Goal: Task Accomplishment & Management: Use online tool/utility

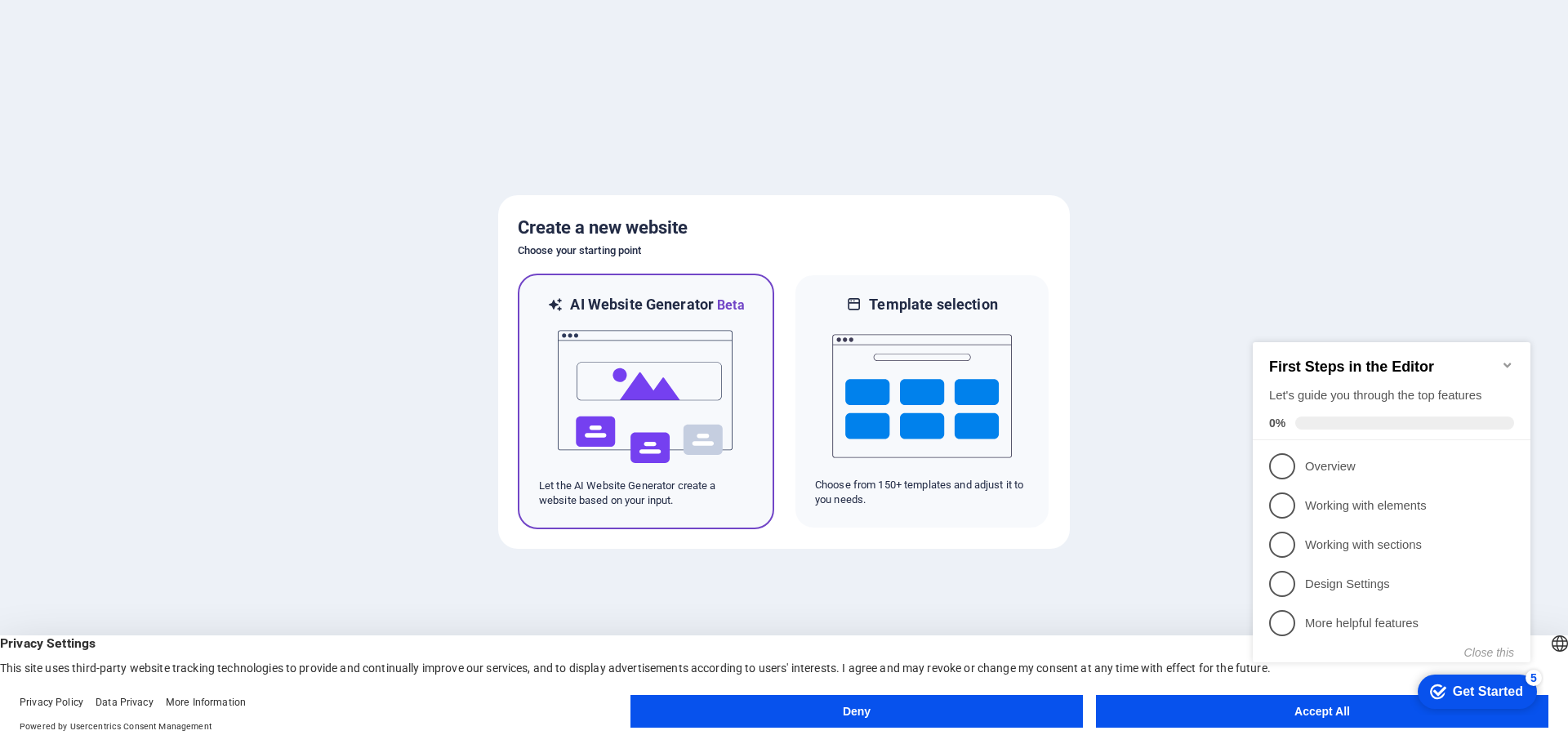
click at [645, 392] on img at bounding box center [646, 397] width 180 height 163
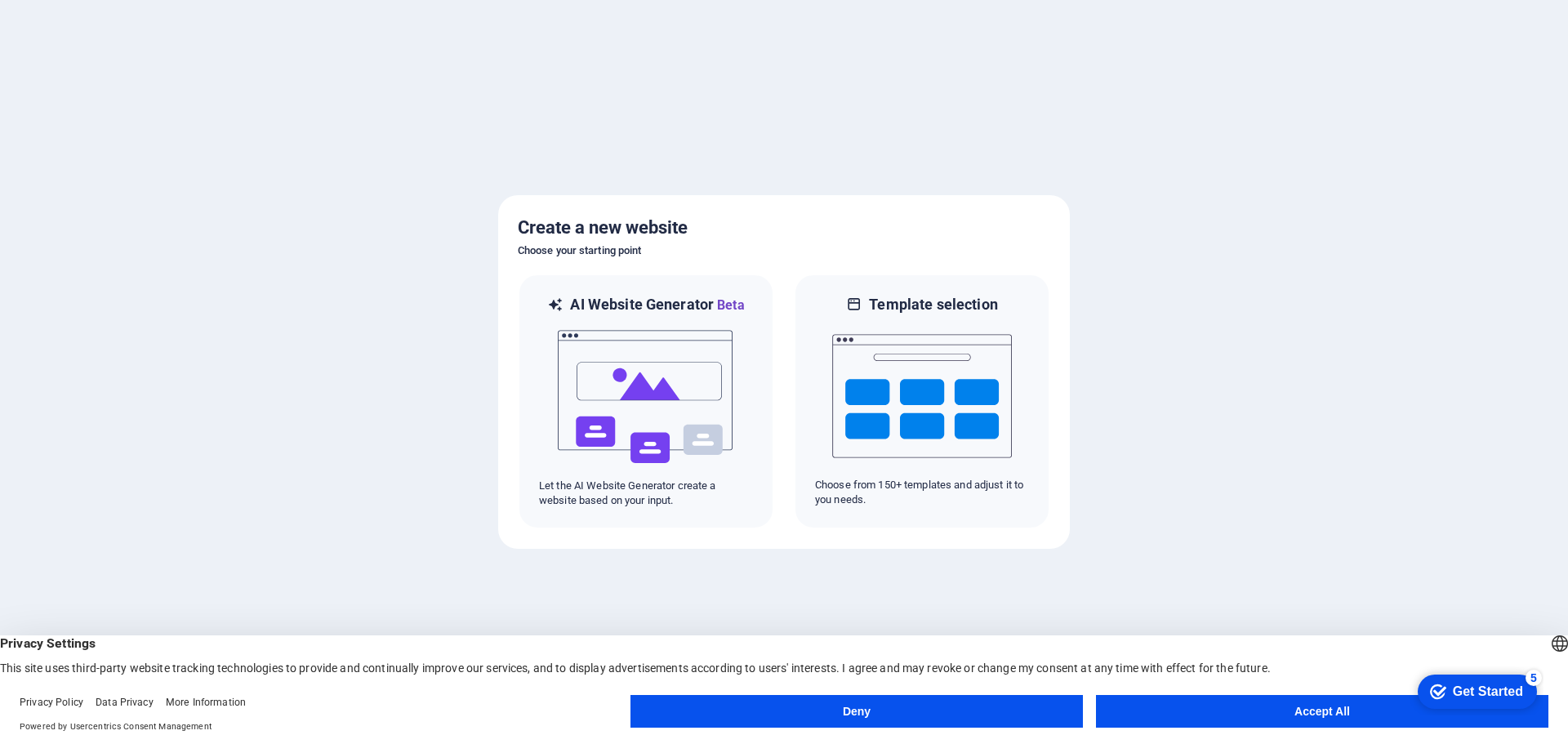
click at [1270, 721] on button "Accept All" at bounding box center [1322, 711] width 452 height 32
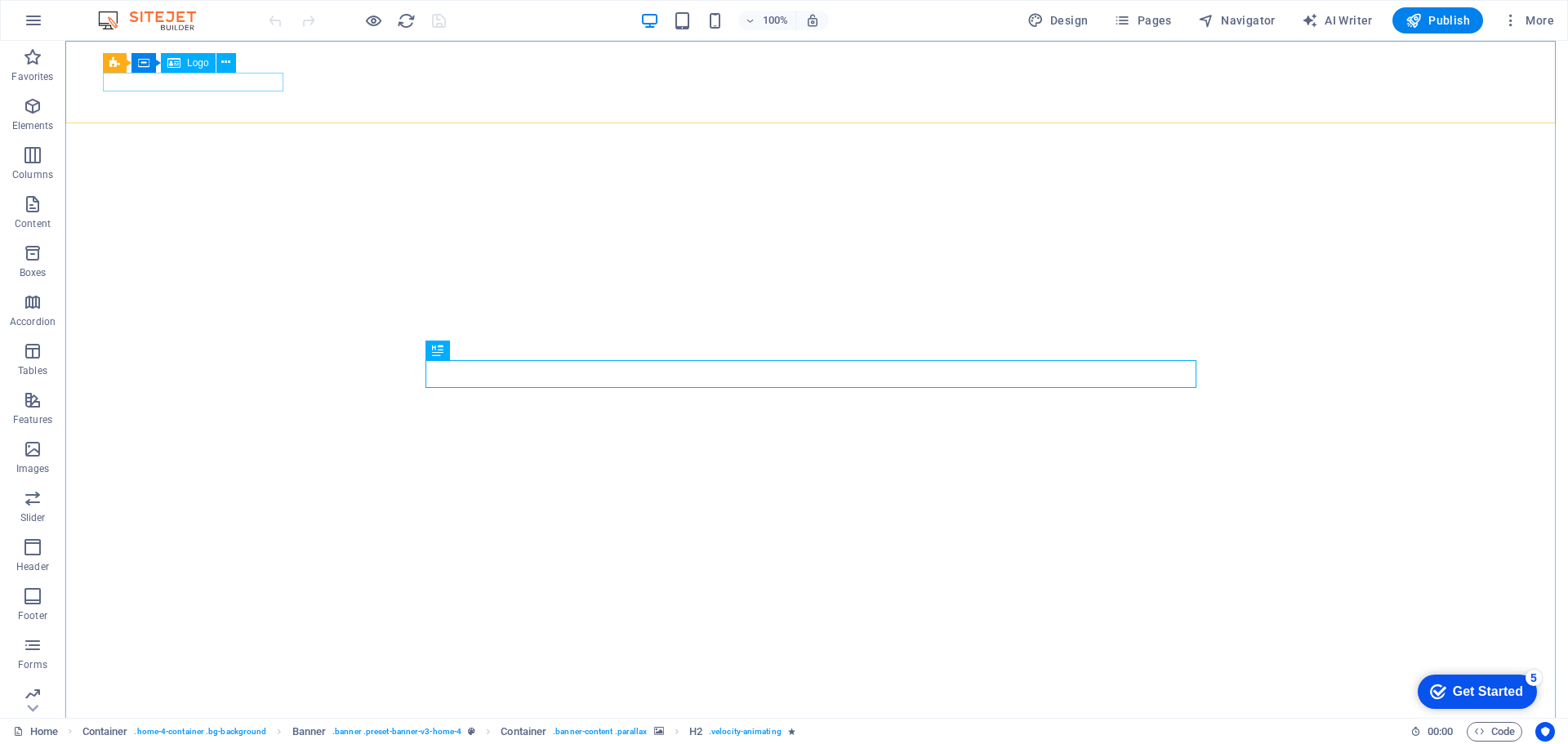
click at [187, 66] on span "Logo" at bounding box center [198, 63] width 22 height 10
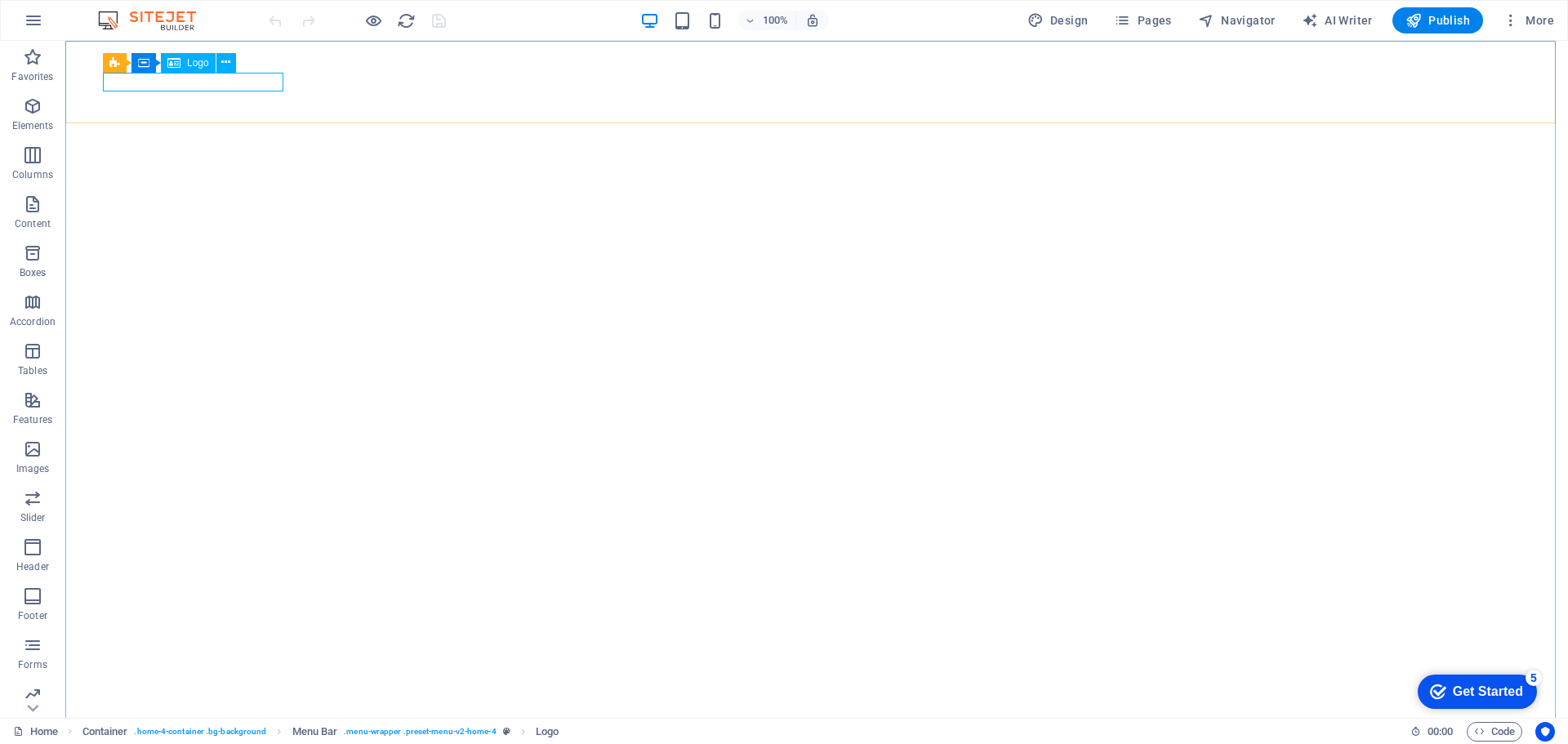
click at [195, 61] on span "Logo" at bounding box center [198, 63] width 22 height 10
click at [221, 62] on icon at bounding box center [225, 62] width 9 height 17
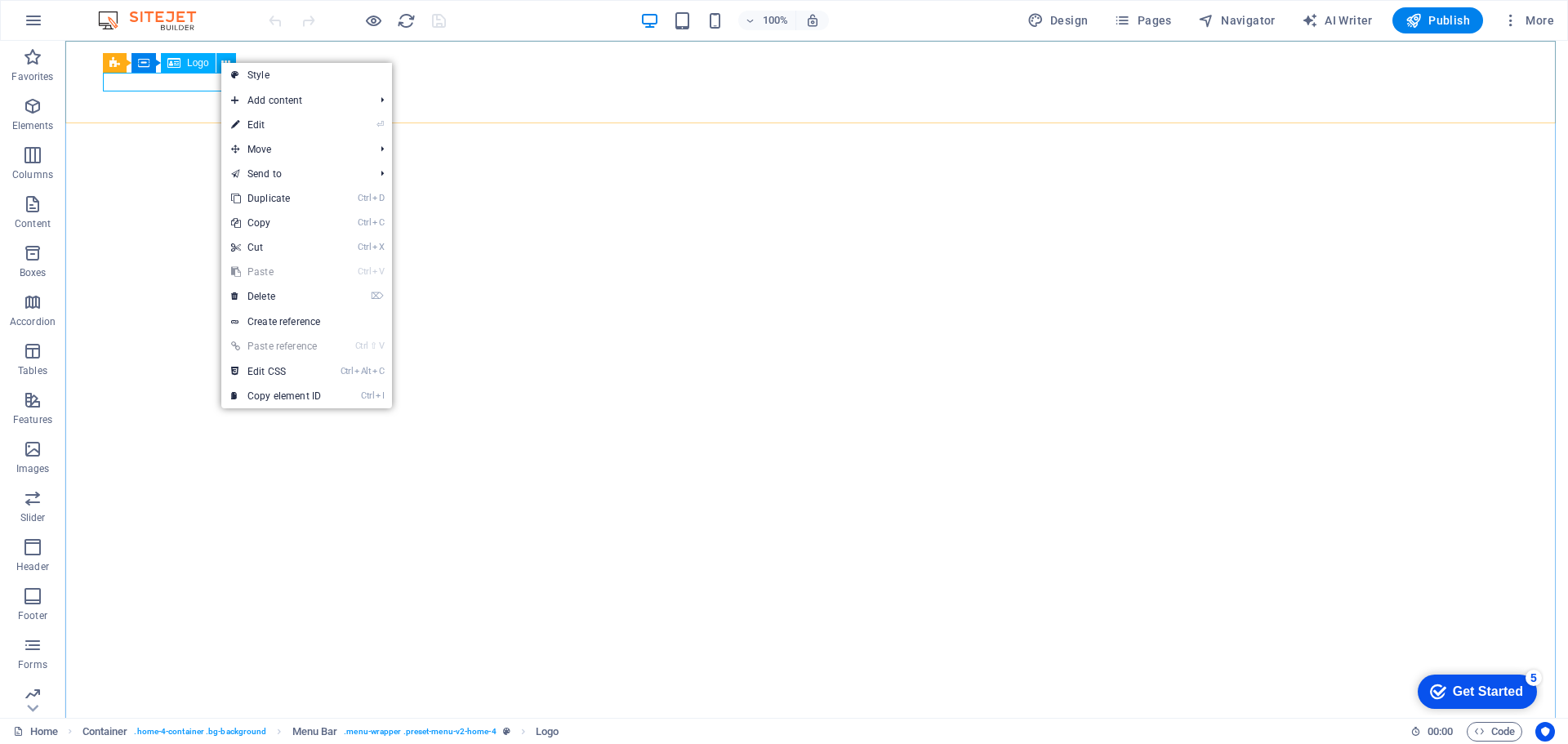
click at [167, 63] on icon at bounding box center [174, 63] width 13 height 20
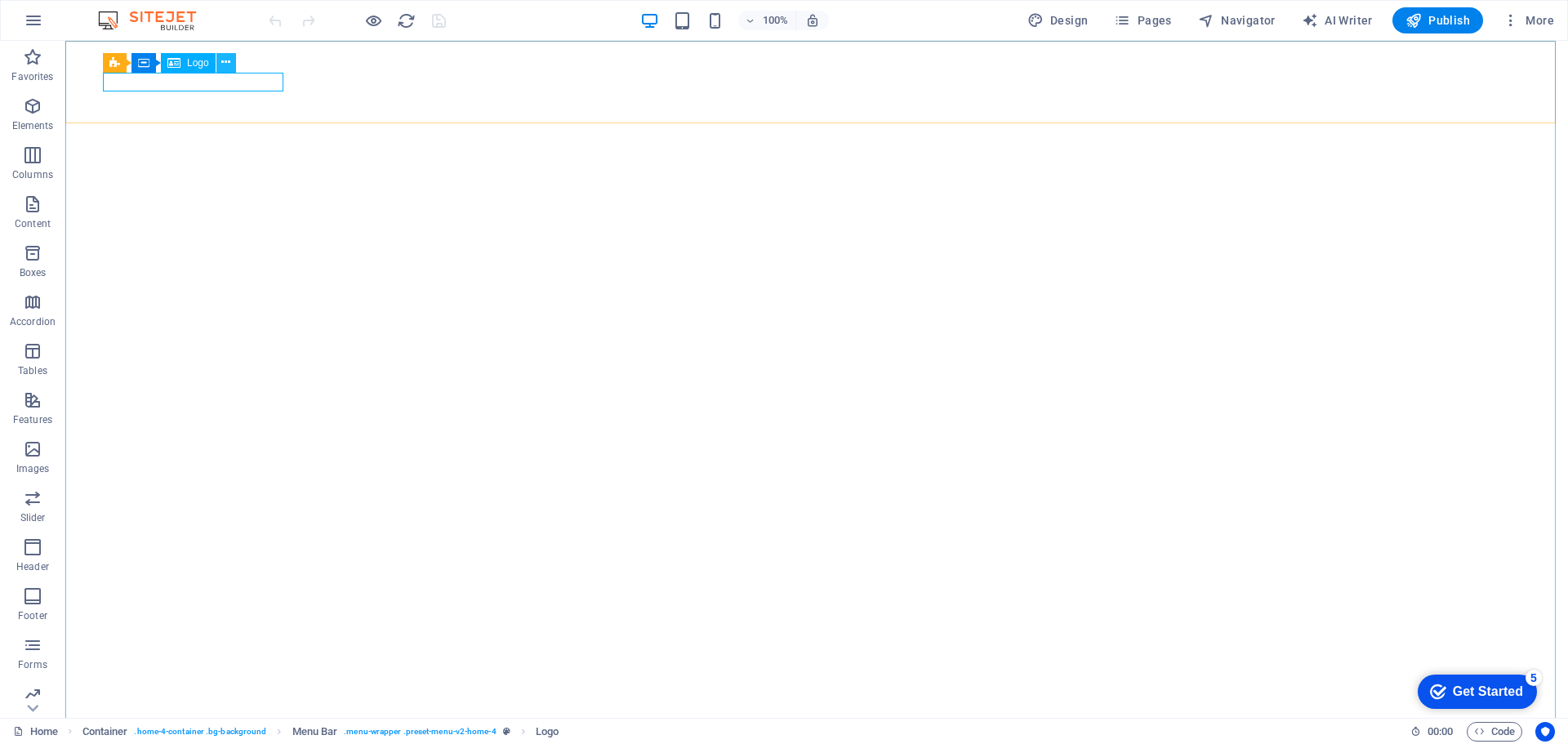
click at [221, 67] on icon at bounding box center [225, 62] width 9 height 17
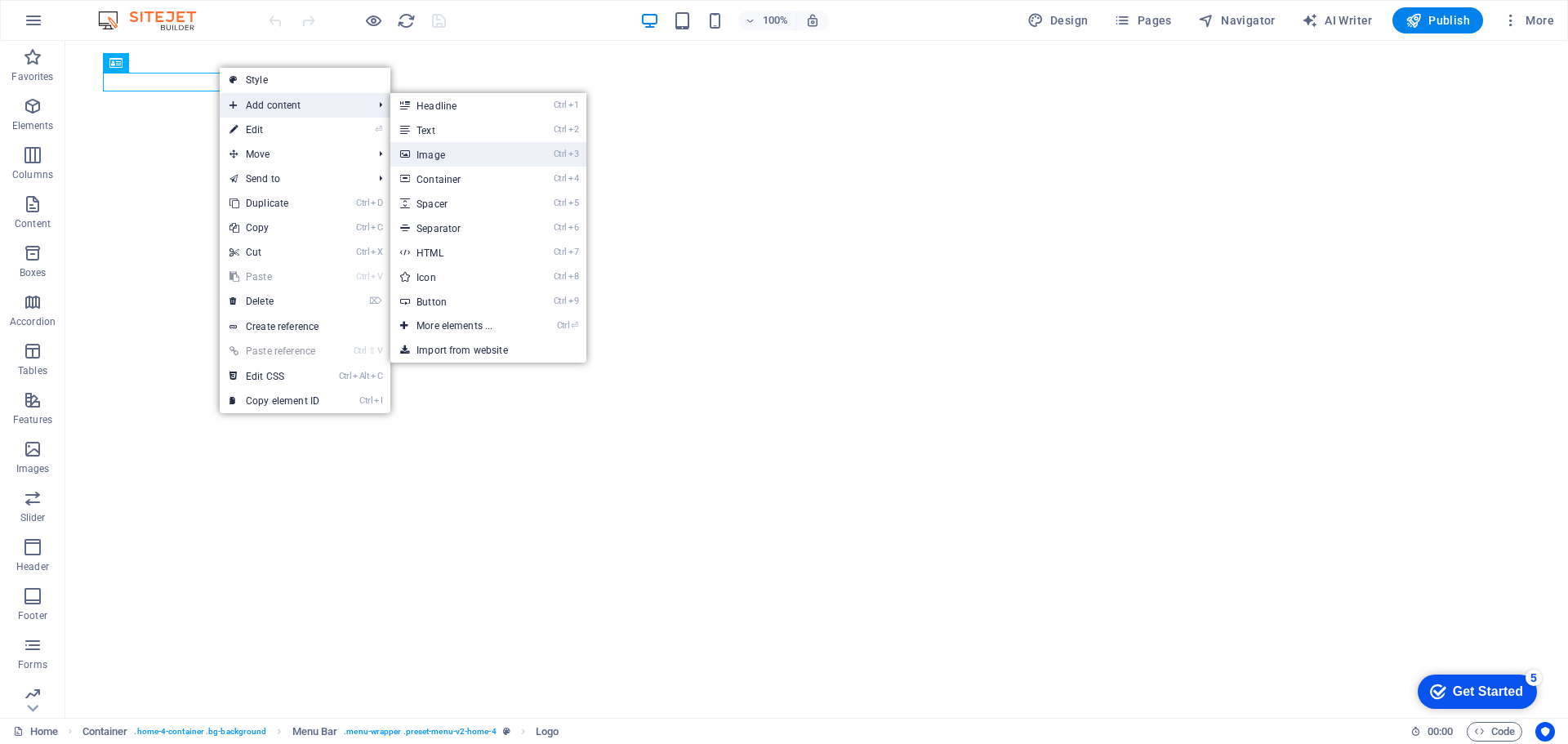
click at [476, 153] on link "Ctrl 3 Image" at bounding box center [458, 154] width 135 height 24
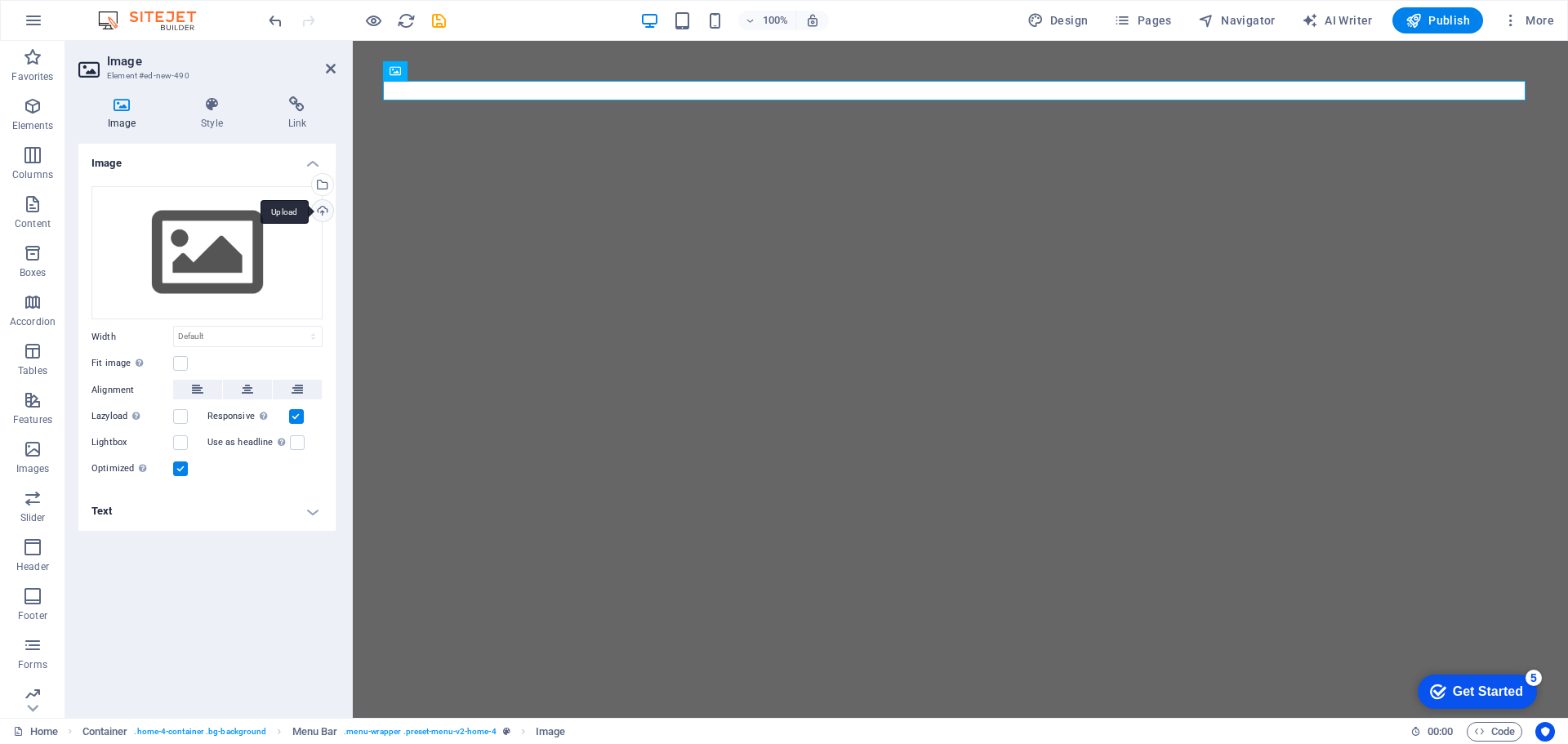
click at [319, 210] on div "Upload" at bounding box center [320, 212] width 24 height 24
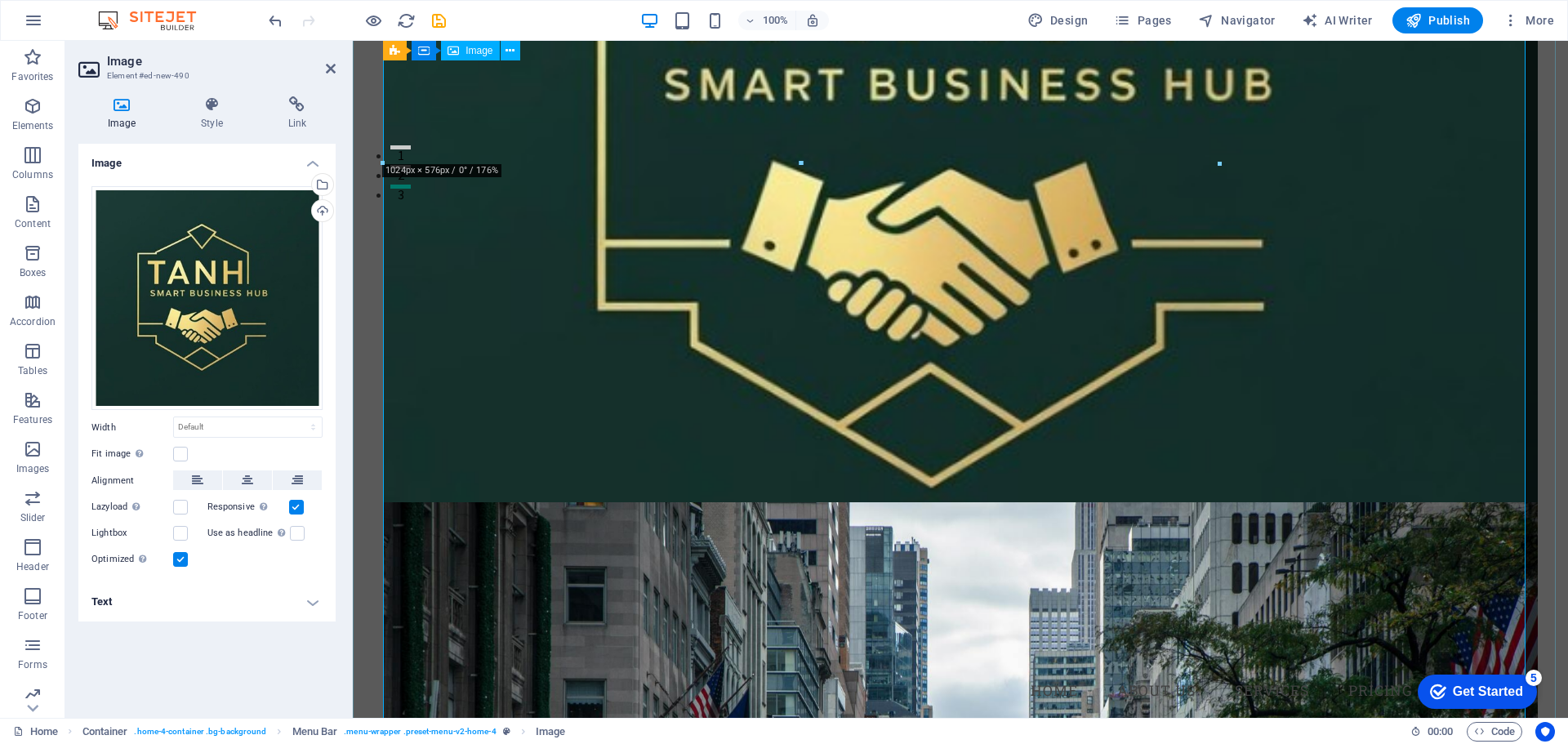
scroll to position [653, 0]
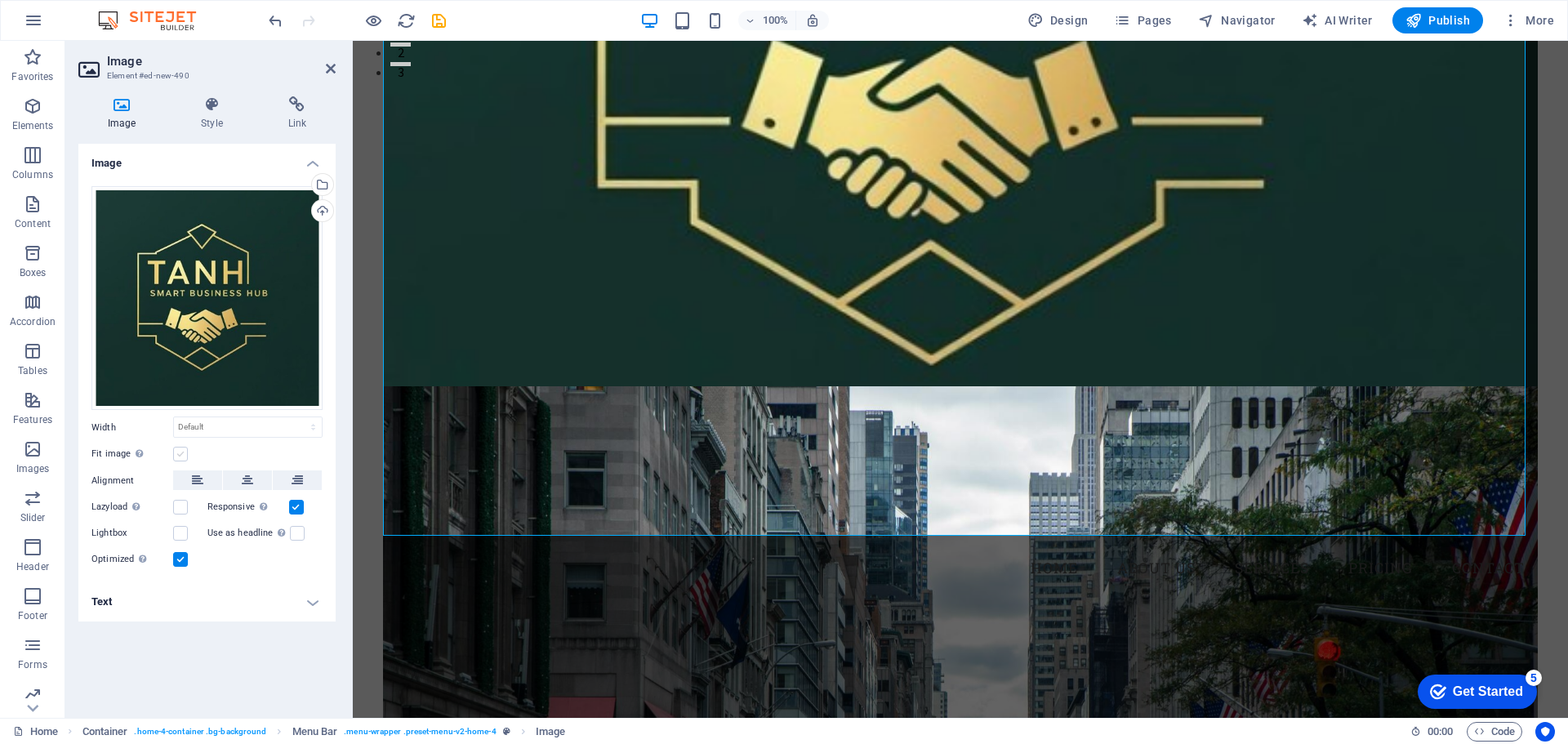
click at [180, 452] on label at bounding box center [180, 454] width 15 height 15
click at [0, 0] on input "Fit image Automatically fit image to a fixed width and height" at bounding box center [0, 0] width 0 height 0
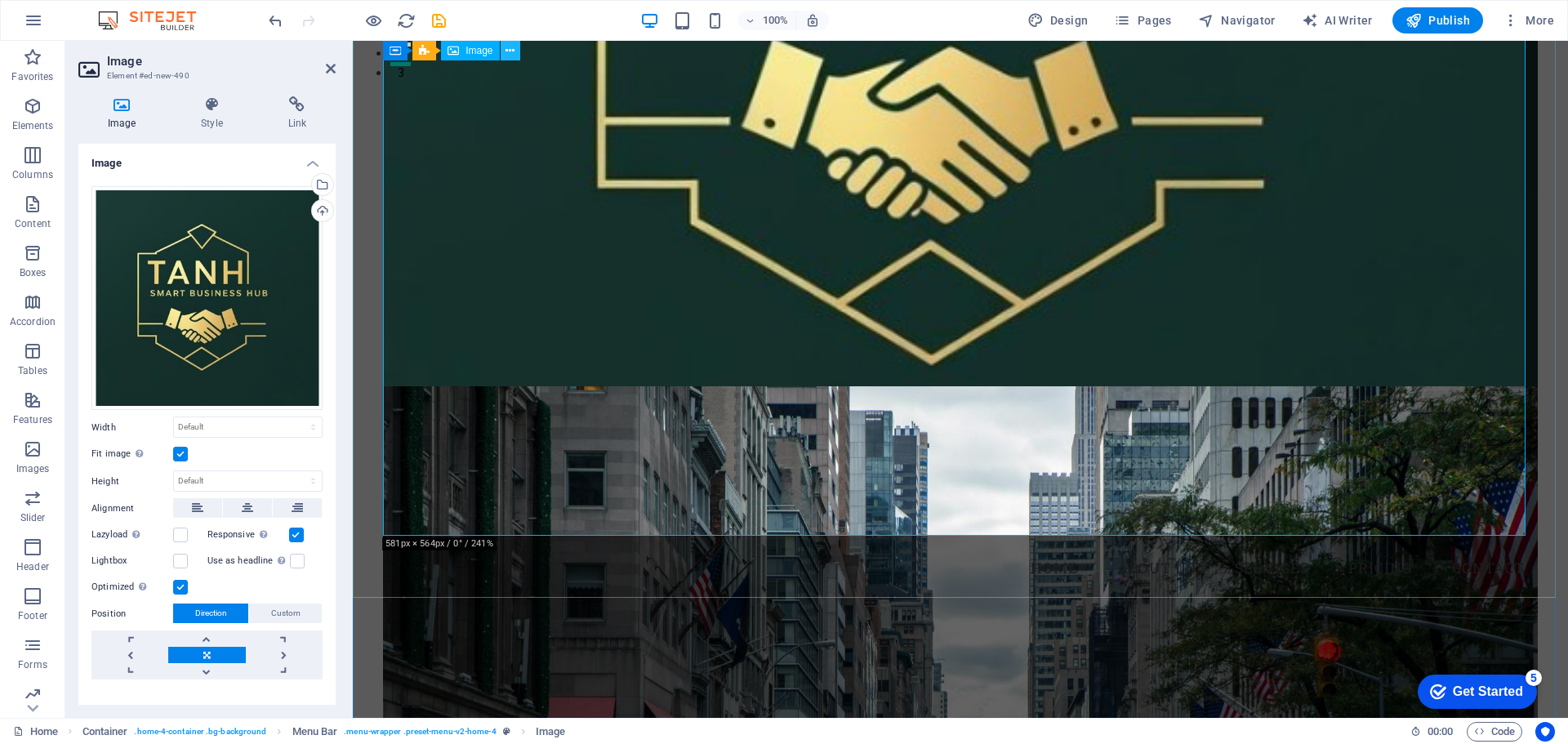
click at [507, 52] on icon at bounding box center [510, 51] width 9 height 17
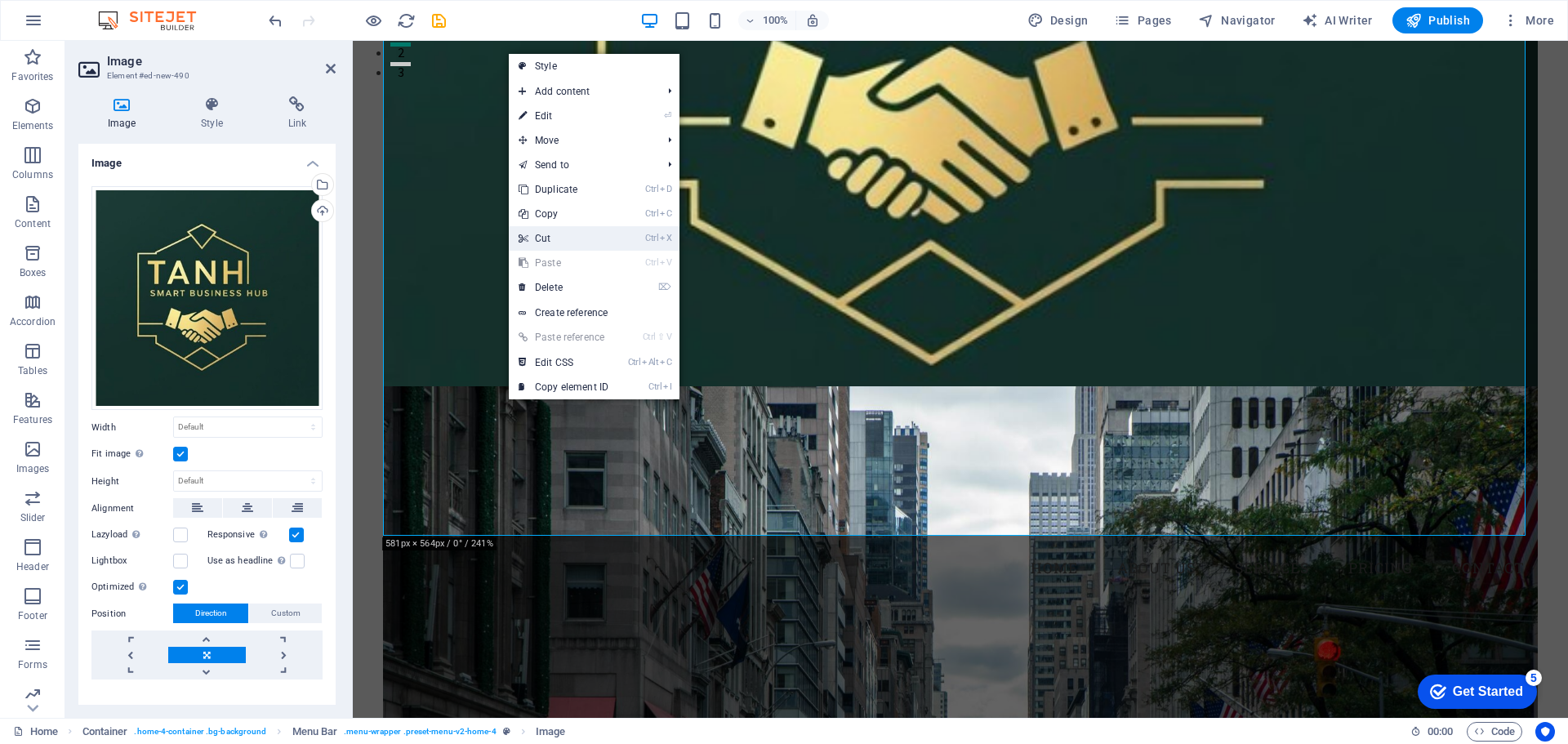
click at [640, 240] on li "Ctrl X Cut" at bounding box center [594, 238] width 170 height 24
click at [560, 239] on link "Ctrl X Cut" at bounding box center [564, 238] width 110 height 24
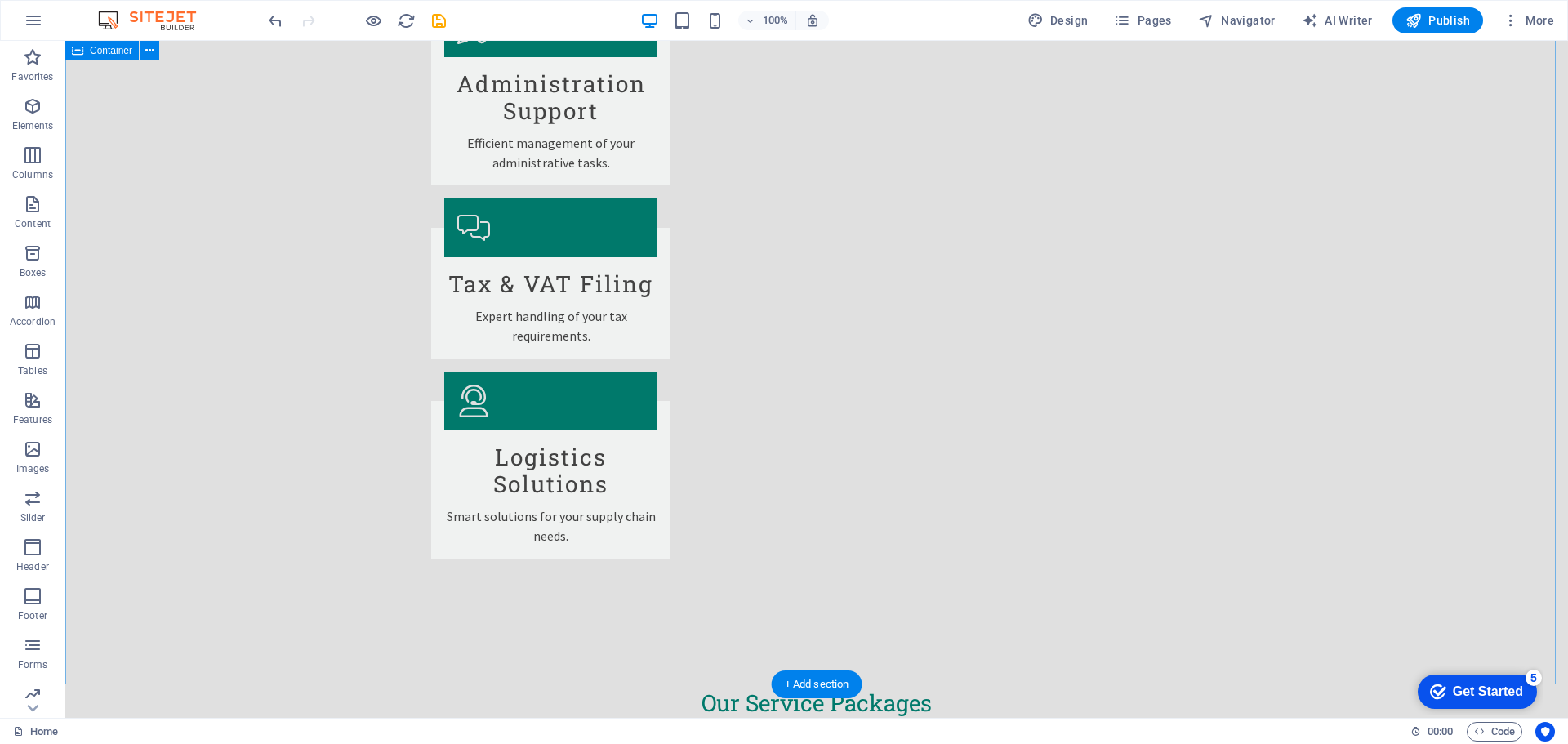
scroll to position [3185, 0]
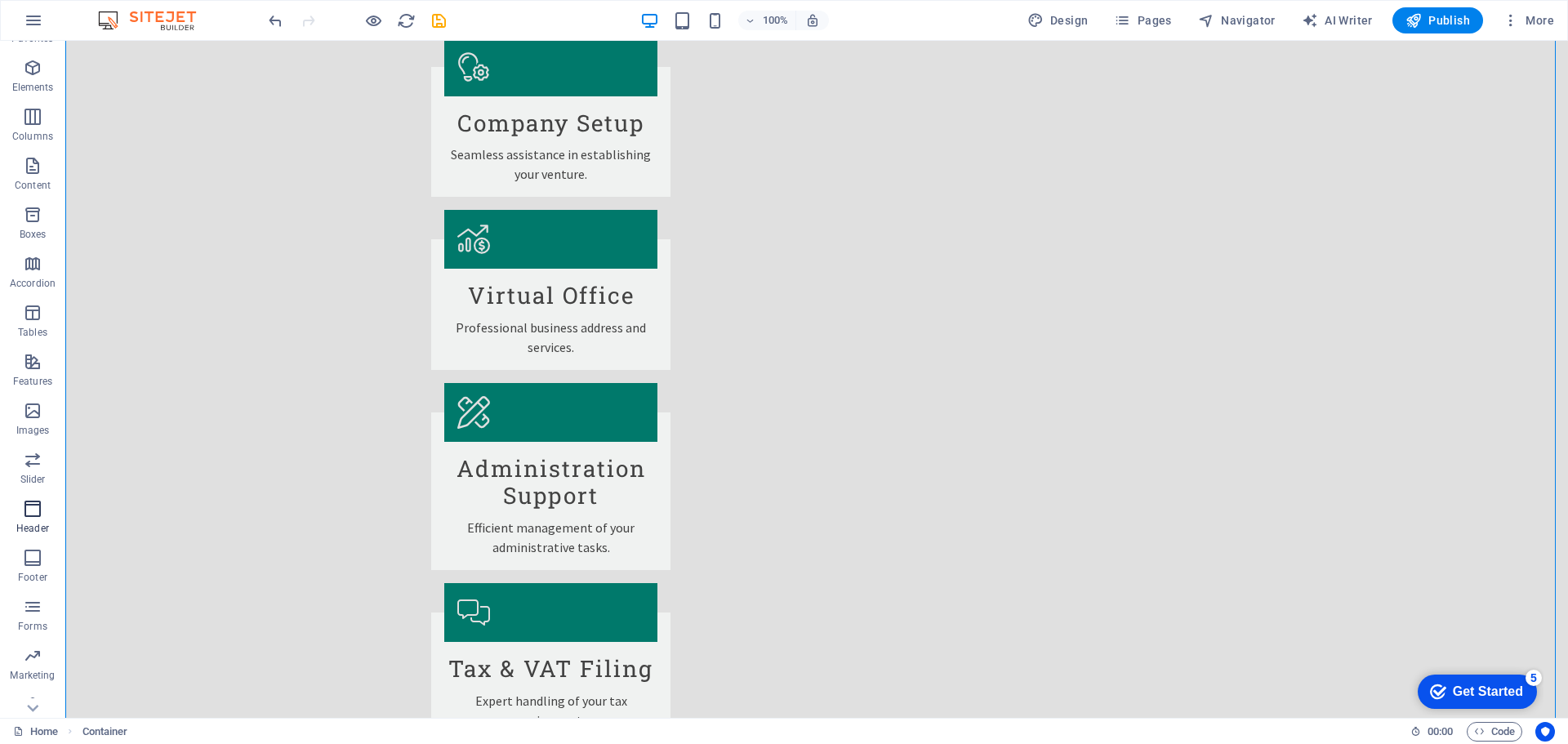
scroll to position [58, 0]
click at [30, 393] on icon "button" at bounding box center [33, 392] width 20 height 20
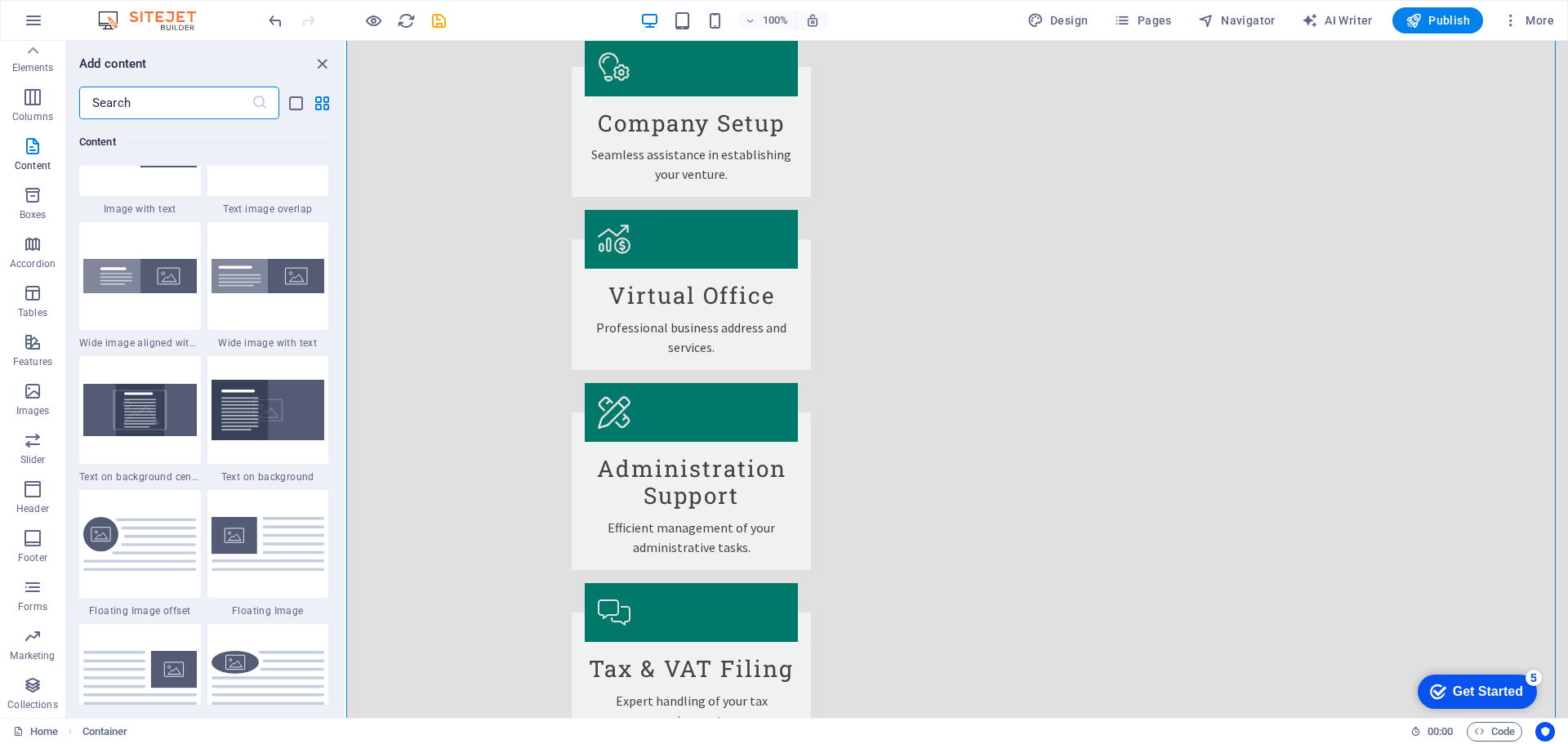
scroll to position [3054, 0]
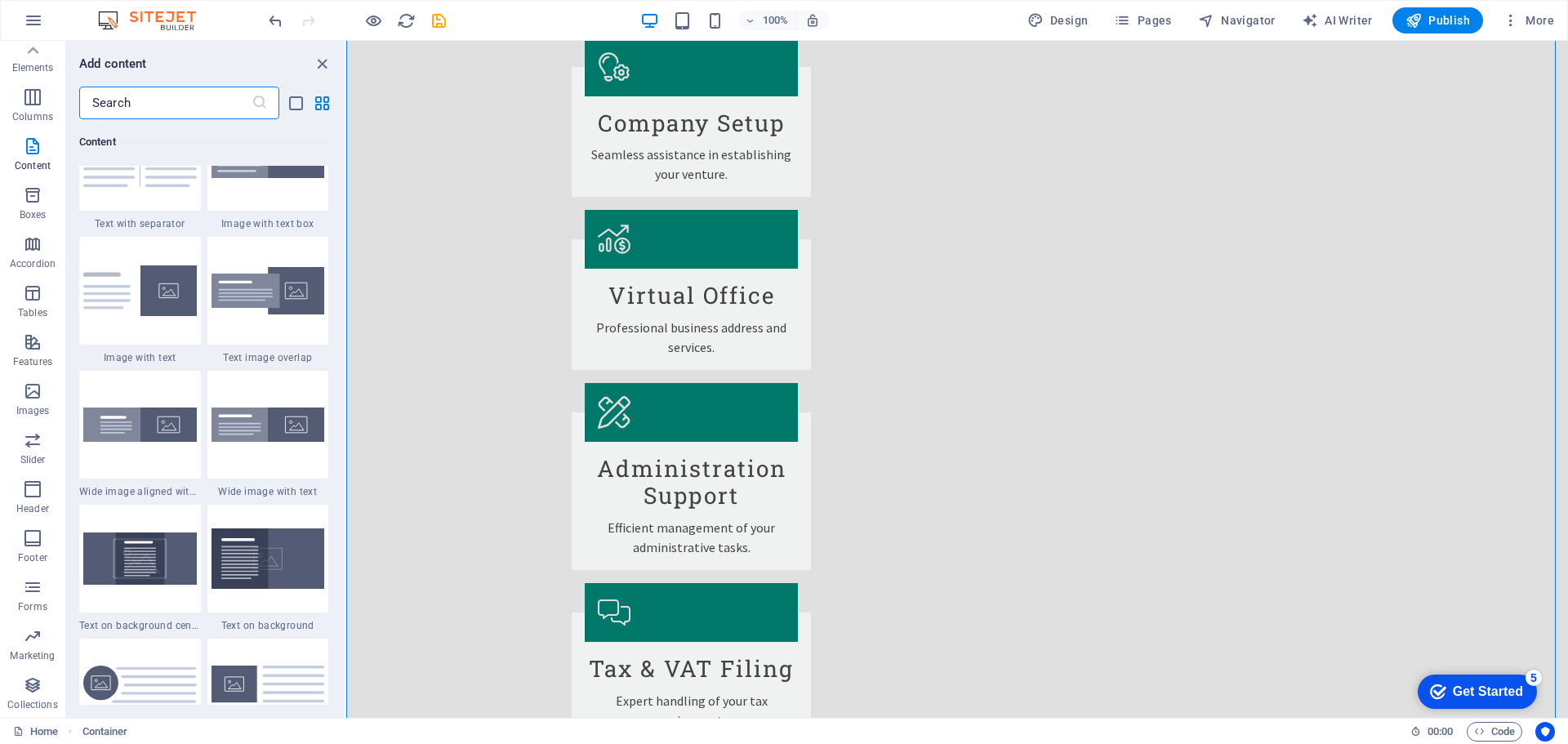
drag, startPoint x: 341, startPoint y: 245, endPoint x: 343, endPoint y: 227, distance: 18.1
click at [343, 227] on div "Favorites 1 Star Headline 1 Star Container Elements 1 Star Headline 1 Star Text…" at bounding box center [205, 411] width 279 height 585
drag, startPoint x: 348, startPoint y: 159, endPoint x: 347, endPoint y: 120, distance: 39.0
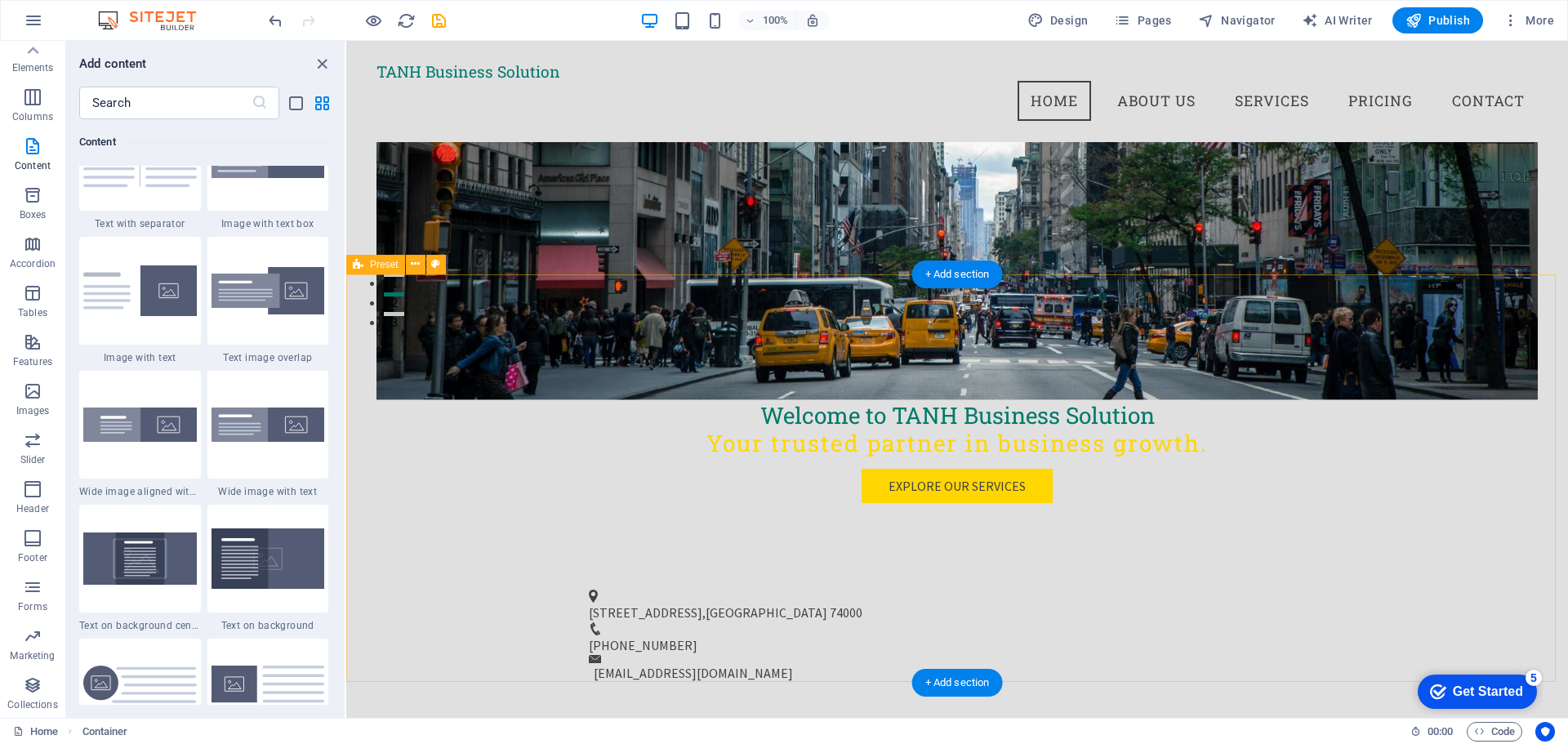
scroll to position [0, 0]
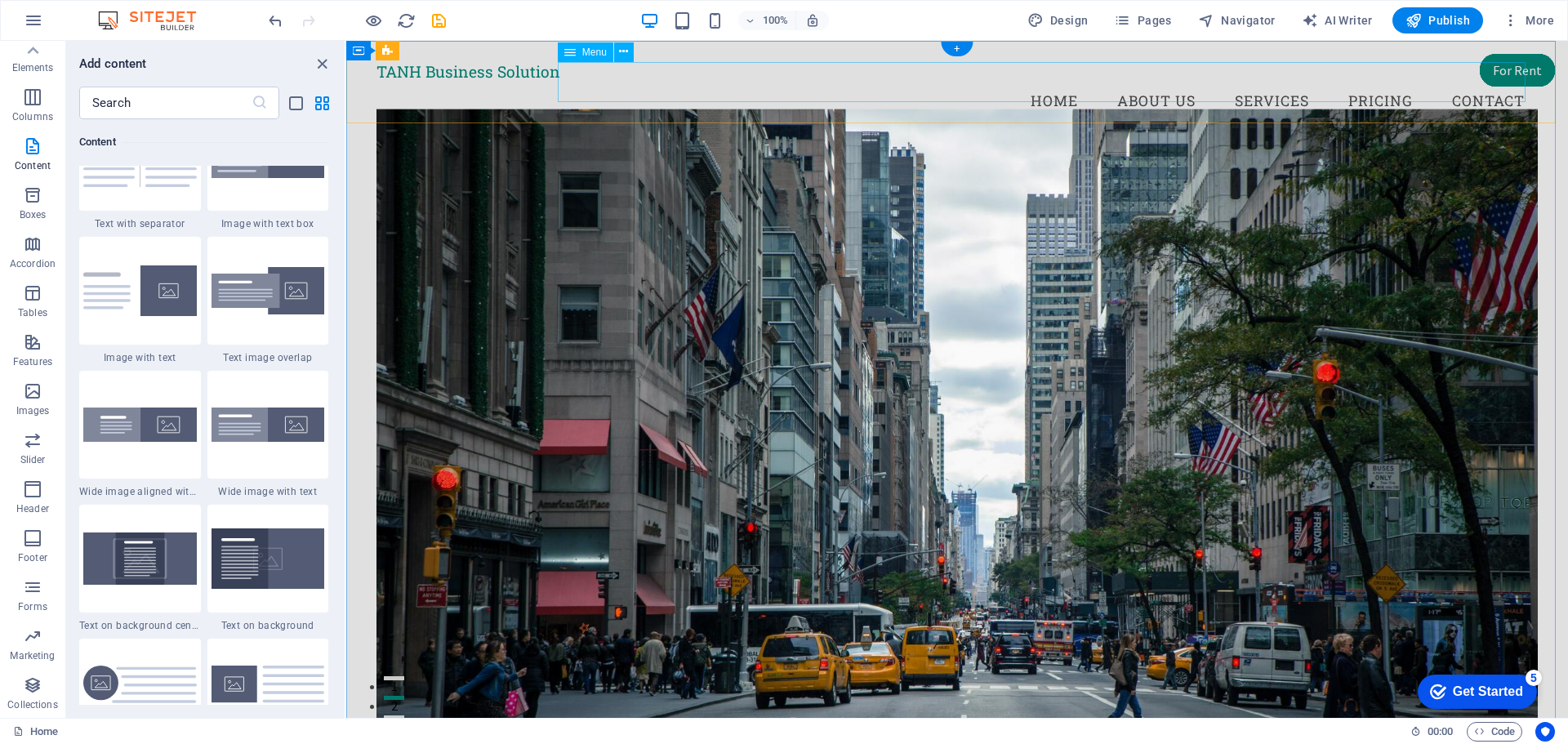
click at [1252, 81] on nav "Home About Us Services Pricing Contact" at bounding box center [957, 101] width 1161 height 41
click at [1266, 82] on nav "Home About Us Services Pricing Contact" at bounding box center [957, 101] width 1161 height 41
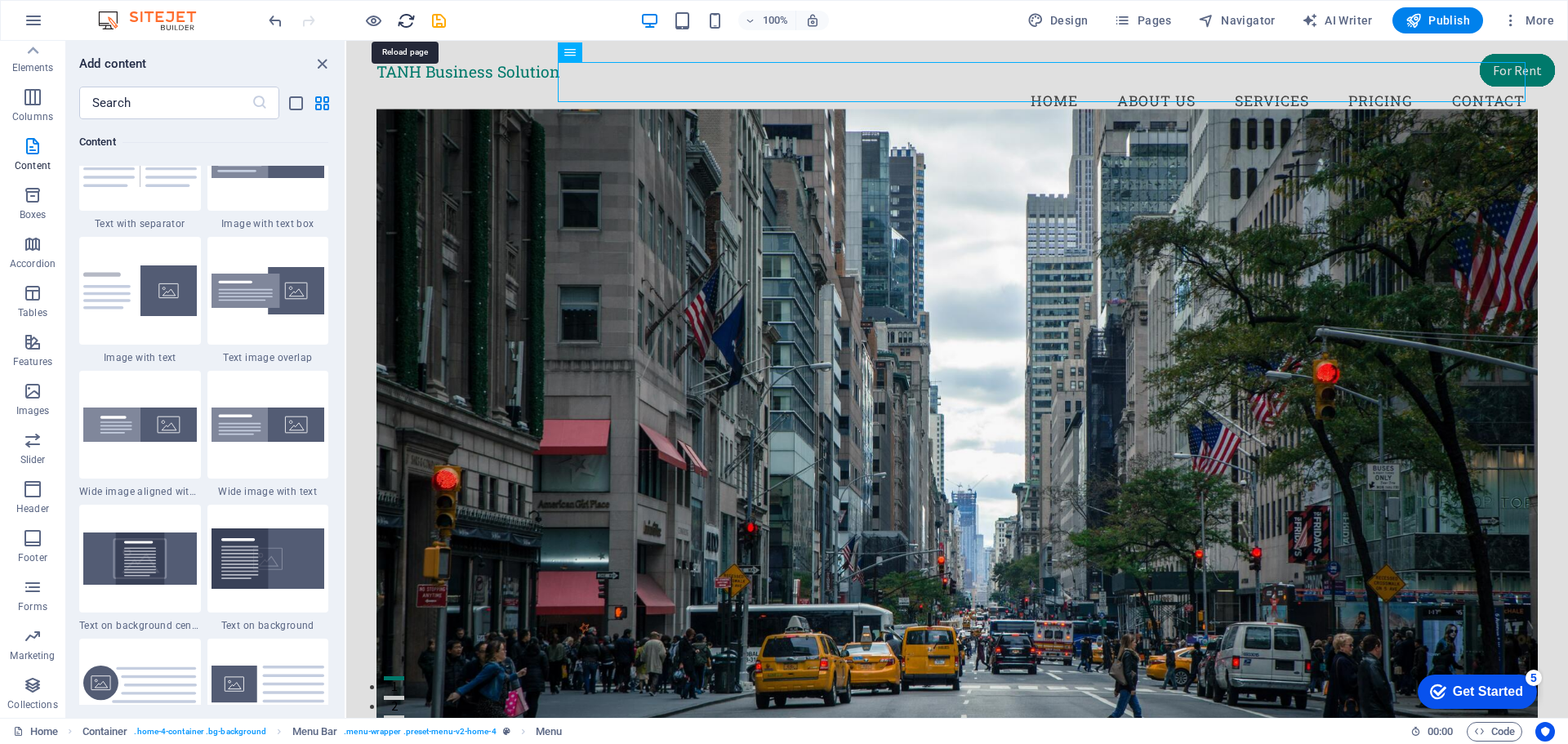
click at [407, 22] on icon "reload" at bounding box center [406, 21] width 19 height 19
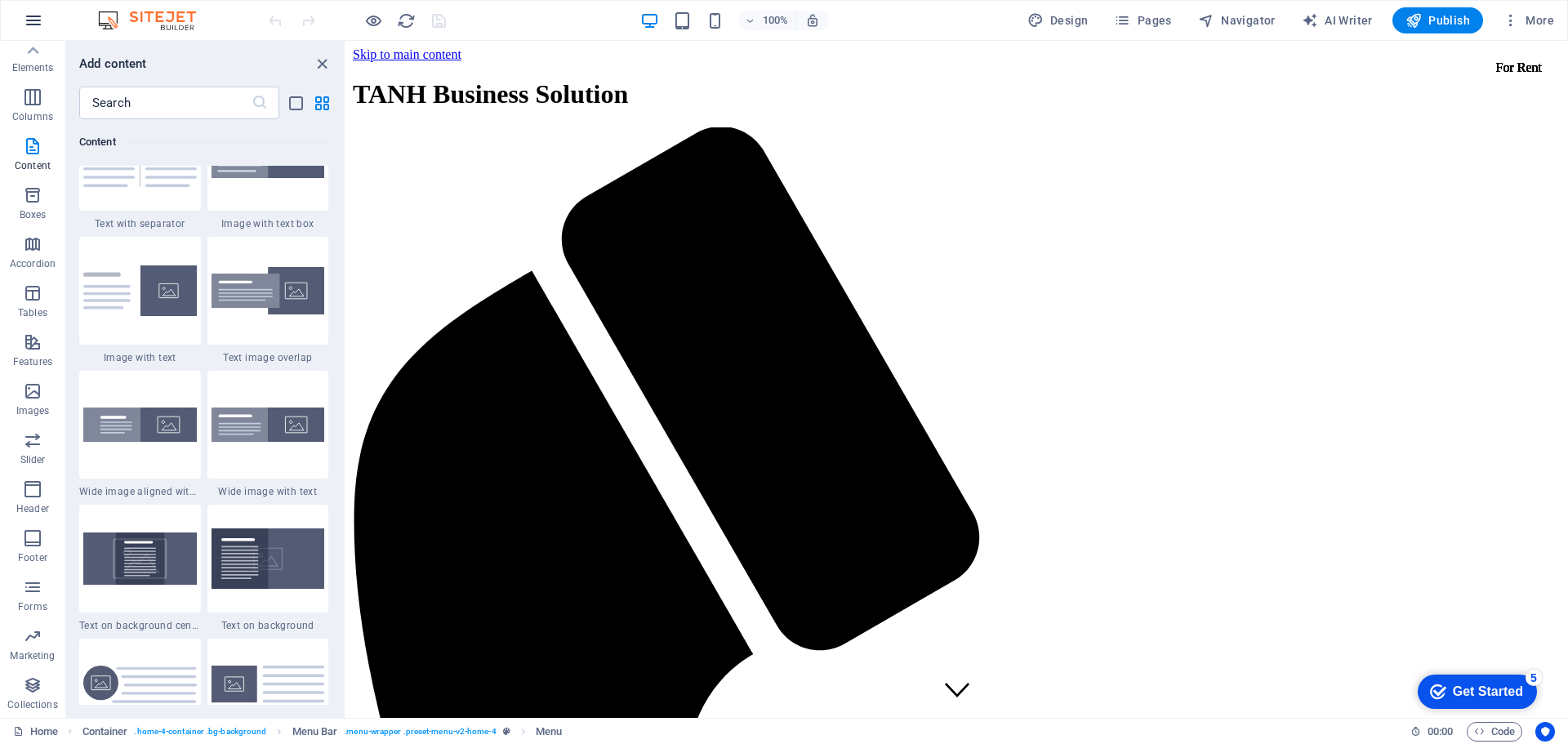
click at [27, 23] on icon "button" at bounding box center [33, 21] width 20 height 20
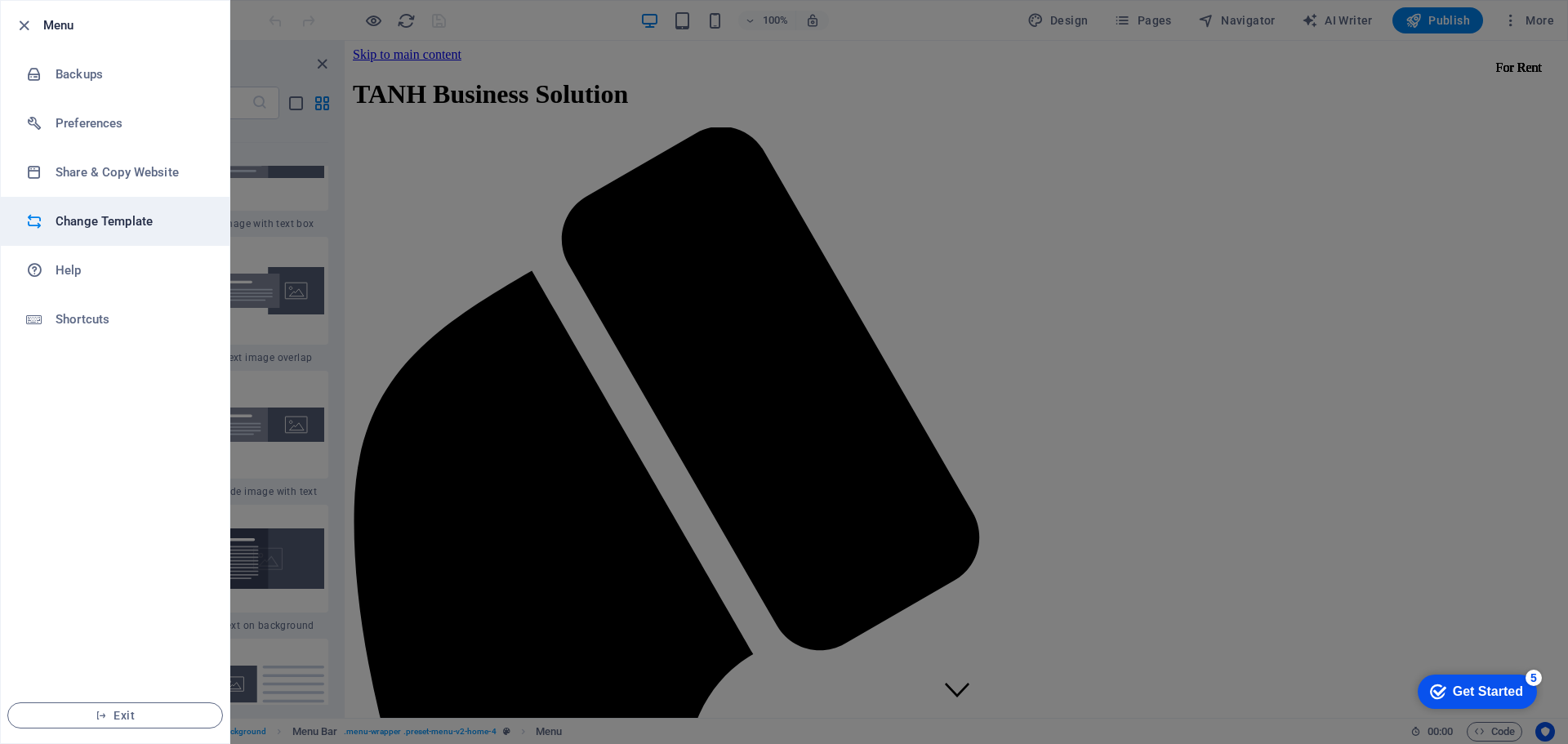
click at [121, 229] on h6 "Change Template" at bounding box center [131, 221] width 151 height 20
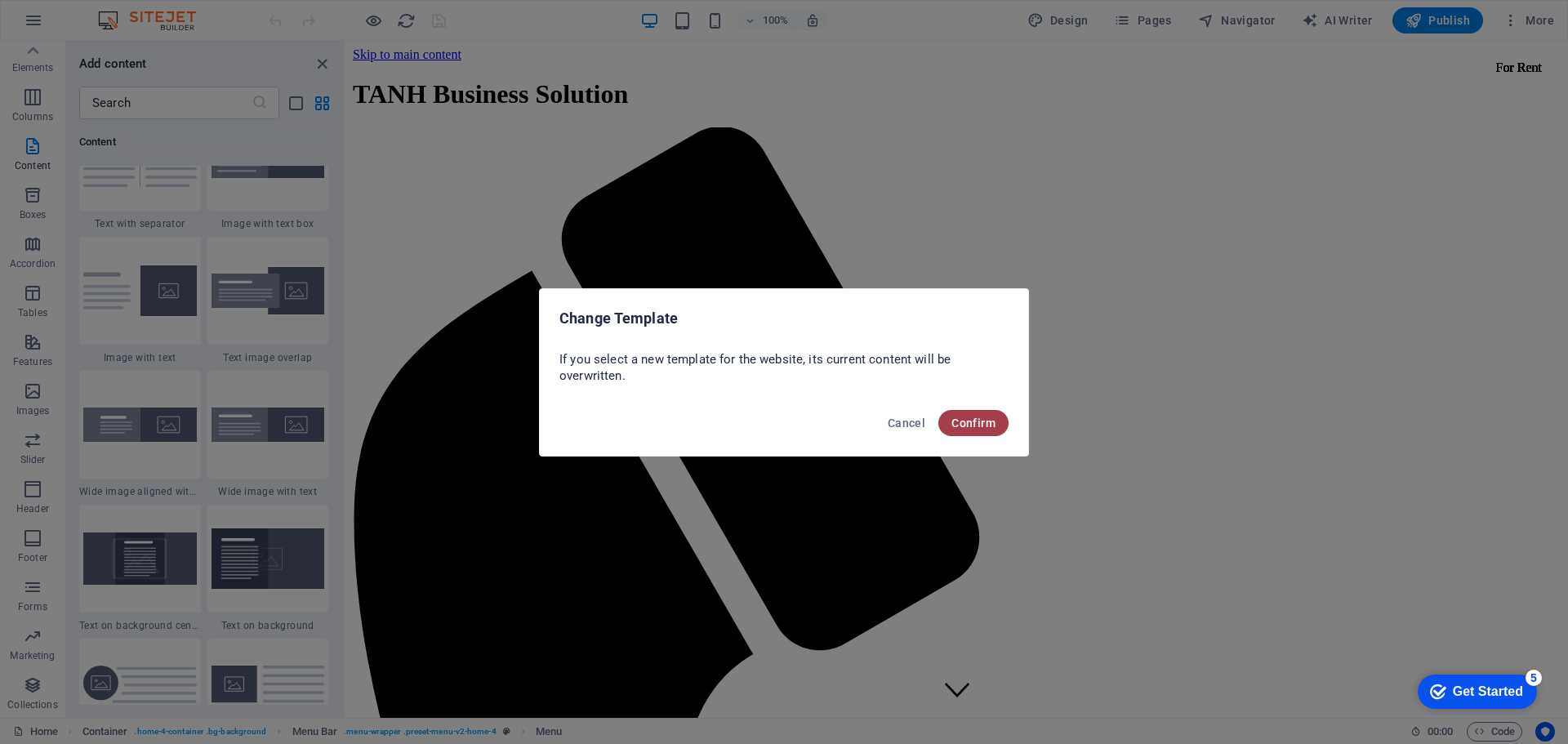
click at [964, 421] on span "Confirm" at bounding box center [973, 423] width 44 height 13
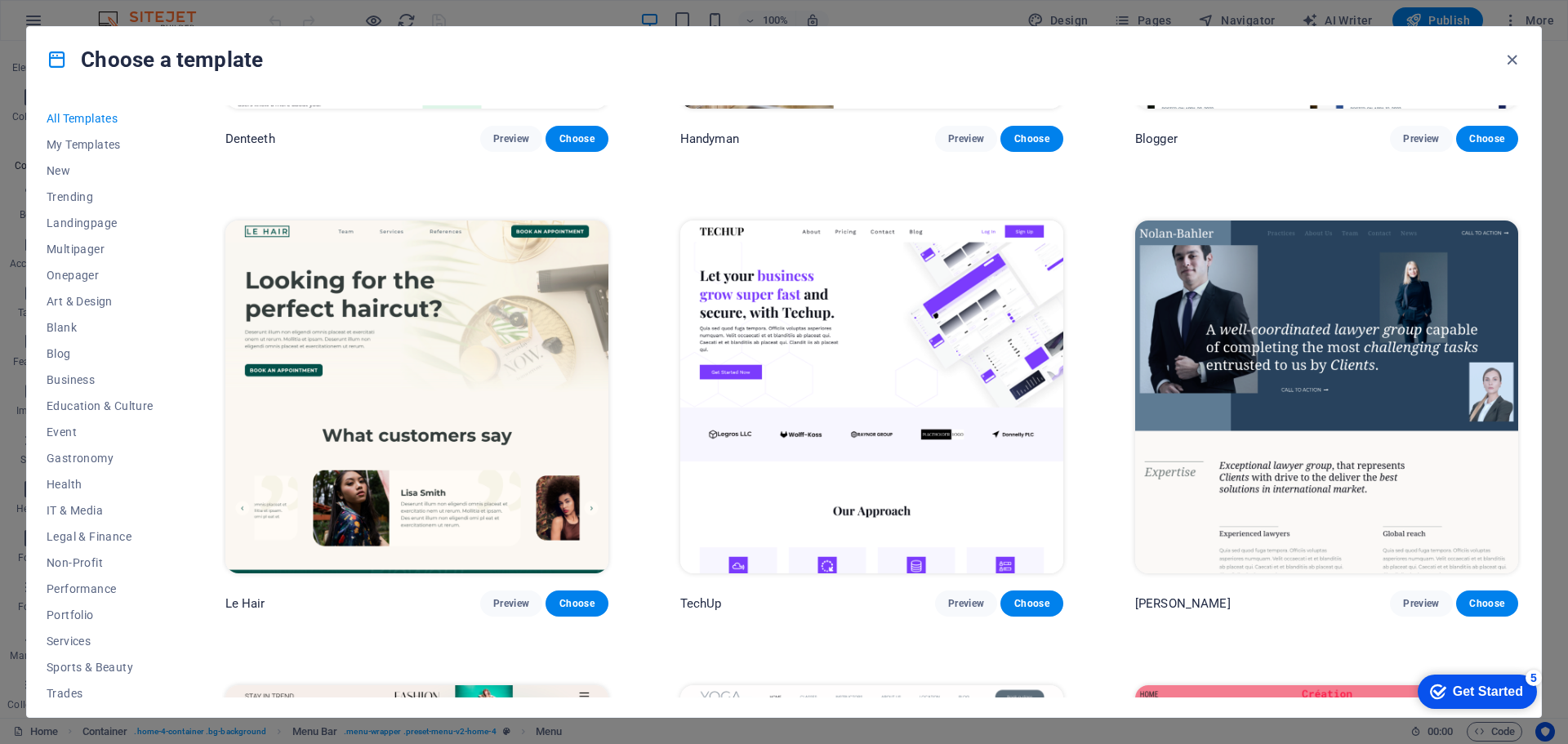
scroll to position [6451, 0]
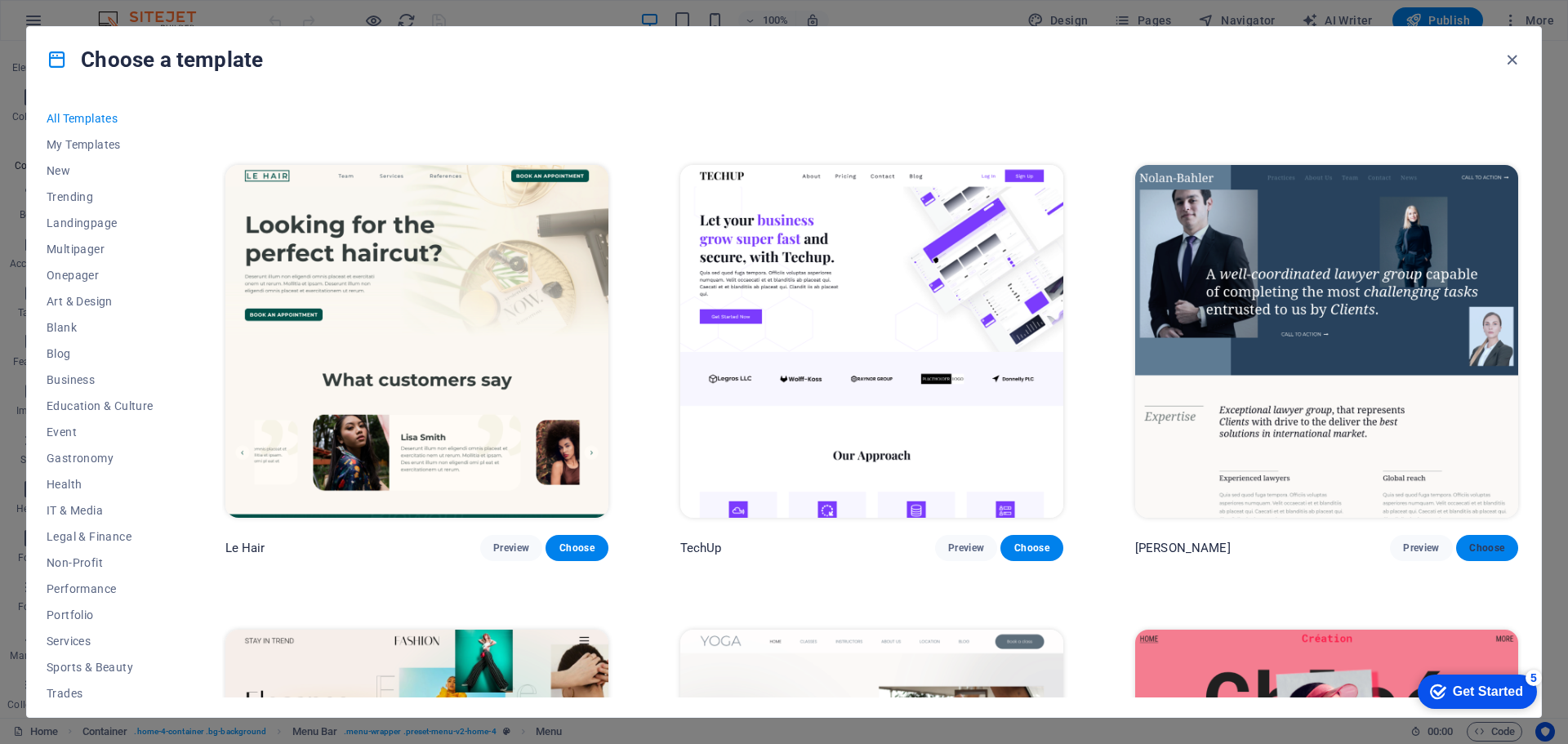
click at [1484, 541] on span "Choose" at bounding box center [1487, 548] width 36 height 13
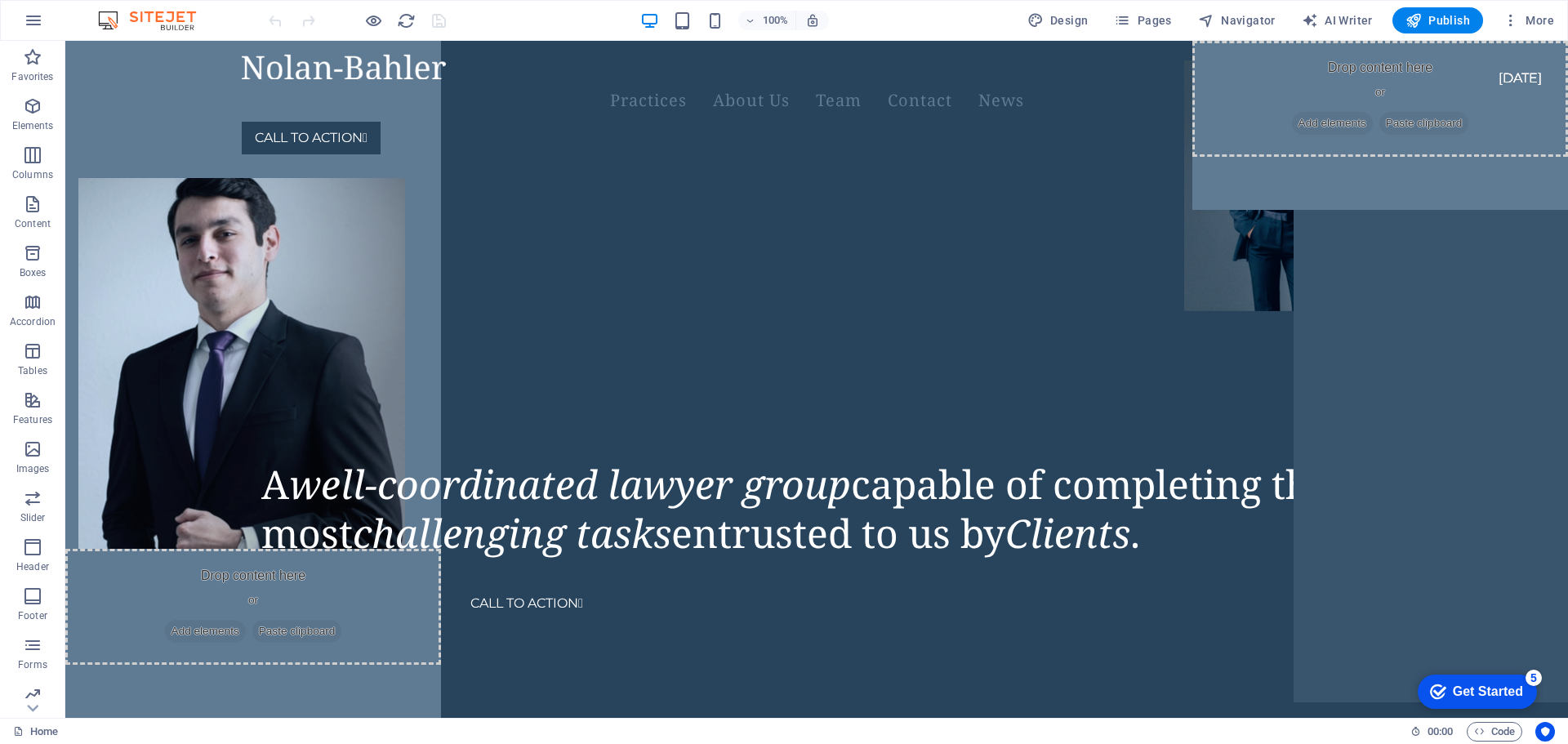
click at [274, 22] on div at bounding box center [357, 20] width 183 height 26
click at [308, 20] on div at bounding box center [357, 20] width 183 height 26
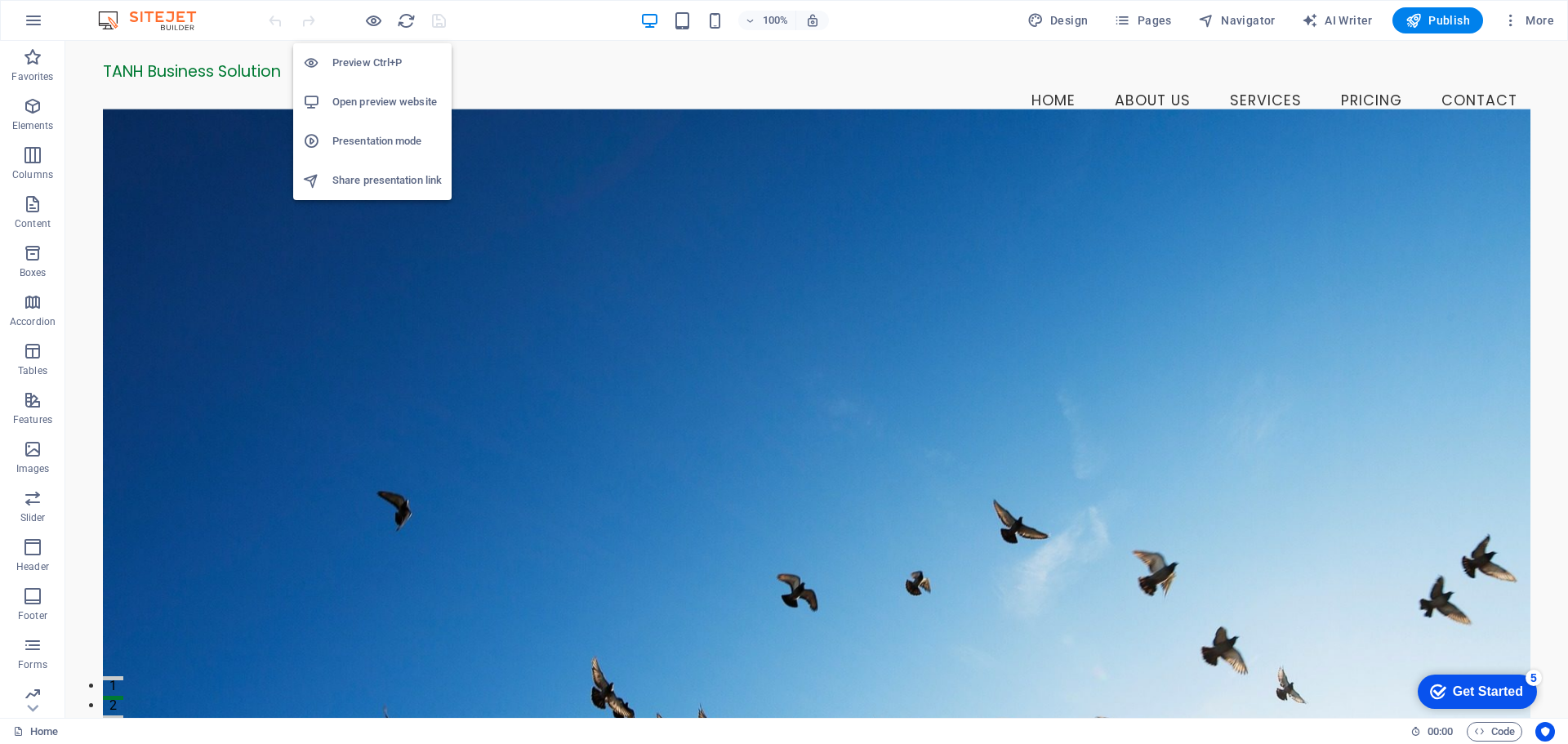
click at [378, 99] on h6 "Open preview website" at bounding box center [387, 102] width 110 height 20
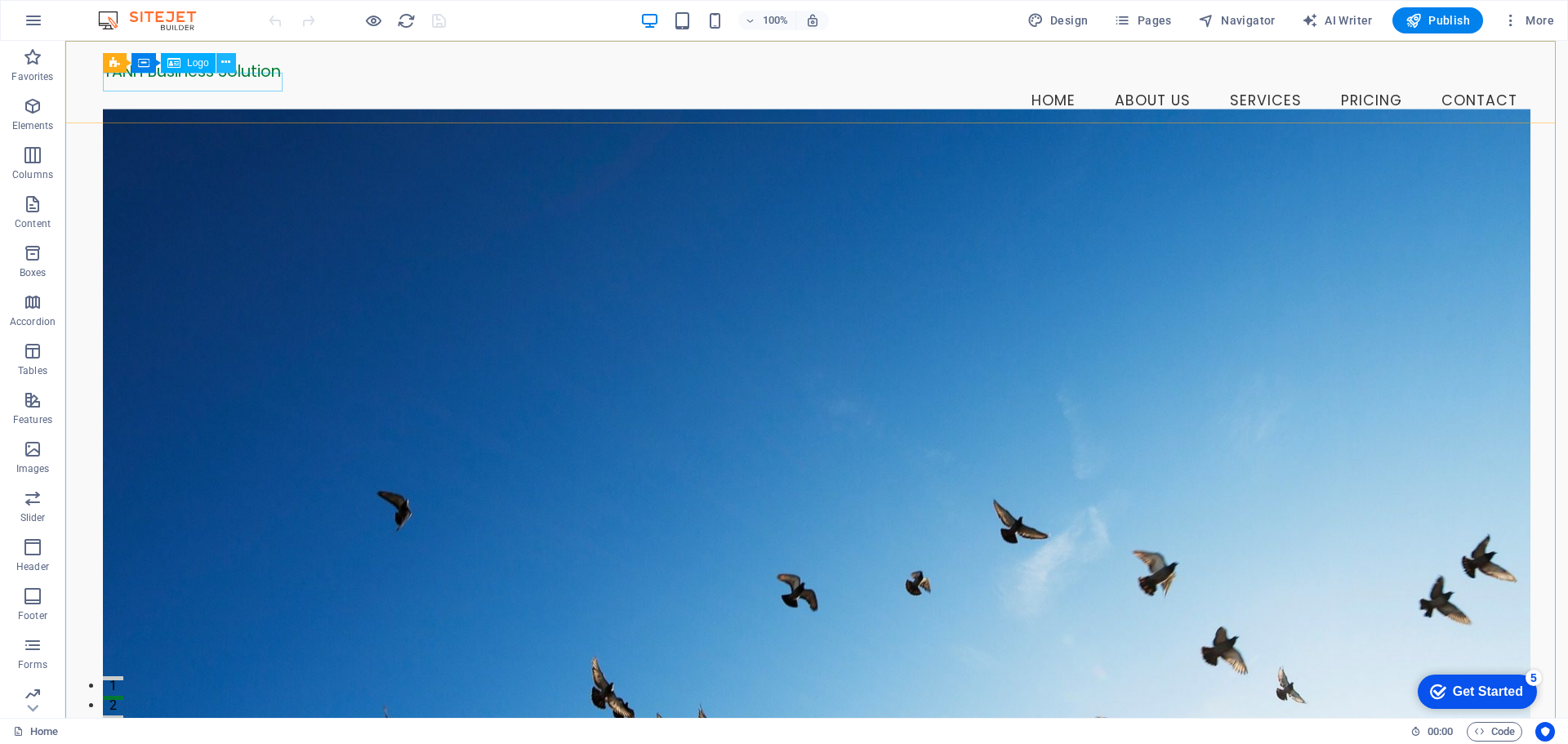
click at [228, 63] on icon at bounding box center [225, 62] width 9 height 17
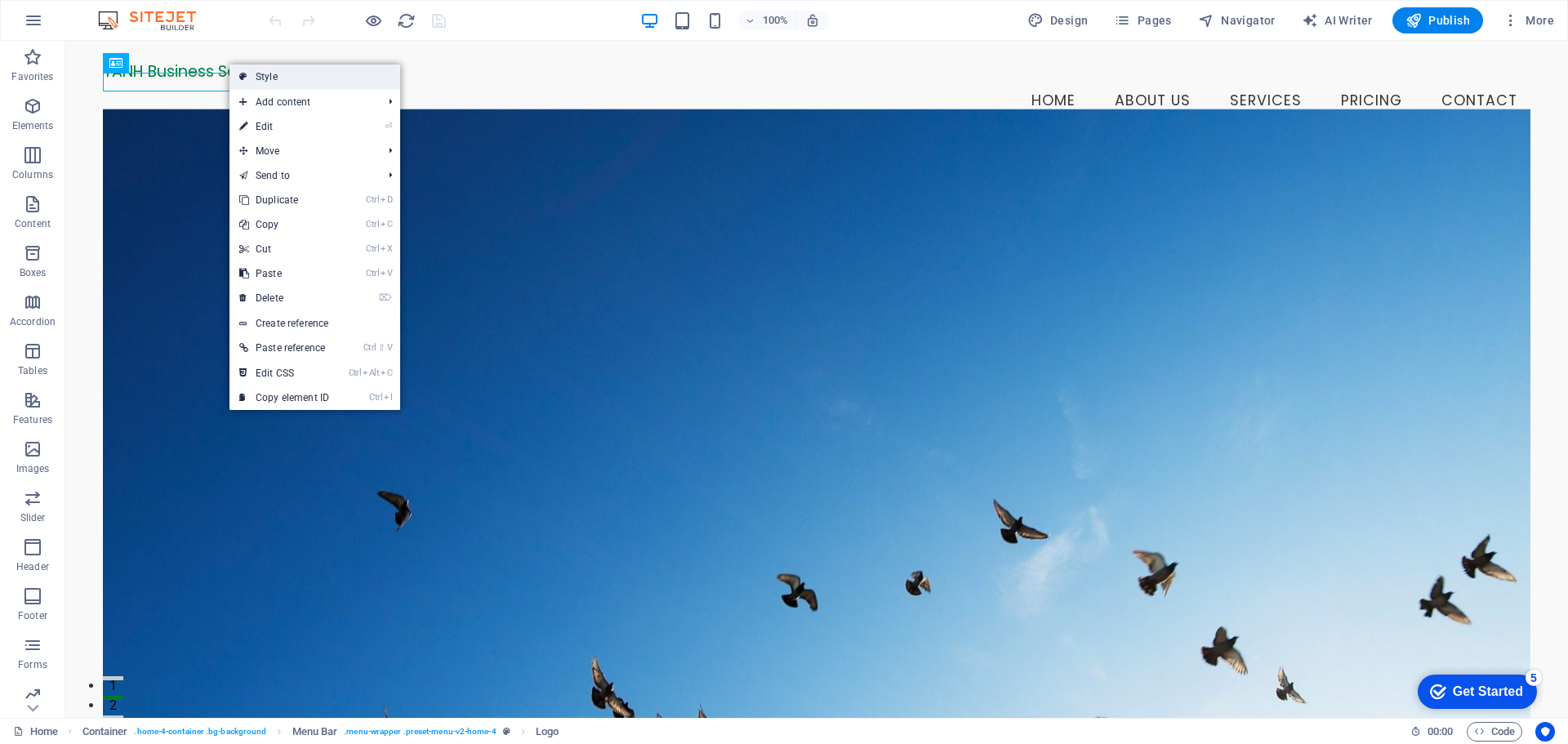
click at [325, 81] on link "Style" at bounding box center [314, 76] width 170 height 24
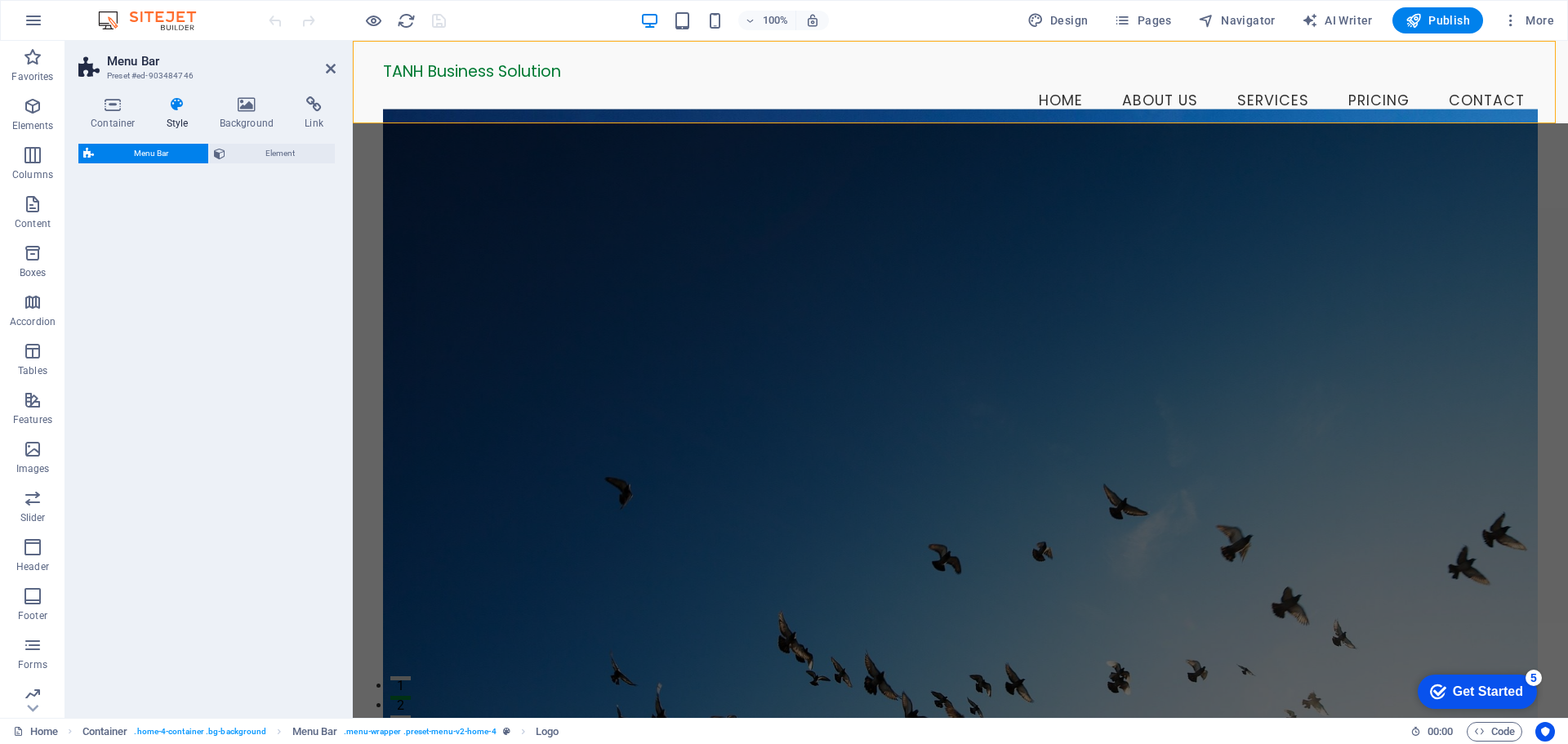
select select "vw"
select select "rem"
select select "vw"
select select "preset-menu-v2-home-4"
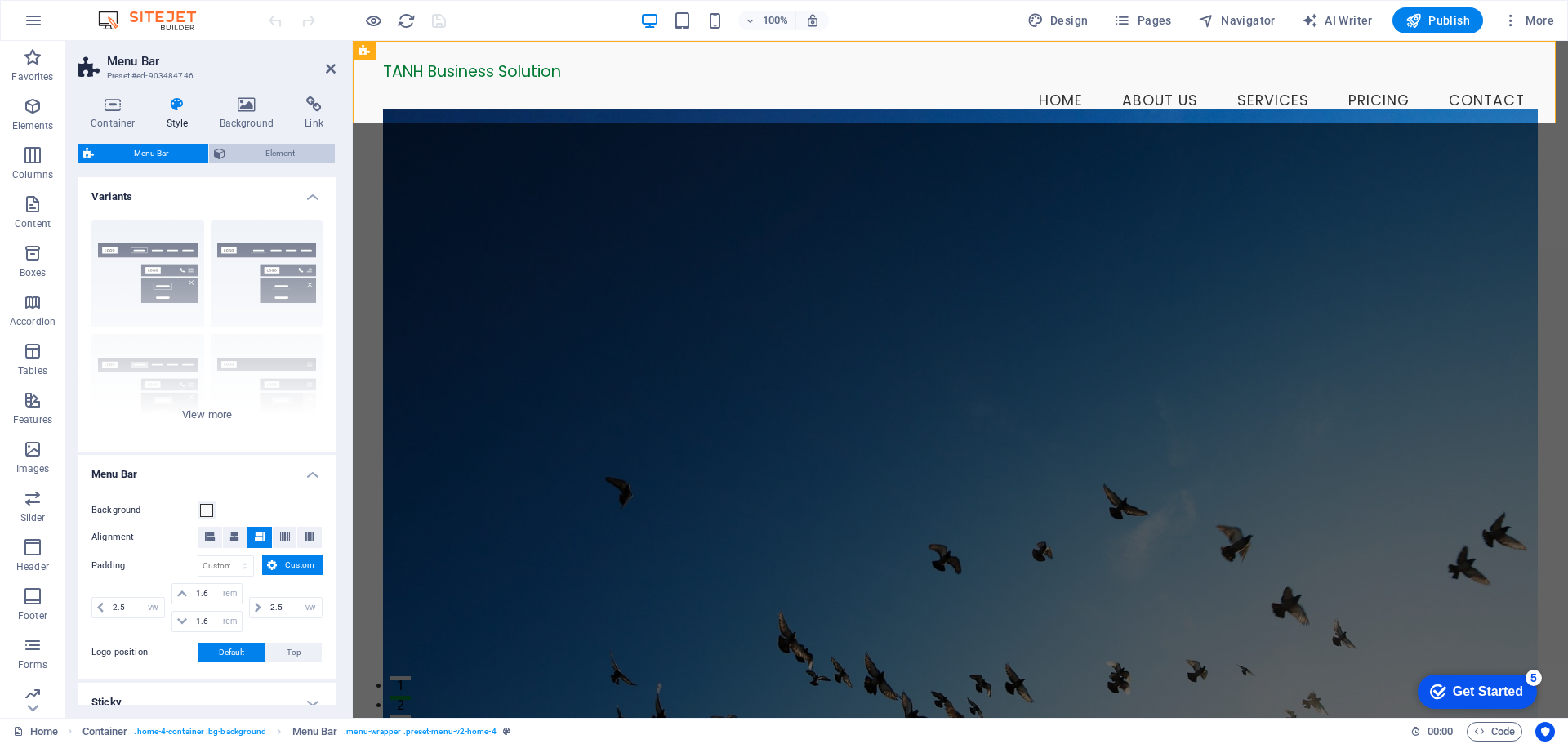
click at [283, 154] on span "Element" at bounding box center [280, 154] width 100 height 20
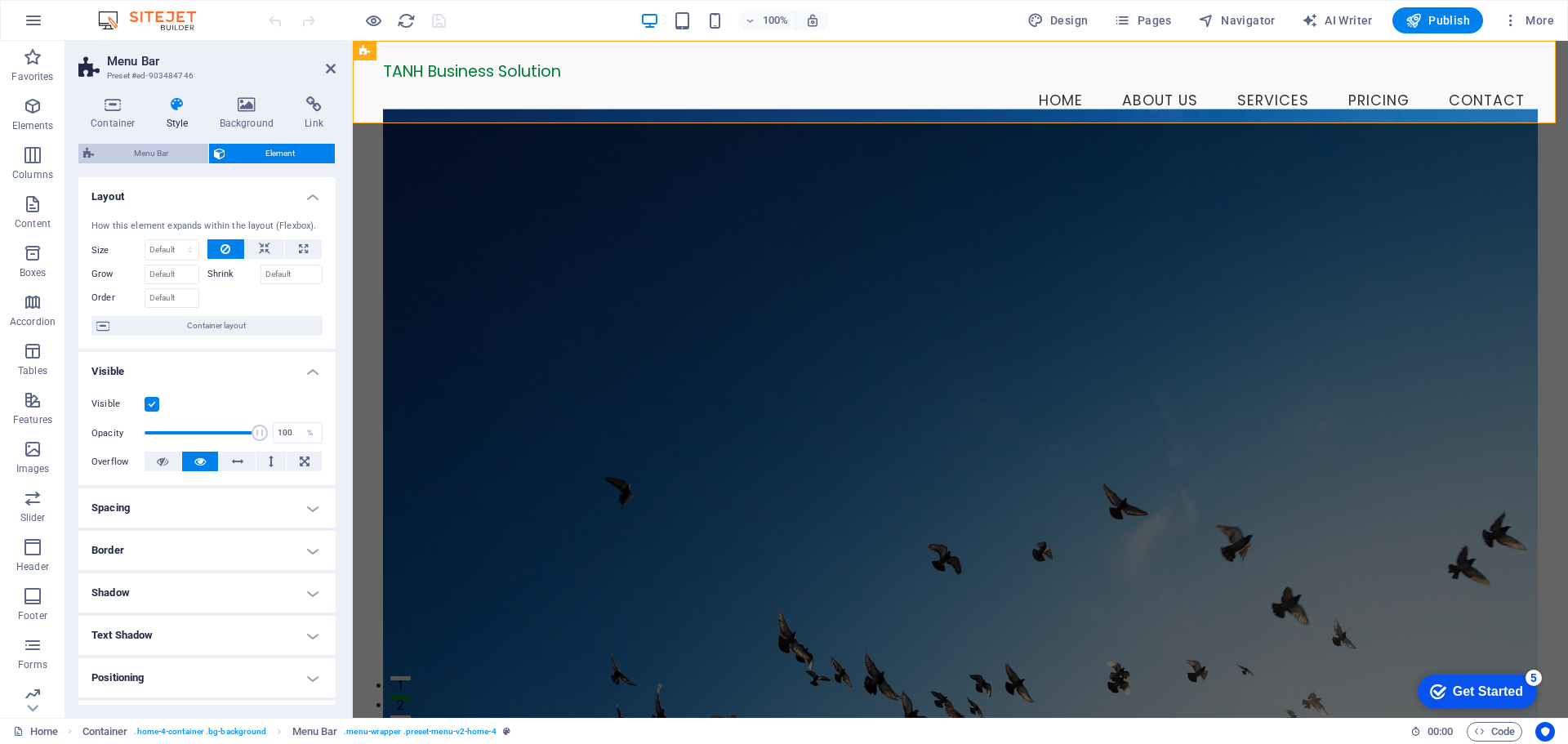
click at [163, 154] on span "Menu Bar" at bounding box center [151, 154] width 105 height 20
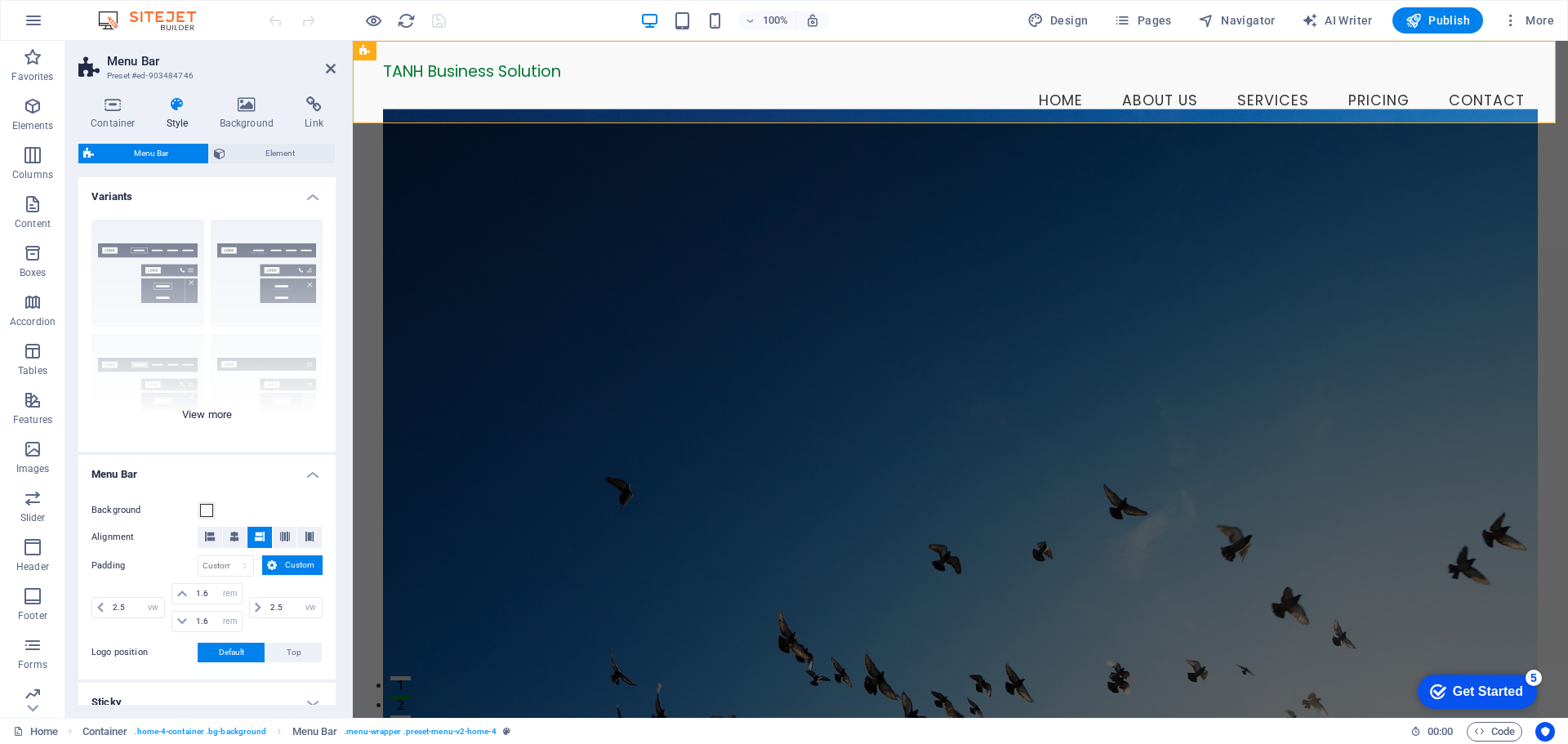
click at [146, 278] on div "Border Centered Default Fixed Loki Trigger Wide XXL" at bounding box center [206, 329] width 257 height 245
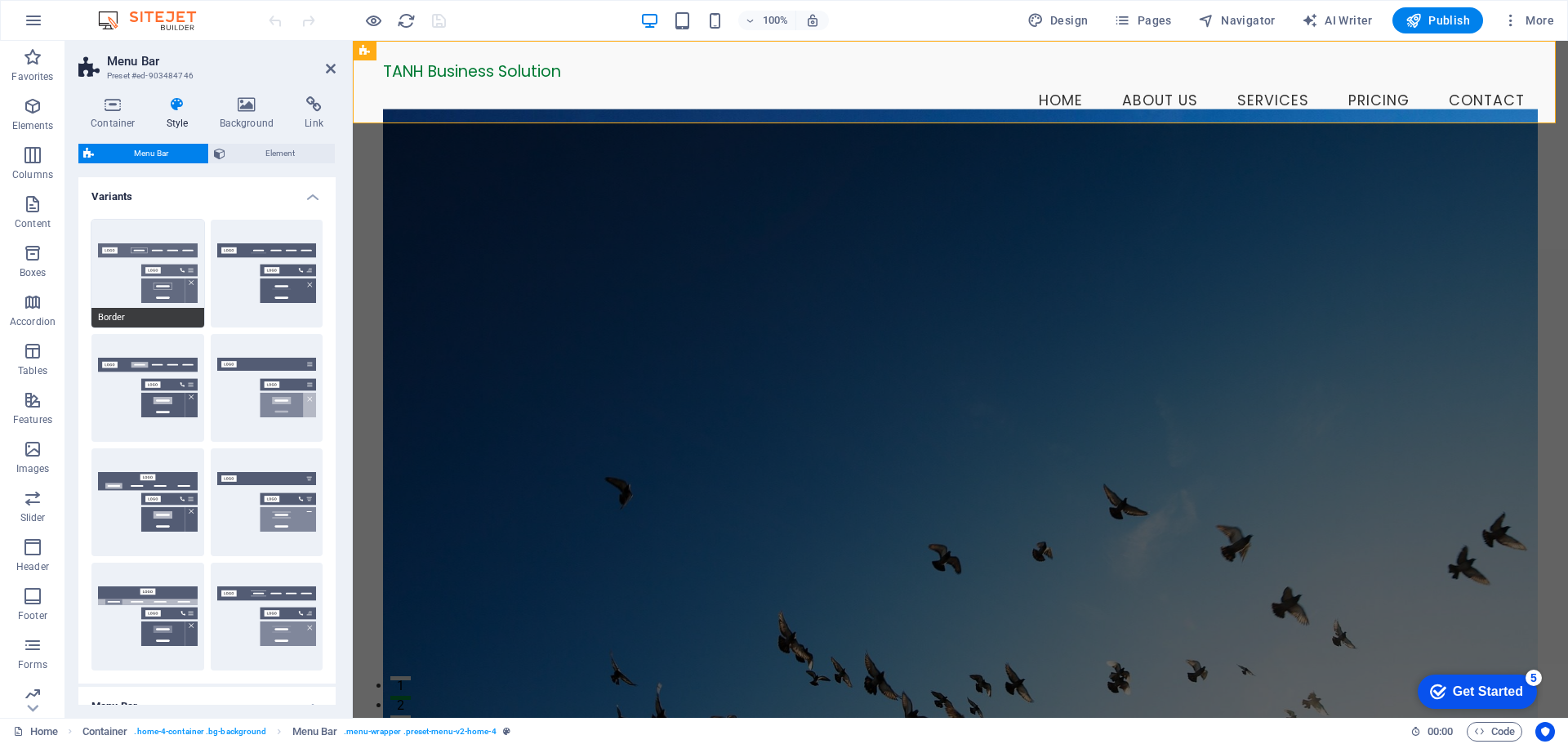
click at [131, 315] on span "Border" at bounding box center [148, 318] width 113 height 20
type input "1"
select select "rem"
type input "1"
select select "rem"
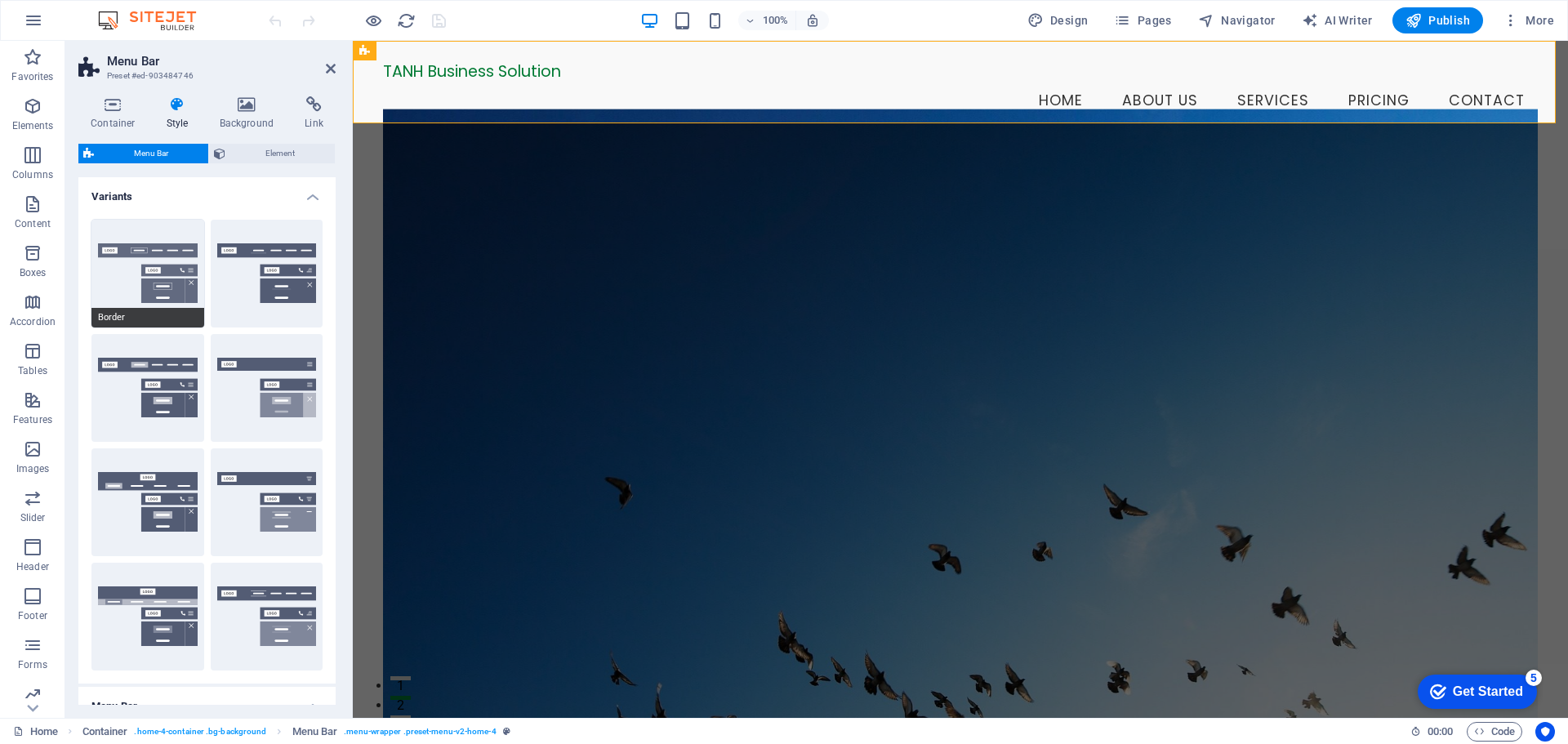
type input "1"
select select "rem"
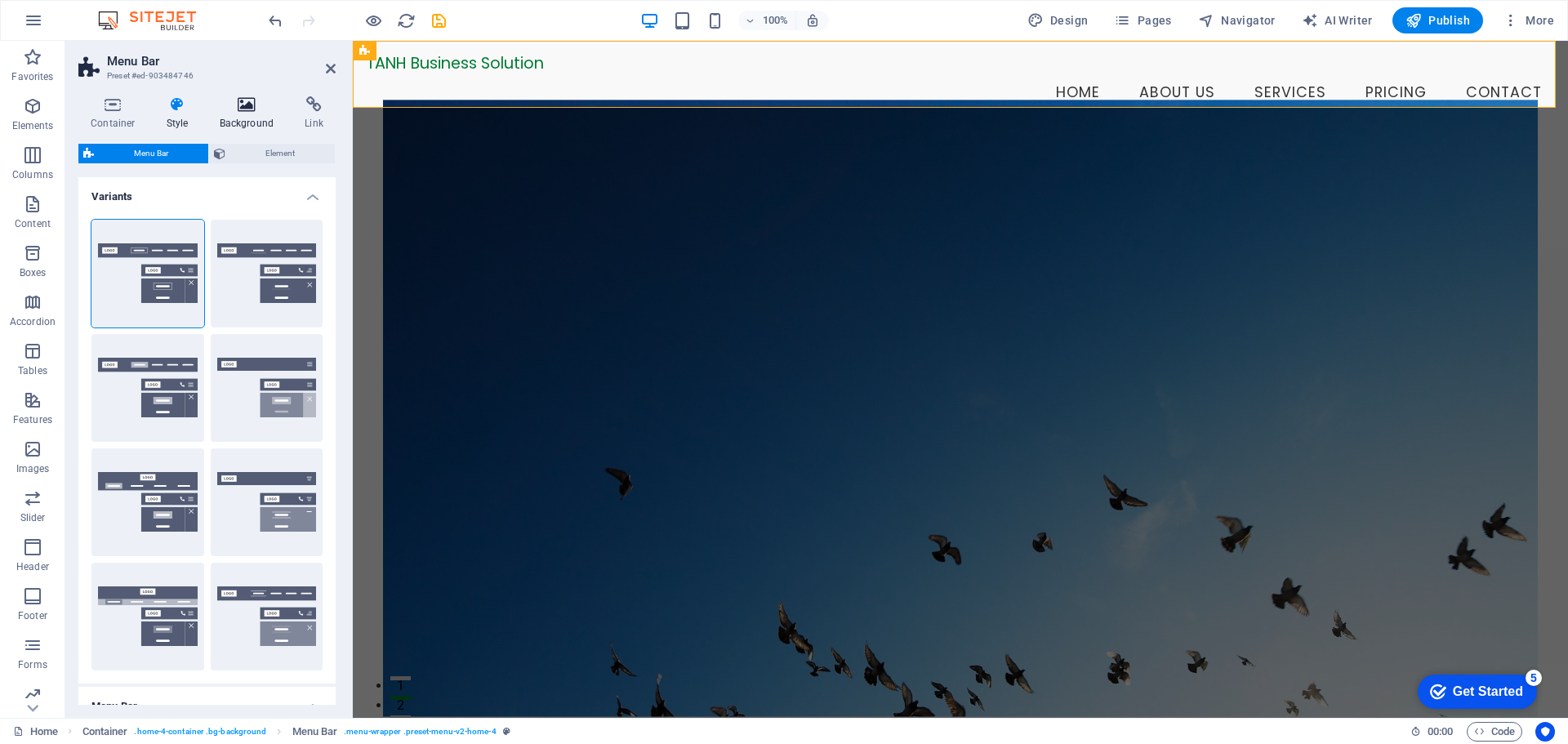
click at [249, 104] on icon at bounding box center [247, 105] width 79 height 17
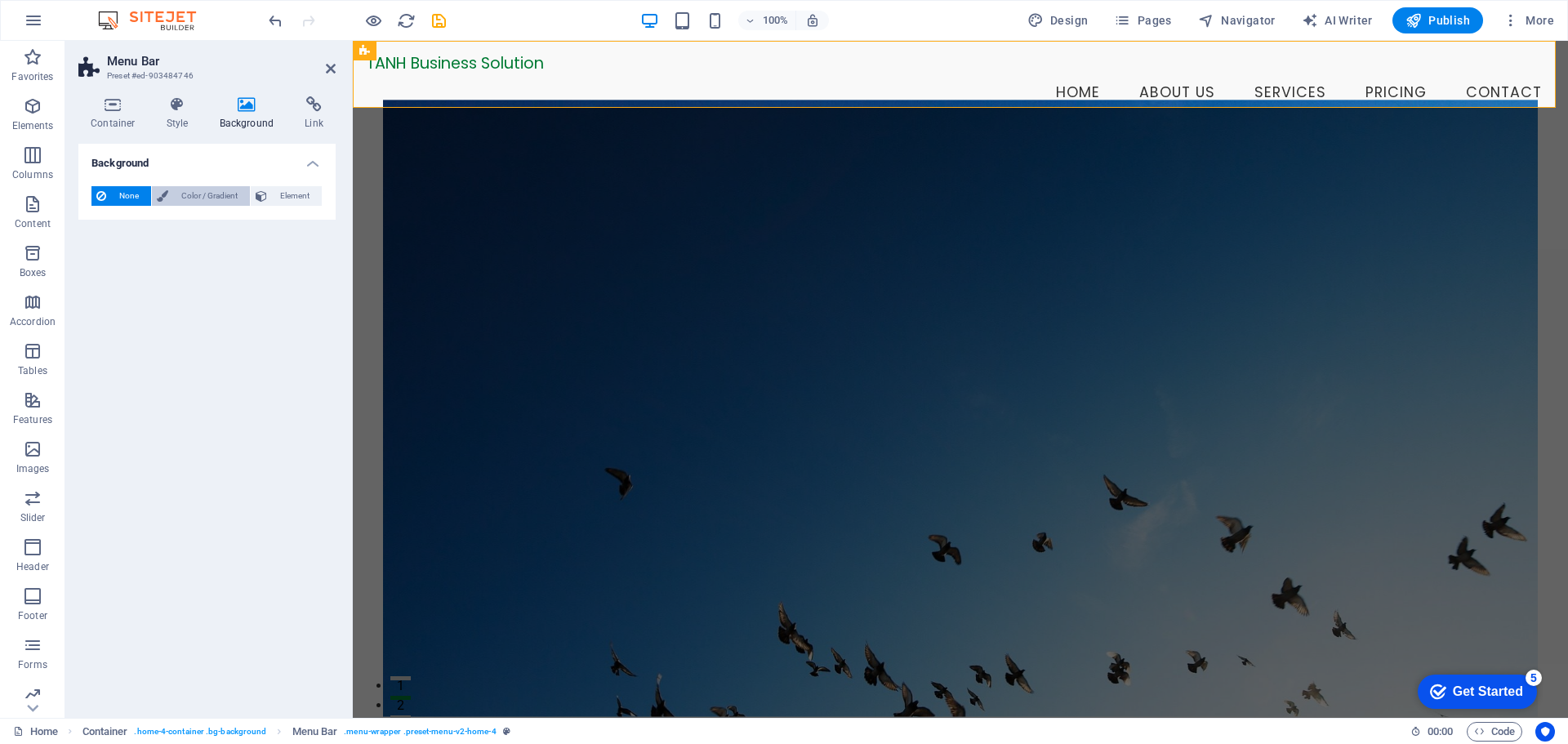
click at [208, 199] on span "Color / Gradient" at bounding box center [209, 196] width 71 height 20
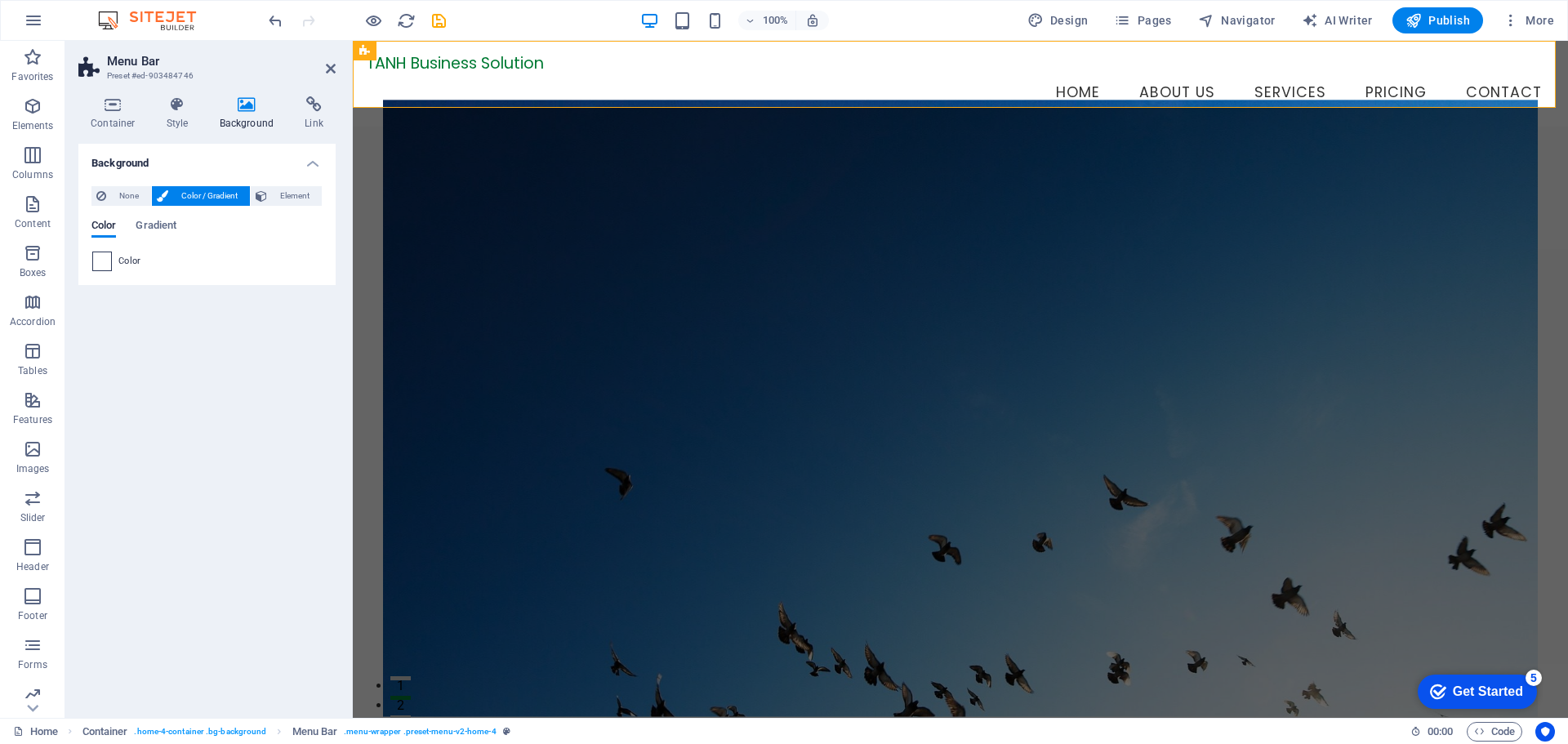
click at [100, 261] on span at bounding box center [102, 262] width 18 height 18
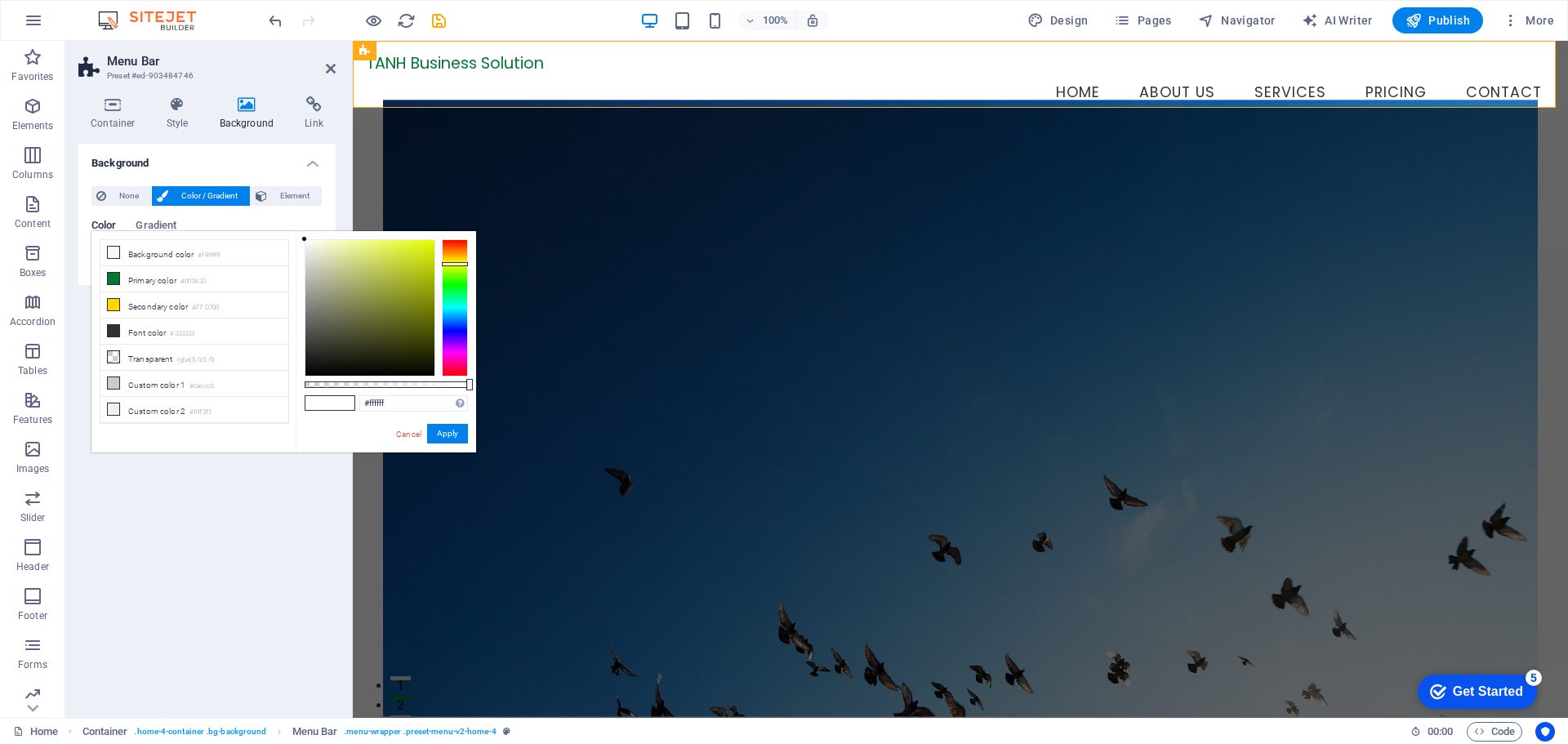
click at [466, 264] on div at bounding box center [454, 308] width 26 height 137
click at [387, 261] on div at bounding box center [369, 308] width 129 height 135
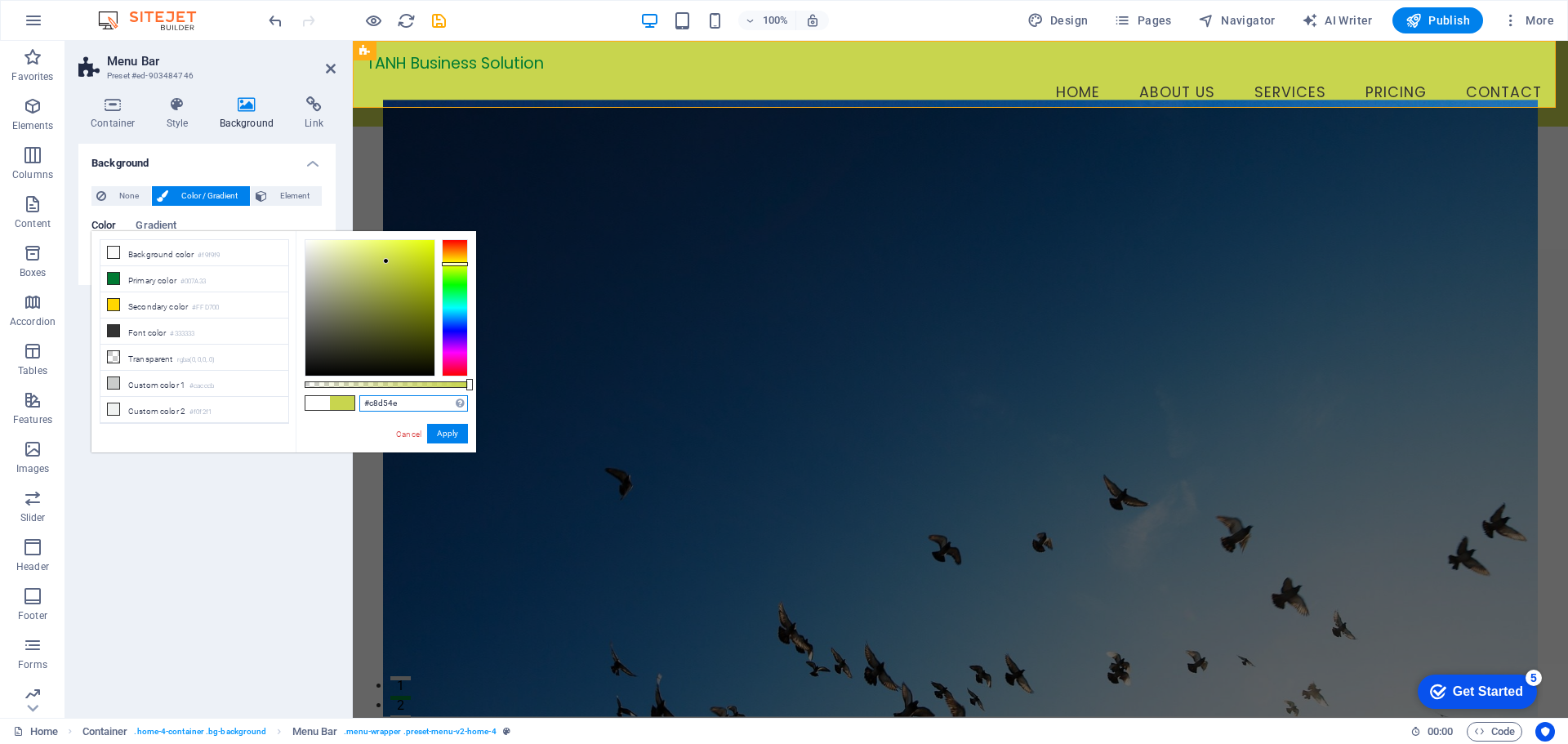
click at [418, 400] on input "#c8d54e" at bounding box center [413, 403] width 109 height 17
paste input "013220"
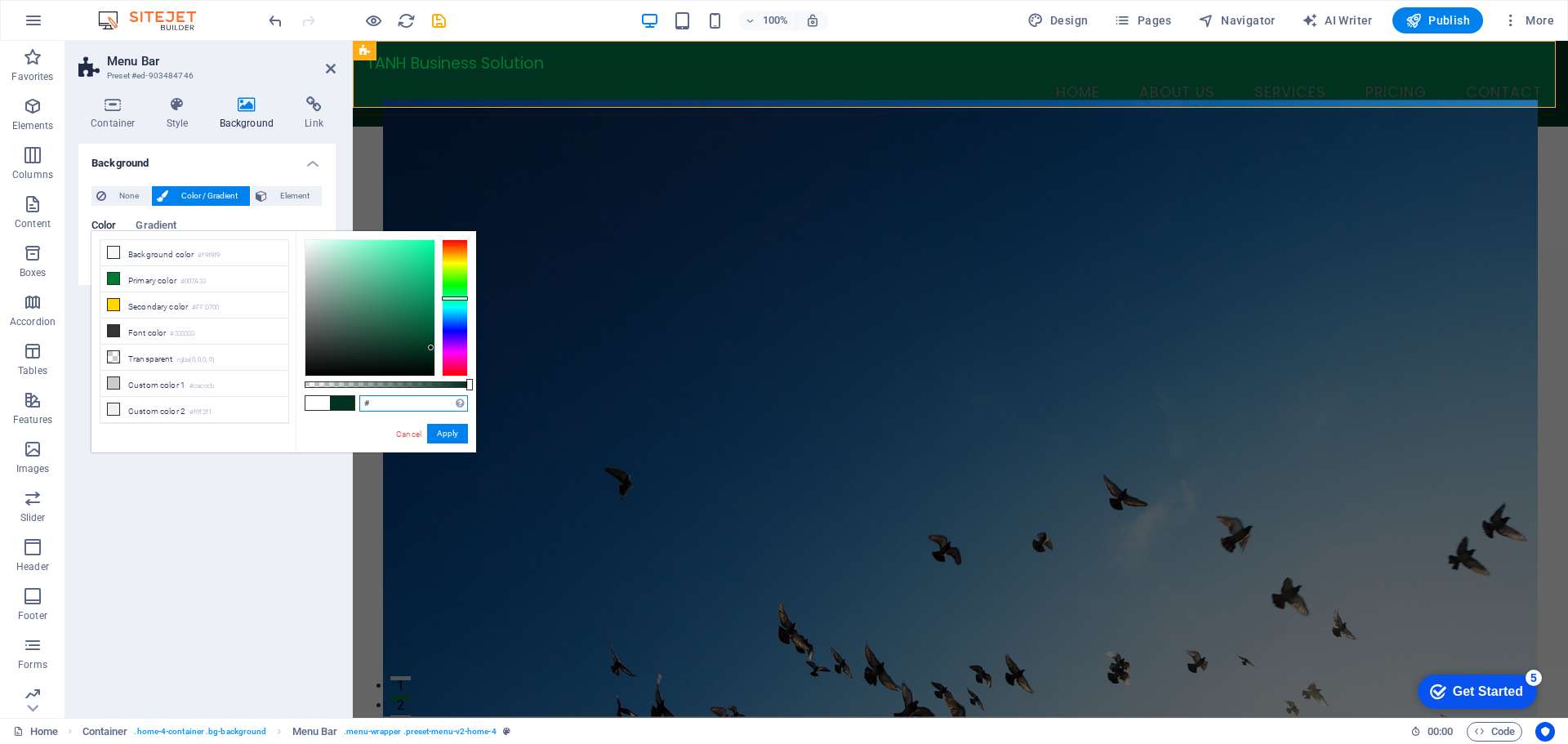
paste input "D4AF37"
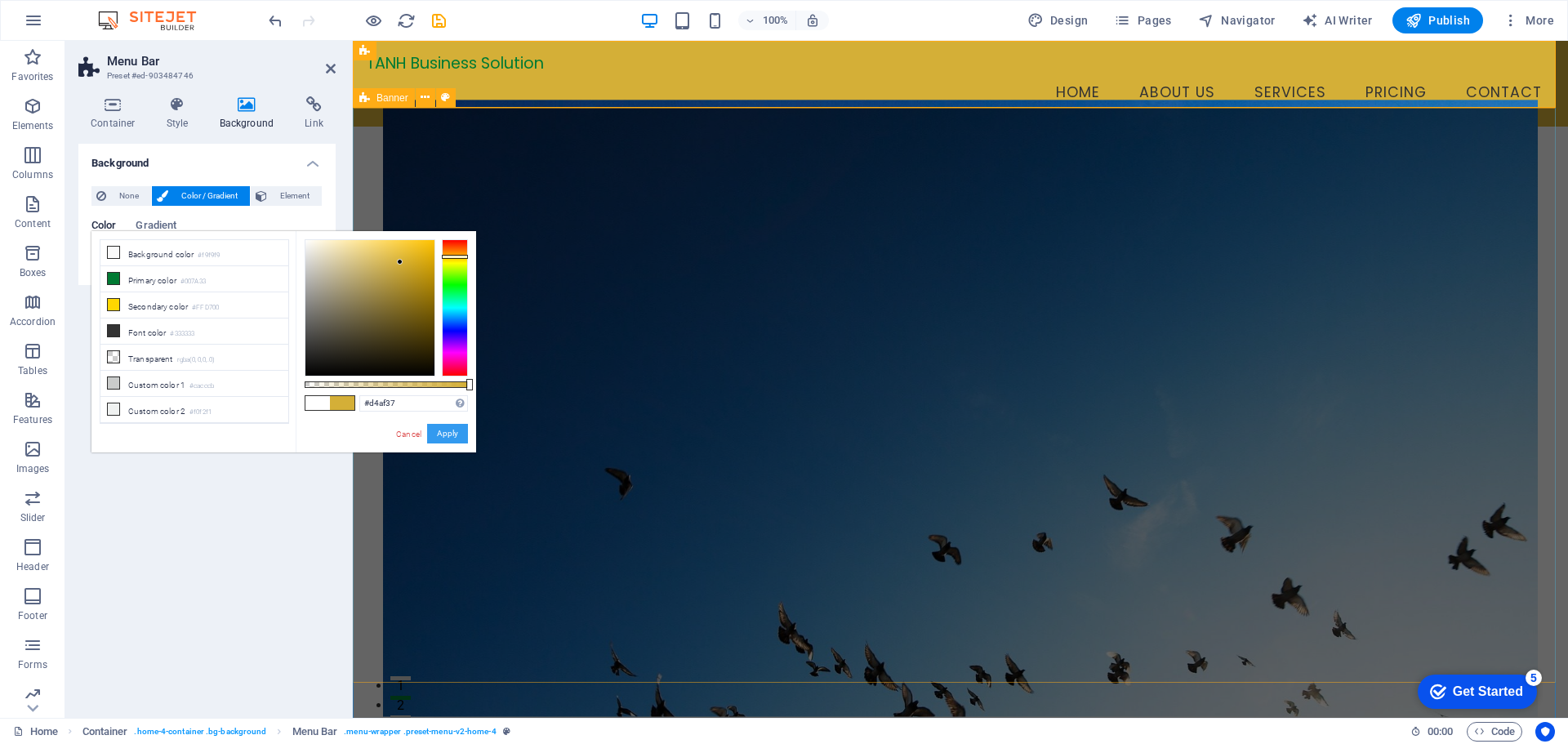
click at [453, 432] on button "Apply" at bounding box center [447, 434] width 41 height 20
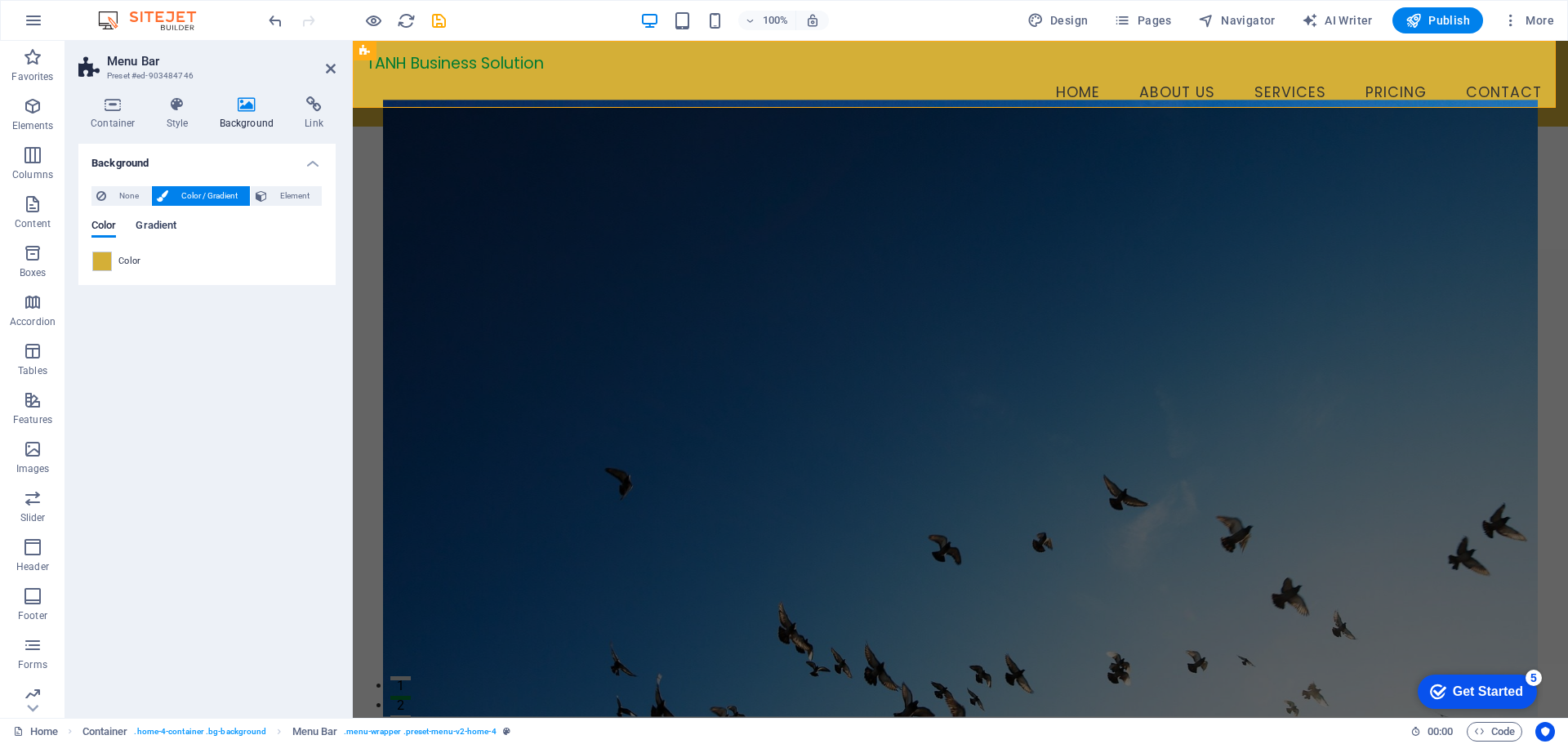
click at [154, 224] on span "Gradient" at bounding box center [155, 227] width 41 height 23
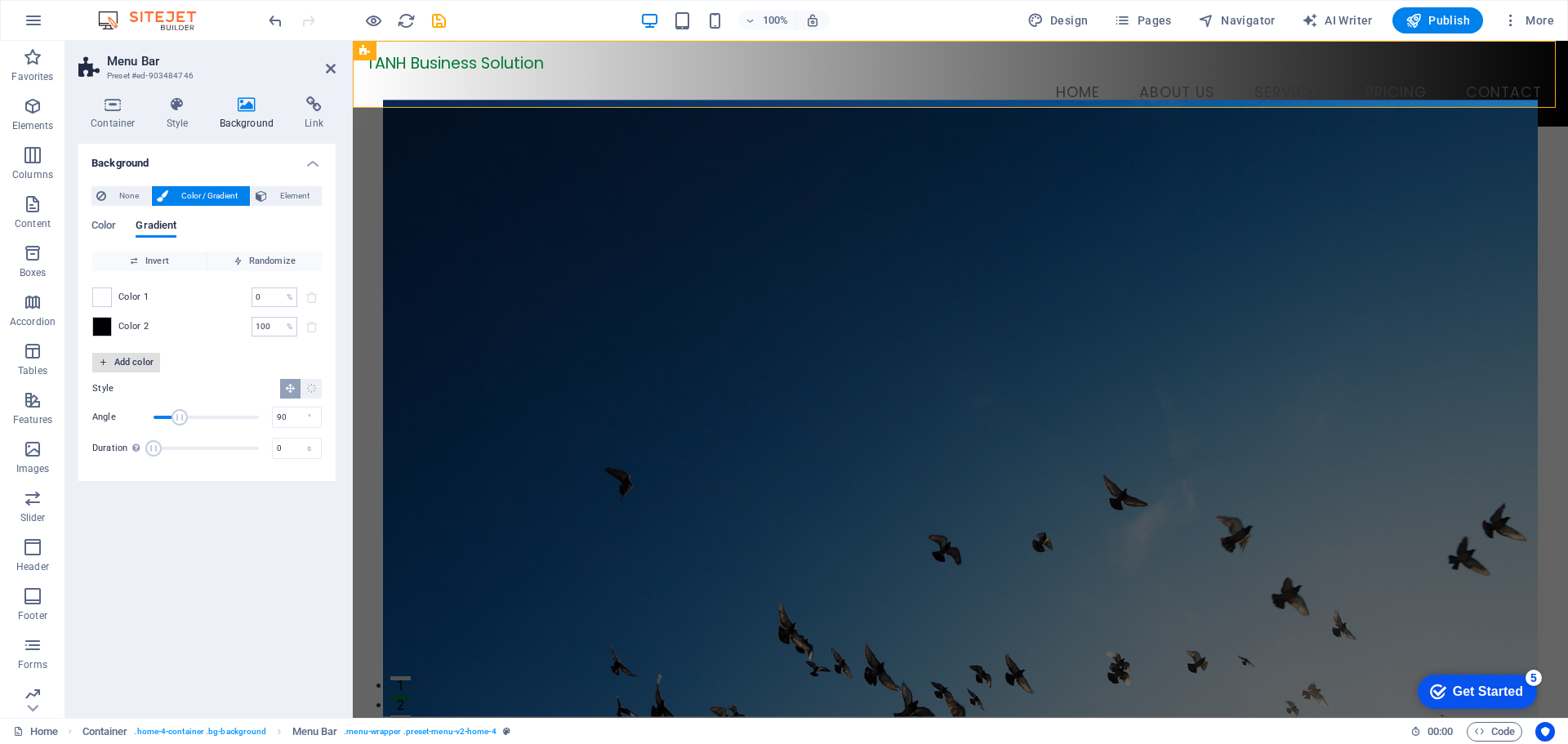
click at [147, 362] on span "Add color" at bounding box center [126, 362] width 55 height 20
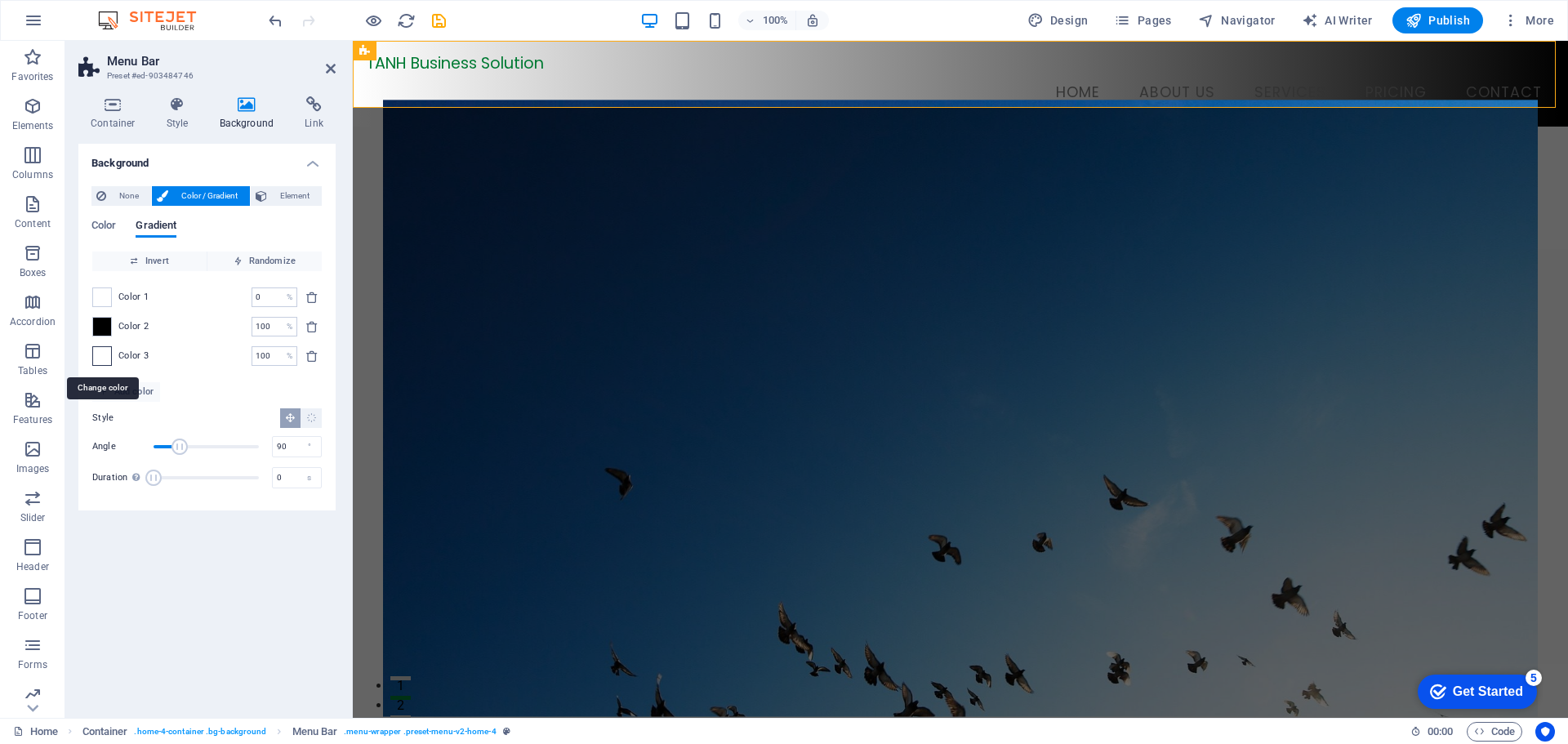
click at [101, 354] on span at bounding box center [102, 356] width 18 height 18
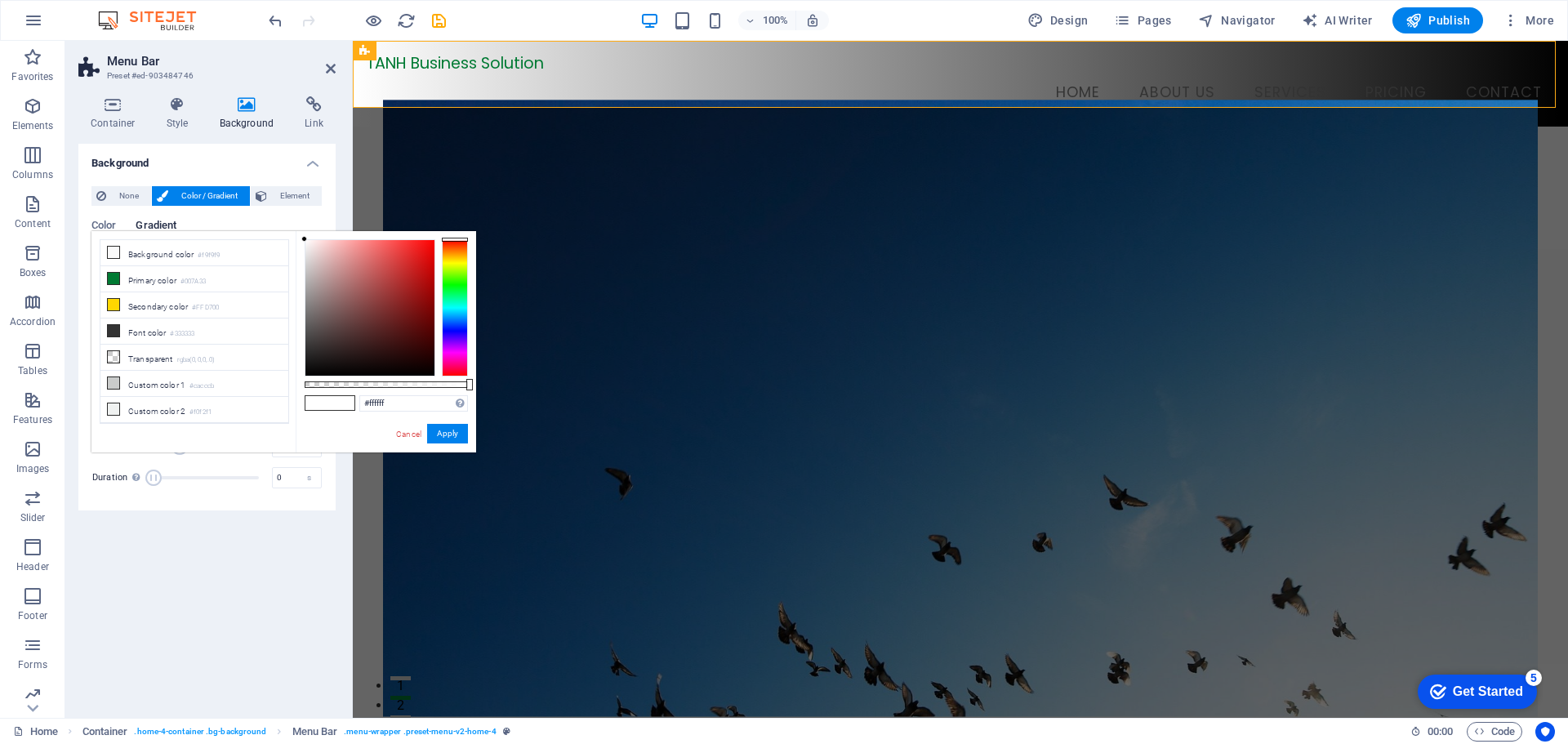
click at [325, 403] on span at bounding box center [317, 402] width 24 height 14
click at [407, 402] on input "#ffffff" at bounding box center [413, 403] width 109 height 17
paste input "D4AF37"
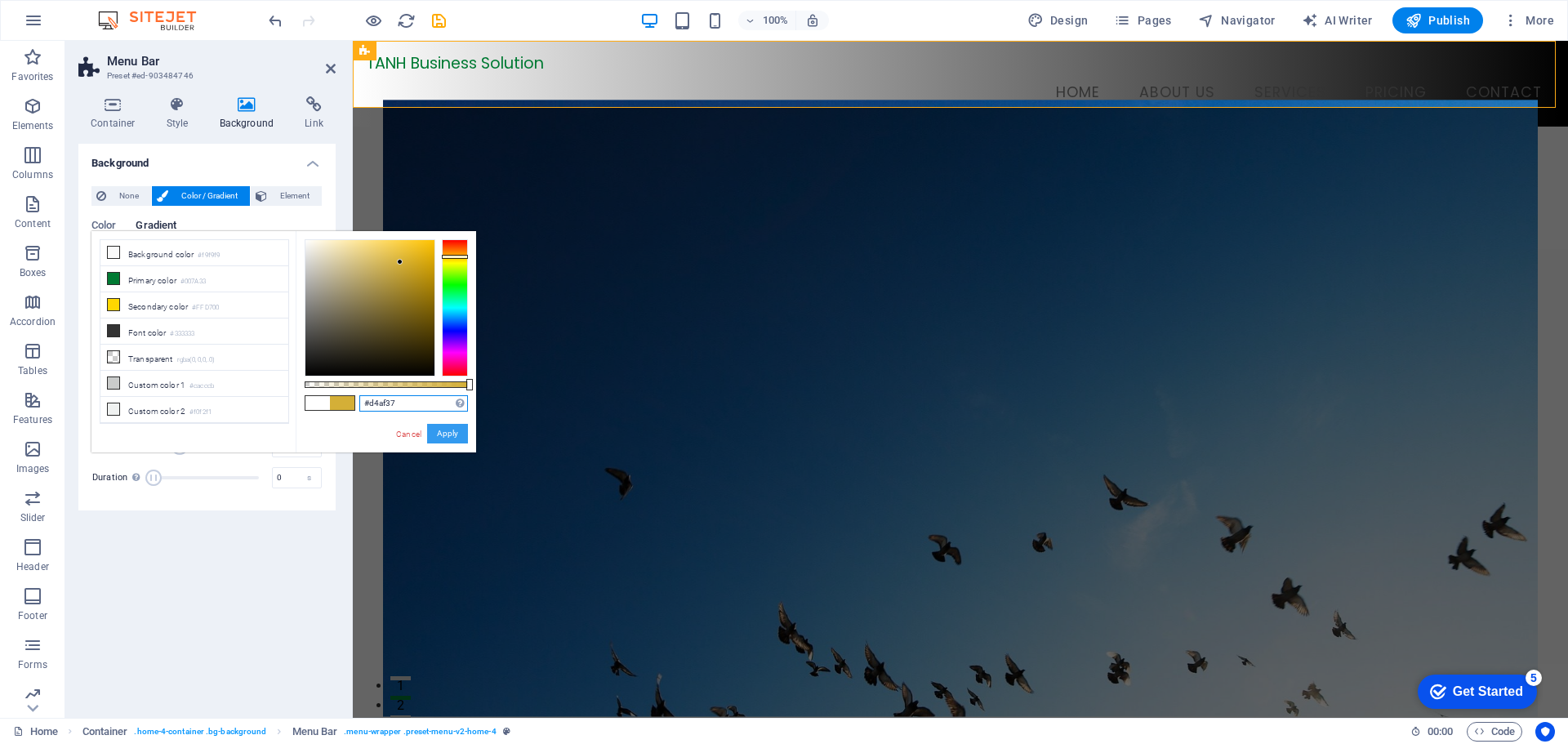
type input "#d4af37"
click at [461, 434] on button "Apply" at bounding box center [447, 434] width 41 height 20
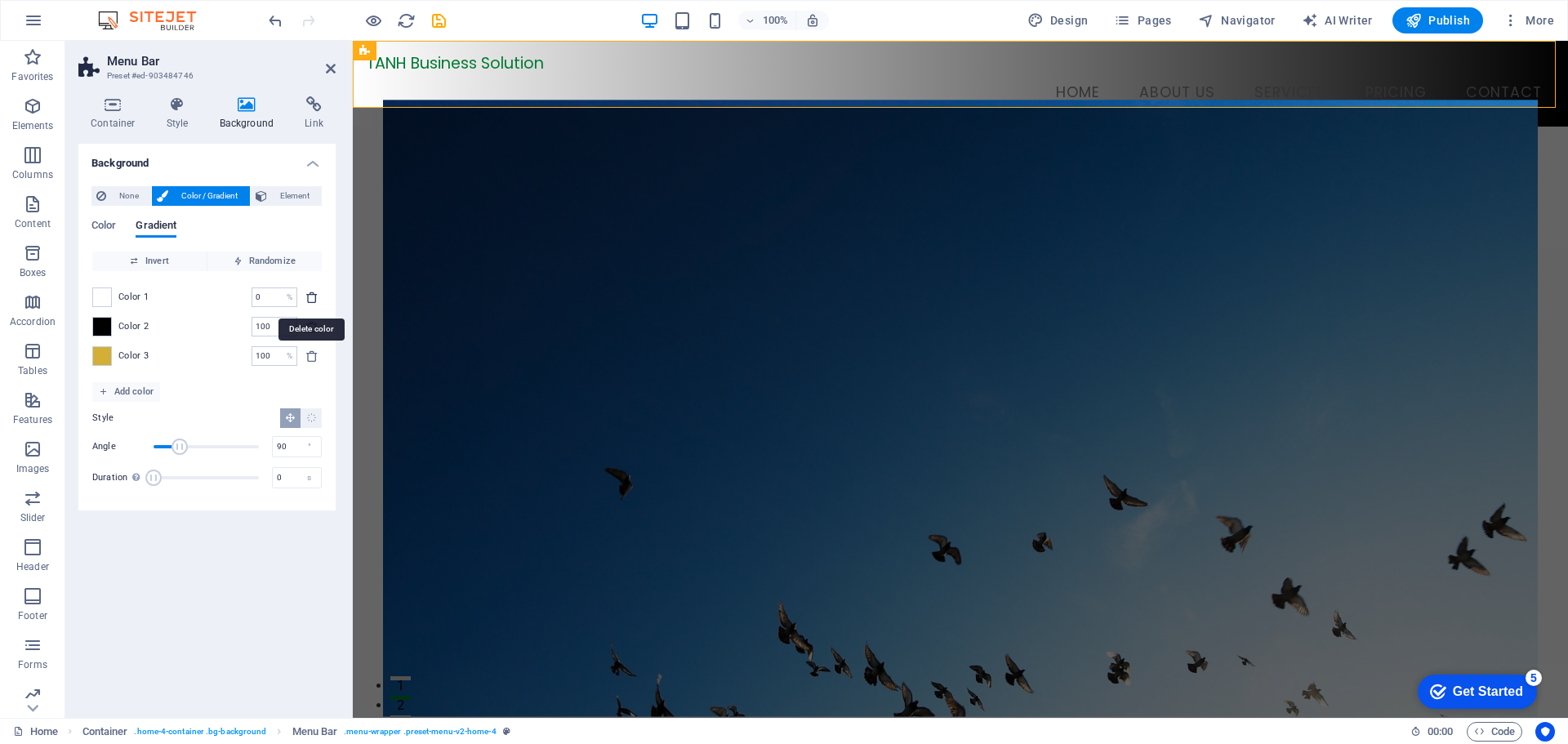
click at [308, 297] on icon "delete" at bounding box center [312, 298] width 13 height 13
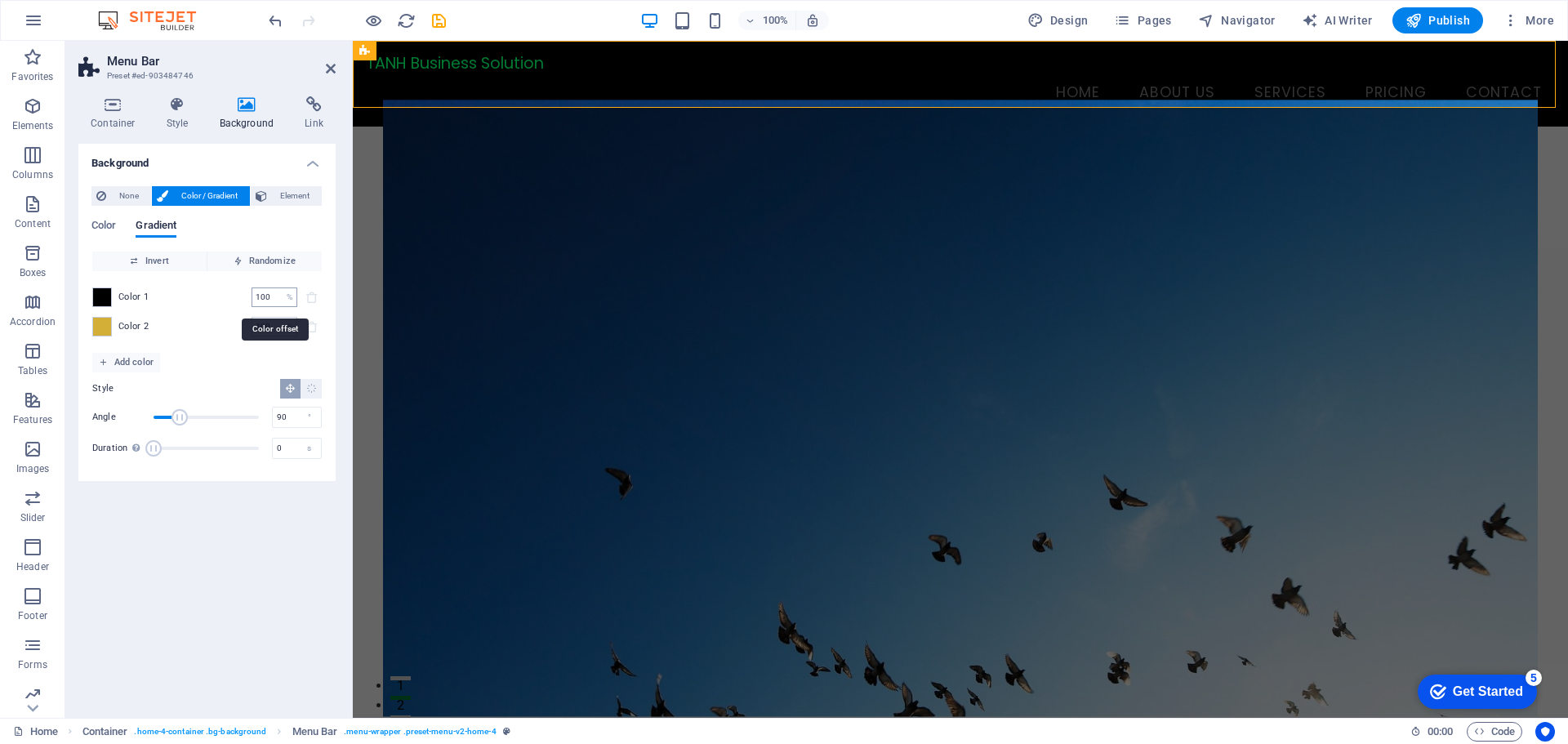
click at [274, 299] on input "100" at bounding box center [266, 298] width 28 height 20
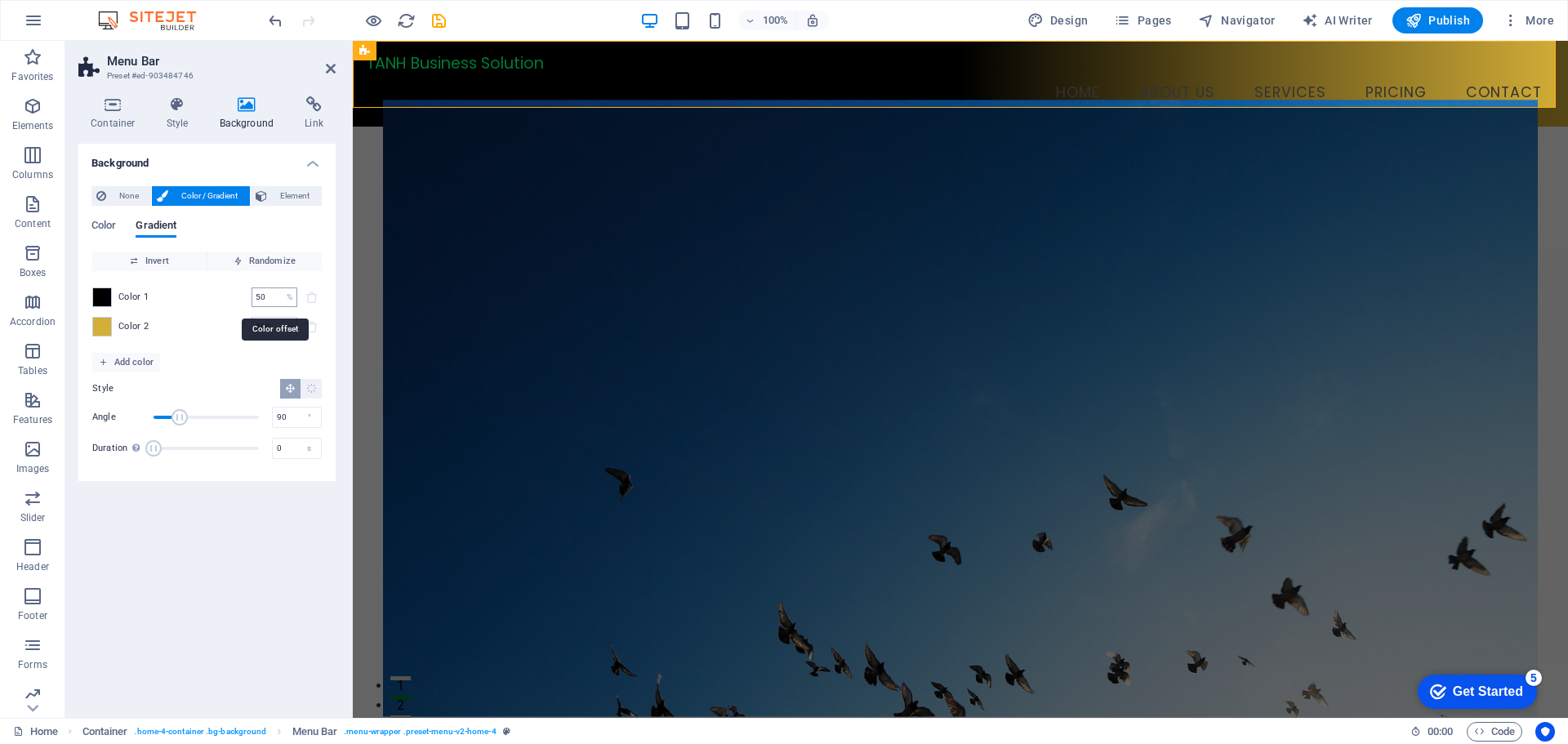
click at [270, 296] on input "50" at bounding box center [266, 298] width 28 height 20
type input "80"
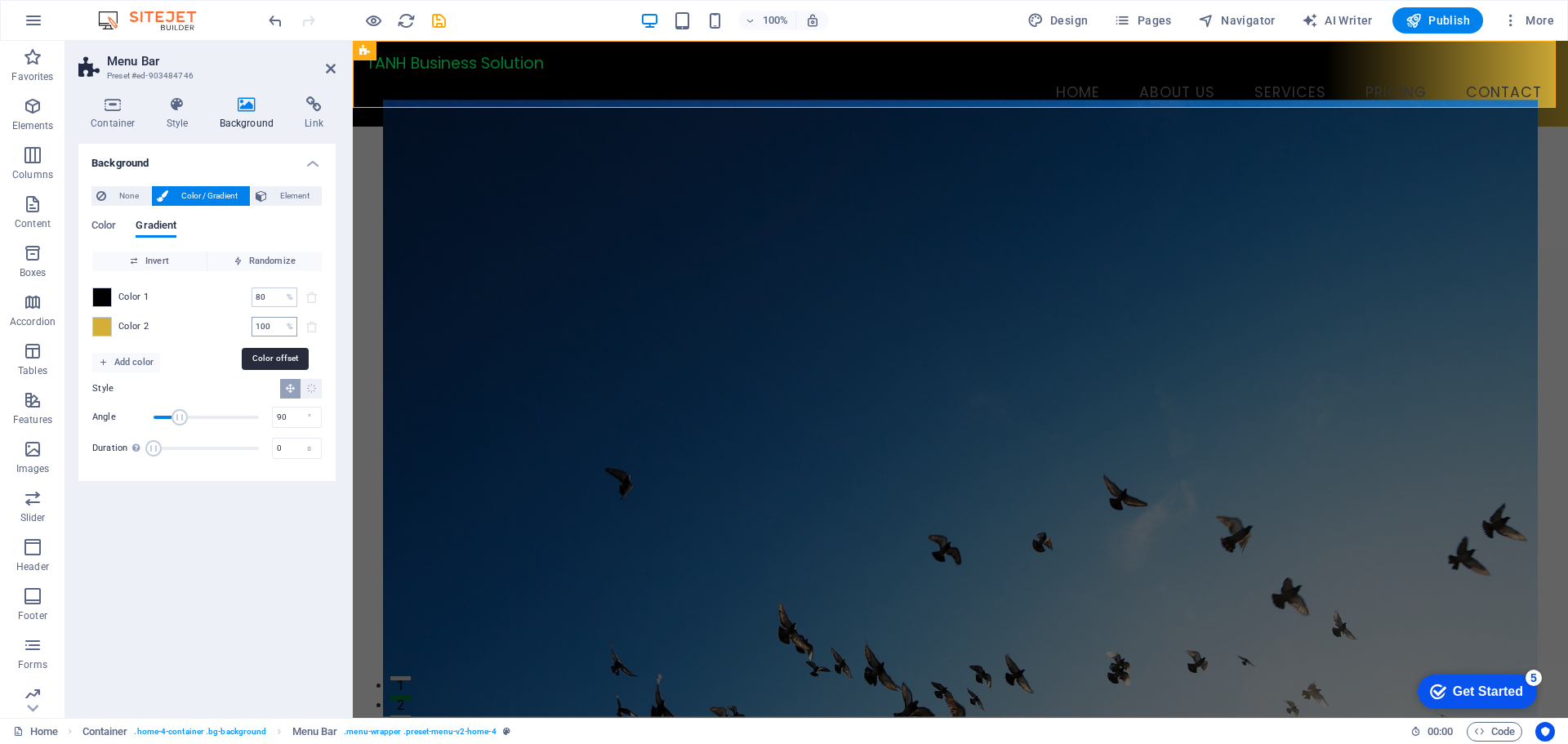
click at [280, 331] on div "100 % ​" at bounding box center [274, 327] width 46 height 20
click at [279, 329] on input "100" at bounding box center [266, 327] width 28 height 20
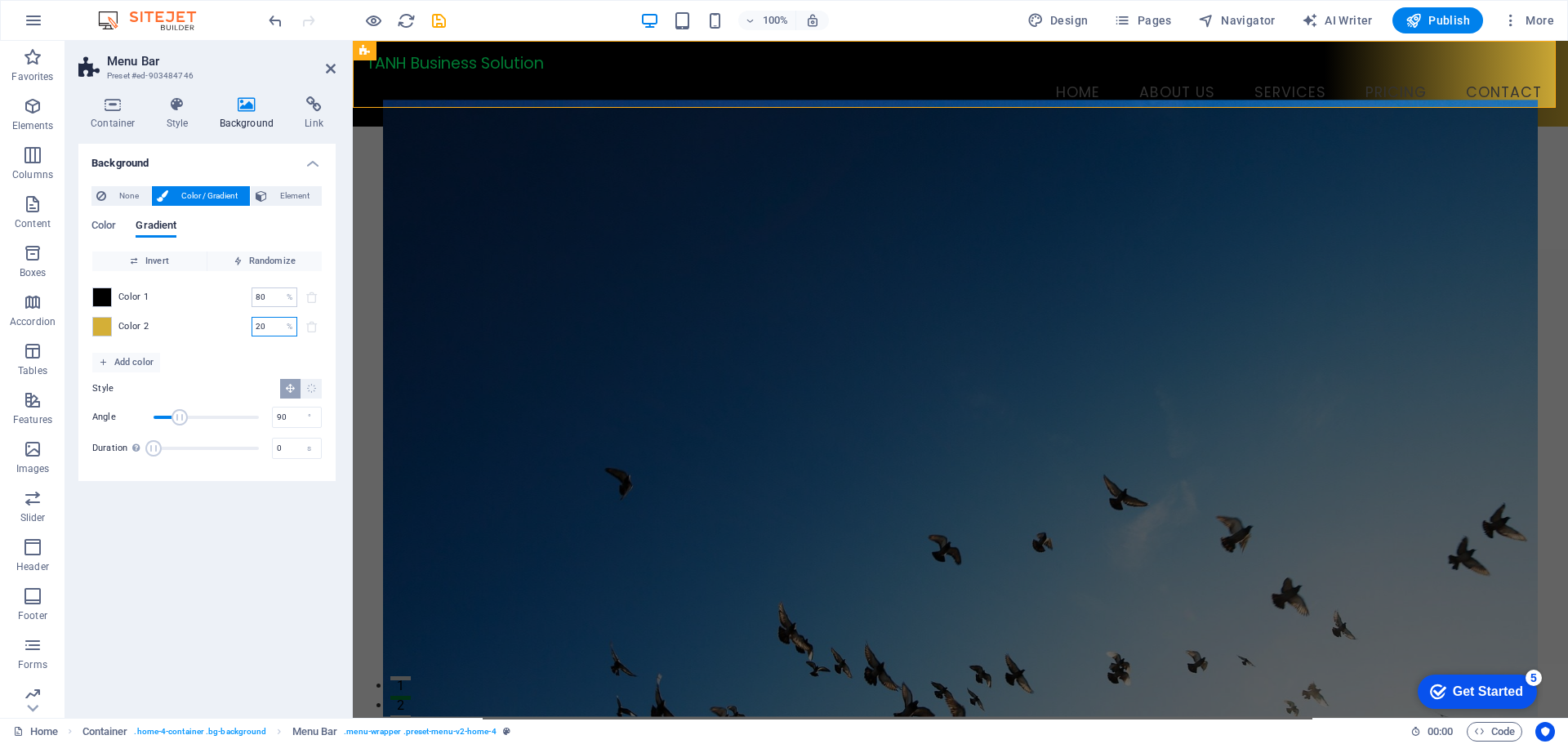
type input "20"
type input "80"
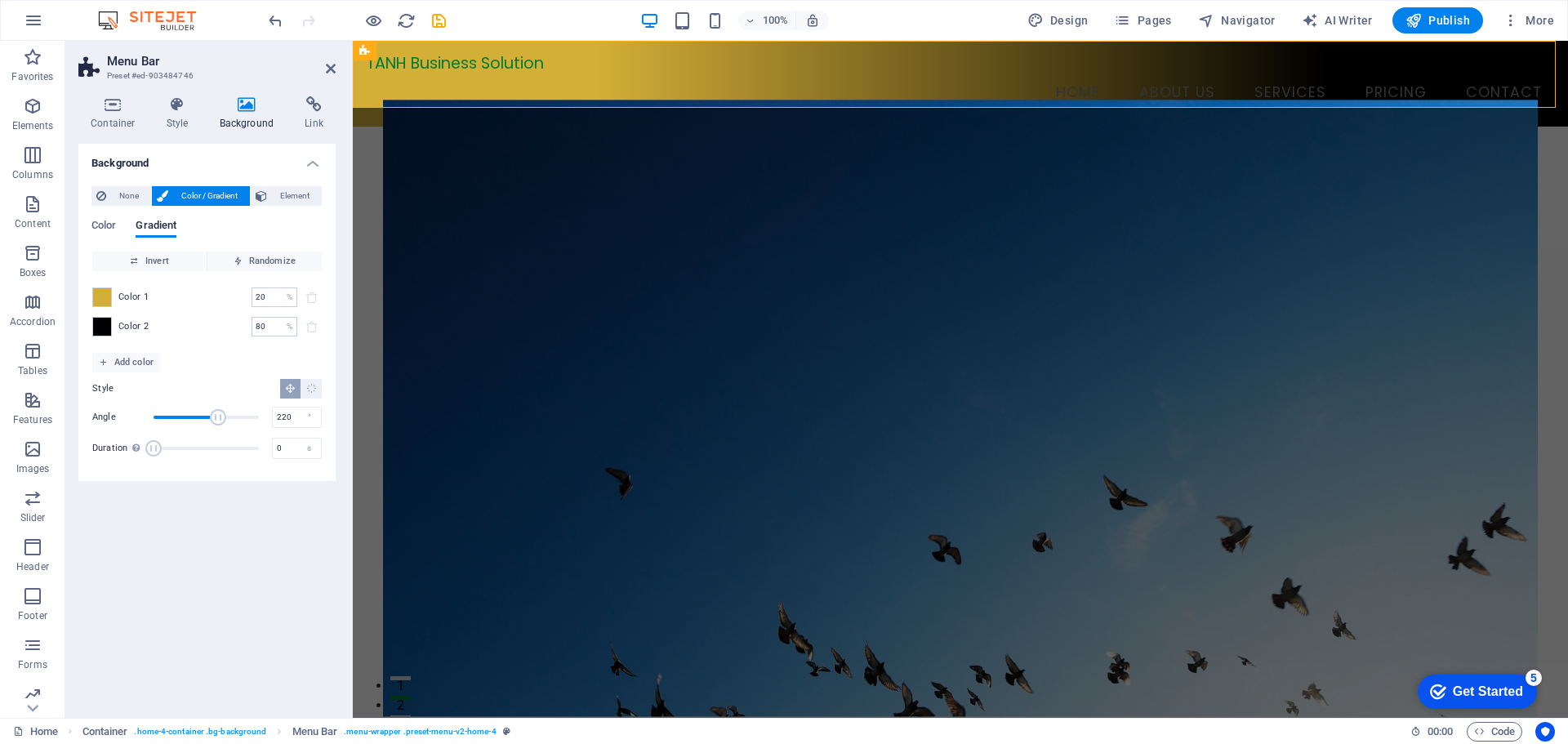
drag, startPoint x: 181, startPoint y: 417, endPoint x: 218, endPoint y: 417, distance: 37.0
click at [218, 417] on span "Angle" at bounding box center [218, 417] width 17 height 17
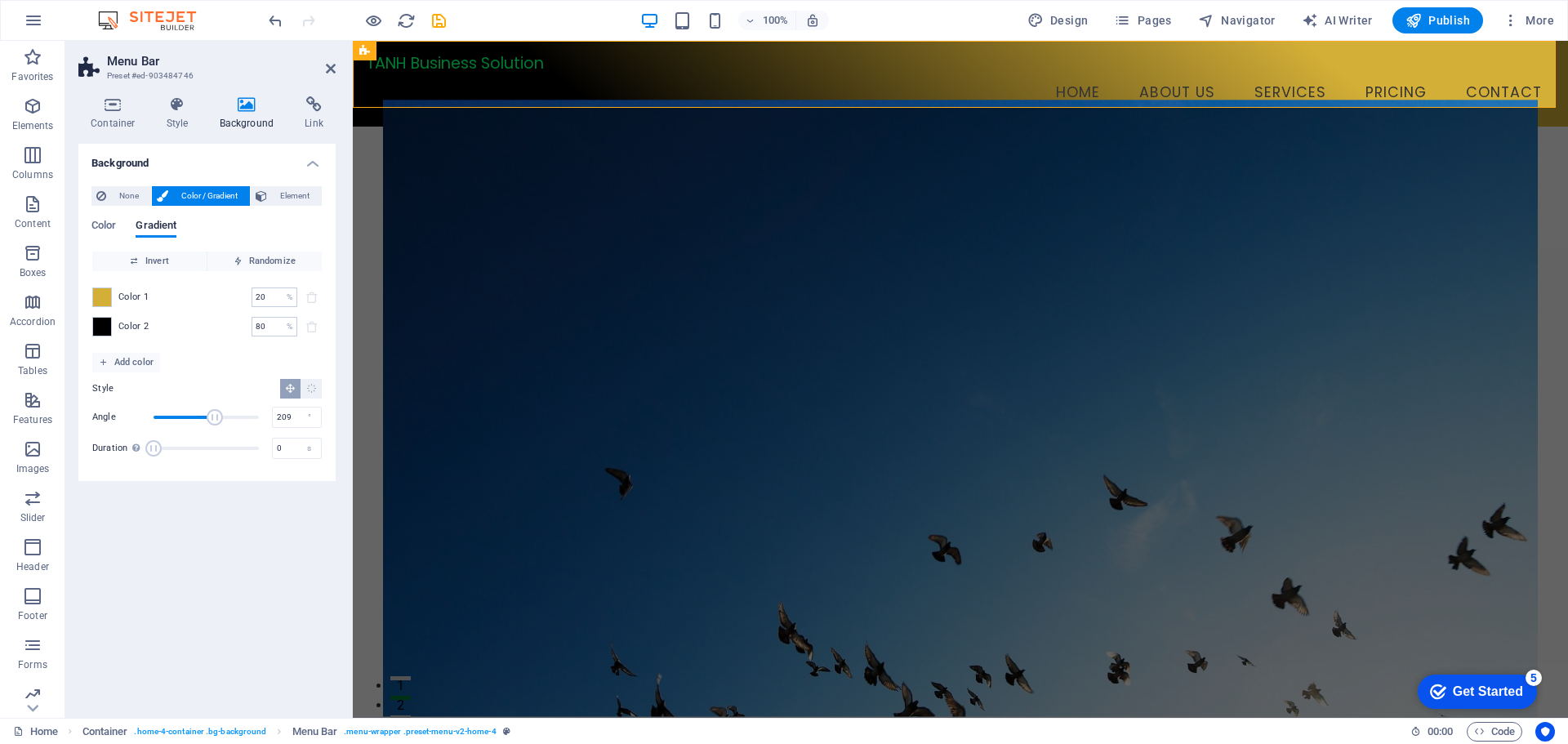
click at [214, 417] on span "Angle" at bounding box center [215, 417] width 17 height 17
type input "195"
click at [210, 417] on span "Angle" at bounding box center [211, 417] width 17 height 17
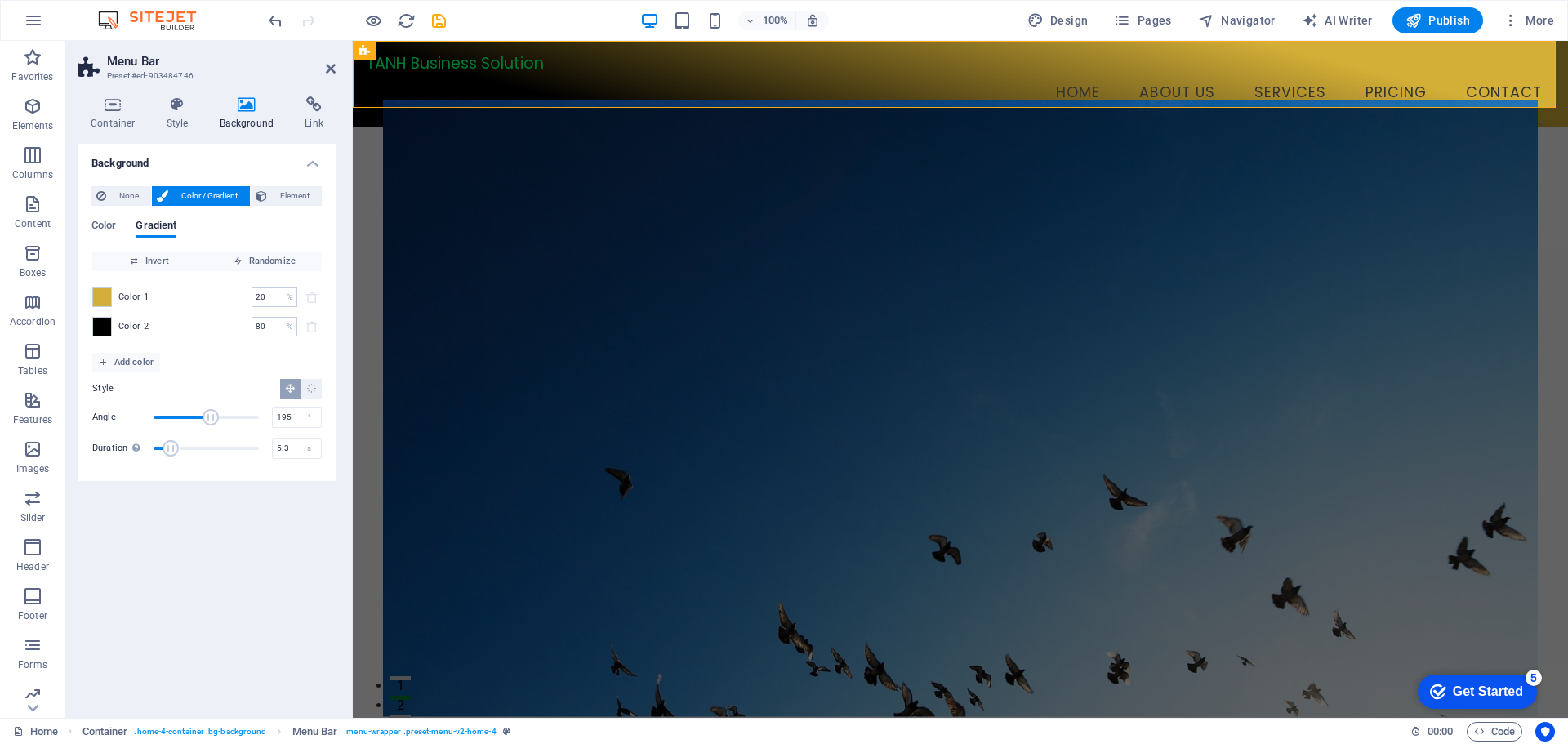
drag, startPoint x: 160, startPoint y: 449, endPoint x: 172, endPoint y: 447, distance: 12.2
click at [172, 447] on span "Duration" at bounding box center [171, 448] width 17 height 17
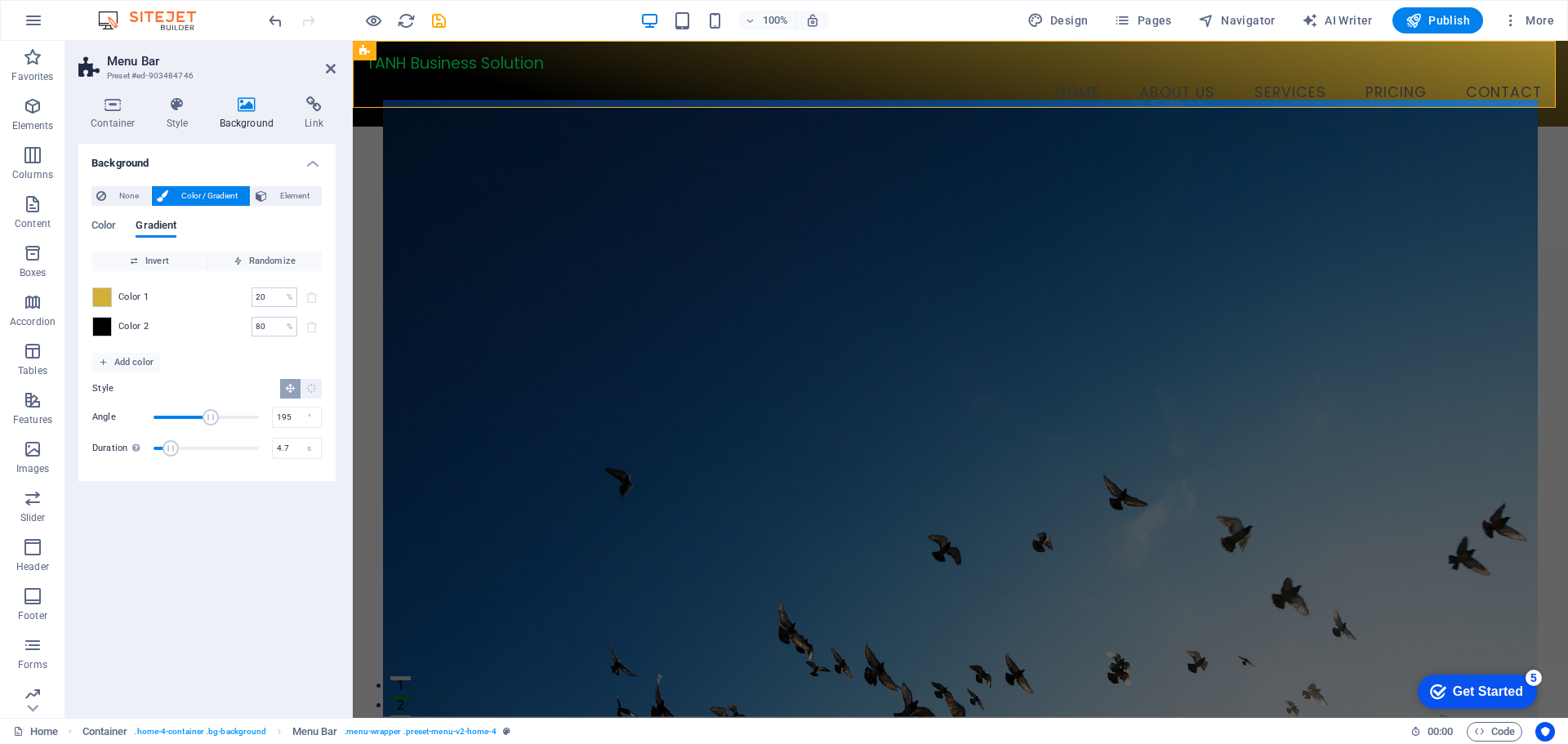
type input "4.4"
click at [169, 447] on span "Duration" at bounding box center [168, 448] width 17 height 17
click at [433, 72] on div "TANH Business Solution" at bounding box center [960, 63] width 1189 height 19
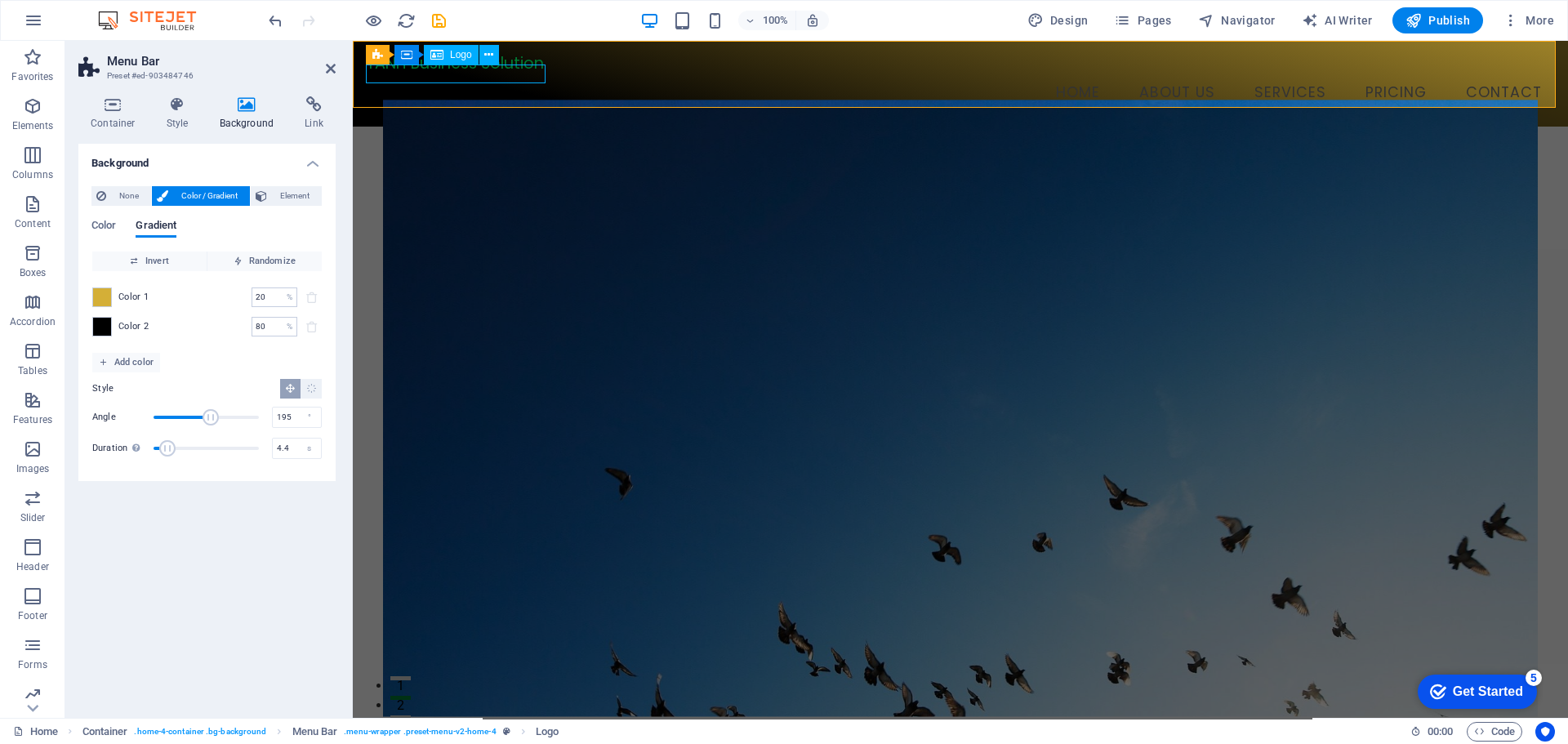
click at [513, 71] on div "TANH Business Solution" at bounding box center [960, 63] width 1189 height 19
click at [491, 54] on icon at bounding box center [489, 55] width 9 height 17
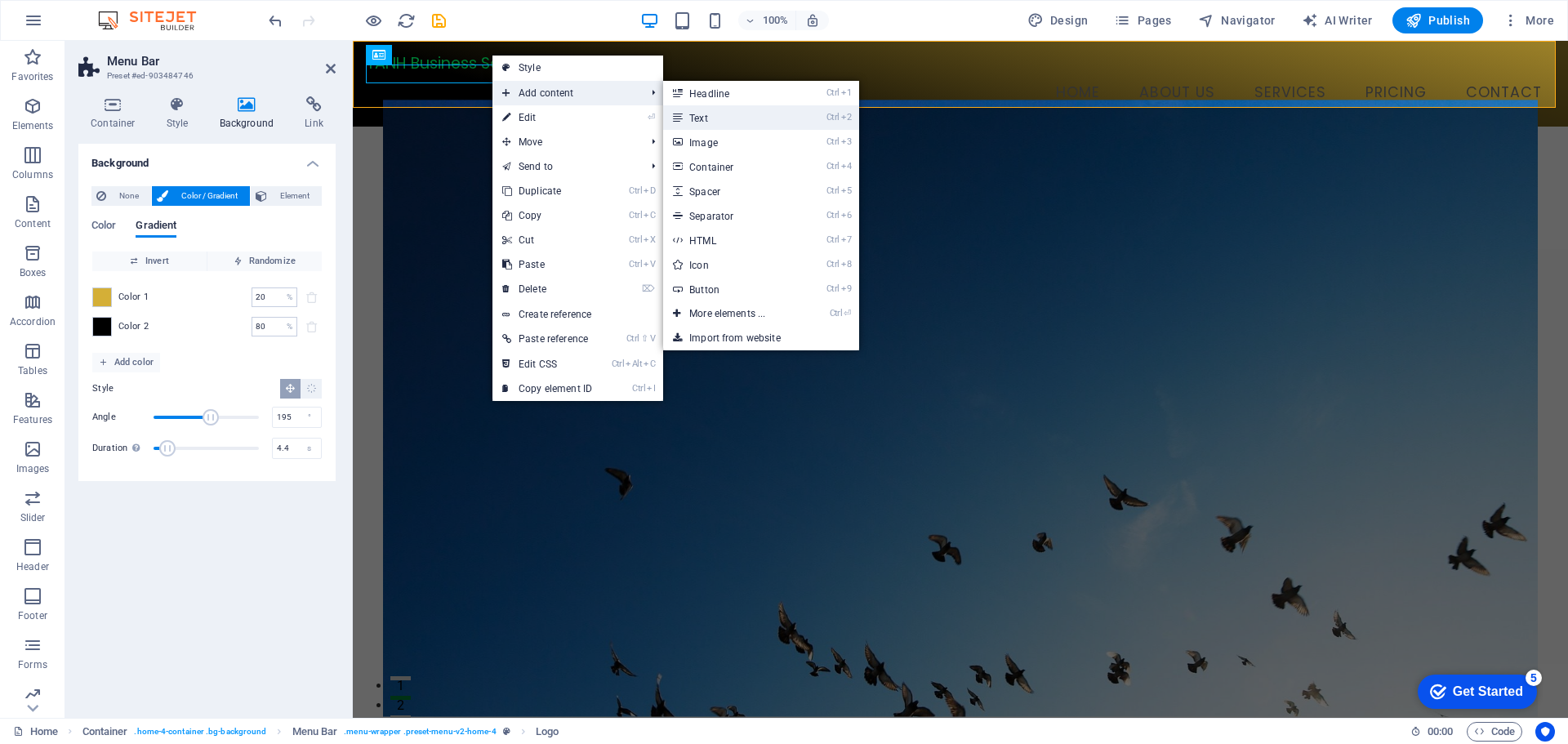
click at [719, 116] on link "Ctrl 2 Text" at bounding box center [731, 117] width 135 height 24
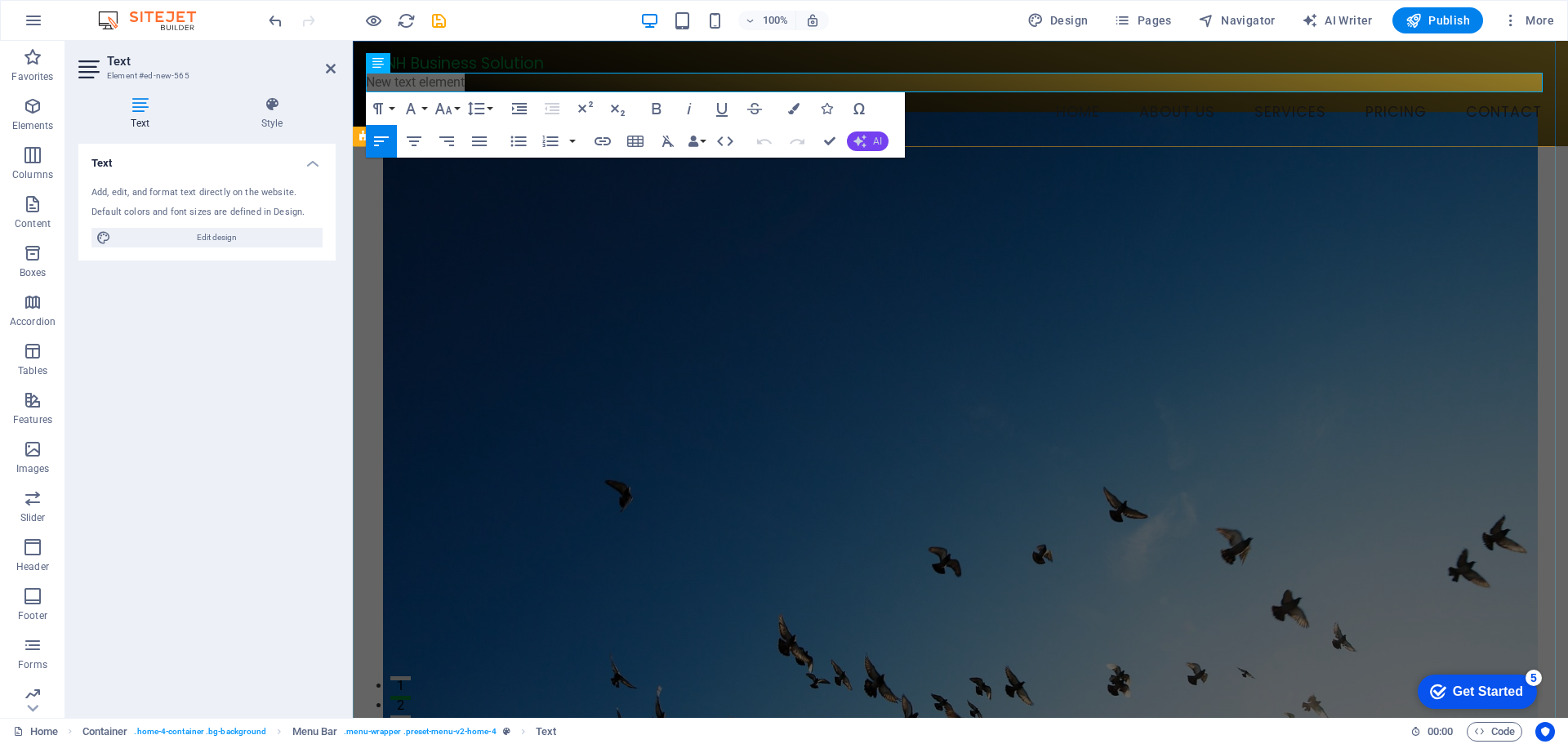
click at [870, 143] on button "AI" at bounding box center [868, 141] width 42 height 20
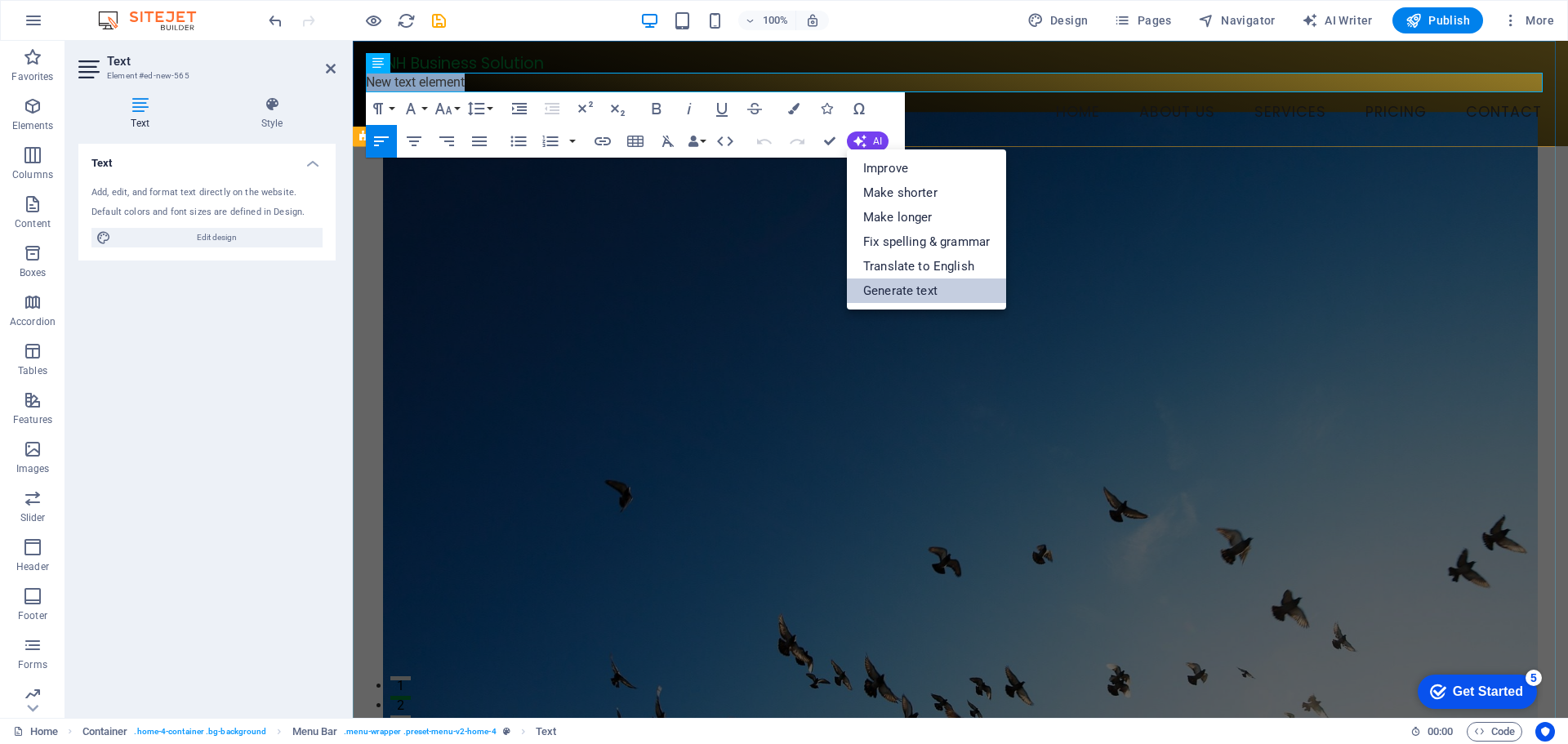
click at [911, 293] on link "Generate text" at bounding box center [927, 290] width 160 height 24
select select "English"
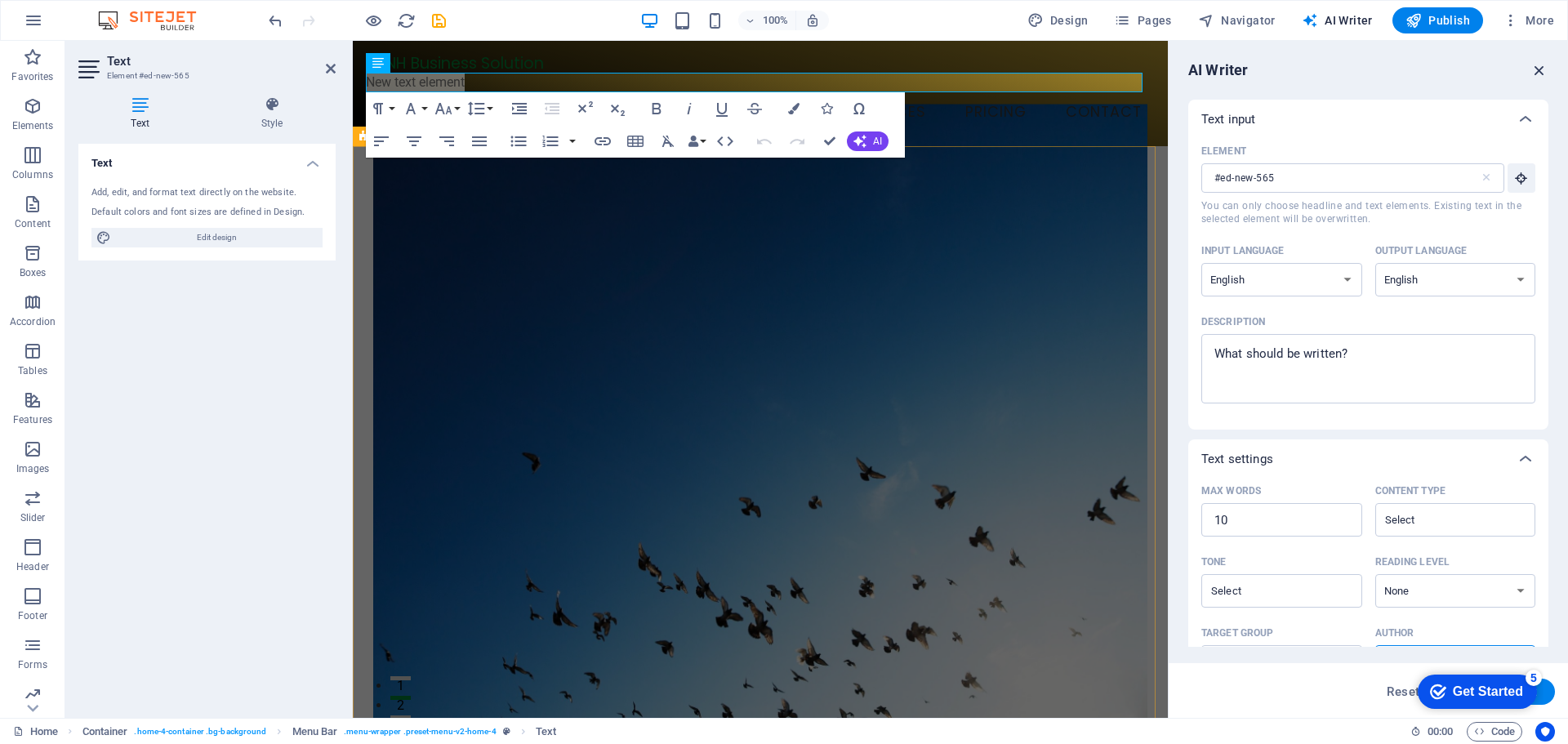
click at [1535, 66] on icon "button" at bounding box center [1540, 71] width 18 height 18
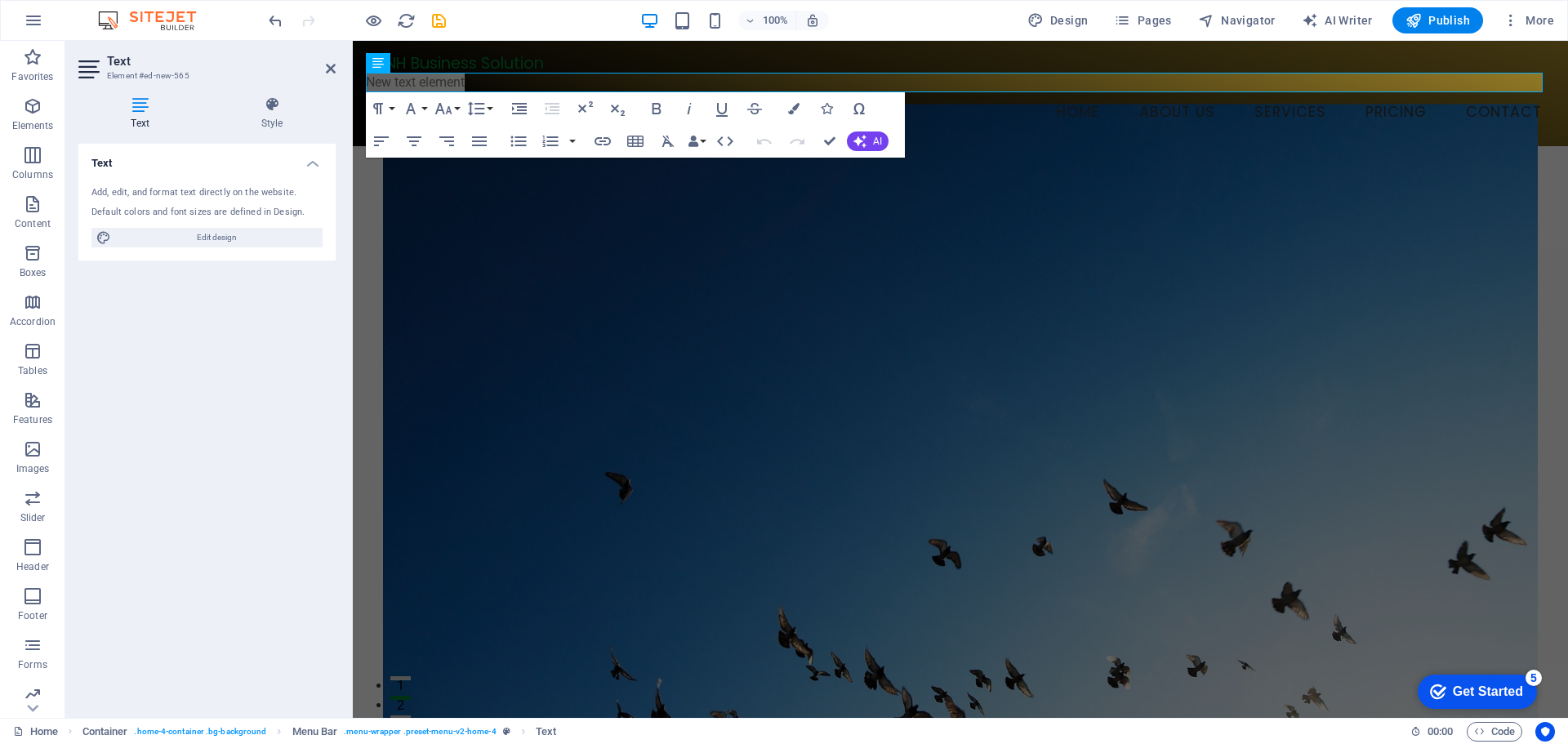
click at [244, 384] on div "Text Add, edit, and format text directly on the website. Default colors and fon…" at bounding box center [206, 424] width 257 height 561
click at [276, 112] on icon at bounding box center [271, 105] width 127 height 17
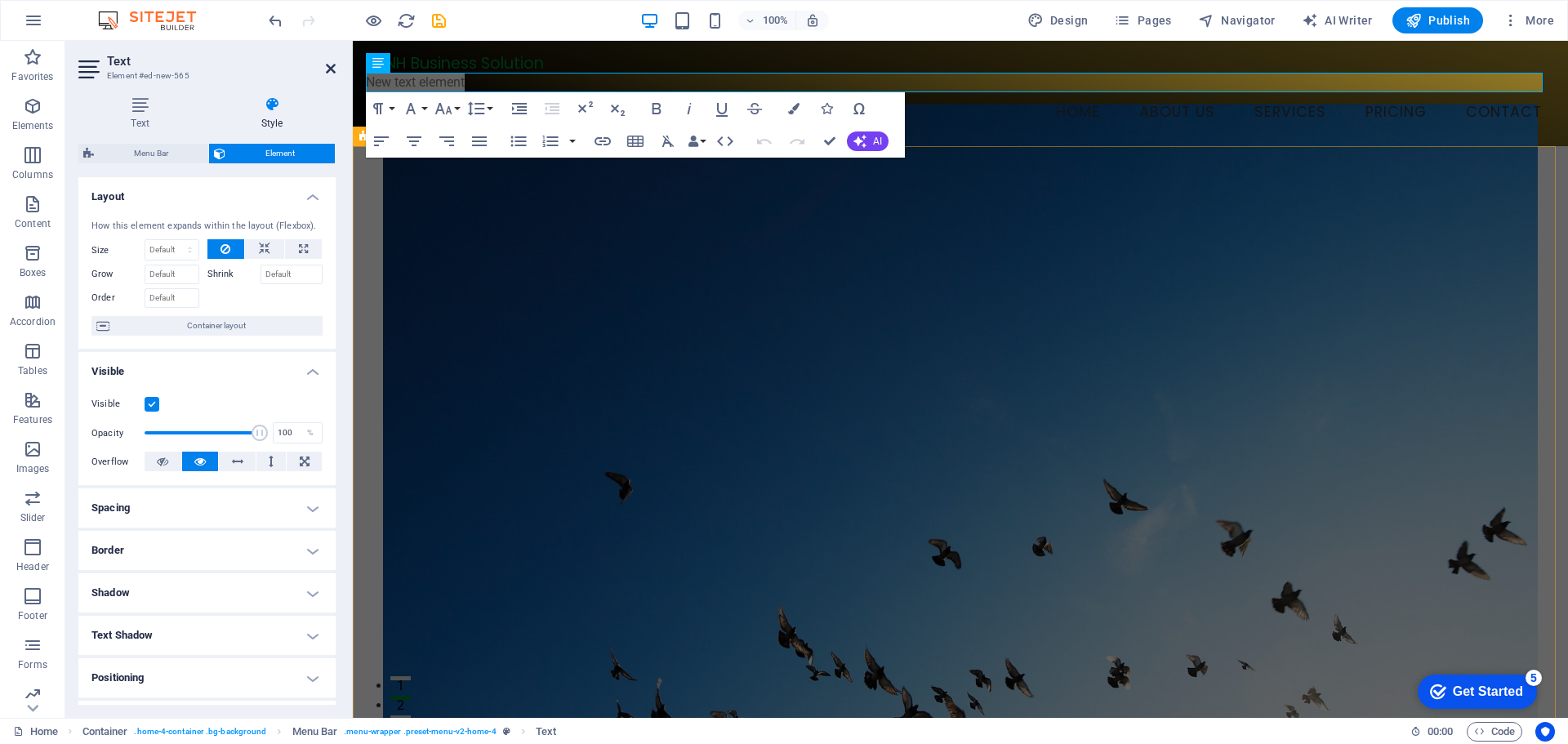
click at [327, 69] on icon at bounding box center [331, 69] width 10 height 13
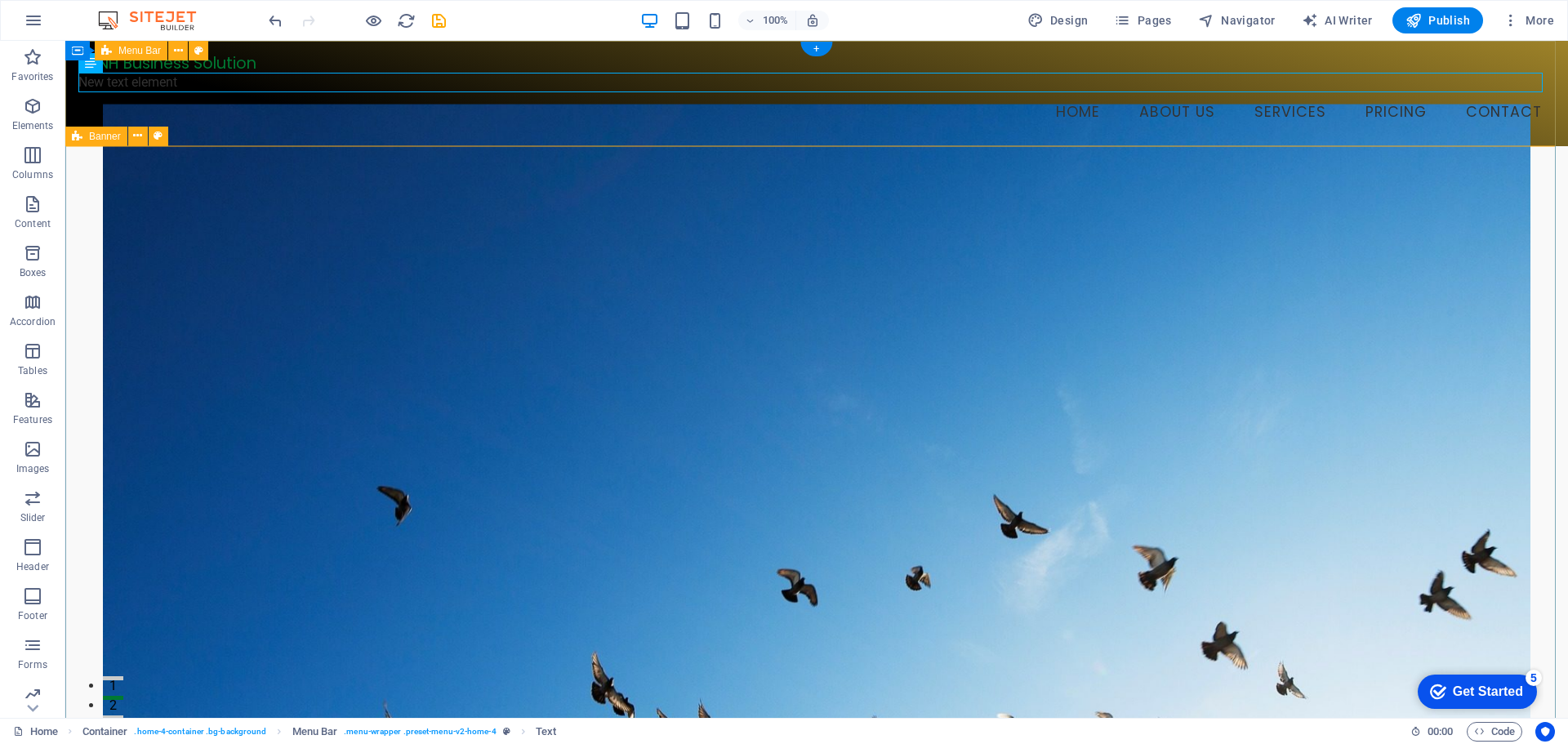
click at [412, 46] on div "TANH Business Solution New text element Menu Home About Us Services Pricing Con…" at bounding box center [816, 93] width 1502 height 106
click at [200, 86] on div "New text element" at bounding box center [816, 82] width 1477 height 20
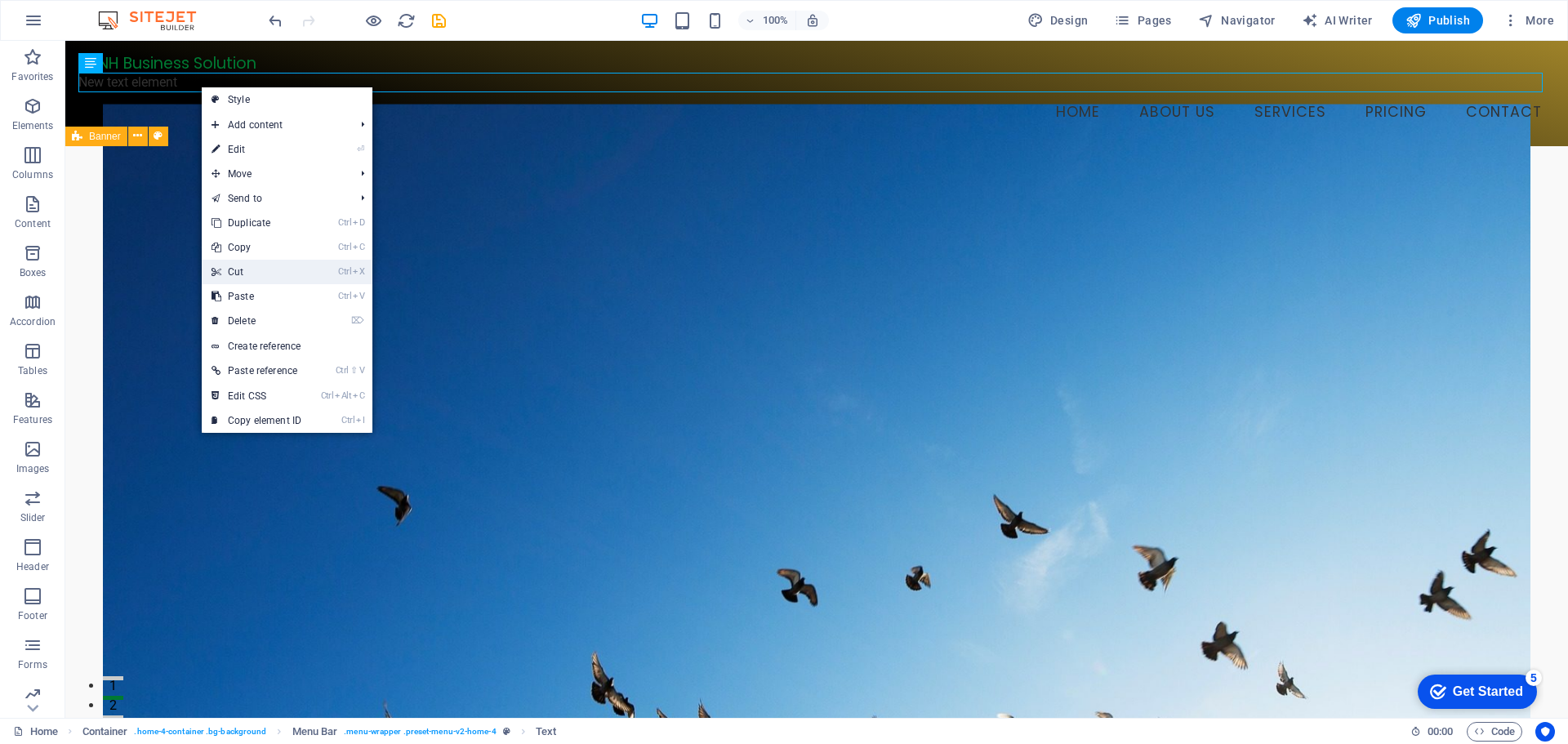
click at [262, 270] on link "Ctrl X Cut" at bounding box center [257, 271] width 110 height 24
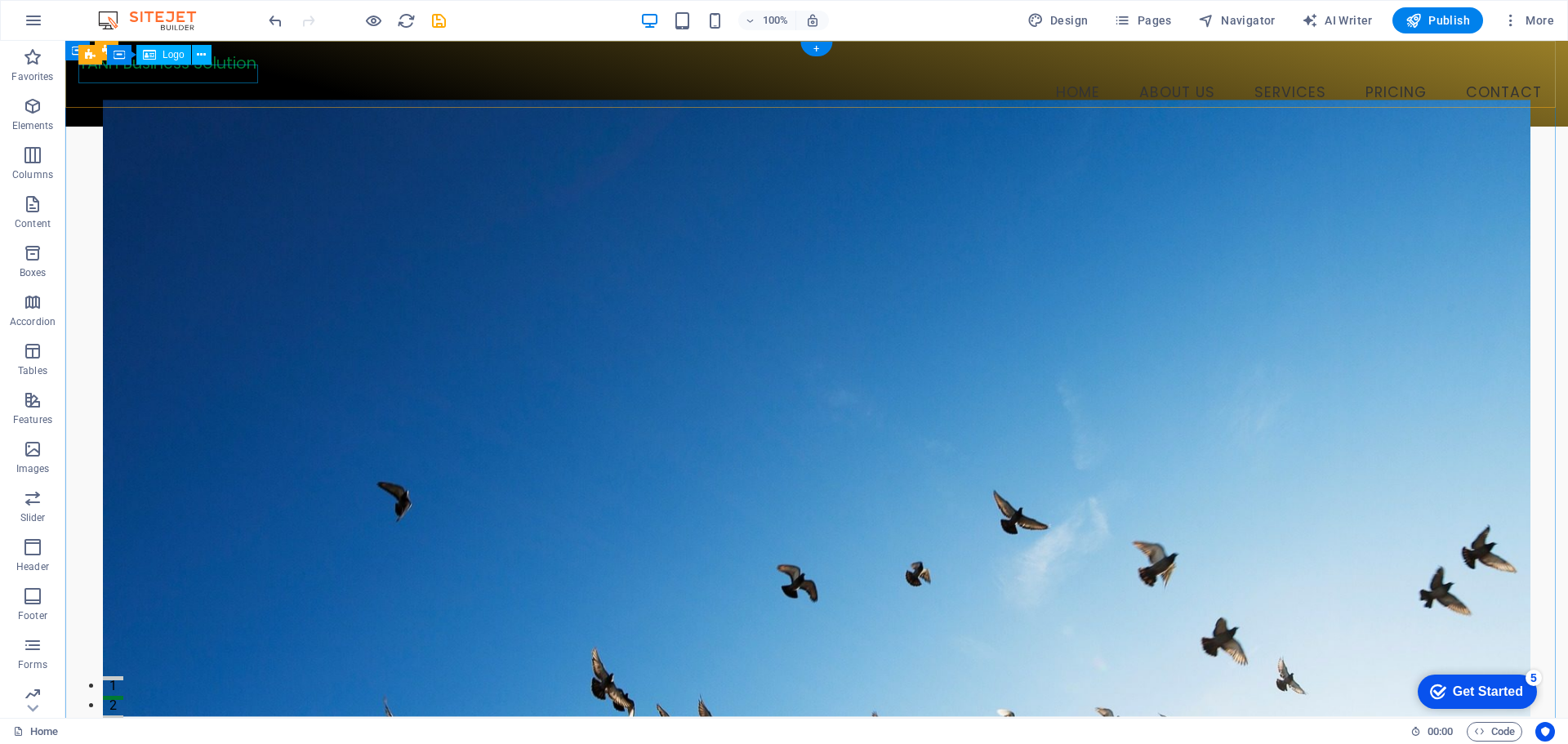
click at [222, 72] on div "TANH Business Solution" at bounding box center [816, 63] width 1477 height 19
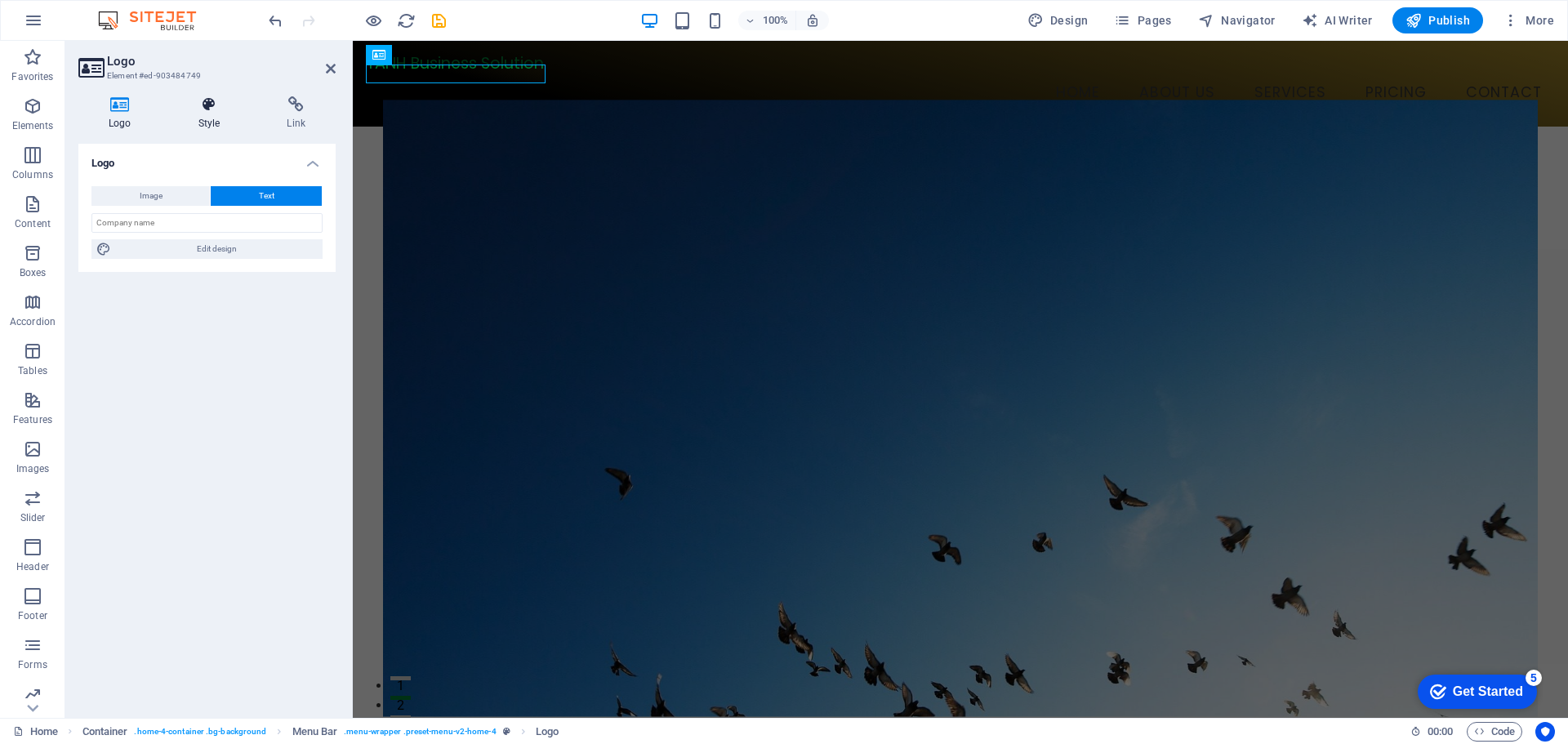
click at [207, 116] on h4 "Style" at bounding box center [212, 113] width 89 height 34
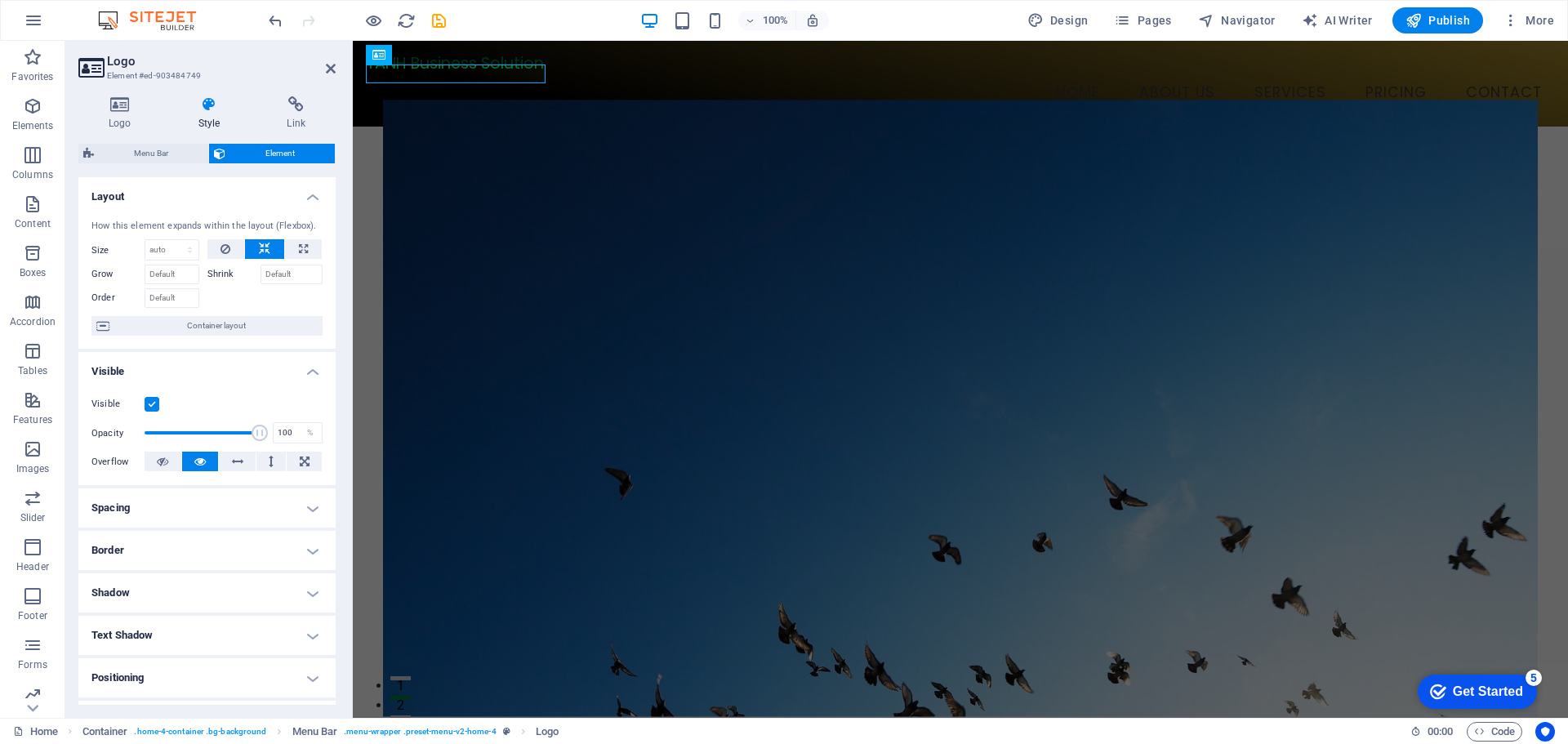
click at [151, 405] on label at bounding box center [152, 404] width 15 height 15
click at [0, 0] on input "Visible" at bounding box center [0, 0] width 0 height 0
click at [151, 405] on label at bounding box center [152, 404] width 15 height 15
click at [0, 0] on input "Visible" at bounding box center [0, 0] width 0 height 0
drag, startPoint x: 252, startPoint y: 435, endPoint x: 230, endPoint y: 433, distance: 22.1
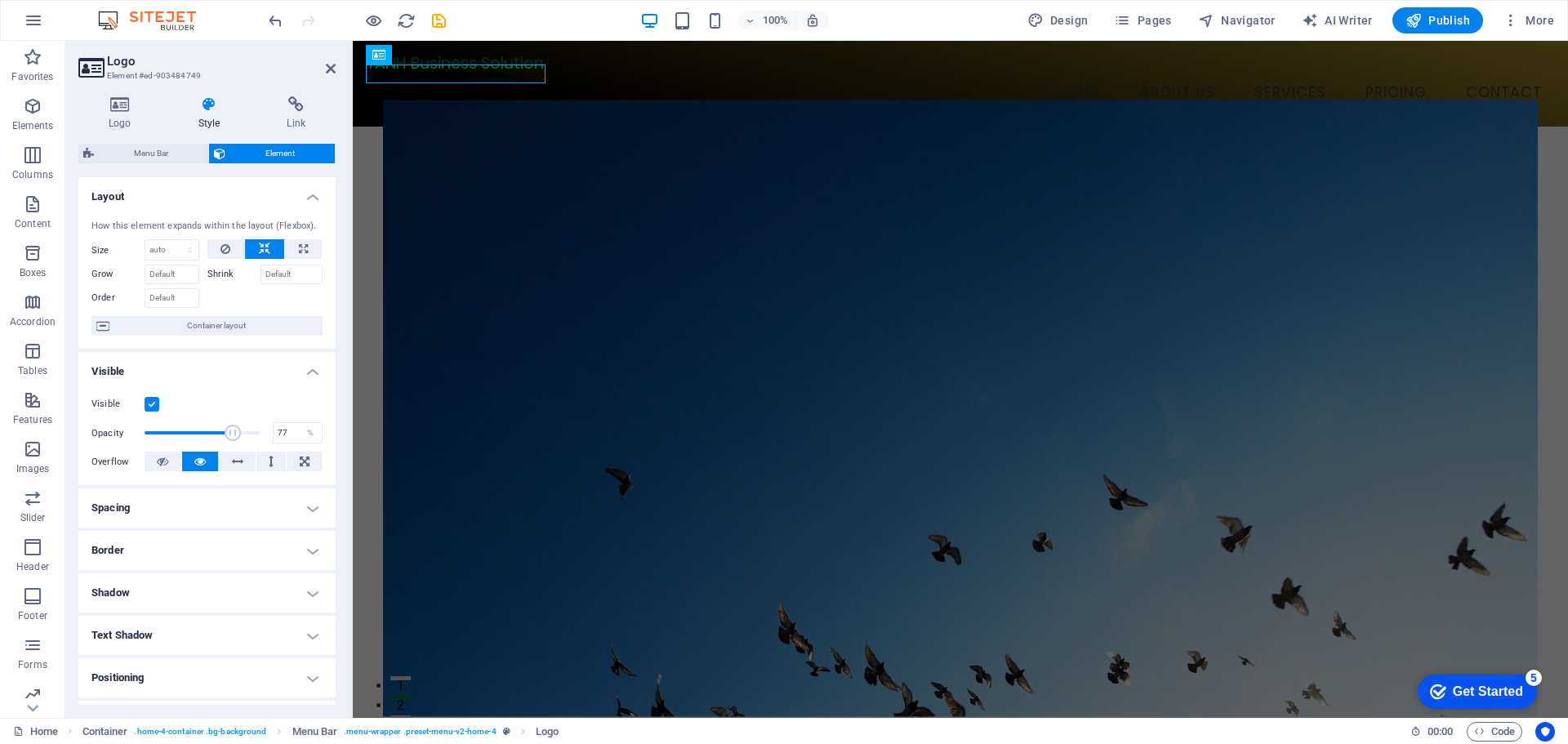
click at [230, 433] on span at bounding box center [233, 433] width 17 height 17
click at [230, 431] on span at bounding box center [233, 433] width 17 height 17
click at [239, 430] on span at bounding box center [243, 433] width 17 height 17
click at [222, 433] on span at bounding box center [224, 433] width 17 height 17
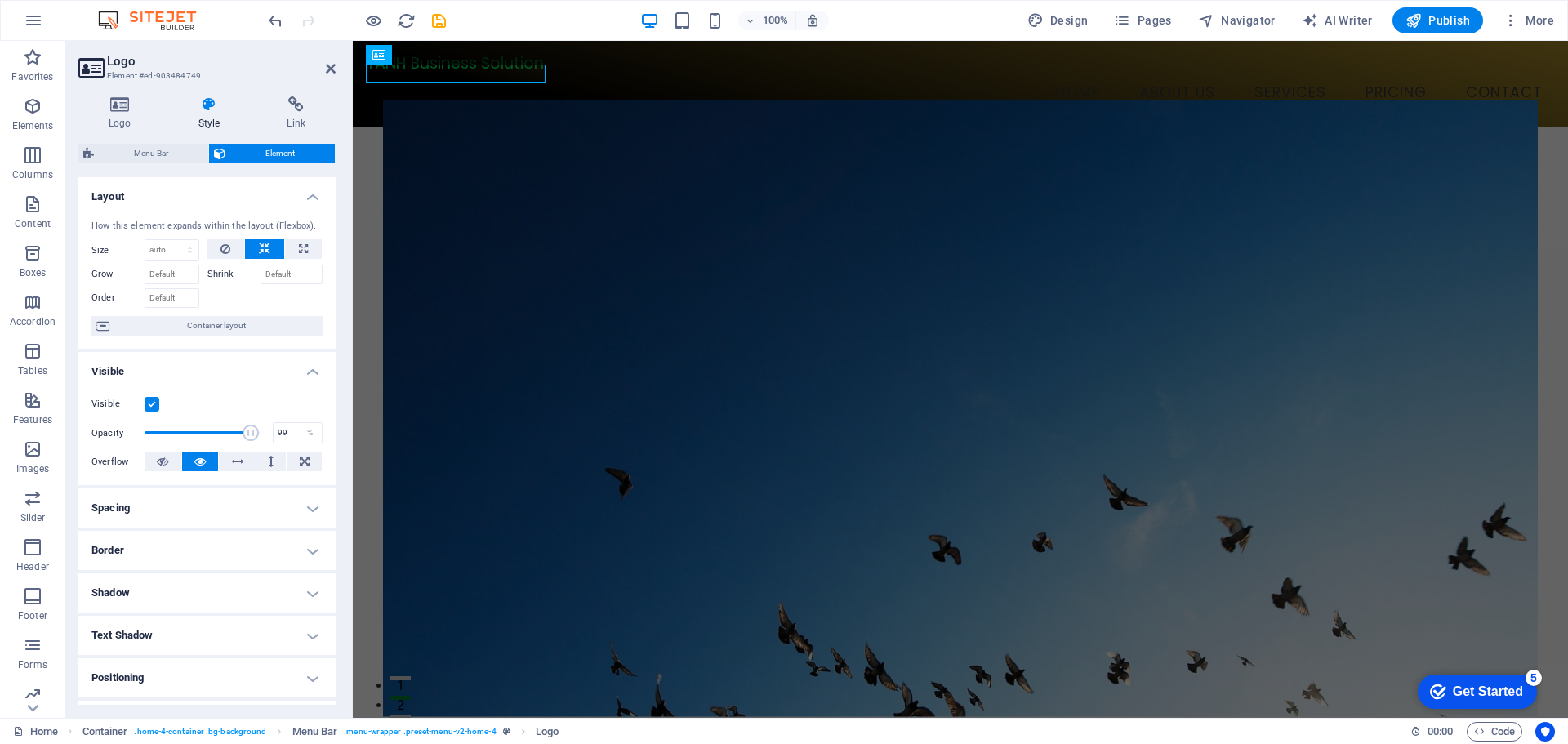
type input "100"
drag, startPoint x: 244, startPoint y: 433, endPoint x: 256, endPoint y: 433, distance: 12.0
click at [256, 433] on span at bounding box center [202, 432] width 116 height 24
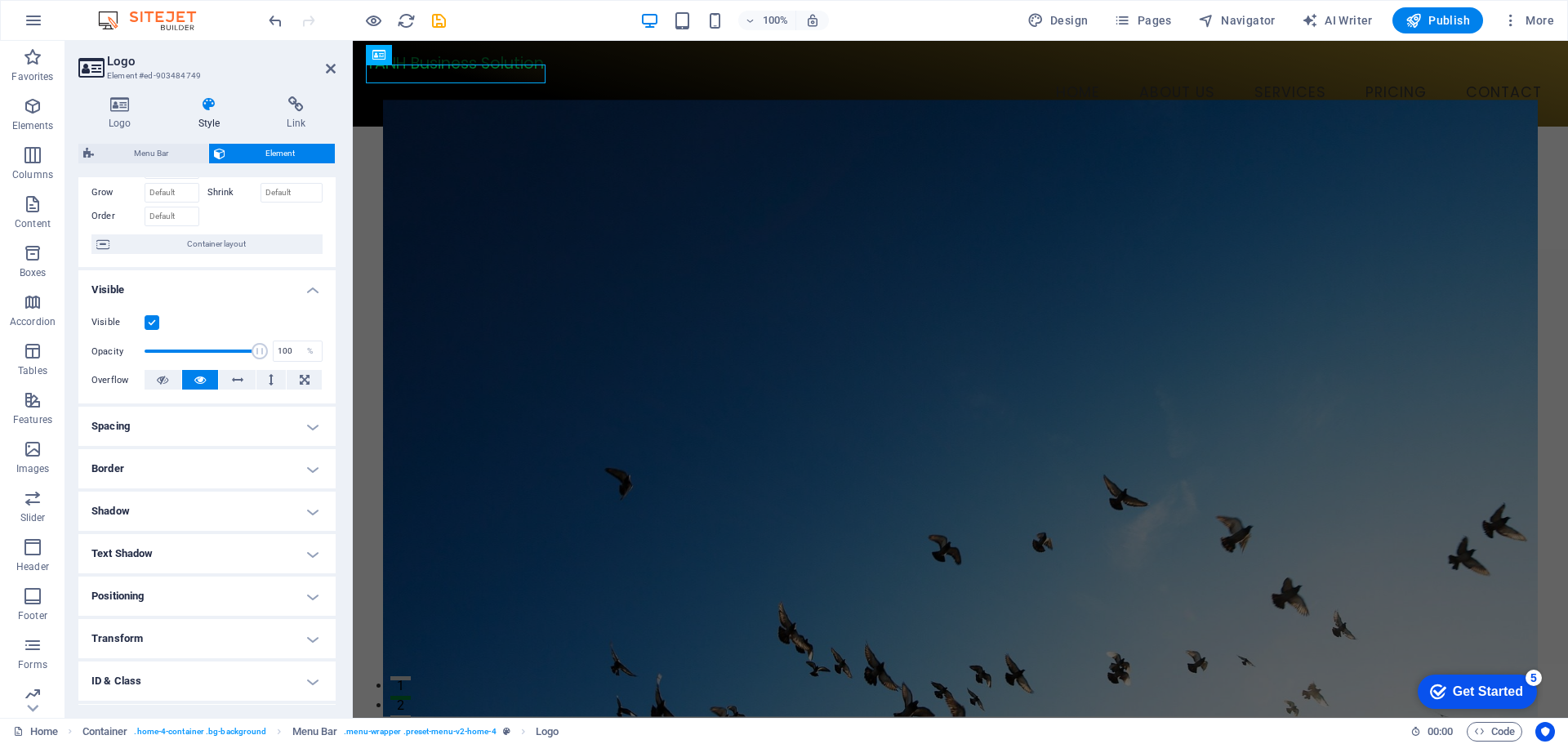
scroll to position [162, 0]
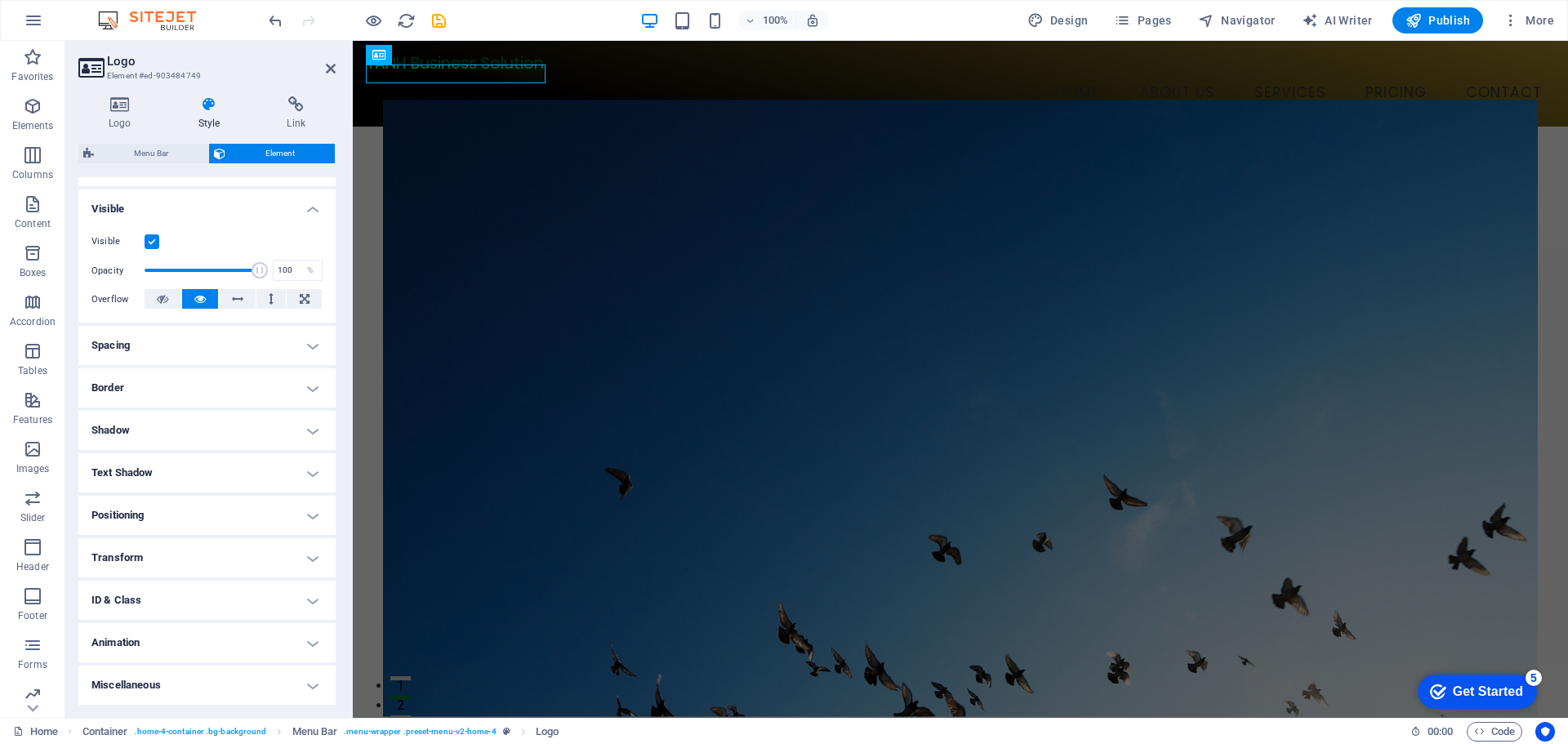
click at [288, 650] on h4 "Animation" at bounding box center [206, 643] width 257 height 39
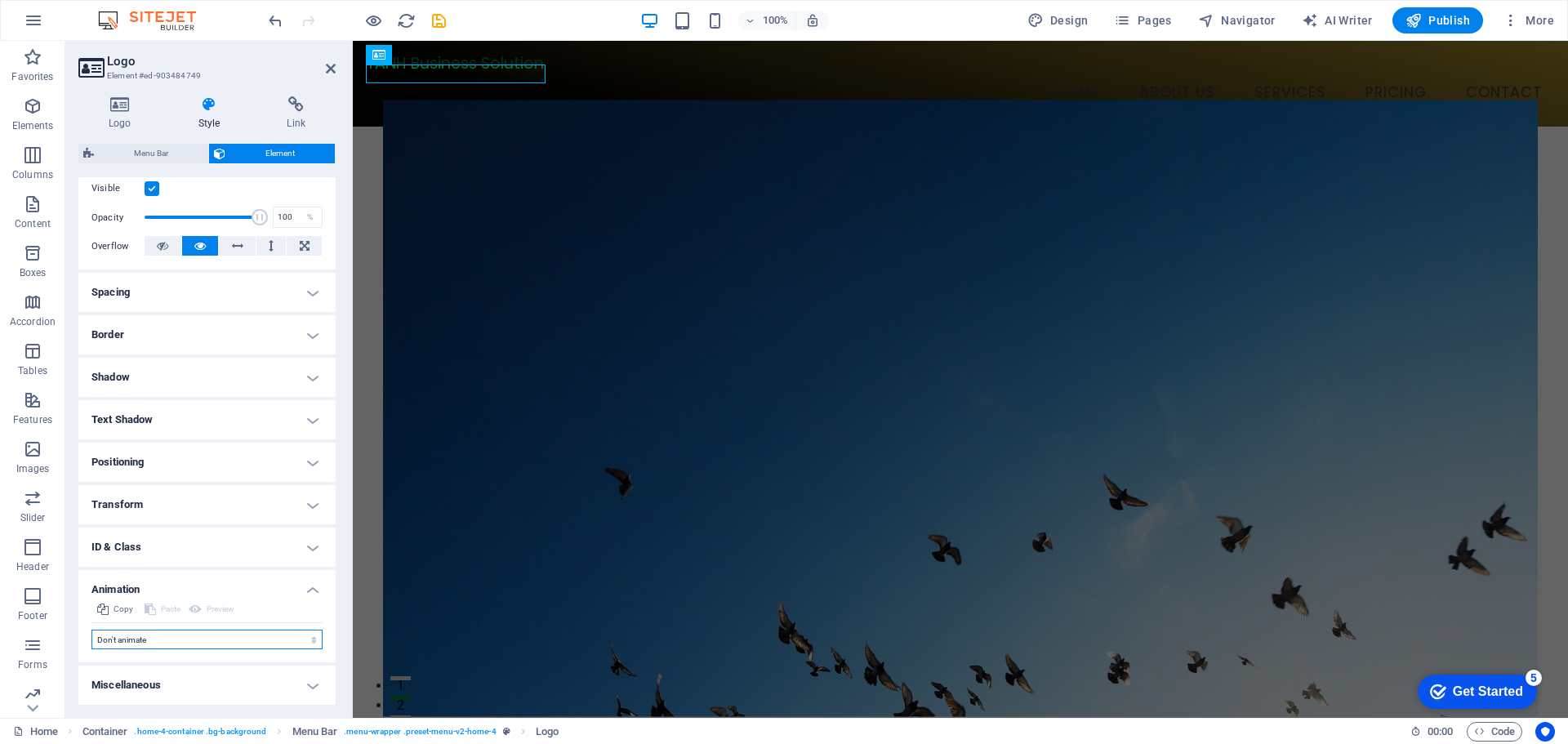
click at [216, 640] on select "Don't animate Show / Hide Slide up/down Zoom in/out Slide left to right Slide r…" at bounding box center [207, 639] width 231 height 20
select select "shrink"
click at [91, 629] on select "Don't animate Show / Hide Slide up/down Zoom in/out Slide left to right Slide r…" at bounding box center [207, 639] width 231 height 20
select select "scroll"
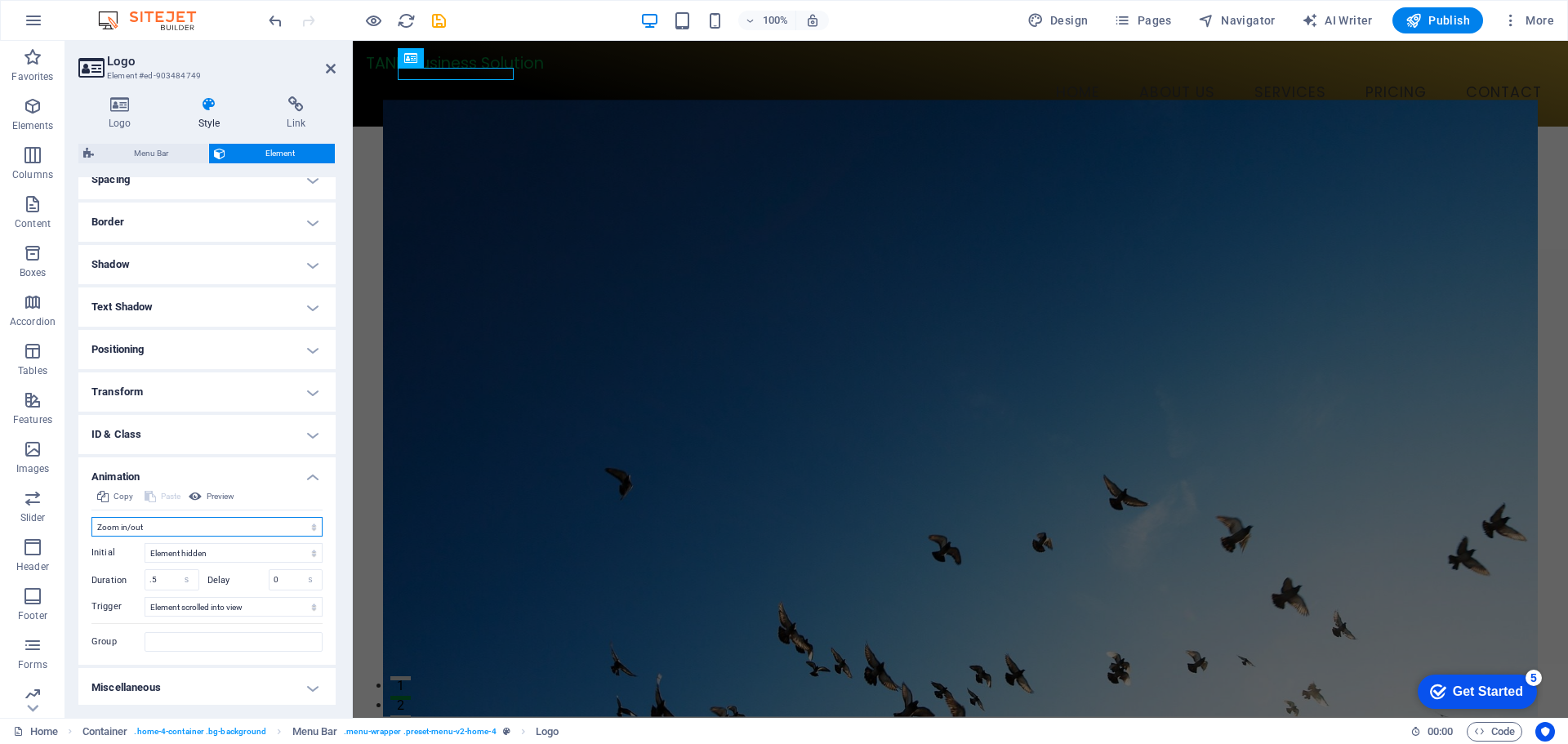
scroll to position [331, 0]
click at [167, 577] on input ".5" at bounding box center [172, 578] width 53 height 20
type input "0.2"
click at [195, 681] on h4 "Miscellaneous" at bounding box center [206, 685] width 257 height 39
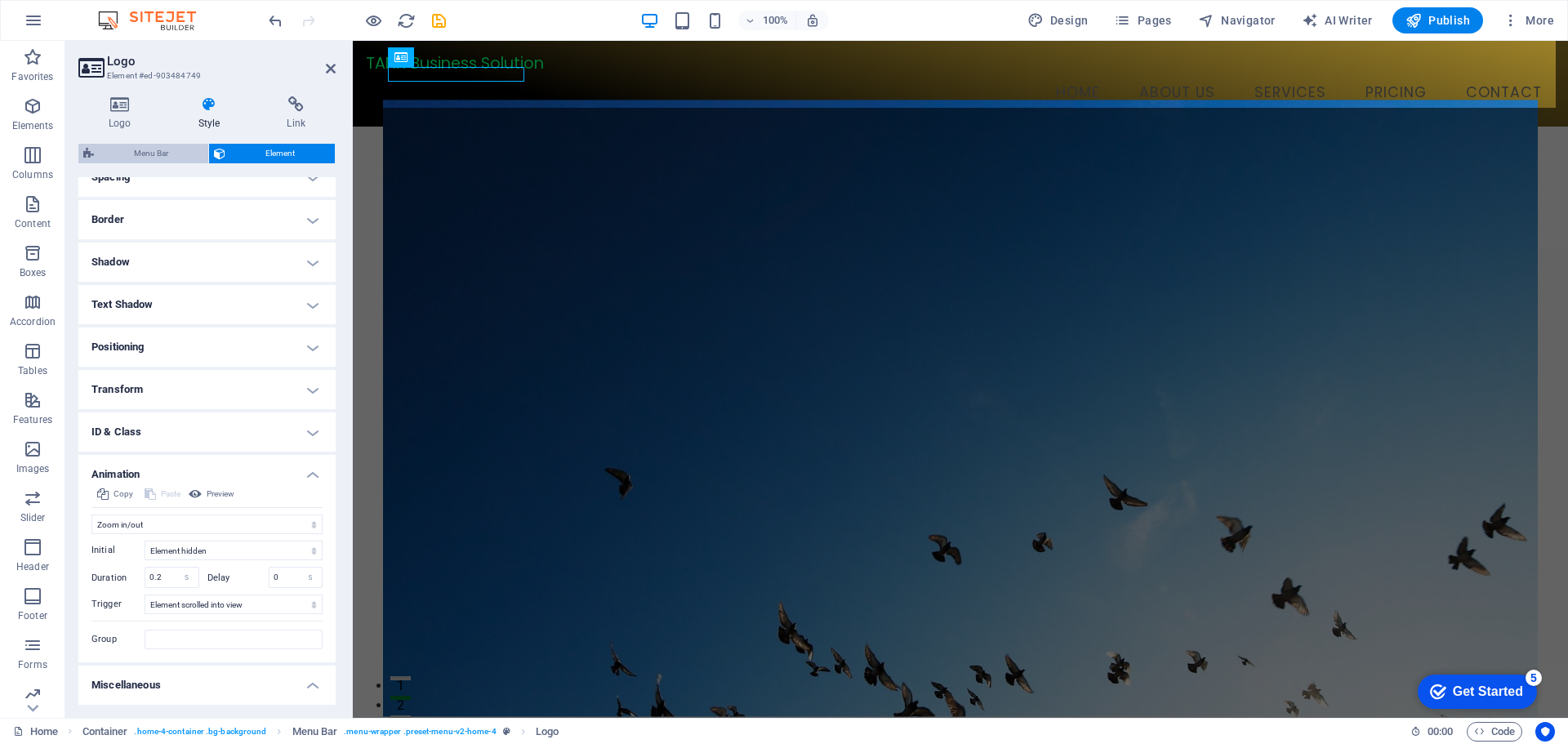
click at [164, 150] on span "Menu Bar" at bounding box center [151, 154] width 105 height 20
select select "rem"
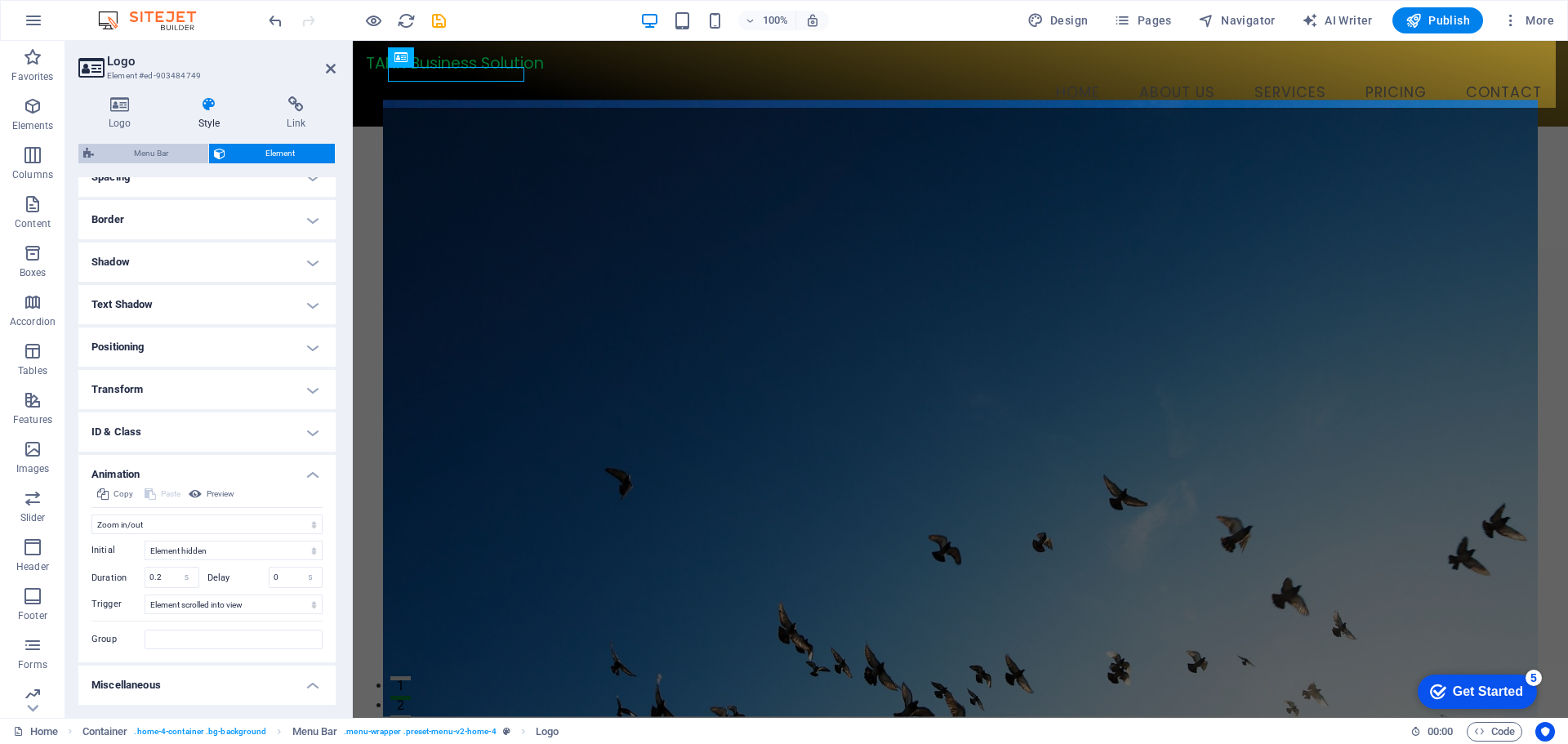
select select "rem"
select select "preset-menu-v2-home-4"
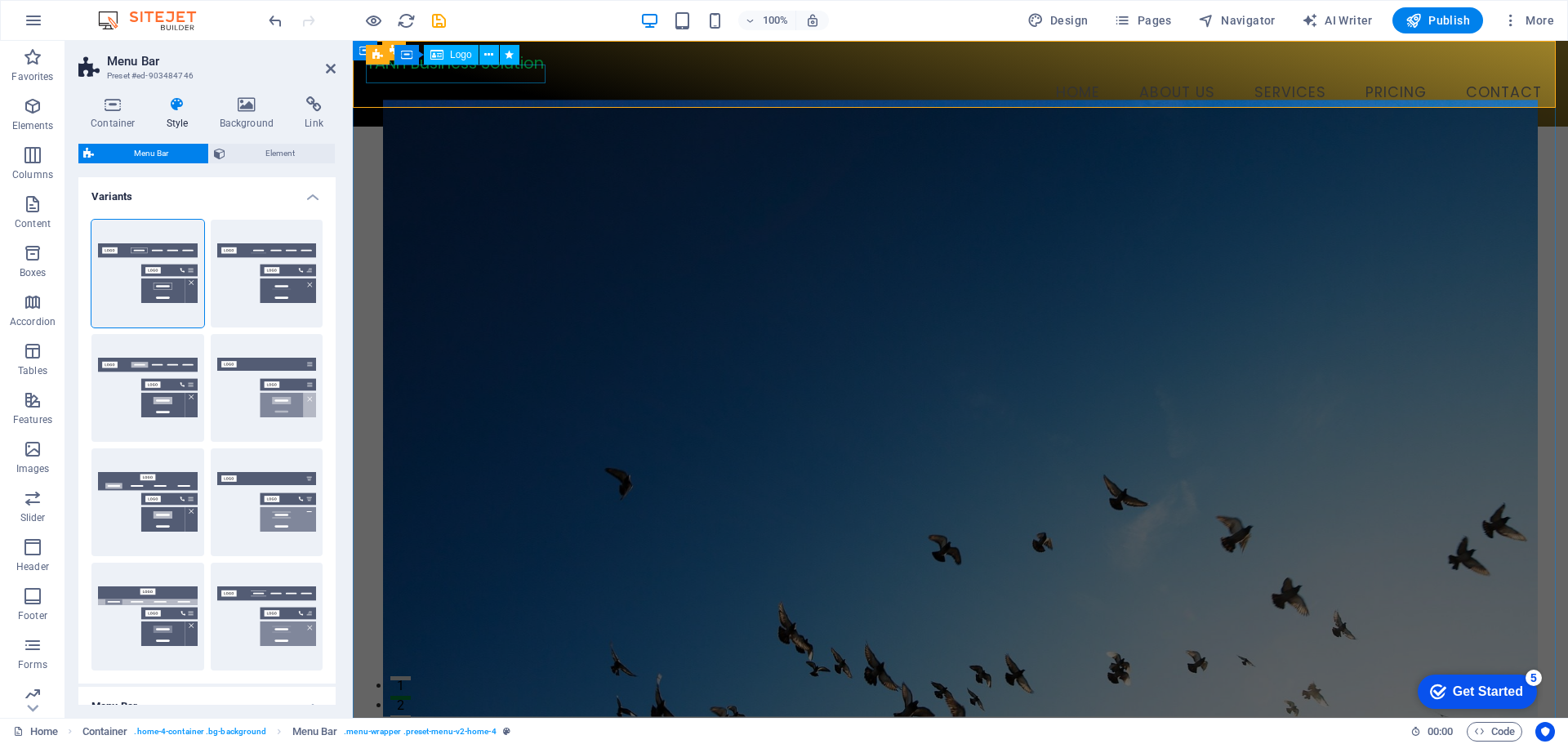
click at [433, 72] on div "TANH Business Solution" at bounding box center [960, 63] width 1189 height 19
click at [489, 57] on icon at bounding box center [489, 55] width 9 height 17
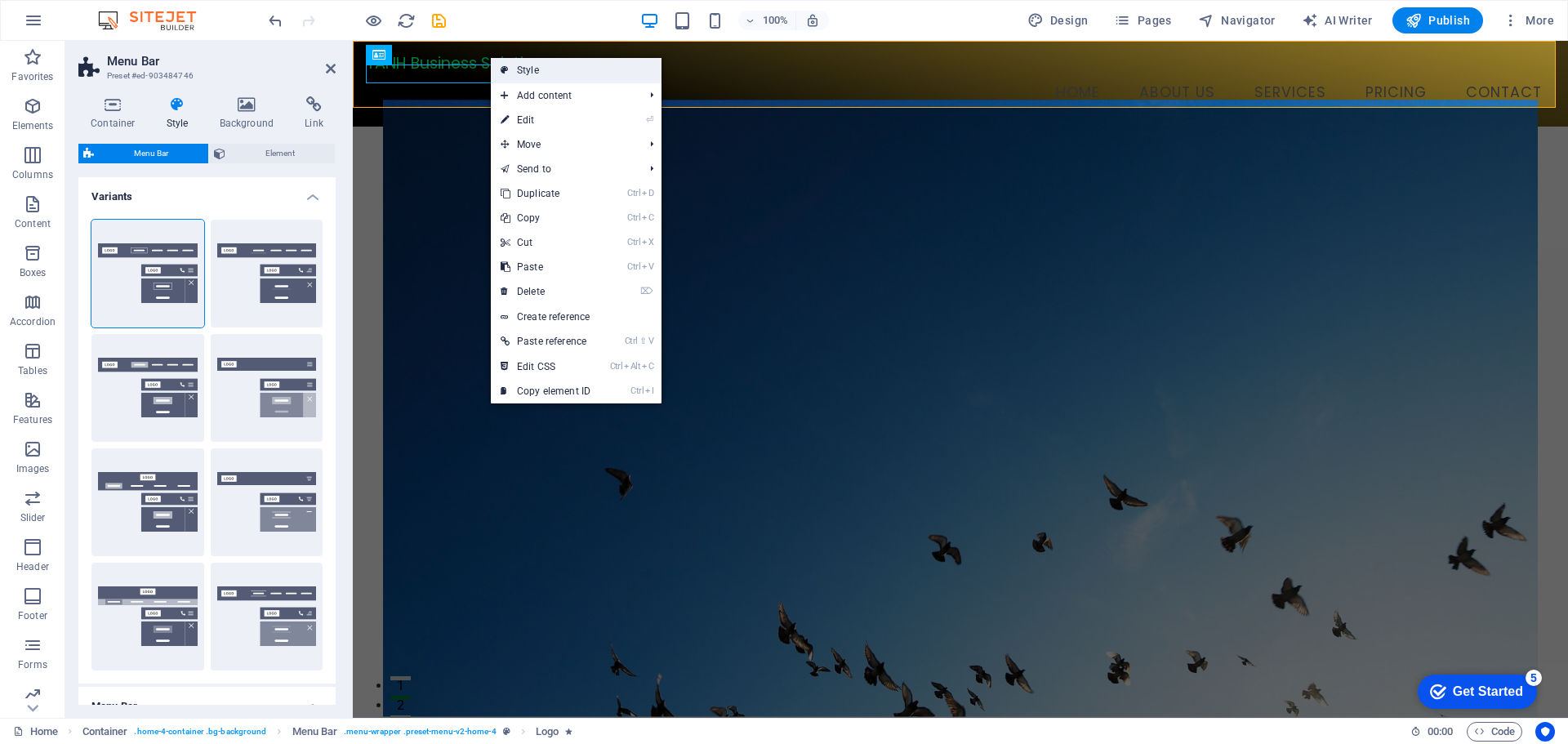
click at [520, 74] on link "Style" at bounding box center [575, 70] width 170 height 24
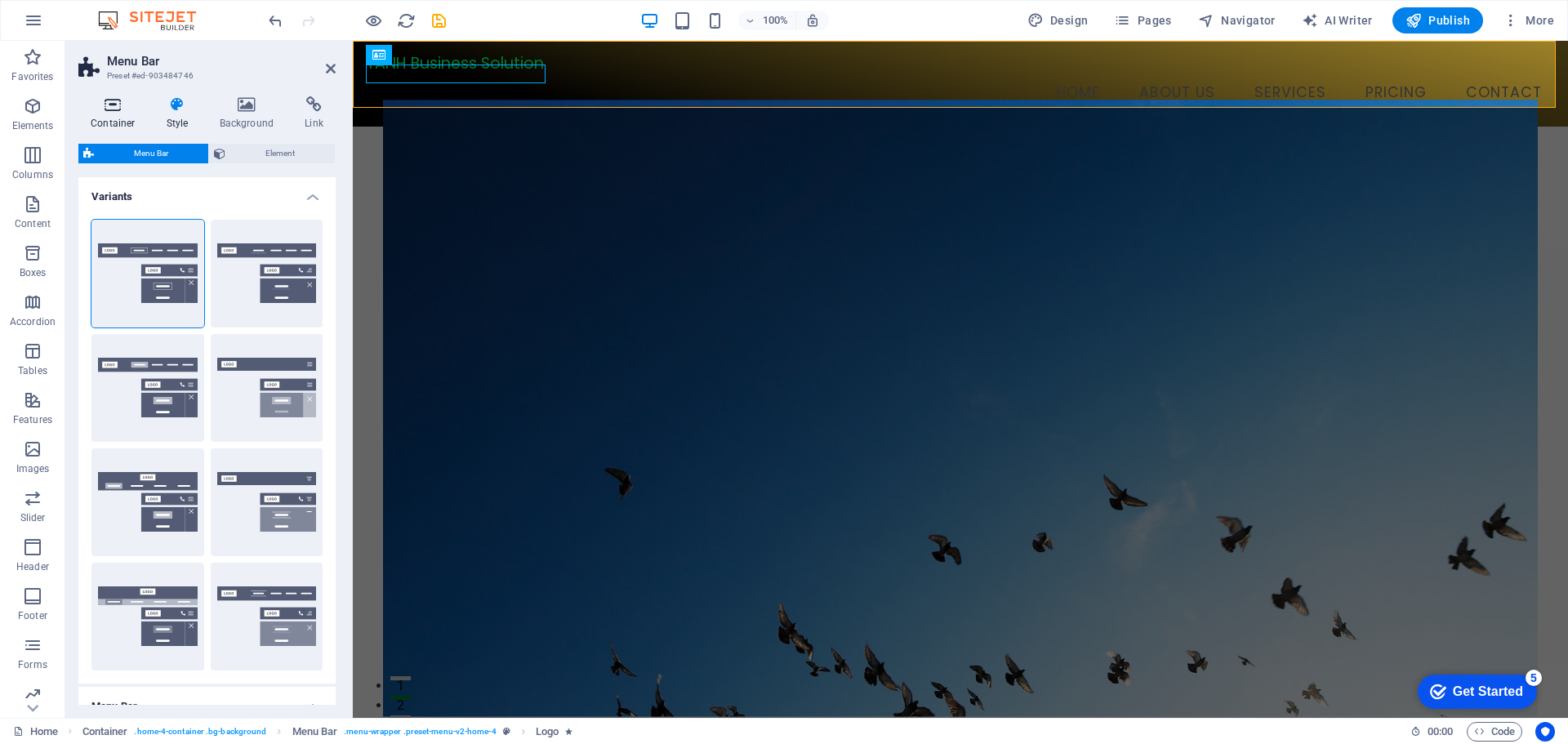
click at [111, 116] on h4 "Container" at bounding box center [116, 113] width 76 height 34
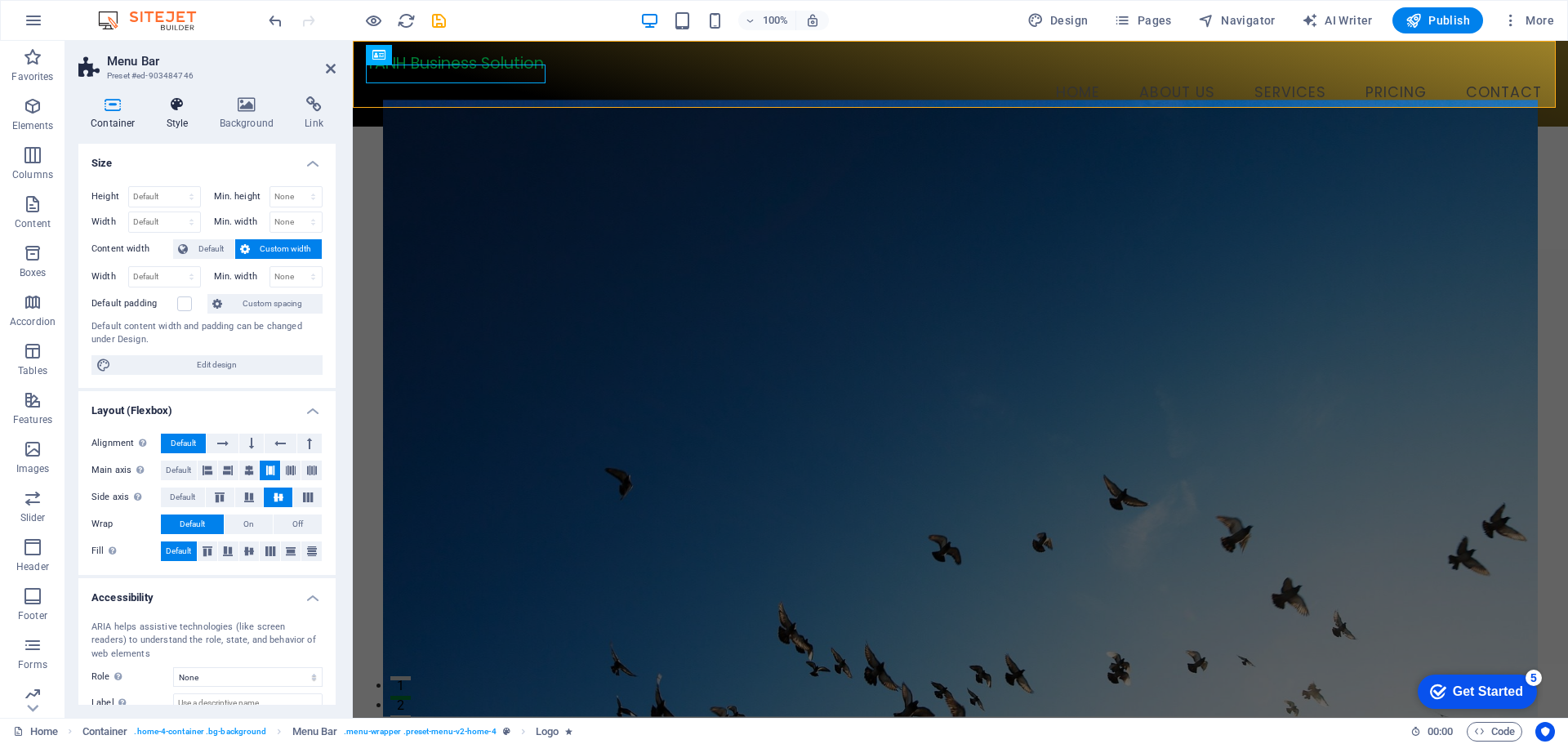
click at [180, 112] on icon at bounding box center [178, 105] width 47 height 17
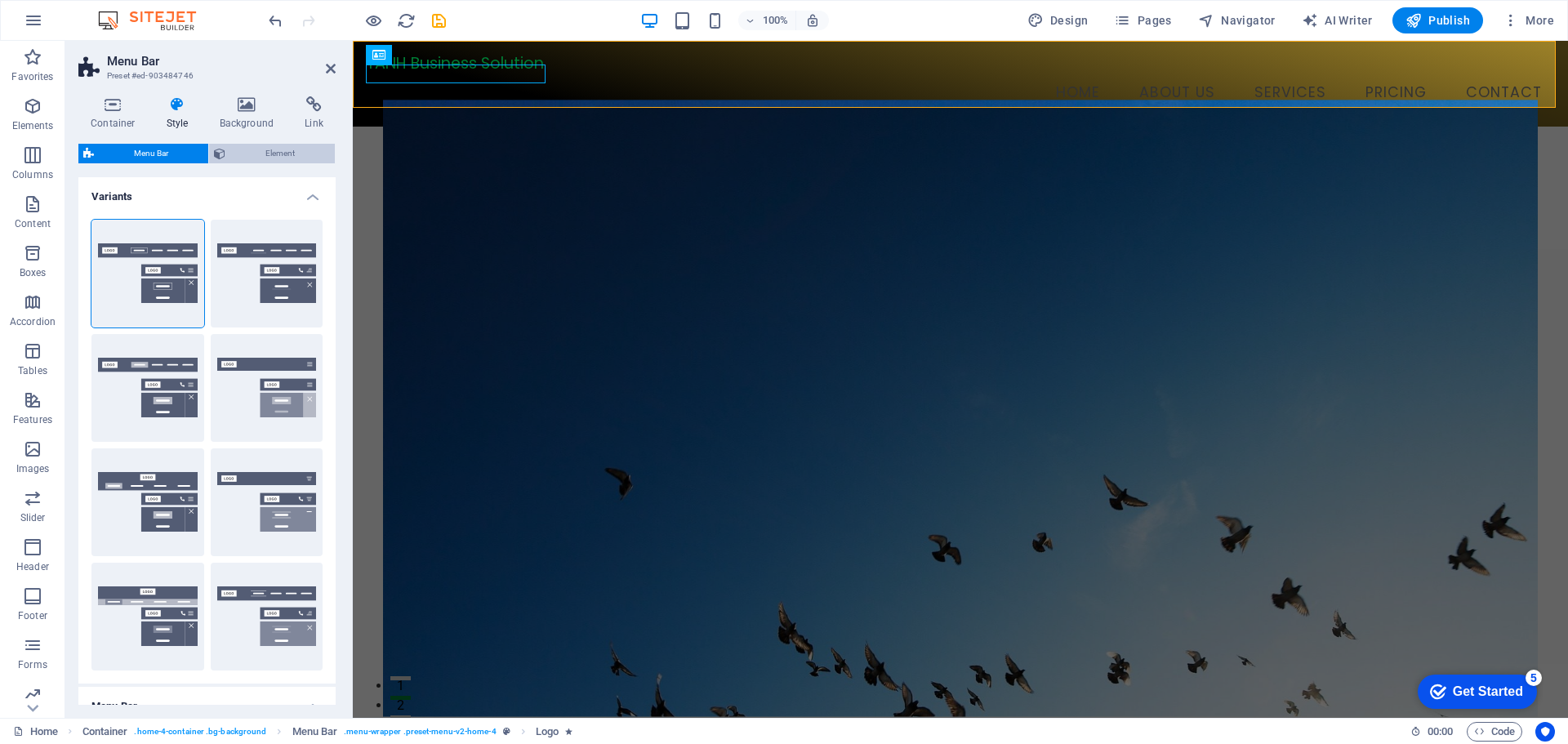
click at [285, 158] on span "Element" at bounding box center [280, 154] width 100 height 20
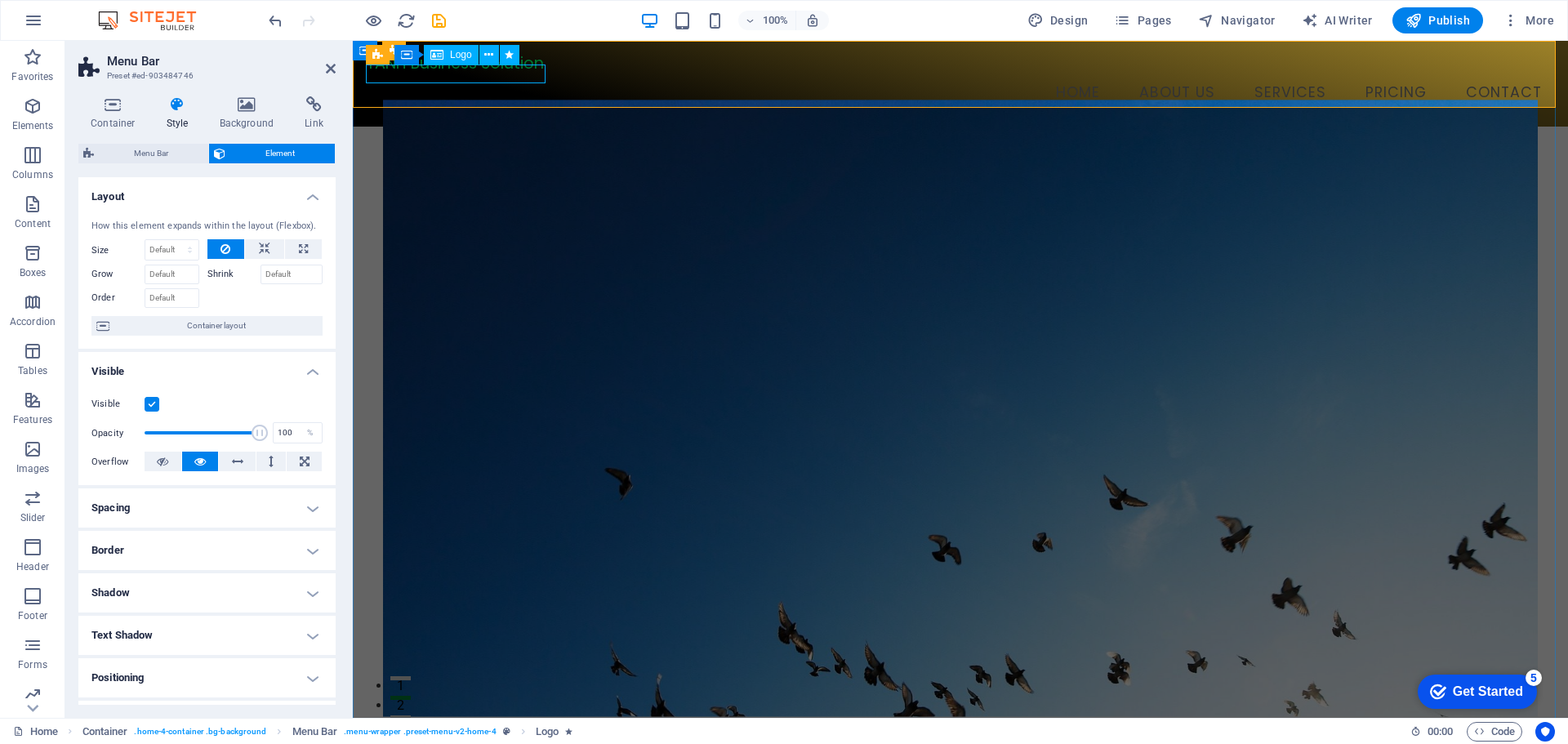
click at [519, 72] on div "TANH Business Solution" at bounding box center [960, 63] width 1189 height 19
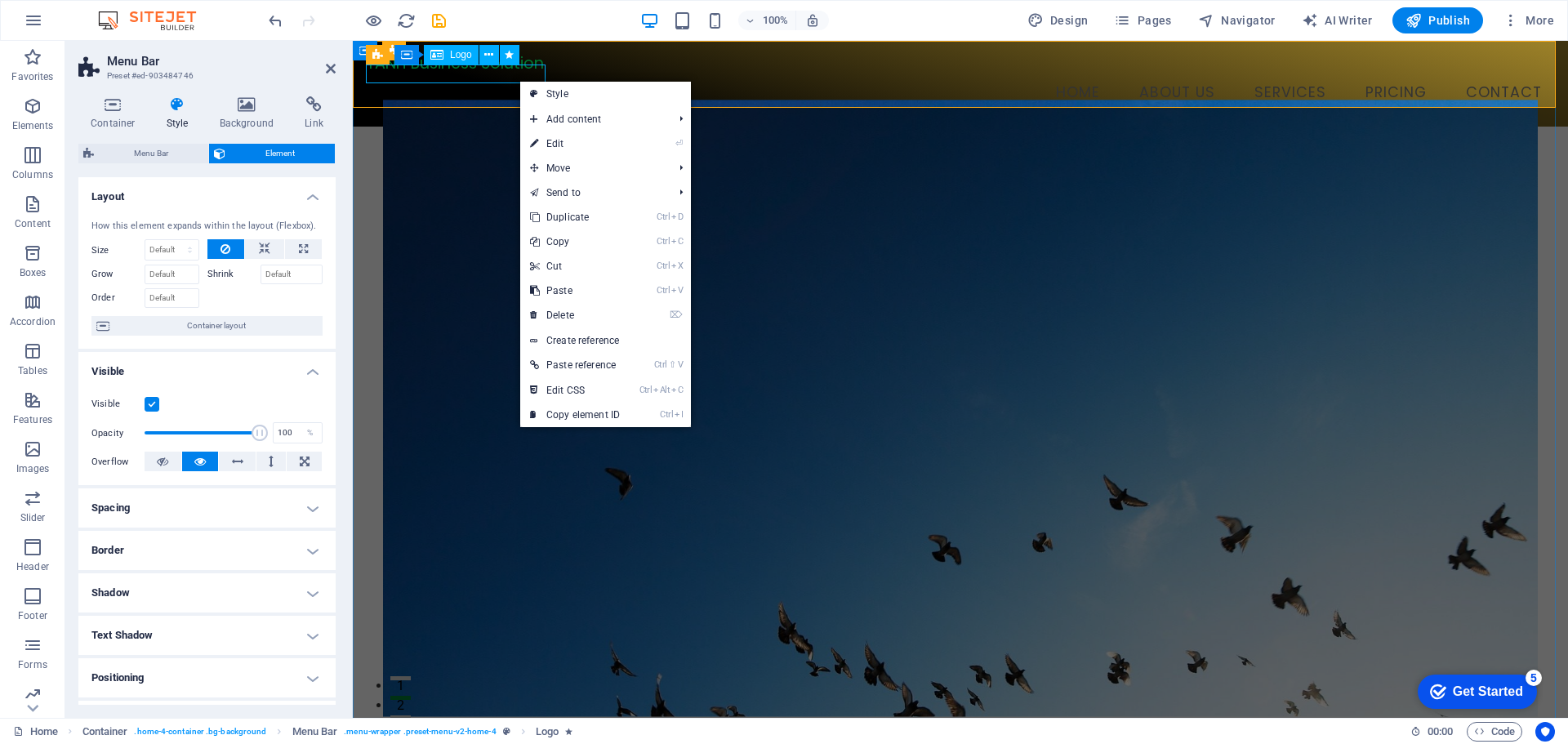
click at [519, 72] on div "TANH Business Solution" at bounding box center [960, 63] width 1189 height 19
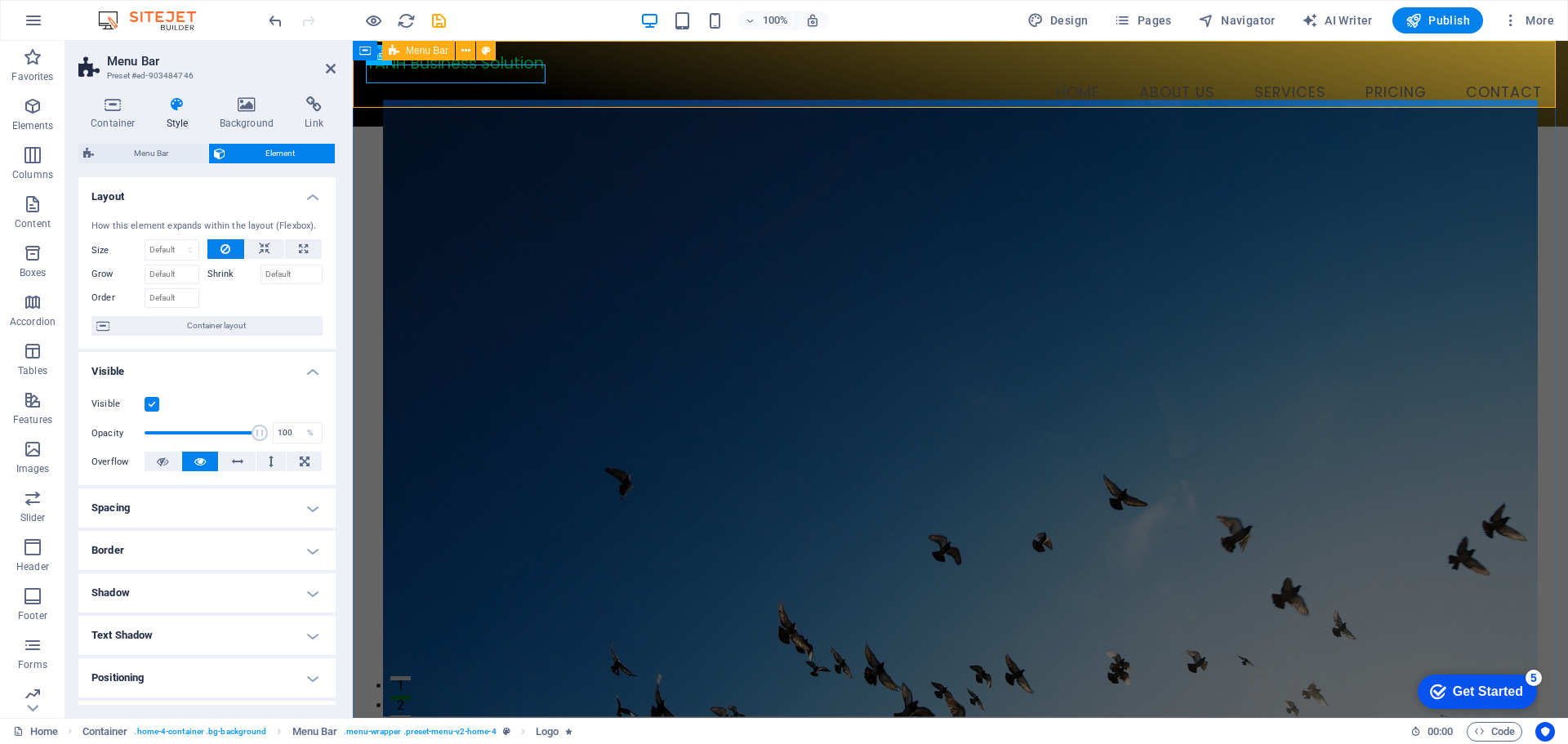
click at [458, 99] on div "TANH Business Solution Menu Home About Us Services Pricing Contact" at bounding box center [960, 83] width 1215 height 86
click at [327, 67] on icon at bounding box center [331, 69] width 10 height 13
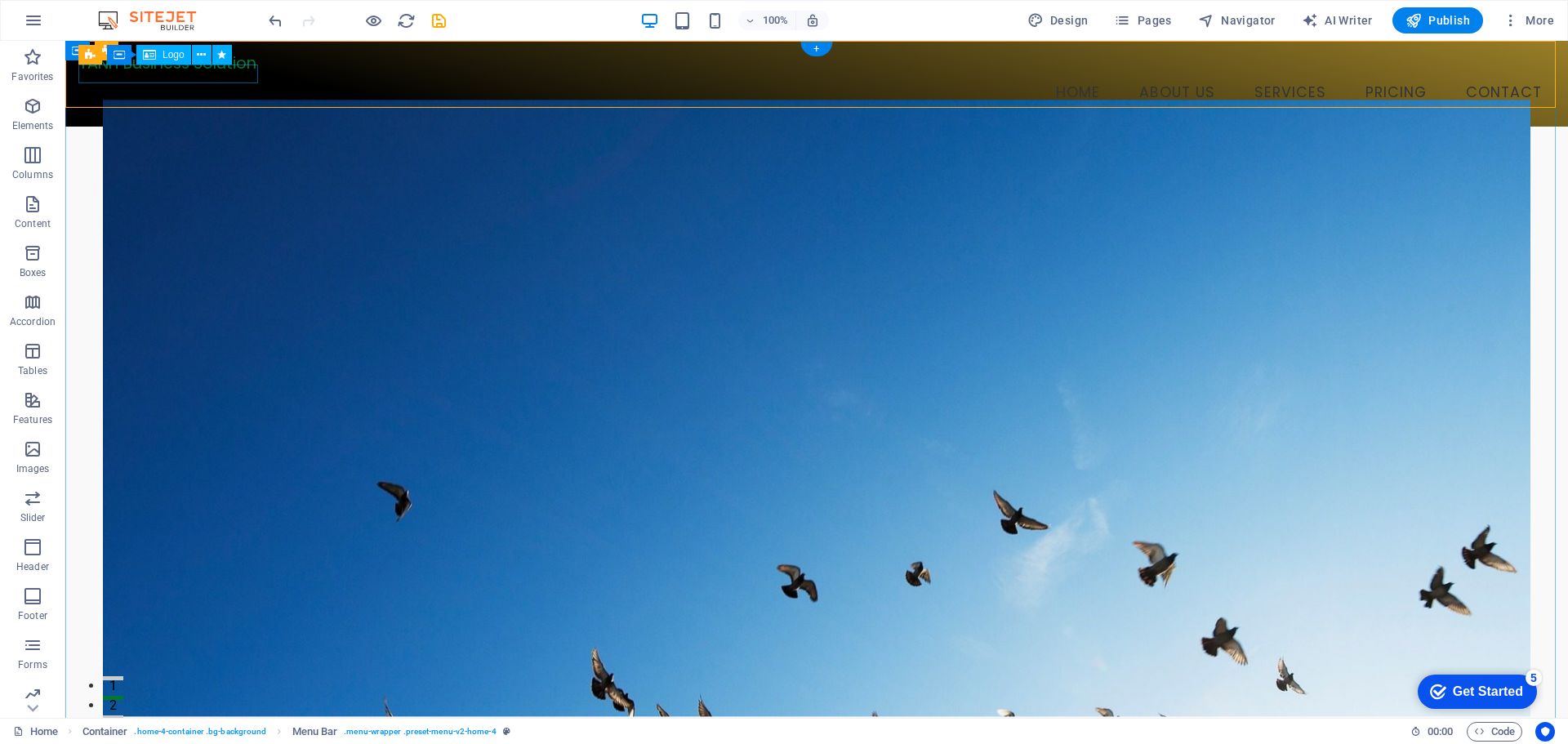
click at [224, 72] on div "TANH Business Solution" at bounding box center [816, 63] width 1477 height 19
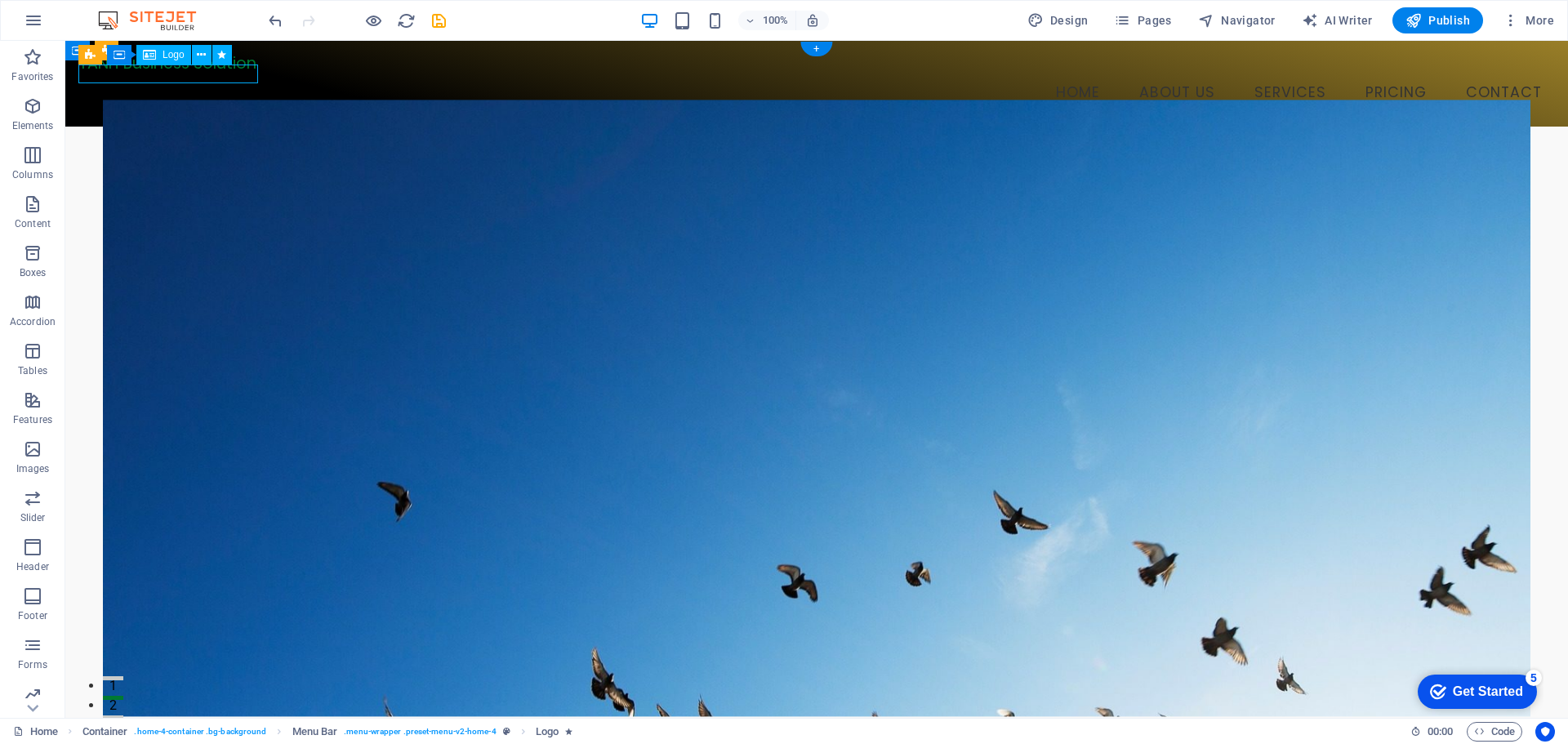
click at [235, 72] on div "TANH Business Solution" at bounding box center [816, 63] width 1477 height 19
click at [199, 55] on icon at bounding box center [201, 55] width 9 height 17
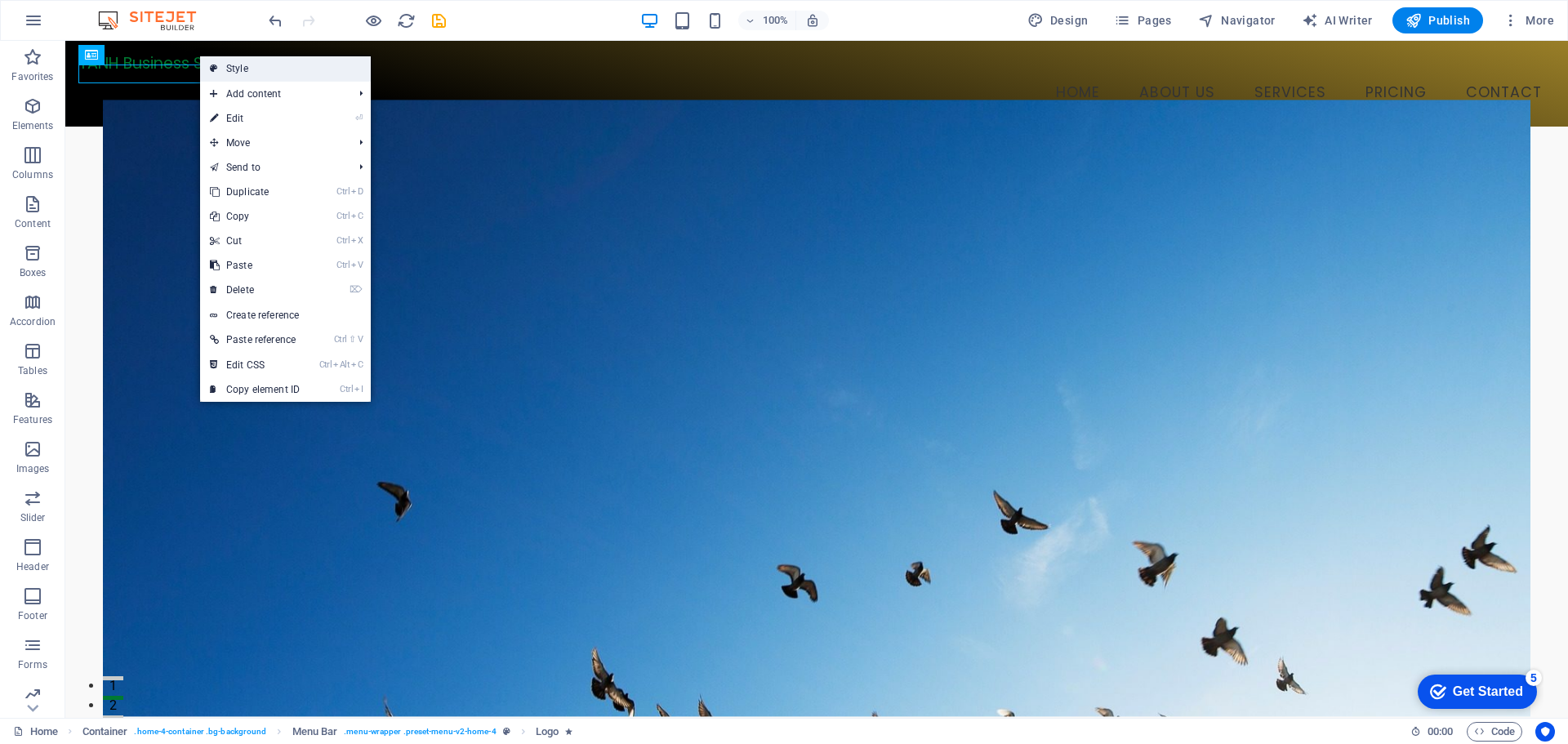
click at [266, 71] on link "Style" at bounding box center [285, 68] width 170 height 24
select select "rem"
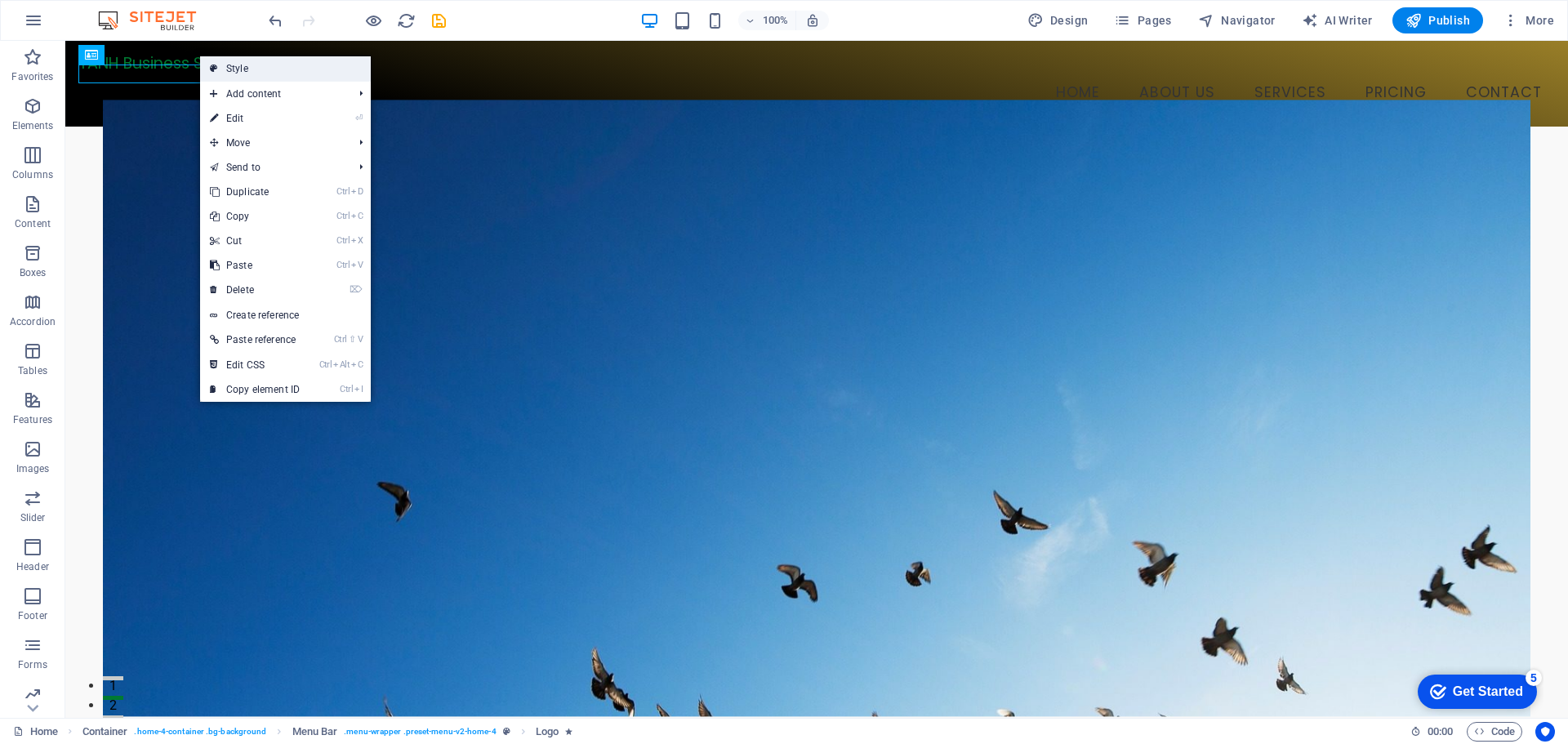
select select "rem"
select select "preset-menu-v2-home-4"
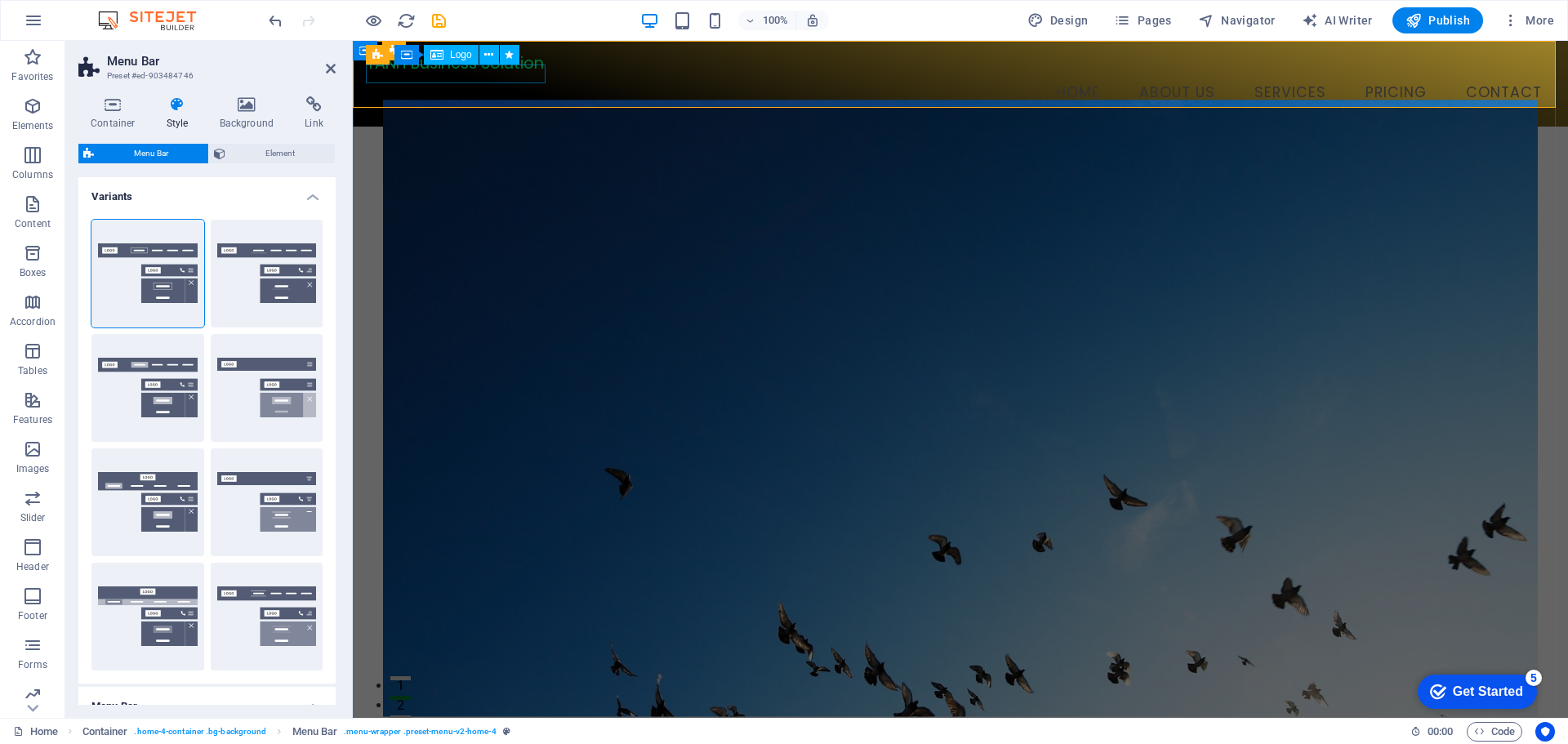
click at [502, 72] on div "TANH Business Solution" at bounding box center [960, 63] width 1189 height 19
select select "shrink"
select select "s"
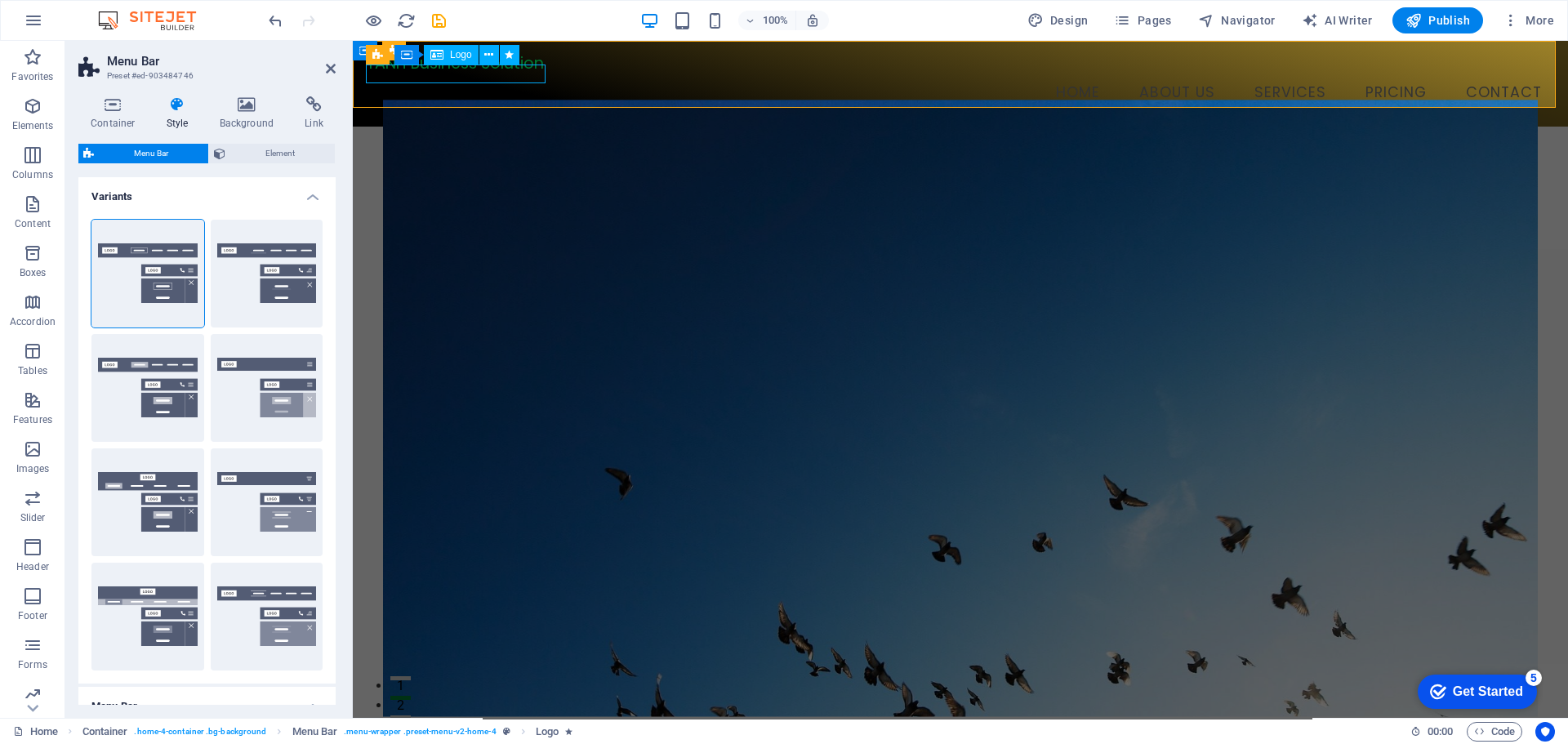
select select "scroll"
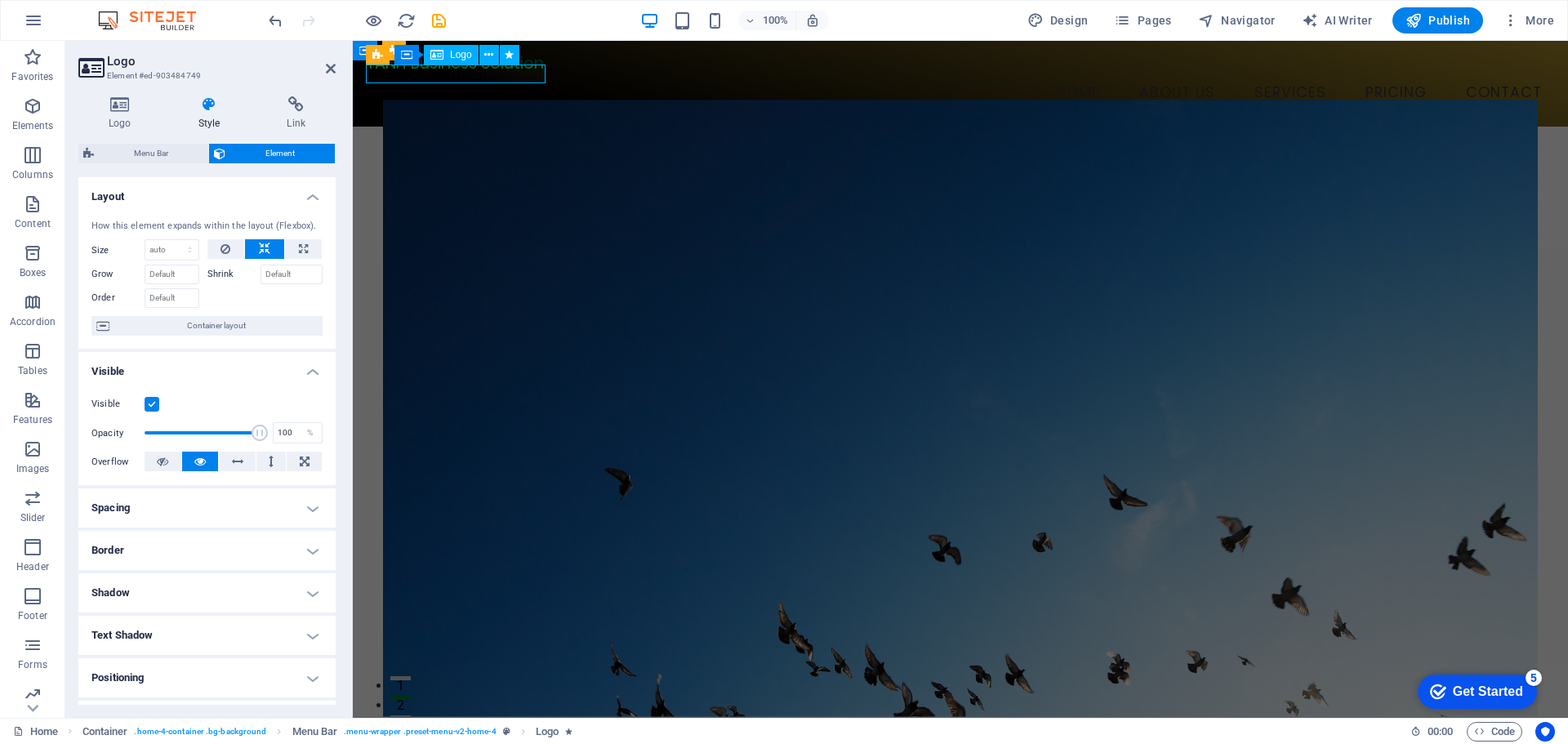
click at [502, 72] on div "TANH Business Solution" at bounding box center [960, 63] width 1189 height 19
click at [174, 249] on select "Default auto px % 1/1 1/2 1/3 1/4 1/5 1/6 1/7 1/8 1/9 1/10" at bounding box center [172, 250] width 53 height 20
select select "1/5"
click at [173, 240] on select "Default auto px % 1/1 1/2 1/3 1/4 1/5 1/6 1/7 1/8 1/9 1/10" at bounding box center [172, 250] width 53 height 20
type input "20"
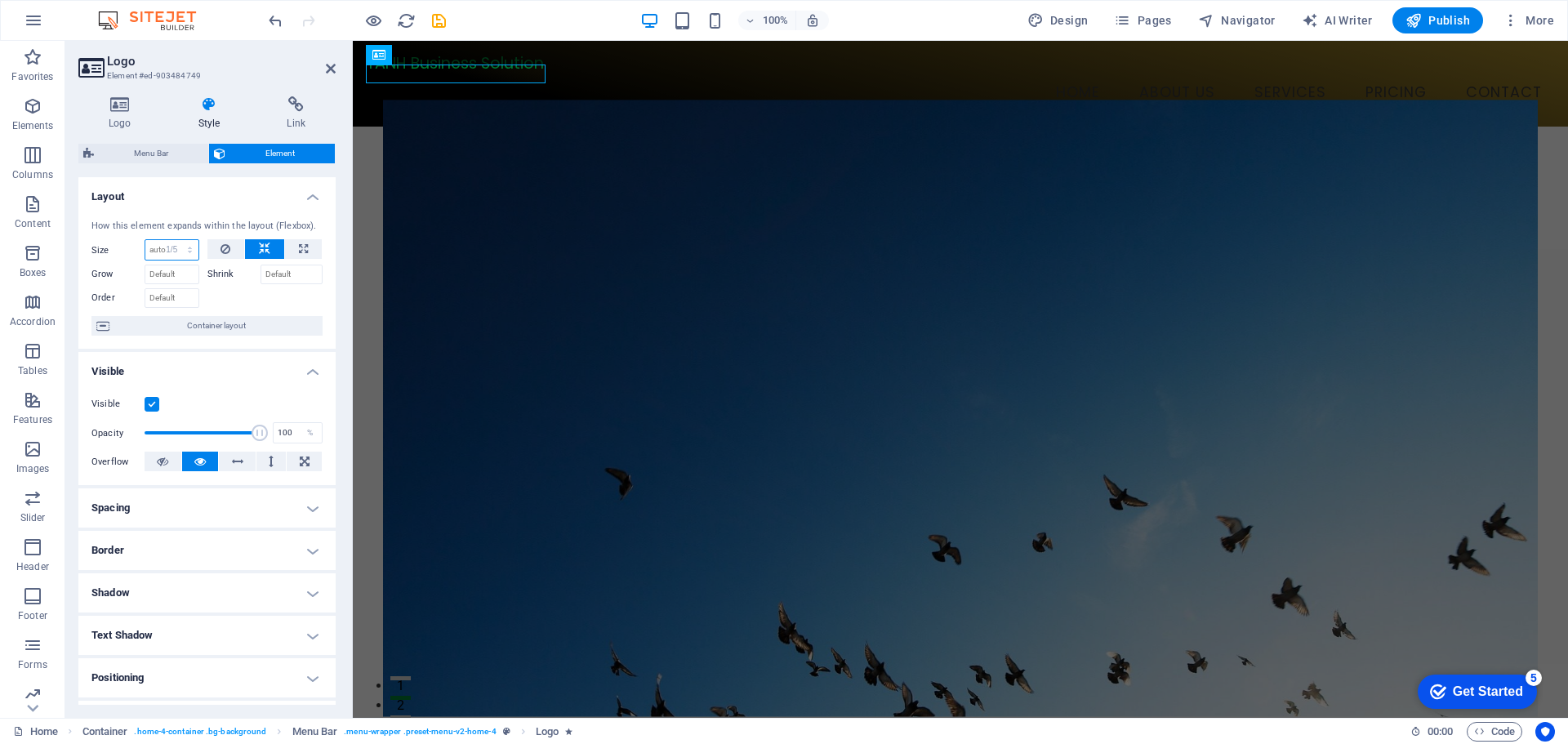
select select "%"
click at [258, 295] on div at bounding box center [265, 296] width 116 height 23
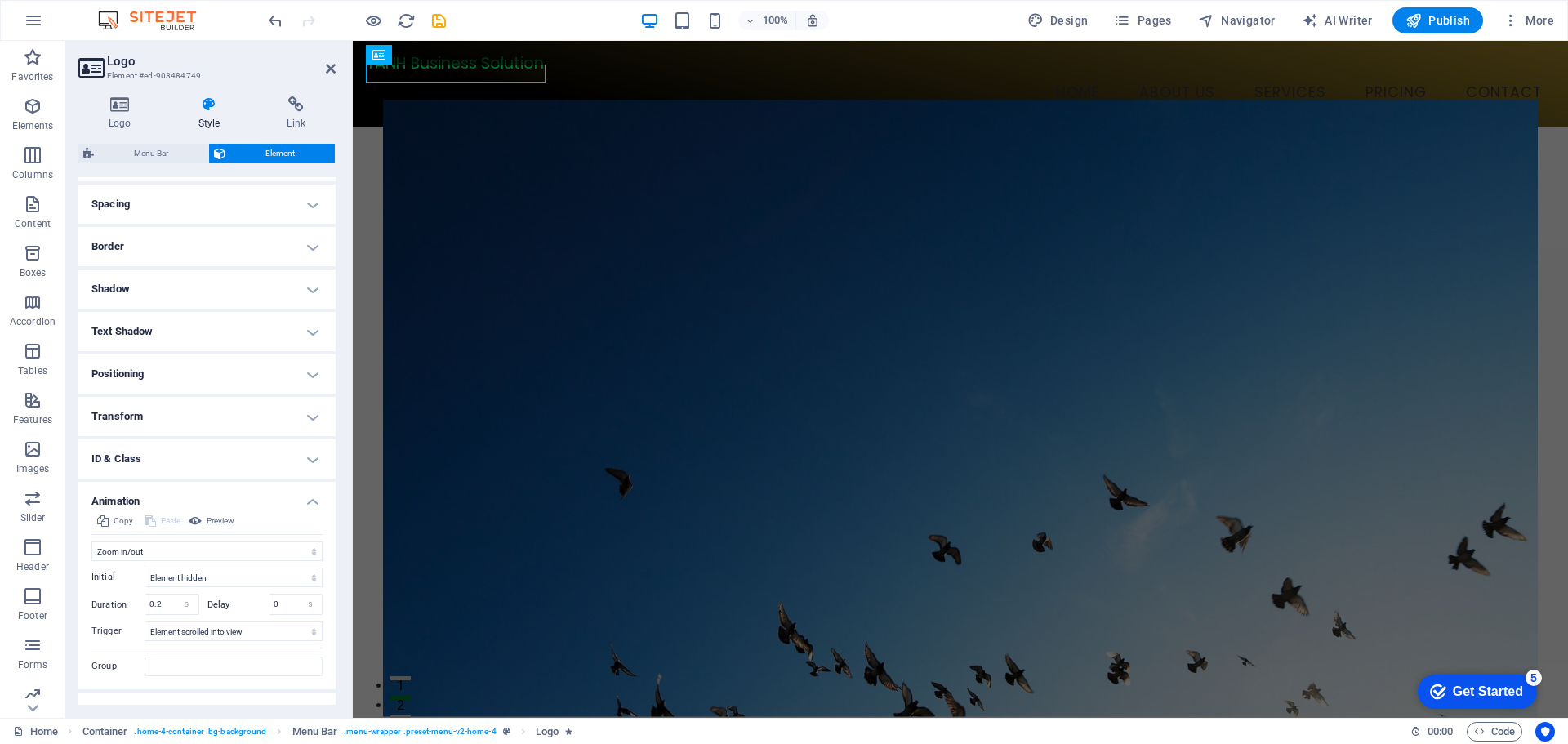
scroll to position [327, 0]
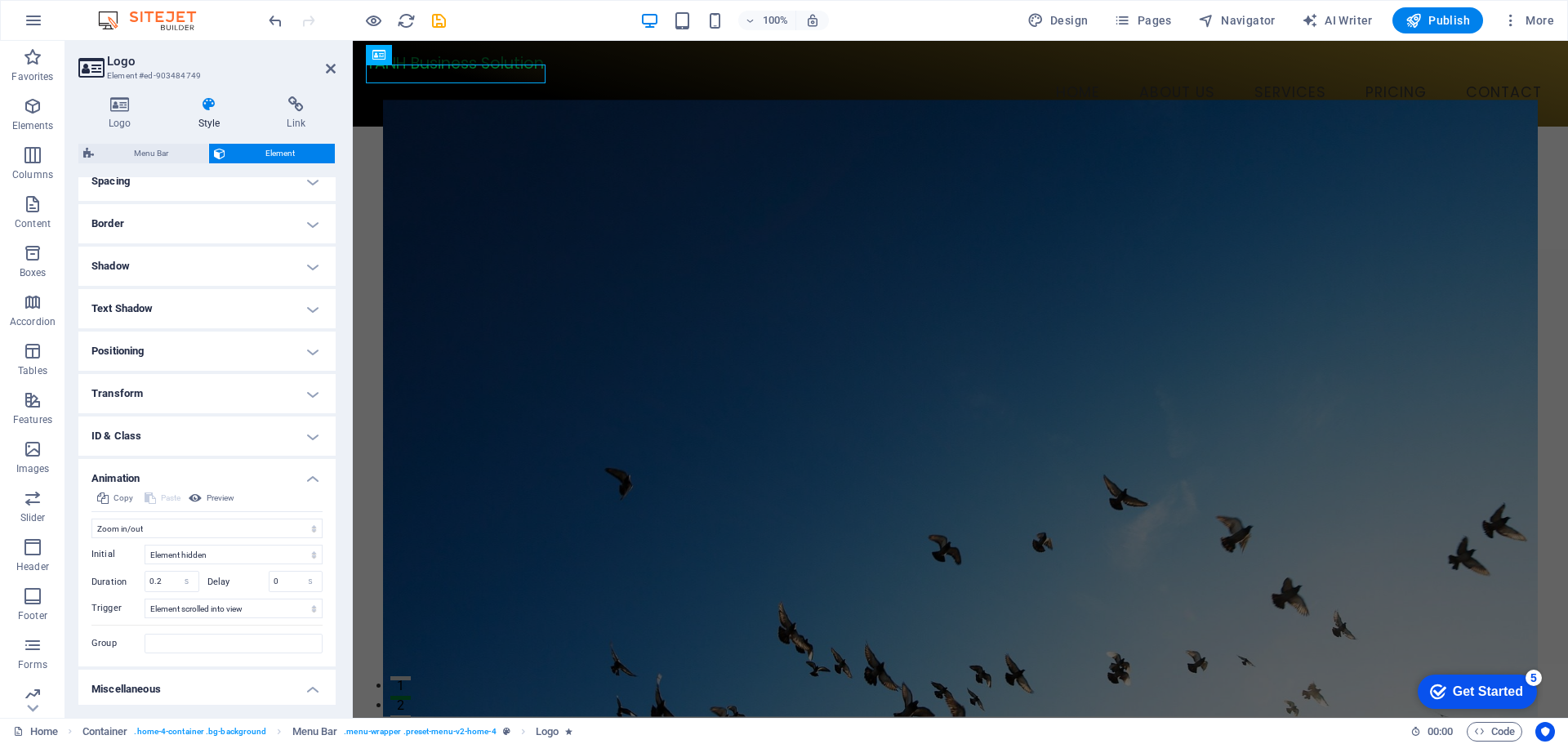
click at [229, 437] on h4 "ID & Class" at bounding box center [206, 436] width 257 height 39
click at [229, 437] on h4 "ID & Class" at bounding box center [206, 431] width 257 height 29
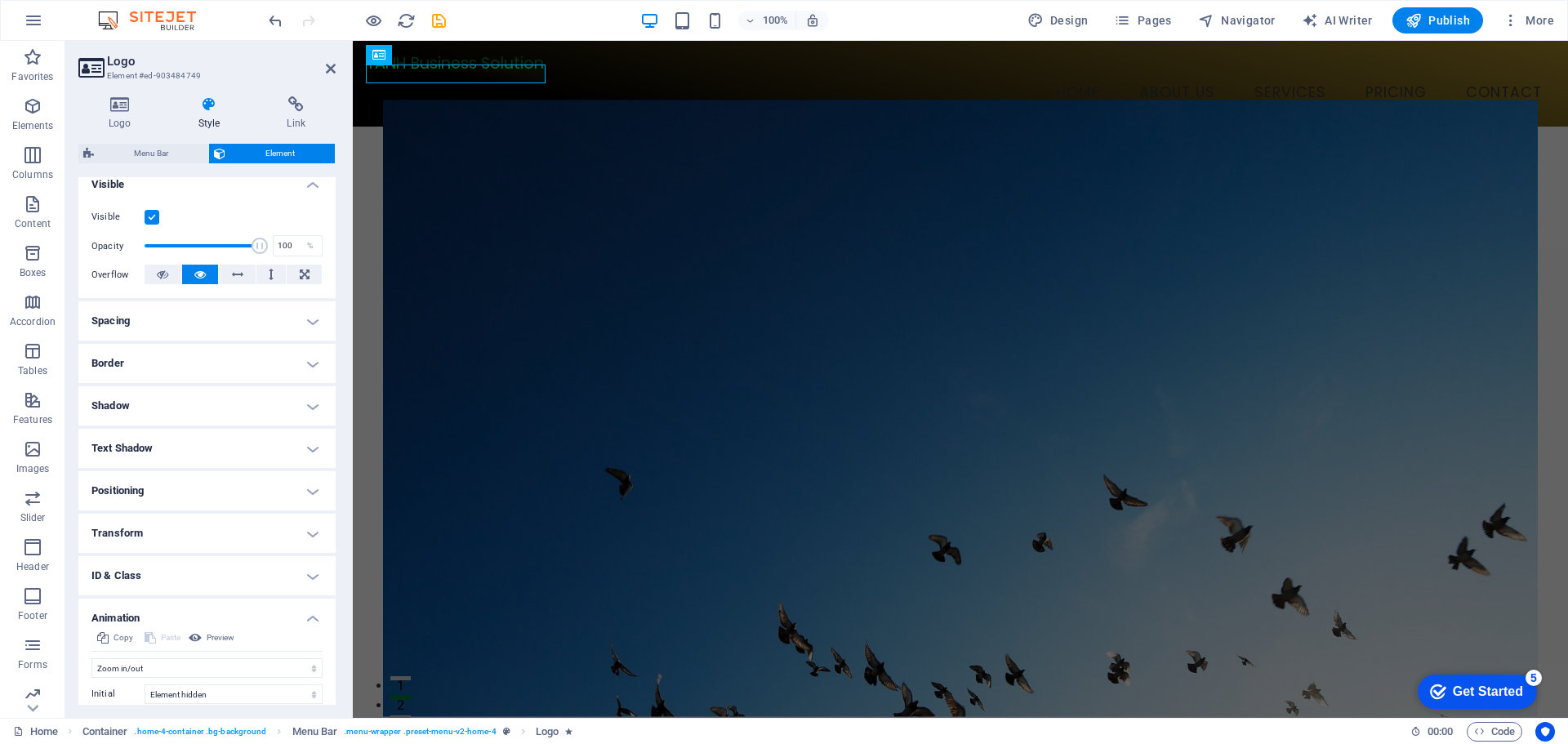
scroll to position [0, 0]
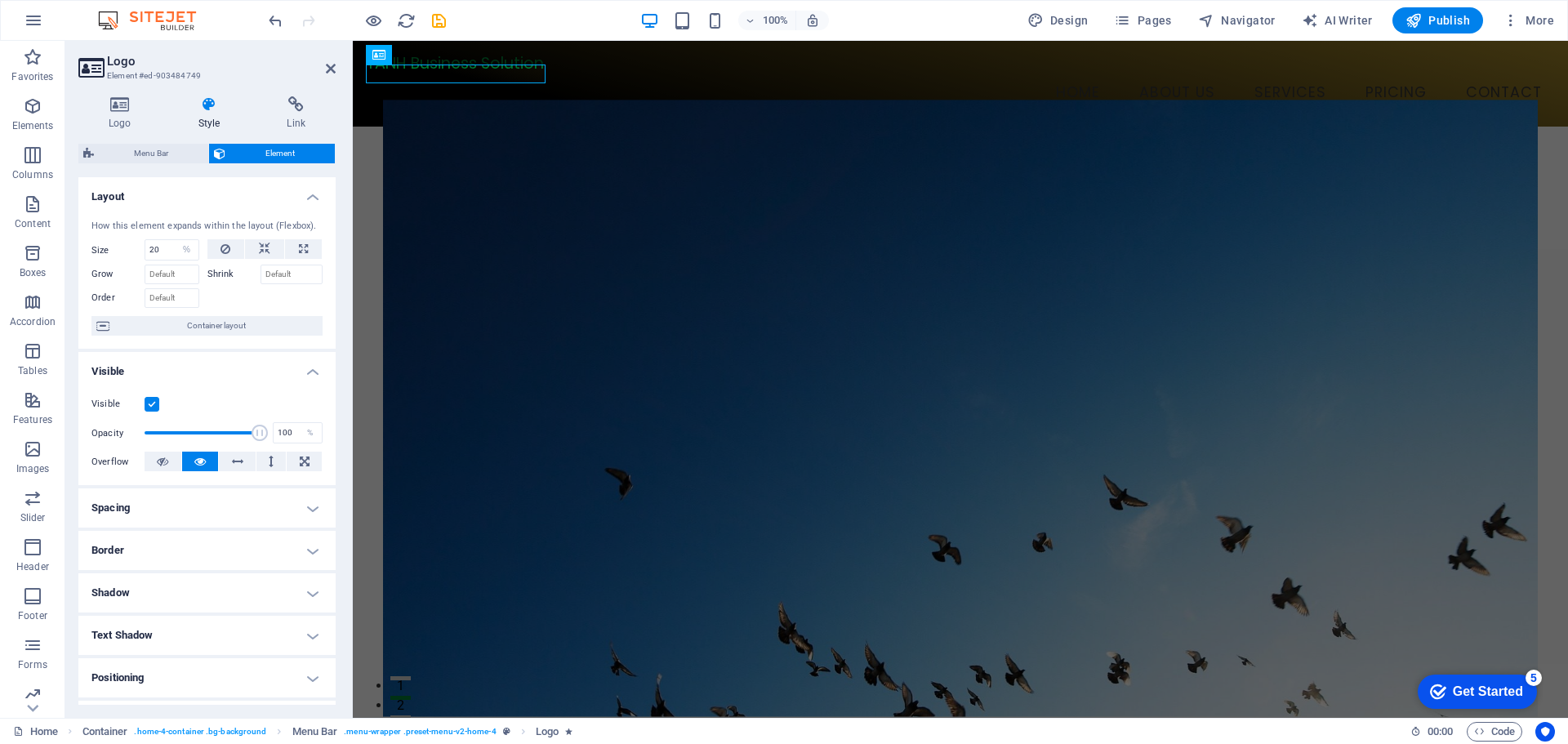
click at [244, 512] on h4 "Spacing" at bounding box center [206, 507] width 257 height 39
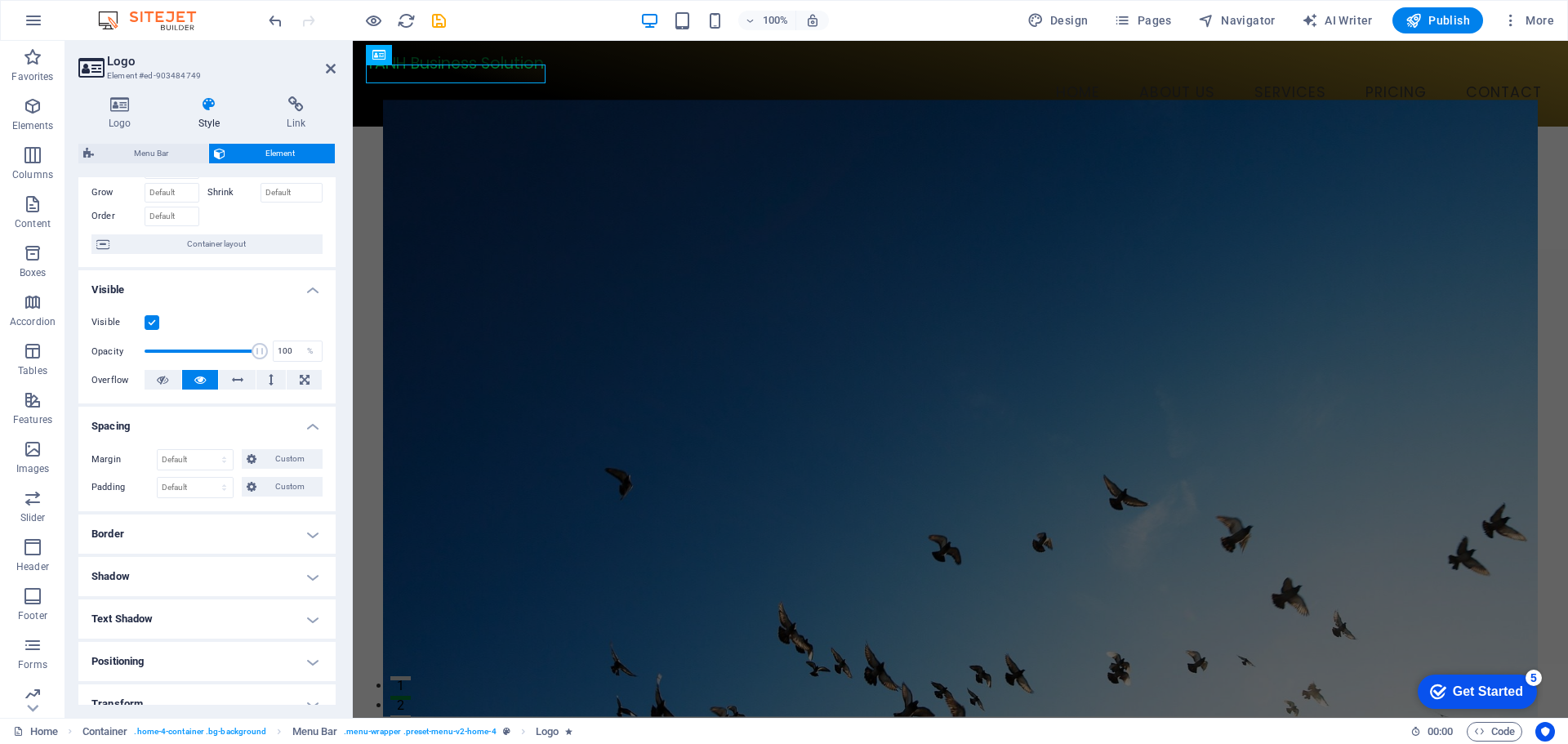
click at [193, 541] on h4 "Border" at bounding box center [206, 534] width 257 height 39
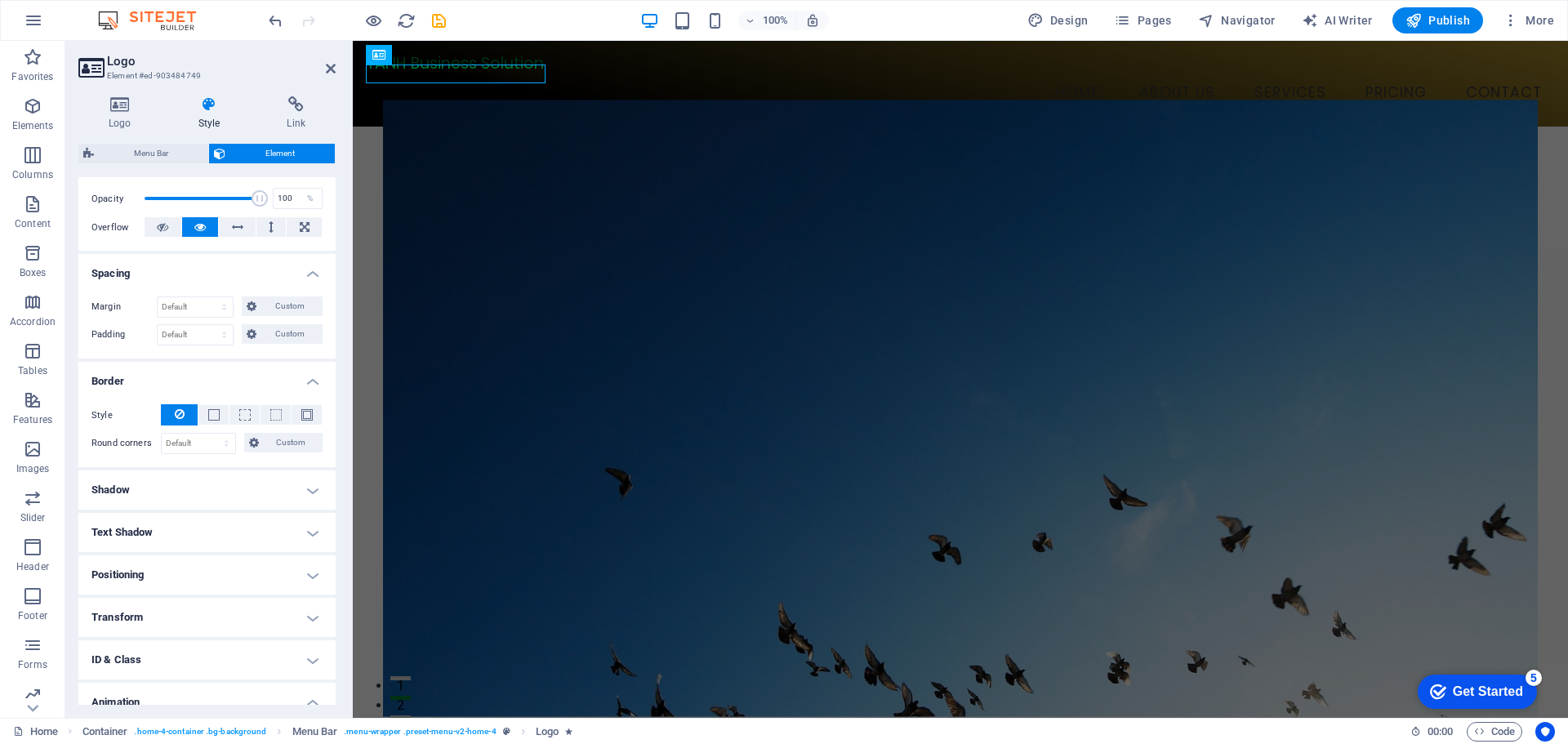
scroll to position [245, 0]
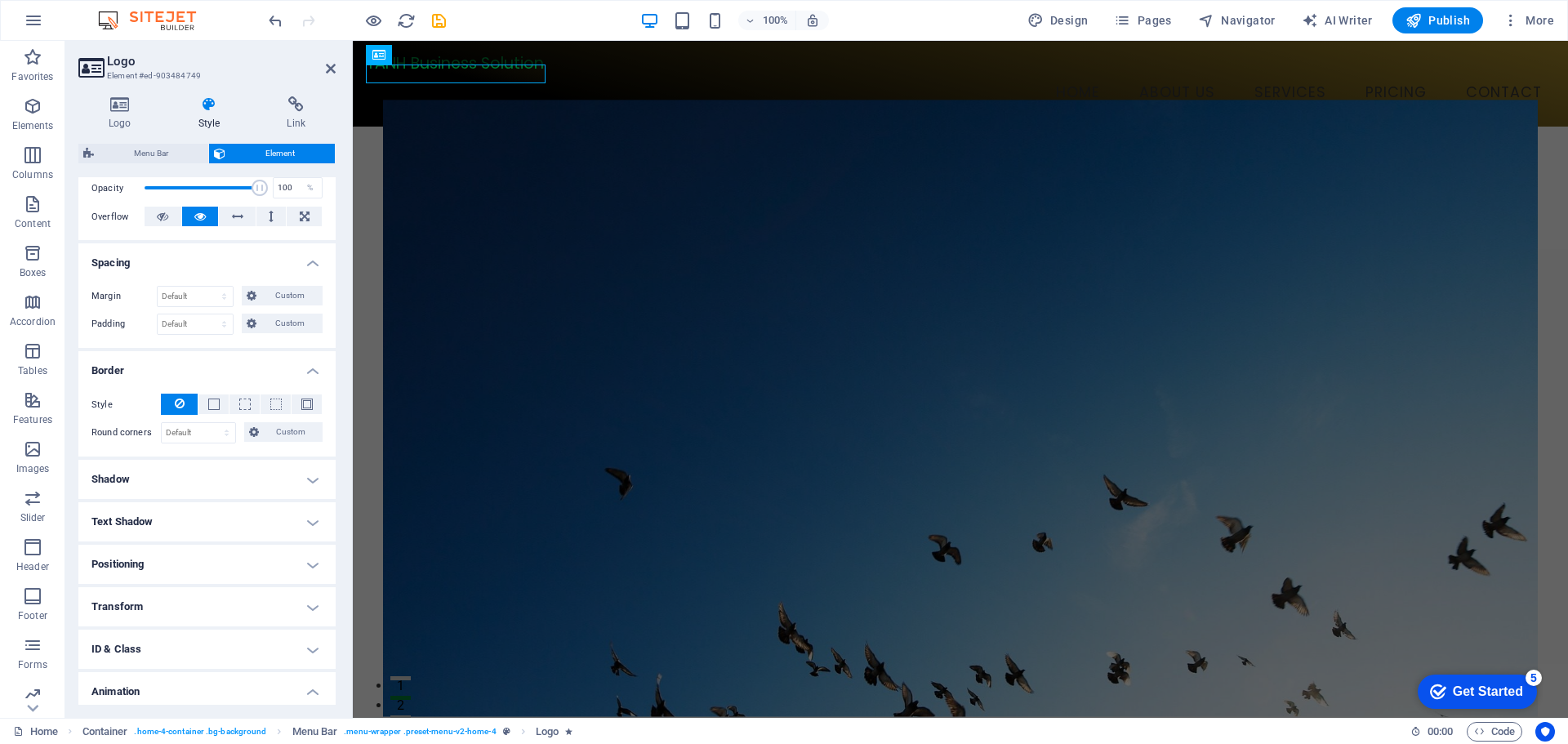
click at [202, 480] on h4 "Shadow" at bounding box center [206, 479] width 257 height 39
click at [232, 511] on span "Outside" at bounding box center [234, 512] width 27 height 20
type input "rgba(0, 0, 0, 0.2)"
type input "2"
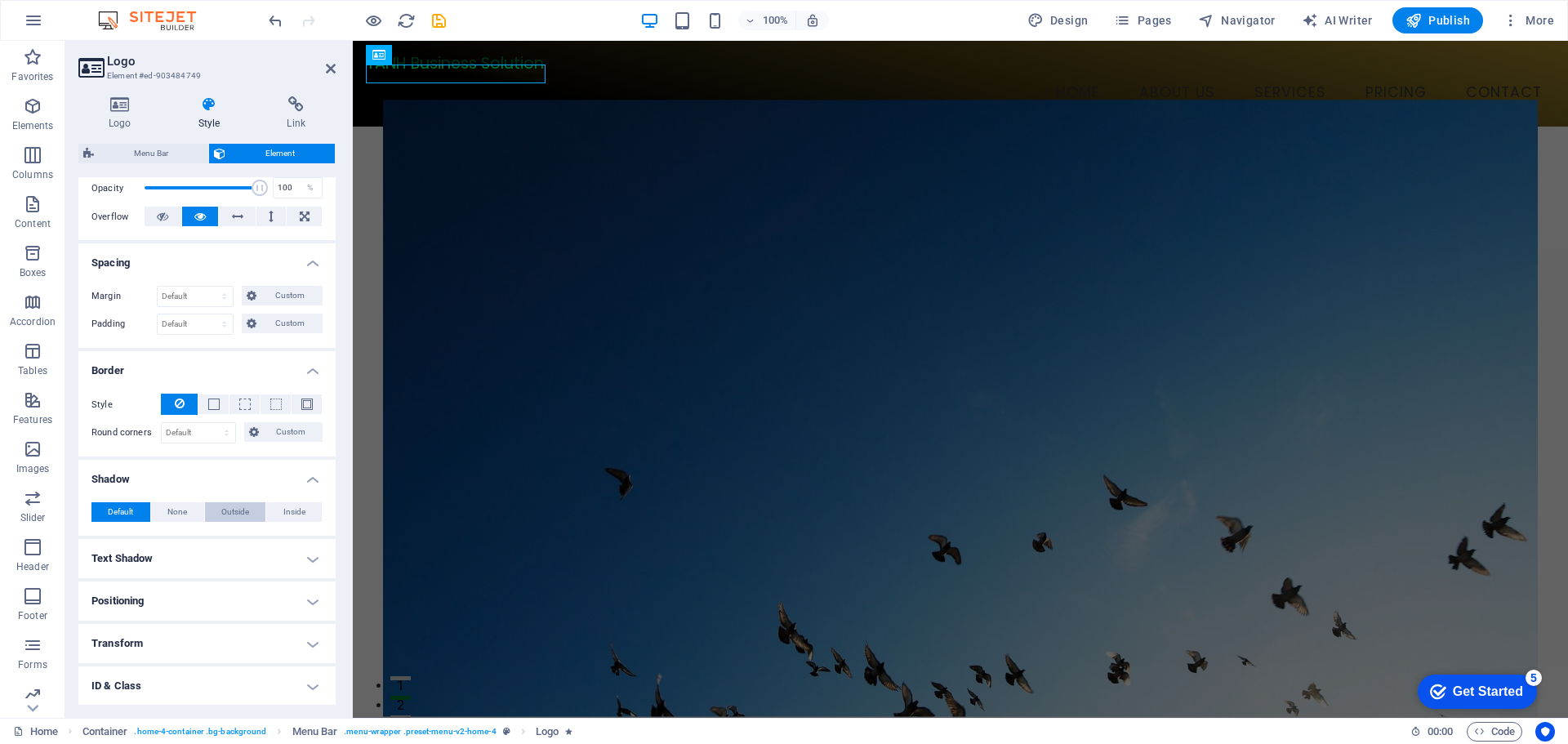
type input "4"
click at [156, 538] on span at bounding box center [154, 539] width 13 height 13
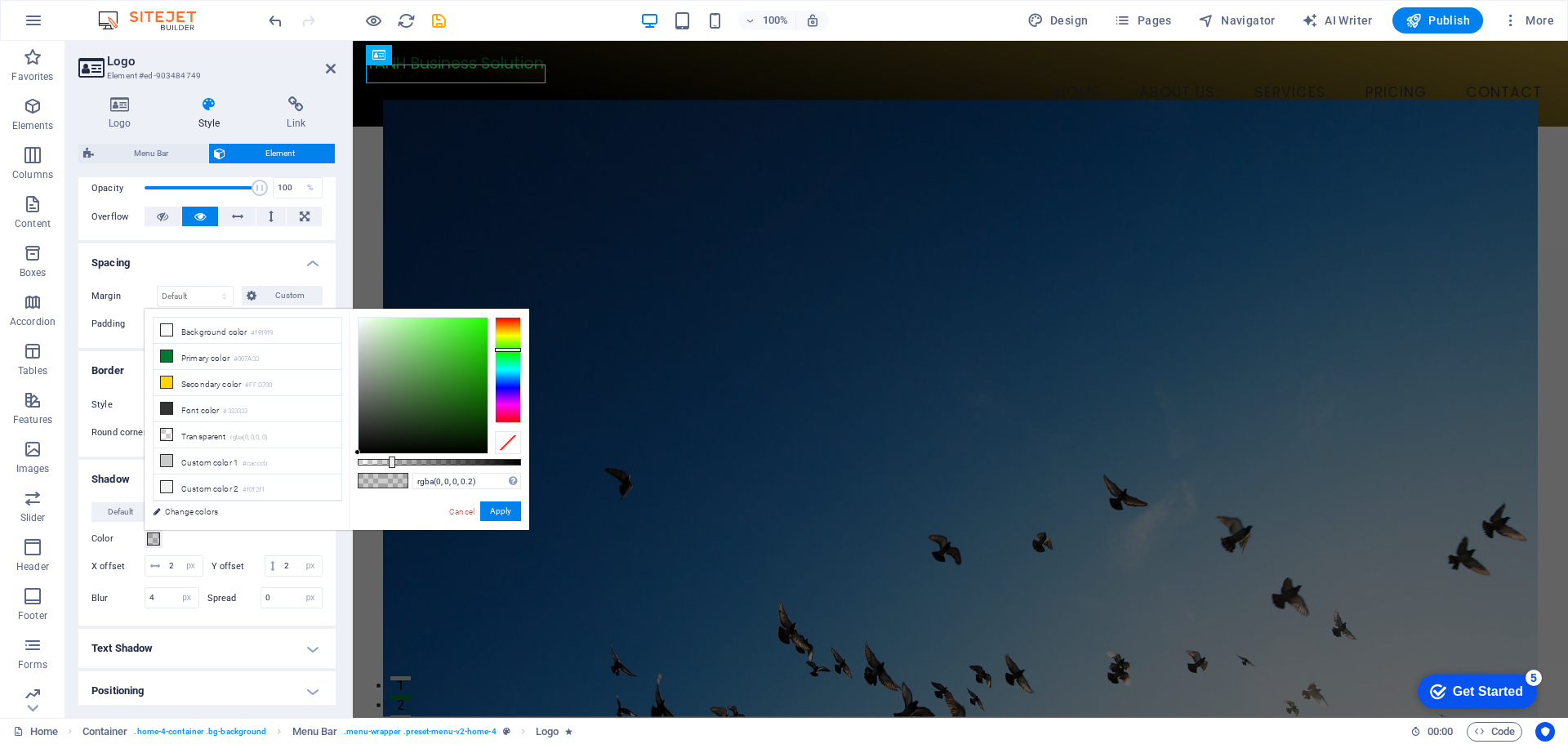
click at [515, 349] on div at bounding box center [507, 370] width 26 height 106
click at [250, 380] on small "#FFD700" at bounding box center [259, 386] width 27 height 12
type input "#ffd700"
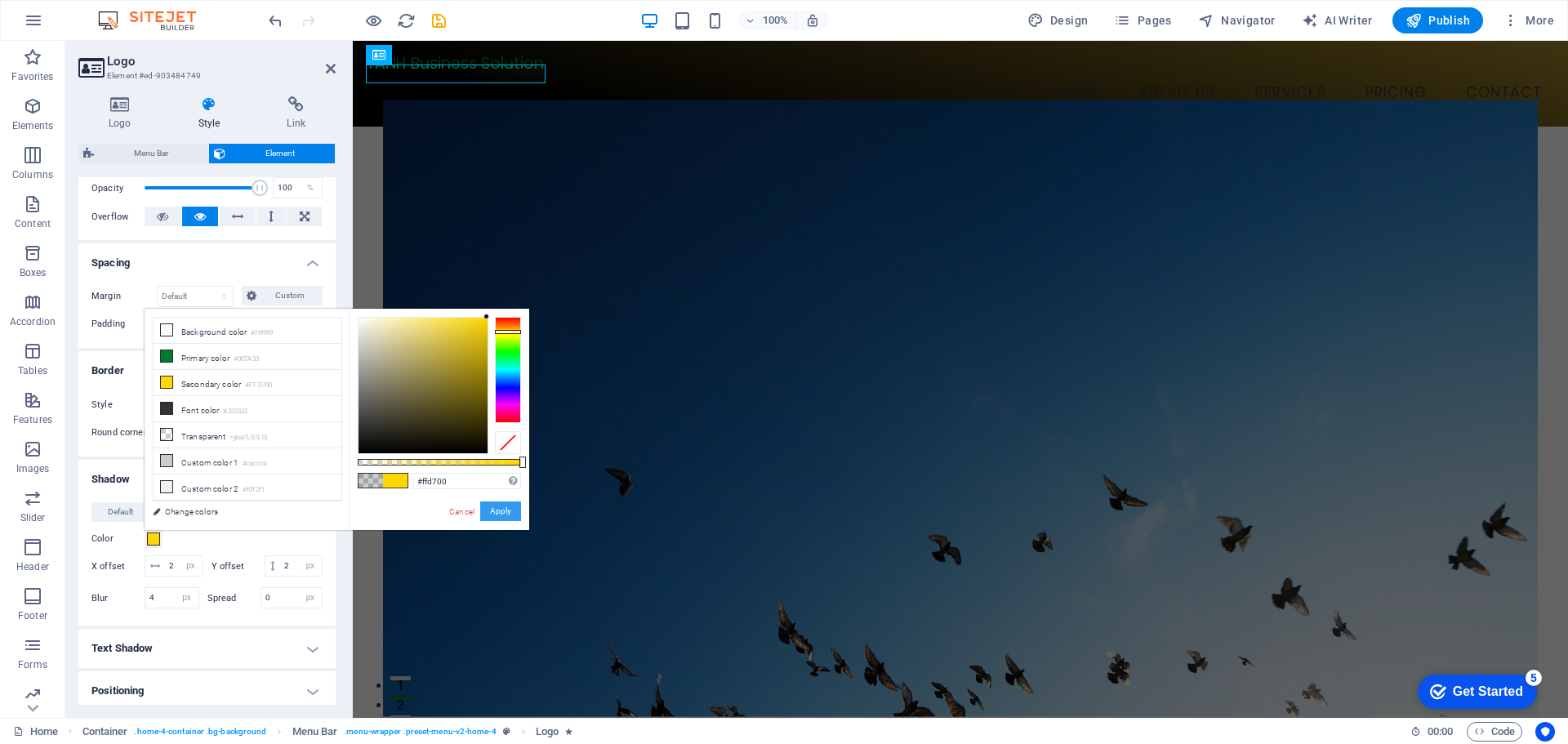
click at [508, 513] on button "Apply" at bounding box center [500, 511] width 41 height 20
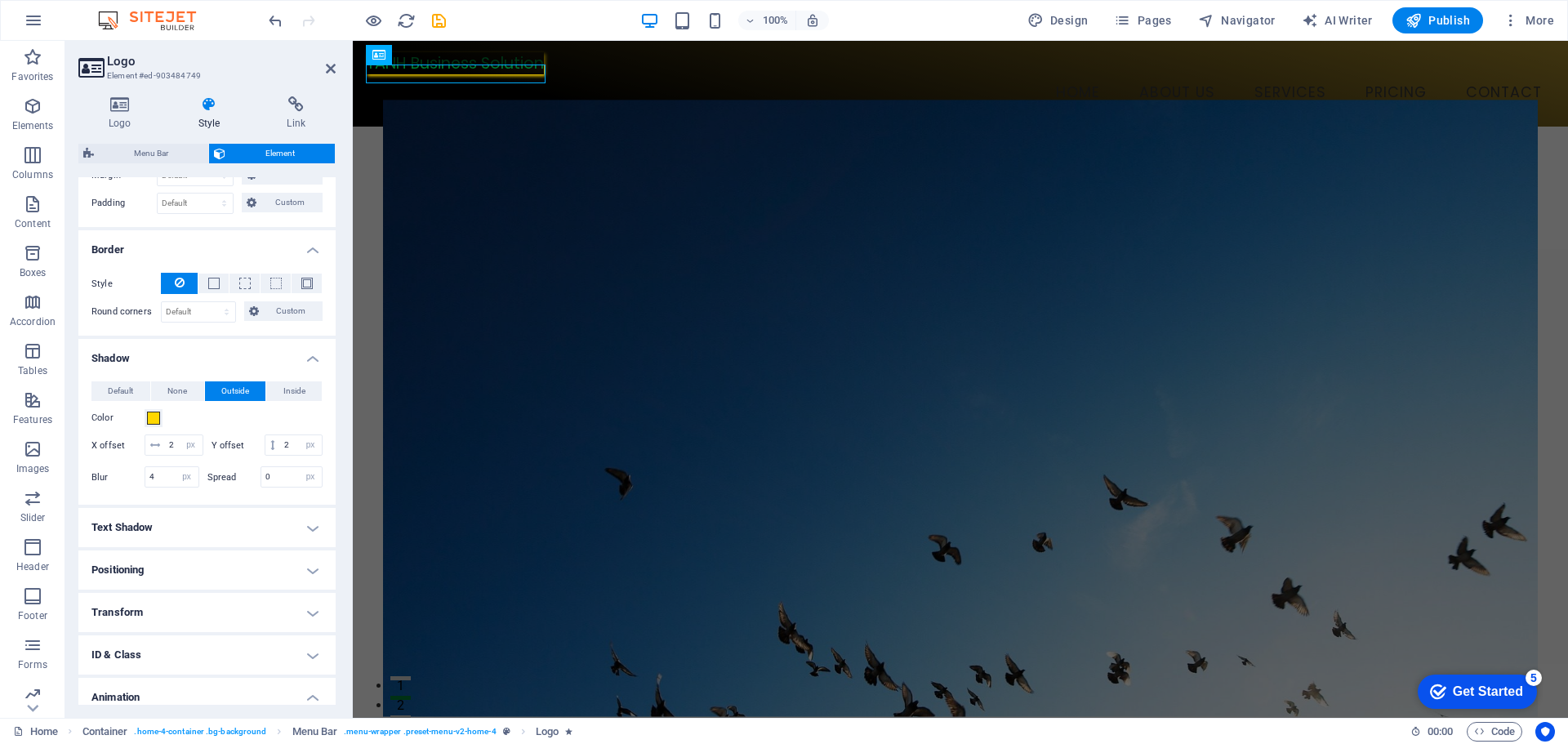
scroll to position [408, 0]
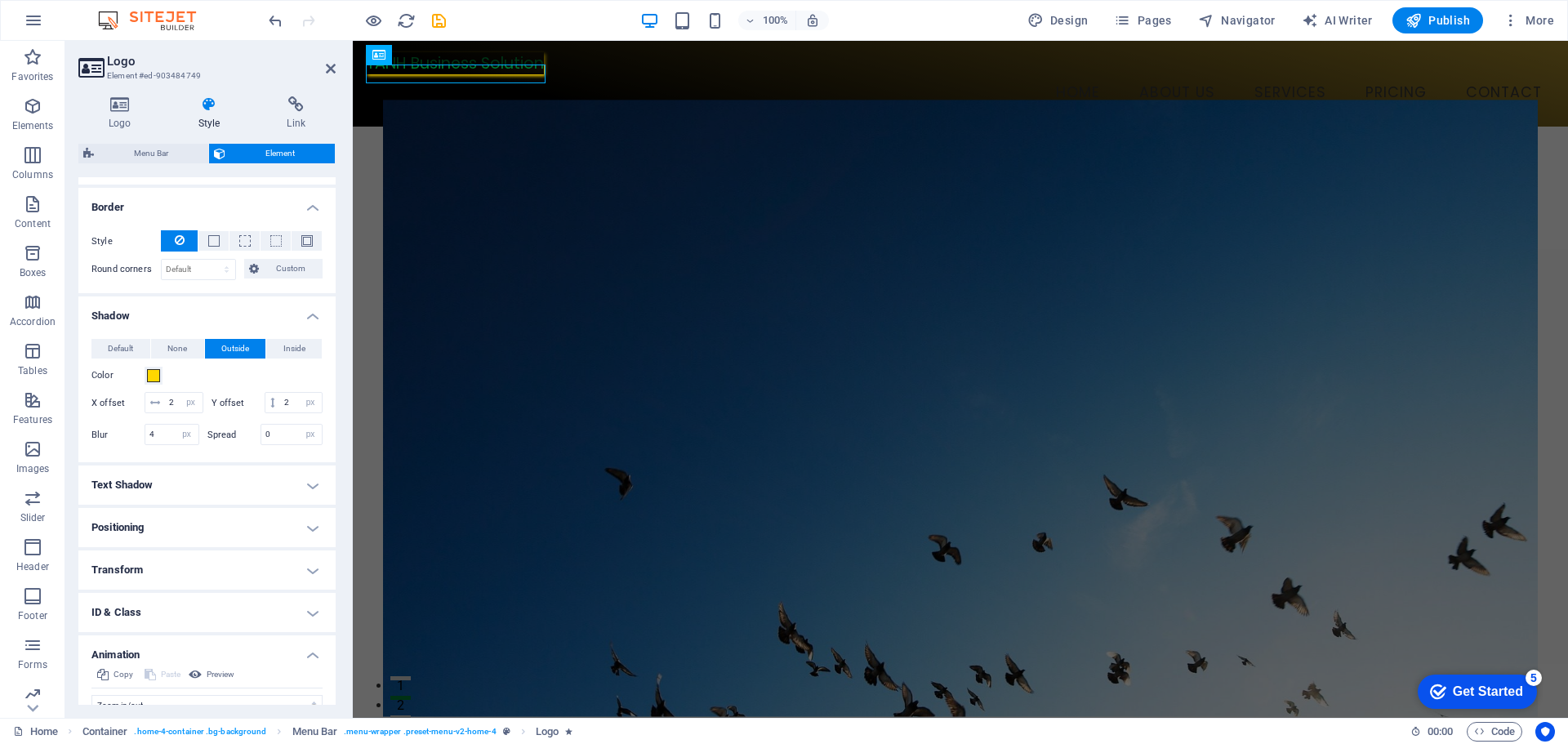
click at [211, 505] on h4 "Text Shadow" at bounding box center [206, 485] width 257 height 39
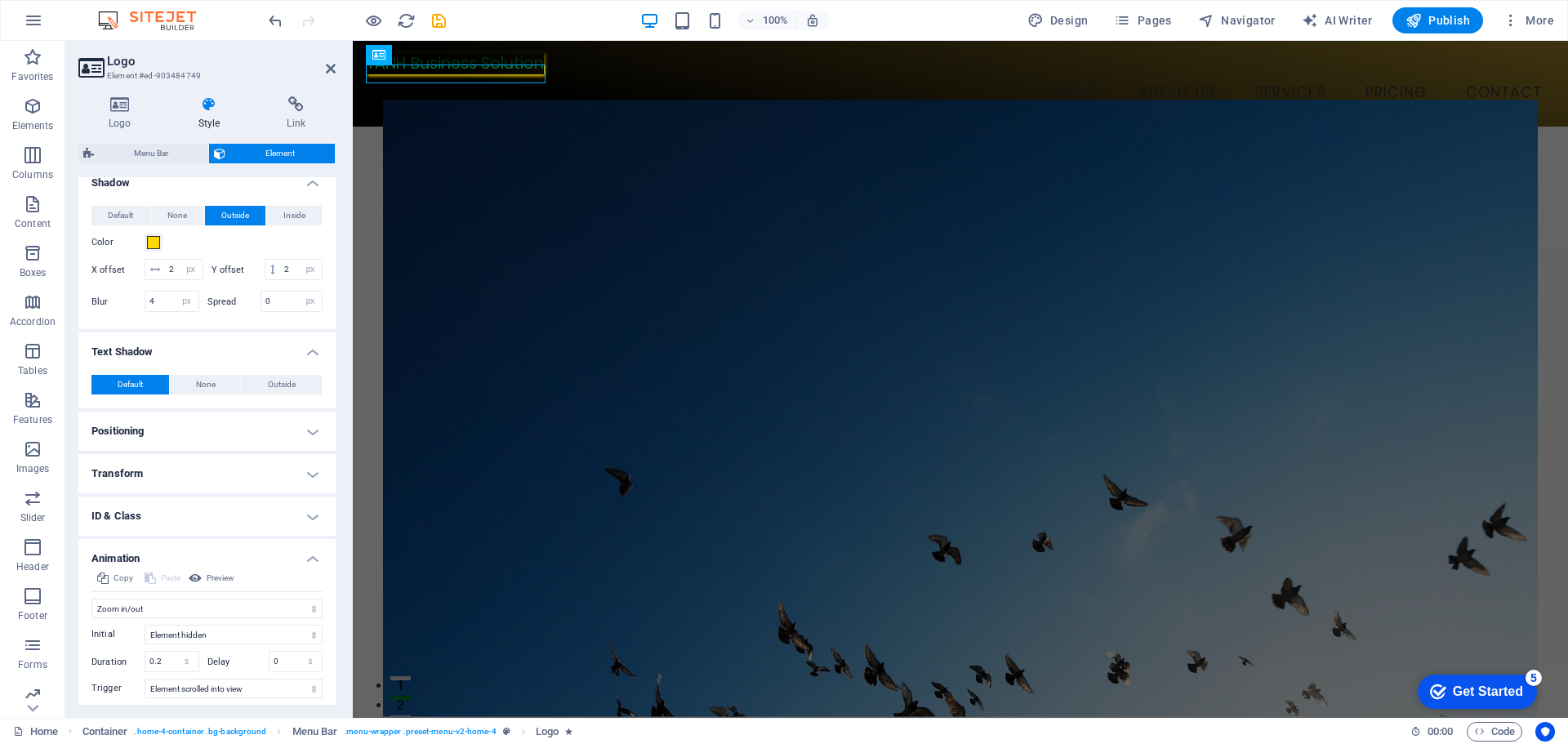
scroll to position [572, 0]
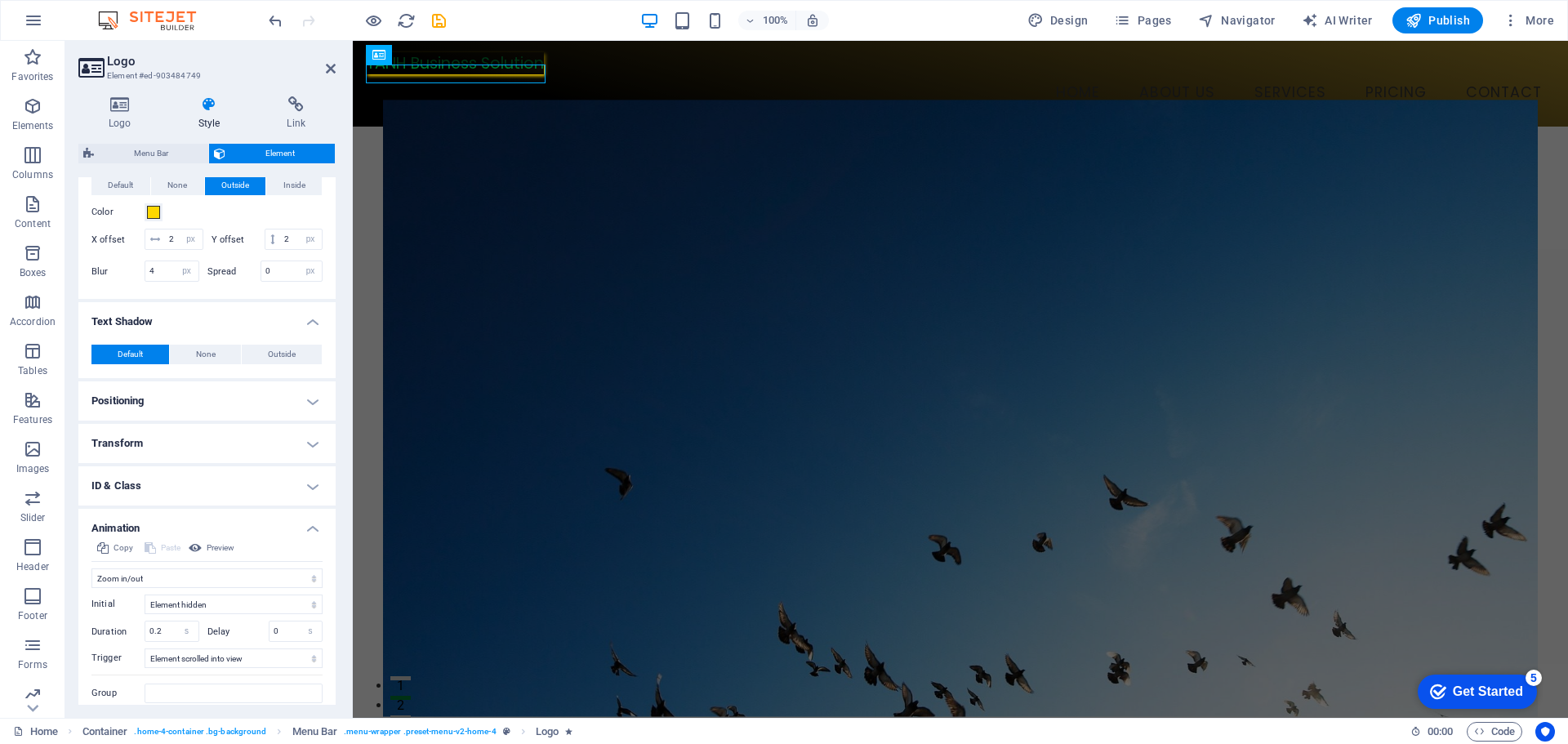
click at [224, 421] on h4 "Positioning" at bounding box center [206, 401] width 257 height 39
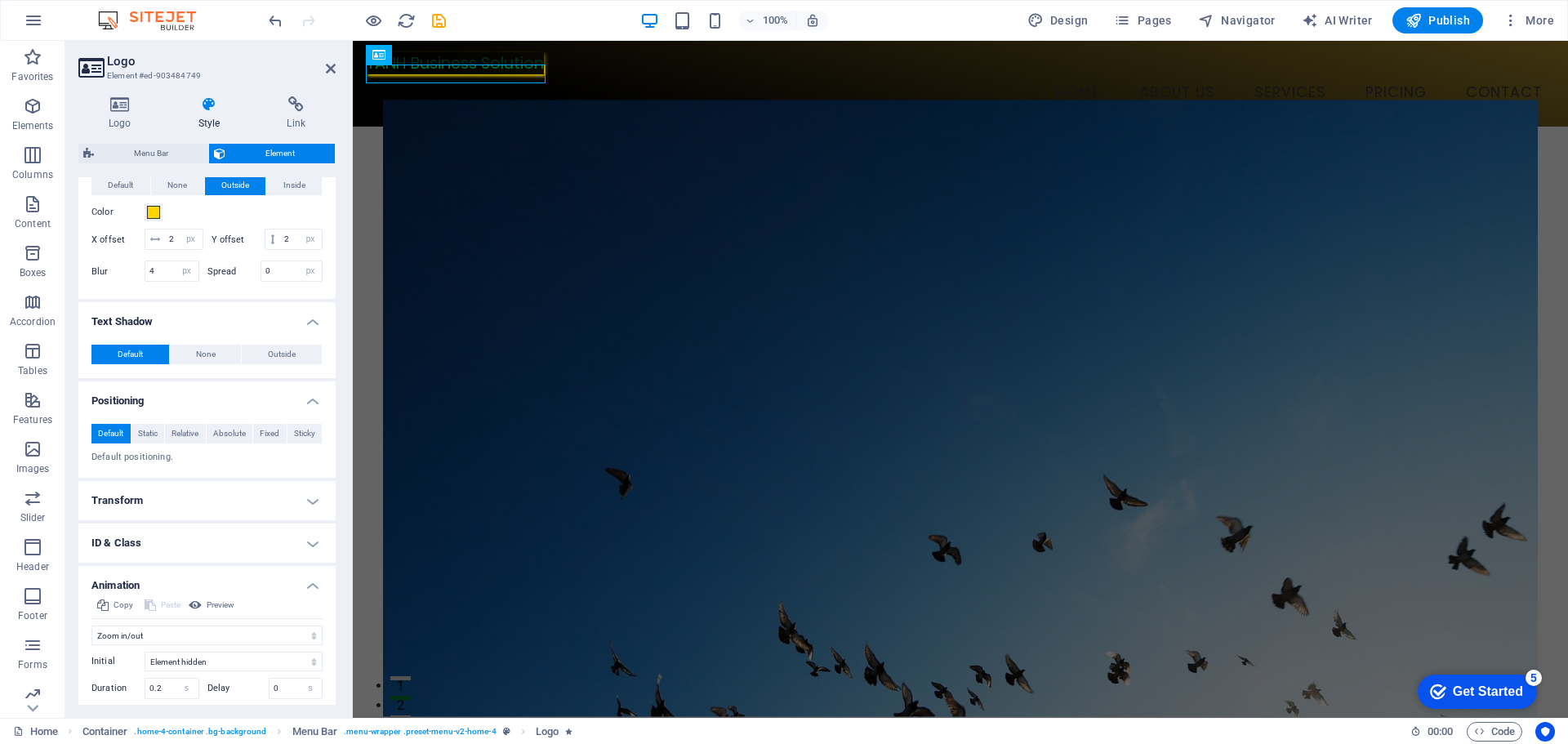
click at [193, 513] on h4 "Transform" at bounding box center [206, 500] width 257 height 39
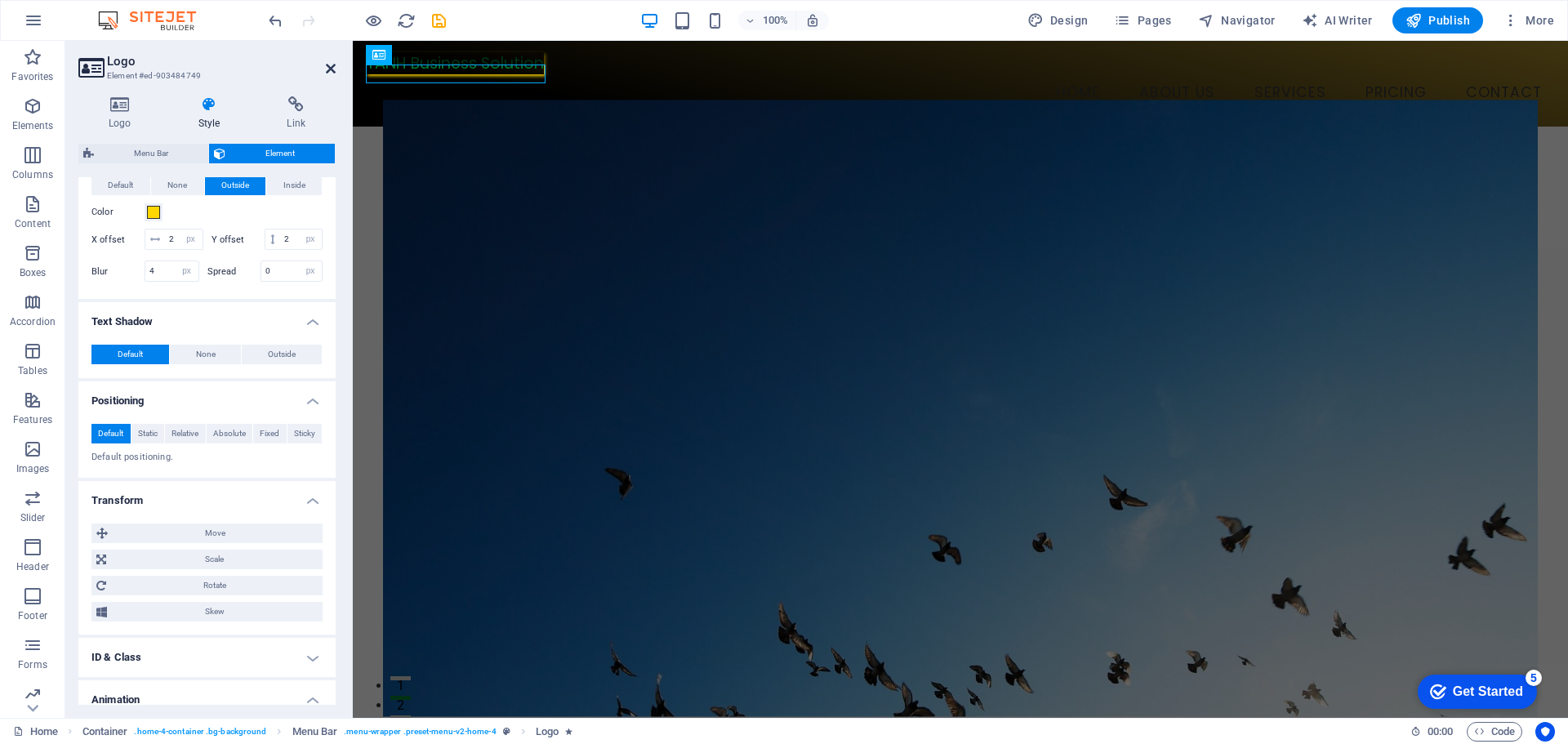
click at [328, 69] on icon at bounding box center [331, 69] width 10 height 13
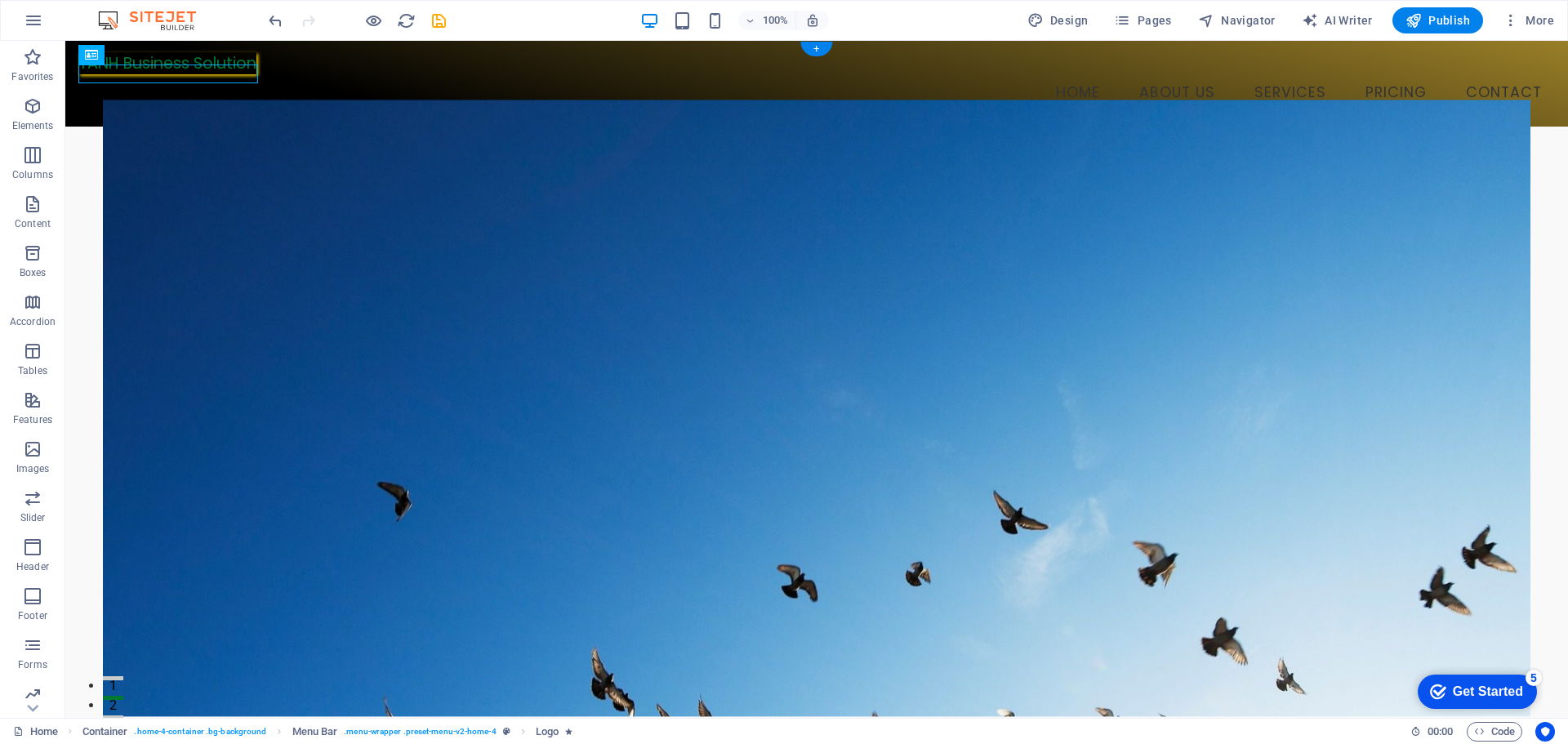
click at [330, 221] on figure at bounding box center [816, 408] width 1427 height 617
click at [464, 354] on div "H3" at bounding box center [447, 363] width 43 height 20
click at [1348, 612] on figure at bounding box center [816, 408] width 1427 height 617
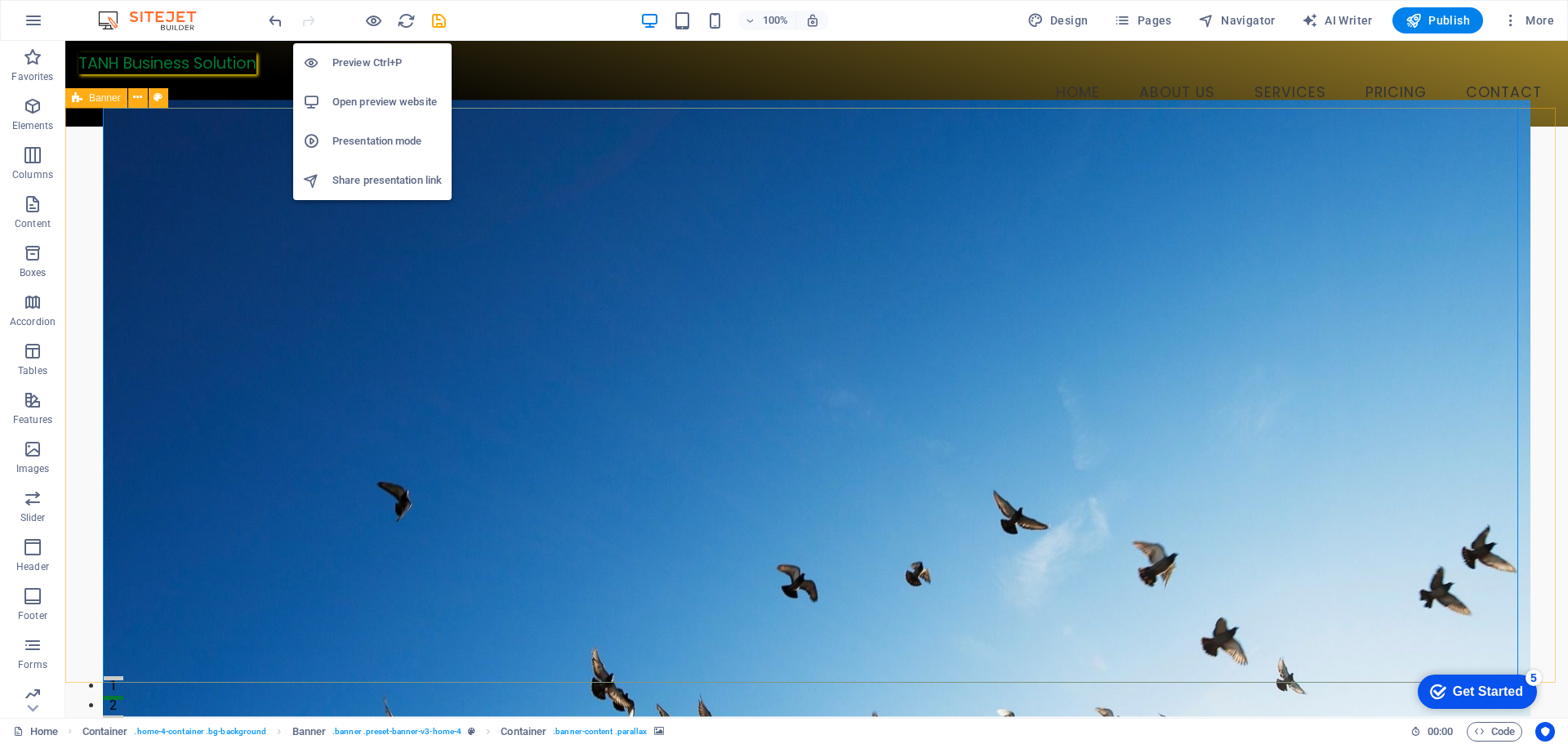
click at [389, 96] on h6 "Open preview website" at bounding box center [387, 102] width 110 height 20
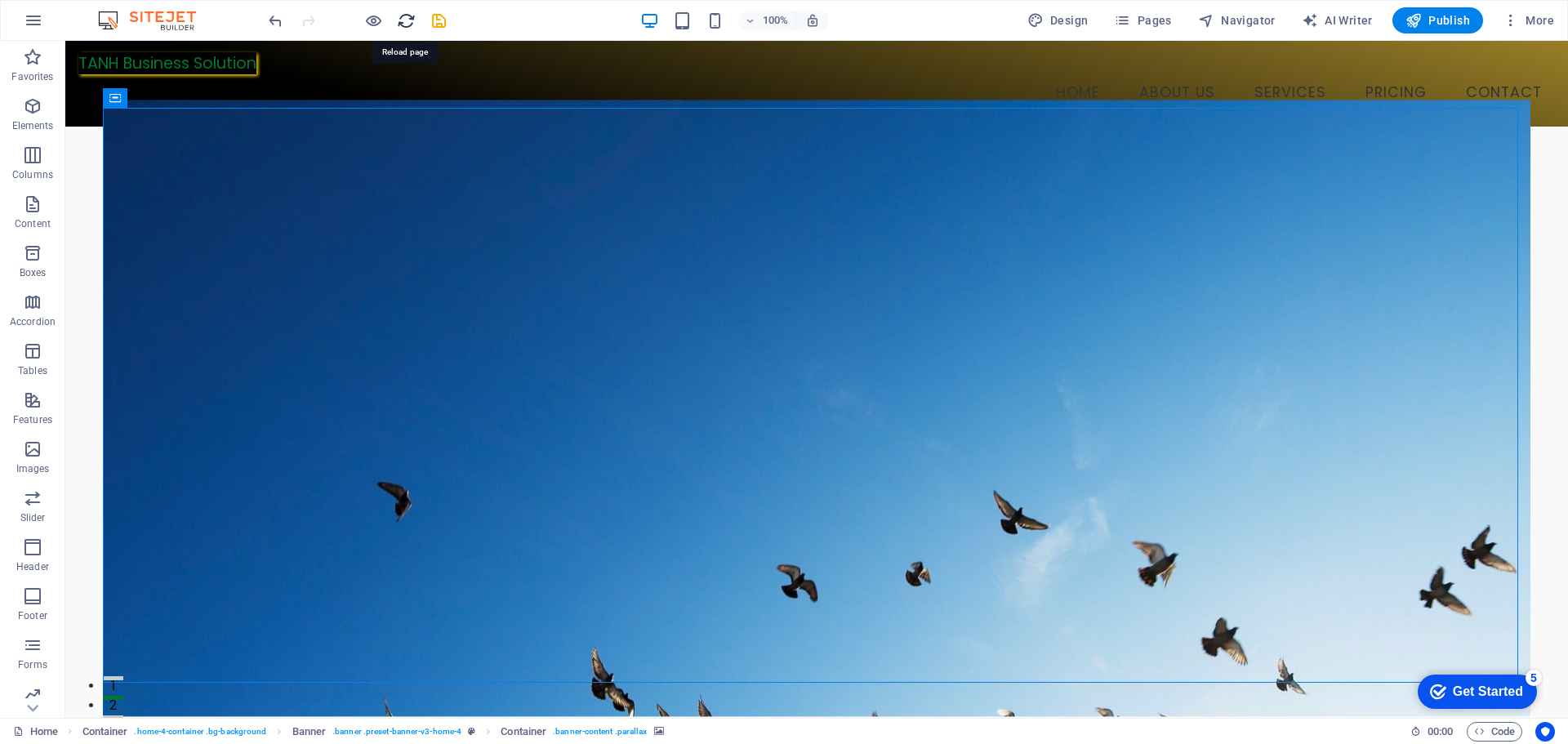
click at [407, 20] on icon "reload" at bounding box center [406, 21] width 19 height 19
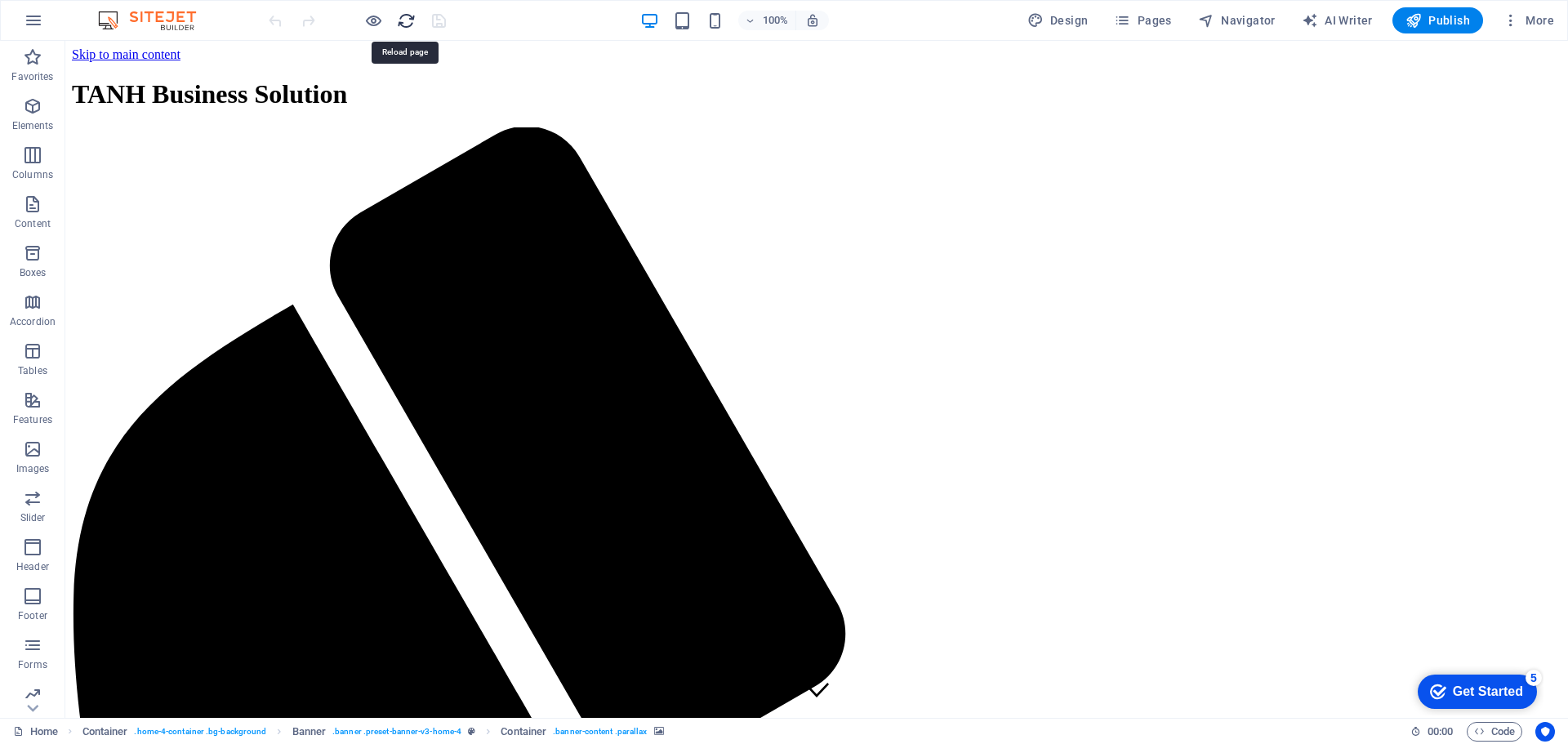
scroll to position [0, 0]
click at [439, 20] on div at bounding box center [357, 20] width 183 height 26
click at [195, 81] on div "TANH Business Solution" at bounding box center [816, 94] width 1490 height 30
click at [227, 61] on icon at bounding box center [225, 62] width 9 height 17
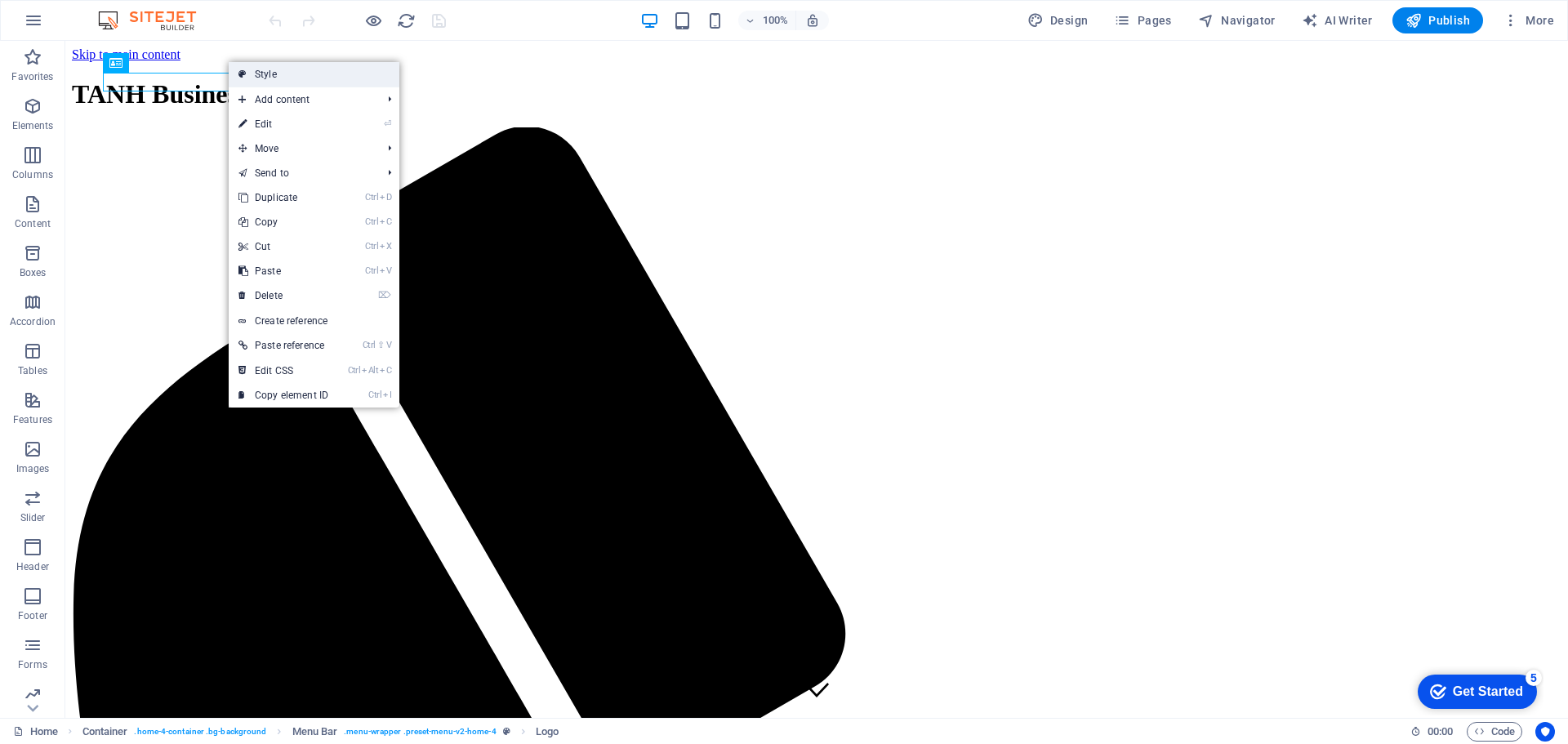
click at [343, 81] on link "Style" at bounding box center [313, 74] width 170 height 24
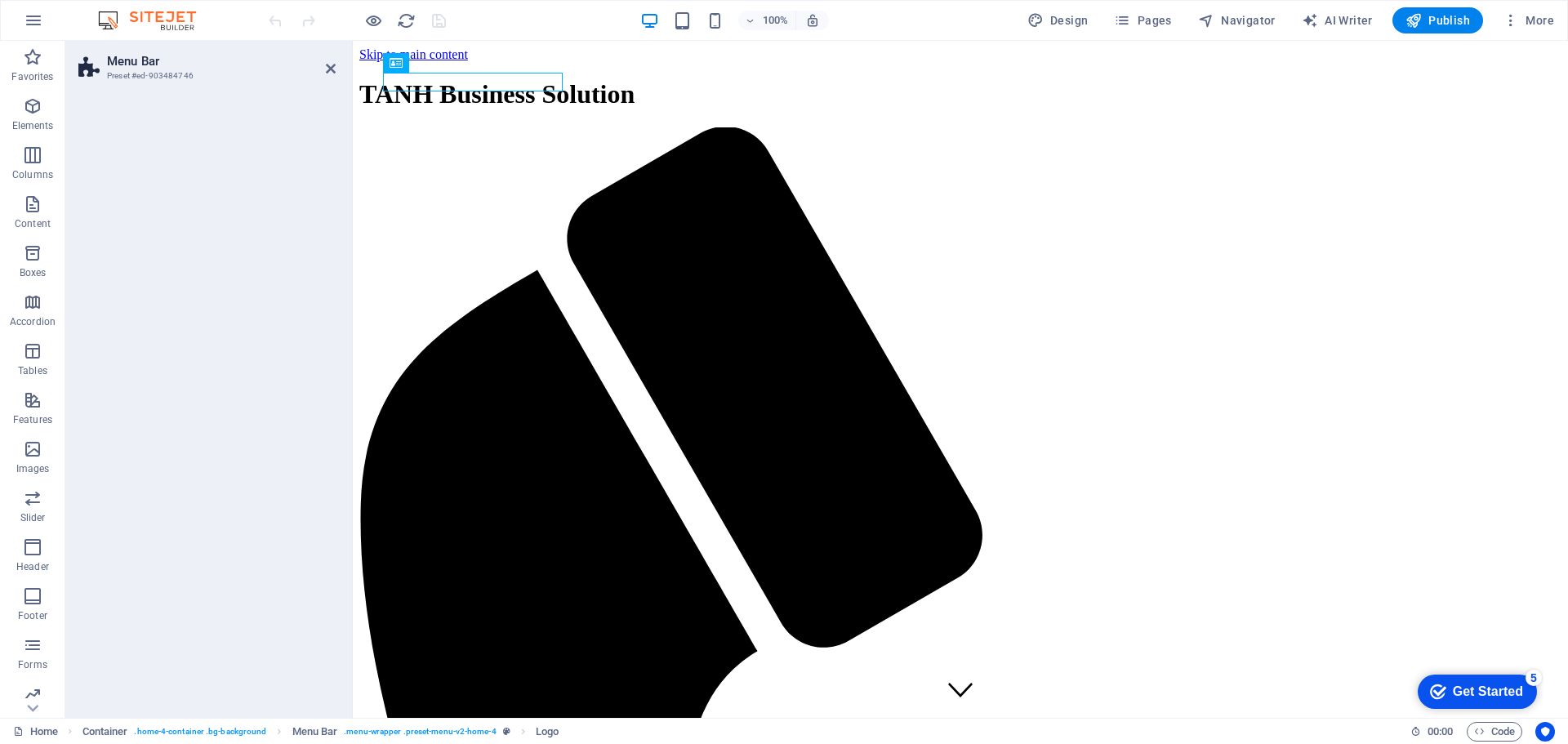
click at [132, 62] on h2 "Menu Bar" at bounding box center [221, 62] width 229 height 15
click at [333, 68] on icon at bounding box center [331, 69] width 10 height 13
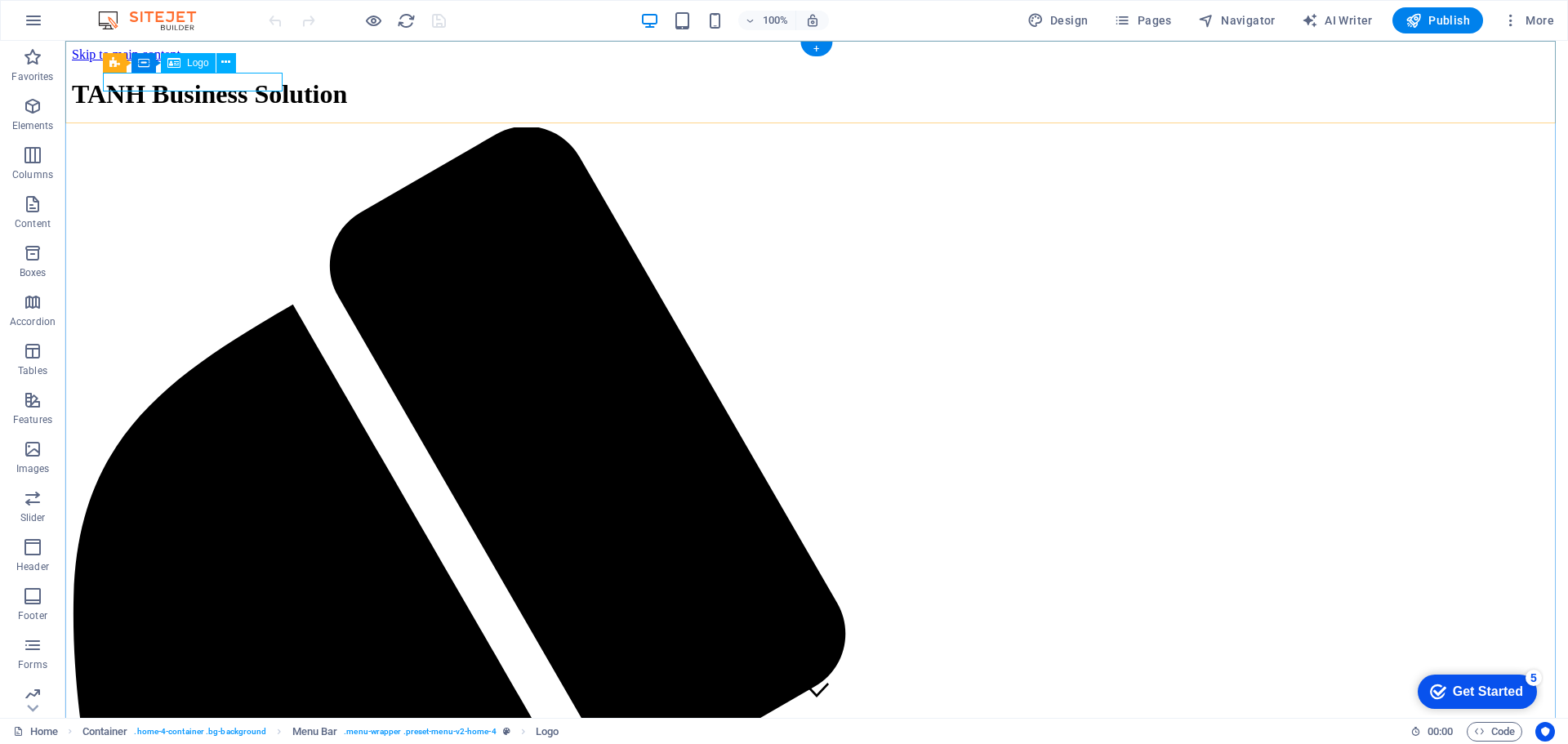
click at [259, 81] on div "TANH Business Solution" at bounding box center [816, 94] width 1490 height 30
click at [226, 62] on icon at bounding box center [225, 62] width 9 height 17
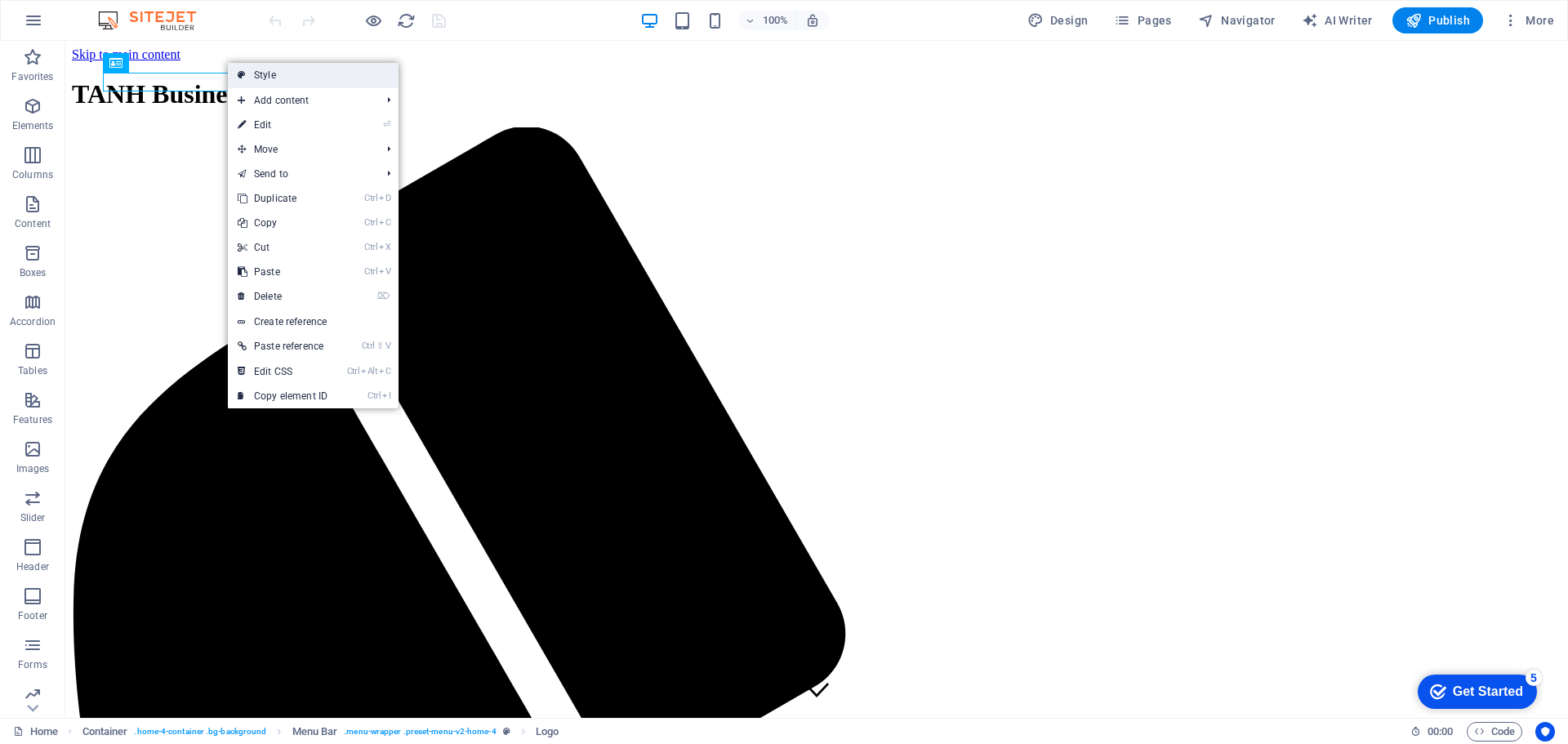
click at [318, 76] on link "Style" at bounding box center [313, 75] width 170 height 24
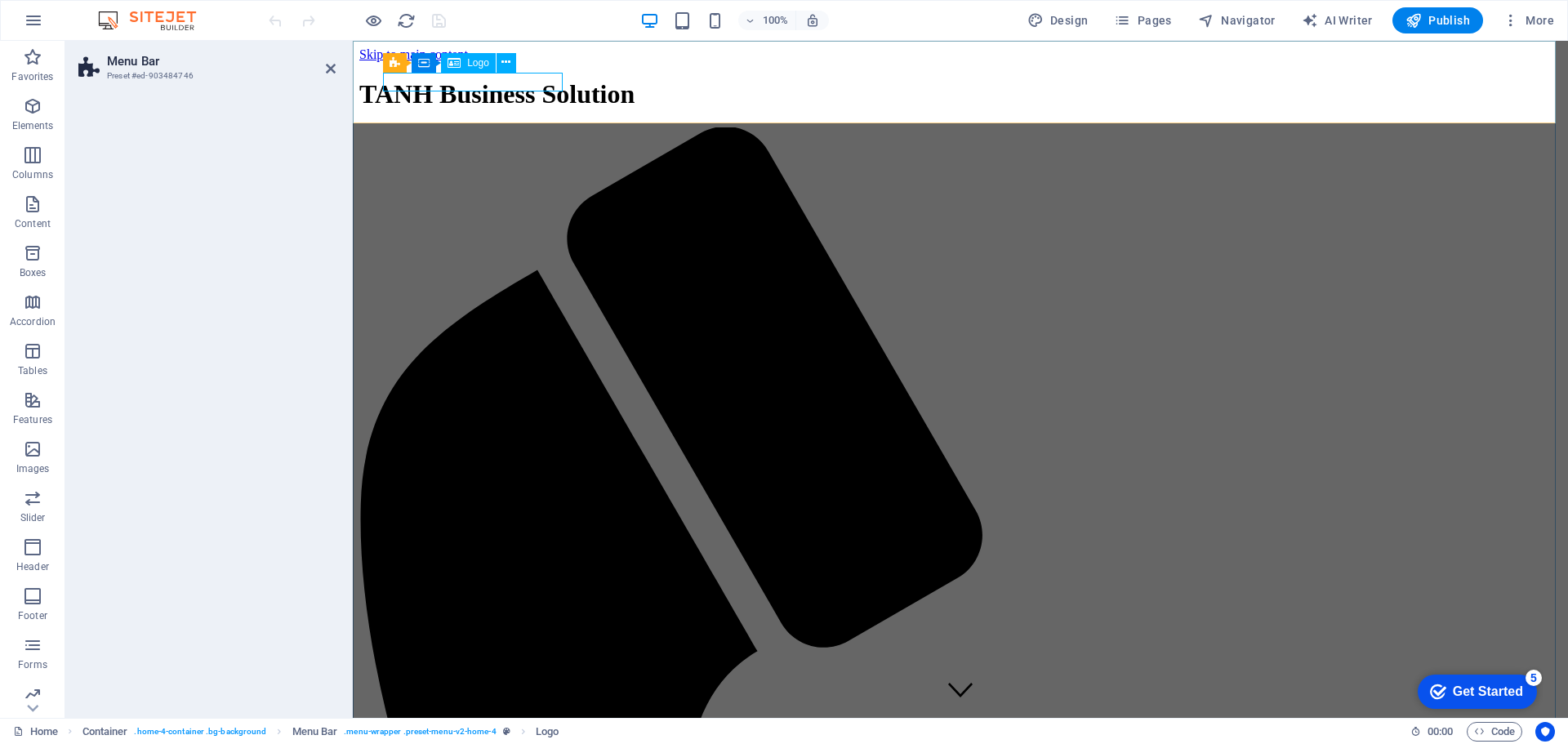
click at [526, 81] on div "TANH Business Solution" at bounding box center [960, 94] width 1202 height 30
click at [507, 69] on icon at bounding box center [505, 62] width 9 height 17
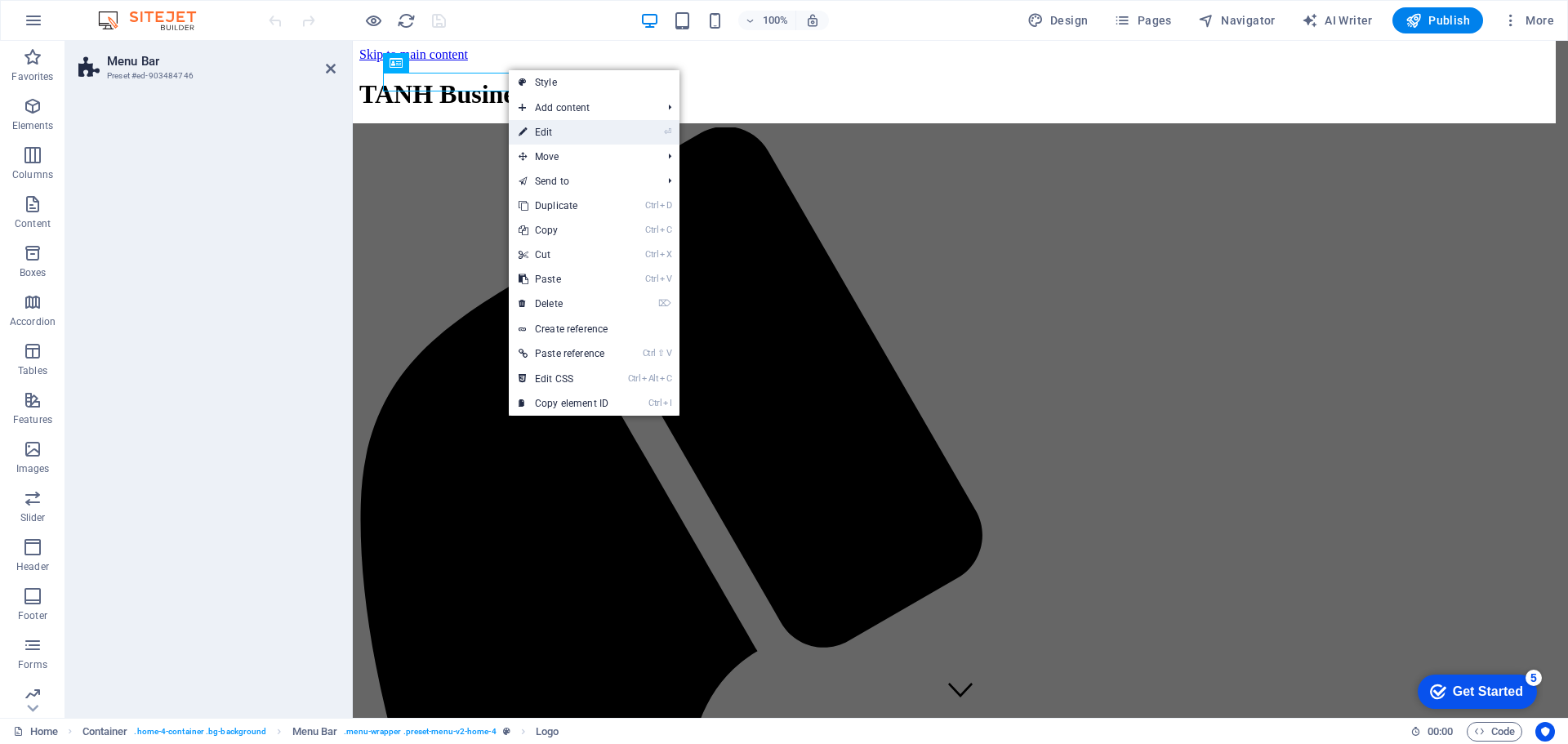
click at [570, 140] on link "⏎ Edit" at bounding box center [564, 131] width 110 height 24
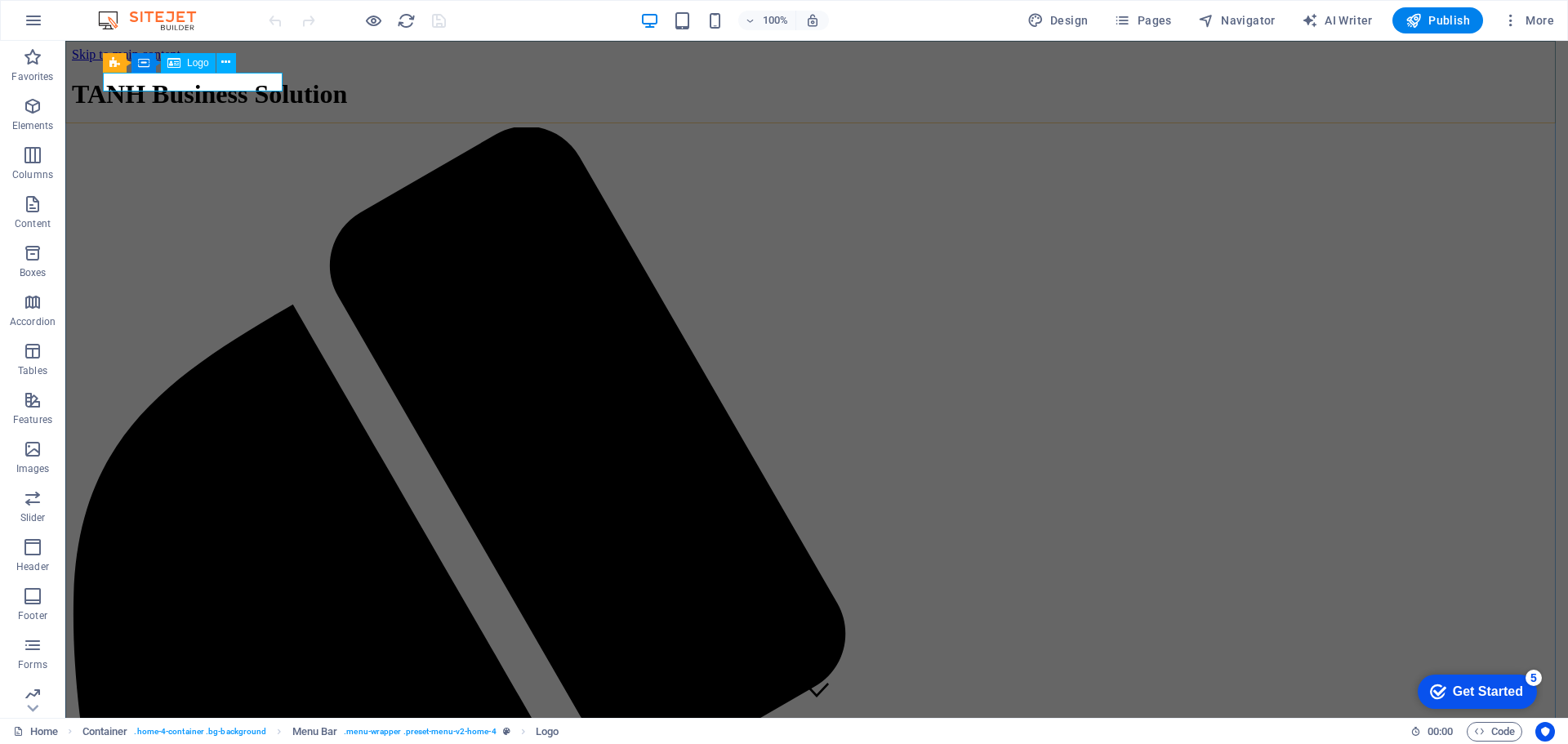
click at [264, 84] on div "TANH Business Solution" at bounding box center [816, 94] width 1490 height 30
click at [193, 66] on span "Logo" at bounding box center [198, 63] width 22 height 10
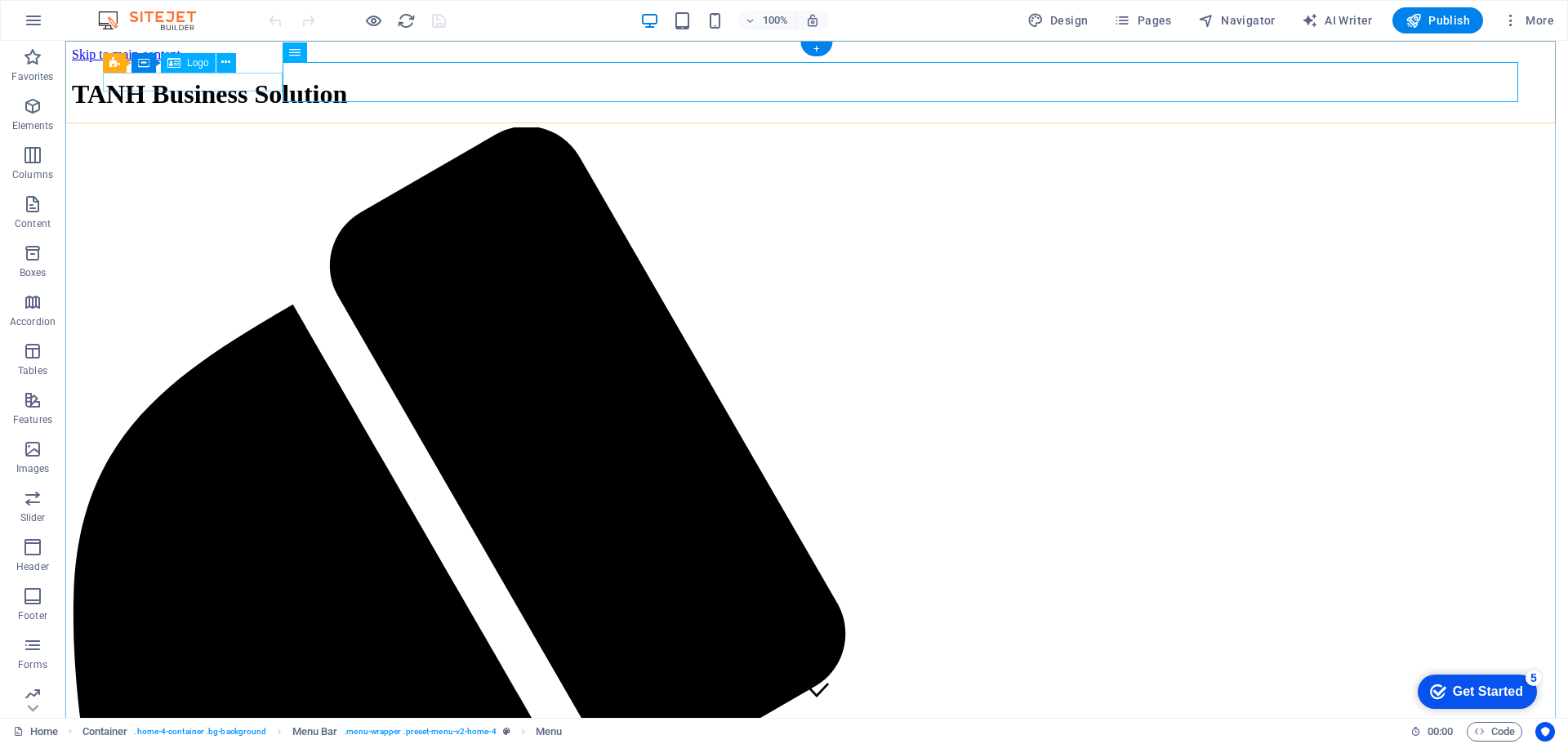
click at [246, 80] on div "TANH Business Solution" at bounding box center [816, 94] width 1490 height 30
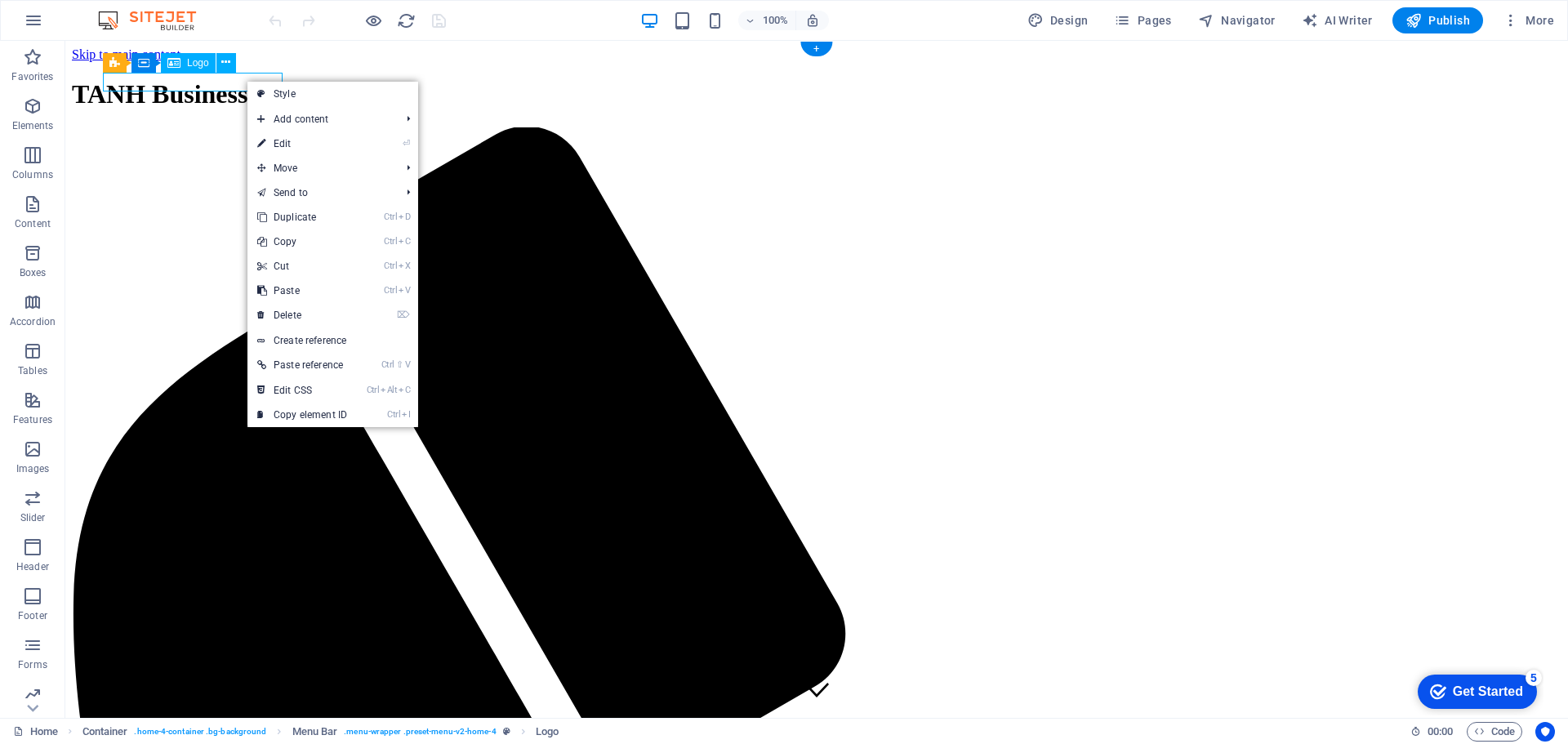
click at [246, 80] on div "TANH Business Solution" at bounding box center [816, 94] width 1490 height 30
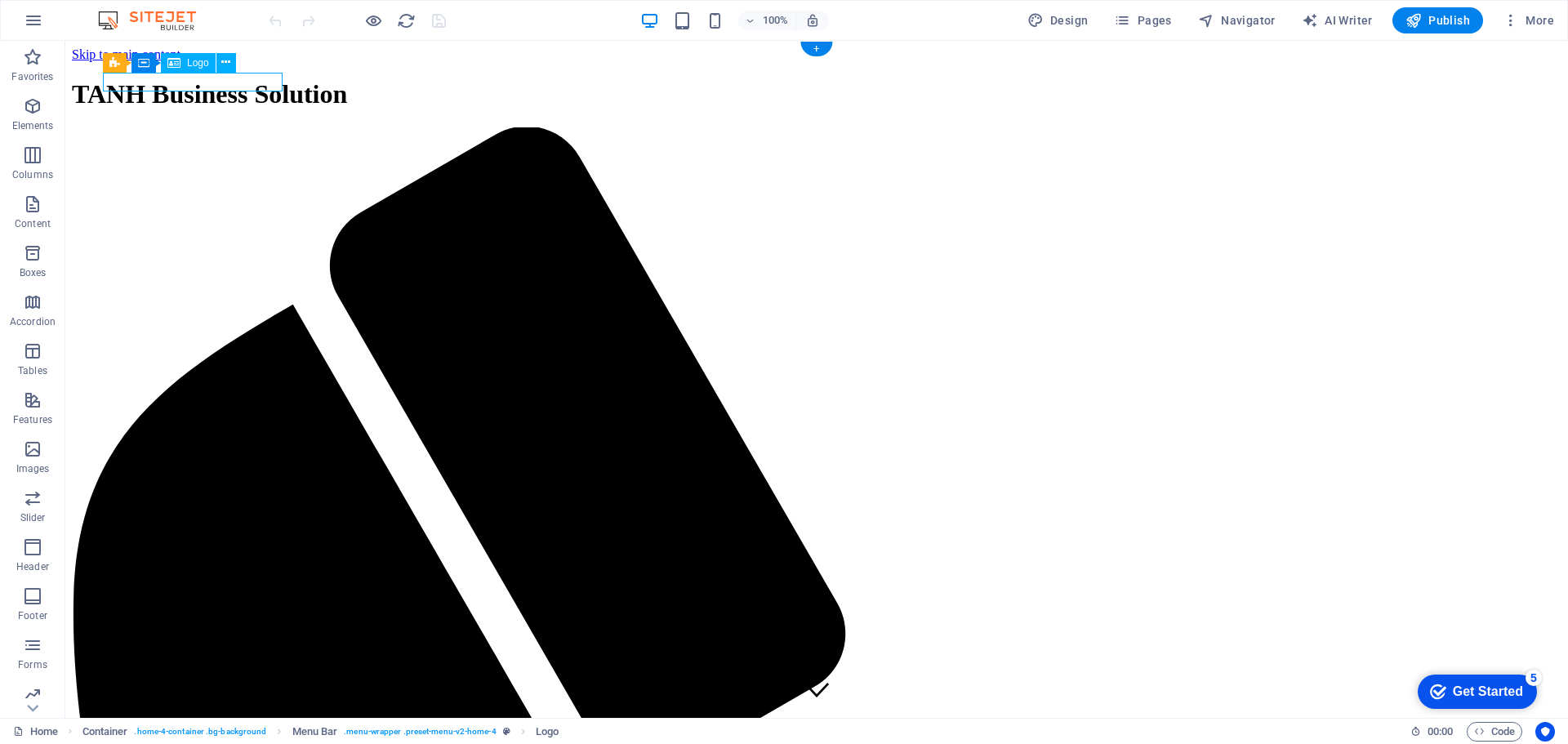
click at [262, 83] on div "TANH Business Solution" at bounding box center [816, 94] width 1490 height 30
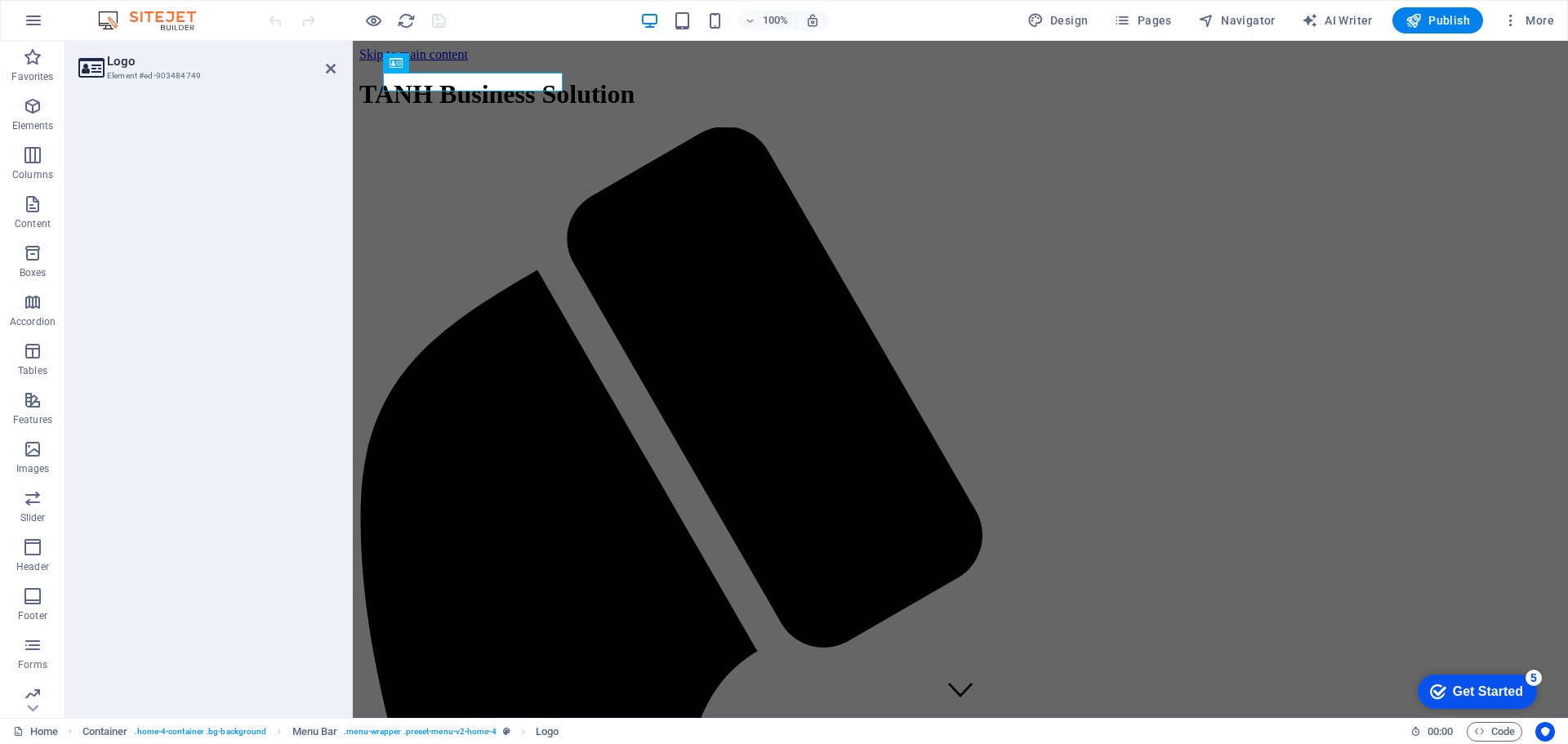
click at [262, 83] on div at bounding box center [207, 400] width 284 height 634
click at [130, 68] on h2 "Logo" at bounding box center [221, 62] width 229 height 15
click at [90, 67] on icon at bounding box center [90, 68] width 24 height 23
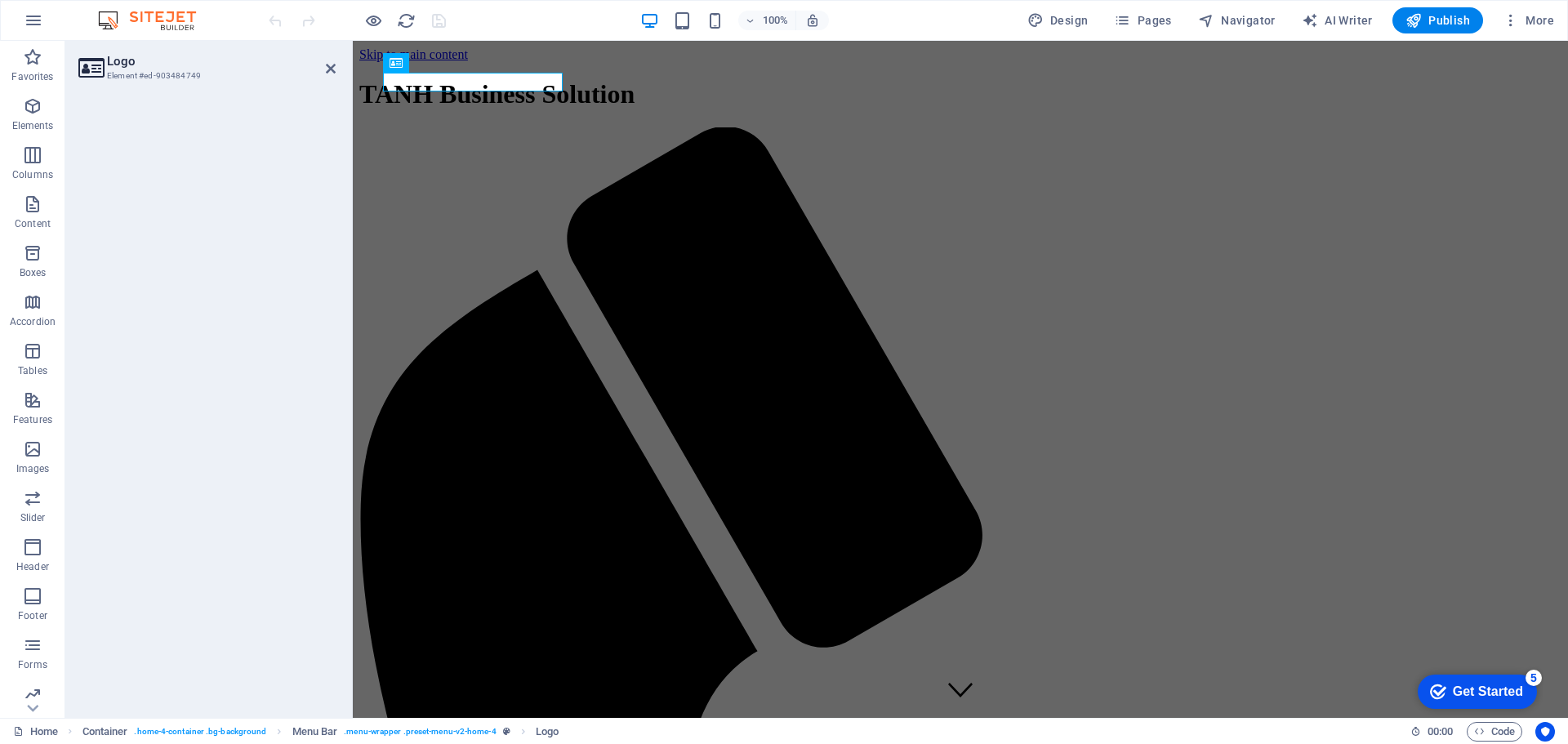
click at [90, 67] on icon at bounding box center [90, 68] width 24 height 23
click at [37, 115] on icon "button" at bounding box center [33, 106] width 20 height 20
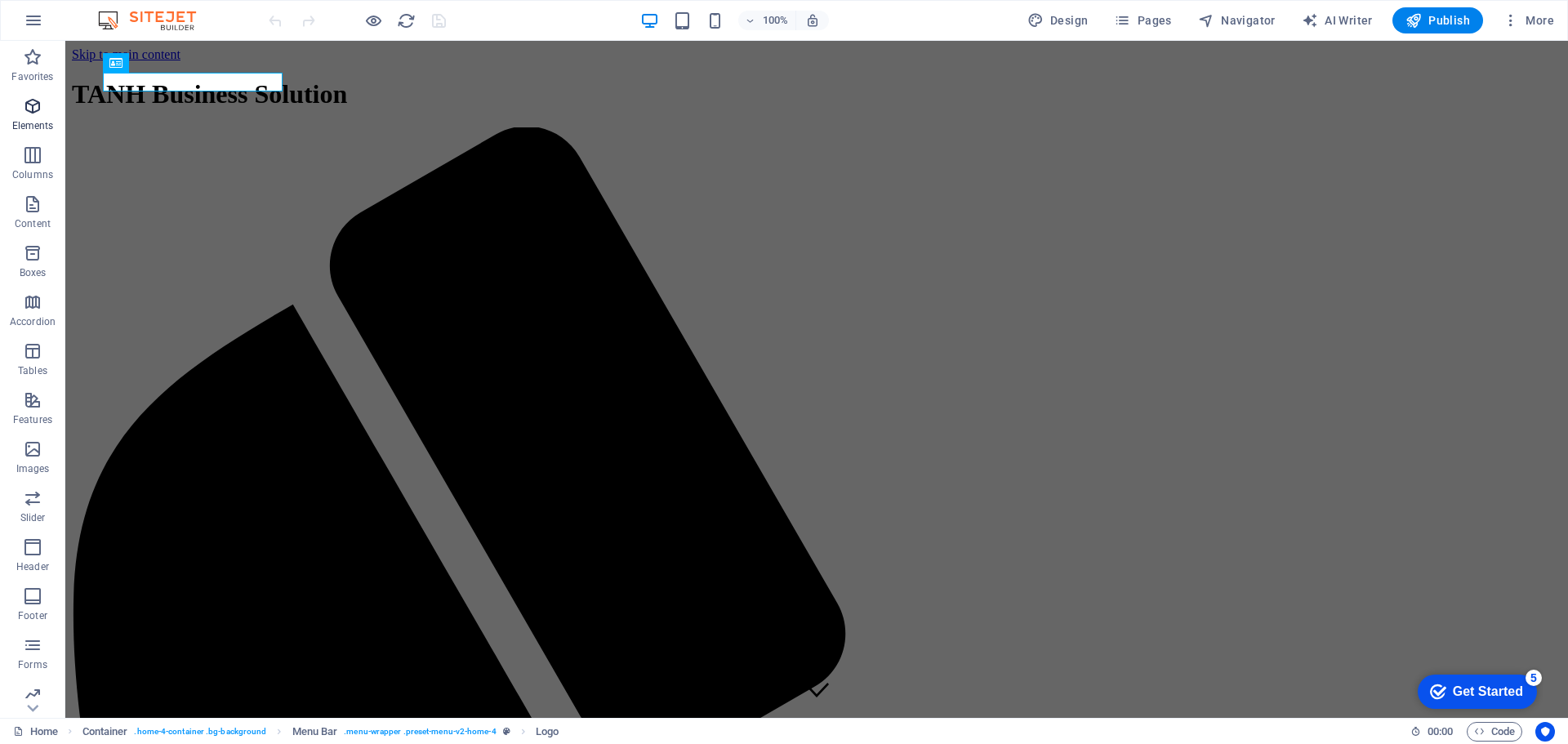
click at [37, 115] on icon "button" at bounding box center [33, 106] width 20 height 20
click at [163, 83] on div "TANH Business Solution" at bounding box center [816, 94] width 1490 height 30
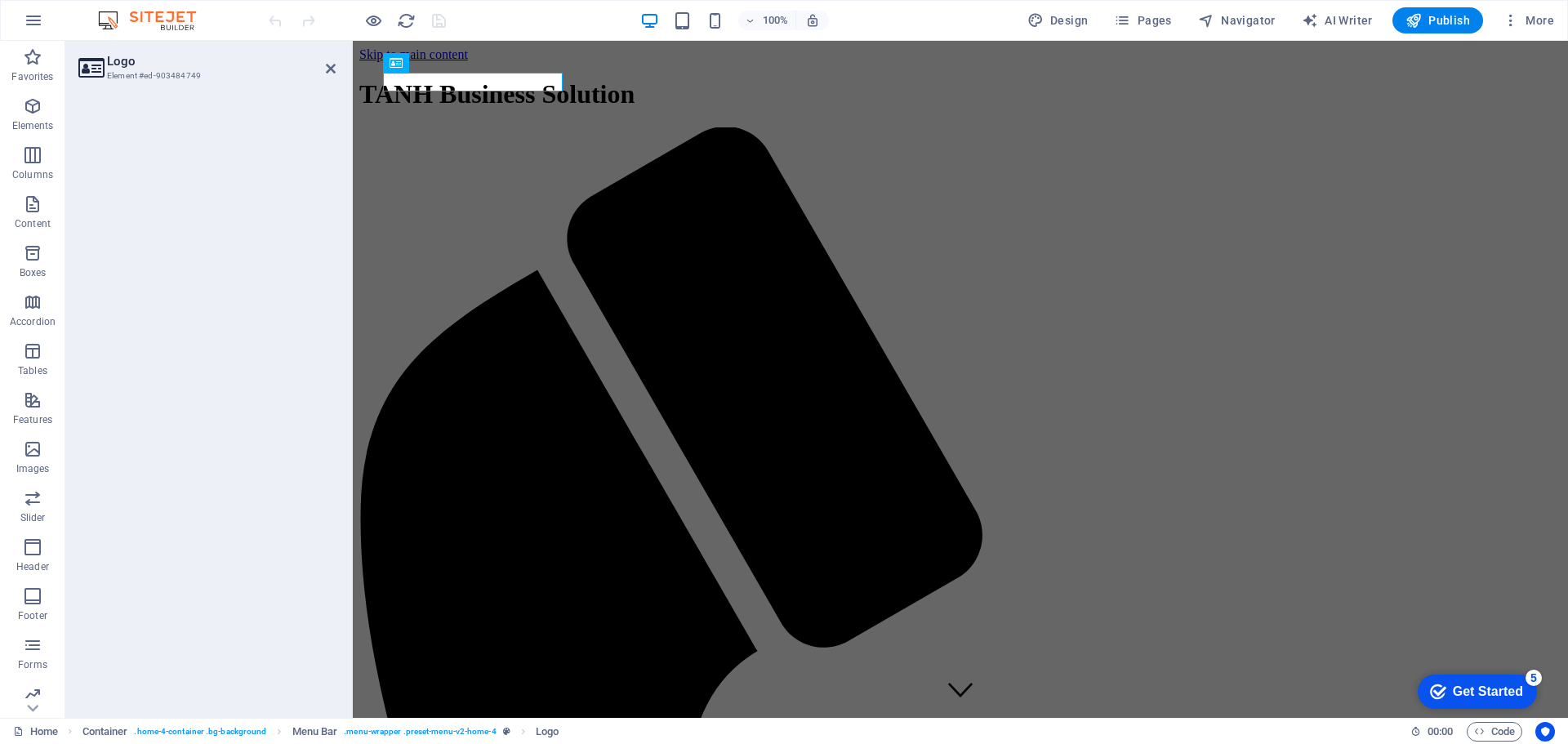
click at [163, 83] on div at bounding box center [207, 400] width 284 height 634
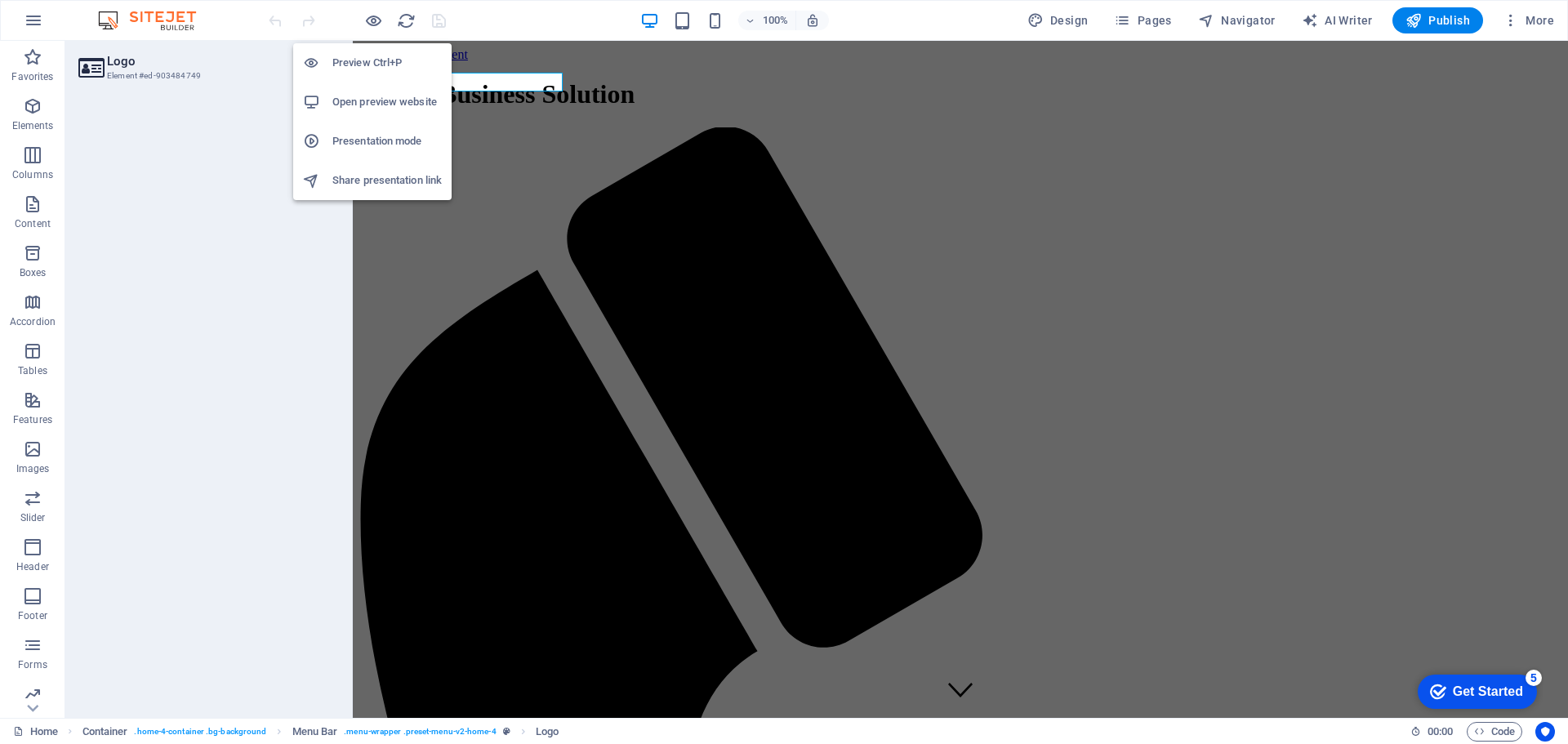
click at [416, 147] on h6 "Presentation mode" at bounding box center [387, 141] width 110 height 20
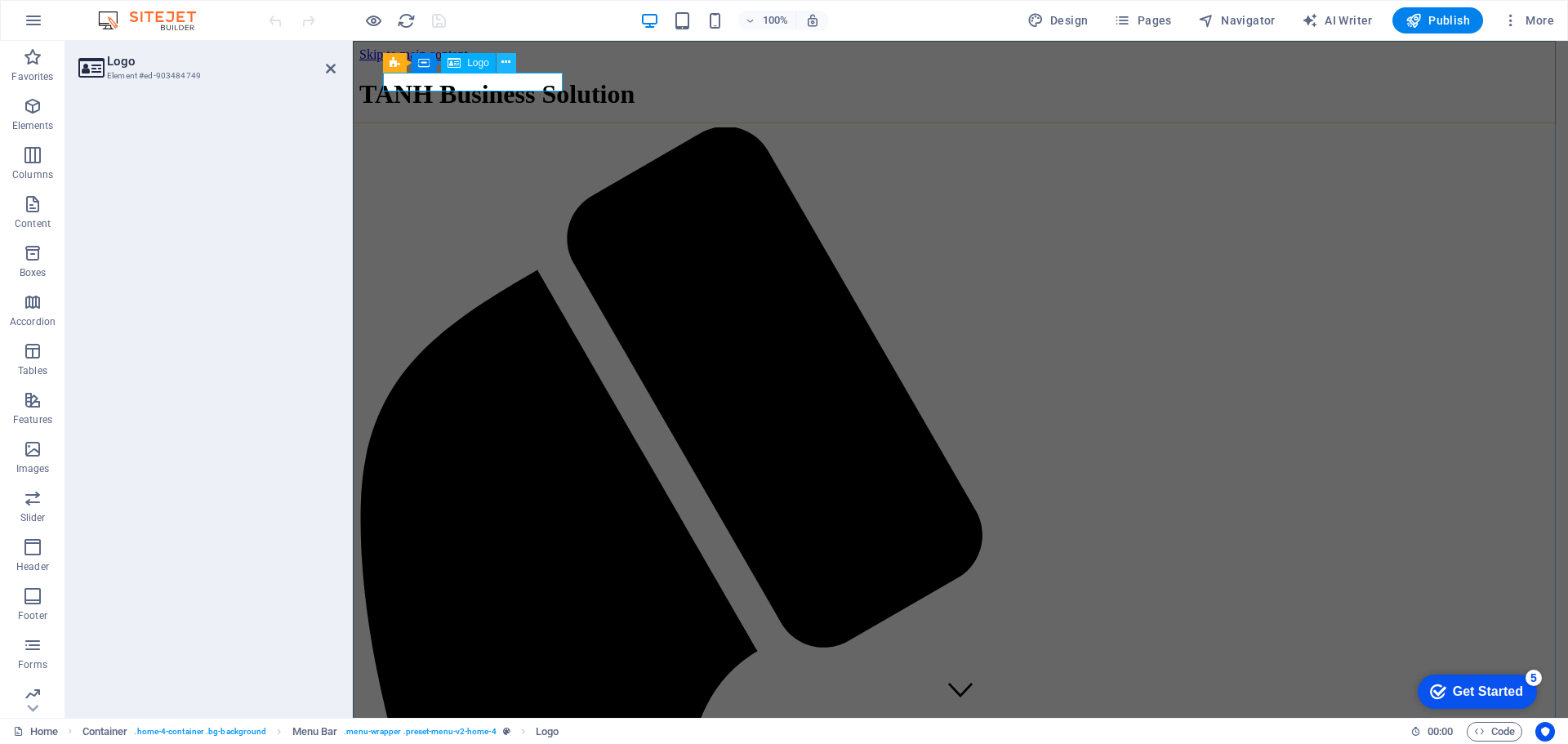
click at [510, 63] on icon at bounding box center [505, 62] width 9 height 17
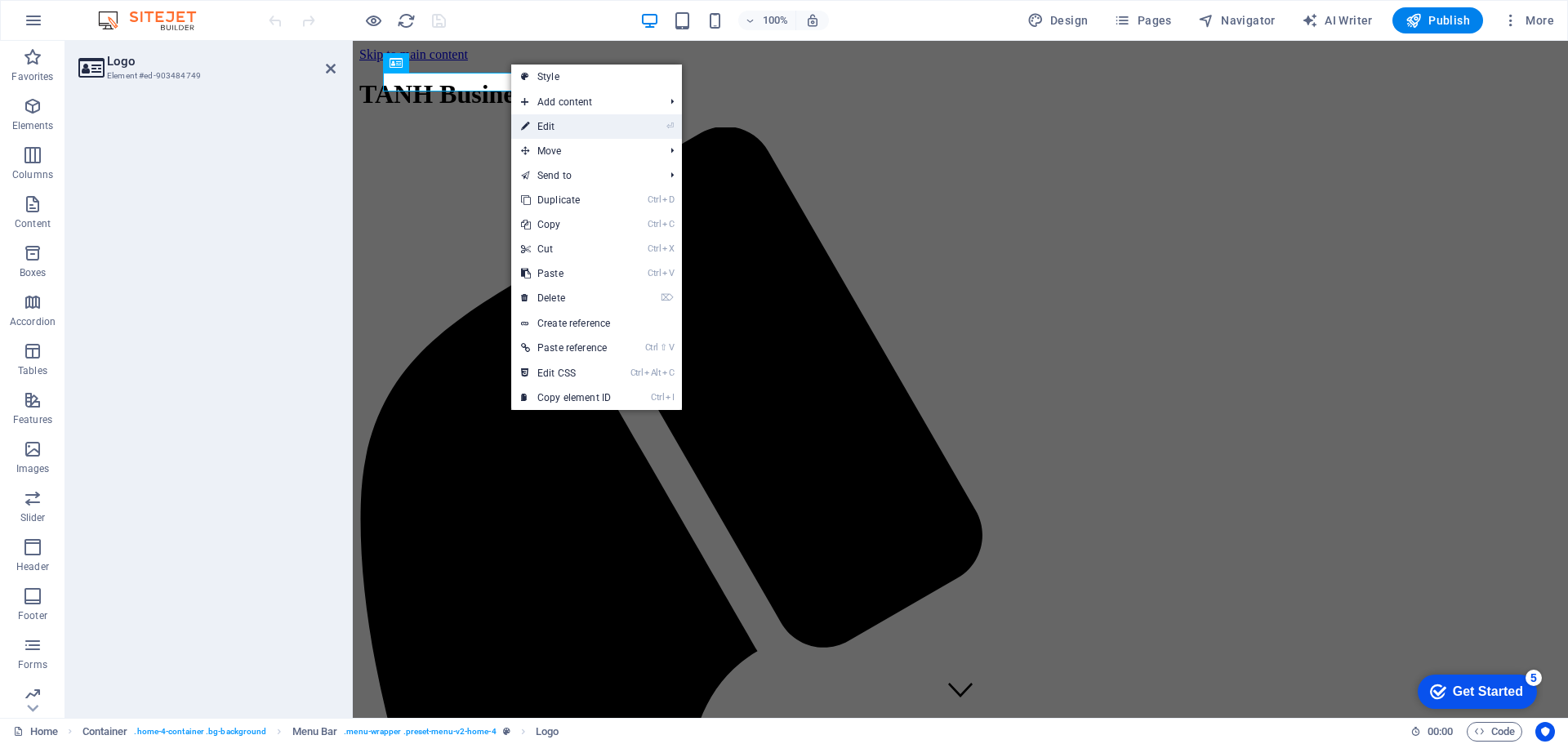
click at [624, 126] on li "⏎ Edit" at bounding box center [596, 126] width 170 height 24
click at [537, 126] on link "⏎ Edit" at bounding box center [566, 126] width 110 height 24
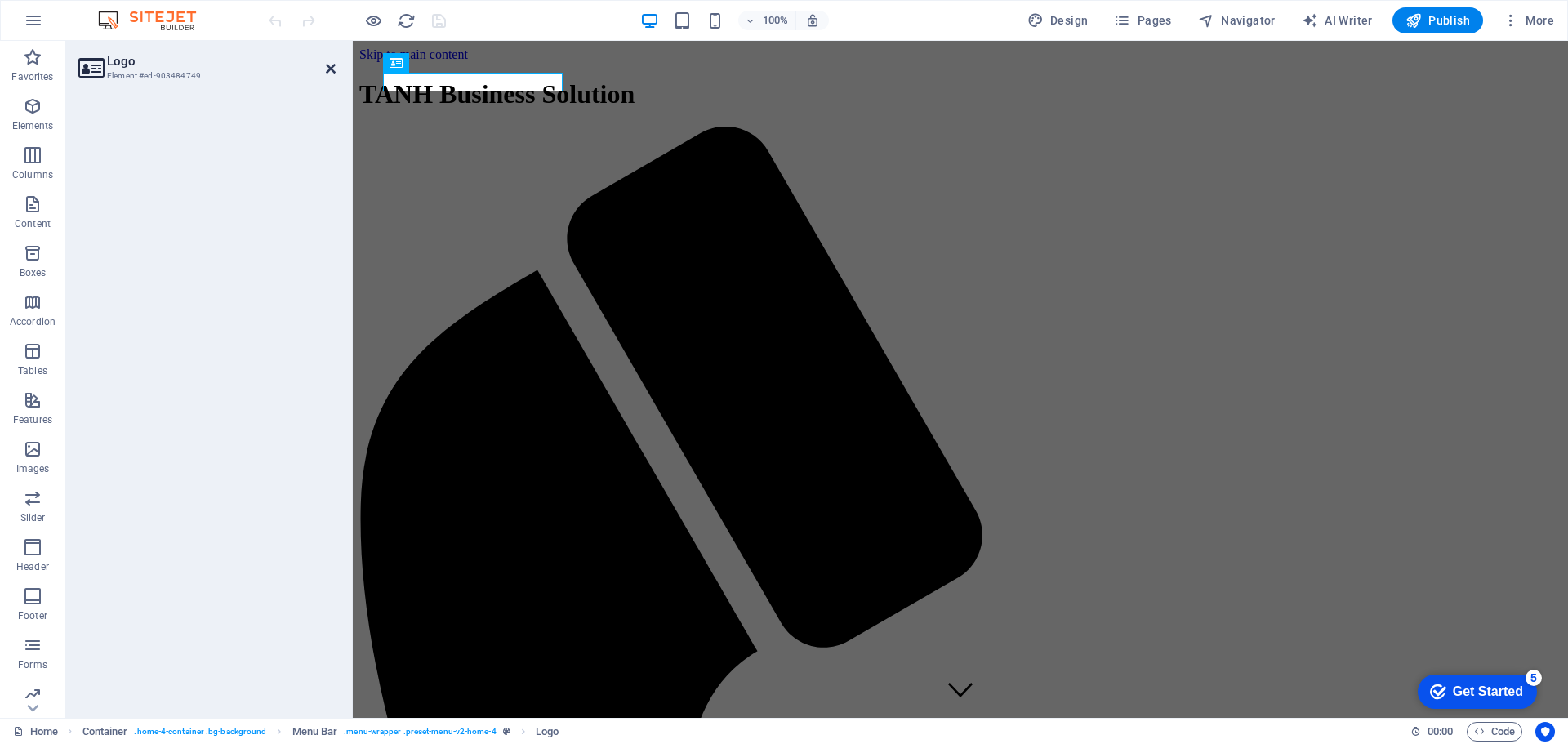
click at [334, 67] on icon at bounding box center [331, 69] width 10 height 13
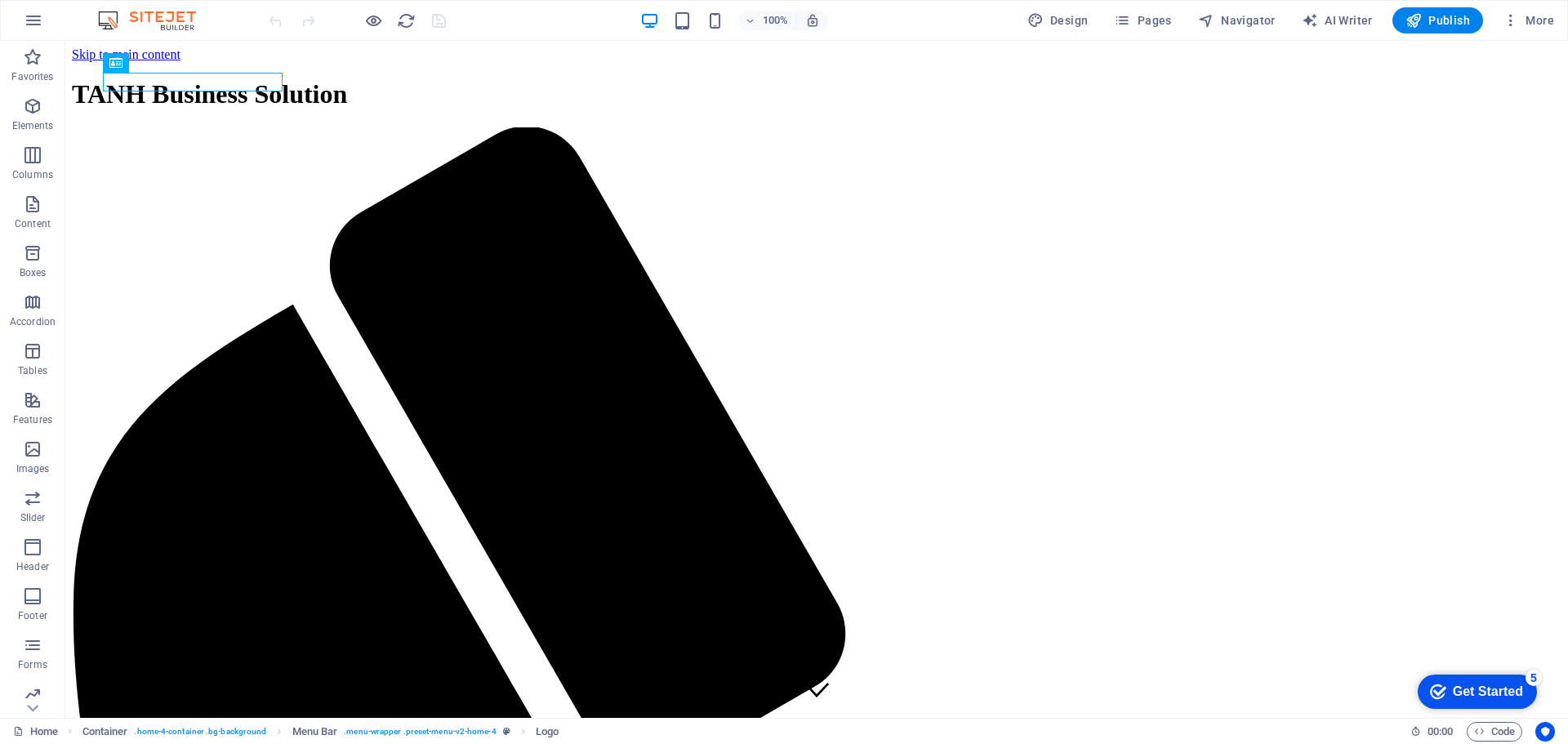
click at [1469, 697] on div "Get Started" at bounding box center [1488, 692] width 70 height 15
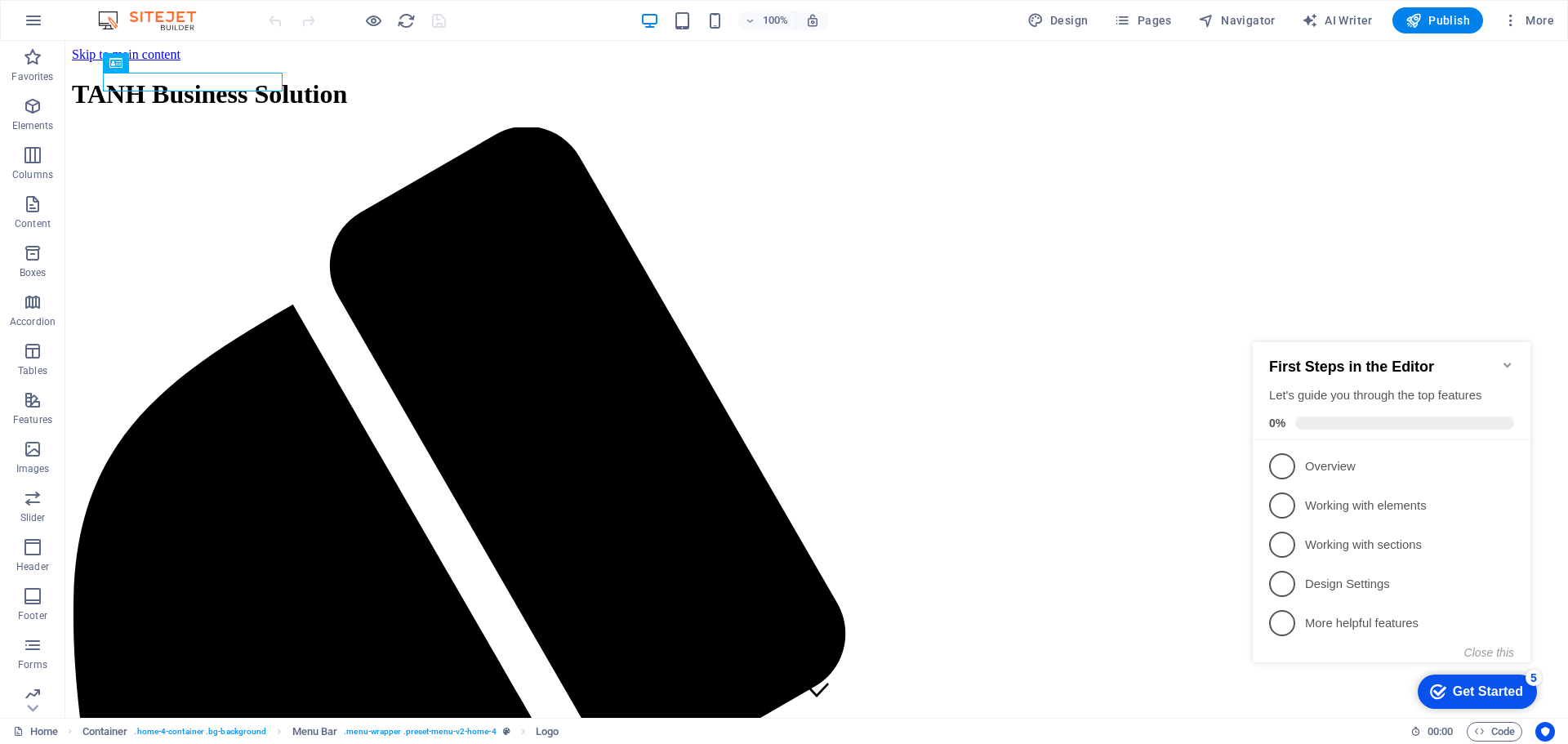
click at [1469, 697] on div "Get Started" at bounding box center [1488, 692] width 70 height 15
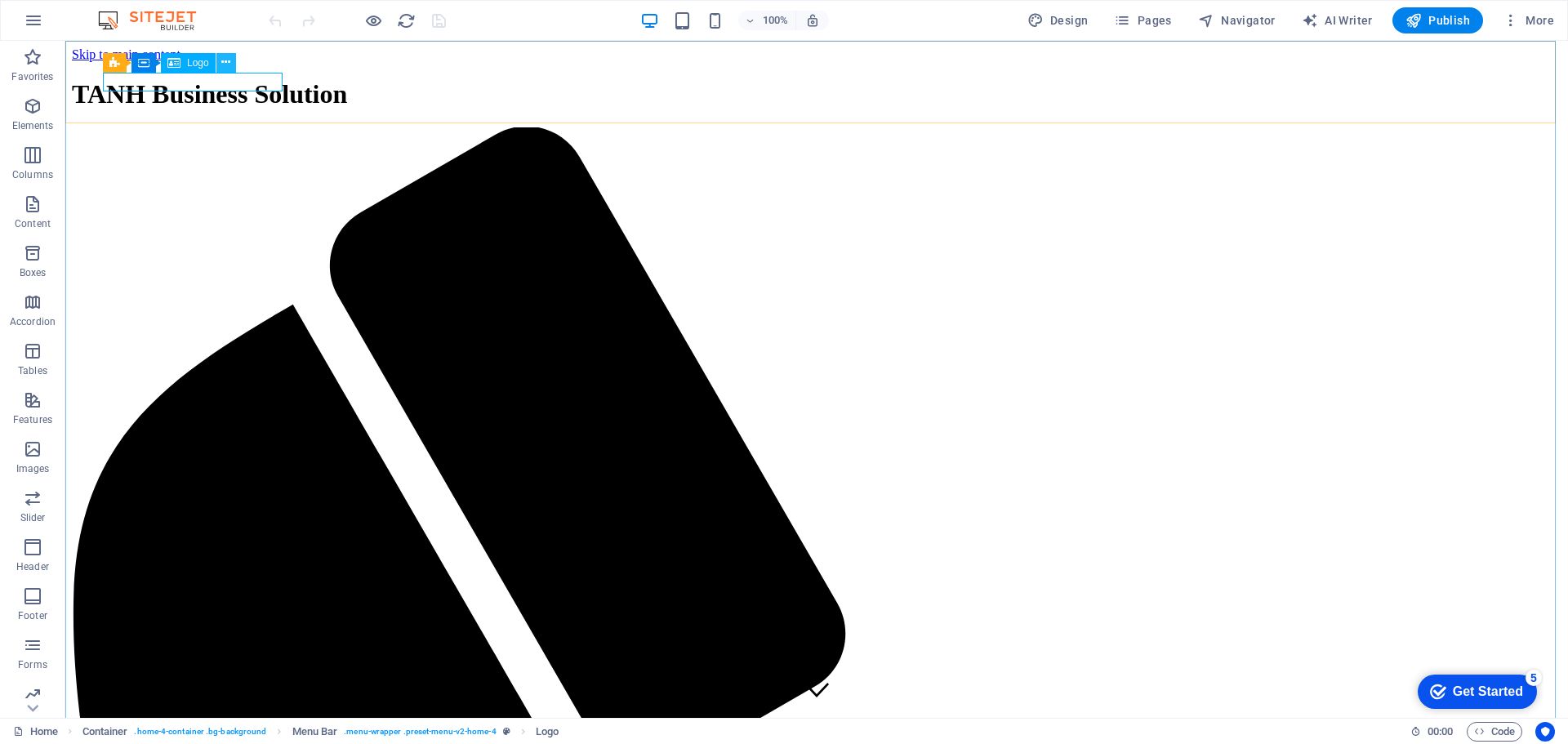
click at [224, 57] on icon at bounding box center [225, 62] width 9 height 17
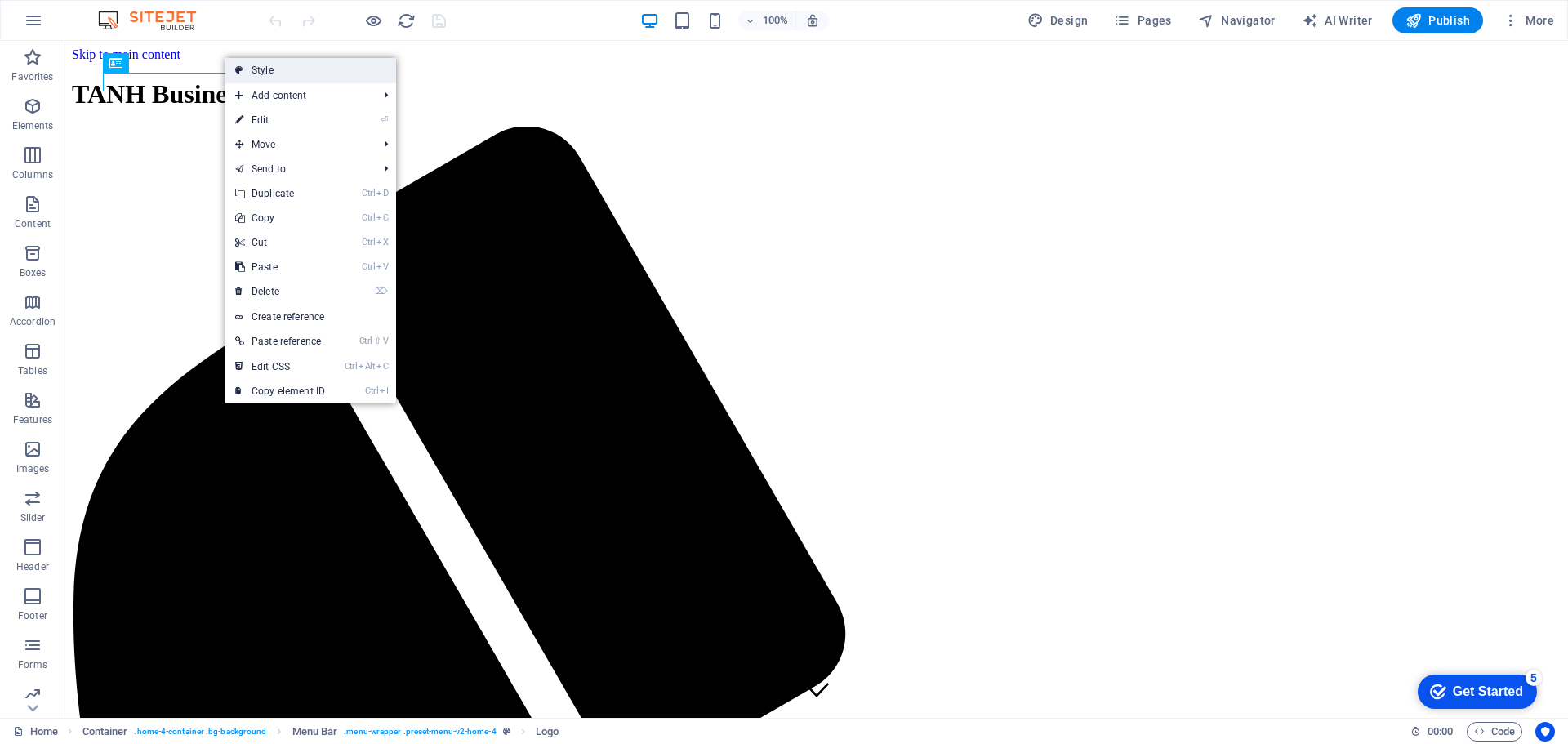
click at [336, 74] on link "Style" at bounding box center [310, 70] width 170 height 24
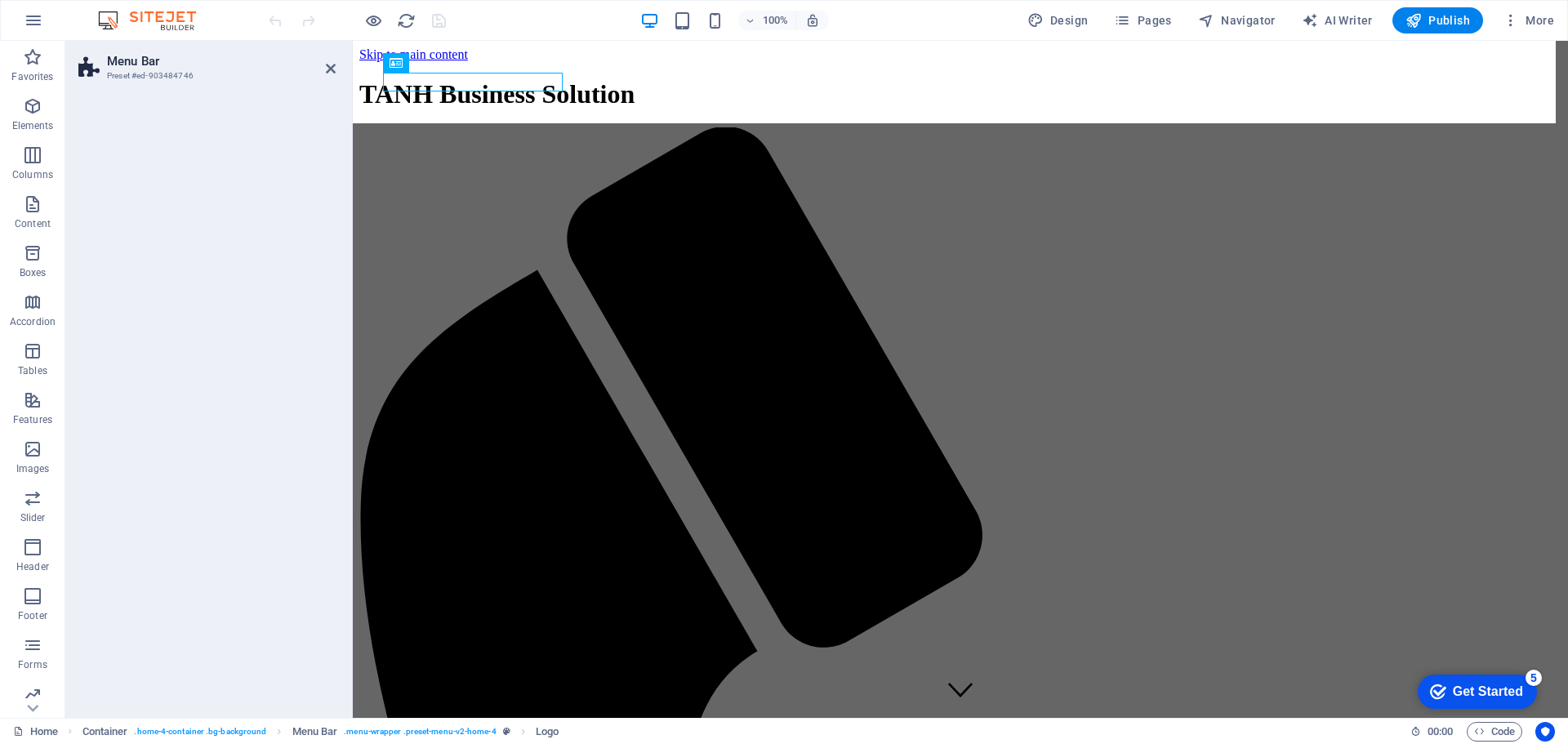
click at [126, 65] on h2 "Menu Bar" at bounding box center [221, 62] width 229 height 15
click at [82, 72] on icon at bounding box center [90, 68] width 24 height 23
click at [114, 64] on h2 "Menu Bar" at bounding box center [221, 62] width 229 height 15
click at [176, 731] on span ". home-4-container .bg-background" at bounding box center [200, 732] width 132 height 20
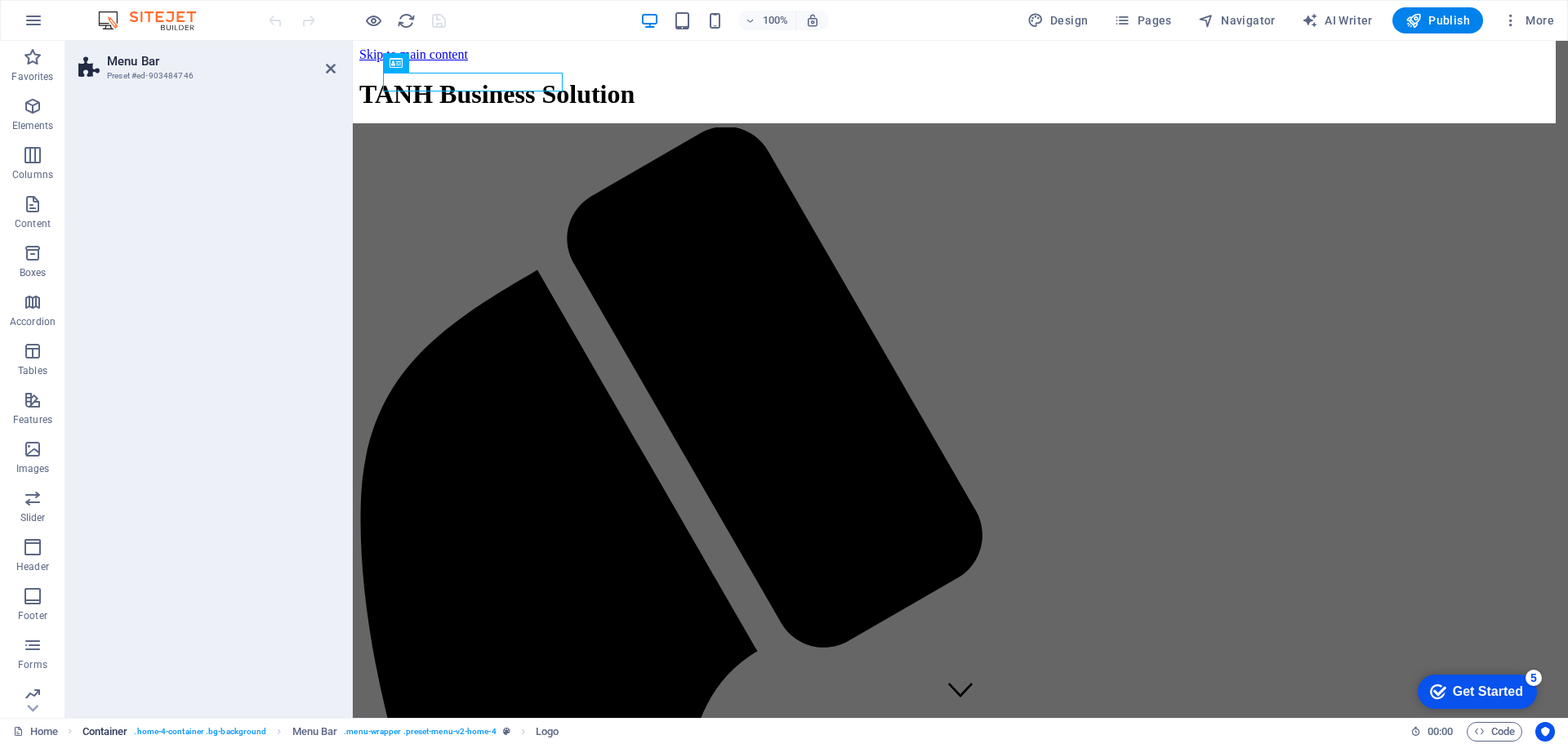
click at [176, 731] on span ". home-4-container .bg-background" at bounding box center [200, 732] width 132 height 20
click at [46, 732] on link "Home" at bounding box center [36, 732] width 45 height 20
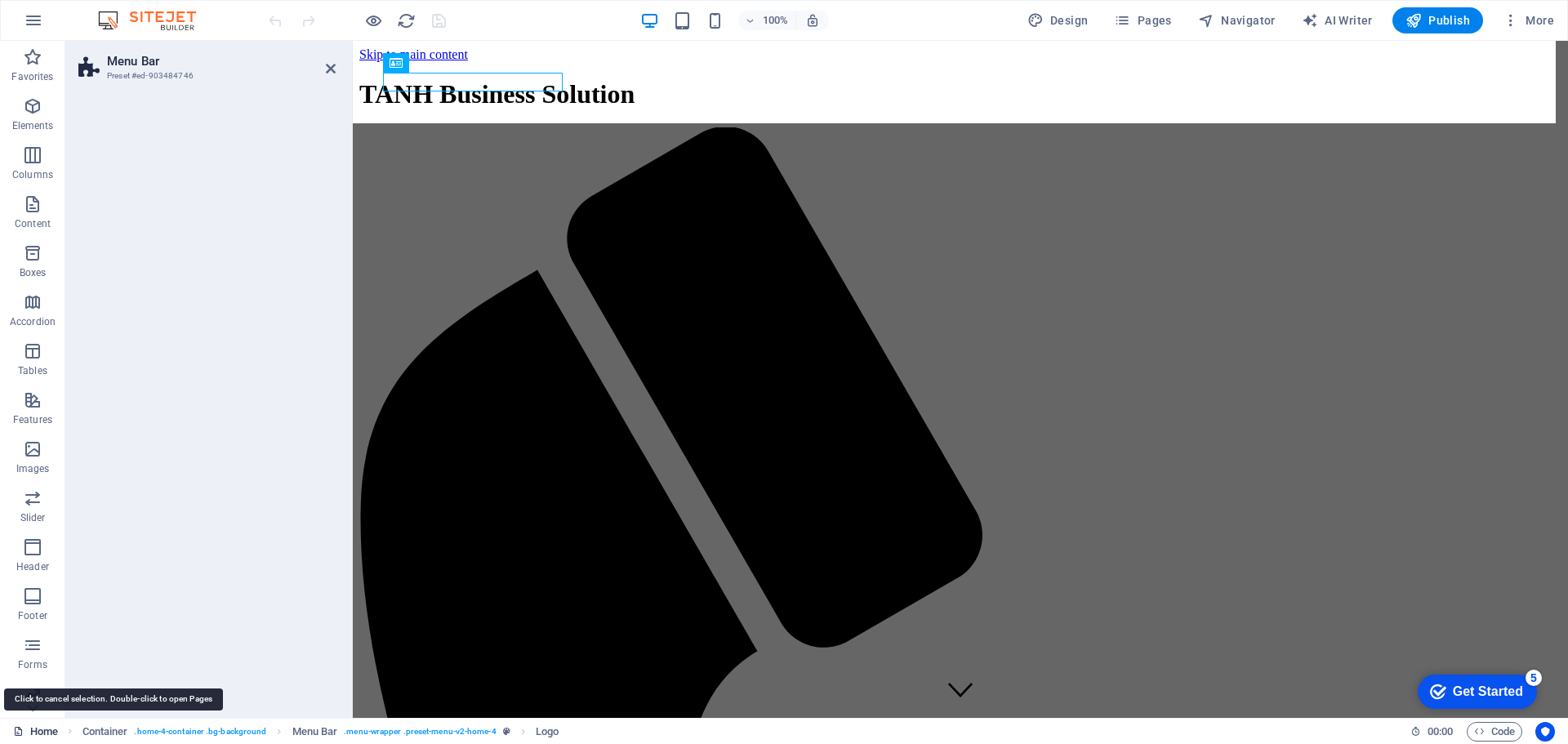
click at [46, 732] on link "Home" at bounding box center [36, 732] width 45 height 20
click at [46, 731] on link "Home" at bounding box center [36, 732] width 45 height 20
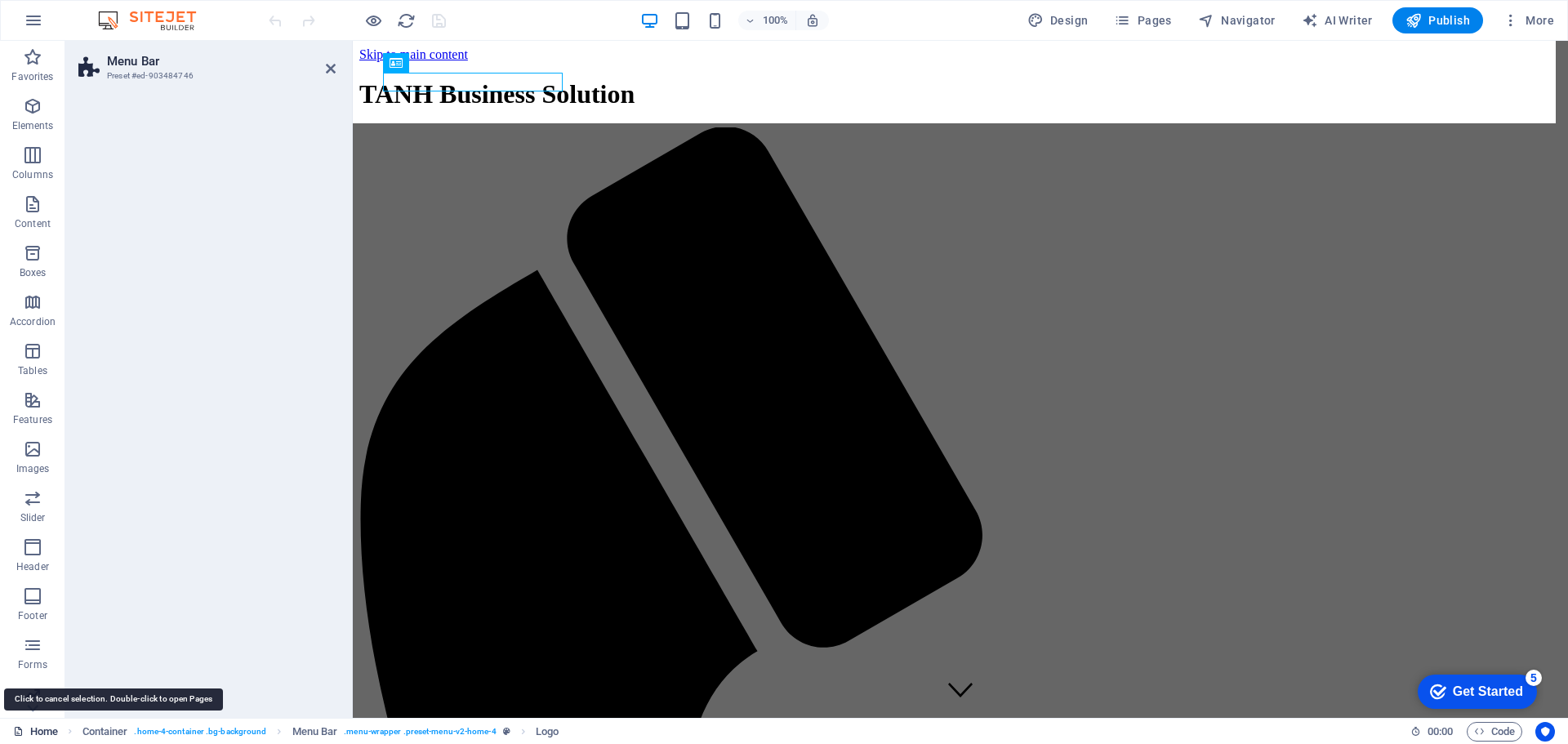
click at [46, 731] on link "Home" at bounding box center [36, 732] width 45 height 20
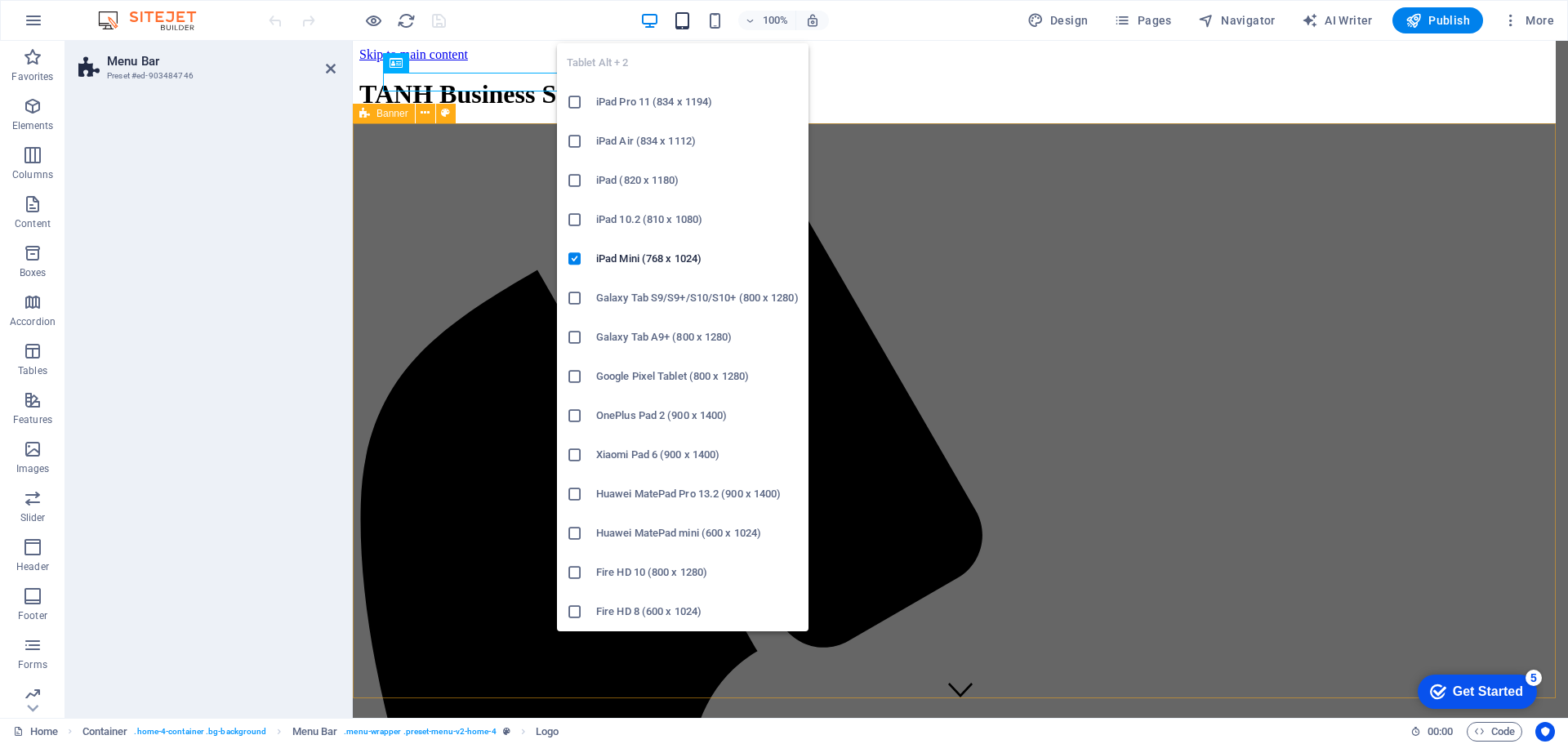
click at [689, 21] on icon "button" at bounding box center [682, 21] width 19 height 19
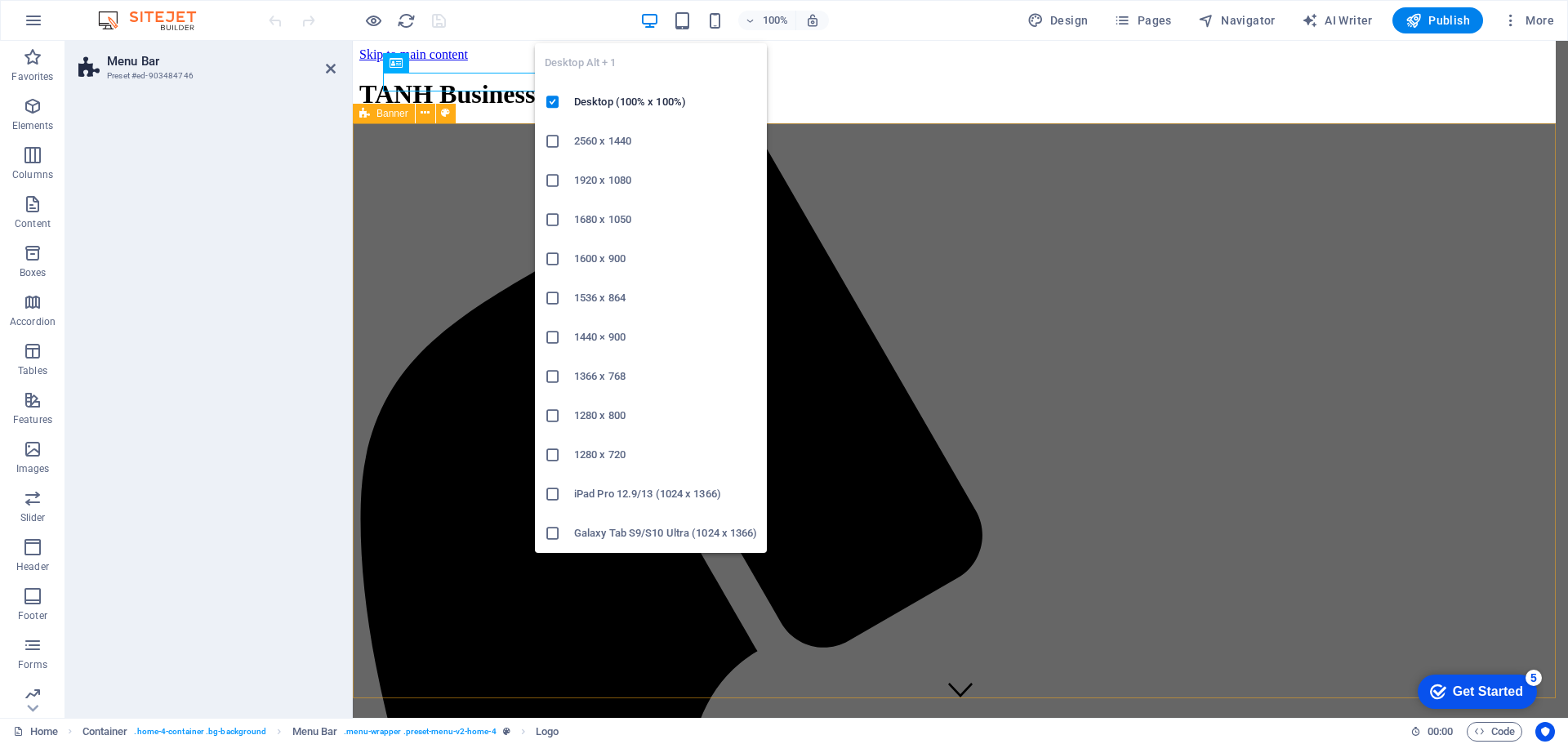
click at [592, 142] on h6 "2560 x 1440" at bounding box center [666, 141] width 183 height 20
click at [623, 108] on h6 "Desktop (100% x 100%)" at bounding box center [666, 102] width 183 height 20
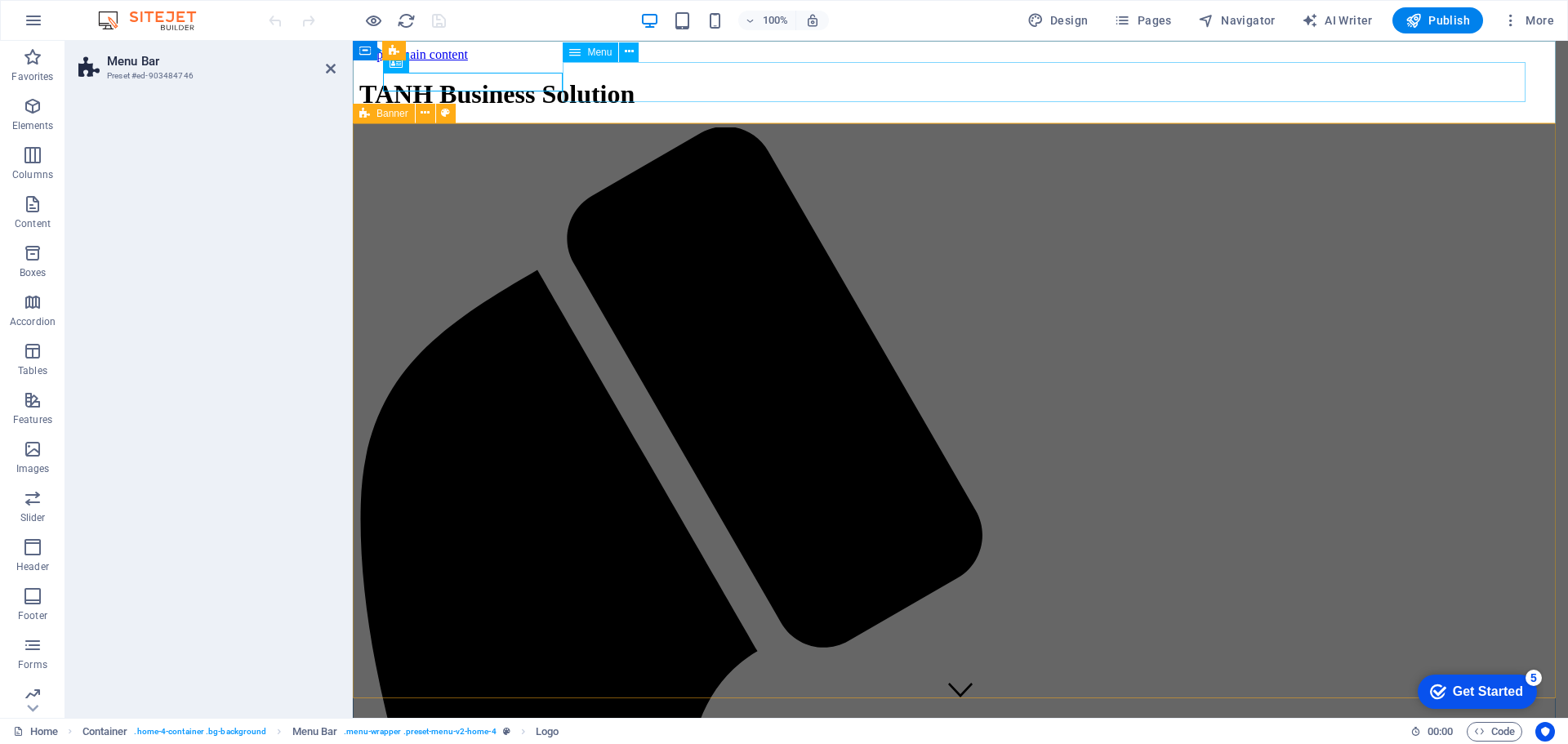
click at [30, 583] on button "Footer" at bounding box center [32, 604] width 66 height 49
click at [28, 600] on icon "button" at bounding box center [33, 596] width 20 height 20
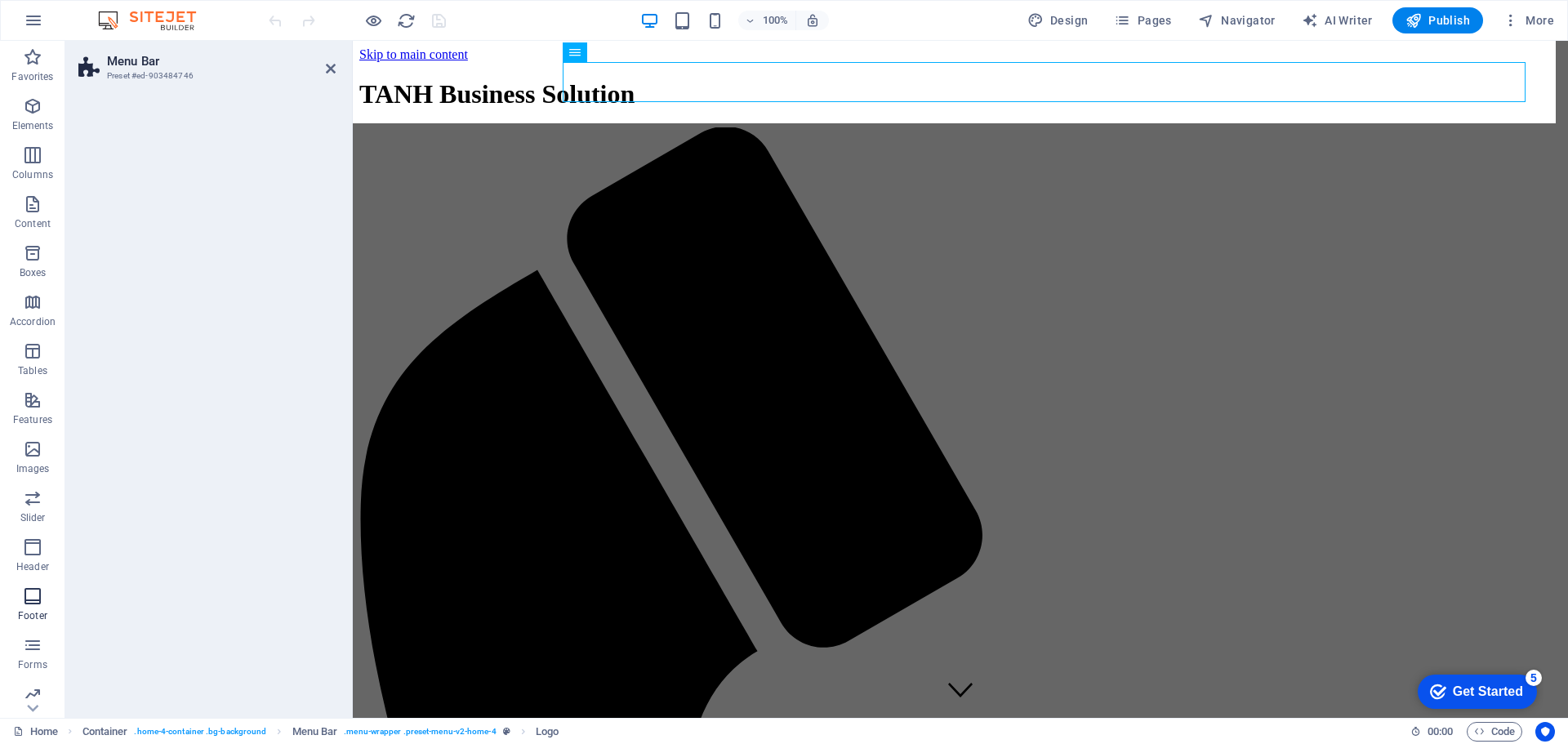
click at [31, 597] on icon "button" at bounding box center [33, 596] width 20 height 20
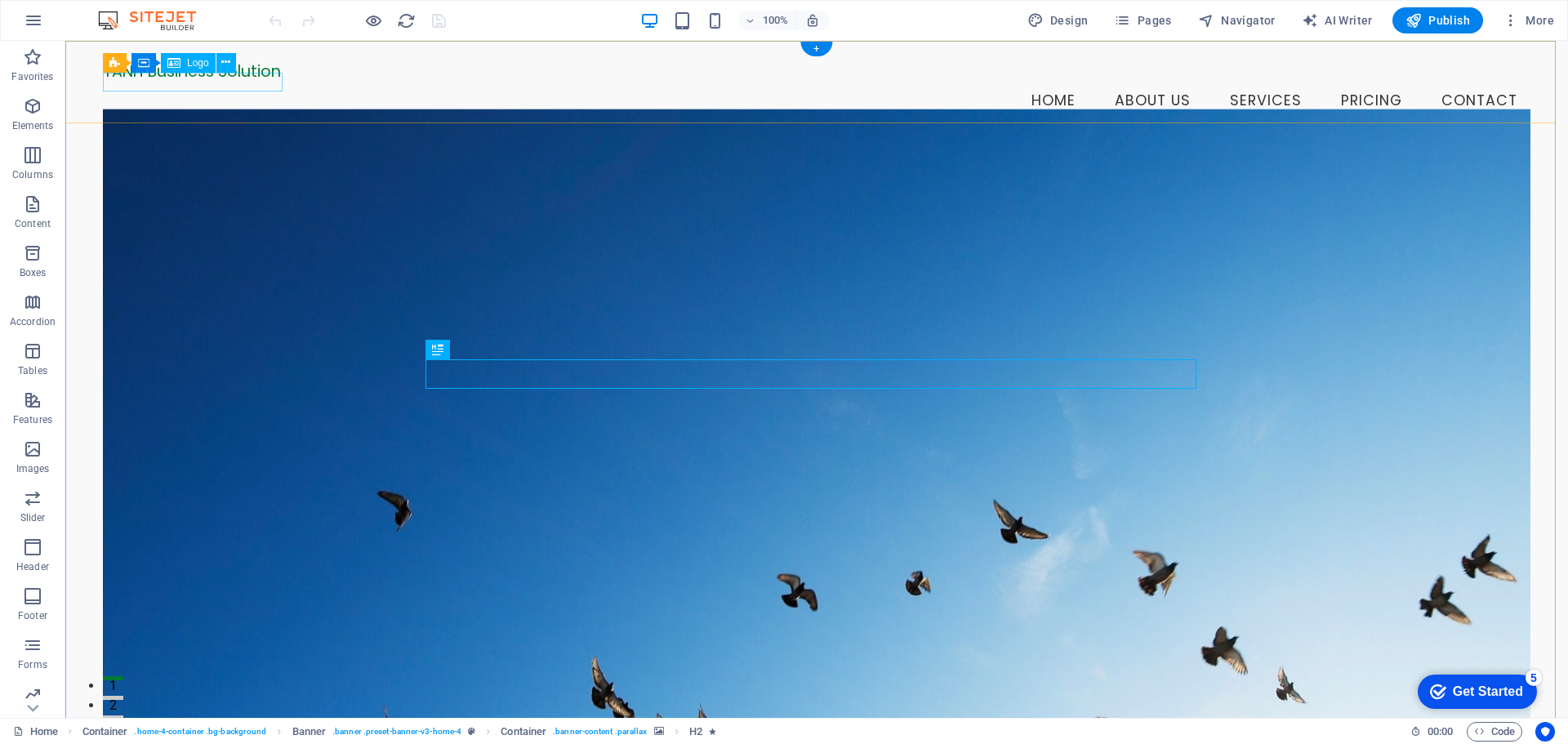
click at [266, 81] on div "TANH Business Solution" at bounding box center [816, 71] width 1427 height 19
click at [216, 81] on div "TANH Business Solution" at bounding box center [816, 71] width 1427 height 19
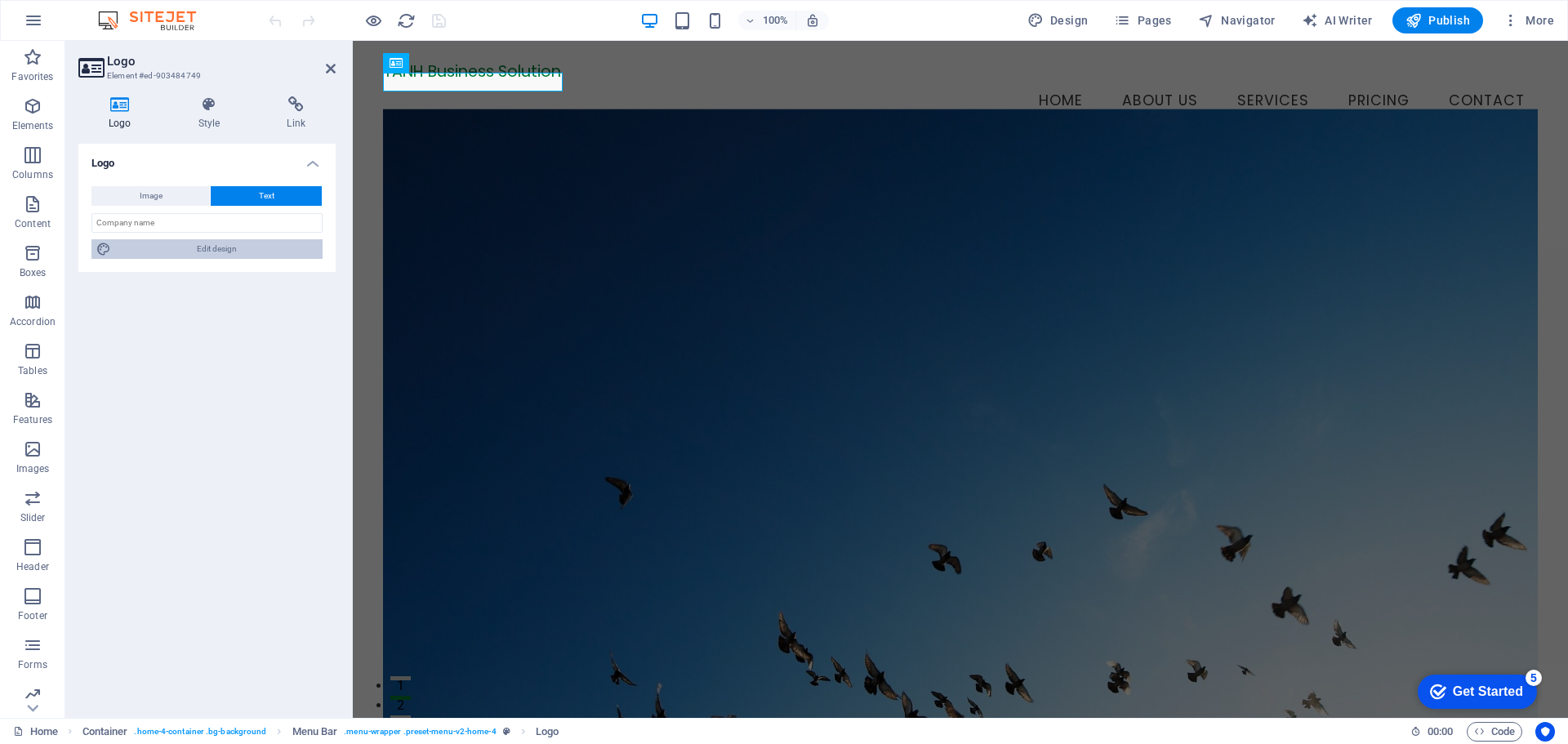
click at [247, 254] on span "Edit design" at bounding box center [216, 249] width 202 height 20
select select "px"
select select "200"
select select "px"
select select "rem"
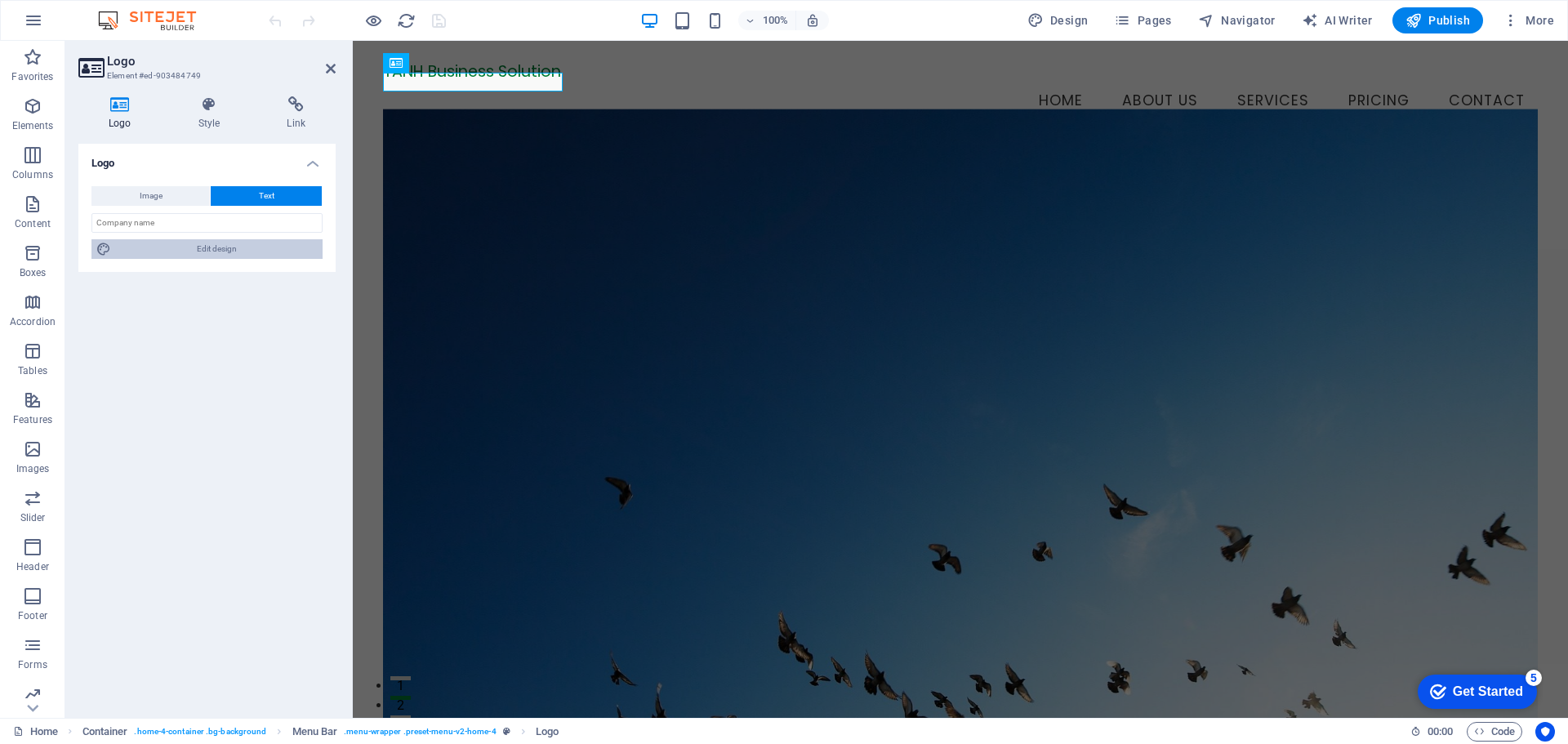
select select "200"
select select "px"
select select "rem"
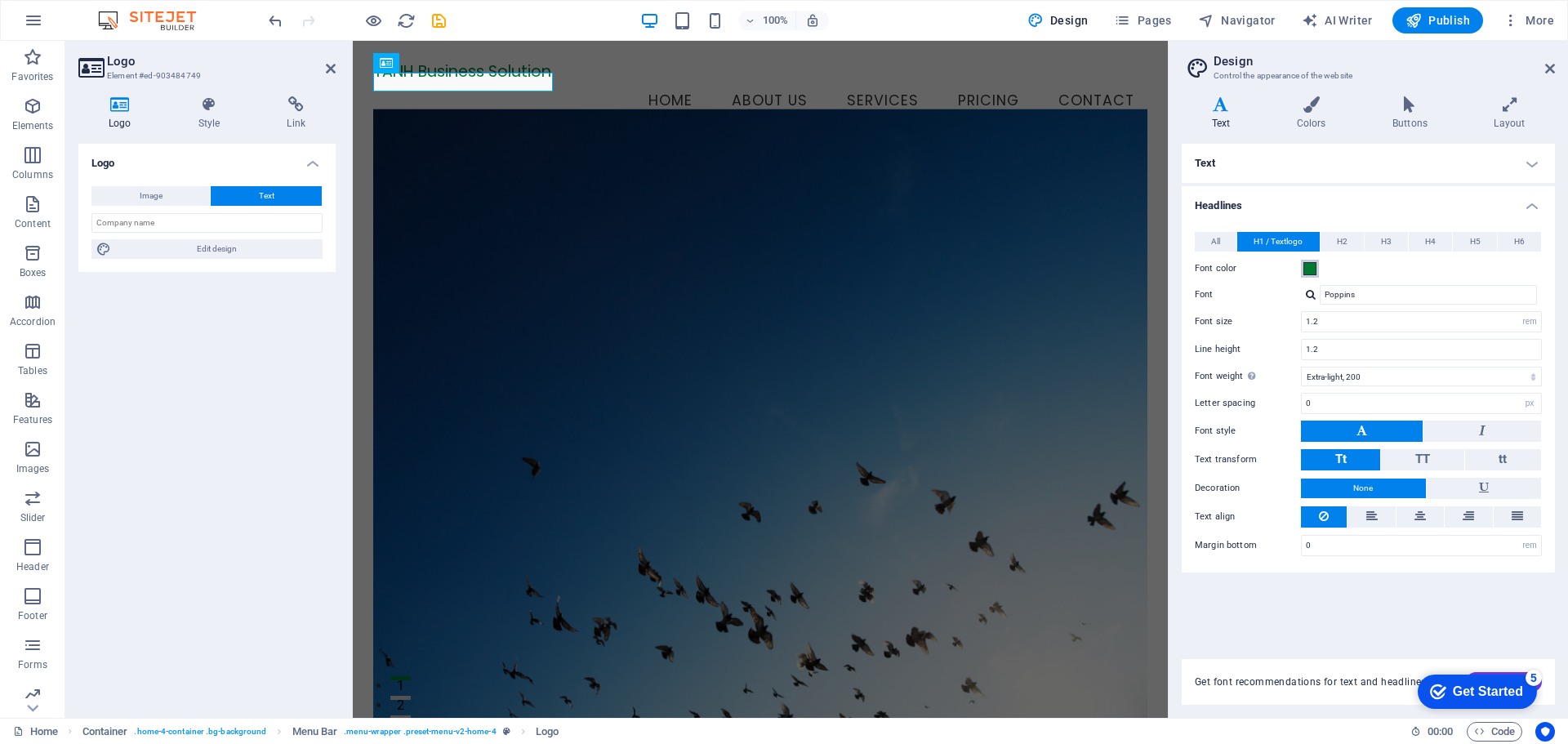
click at [1309, 268] on span at bounding box center [1310, 269] width 13 height 13
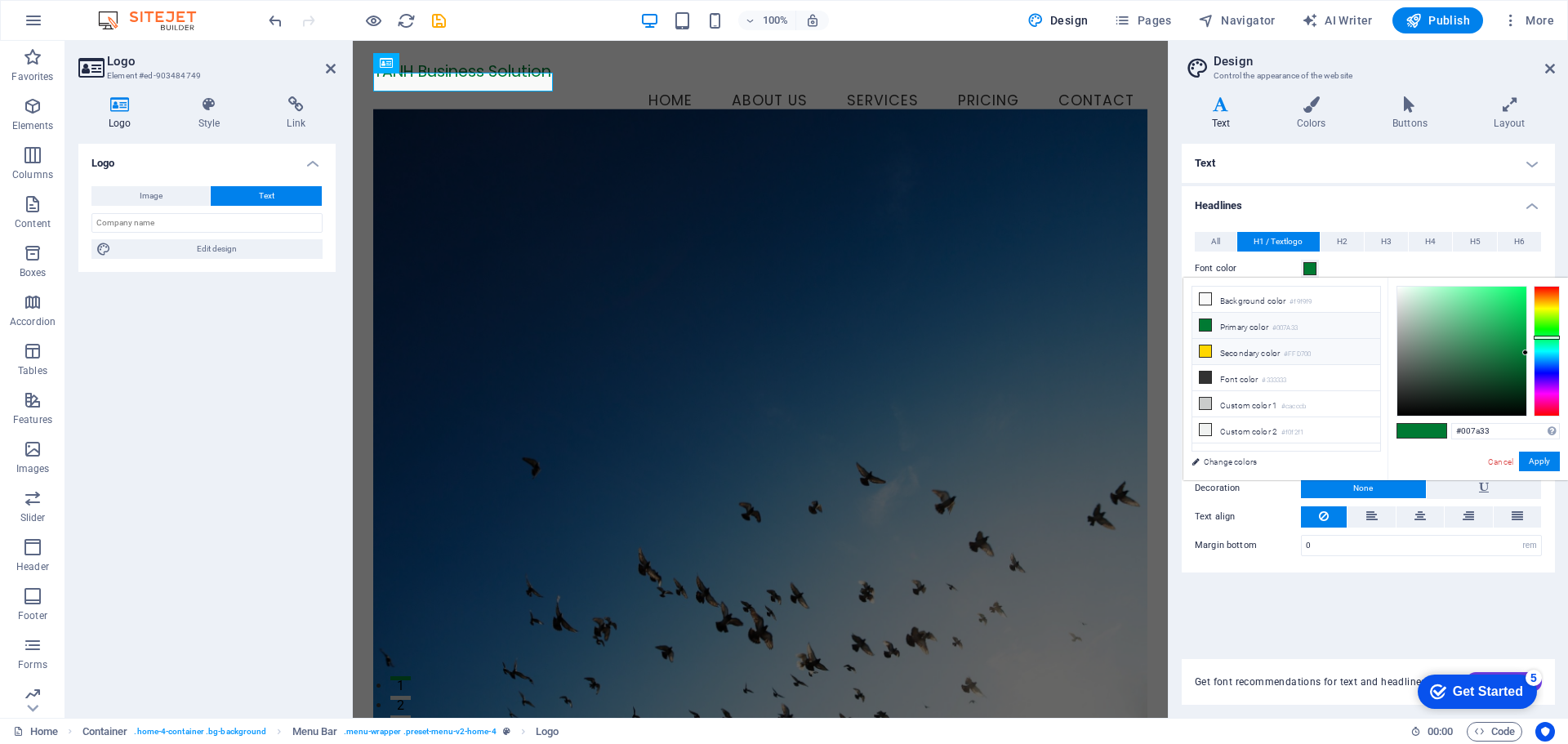
click at [1264, 351] on li "Secondary color #FFD700" at bounding box center [1286, 352] width 188 height 26
type input "#ffd700"
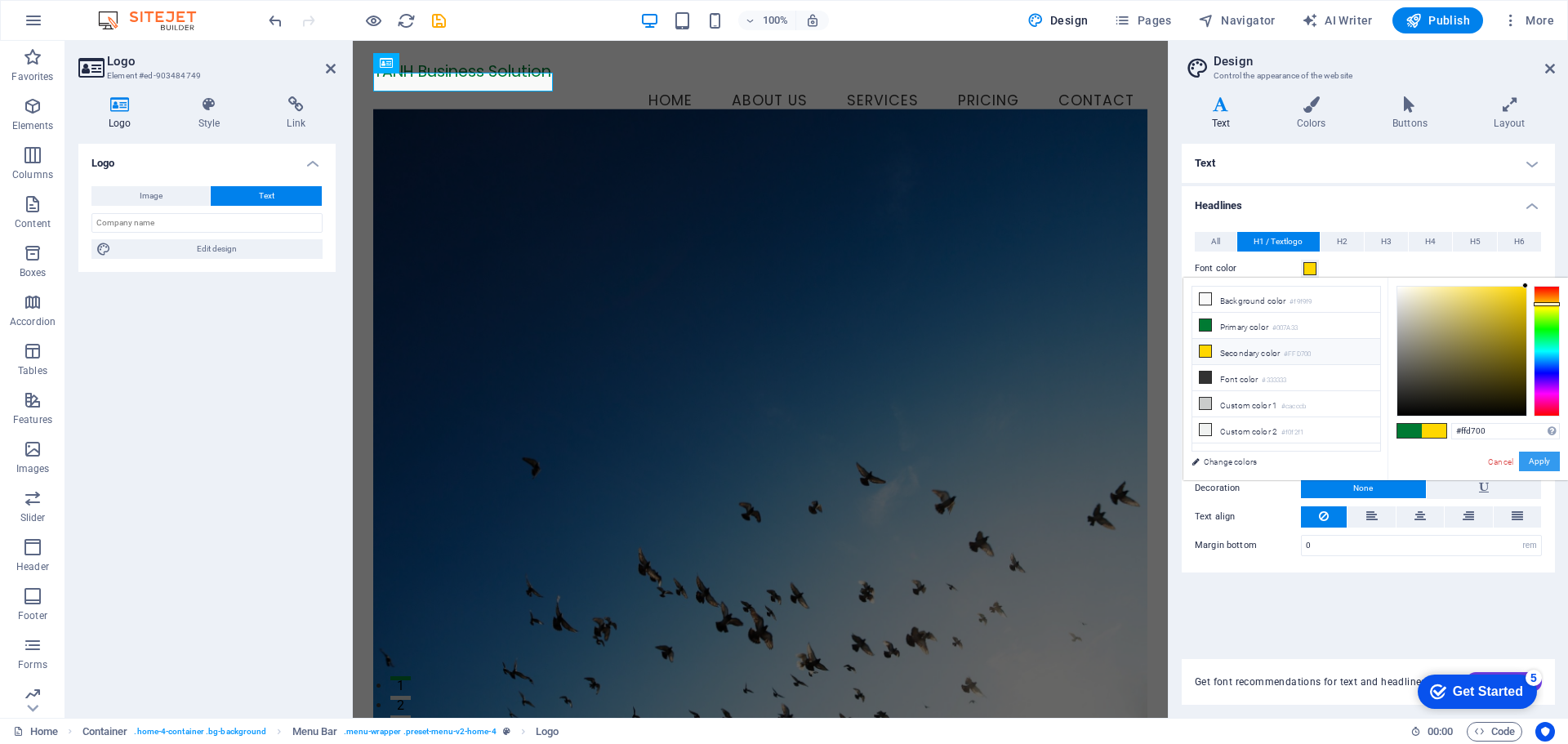
click at [1541, 462] on button "Apply" at bounding box center [1539, 461] width 41 height 20
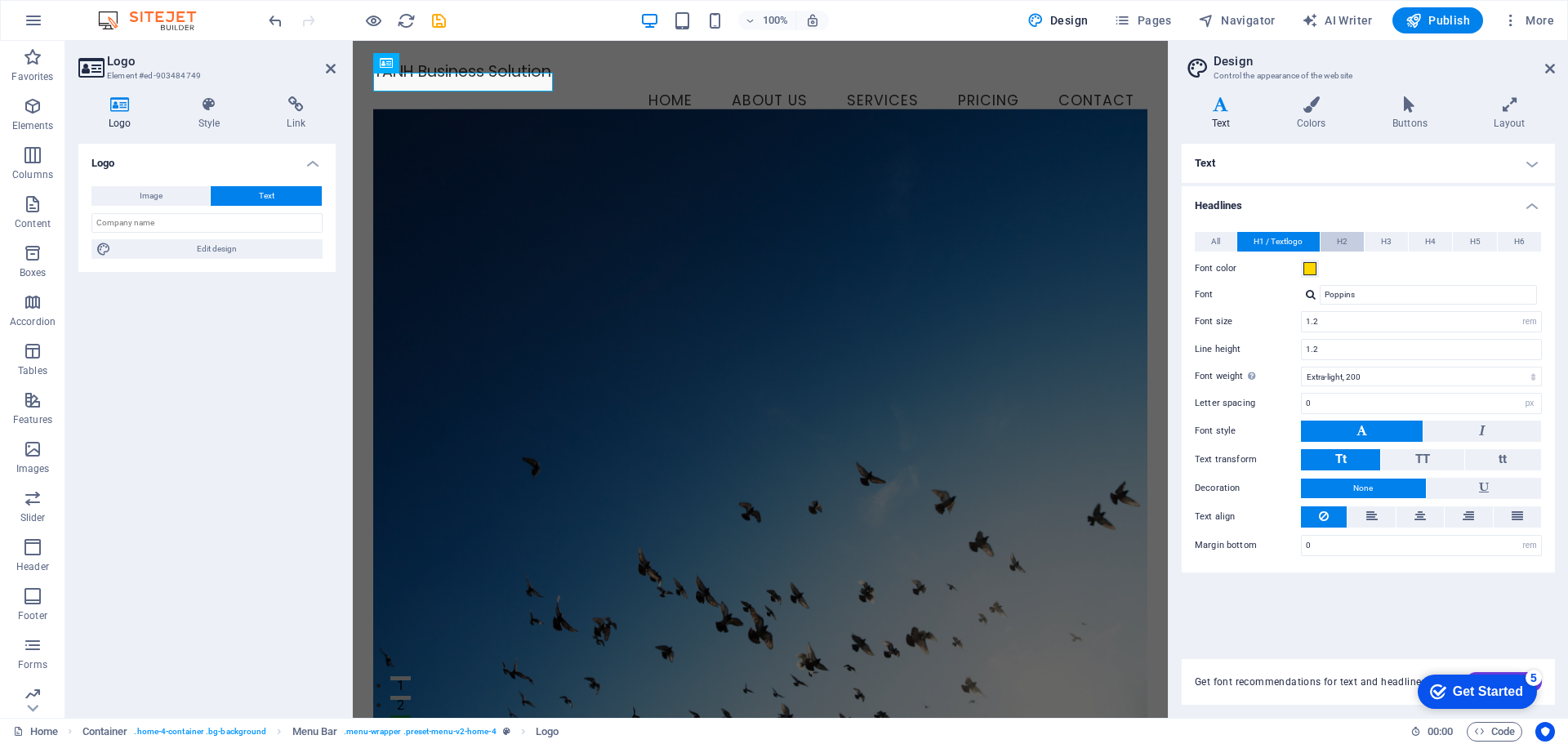
click at [1344, 239] on span "H2" at bounding box center [1342, 242] width 11 height 20
click at [1317, 103] on icon at bounding box center [1311, 105] width 89 height 17
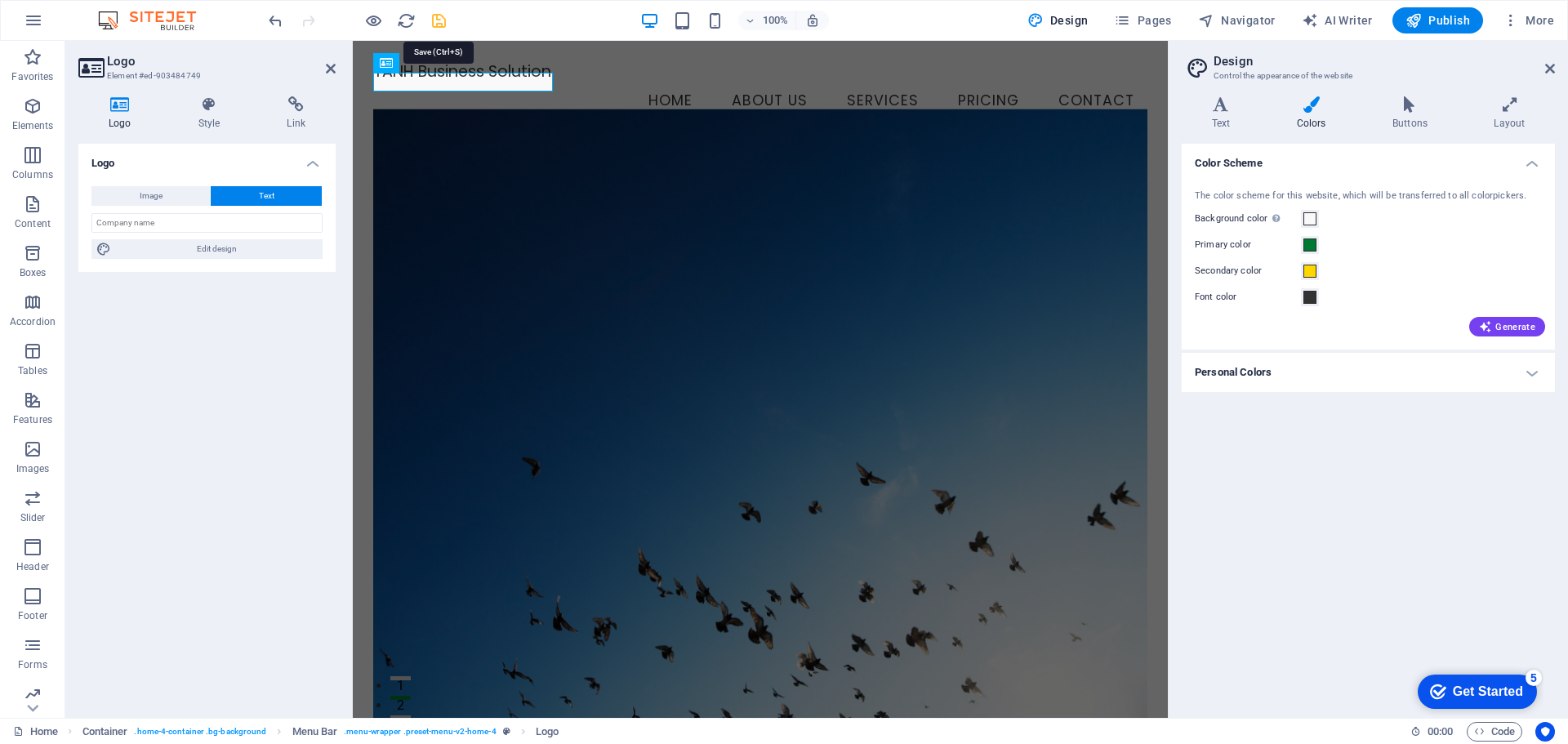
click at [439, 27] on icon "save" at bounding box center [439, 21] width 19 height 19
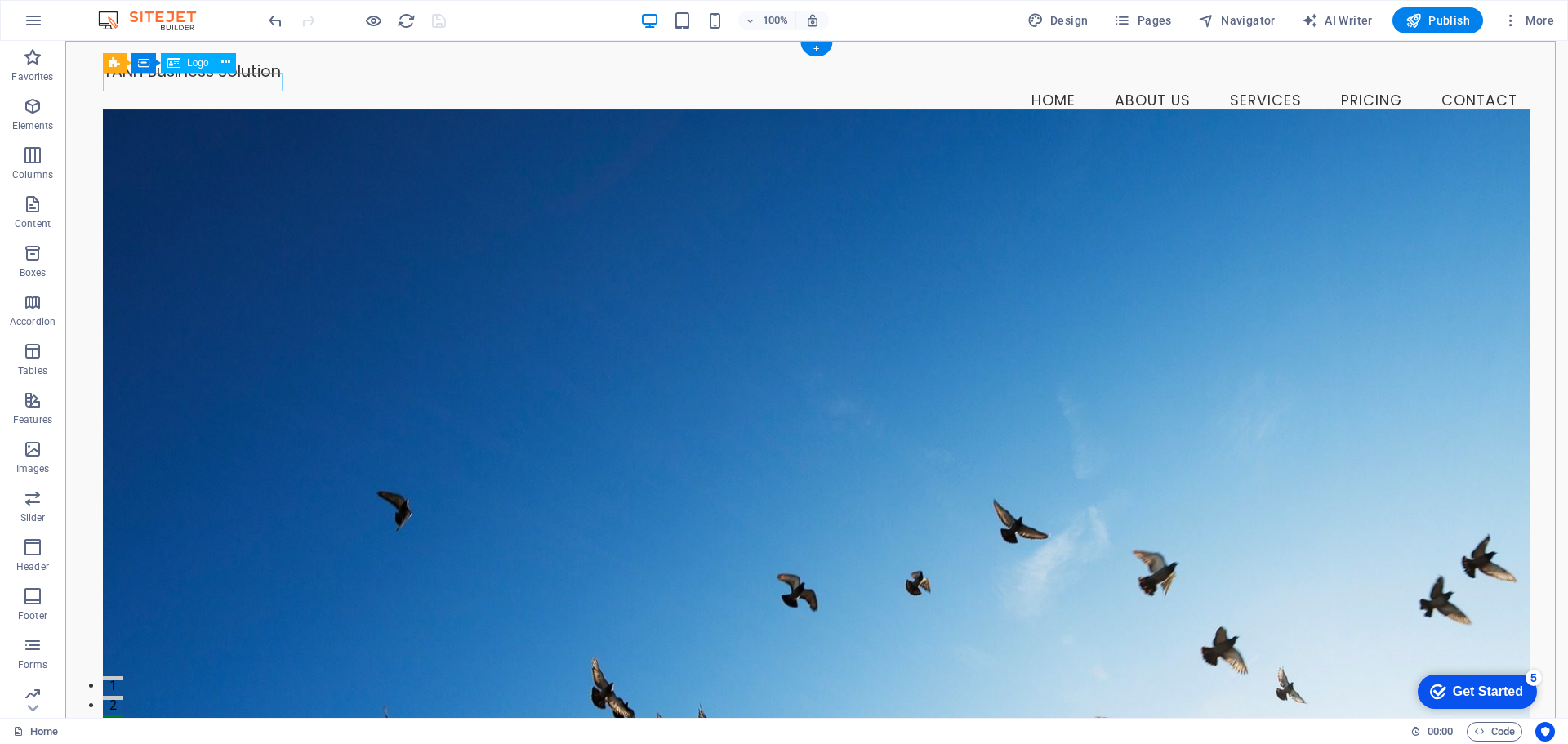
click at [264, 81] on div "TANH Business Solution" at bounding box center [816, 71] width 1427 height 19
click at [272, 81] on div "TANH Business Solution" at bounding box center [816, 71] width 1427 height 19
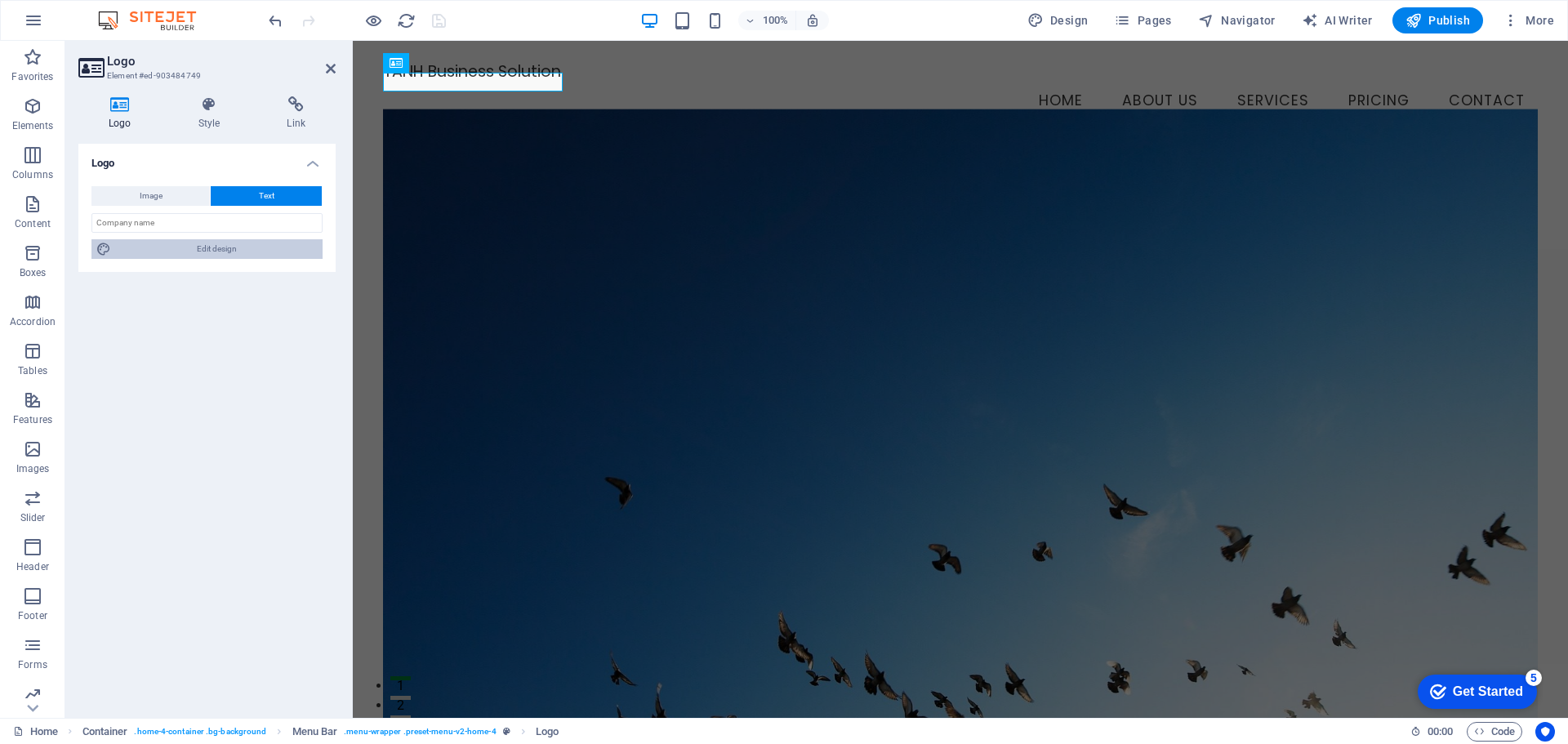
click at [208, 249] on span "Edit design" at bounding box center [216, 249] width 202 height 20
select select "rem"
select select "200"
select select "px"
select select "rem"
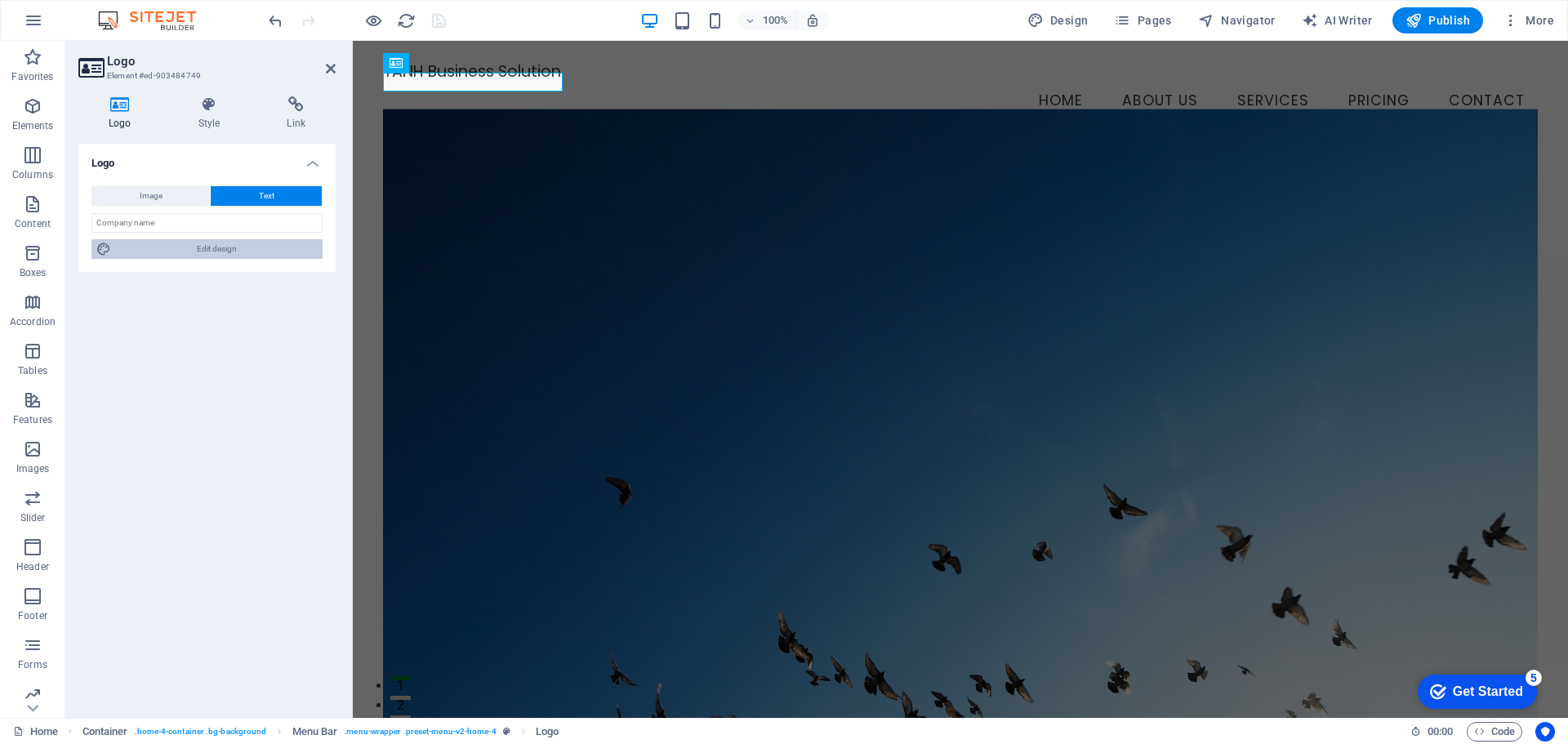
select select "px"
select select "200"
select select "px"
select select "rem"
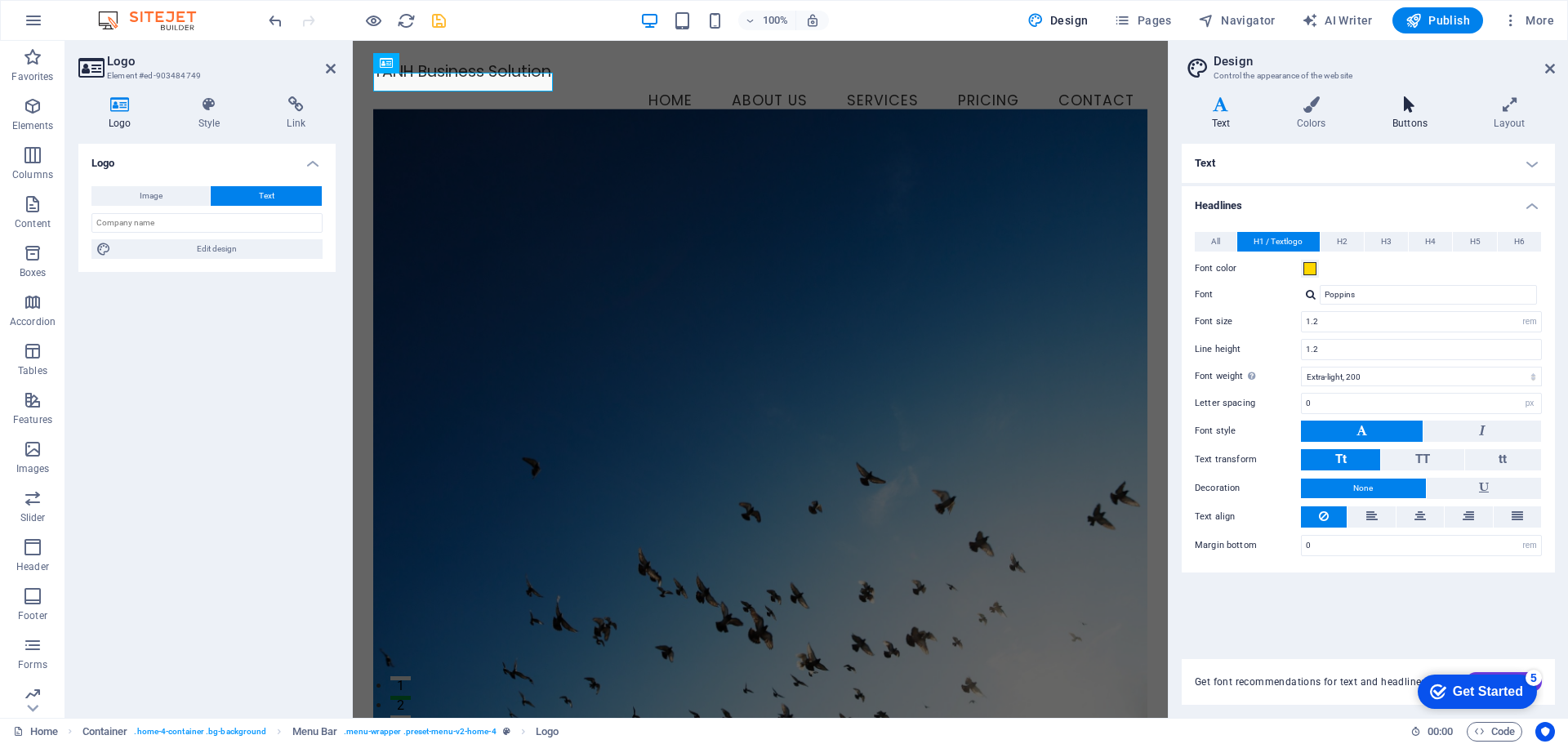
click at [1413, 118] on h4 "Buttons" at bounding box center [1413, 113] width 101 height 34
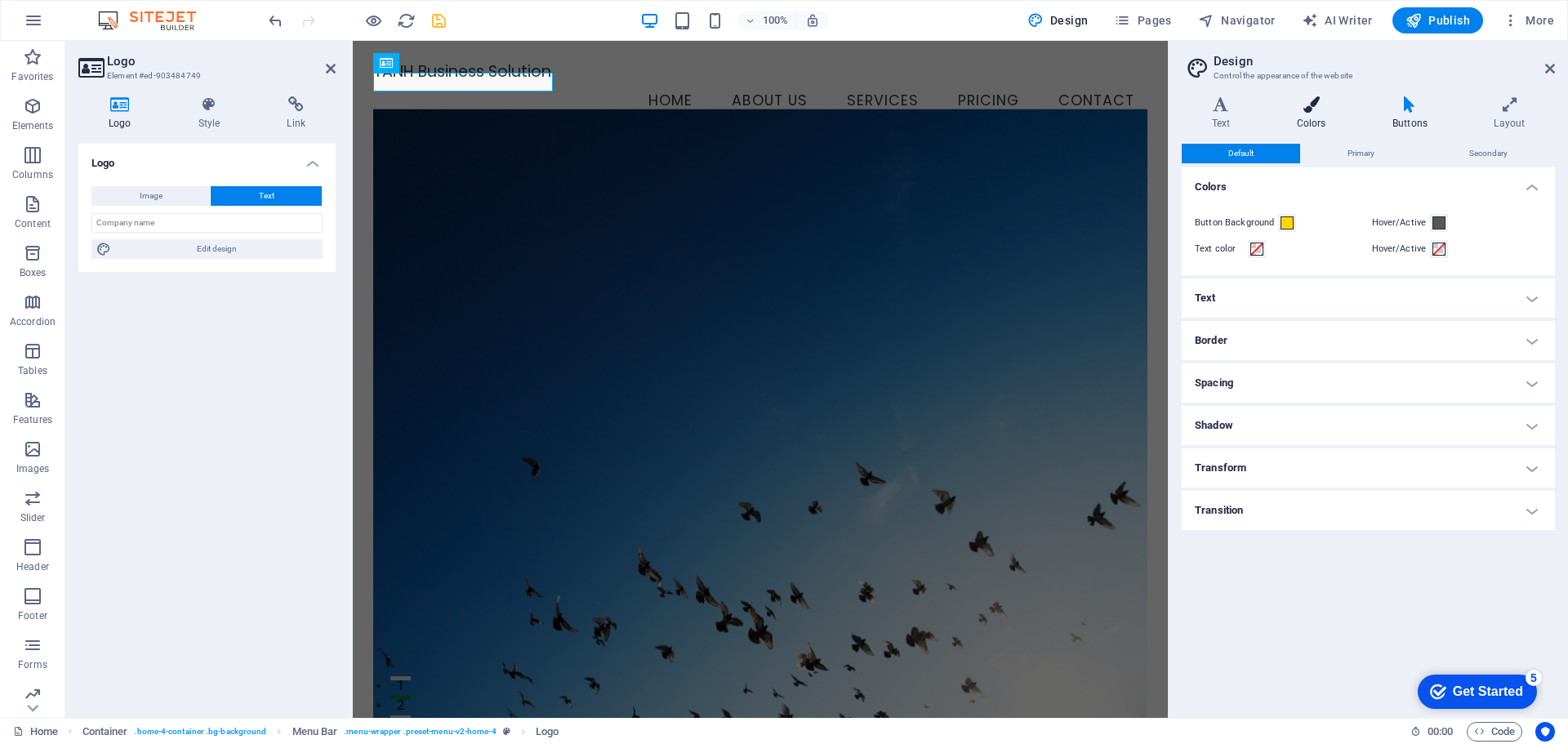
click at [1299, 107] on icon at bounding box center [1311, 105] width 89 height 17
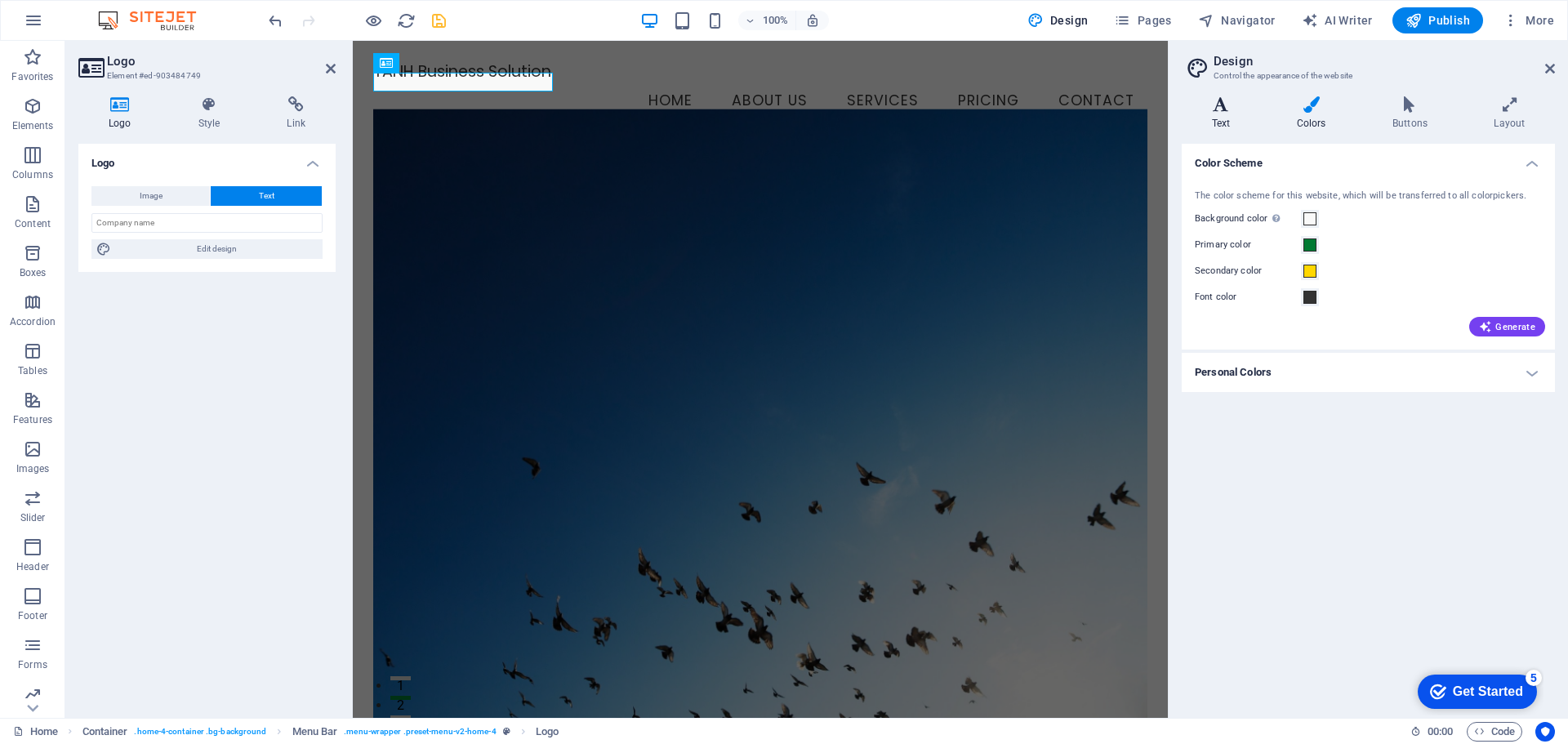
click at [1245, 106] on icon at bounding box center [1220, 105] width 78 height 17
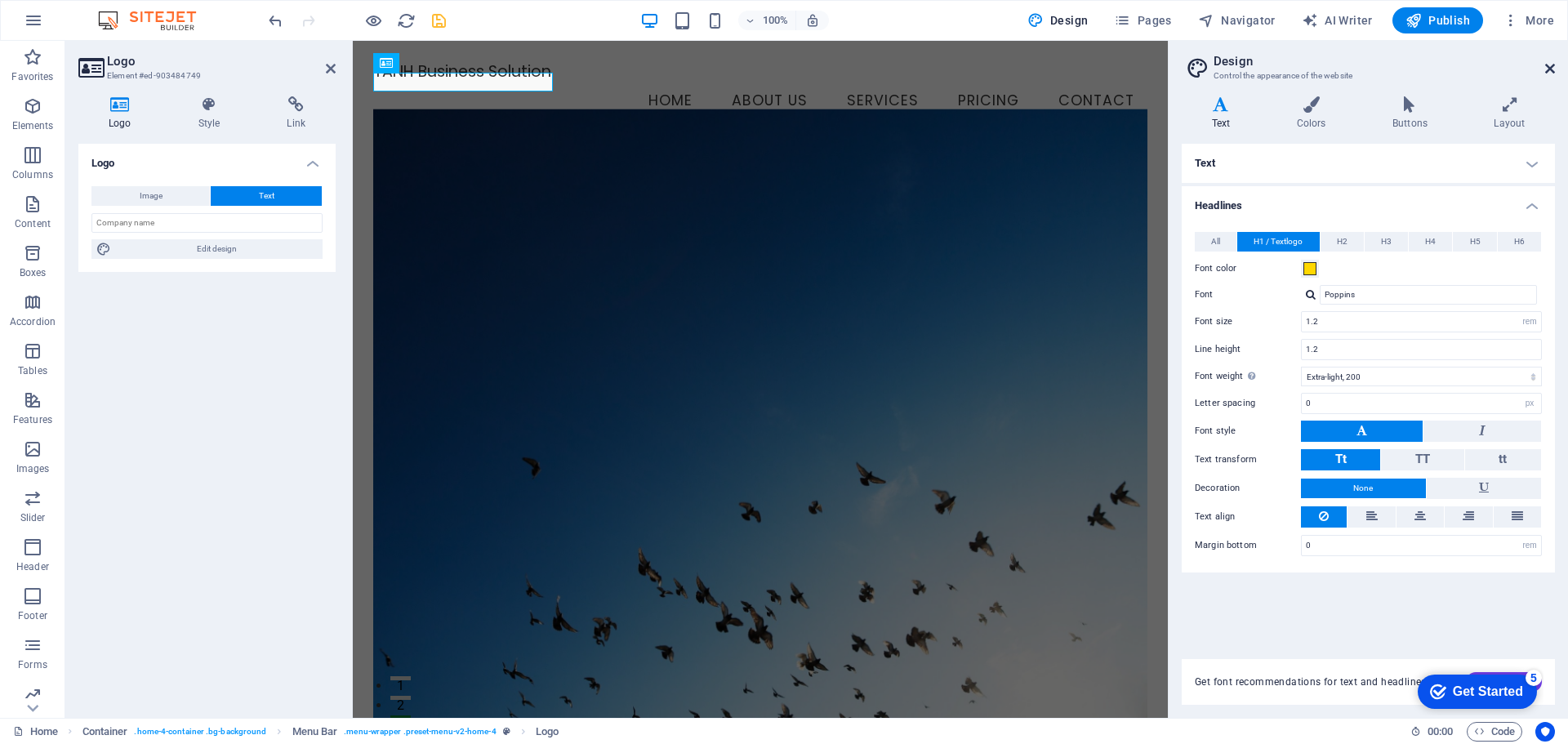
click at [1548, 69] on icon at bounding box center [1551, 69] width 10 height 13
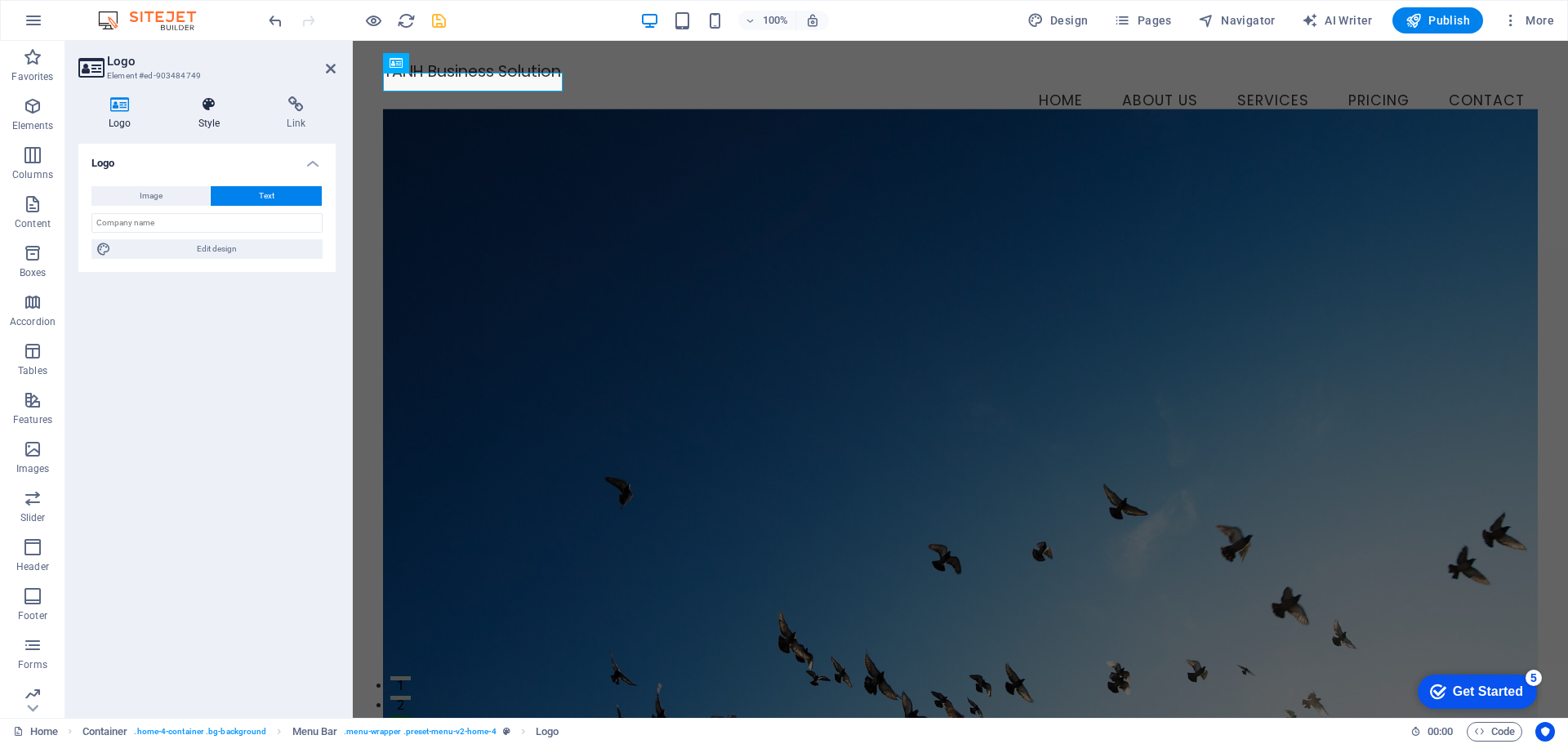
click at [199, 119] on h4 "Style" at bounding box center [212, 113] width 89 height 34
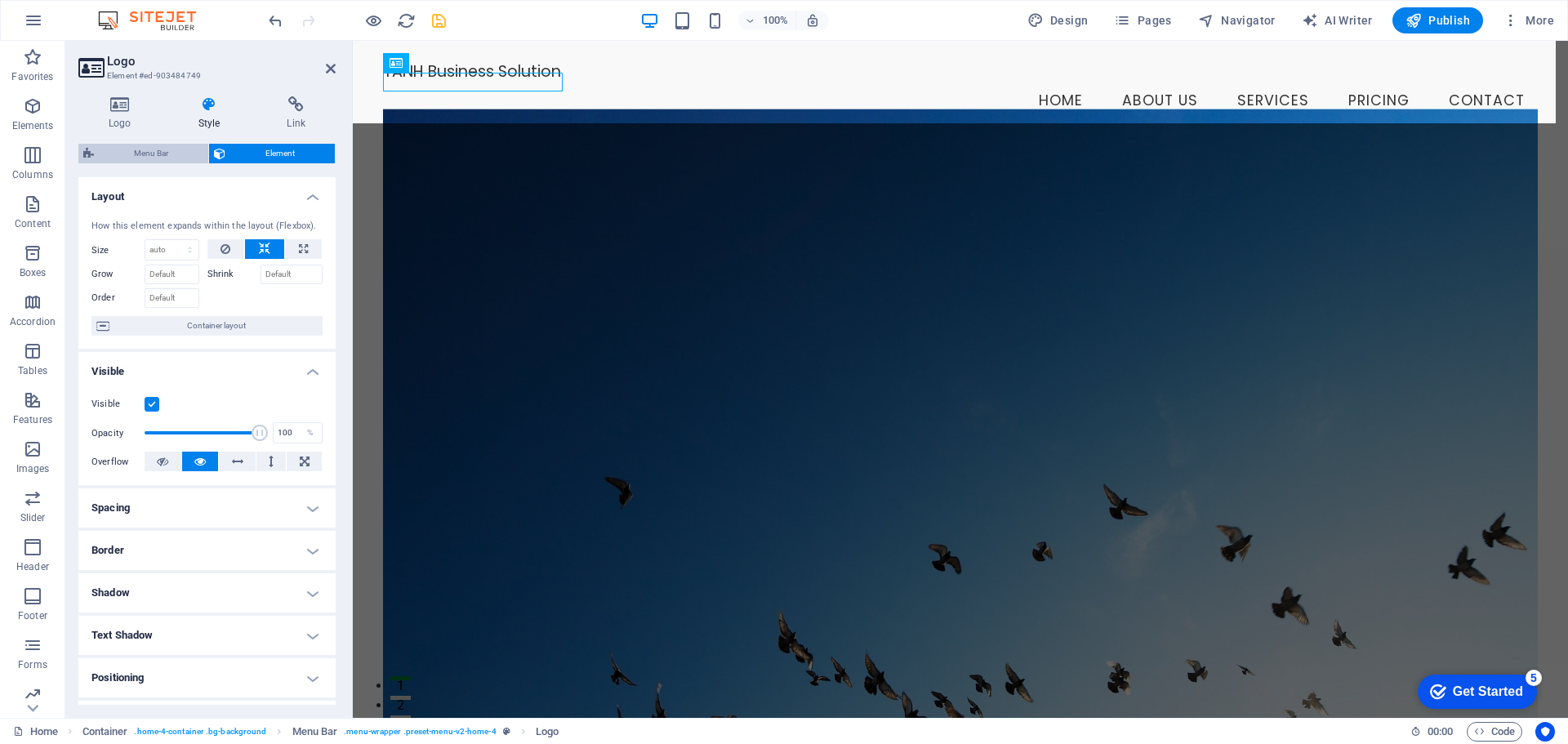
click at [161, 150] on span "Menu Bar" at bounding box center [151, 154] width 105 height 20
select select "vw"
select select "rem"
select select "vw"
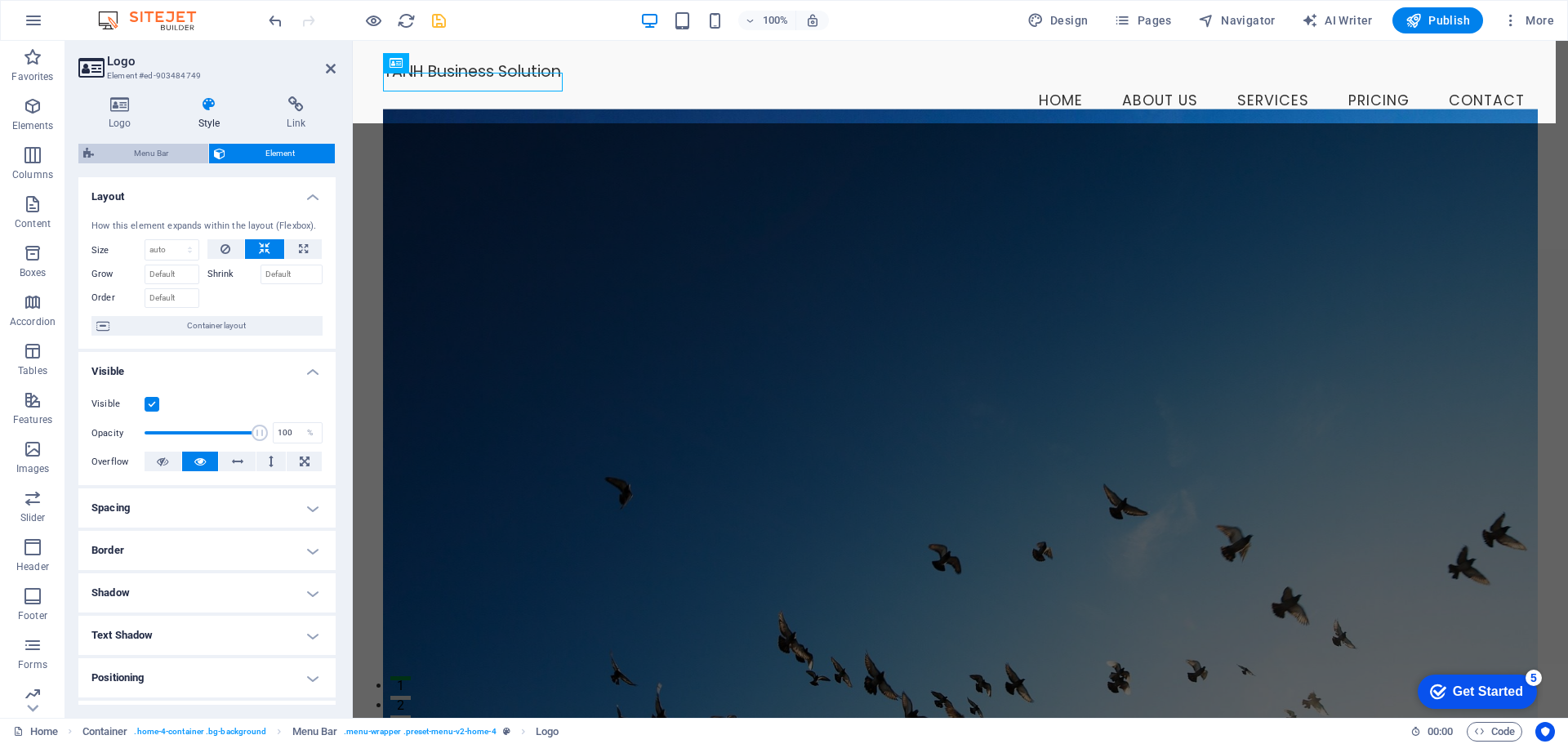
select select "preset-menu-v2-home-4"
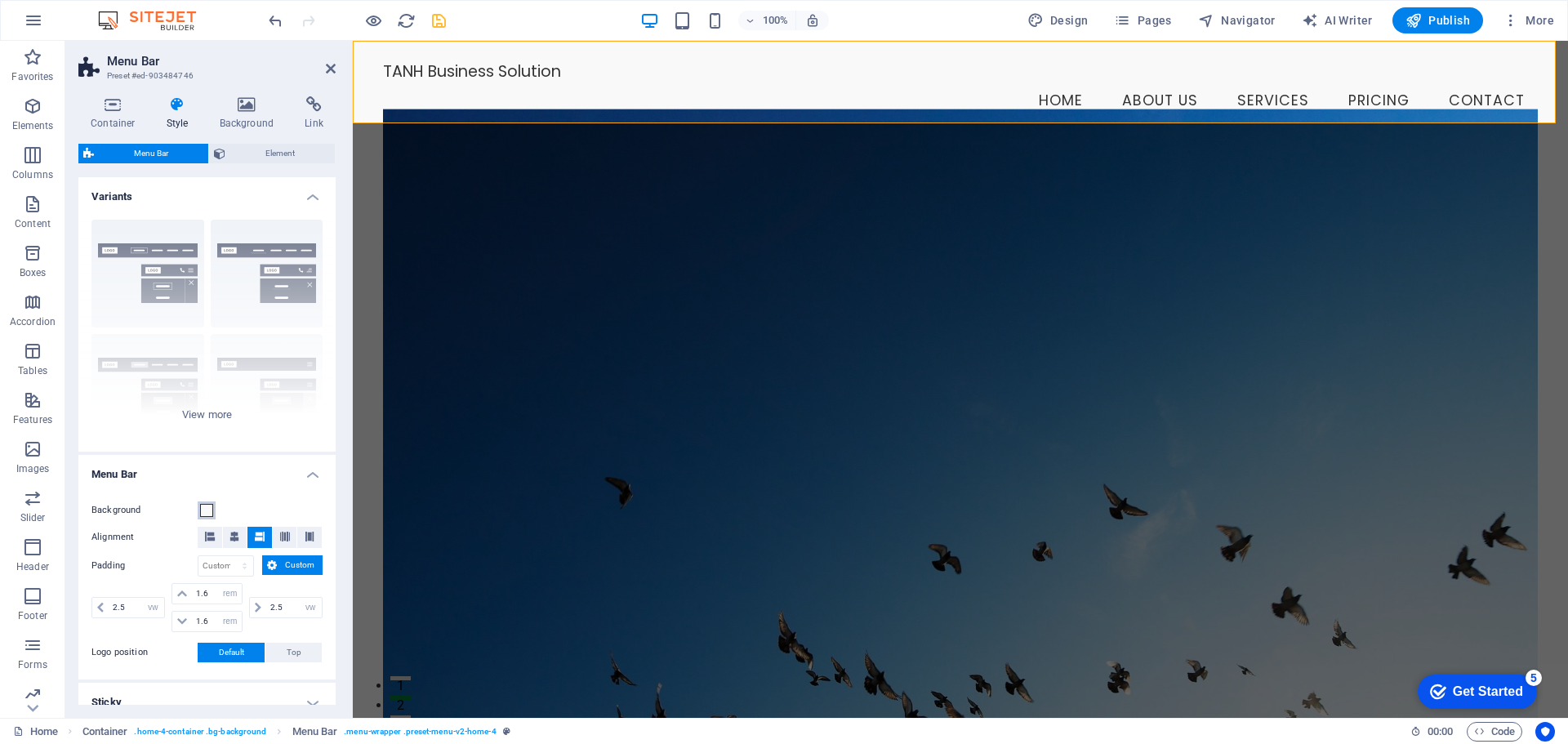
click at [204, 510] on span at bounding box center [207, 510] width 13 height 13
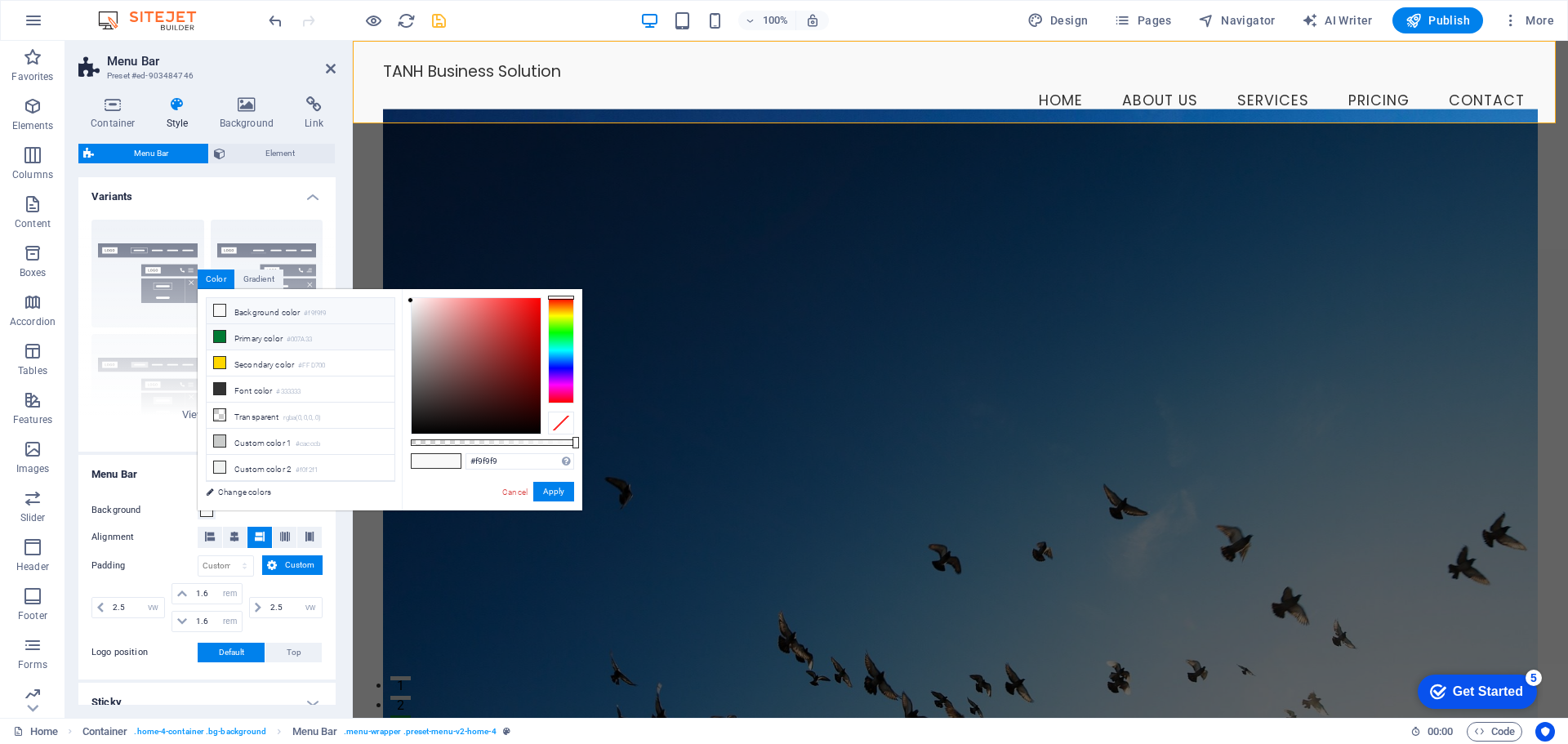
click at [325, 341] on li "Primary color #007A33" at bounding box center [301, 337] width 188 height 26
type input "#007a33"
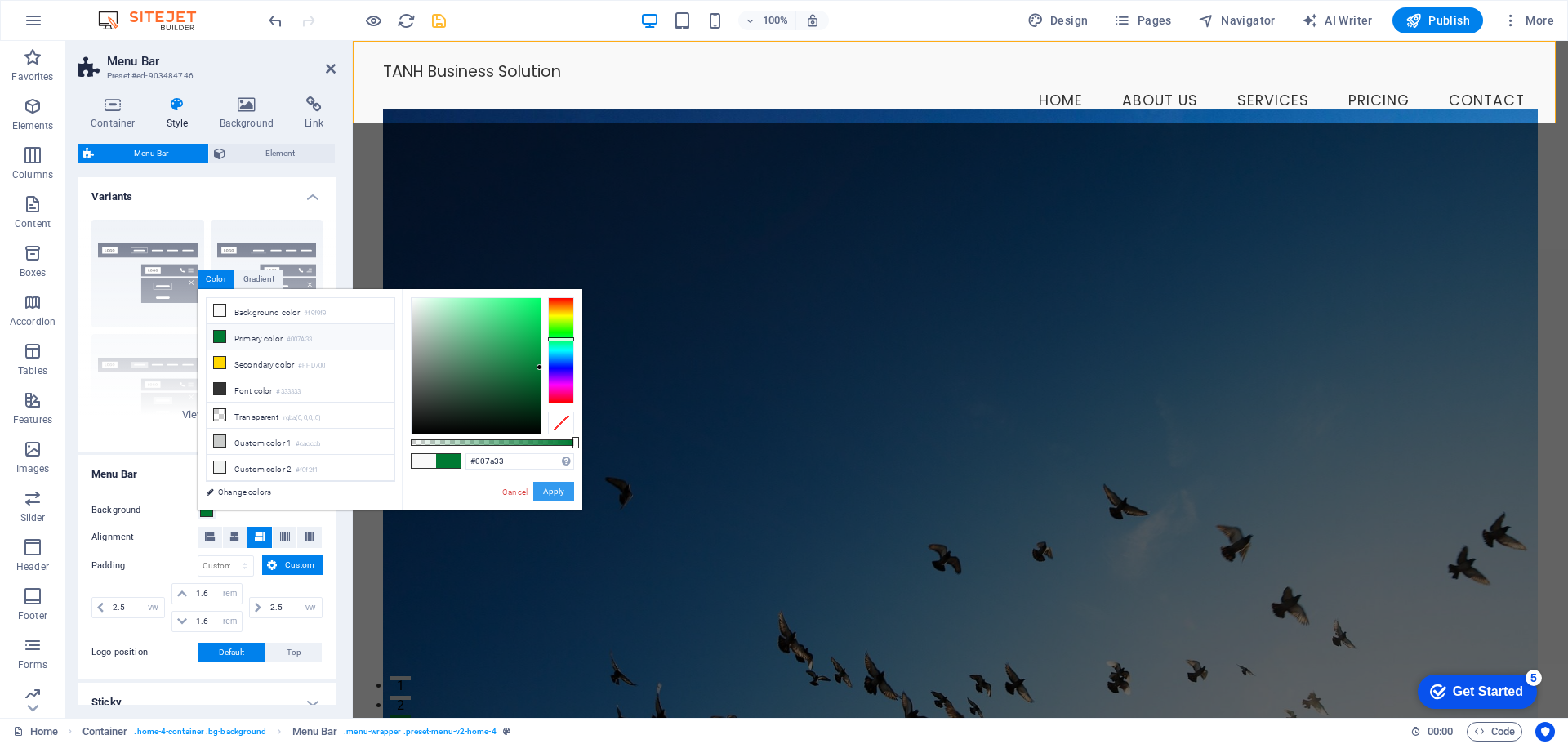
click at [559, 490] on button "Apply" at bounding box center [553, 492] width 41 height 20
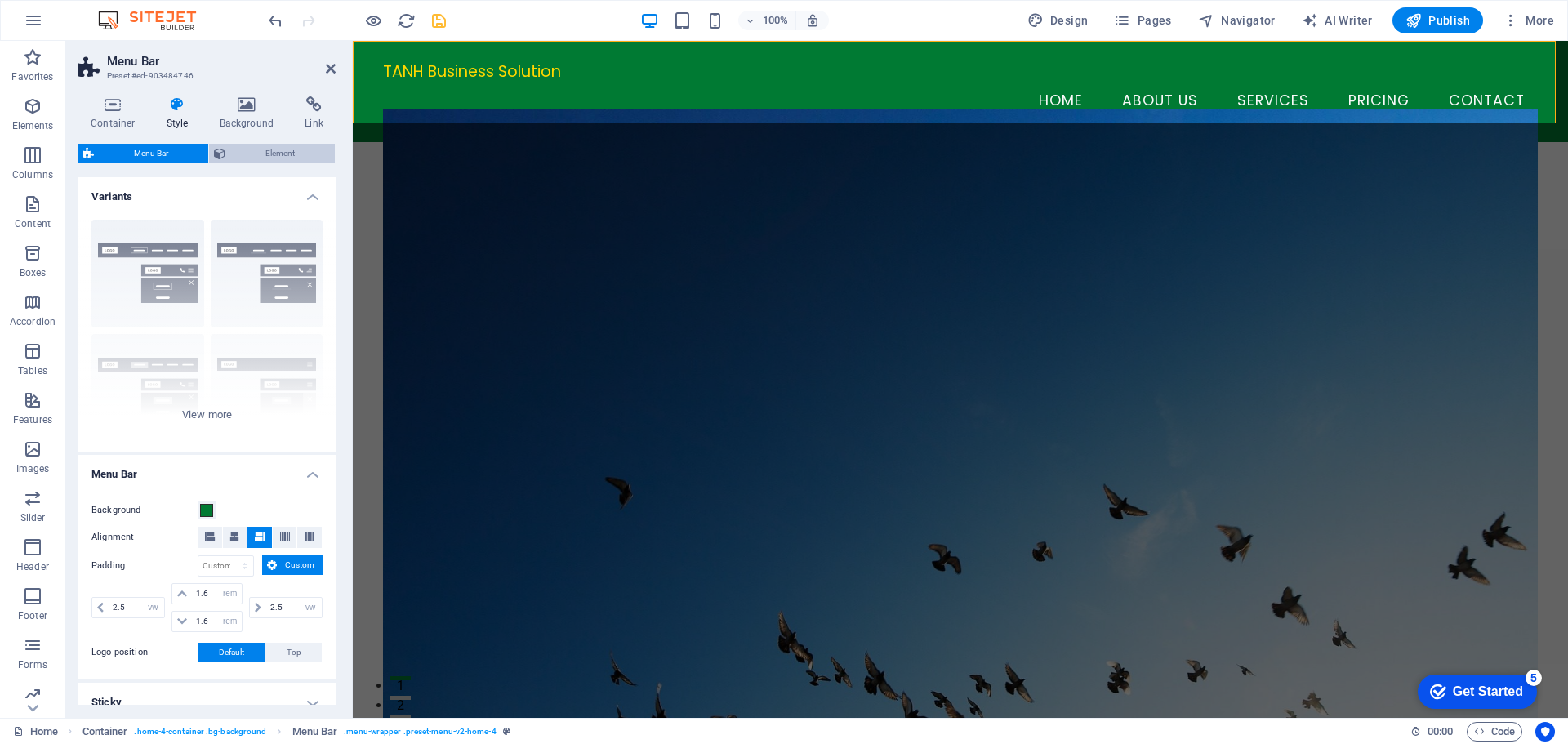
click at [292, 153] on span "Element" at bounding box center [280, 154] width 100 height 20
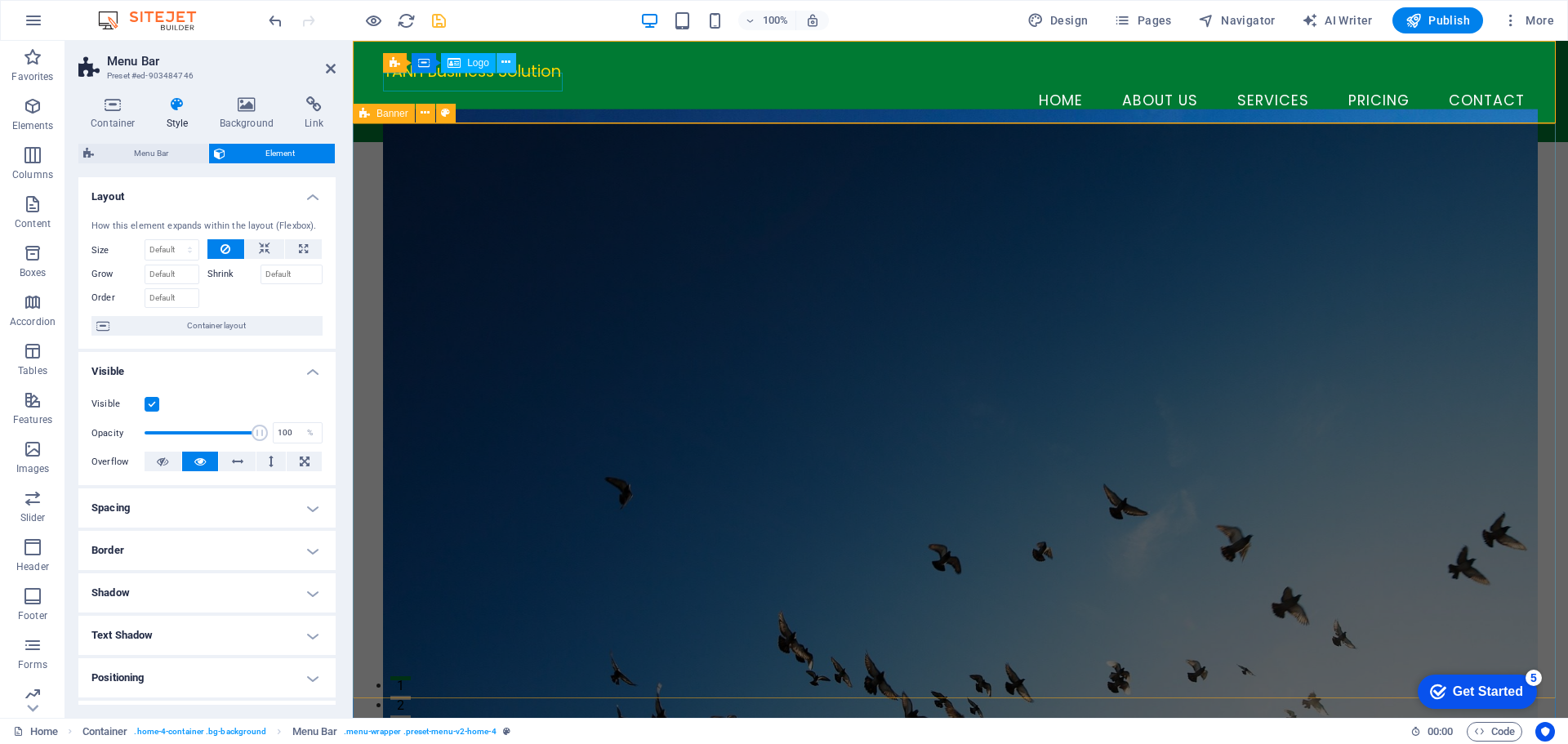
click at [505, 65] on icon at bounding box center [505, 62] width 9 height 17
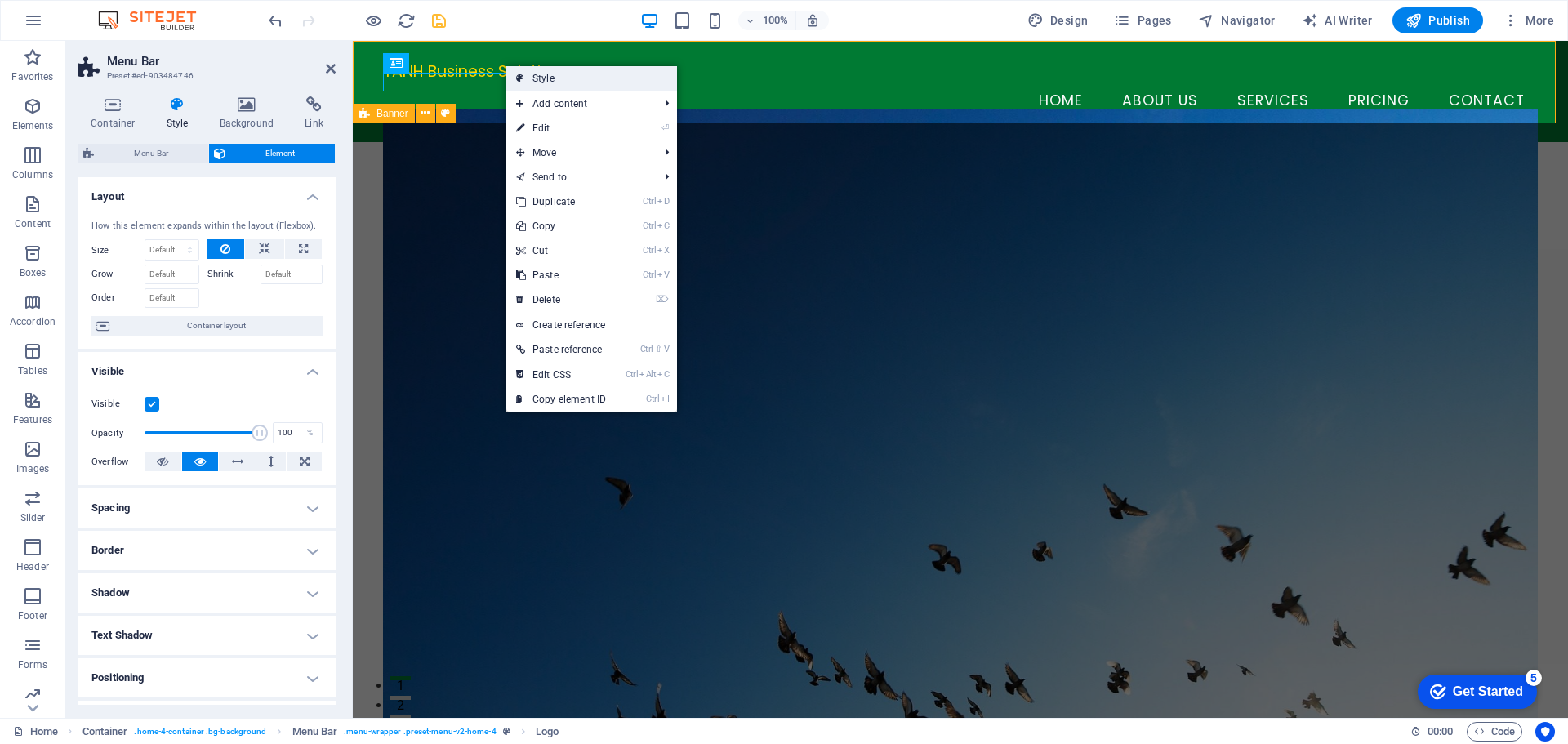
click at [543, 78] on link "Style" at bounding box center [591, 78] width 170 height 24
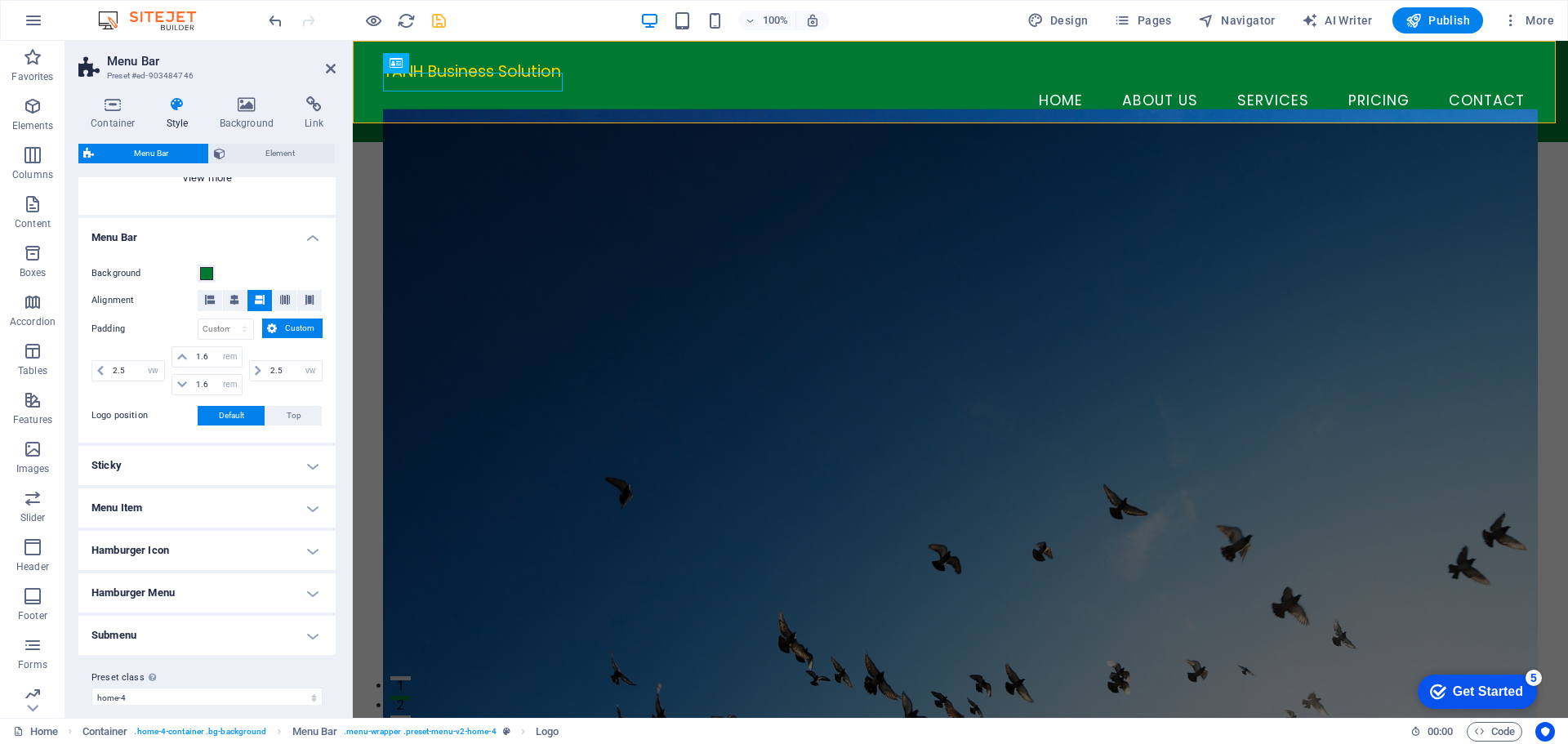
scroll to position [253, 0]
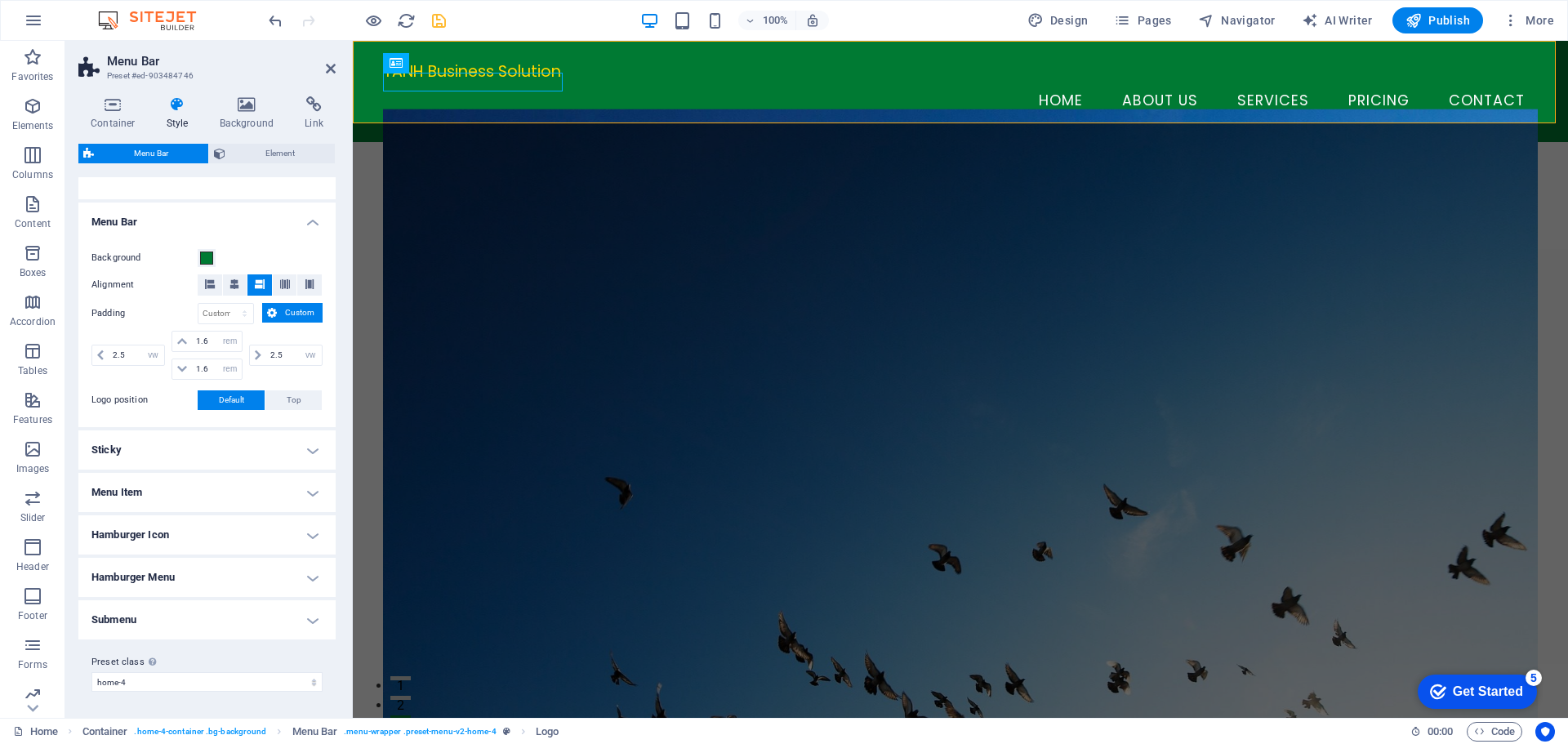
click at [200, 446] on h4 "Sticky" at bounding box center [206, 450] width 257 height 39
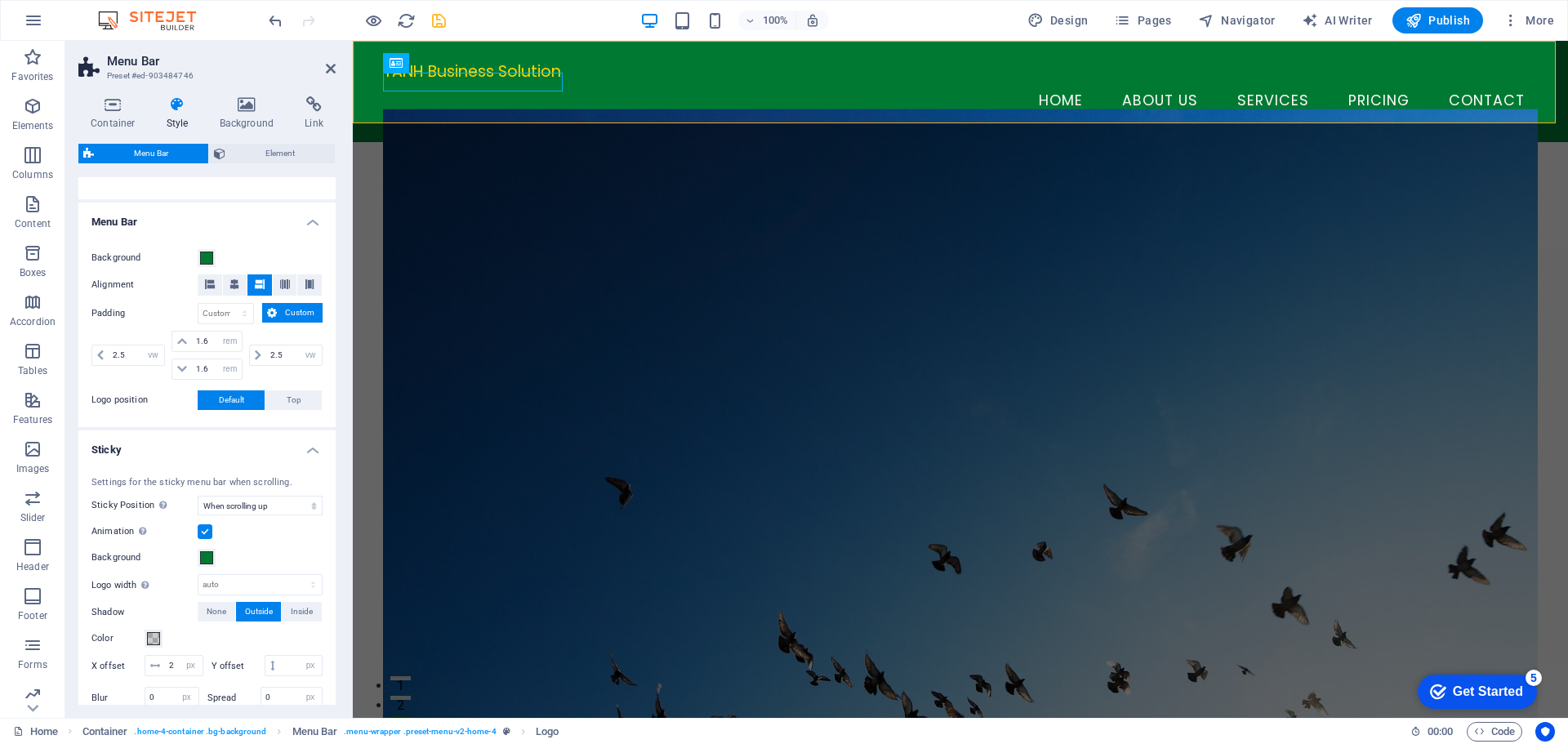
click at [200, 446] on h4 "Sticky" at bounding box center [206, 445] width 257 height 29
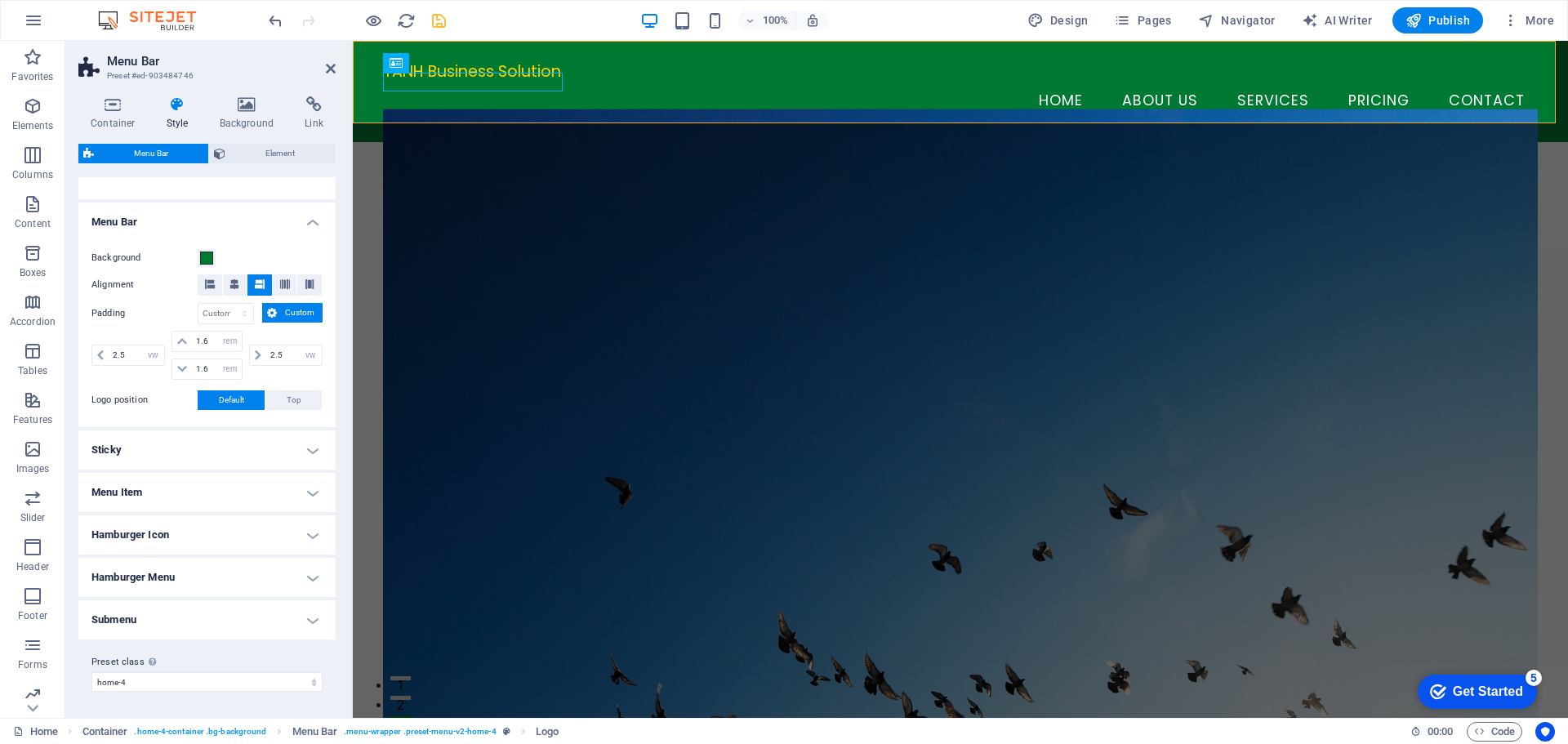
click at [188, 489] on h4 "Menu Item" at bounding box center [206, 492] width 257 height 39
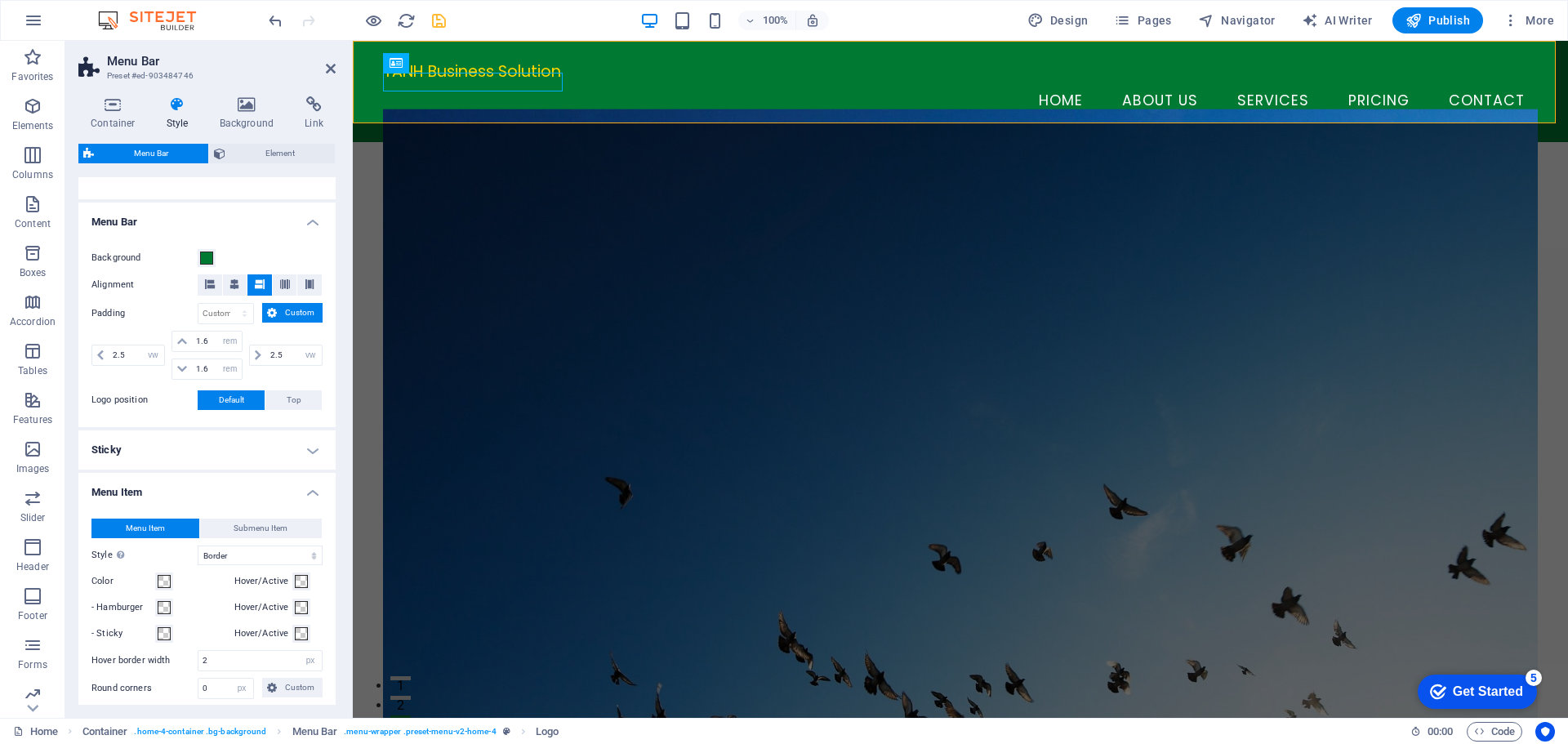
click at [188, 489] on h4 "Menu Item" at bounding box center [206, 487] width 257 height 29
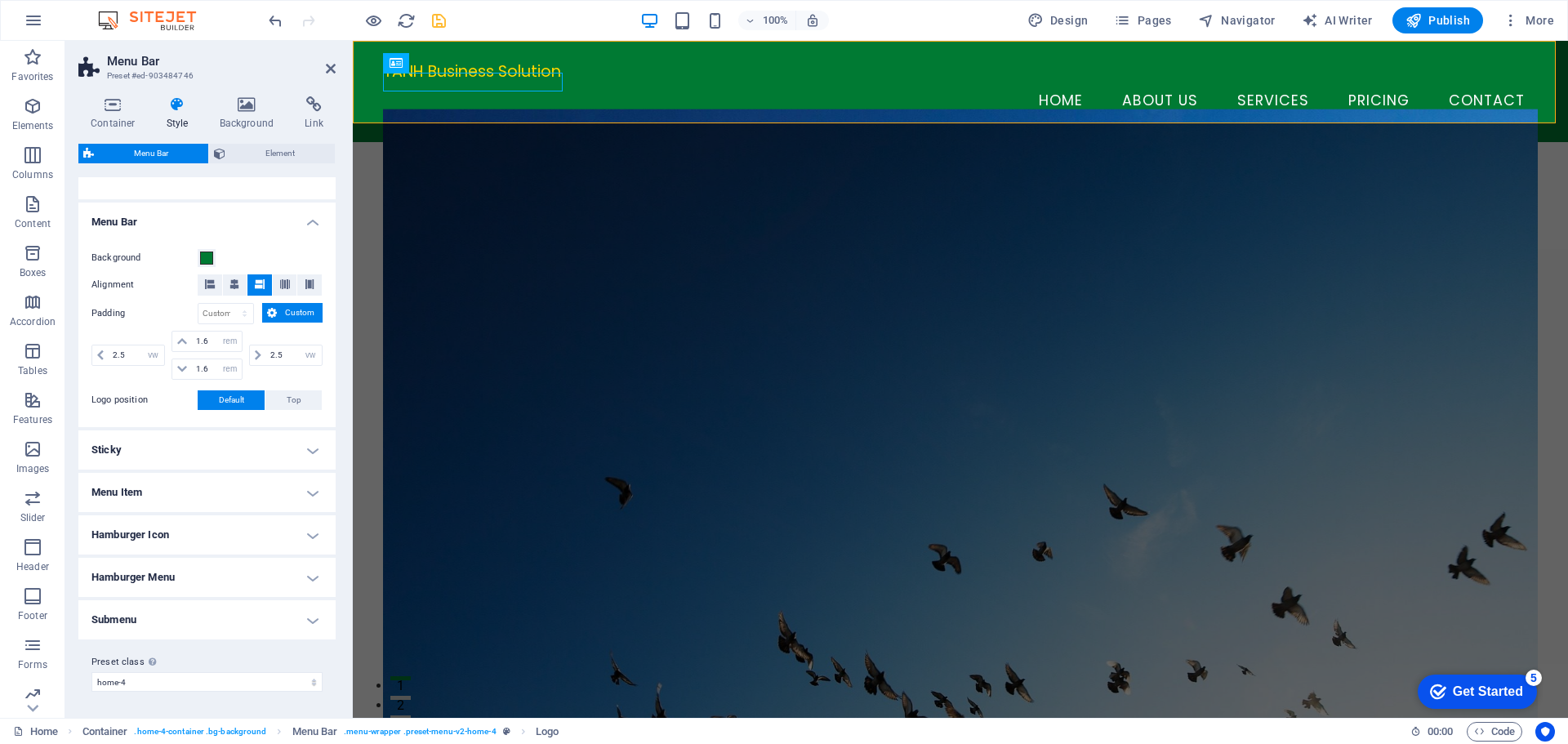
click at [180, 540] on h4 "Hamburger Icon" at bounding box center [206, 535] width 257 height 39
click at [184, 530] on h4 "Hamburger Icon" at bounding box center [206, 530] width 257 height 29
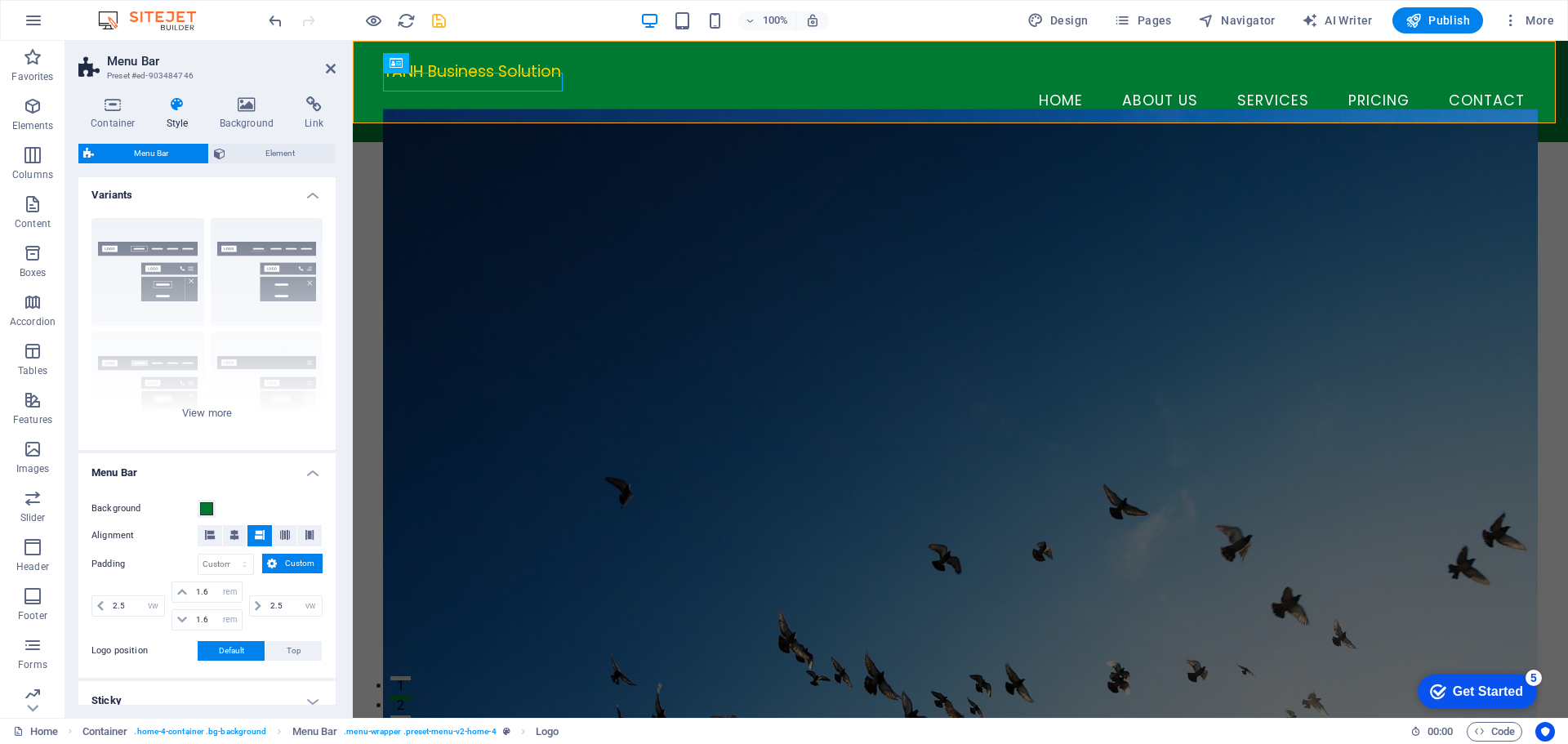
scroll to position [0, 0]
click at [125, 110] on icon at bounding box center [112, 105] width 69 height 17
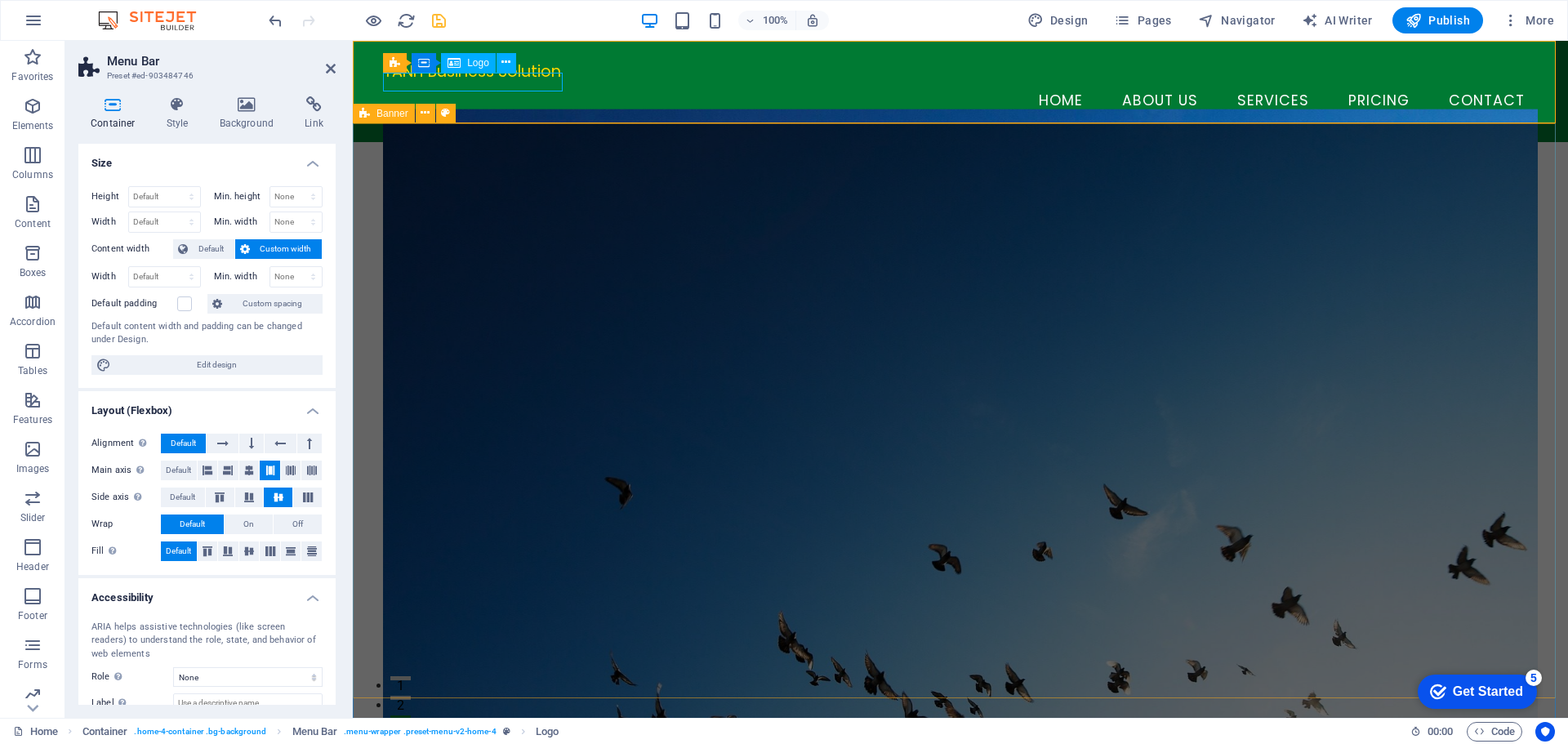
click at [530, 78] on div "TANH Business Solution" at bounding box center [960, 71] width 1155 height 19
click at [530, 81] on div "TANH Business Solution" at bounding box center [960, 71] width 1155 height 19
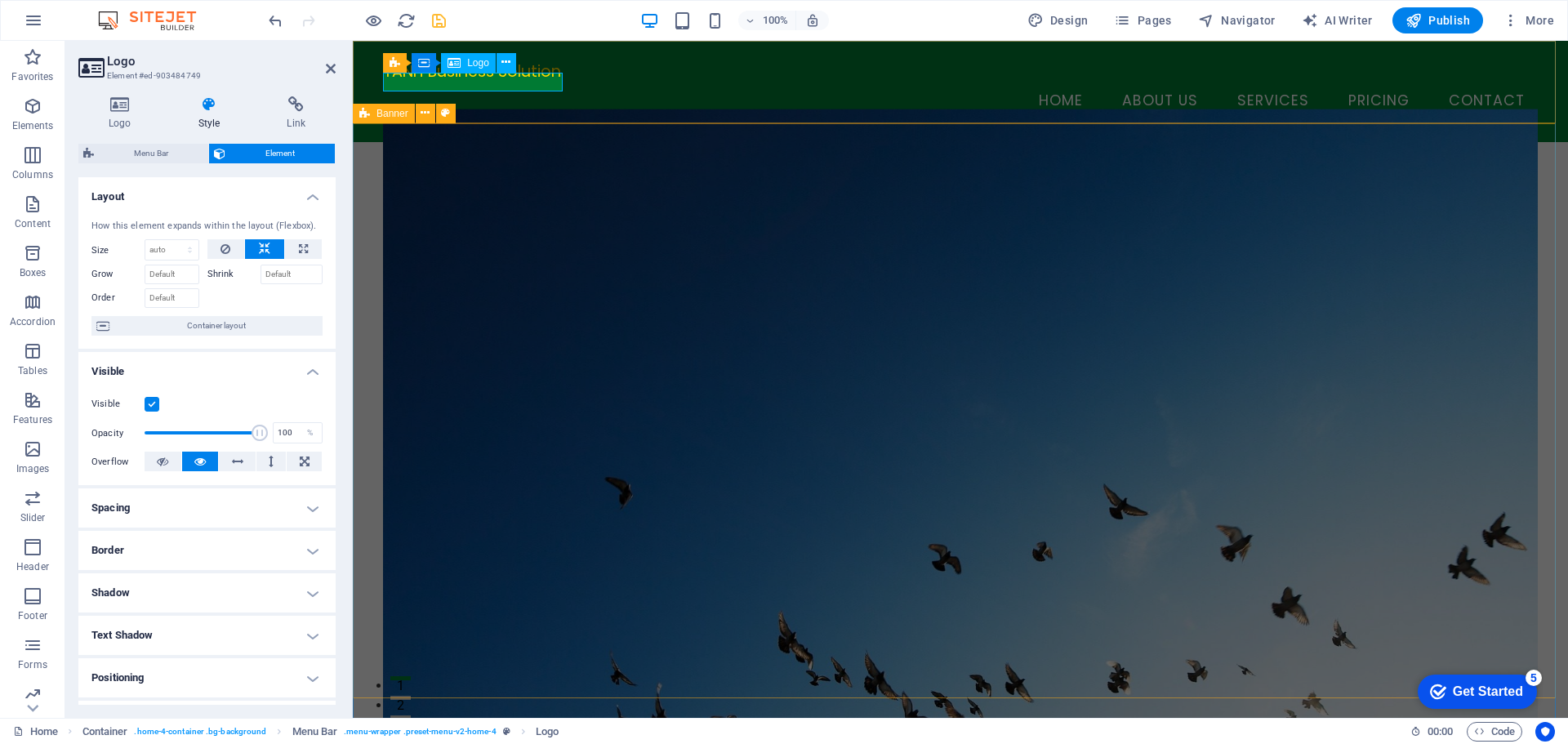
click at [530, 81] on div "TANH Business Solution" at bounding box center [960, 71] width 1155 height 19
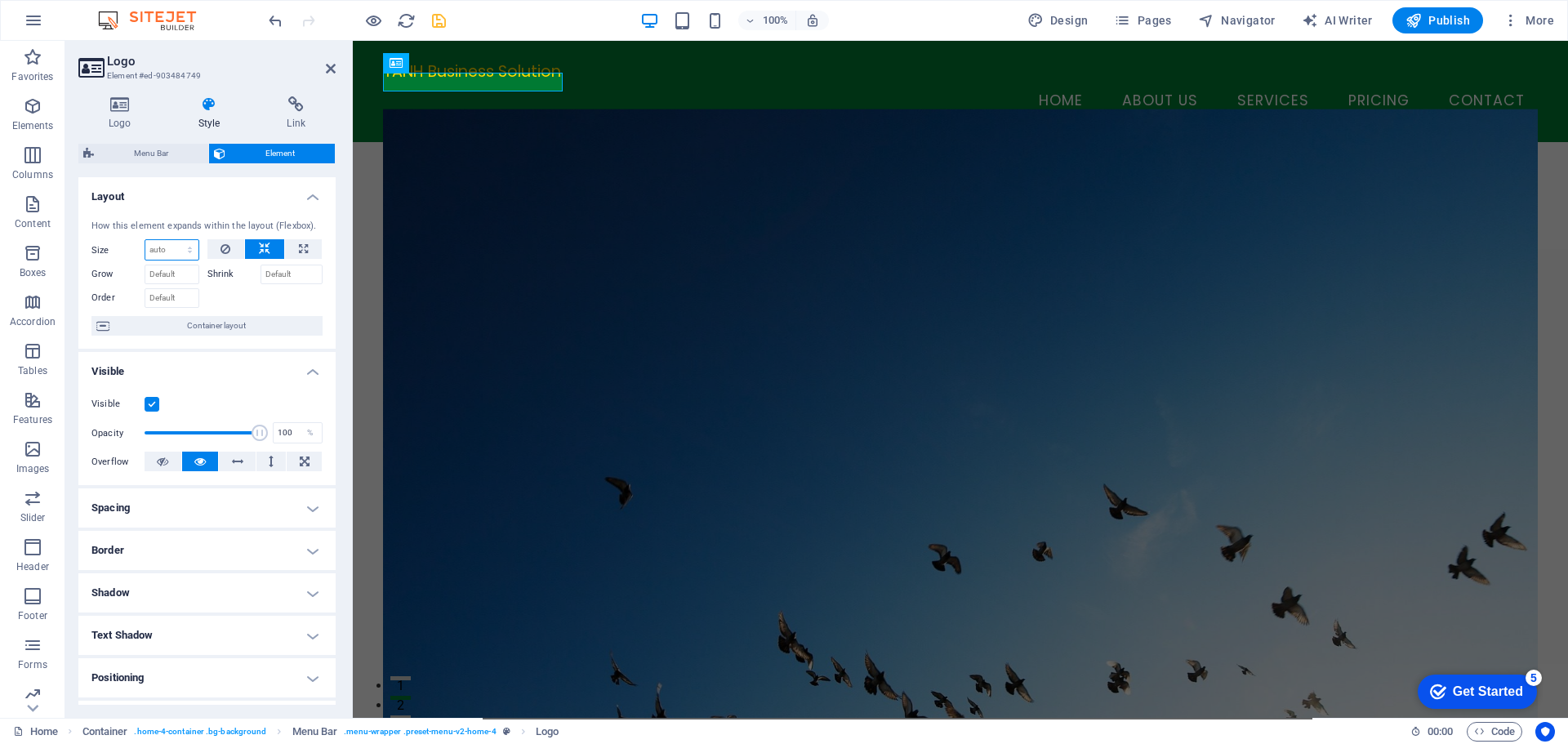
click at [170, 251] on select "Default auto px % 1/1 1/2 1/3 1/4 1/5 1/6 1/7 1/8 1/9 1/10" at bounding box center [172, 250] width 53 height 20
select select "1/3"
click at [173, 240] on select "Default auto px % 1/1 1/2 1/3 1/4 1/5 1/6 1/7 1/8 1/9 1/10" at bounding box center [172, 250] width 53 height 20
type input "33.33"
select select "%"
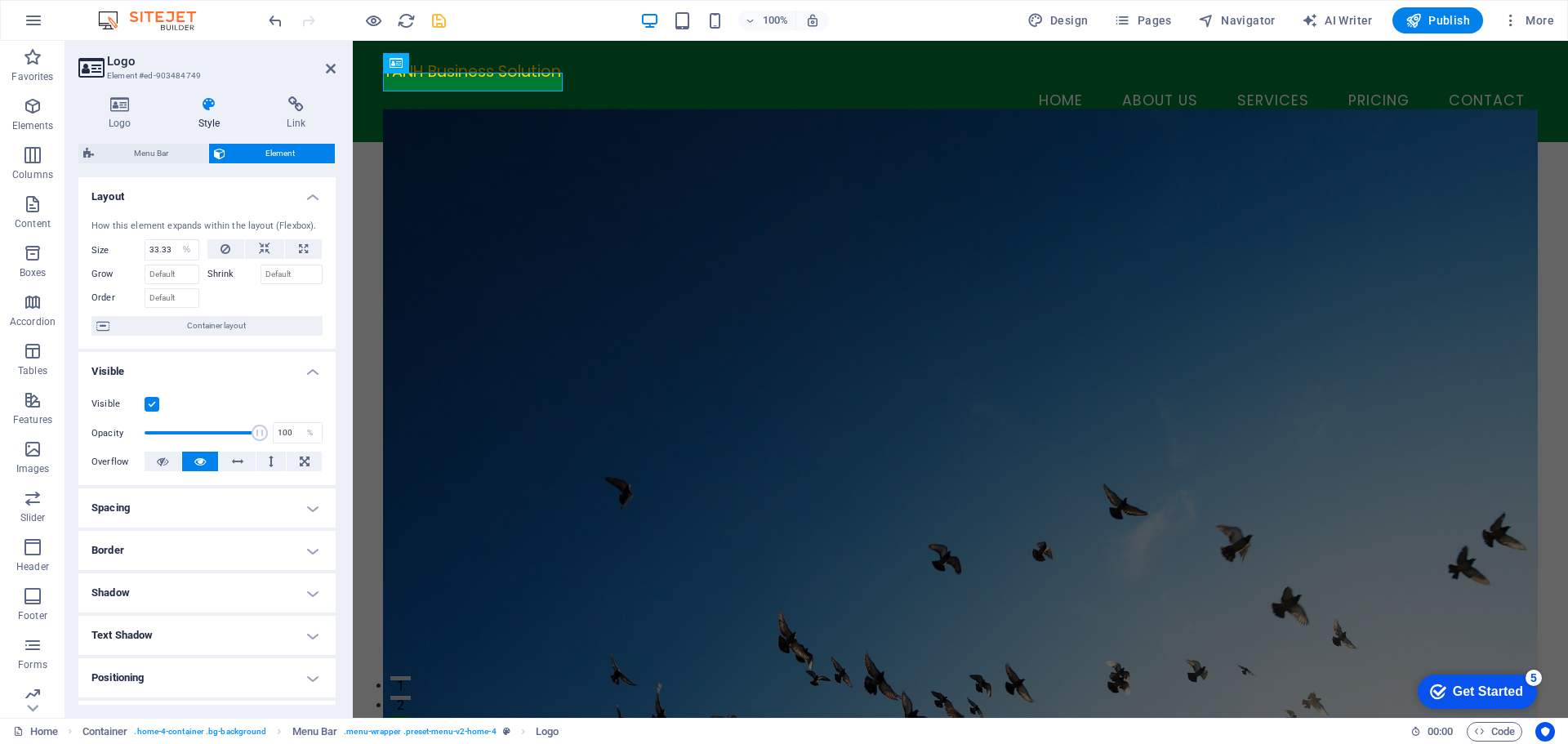
click at [230, 294] on div at bounding box center [265, 296] width 116 height 23
type input "85"
click at [239, 430] on span at bounding box center [202, 432] width 116 height 24
click at [150, 402] on label at bounding box center [152, 404] width 15 height 15
click at [0, 0] on input "Visible" at bounding box center [0, 0] width 0 height 0
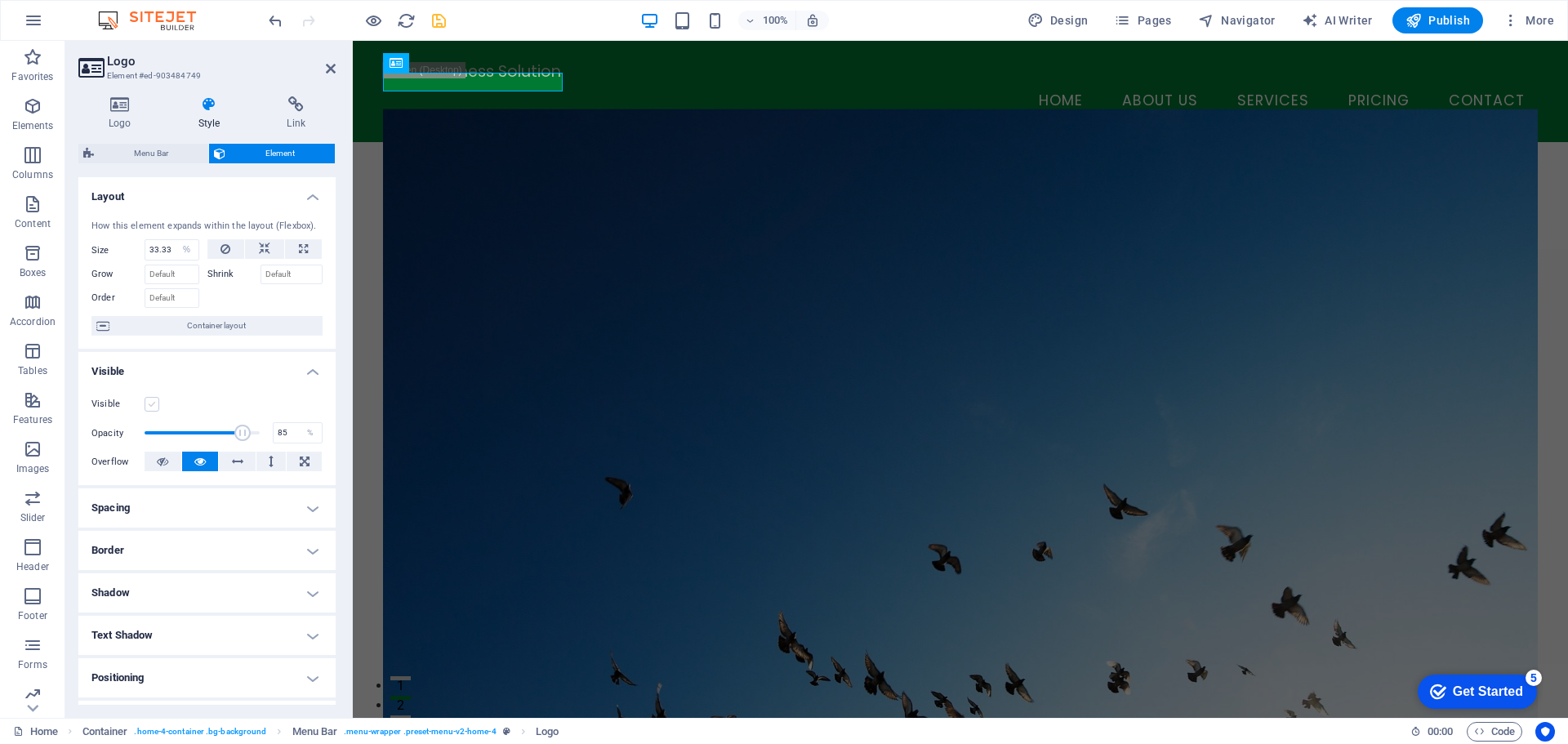
click at [150, 402] on label at bounding box center [152, 404] width 15 height 15
click at [0, 0] on input "Visible" at bounding box center [0, 0] width 0 height 0
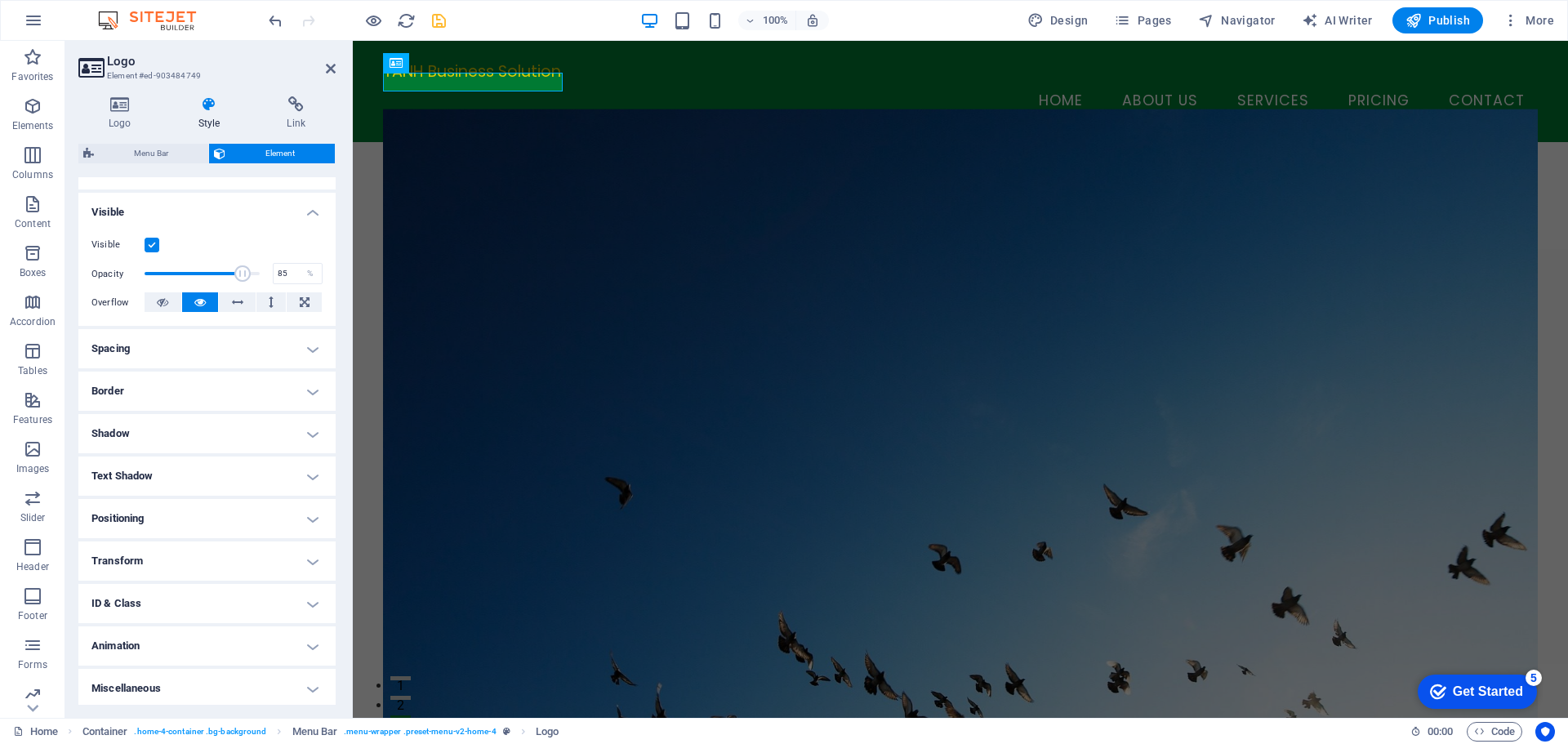
scroll to position [162, 0]
click at [254, 350] on h4 "Spacing" at bounding box center [206, 345] width 257 height 39
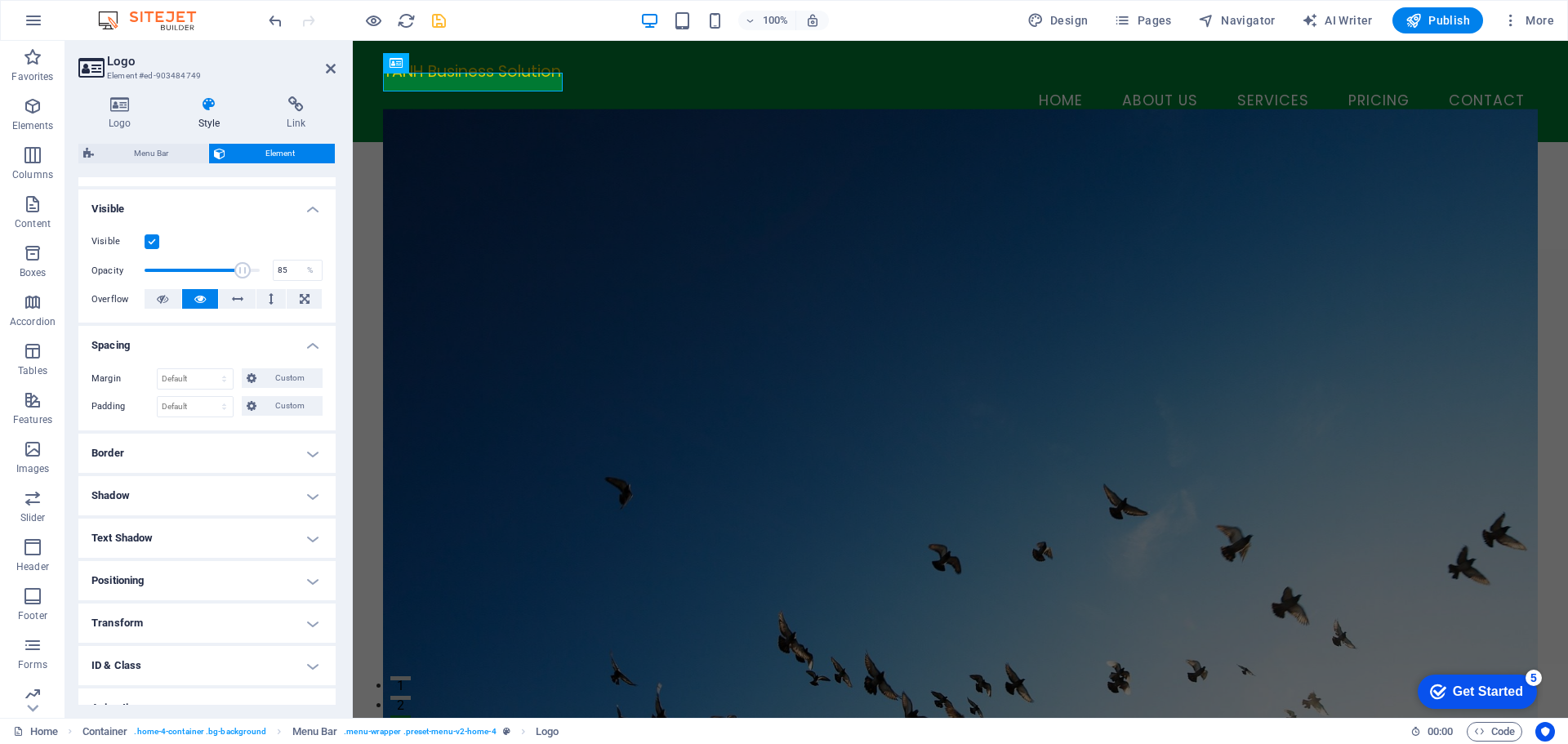
click at [254, 350] on h4 "Spacing" at bounding box center [206, 340] width 257 height 29
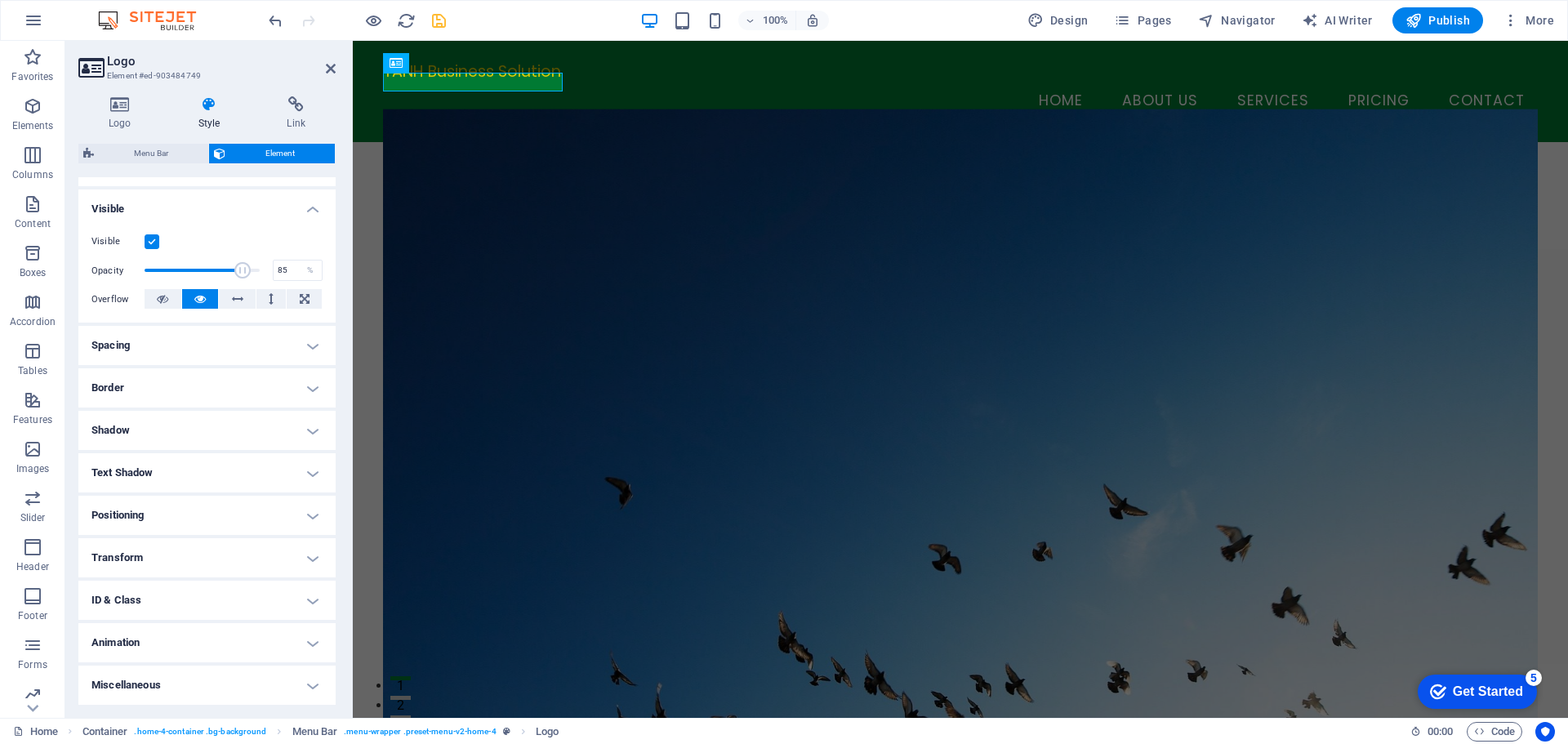
scroll to position [0, 0]
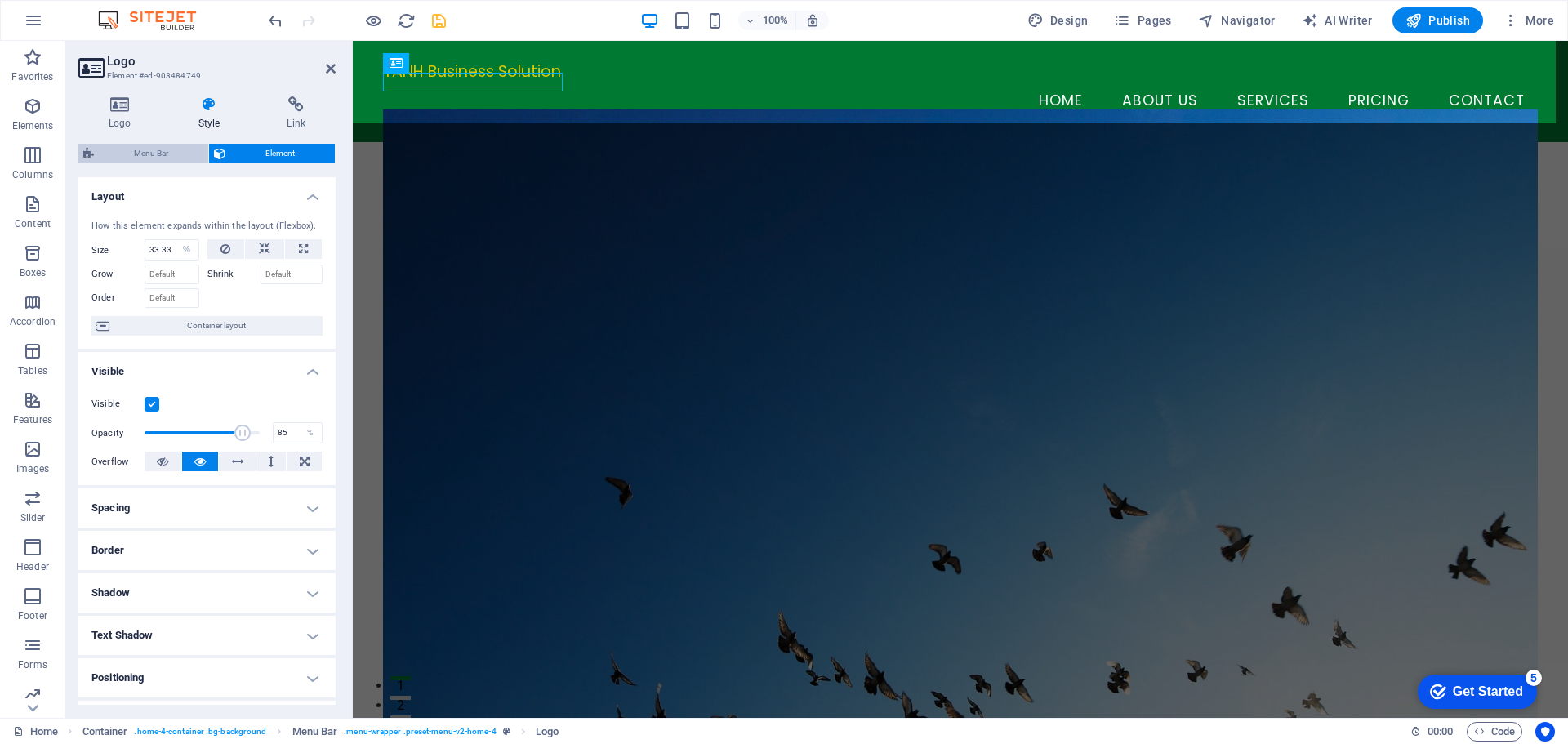
click at [175, 156] on span "Menu Bar" at bounding box center [151, 154] width 105 height 20
select select "vw"
select select "rem"
select select "vw"
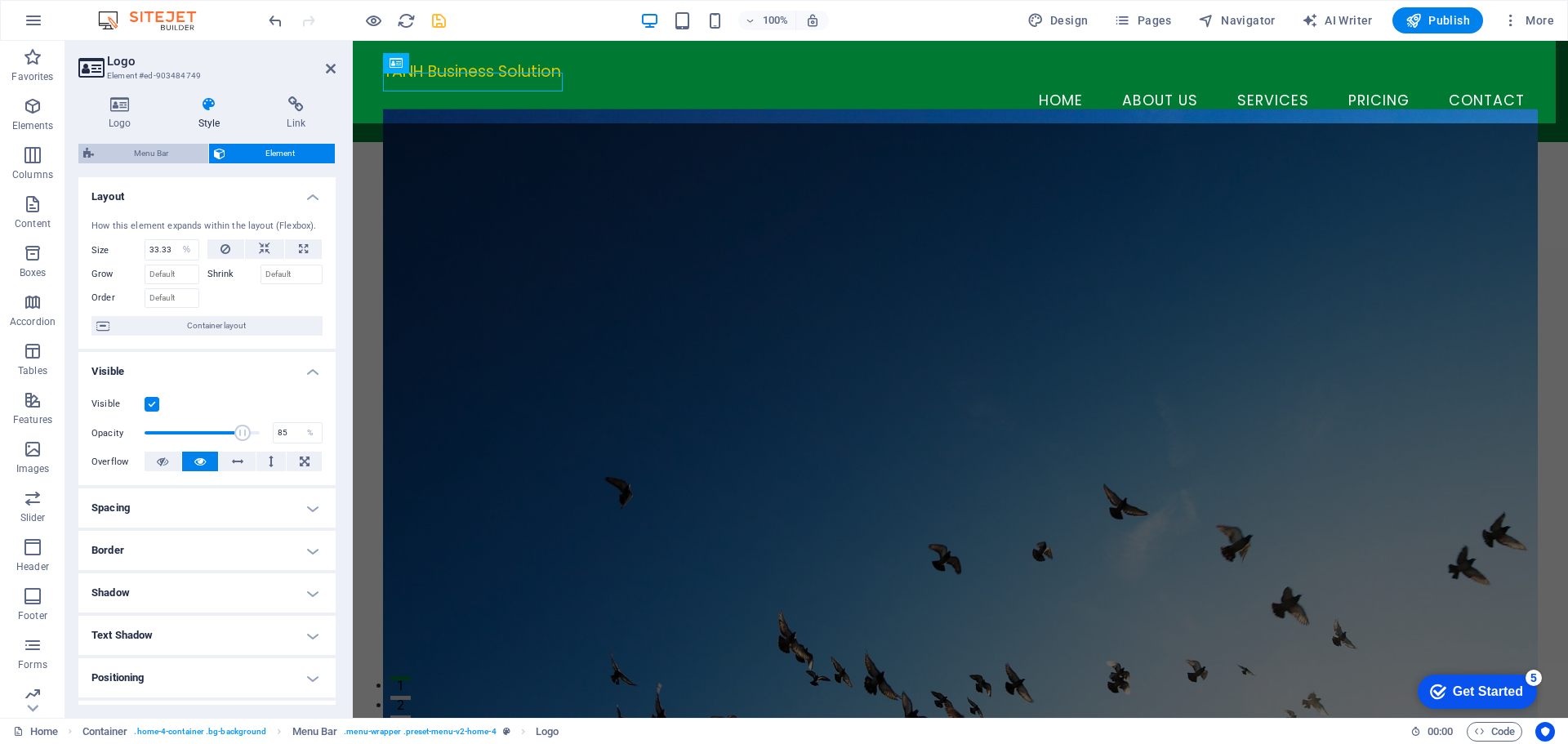
select select "preset-menu-v2-home-4"
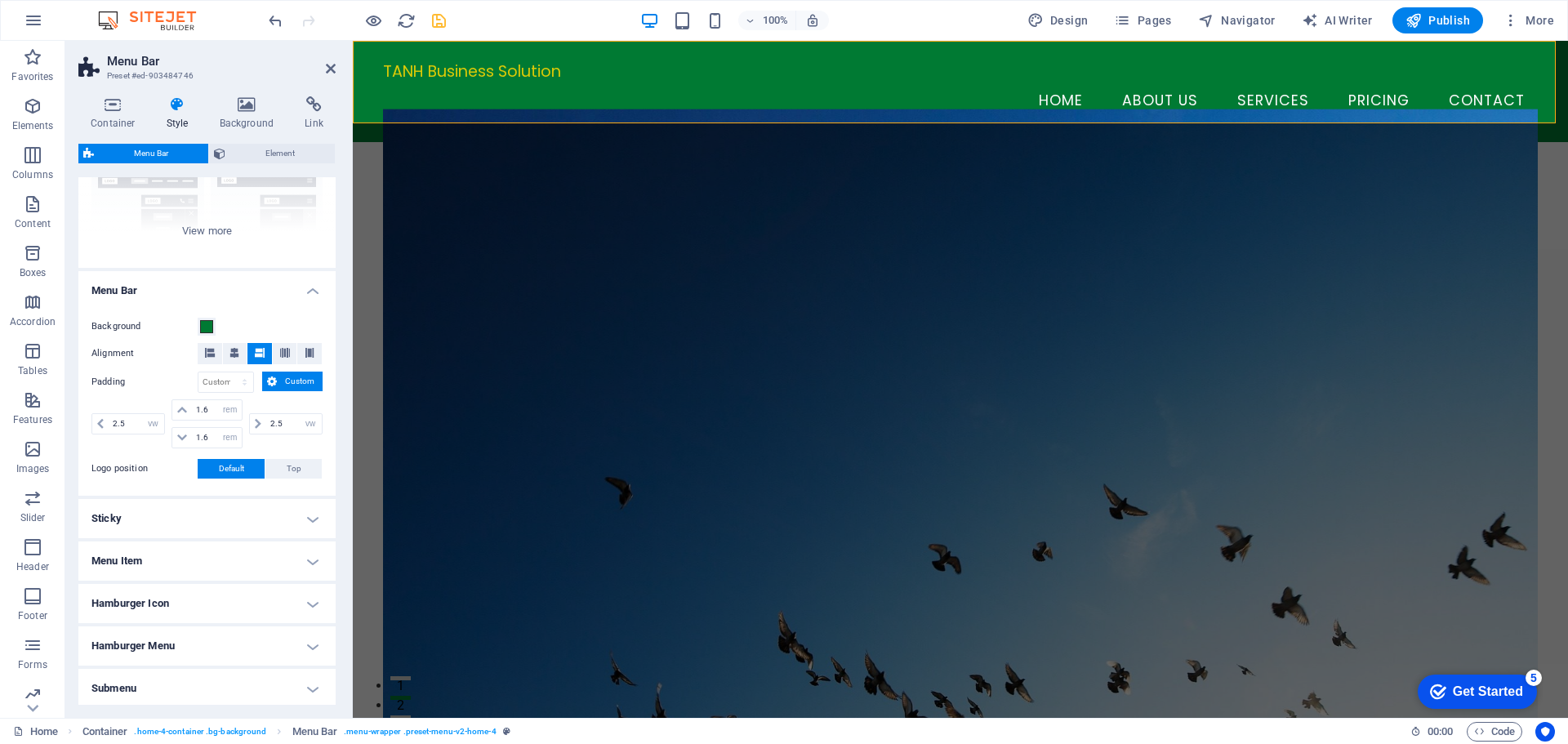
scroll to position [245, 0]
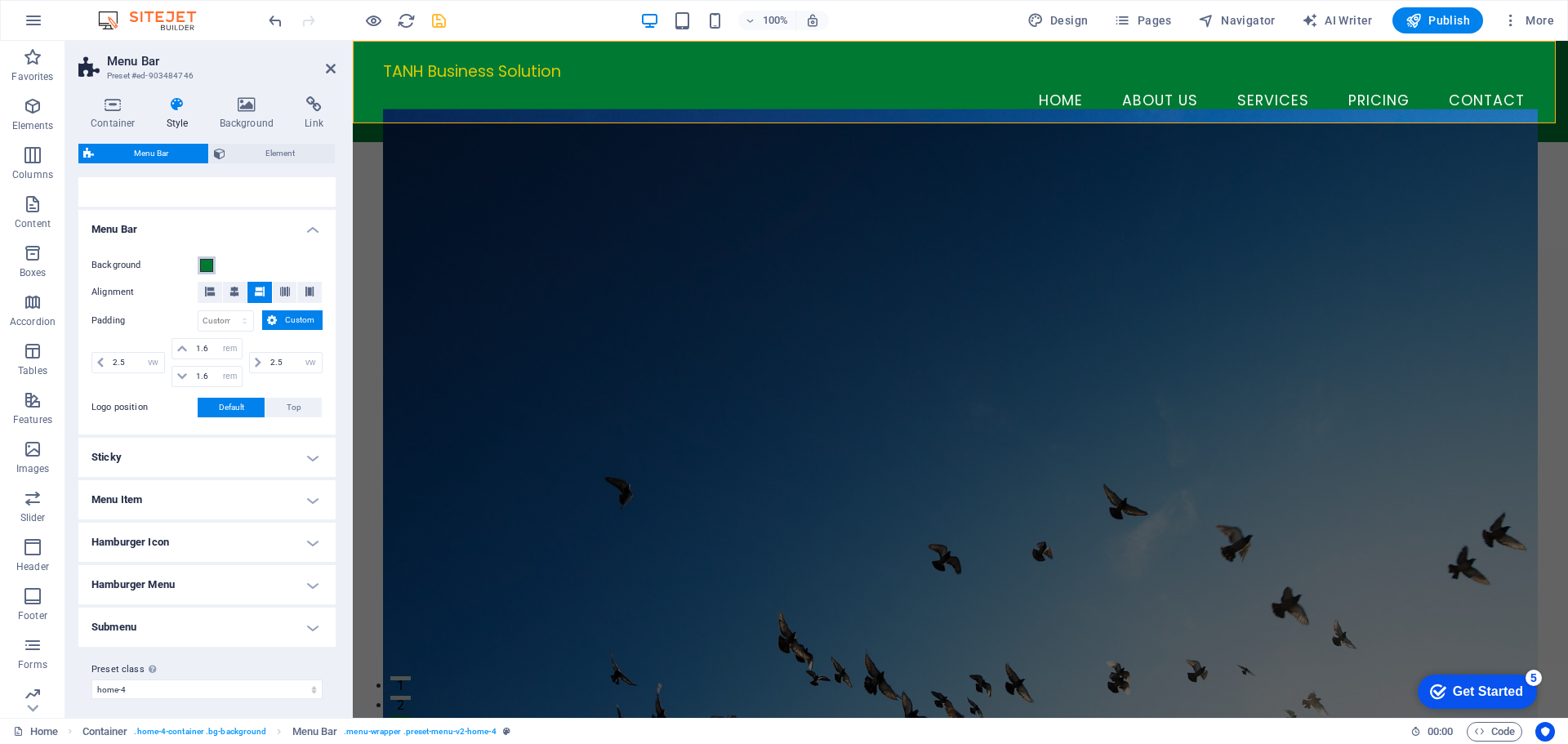
click at [206, 265] on span at bounding box center [207, 265] width 13 height 13
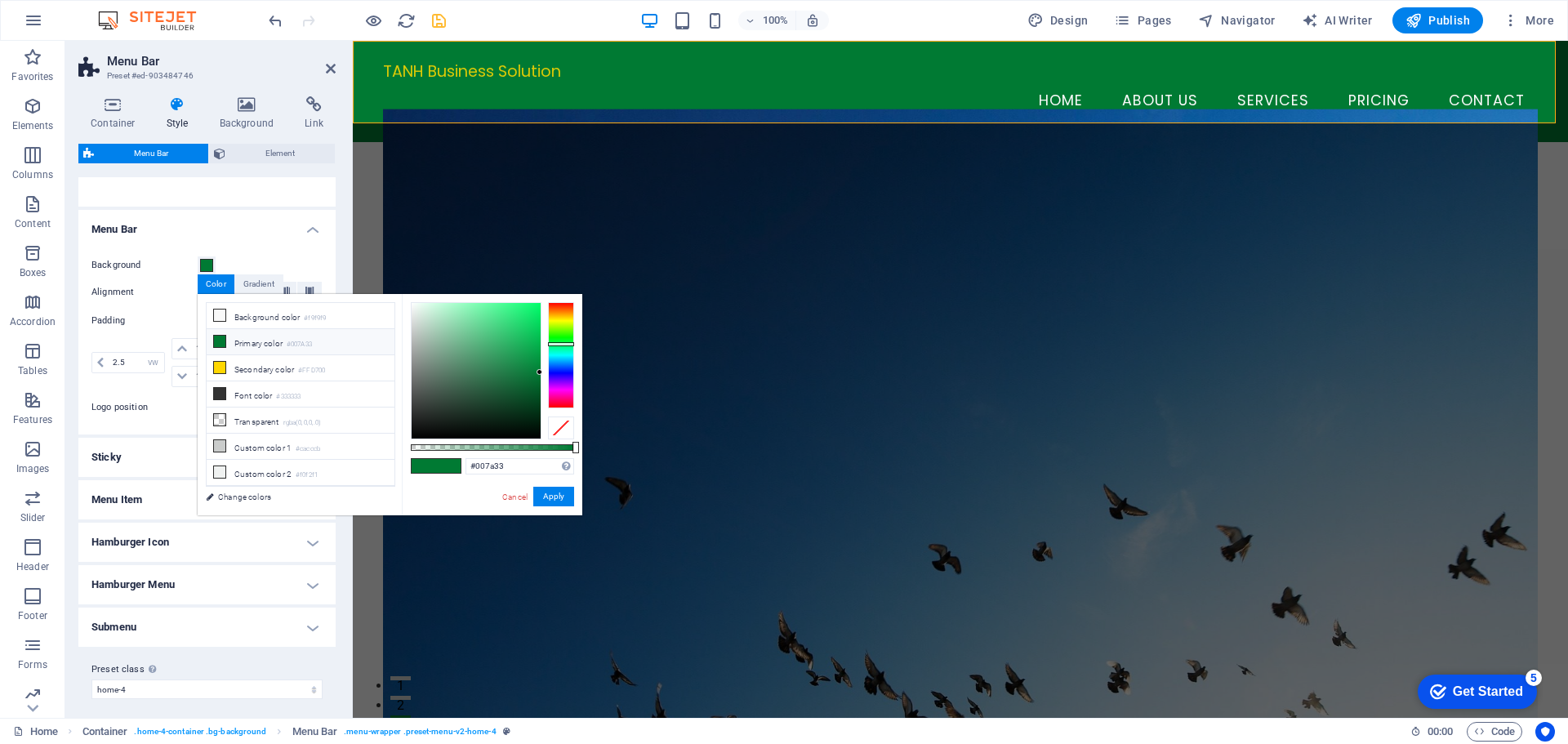
click at [284, 243] on div "Background Alignment Padding px rem % vh vw Custom Custom 2.5 px rem % vh vw 1.…" at bounding box center [206, 337] width 264 height 195
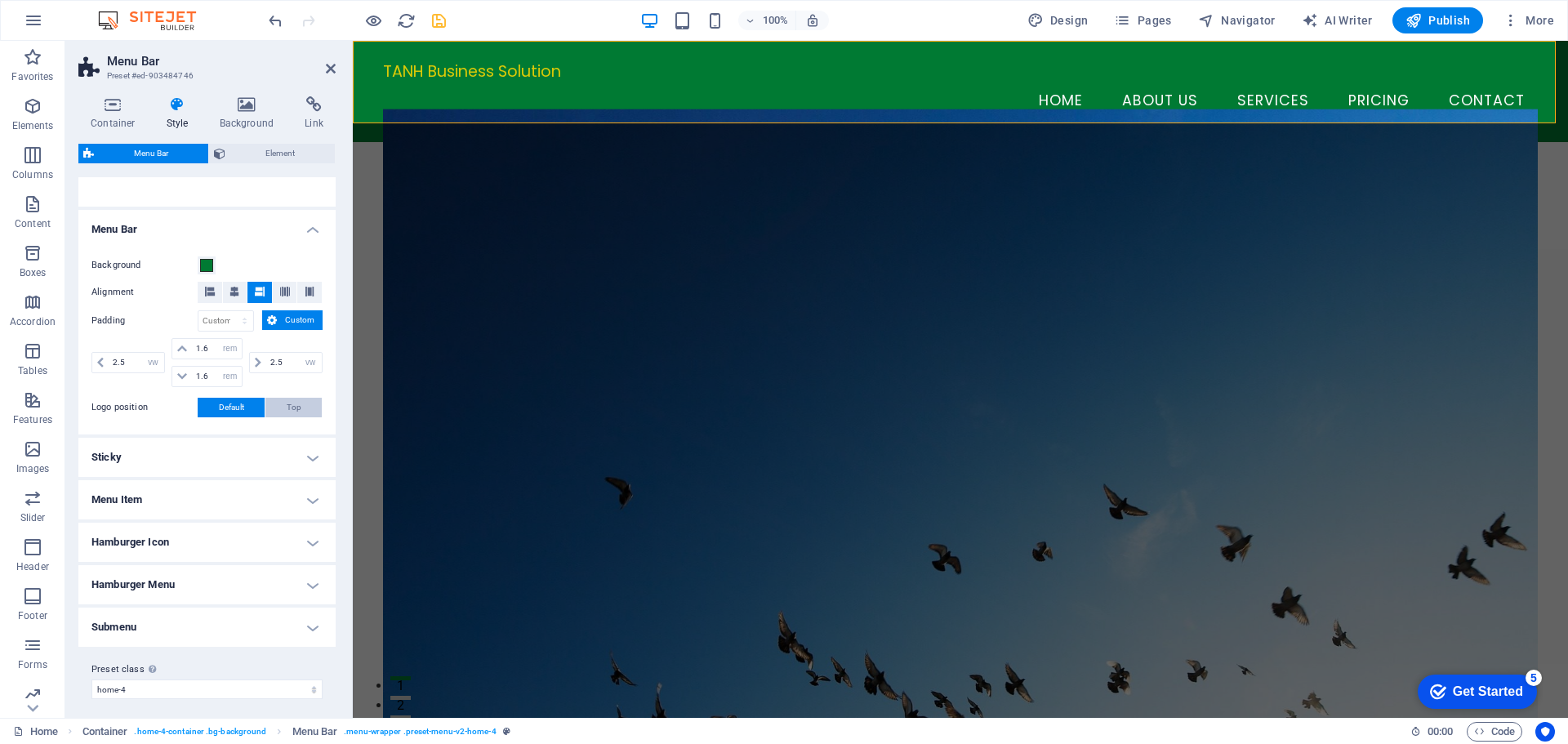
click at [292, 409] on span "Top" at bounding box center [294, 407] width 15 height 20
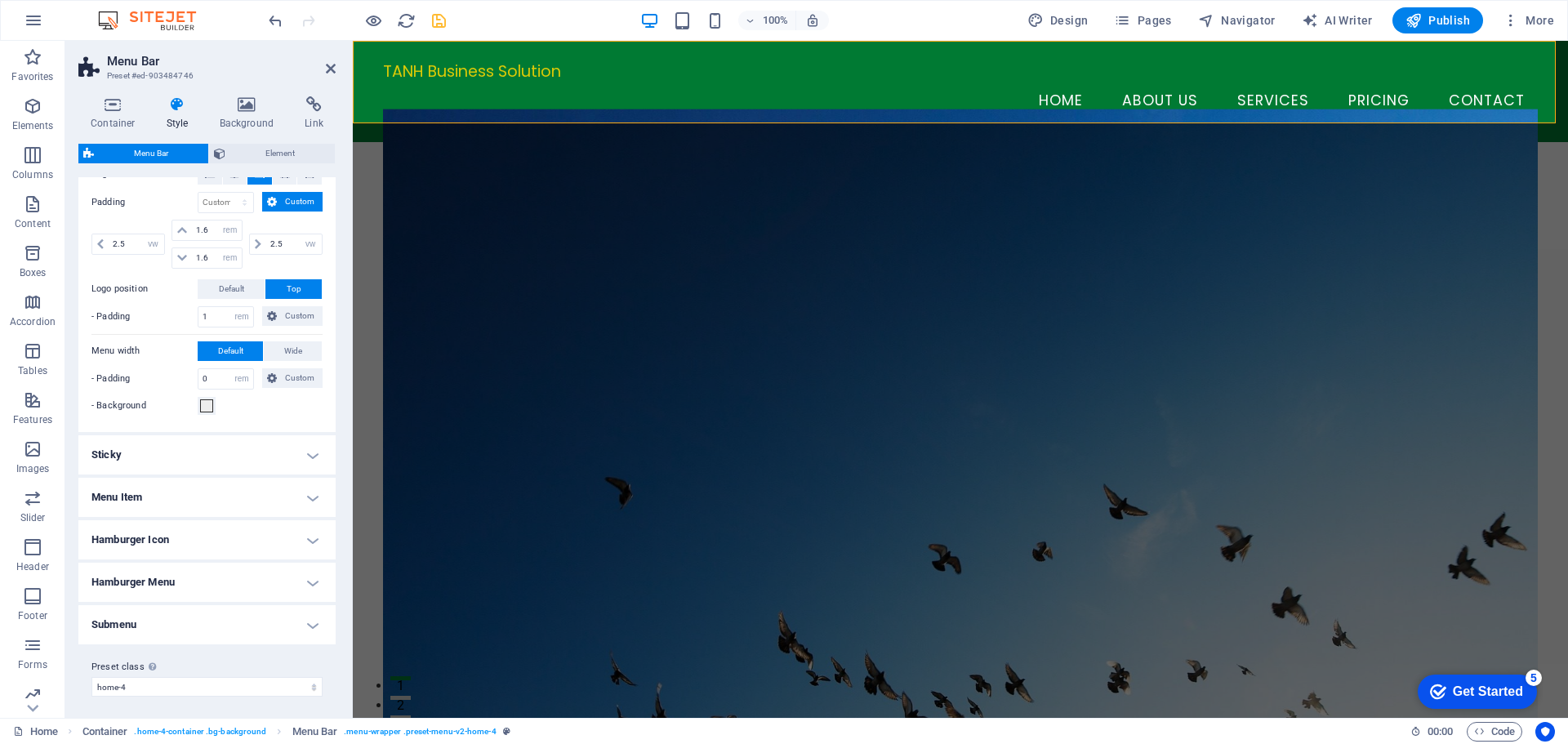
scroll to position [368, 0]
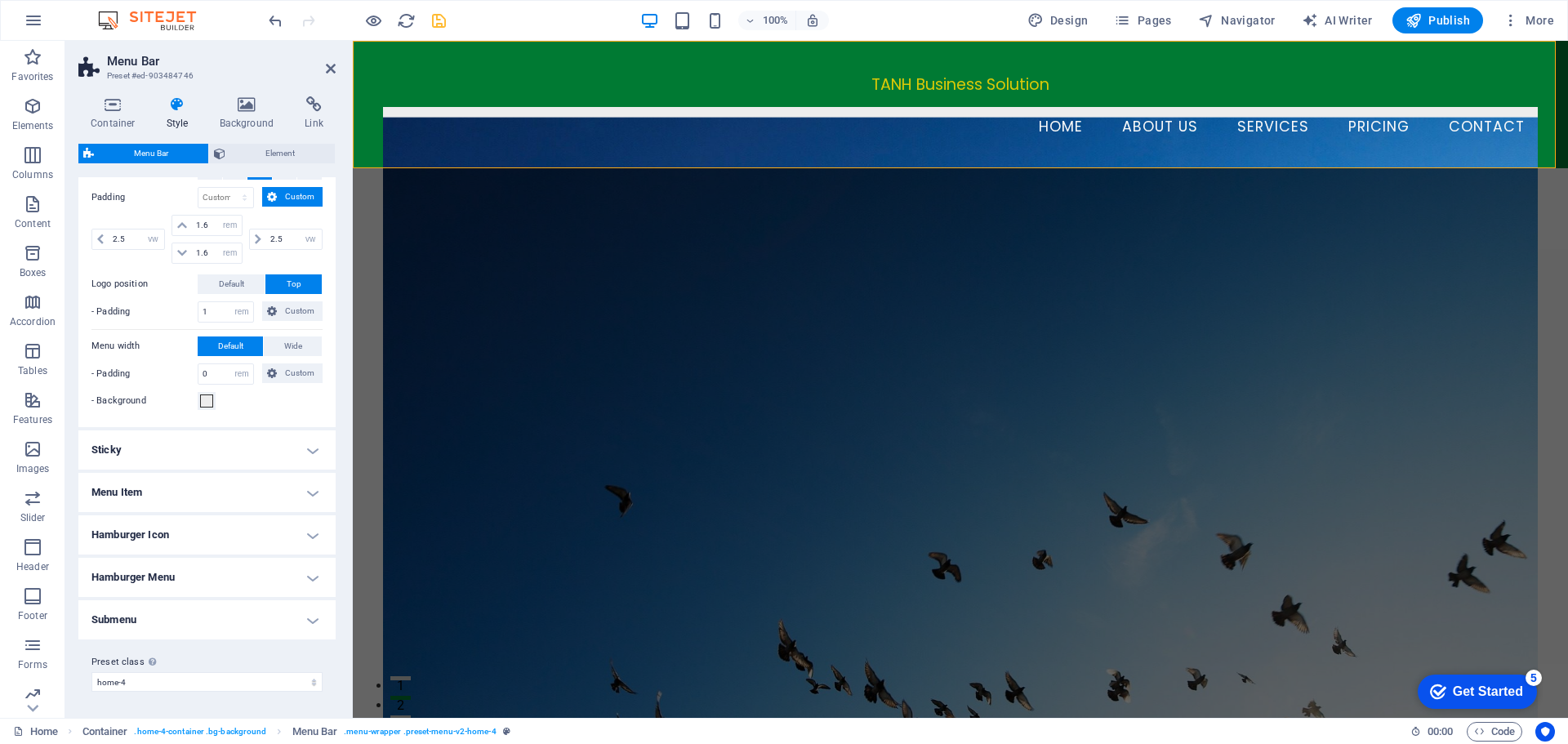
click at [249, 405] on div "- Background" at bounding box center [207, 402] width 231 height 20
click at [237, 281] on span "Default" at bounding box center [231, 284] width 25 height 20
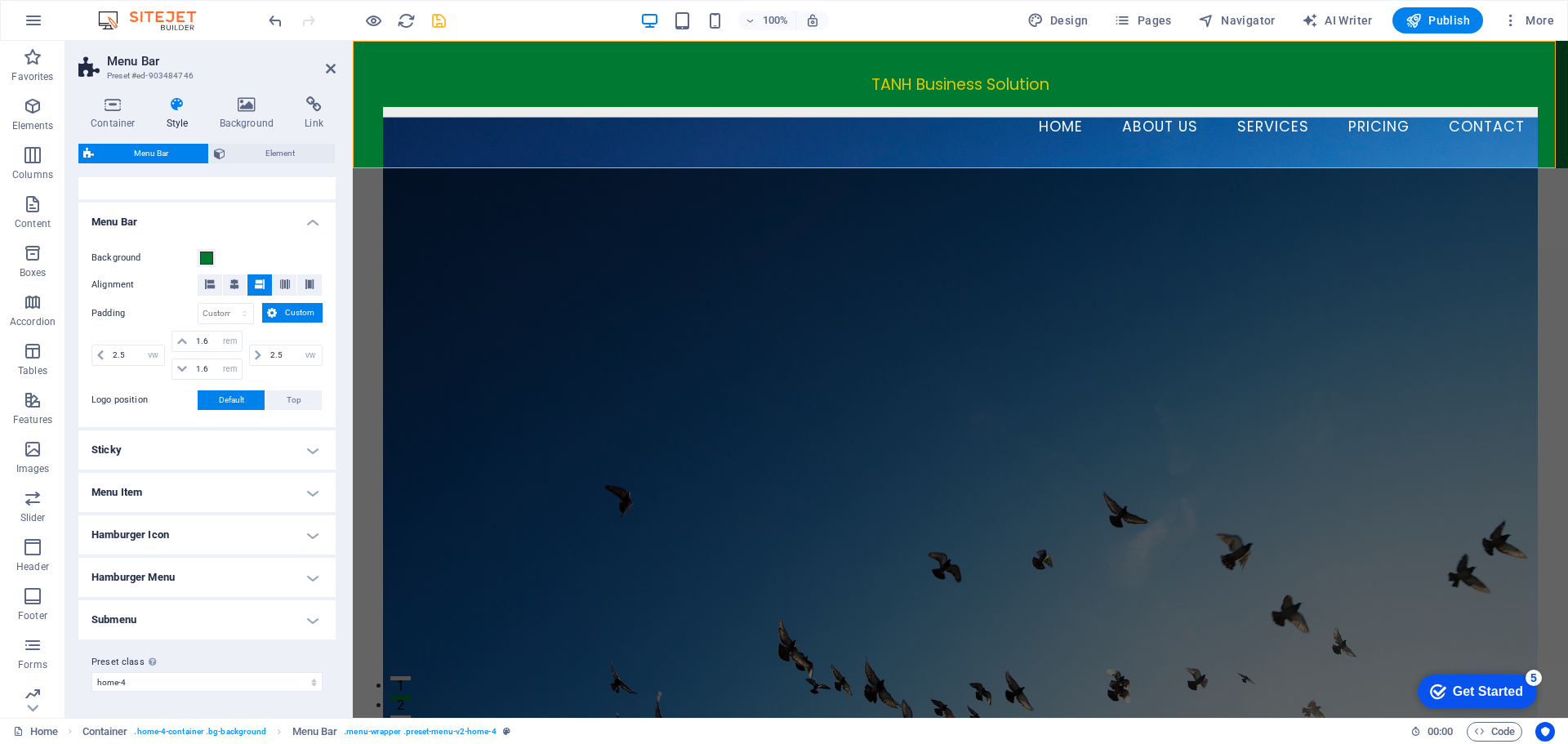
scroll to position [253, 0]
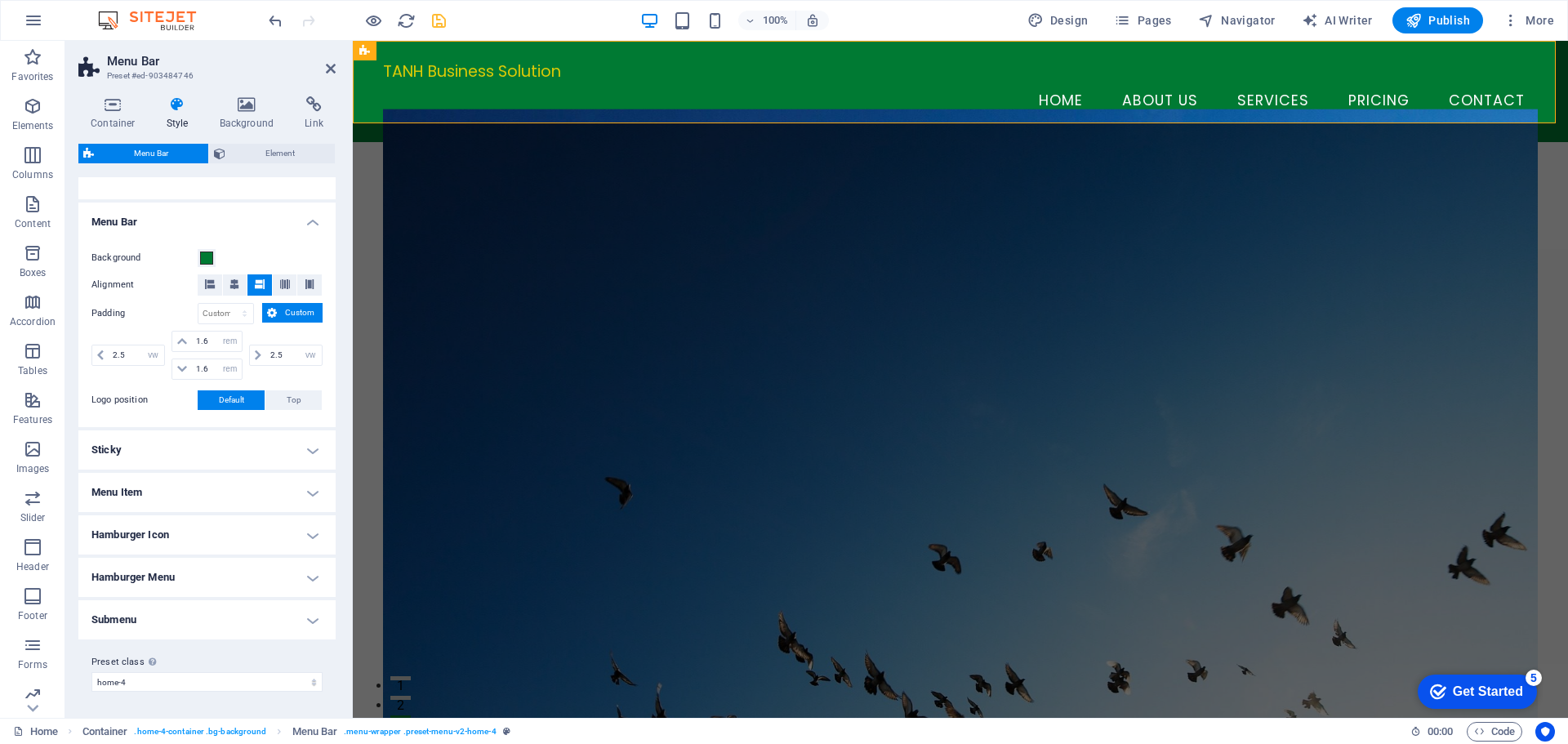
click at [204, 452] on h4 "Sticky" at bounding box center [206, 450] width 257 height 39
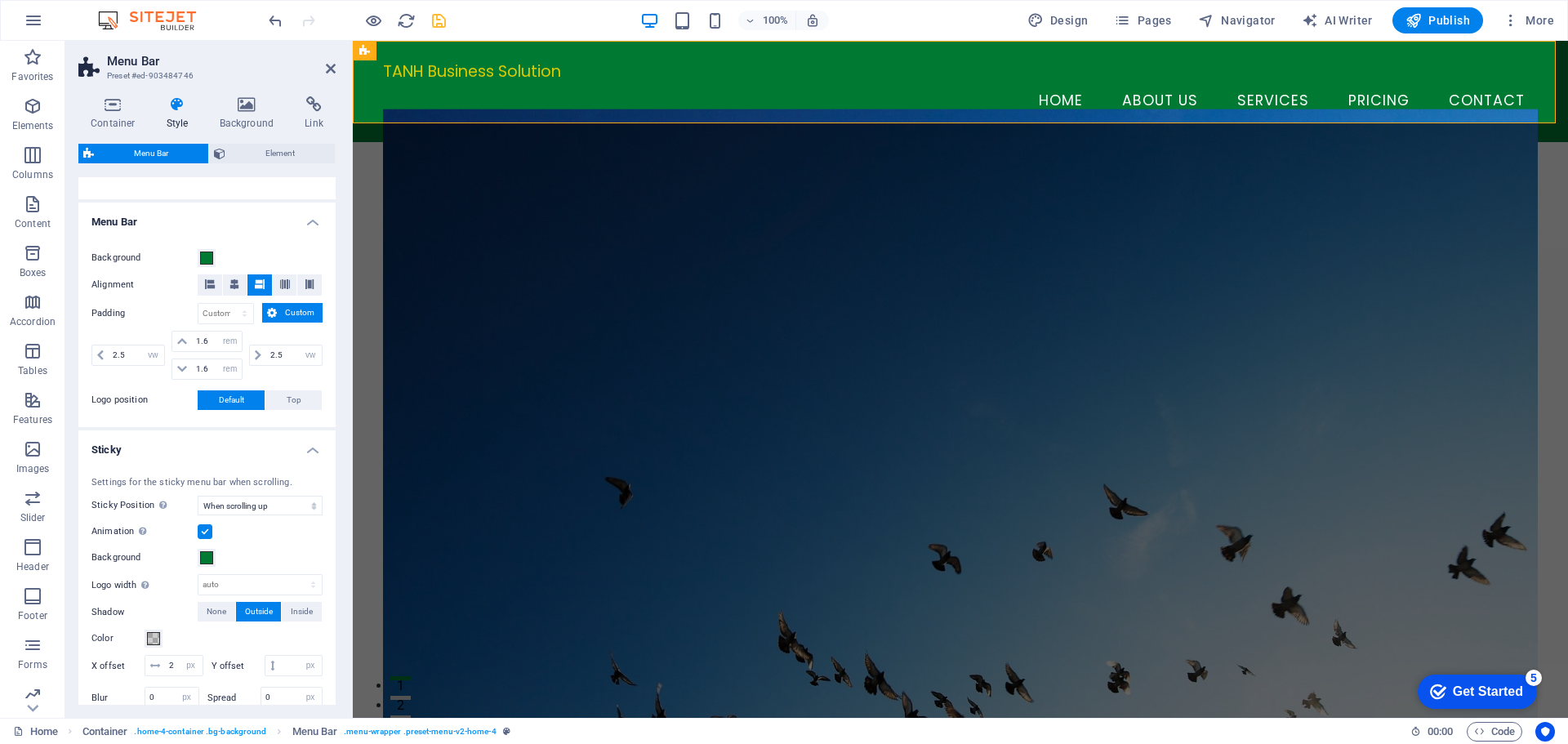
click at [204, 452] on h4 "Sticky" at bounding box center [206, 445] width 257 height 29
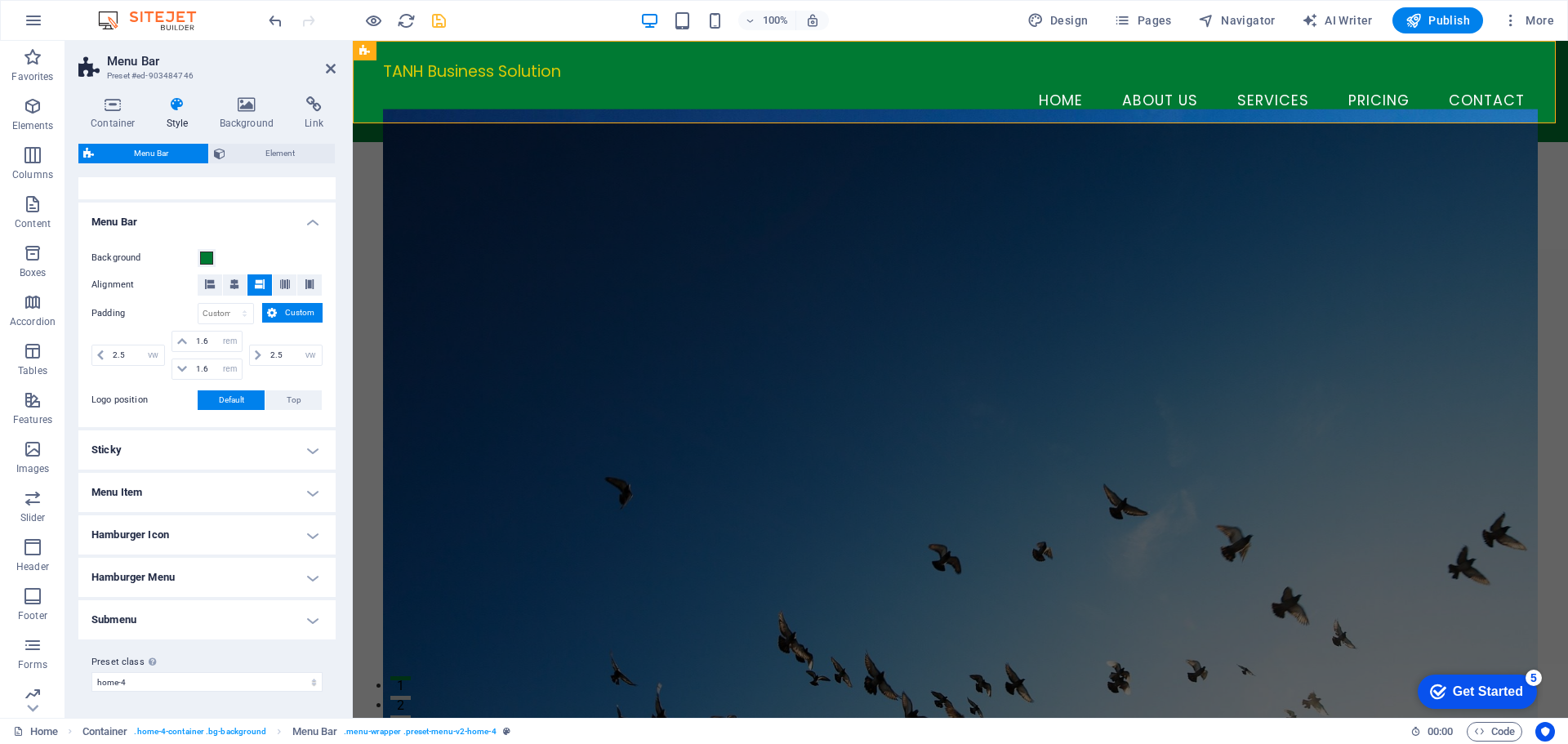
click at [212, 498] on h4 "Menu Item" at bounding box center [206, 492] width 257 height 39
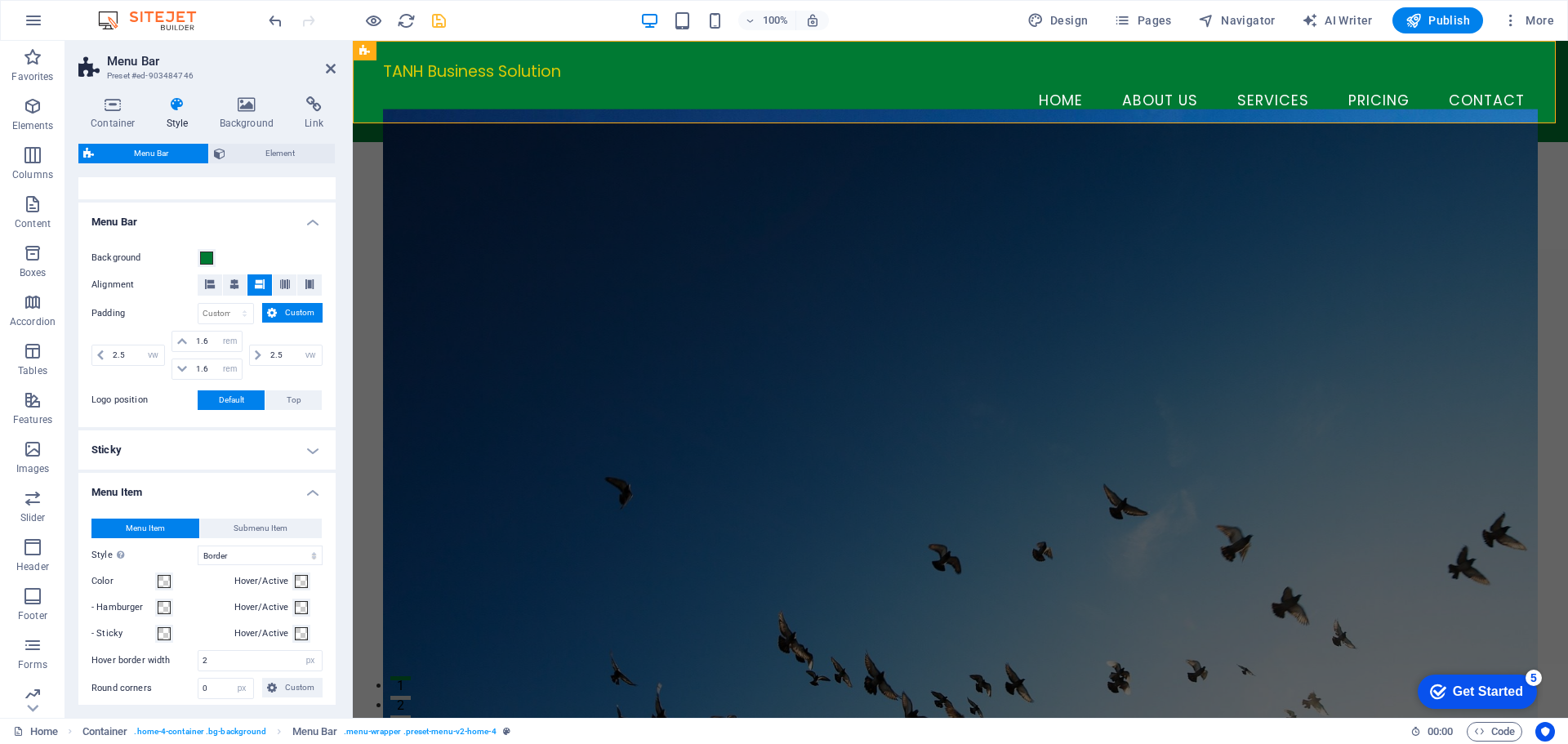
click at [212, 498] on h4 "Menu Item" at bounding box center [206, 487] width 257 height 29
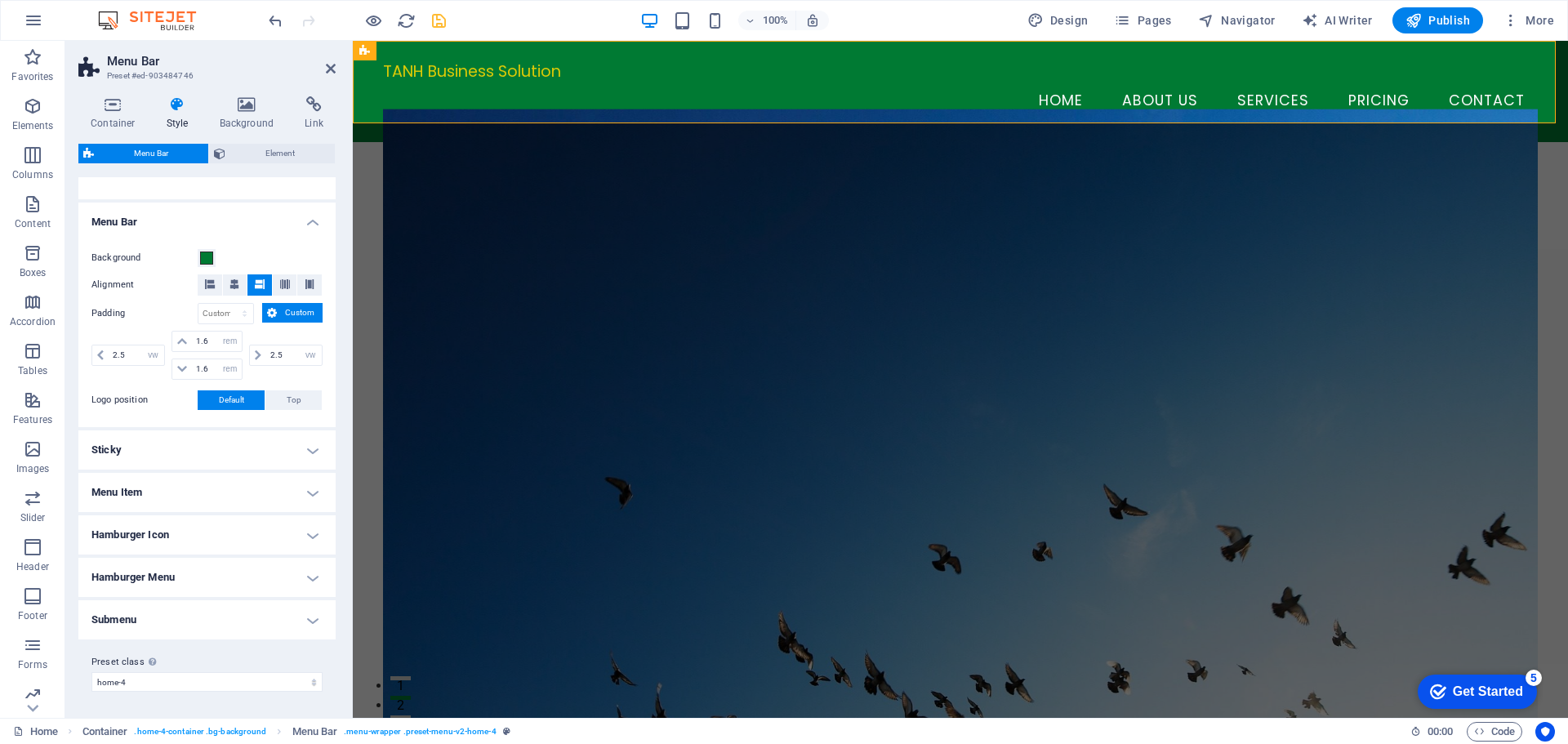
click at [200, 542] on h4 "Hamburger Icon" at bounding box center [206, 535] width 257 height 39
click at [200, 542] on h4 "Hamburger Icon" at bounding box center [206, 530] width 257 height 29
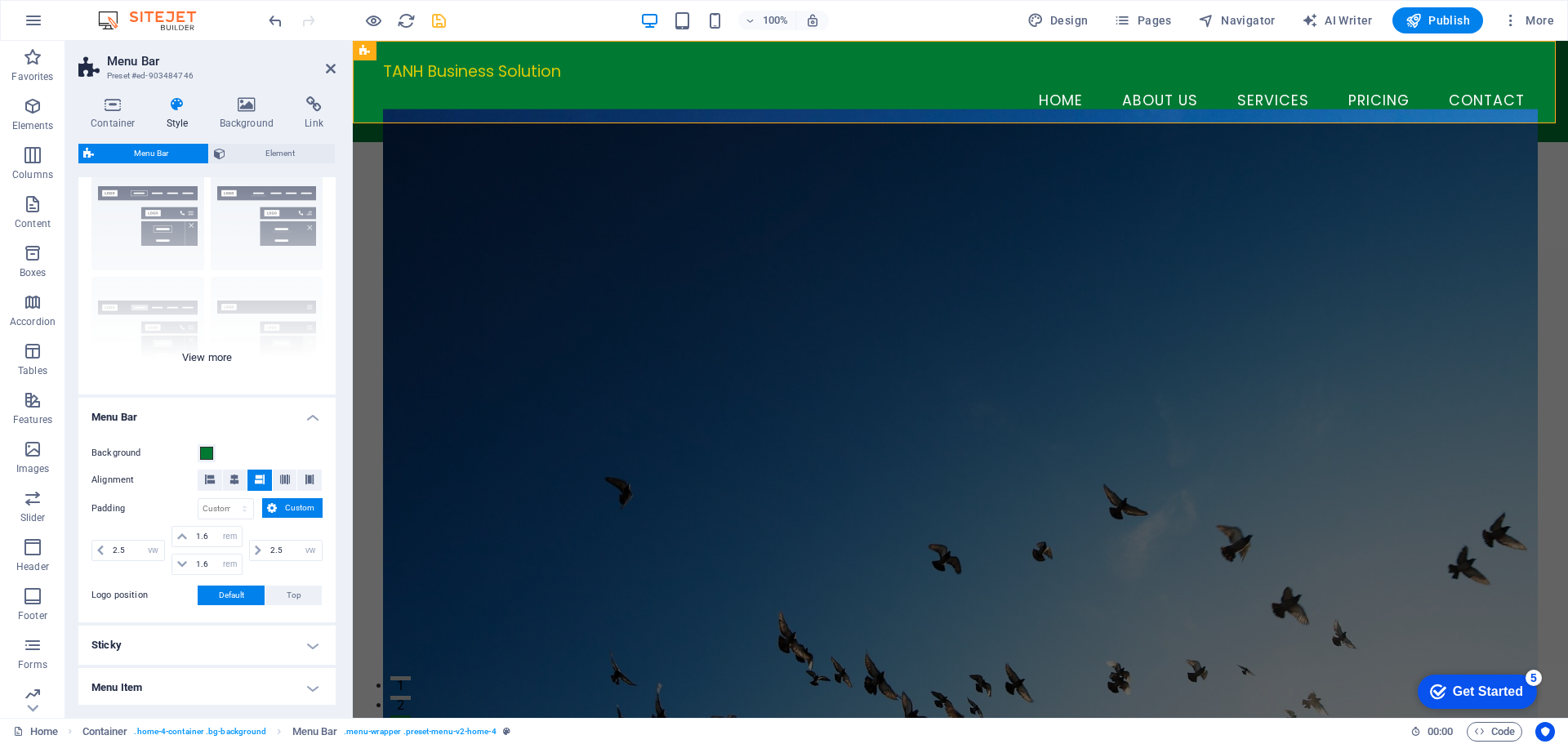
scroll to position [0, 0]
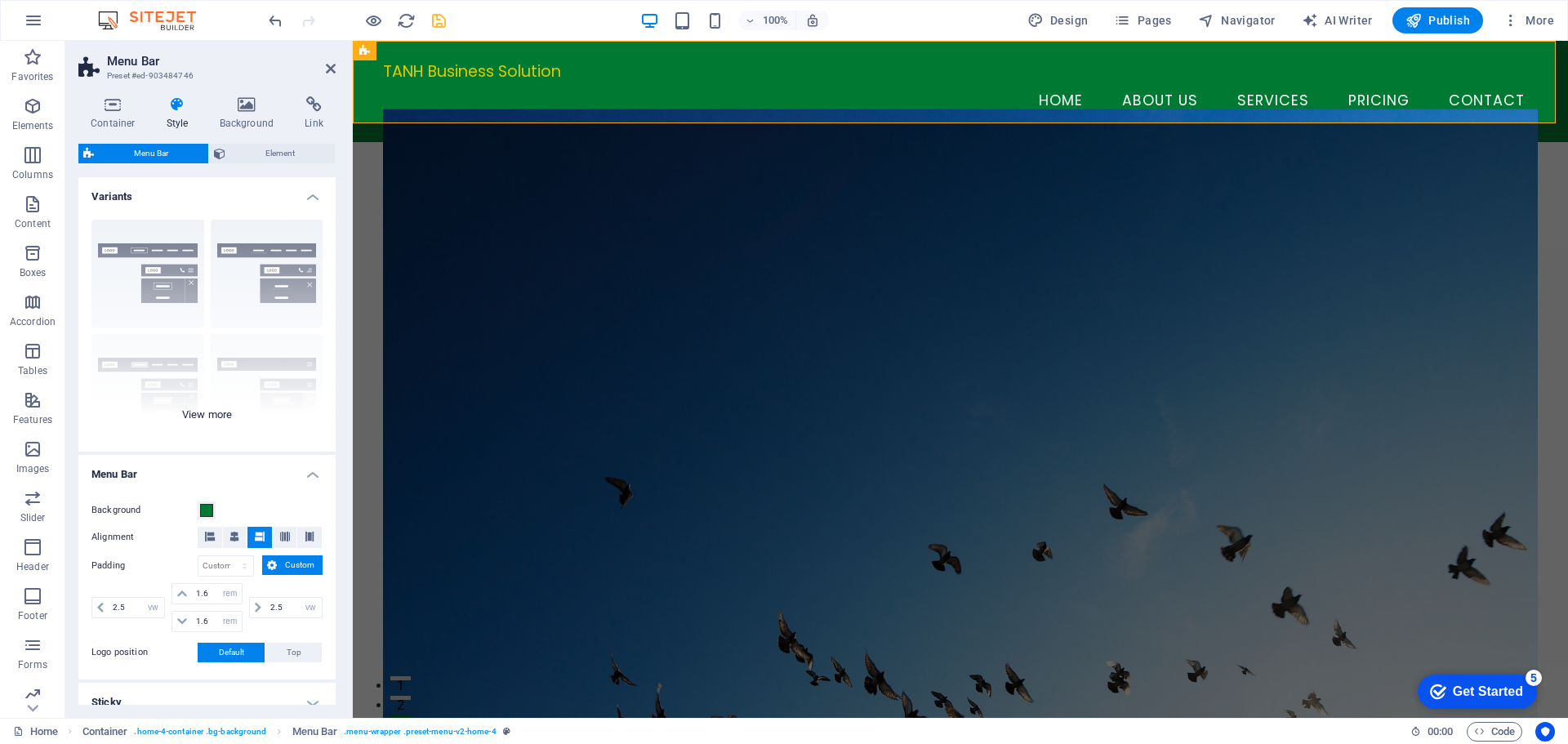
click at [211, 409] on div "Border Centered Default Fixed Loki Trigger Wide XXL" at bounding box center [206, 329] width 257 height 245
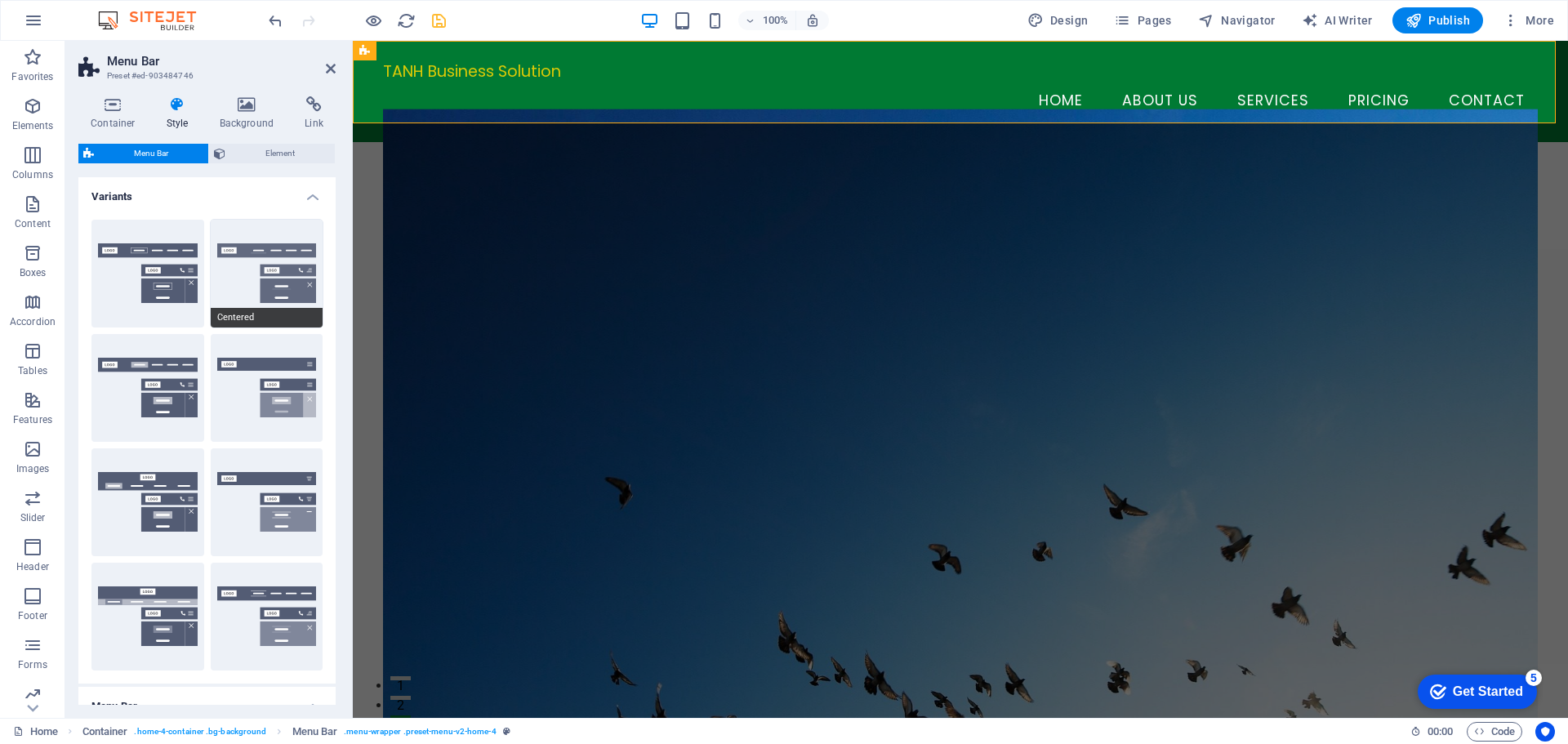
click at [239, 297] on button "Centered" at bounding box center [267, 273] width 113 height 108
type input "1"
select select "rem"
type input "1"
select select "rem"
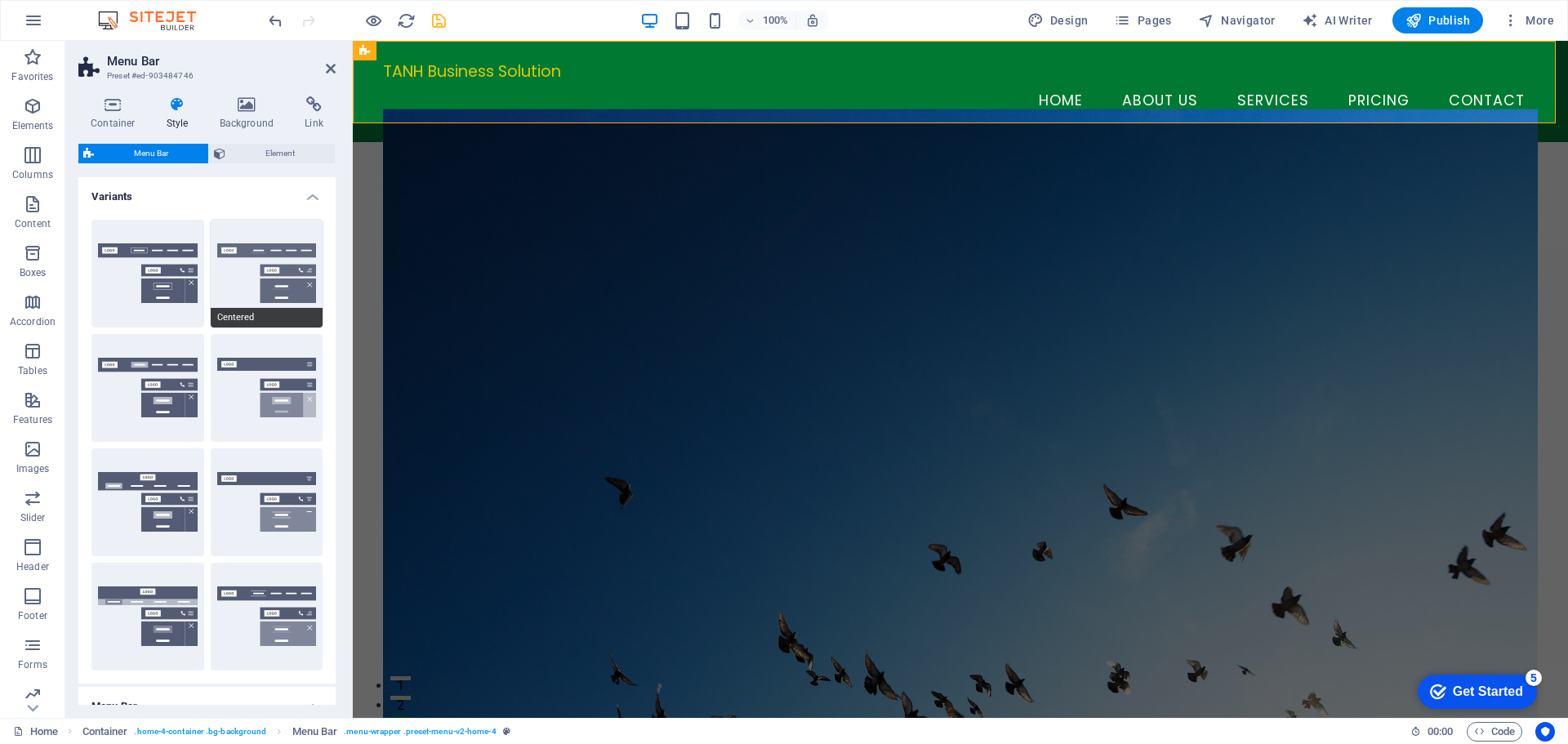
type input "1"
select select "rem"
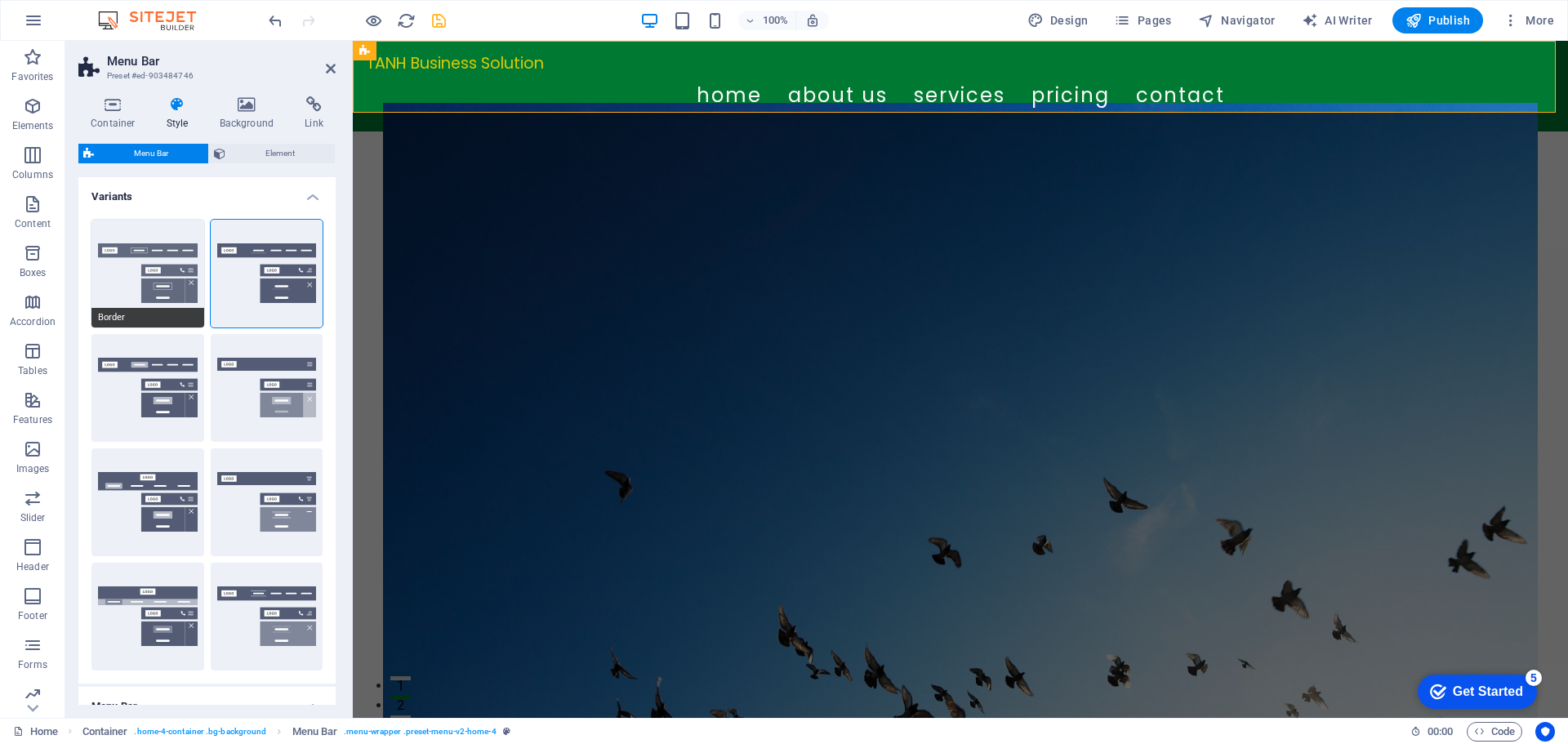
click at [121, 290] on button "Border" at bounding box center [148, 273] width 113 height 108
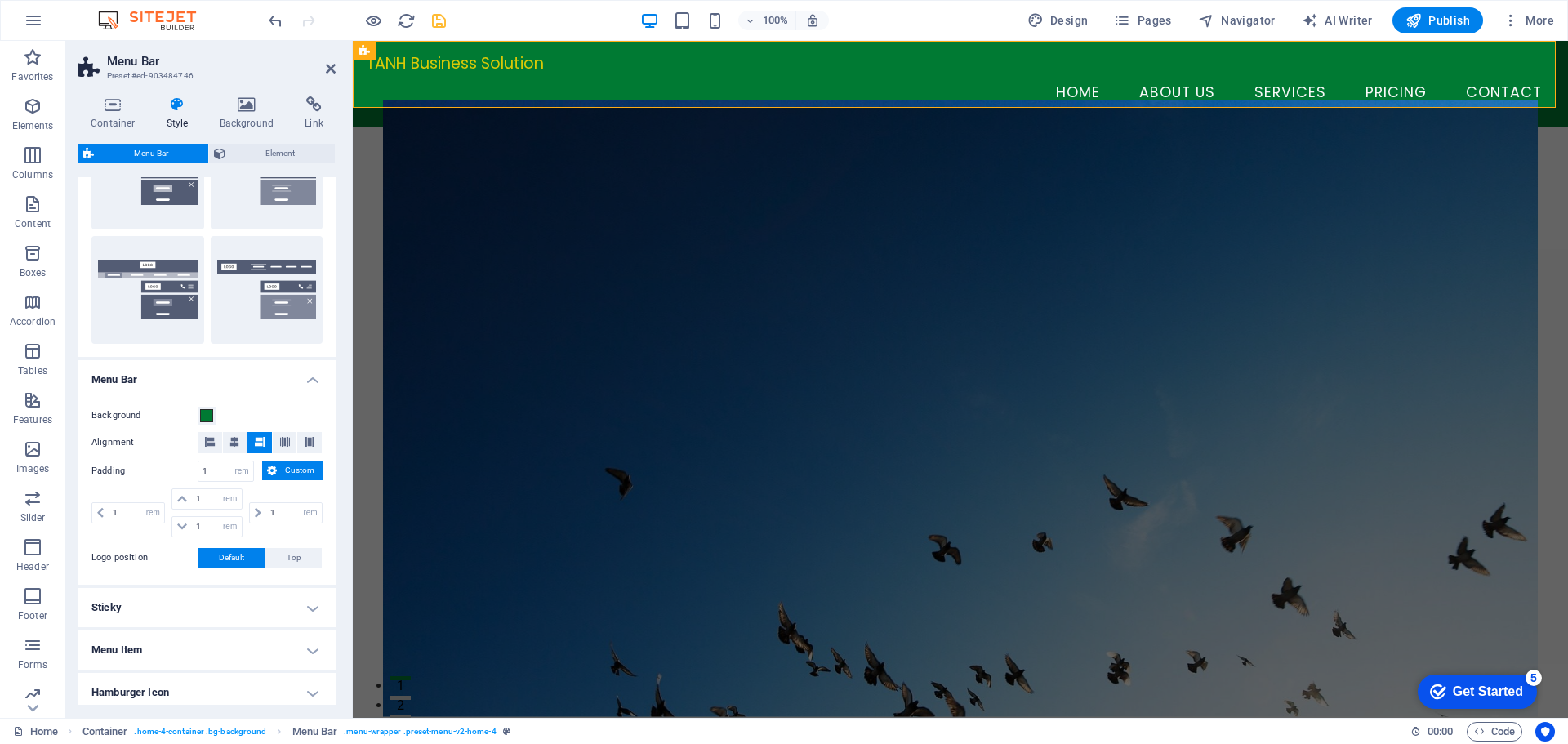
scroll to position [485, 0]
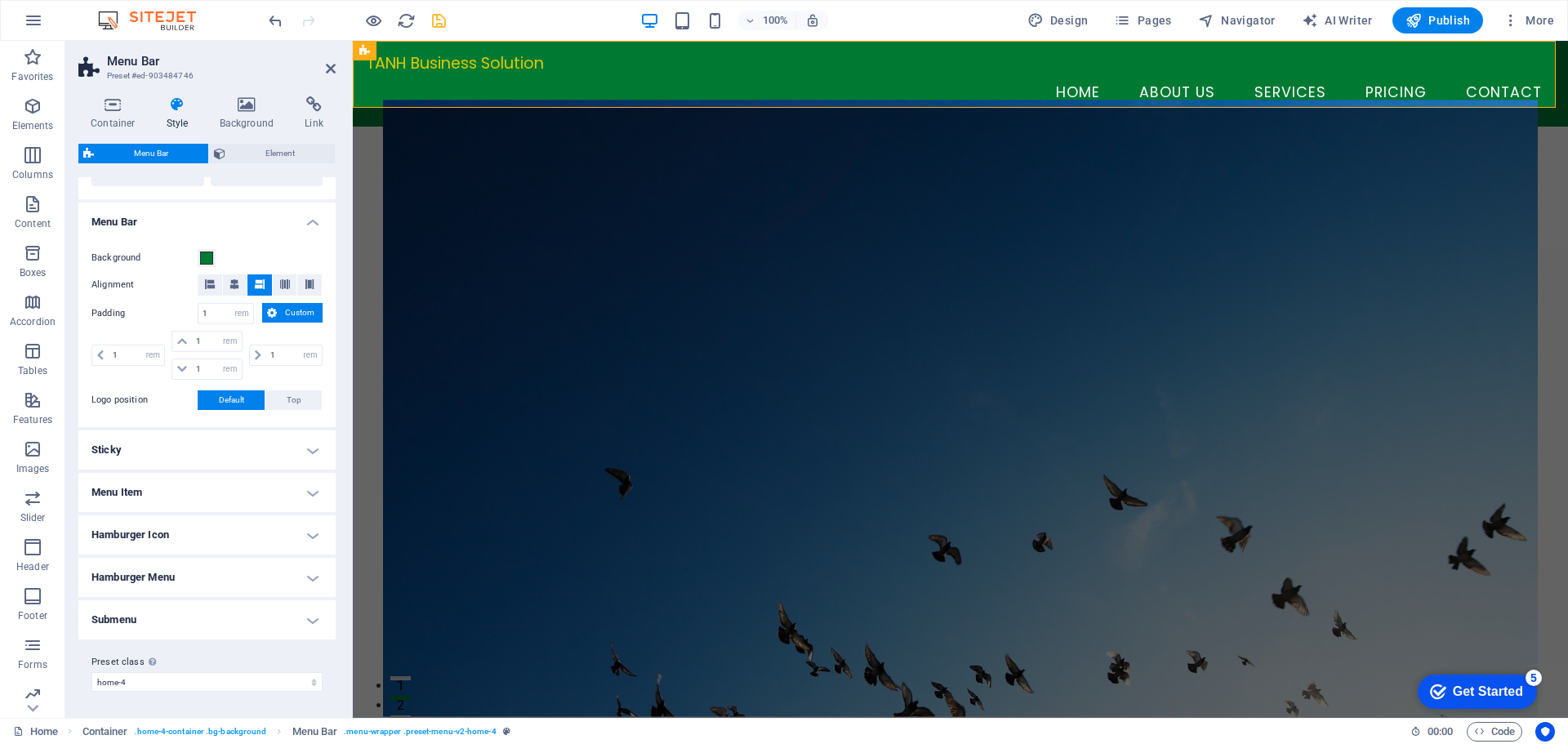
click at [294, 456] on h4 "Sticky" at bounding box center [206, 450] width 257 height 39
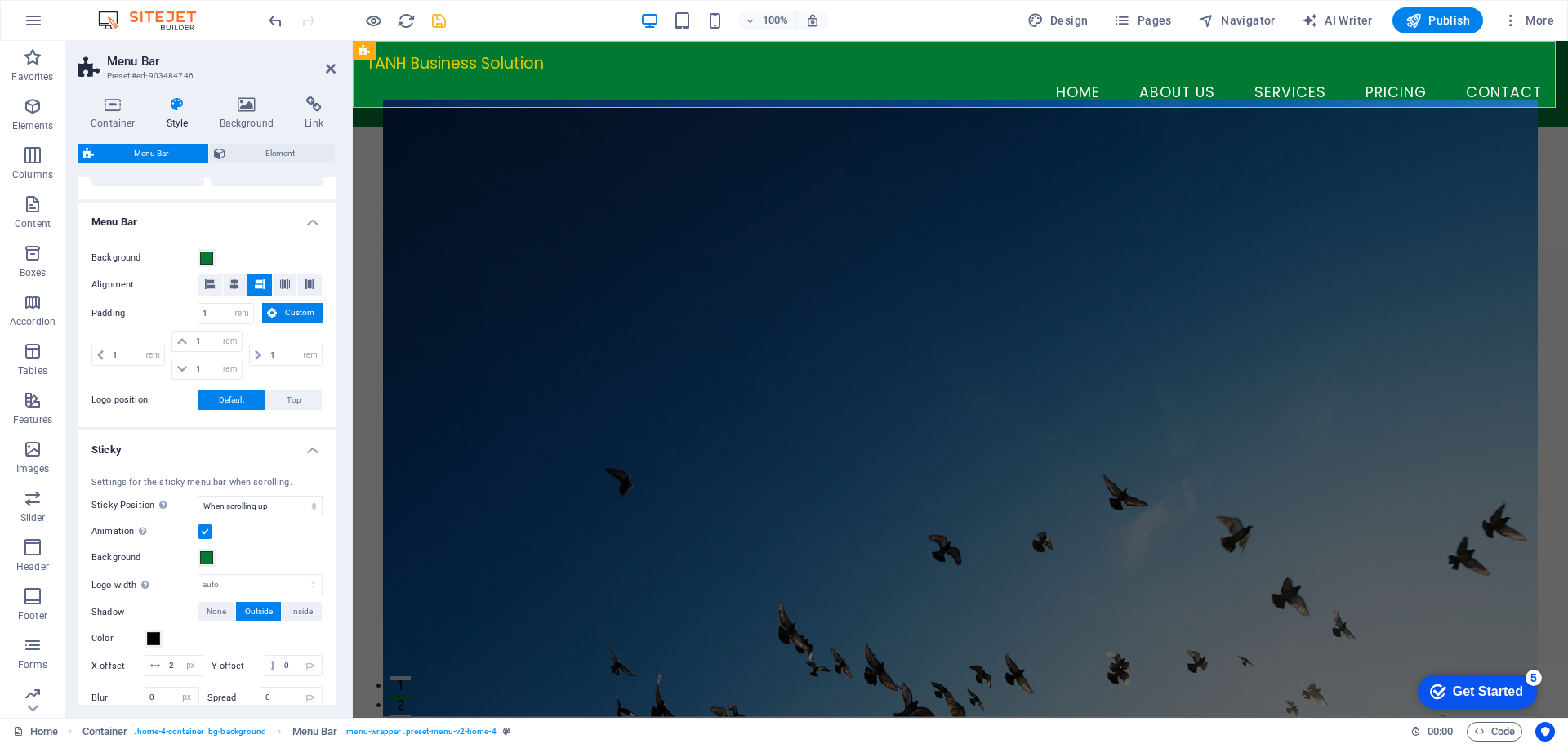
click at [294, 456] on h4 "Sticky" at bounding box center [206, 445] width 257 height 29
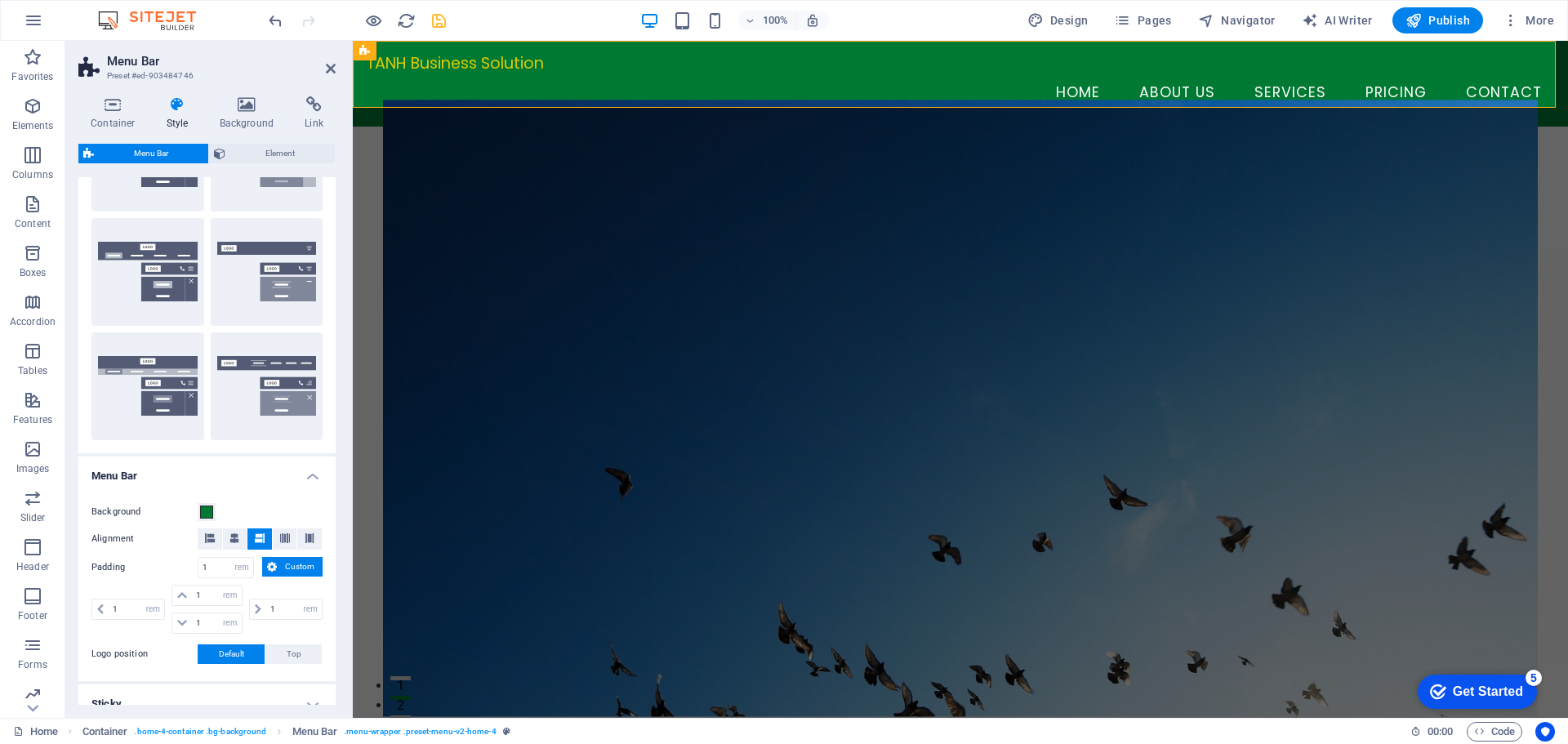
scroll to position [0, 0]
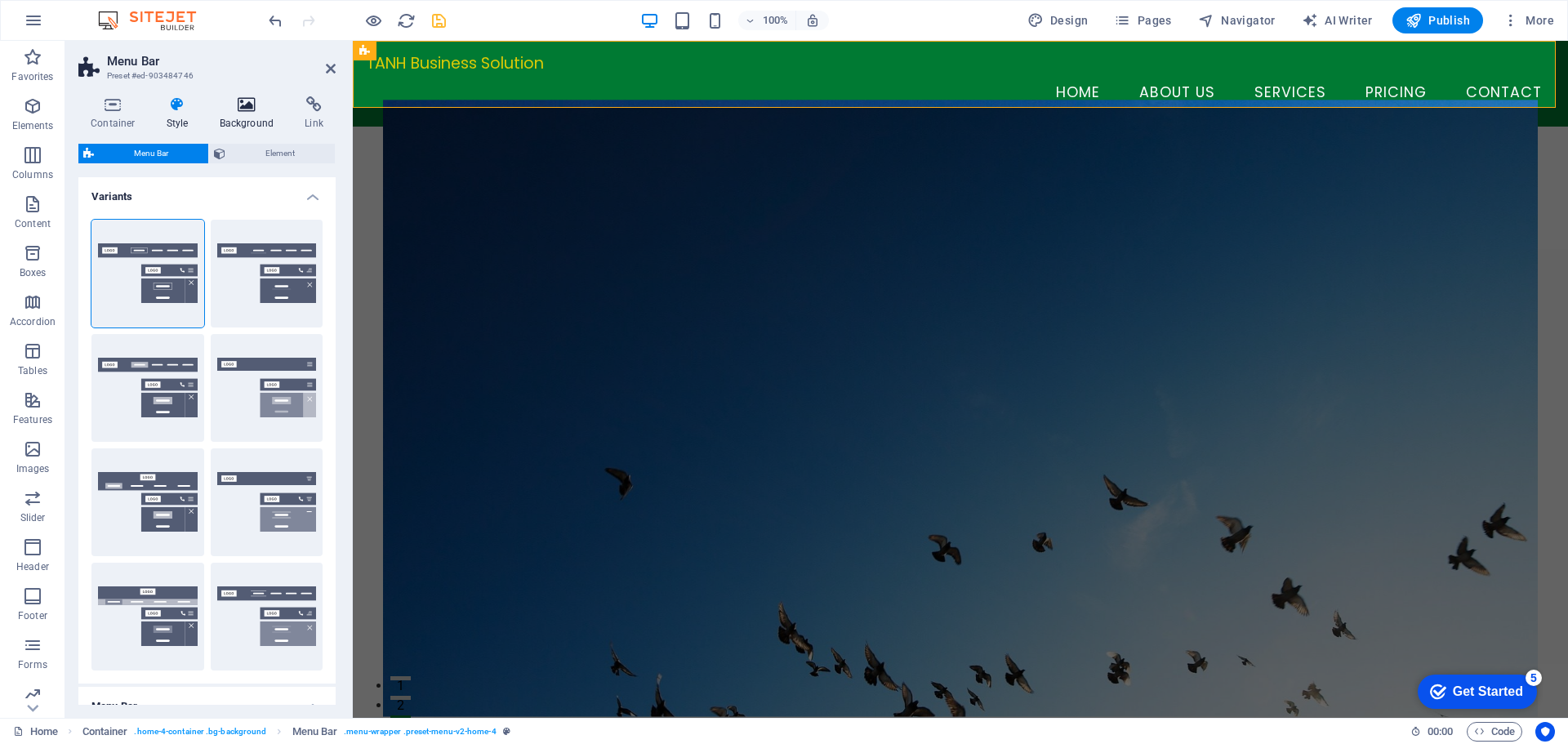
click at [255, 114] on h4 "Background" at bounding box center [250, 113] width 86 height 34
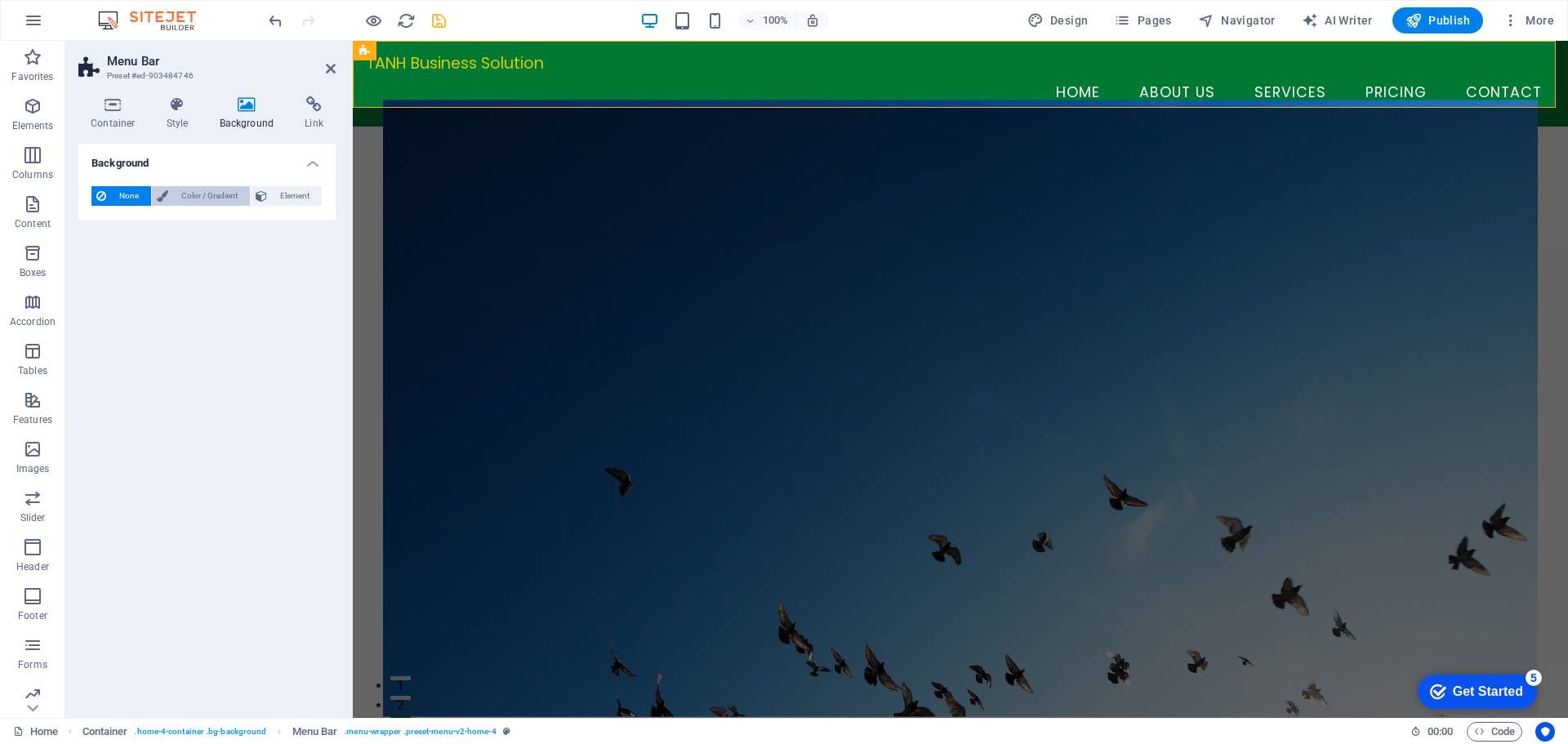
click at [200, 200] on span "Color / Gradient" at bounding box center [209, 196] width 71 height 20
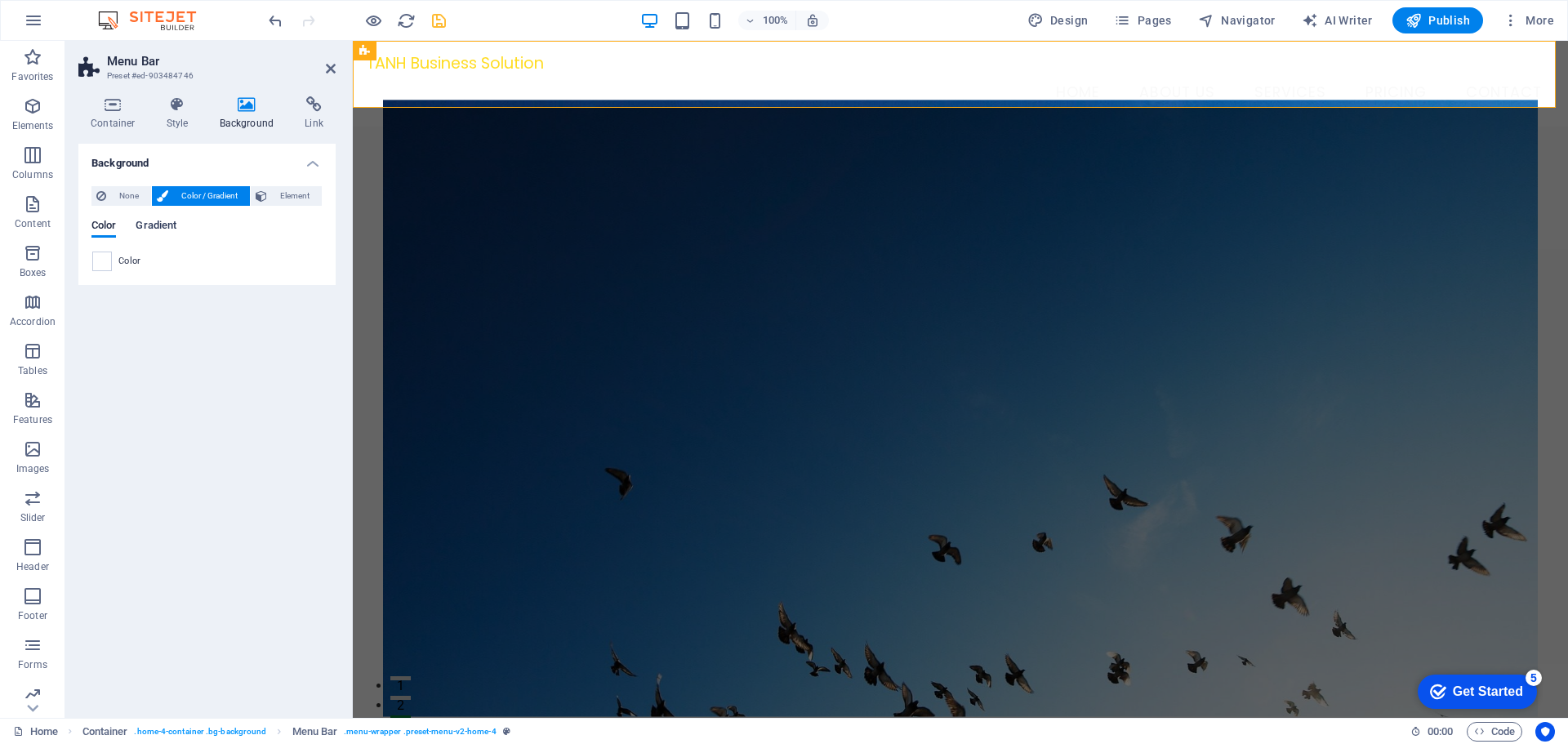
click at [160, 226] on span "Gradient" at bounding box center [155, 227] width 41 height 23
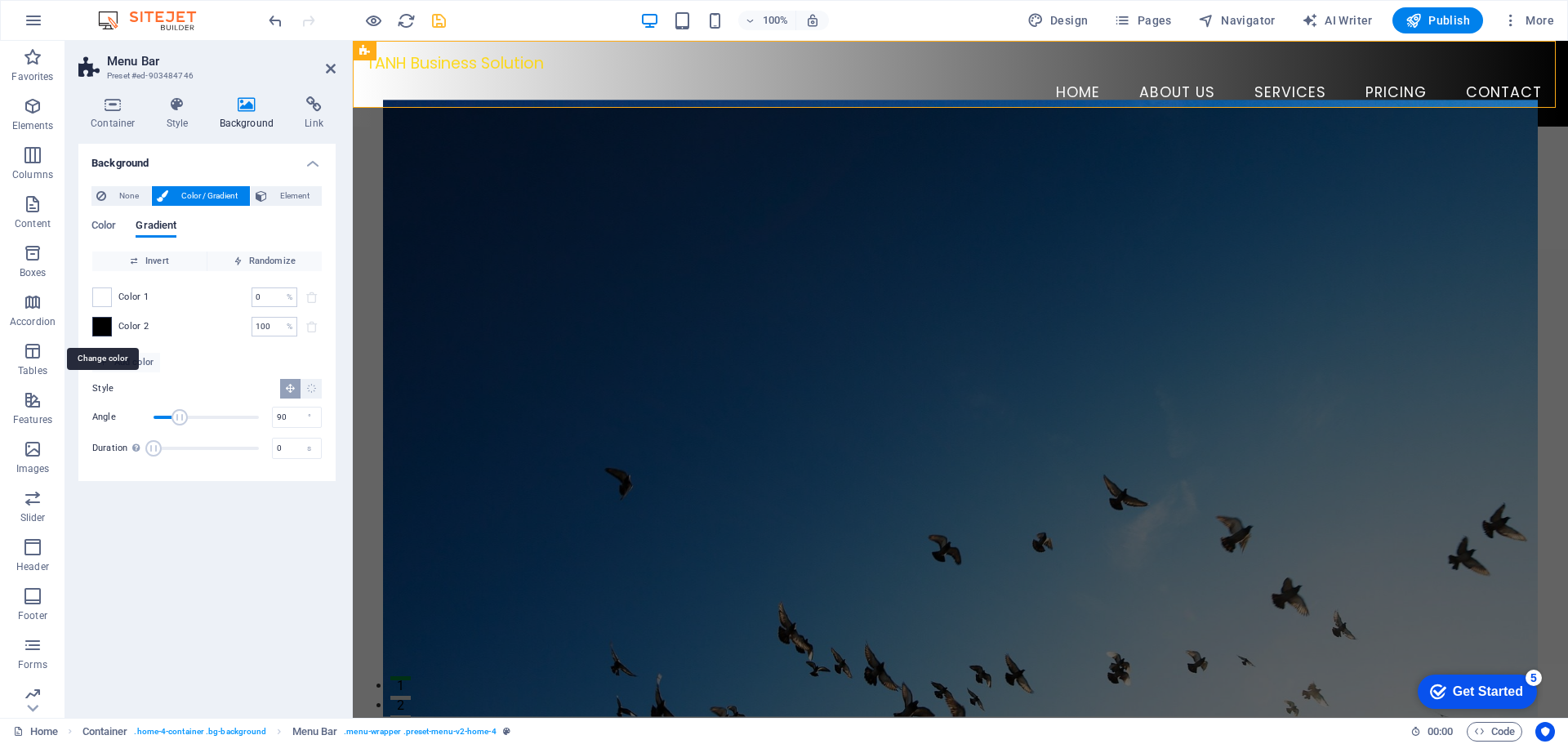
click at [101, 330] on span at bounding box center [102, 327] width 18 height 18
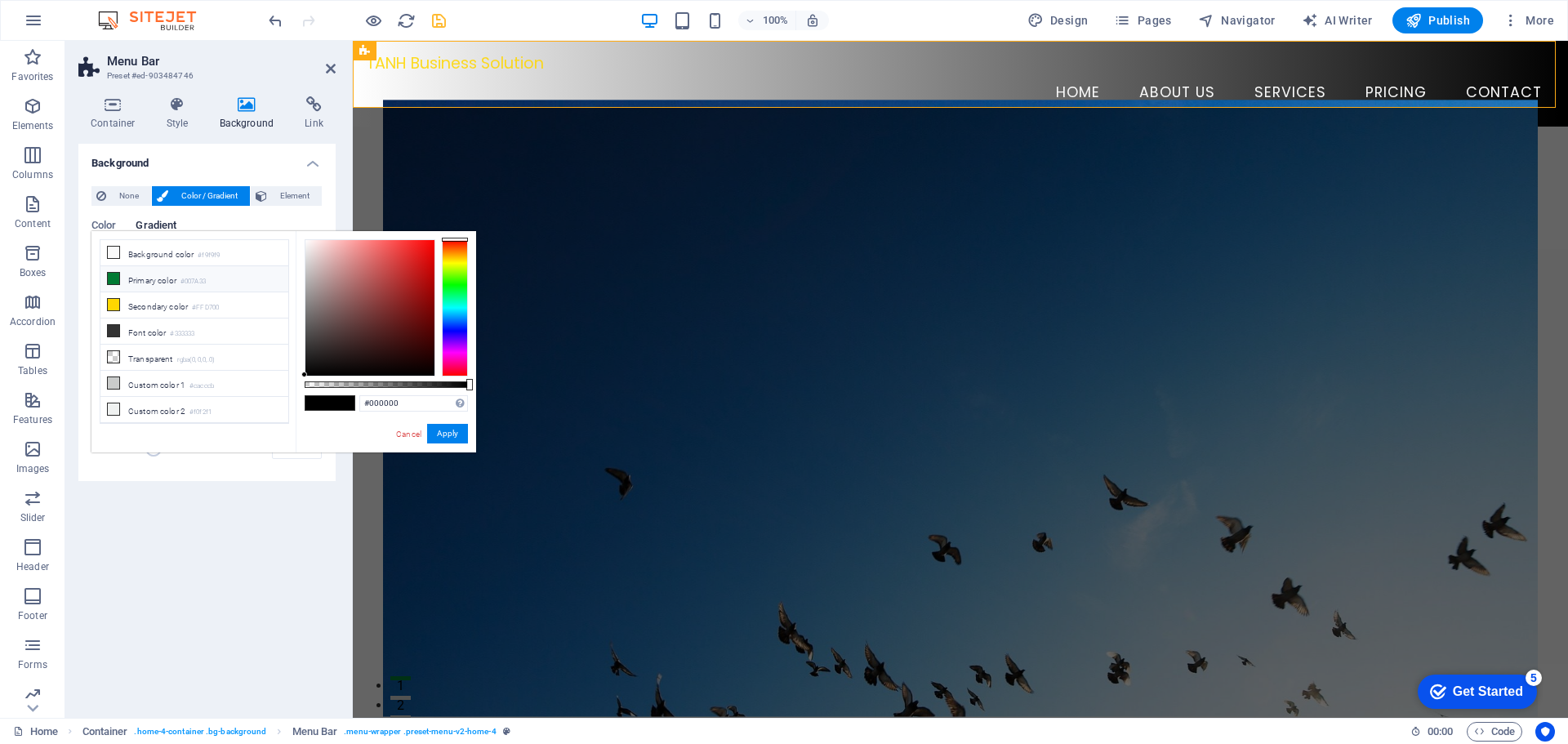
click at [195, 285] on small "#007A33" at bounding box center [193, 282] width 25 height 12
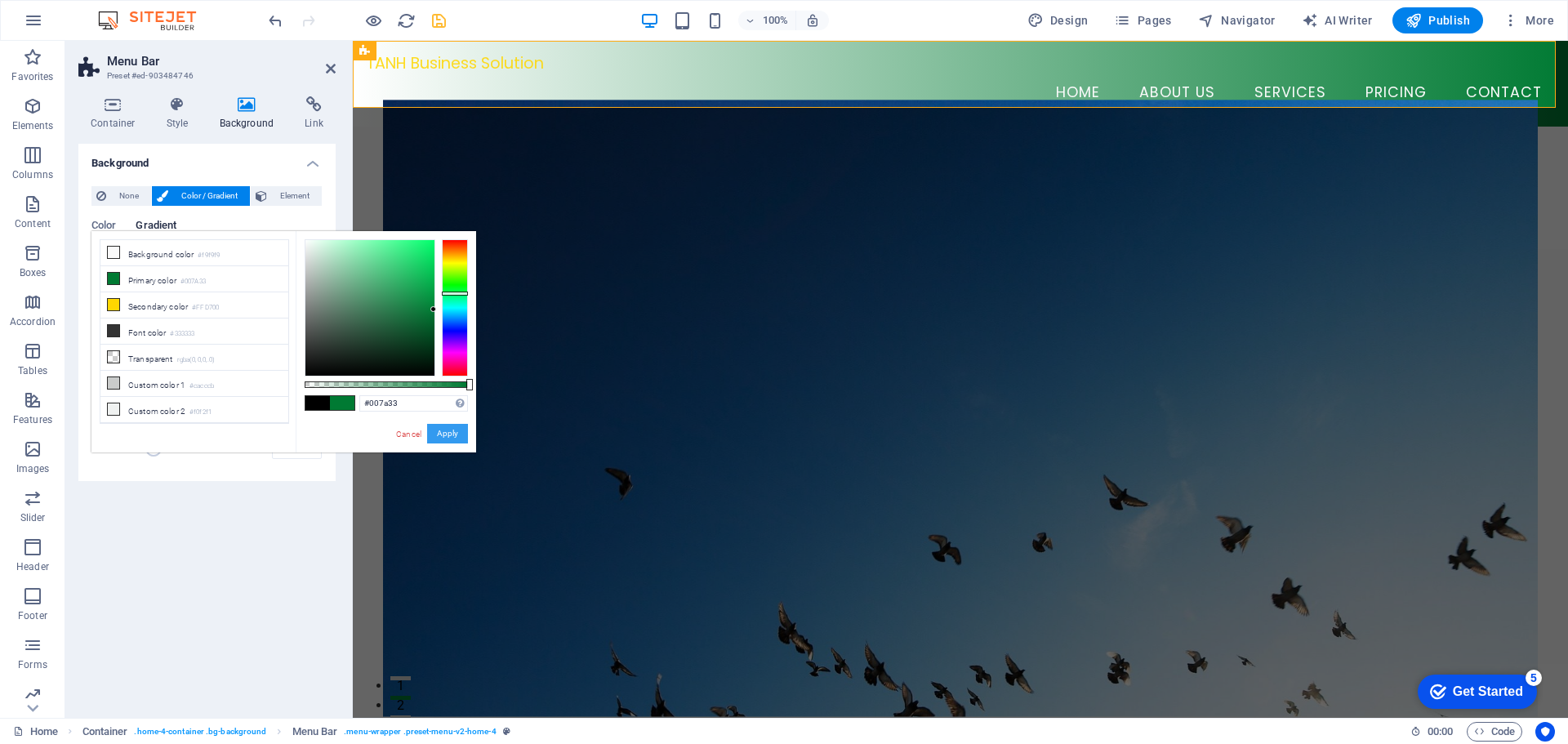
click at [461, 437] on button "Apply" at bounding box center [447, 434] width 41 height 20
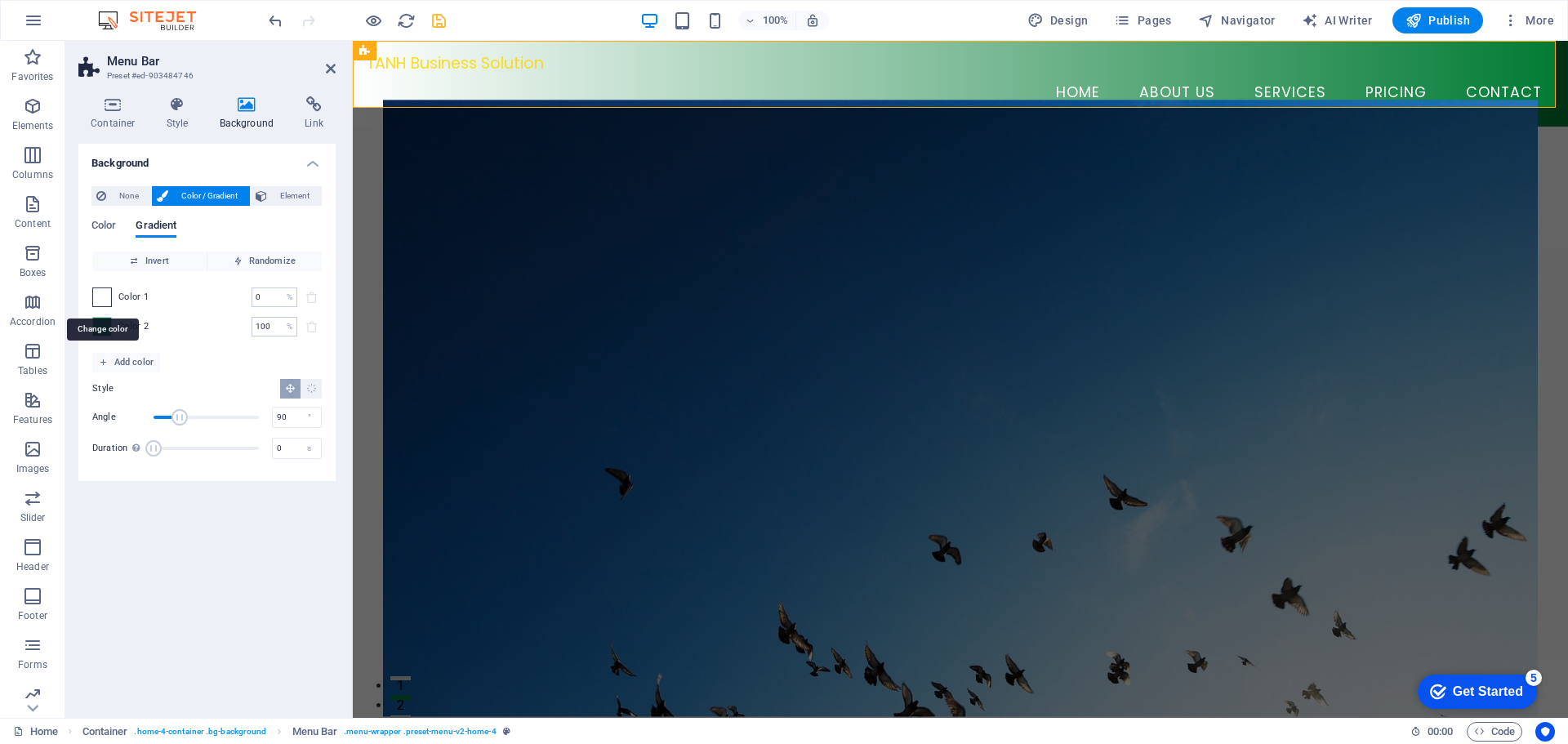
click at [107, 298] on span at bounding box center [102, 298] width 18 height 18
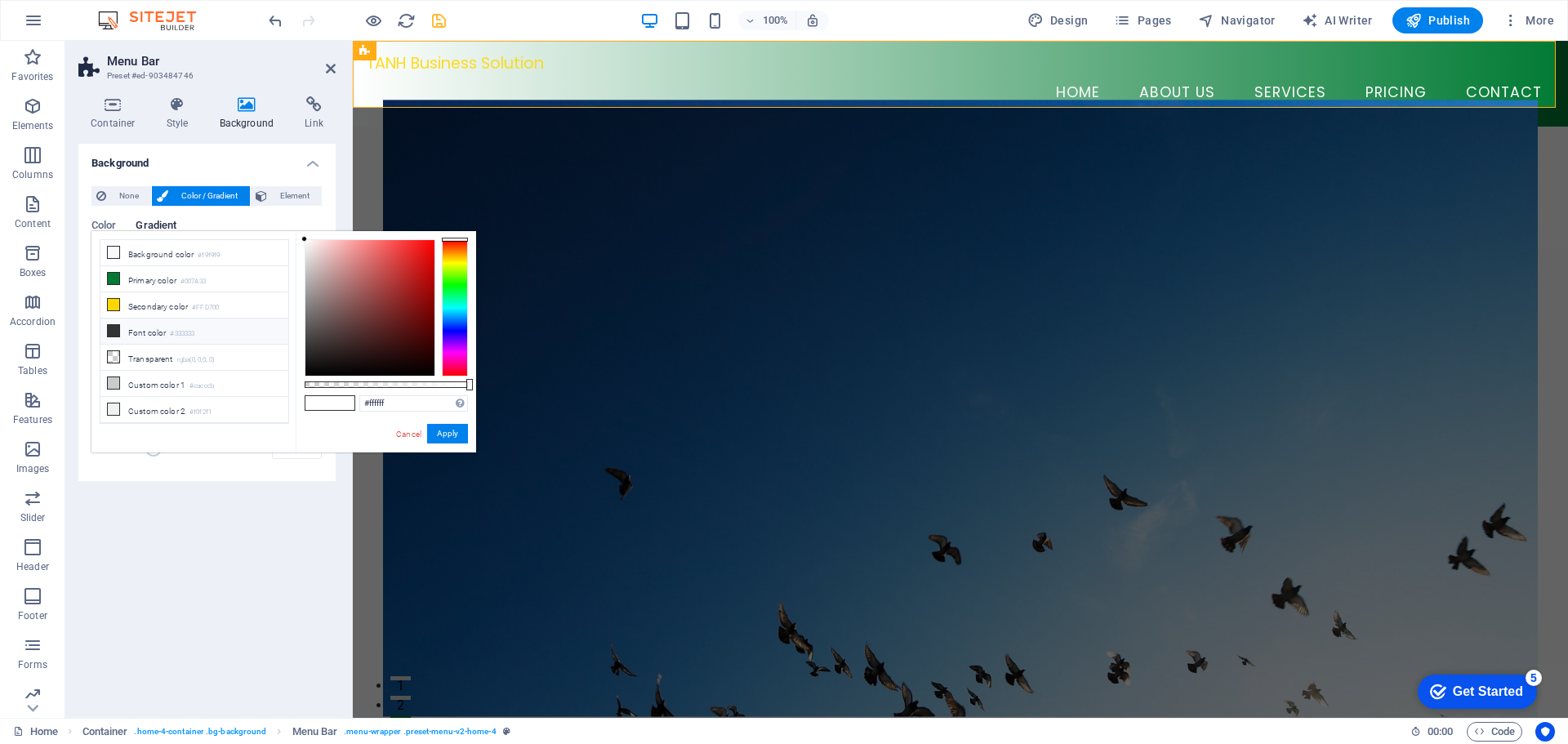
click at [195, 328] on small "#333333" at bounding box center [181, 334] width 24 height 12
type input "#333333"
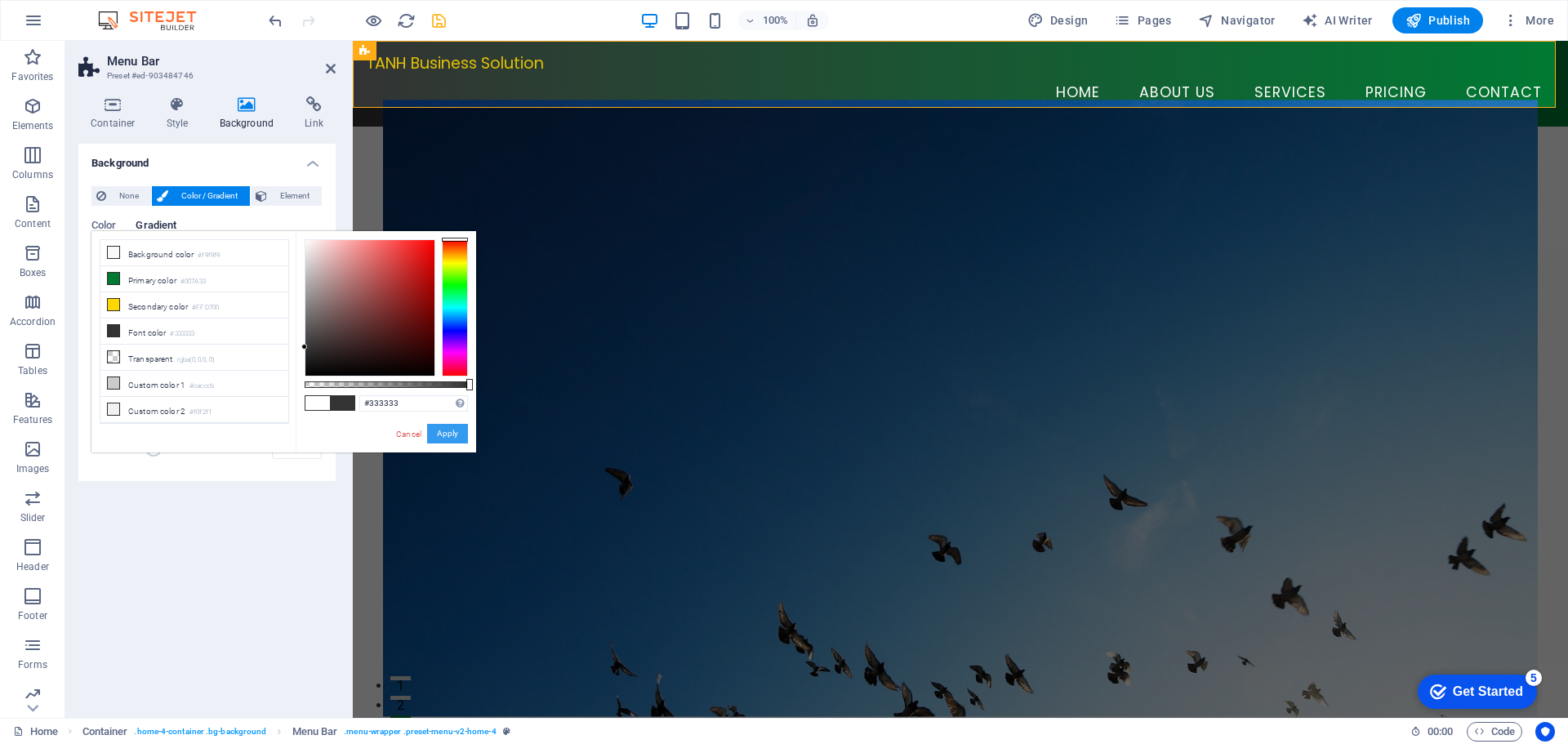
click at [453, 432] on button "Apply" at bounding box center [447, 434] width 41 height 20
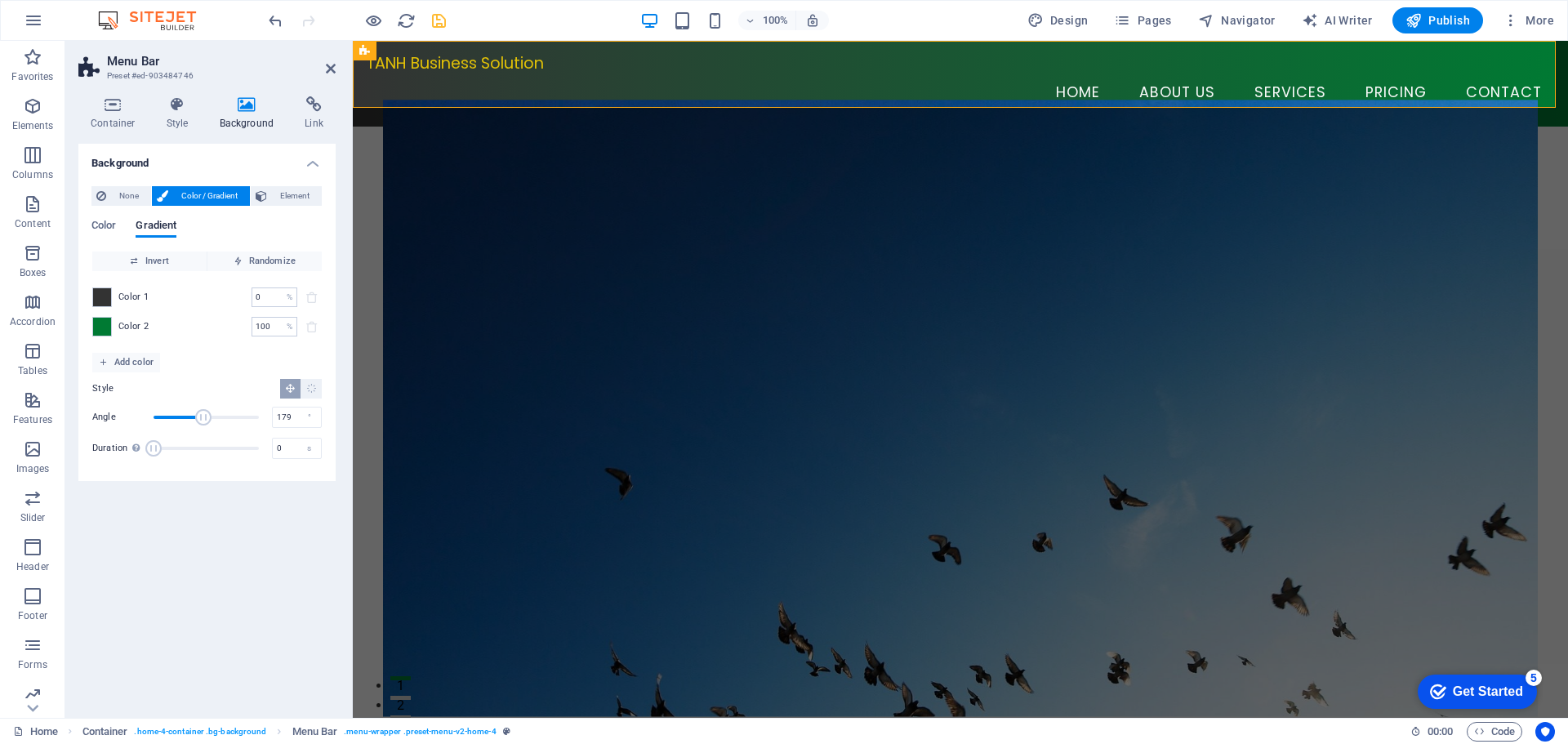
drag, startPoint x: 185, startPoint y: 418, endPoint x: 207, endPoint y: 418, distance: 22.0
click at [206, 418] on span "Angle" at bounding box center [204, 417] width 17 height 17
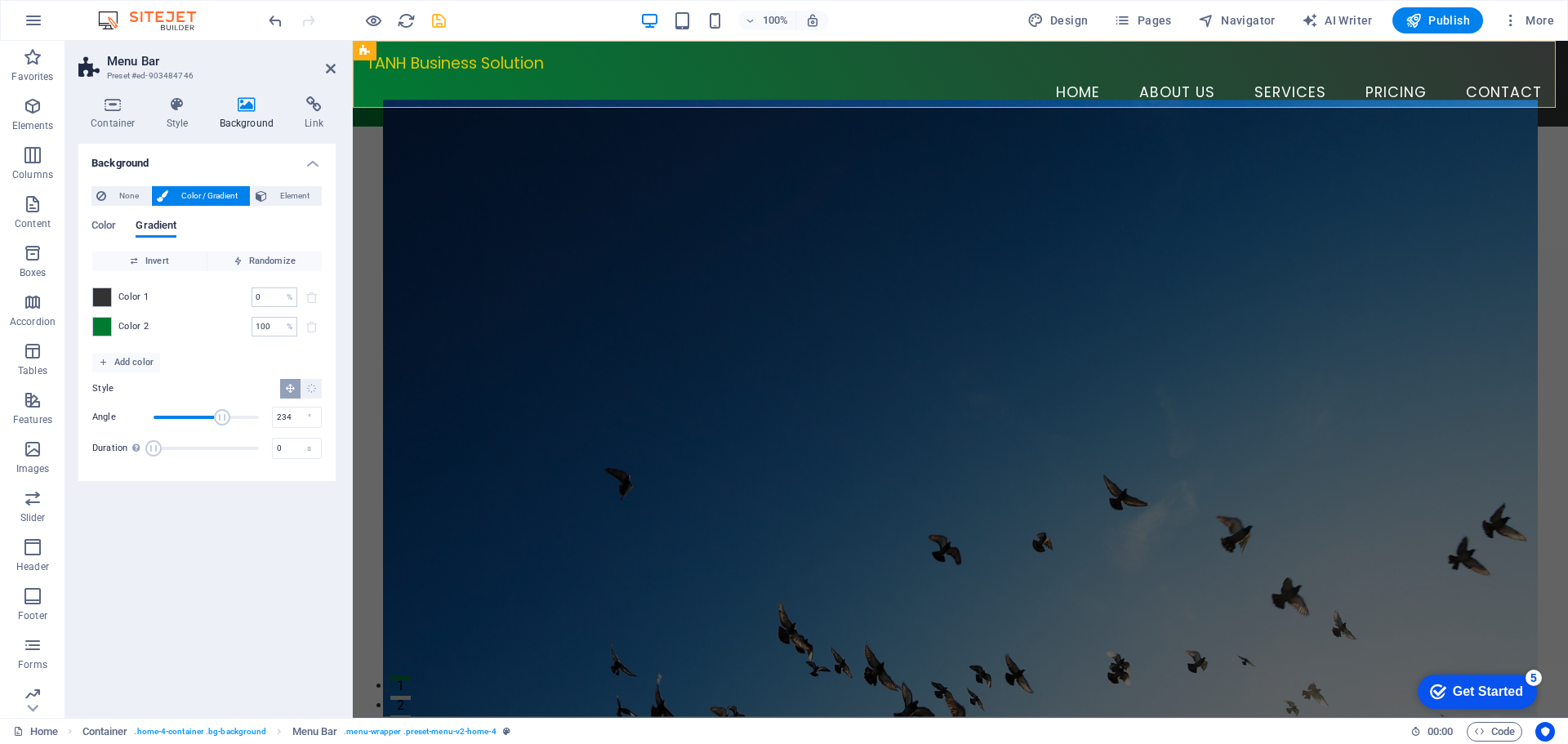
click at [222, 416] on span "Angle" at bounding box center [206, 416] width 106 height 24
type input "170"
click at [204, 416] on span "Angle" at bounding box center [206, 416] width 106 height 24
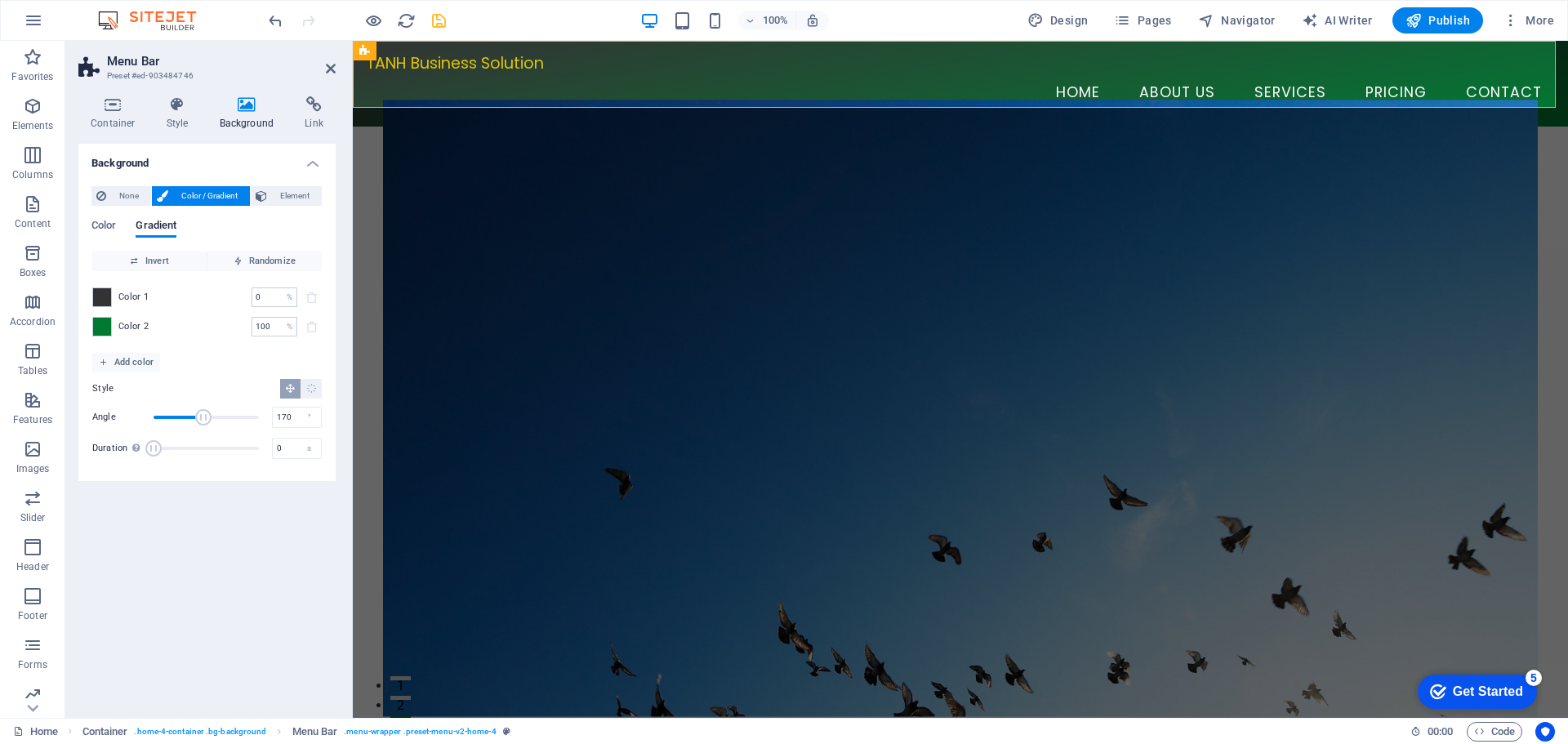
type input "5.6"
click at [173, 448] on span "Duration" at bounding box center [206, 448] width 106 height 24
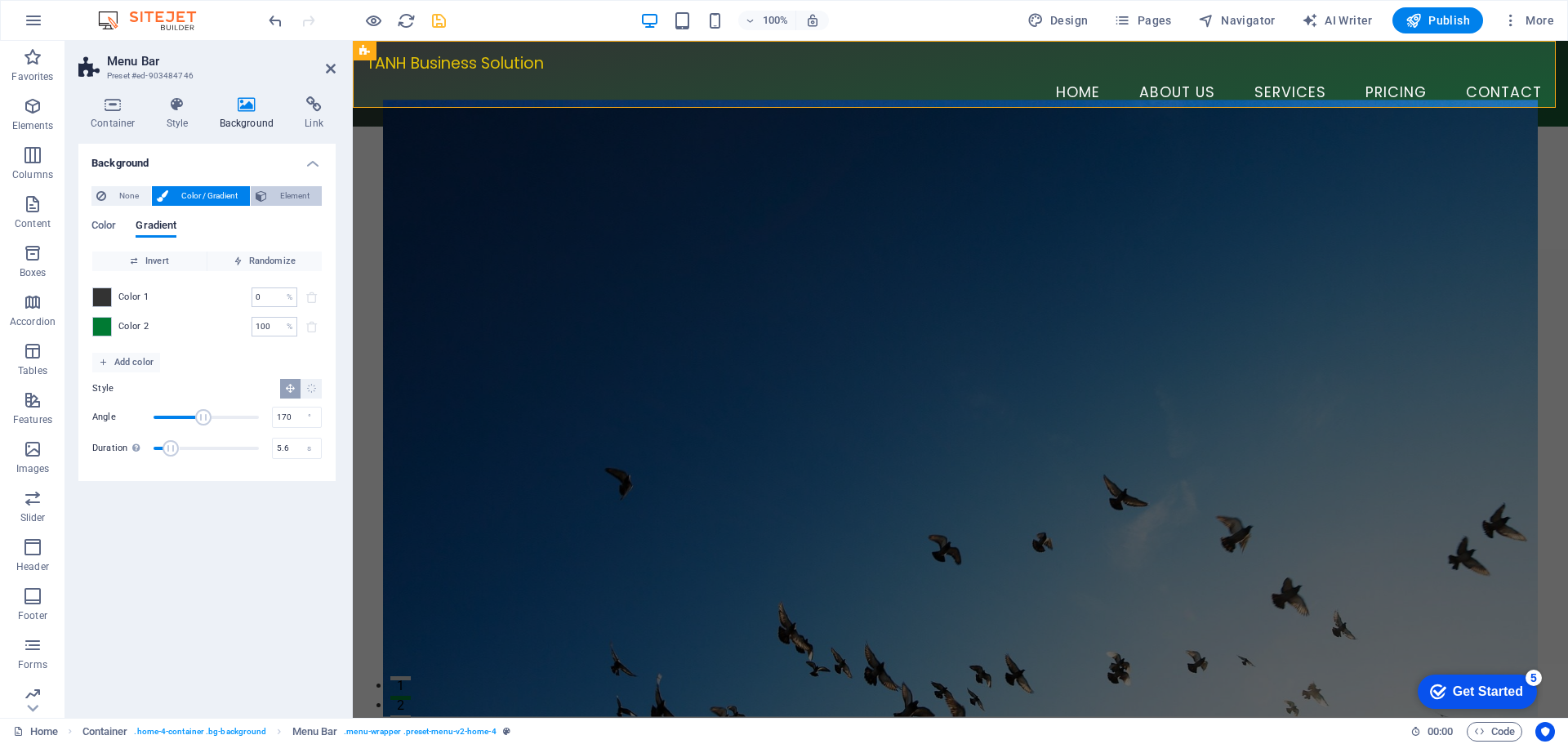
click at [281, 200] on span "Element" at bounding box center [294, 196] width 45 height 20
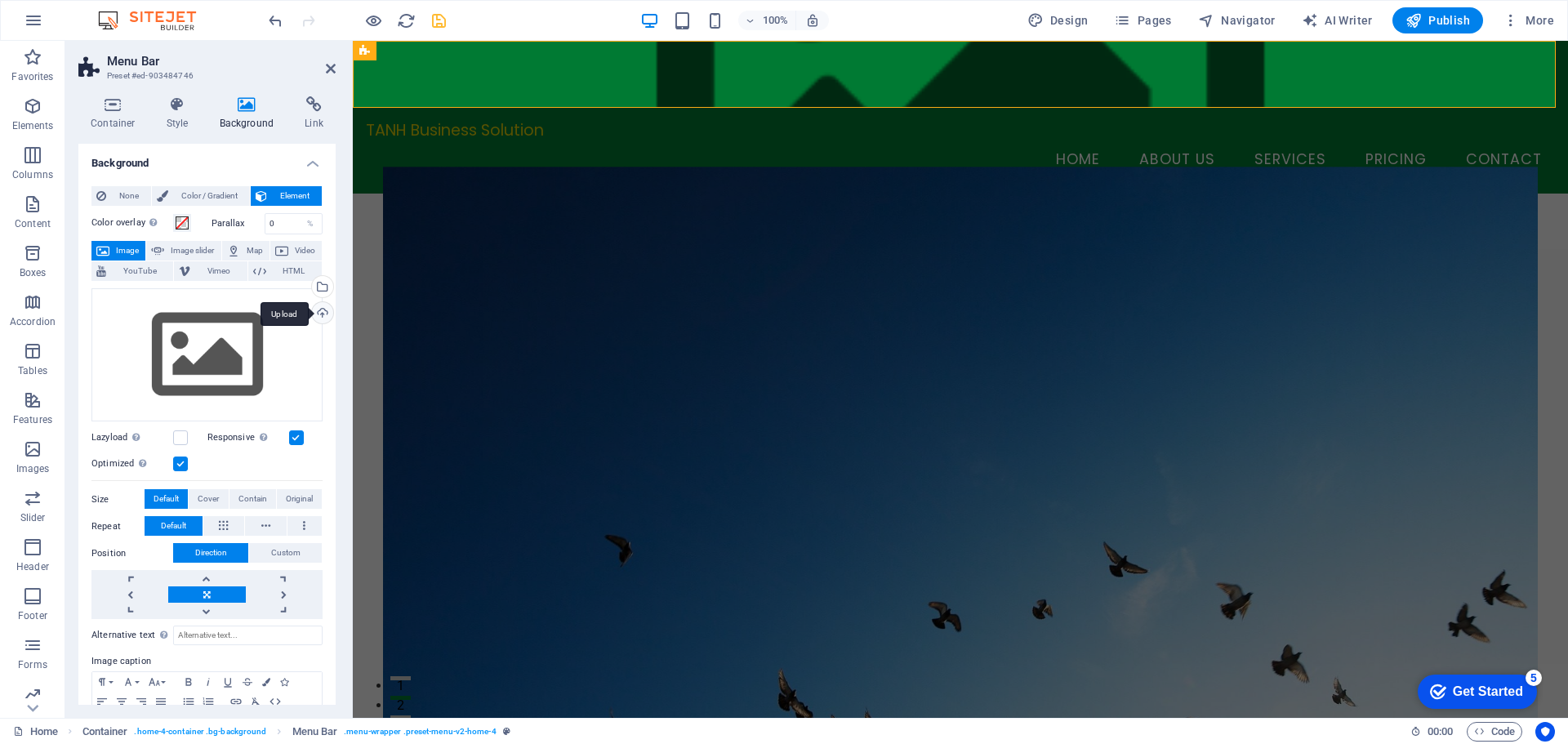
click at [323, 314] on div "Upload" at bounding box center [320, 313] width 24 height 24
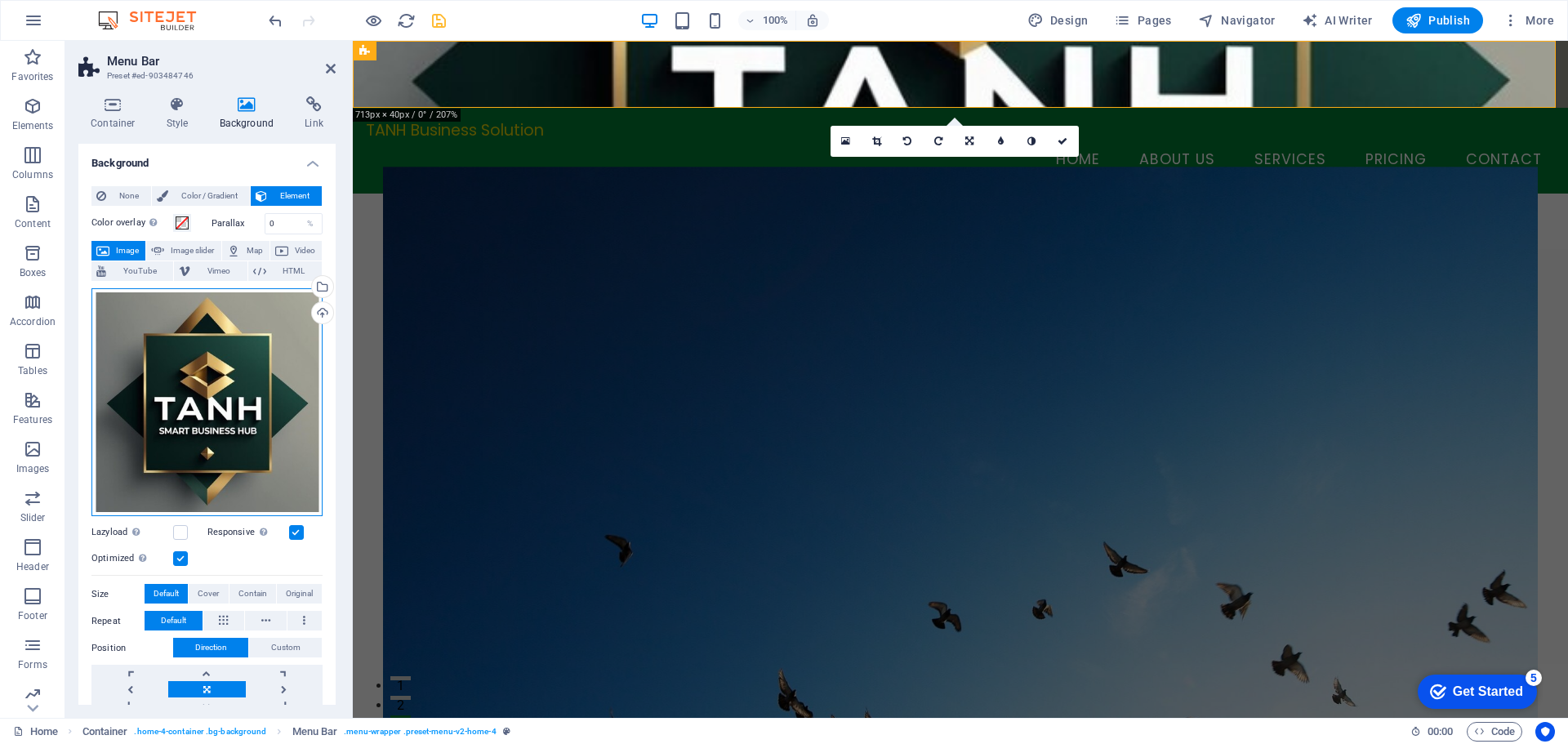
click at [239, 387] on div "Drag files here, click to choose files or select files from Files or our free s…" at bounding box center [207, 402] width 231 height 229
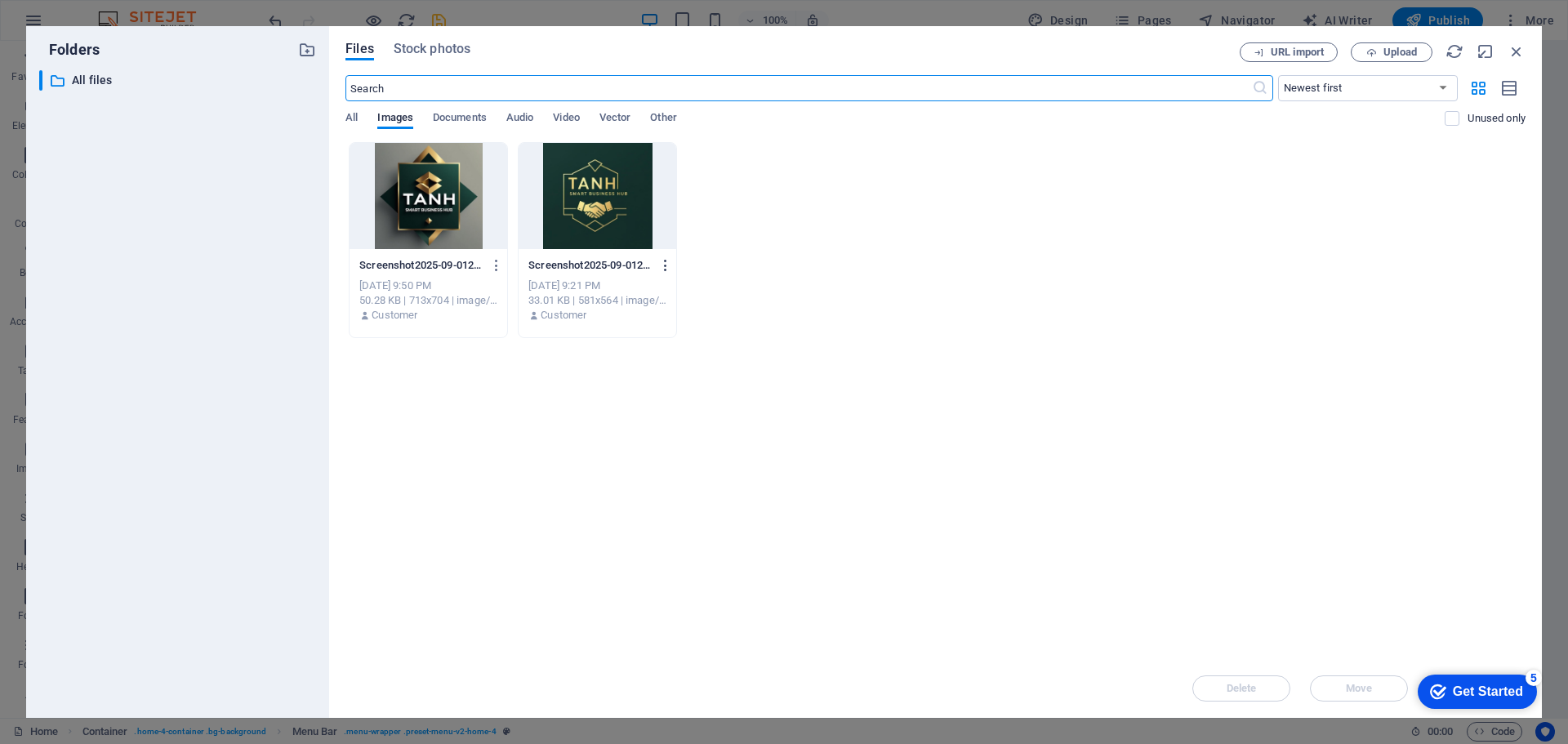
click at [661, 260] on icon "button" at bounding box center [666, 265] width 16 height 15
click at [661, 580] on h6 "Delete" at bounding box center [674, 583] width 69 height 20
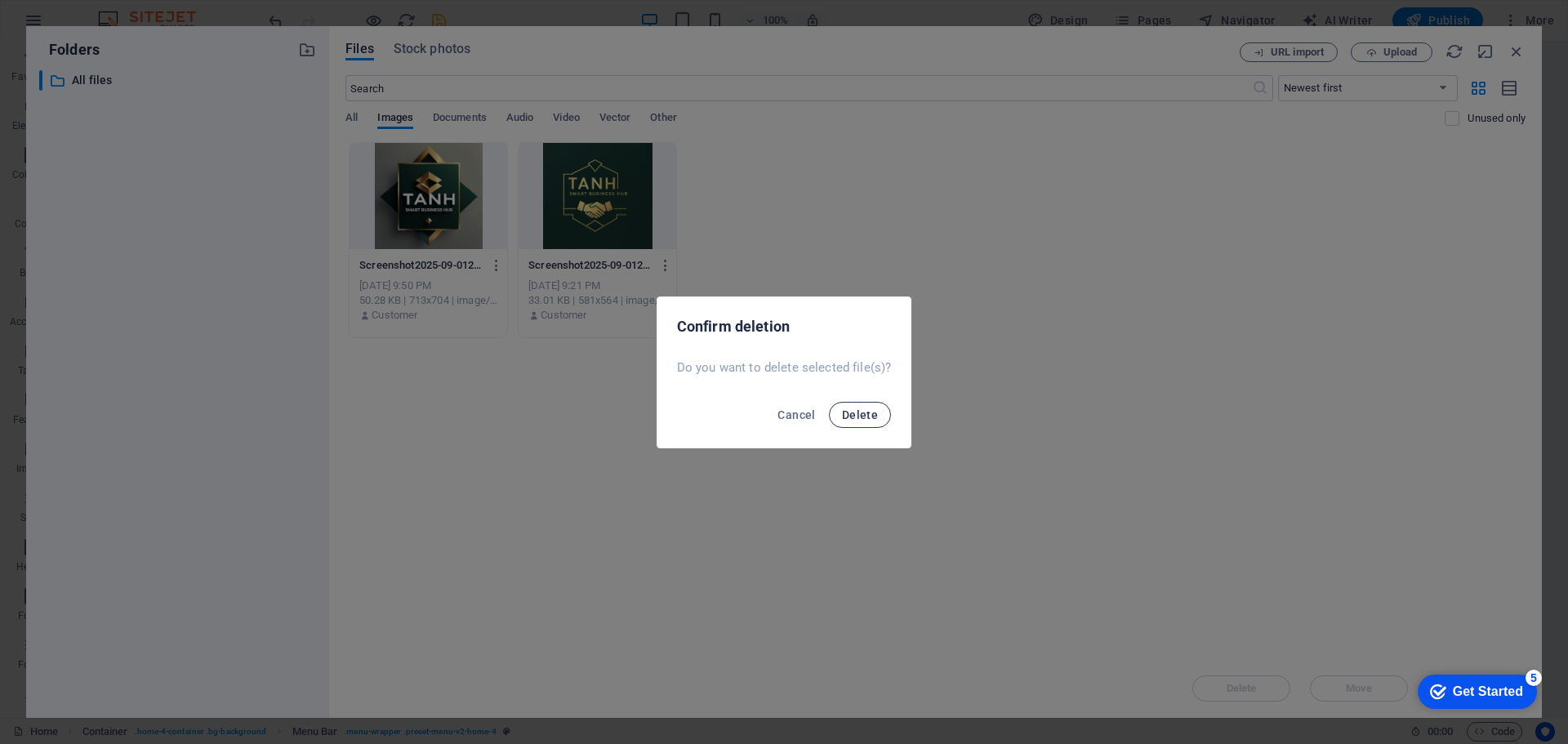
click at [866, 416] on span "Delete" at bounding box center [860, 415] width 36 height 13
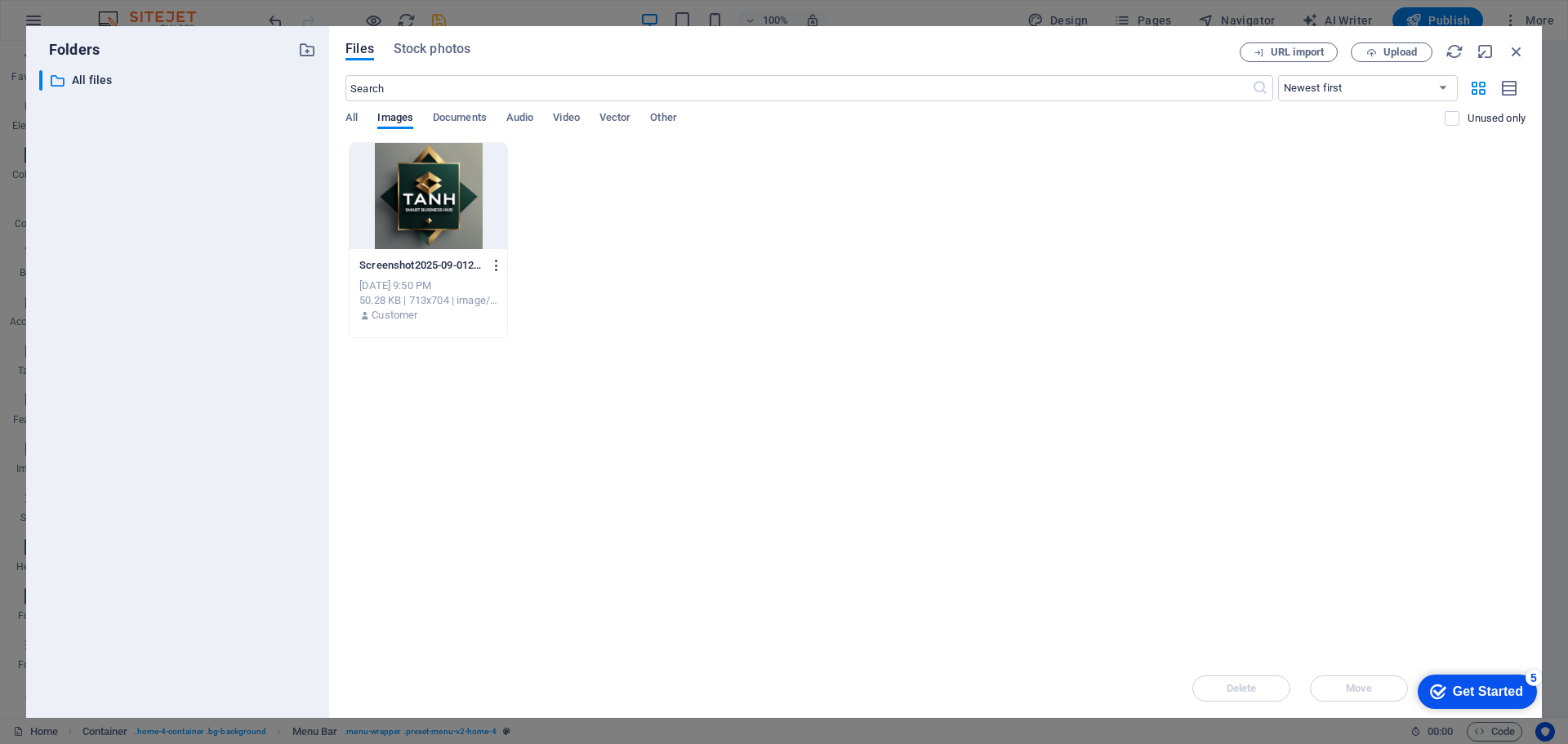
click at [496, 261] on icon "button" at bounding box center [496, 265] width 16 height 15
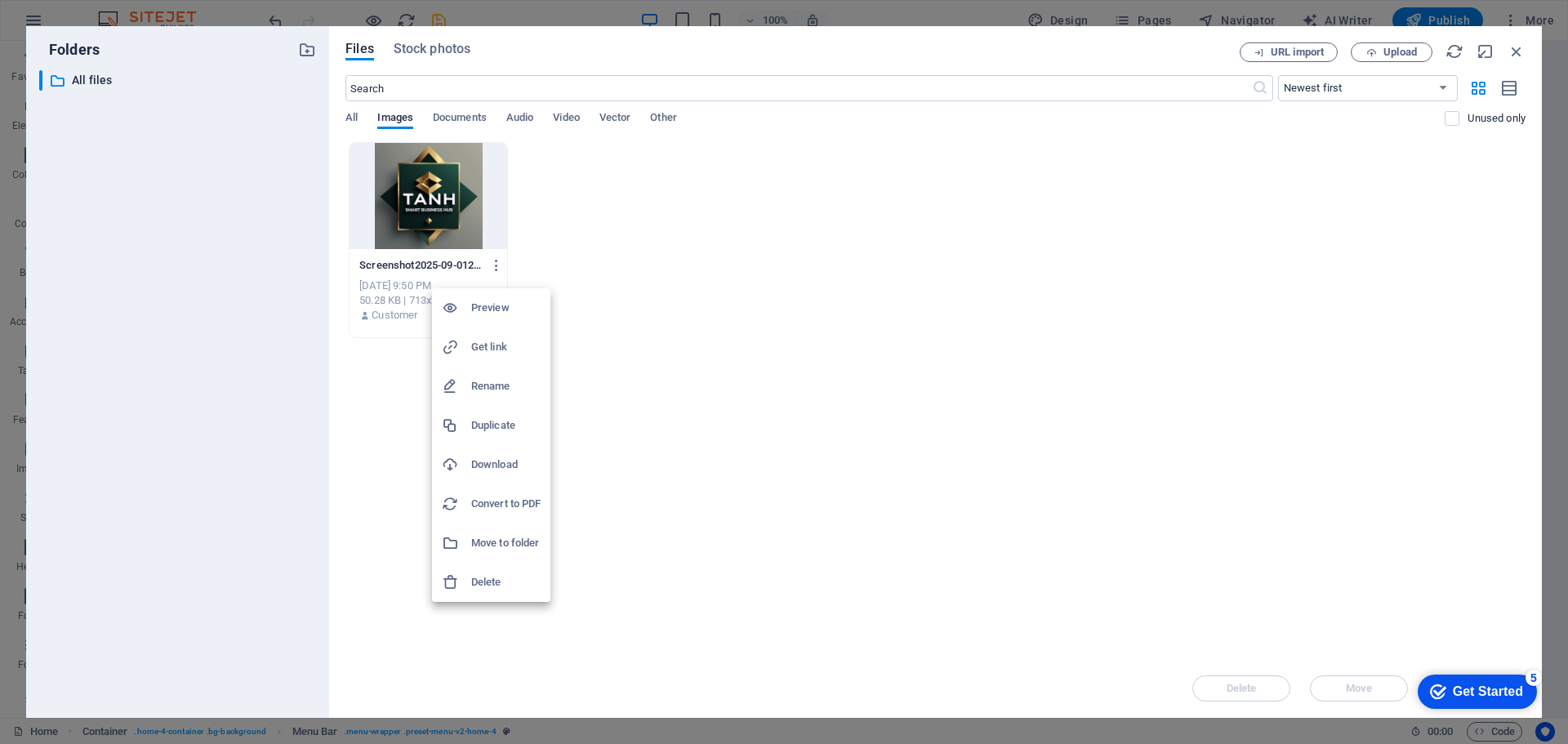
click at [504, 581] on h6 "Delete" at bounding box center [505, 583] width 69 height 20
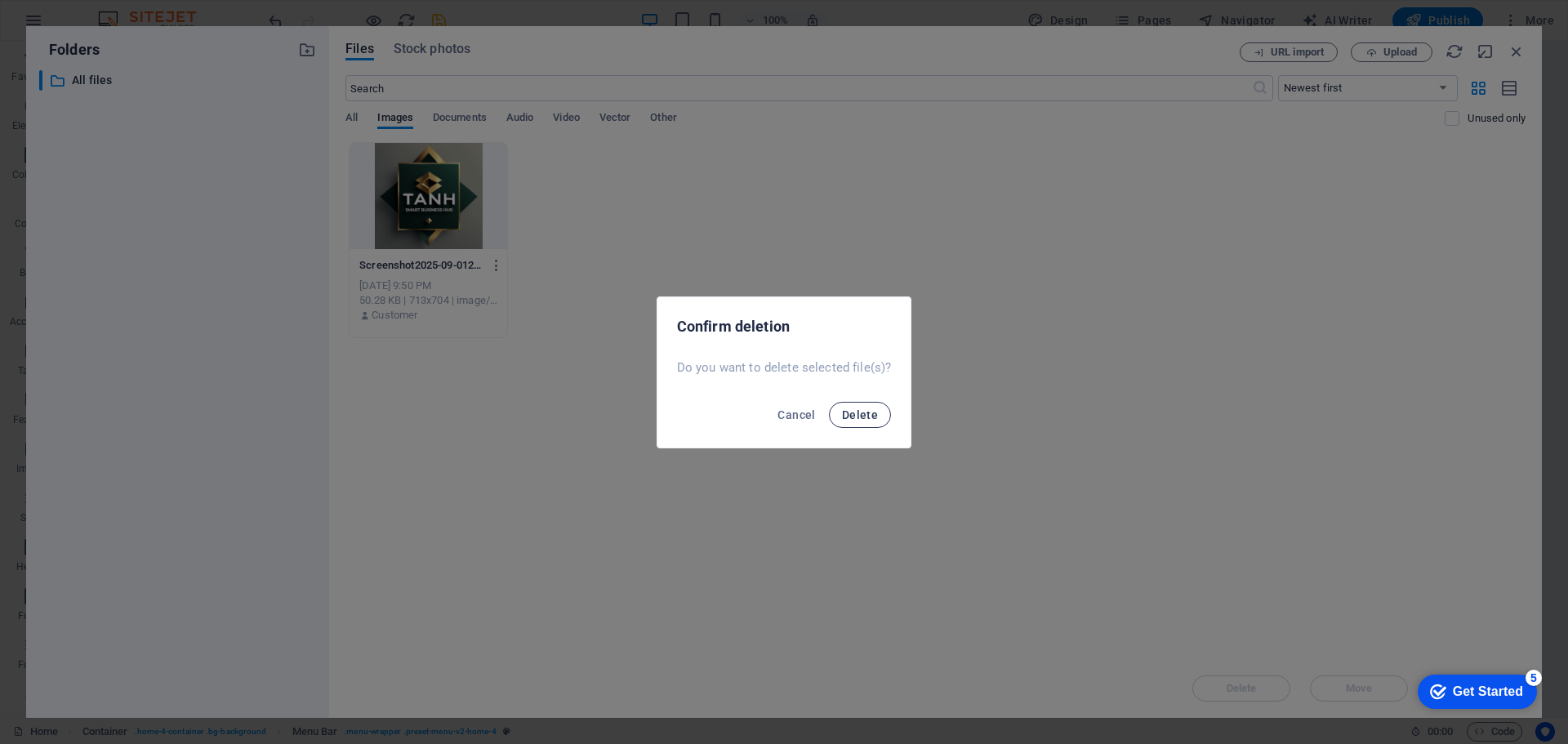
click at [869, 411] on span "Delete" at bounding box center [860, 415] width 36 height 13
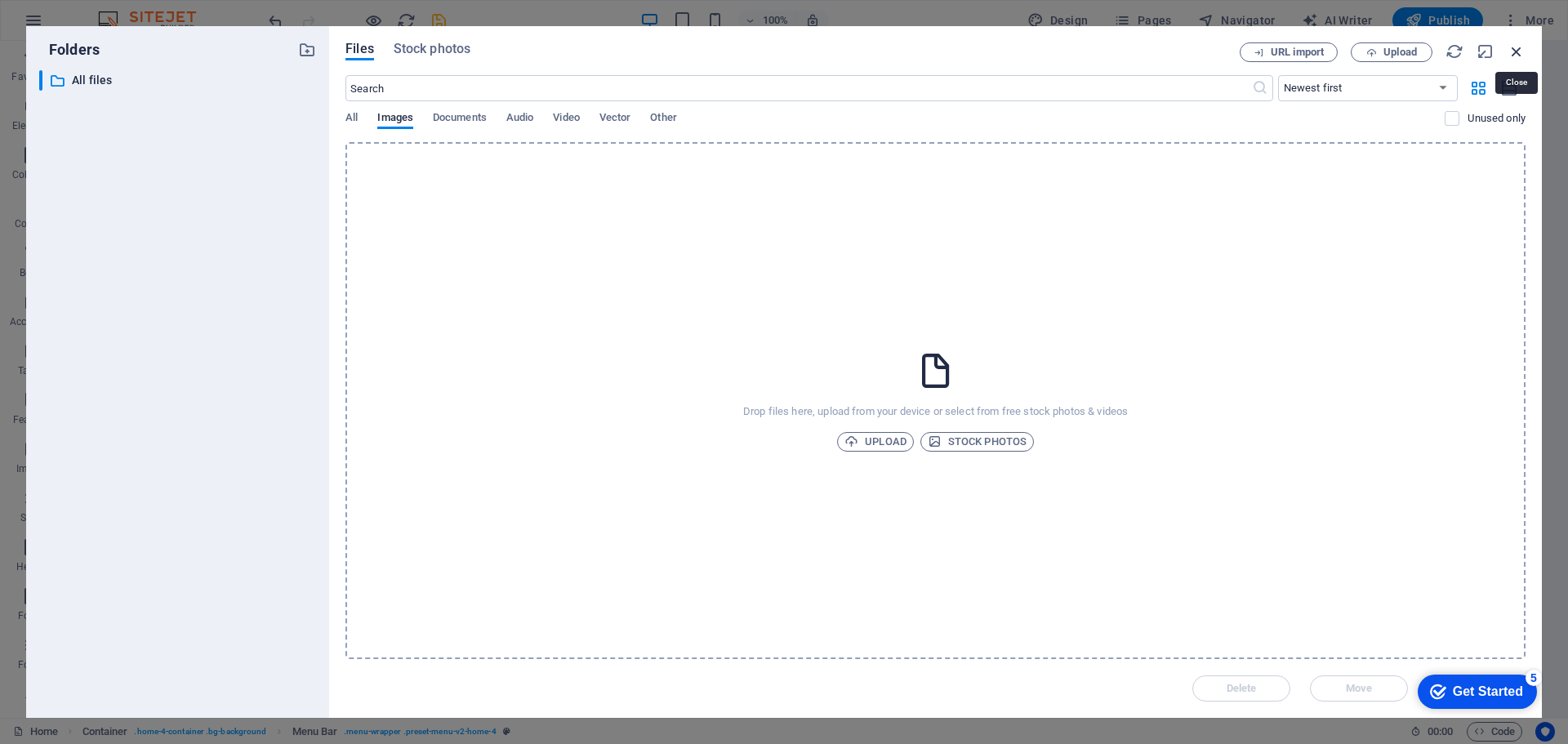
click at [1520, 53] on icon "button" at bounding box center [1516, 52] width 18 height 18
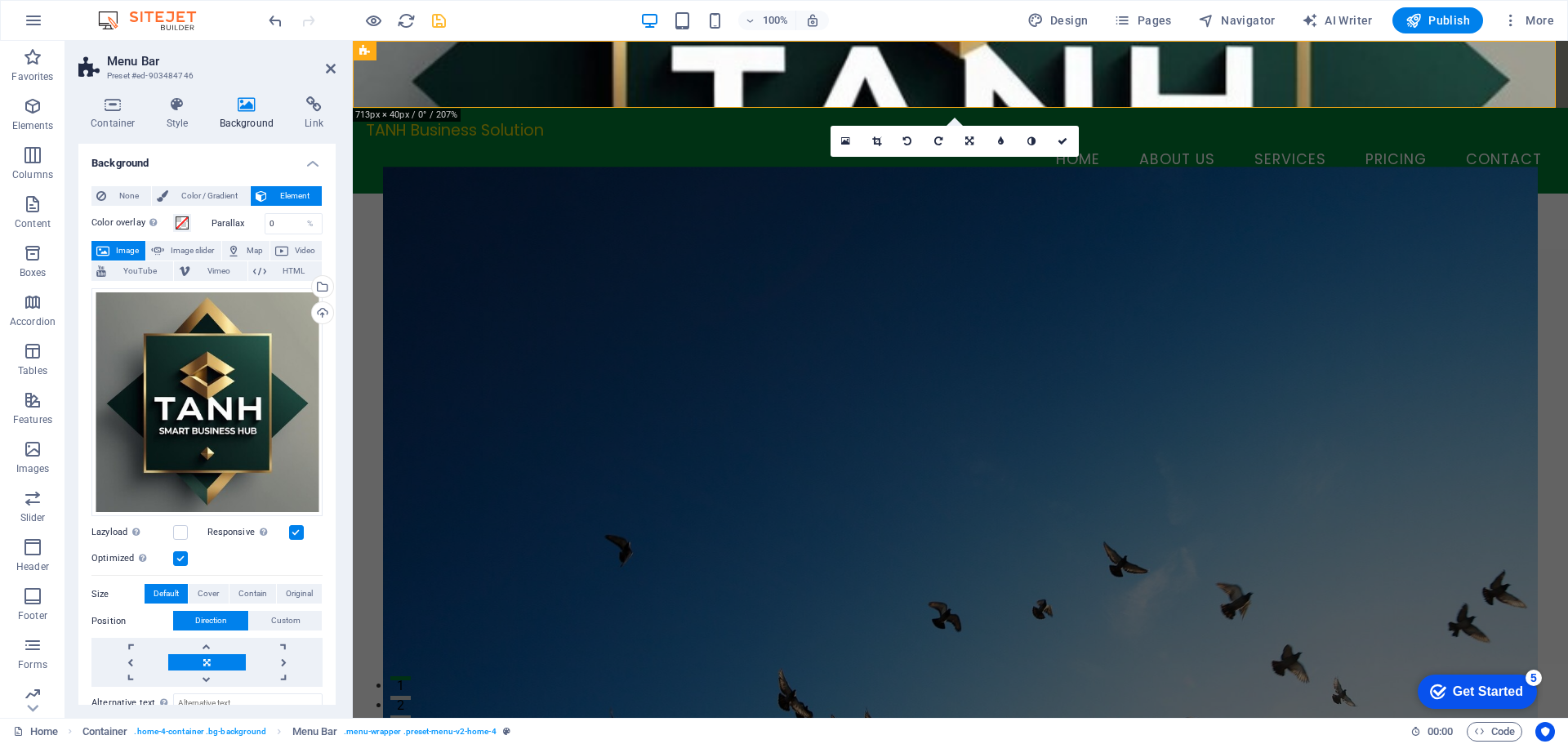
click at [331, 406] on div "None Color / Gradient Element Stretch background to full-width Color overlay Pl…" at bounding box center [206, 508] width 257 height 671
click at [185, 225] on span at bounding box center [182, 223] width 13 height 13
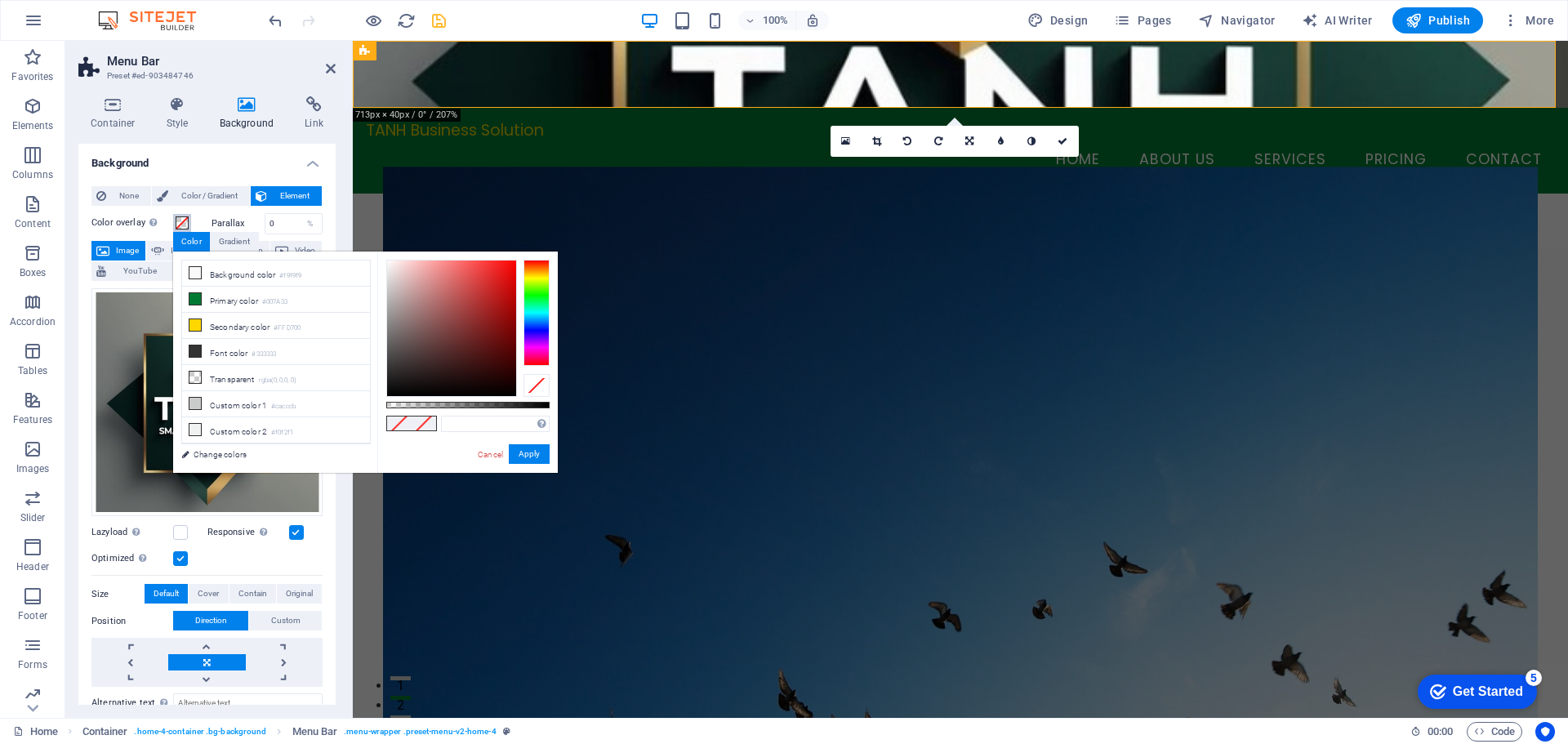
click at [185, 225] on span at bounding box center [182, 223] width 13 height 13
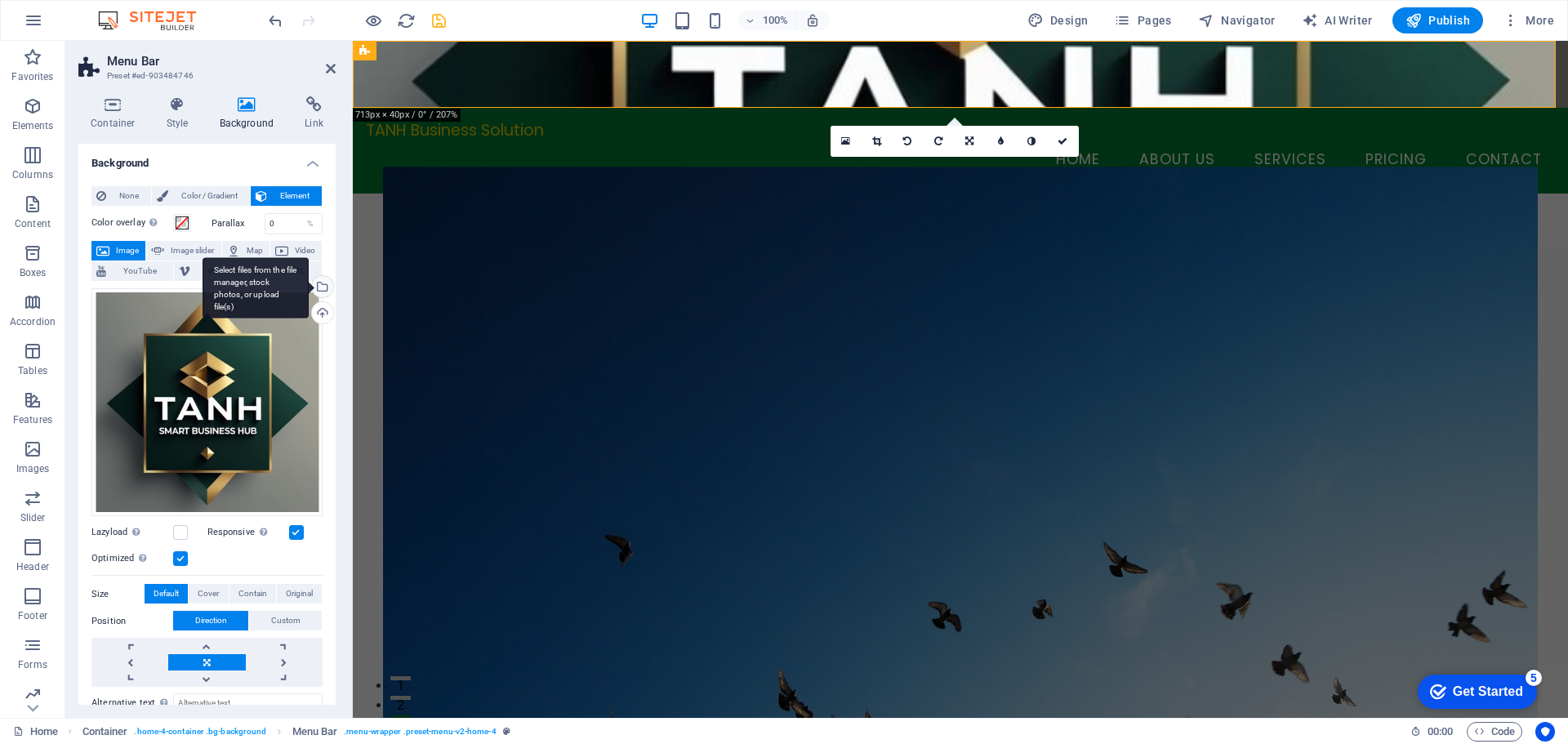
click at [308, 286] on div "Select files from the file manager, stock photos, or upload file(s)" at bounding box center [256, 288] width 106 height 62
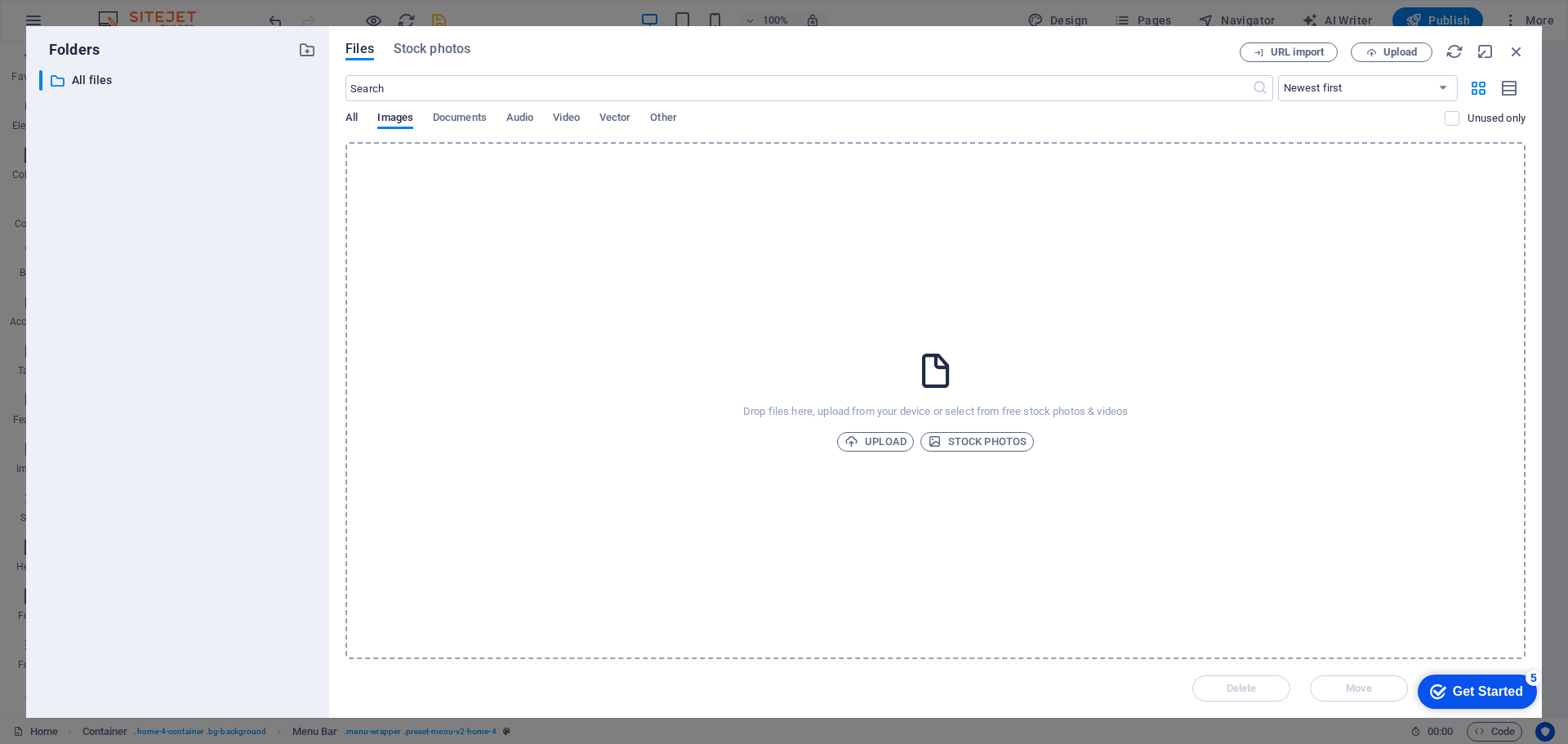
click at [355, 116] on span "All" at bounding box center [352, 120] width 12 height 23
click at [1512, 54] on icon "button" at bounding box center [1516, 52] width 18 height 18
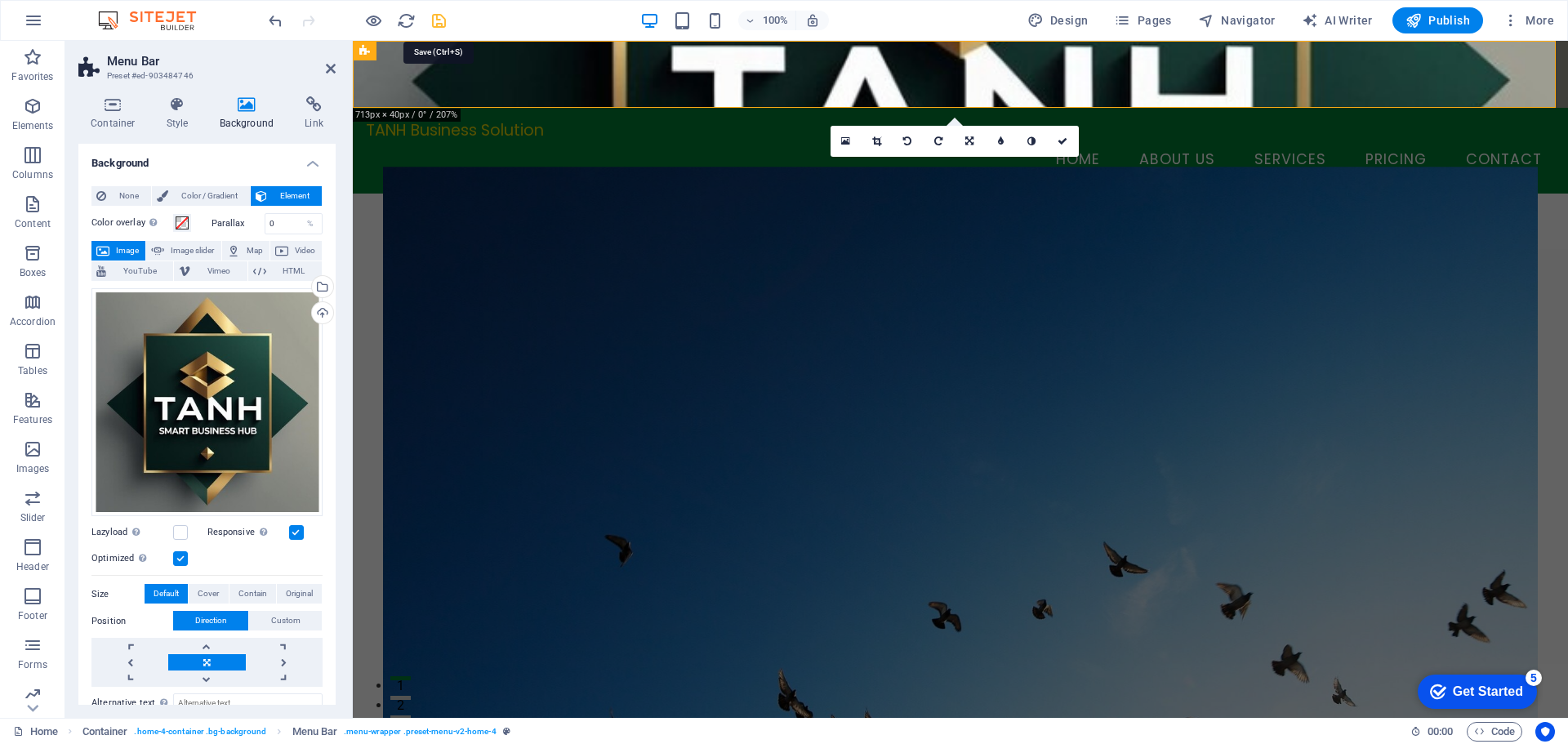
click at [438, 20] on icon "save" at bounding box center [439, 21] width 19 height 19
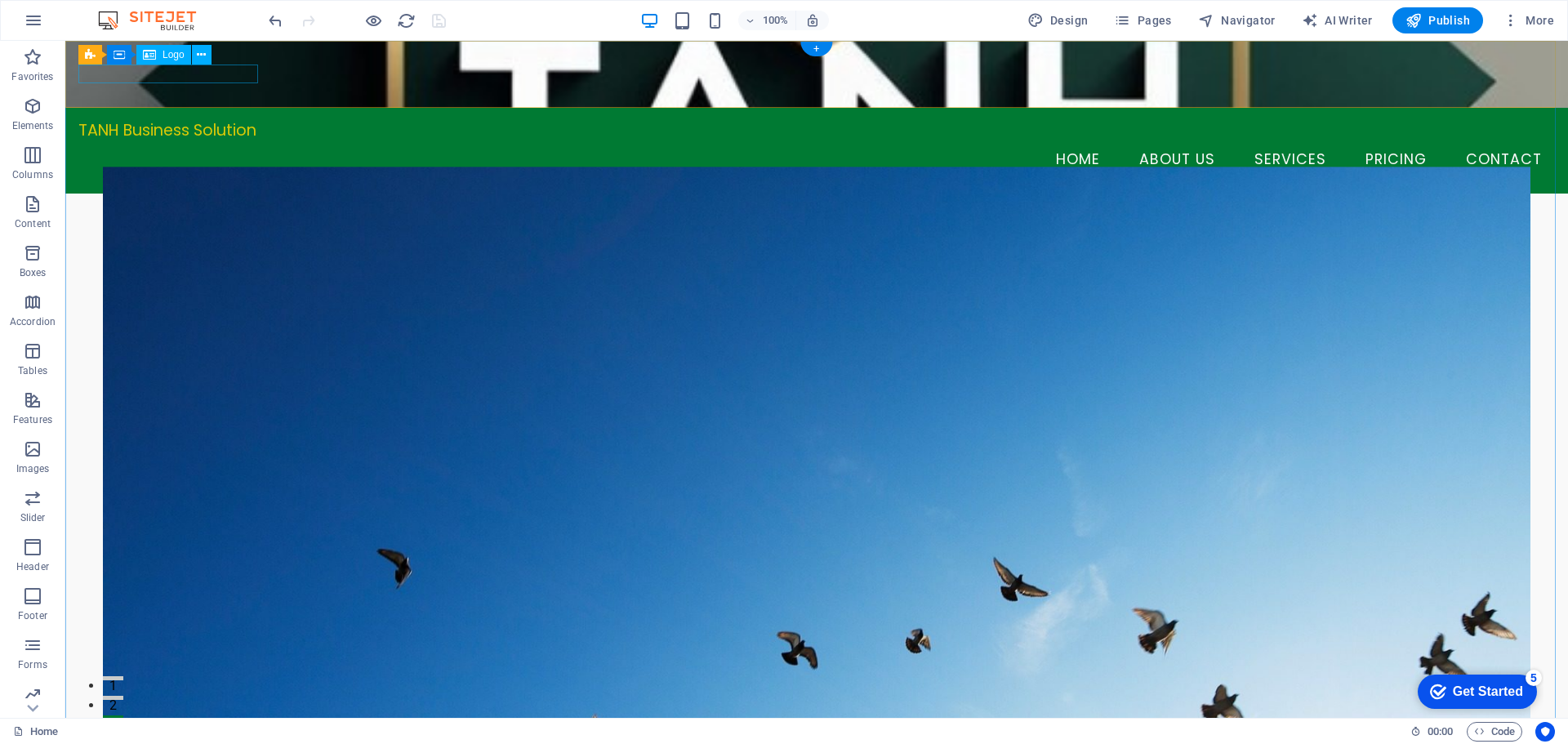
click at [227, 121] on div "TANH Business Solution" at bounding box center [816, 130] width 1477 height 19
select select "%"
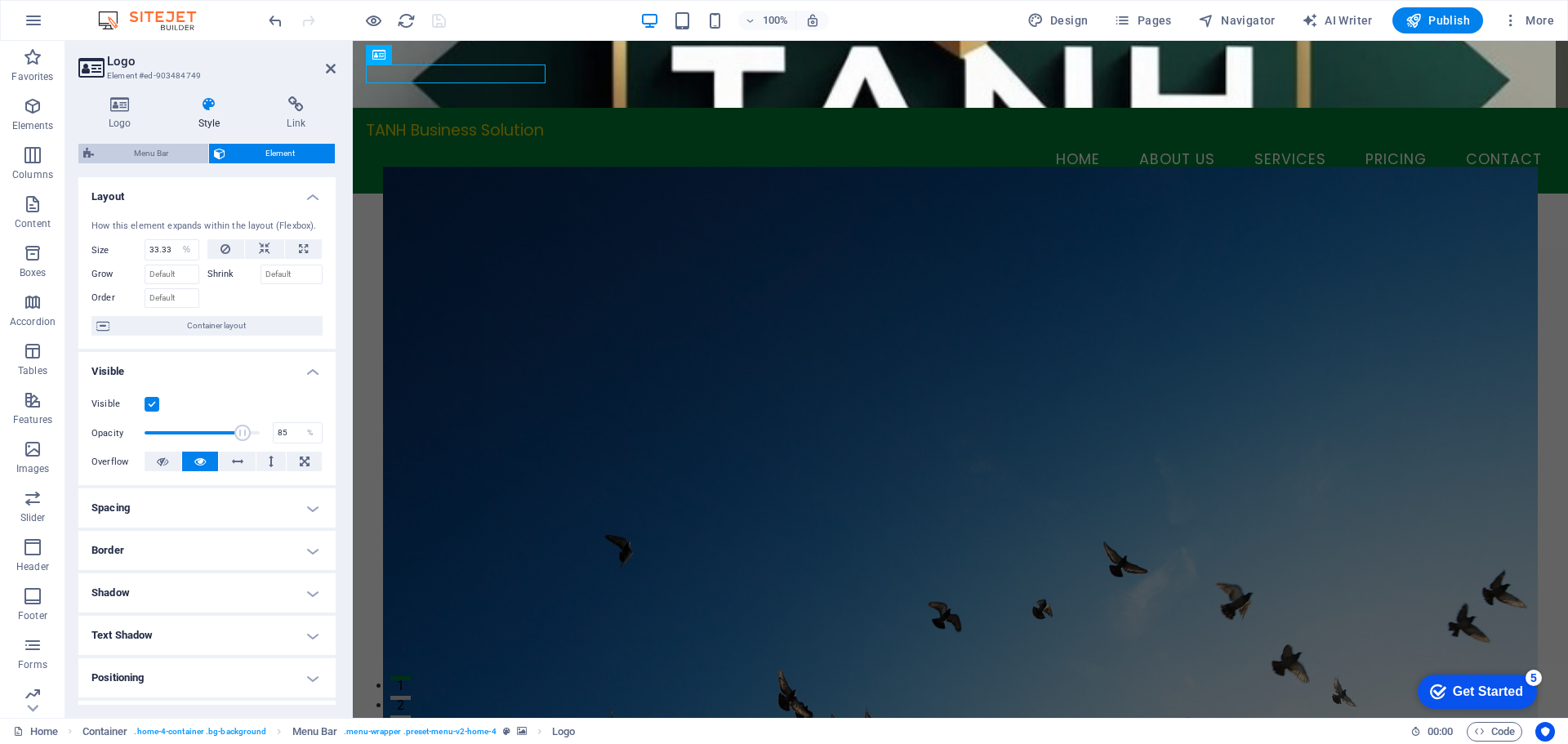
click at [170, 152] on span "Menu Bar" at bounding box center [151, 154] width 105 height 20
select select "rem"
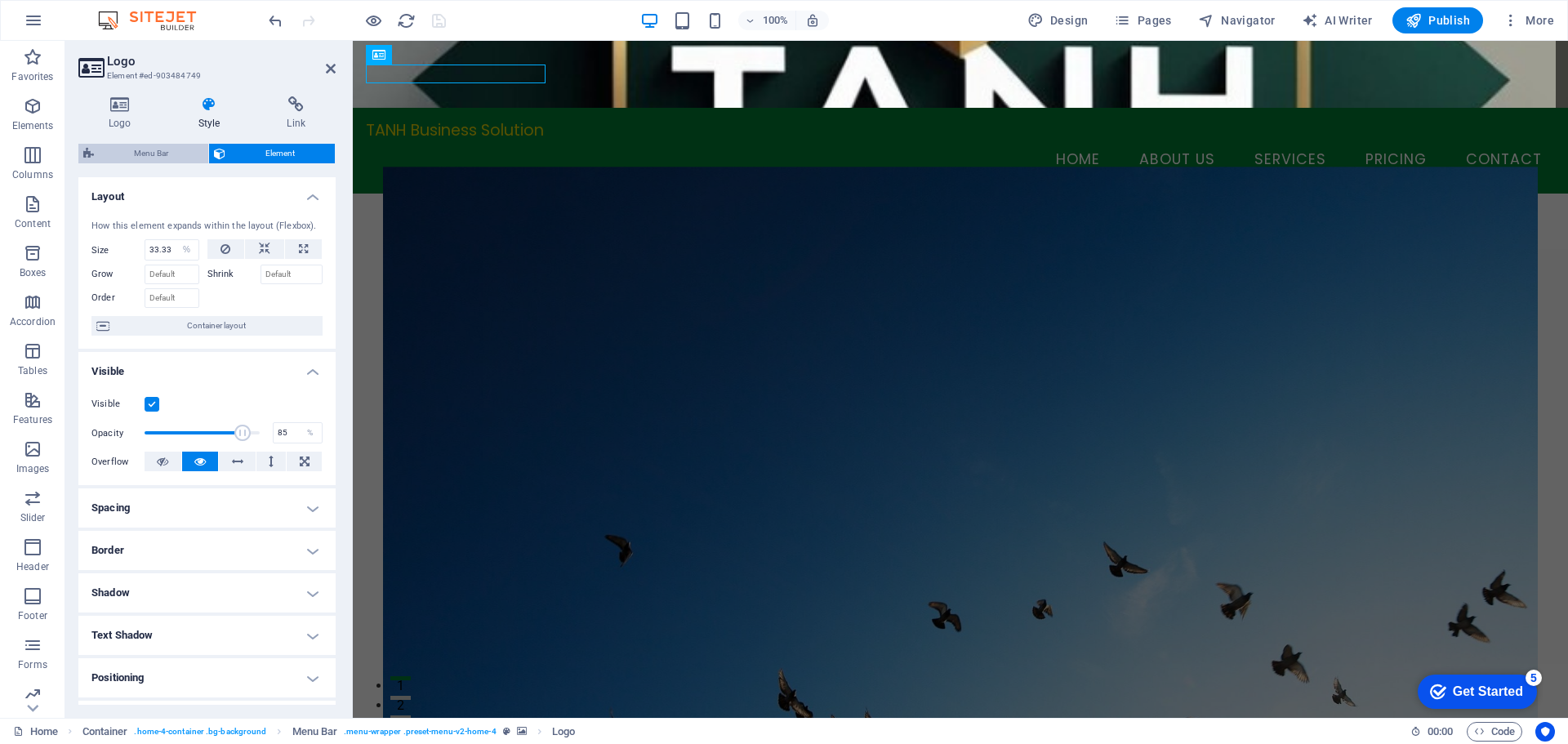
select select "rem"
select select "preset-menu-v2-home-4"
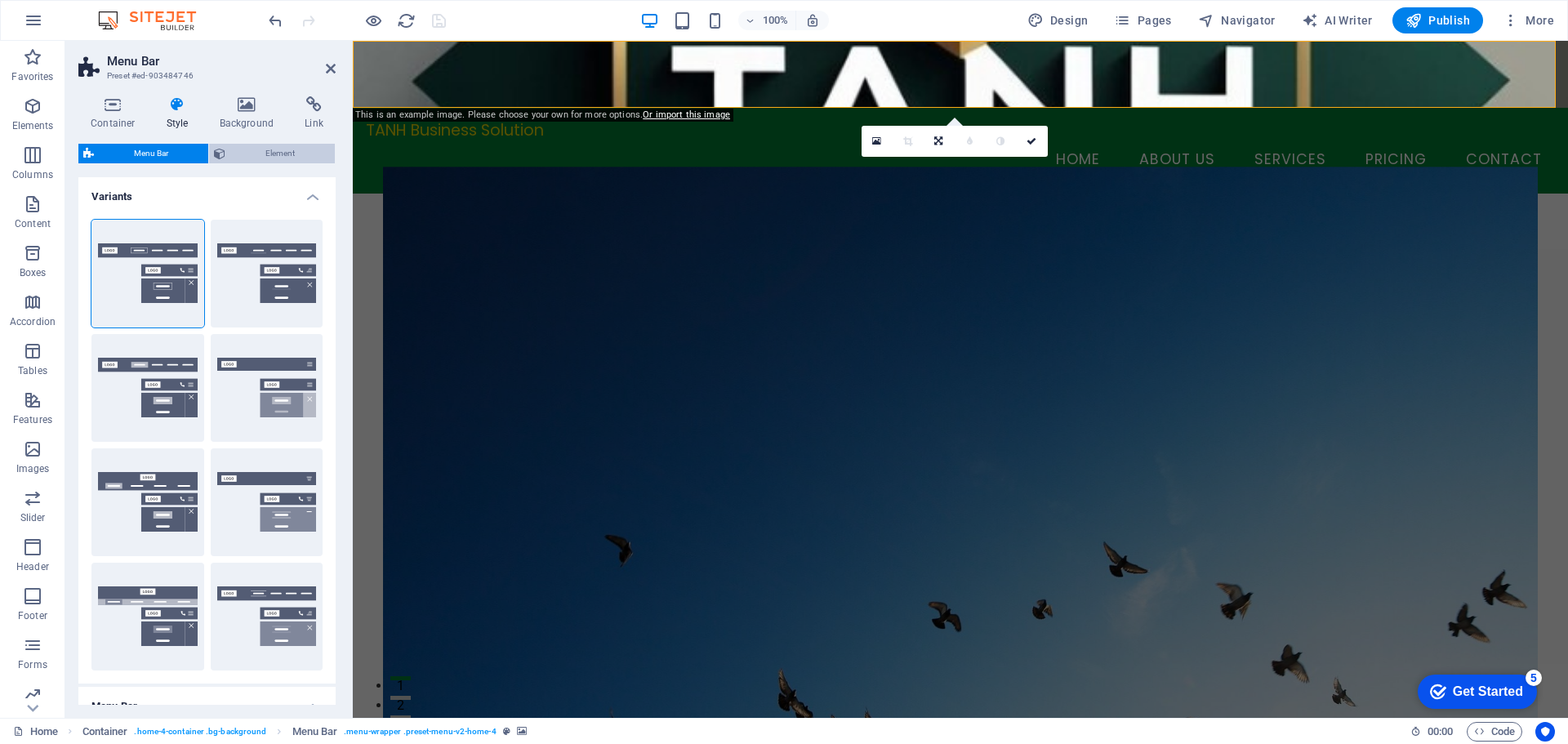
click at [253, 152] on span "Element" at bounding box center [280, 154] width 100 height 20
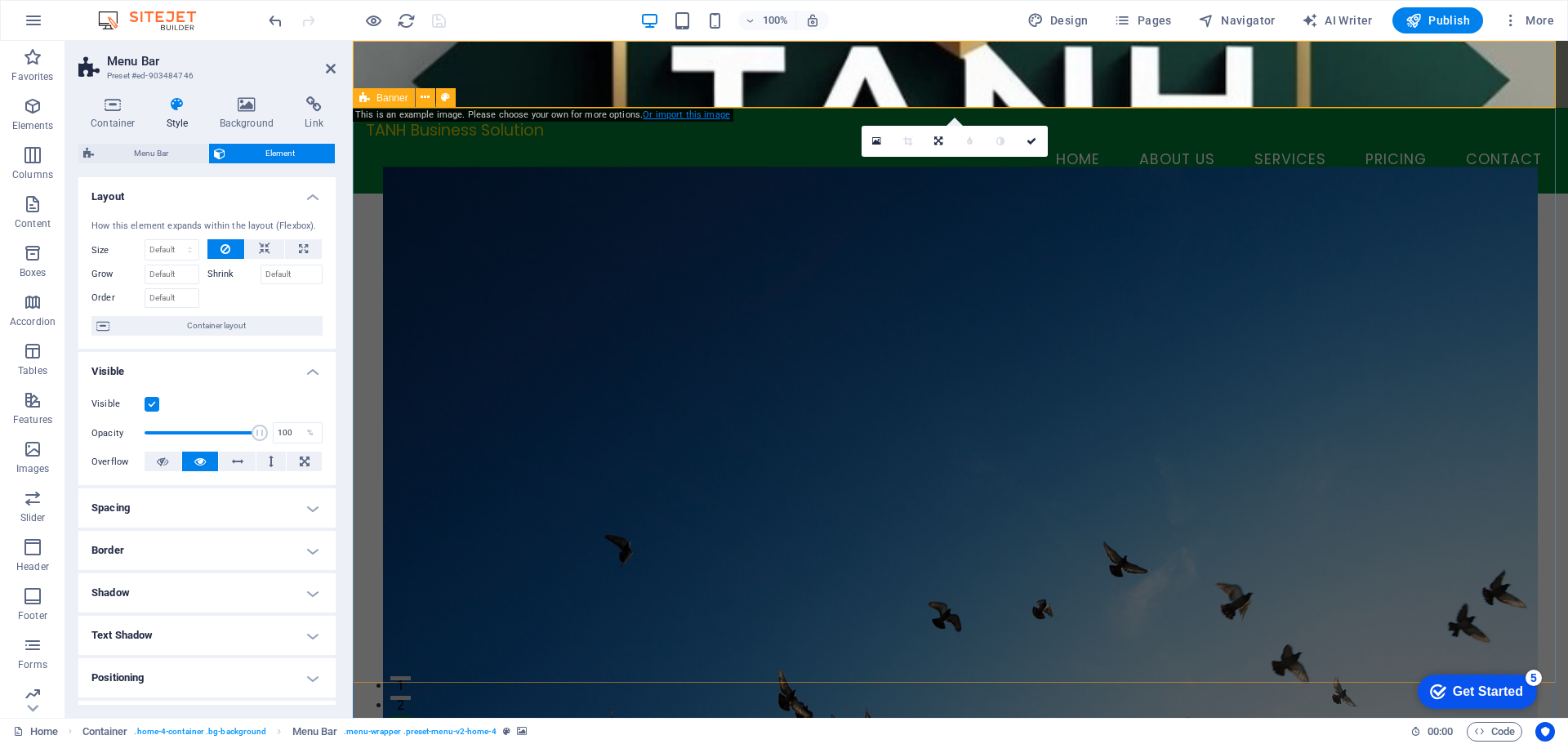
click at [683, 116] on link "Or import this image" at bounding box center [686, 115] width 87 height 11
click at [880, 144] on icon at bounding box center [876, 141] width 9 height 12
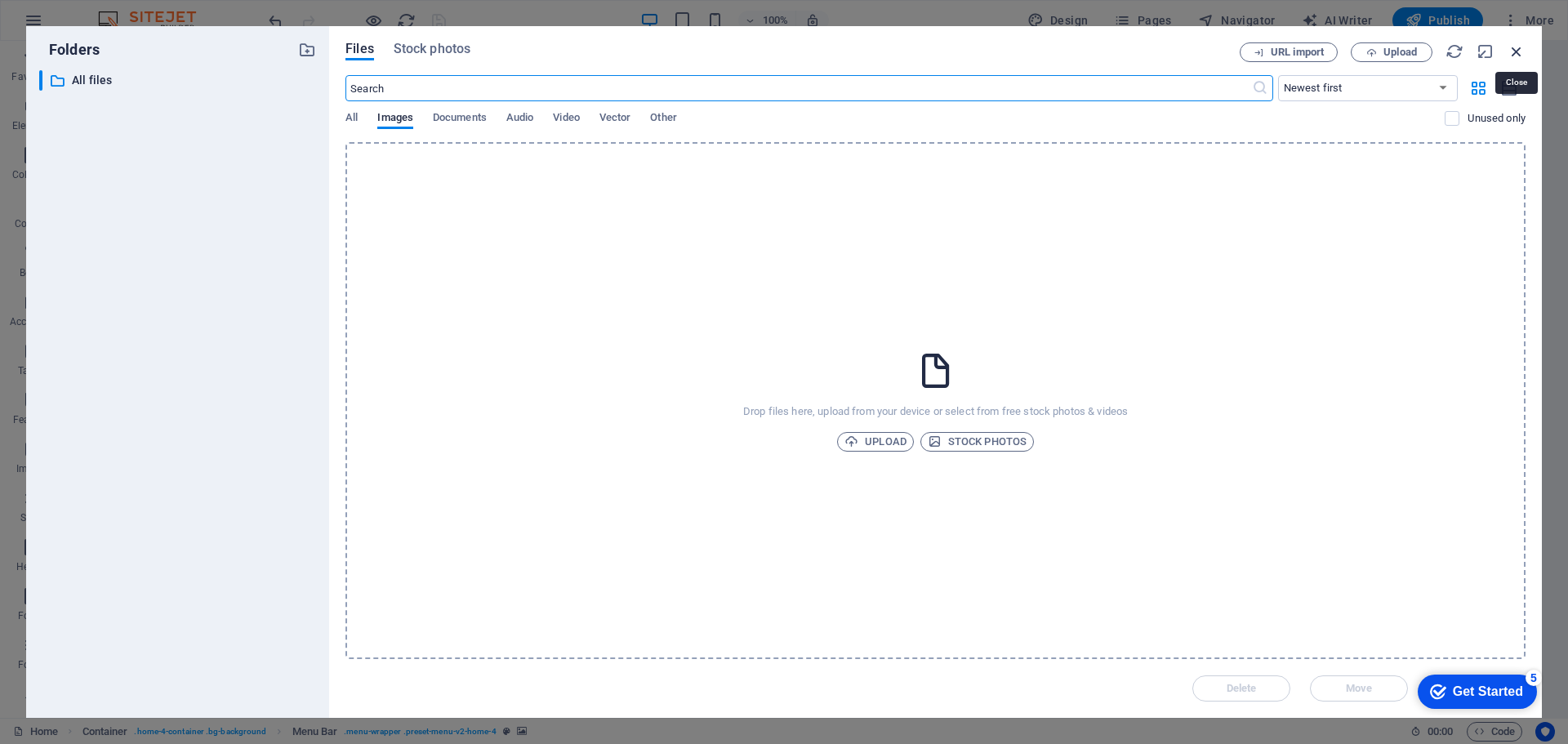
click at [1516, 45] on icon "button" at bounding box center [1516, 52] width 18 height 18
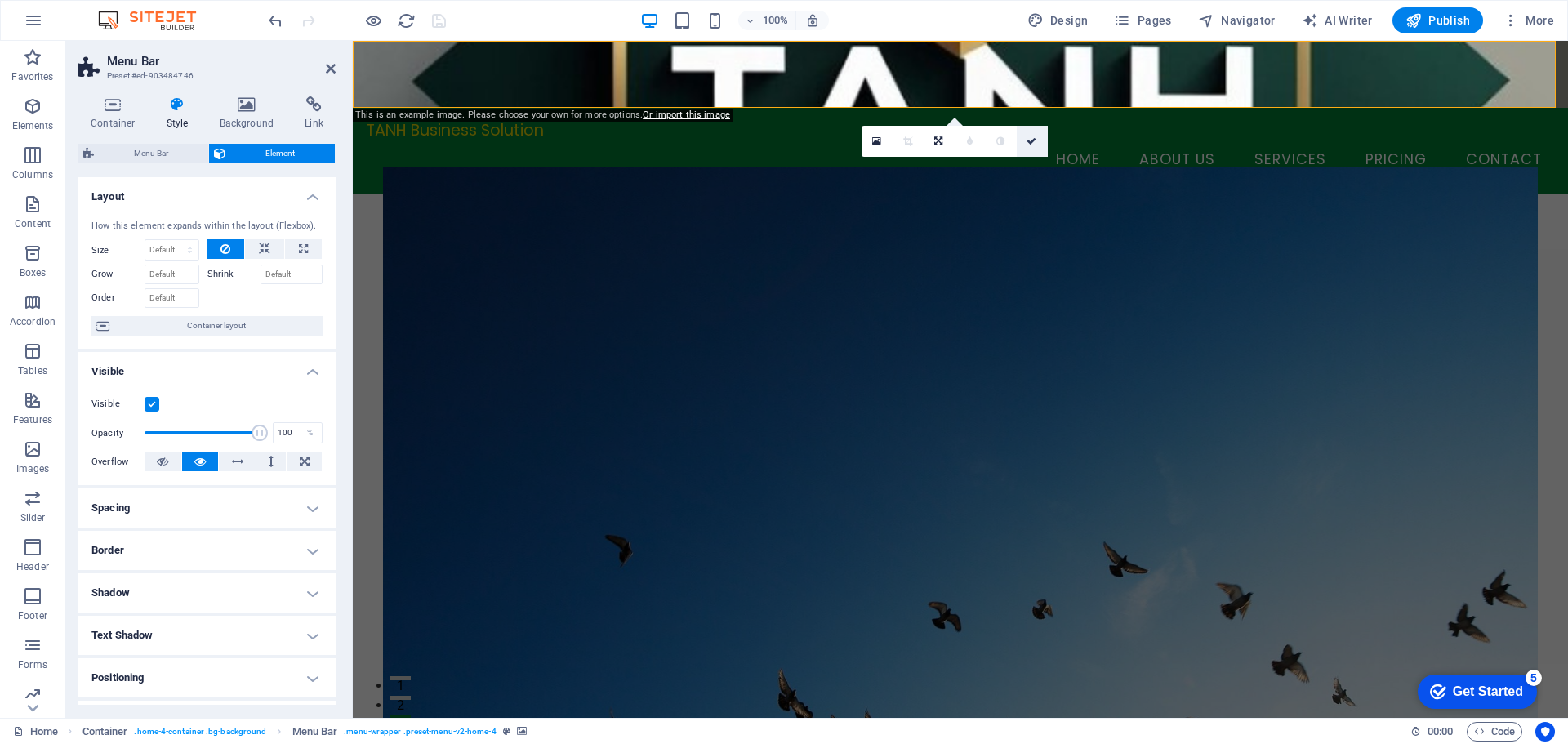
click at [1039, 141] on link at bounding box center [1032, 140] width 31 height 31
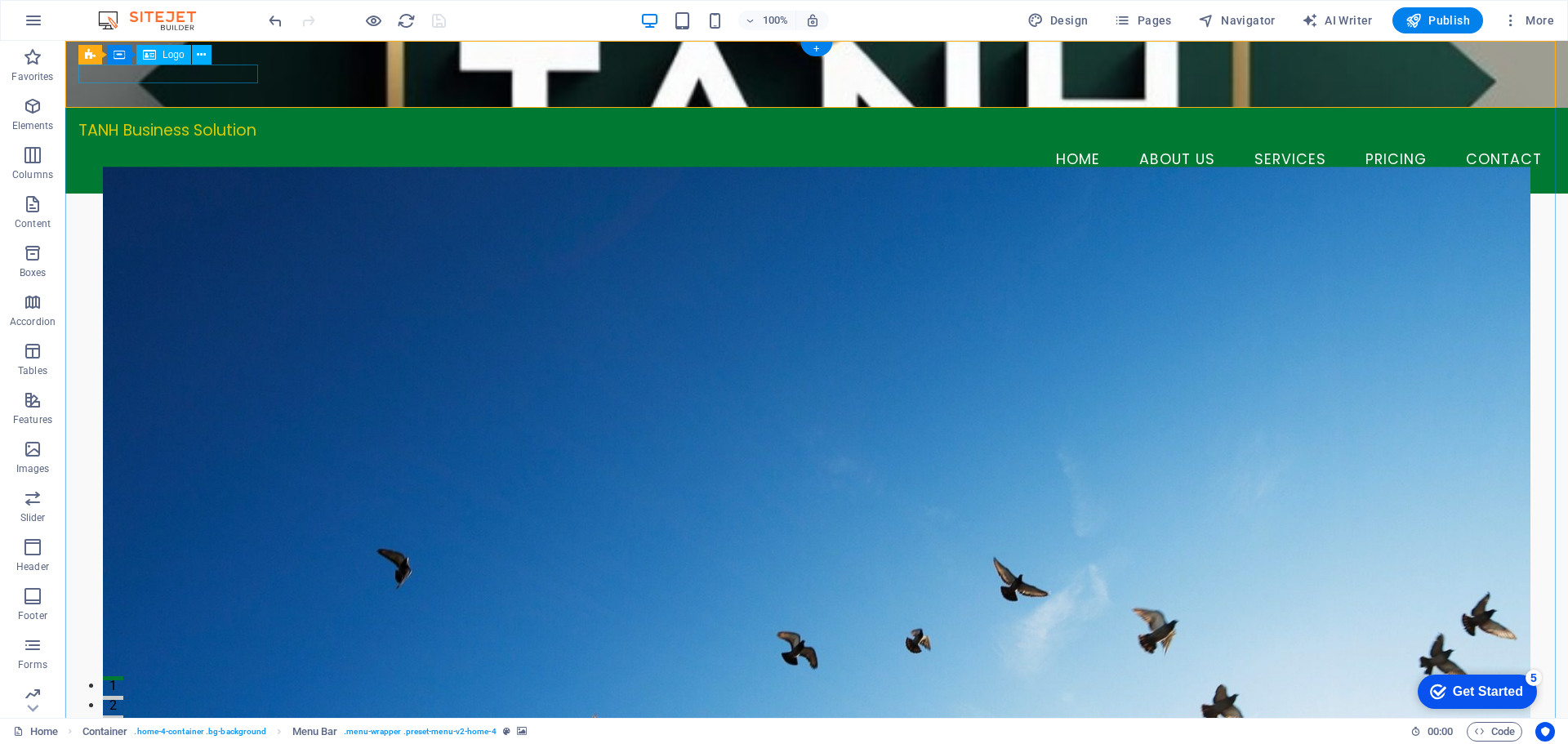
click at [224, 121] on div "TANH Business Solution" at bounding box center [816, 130] width 1477 height 19
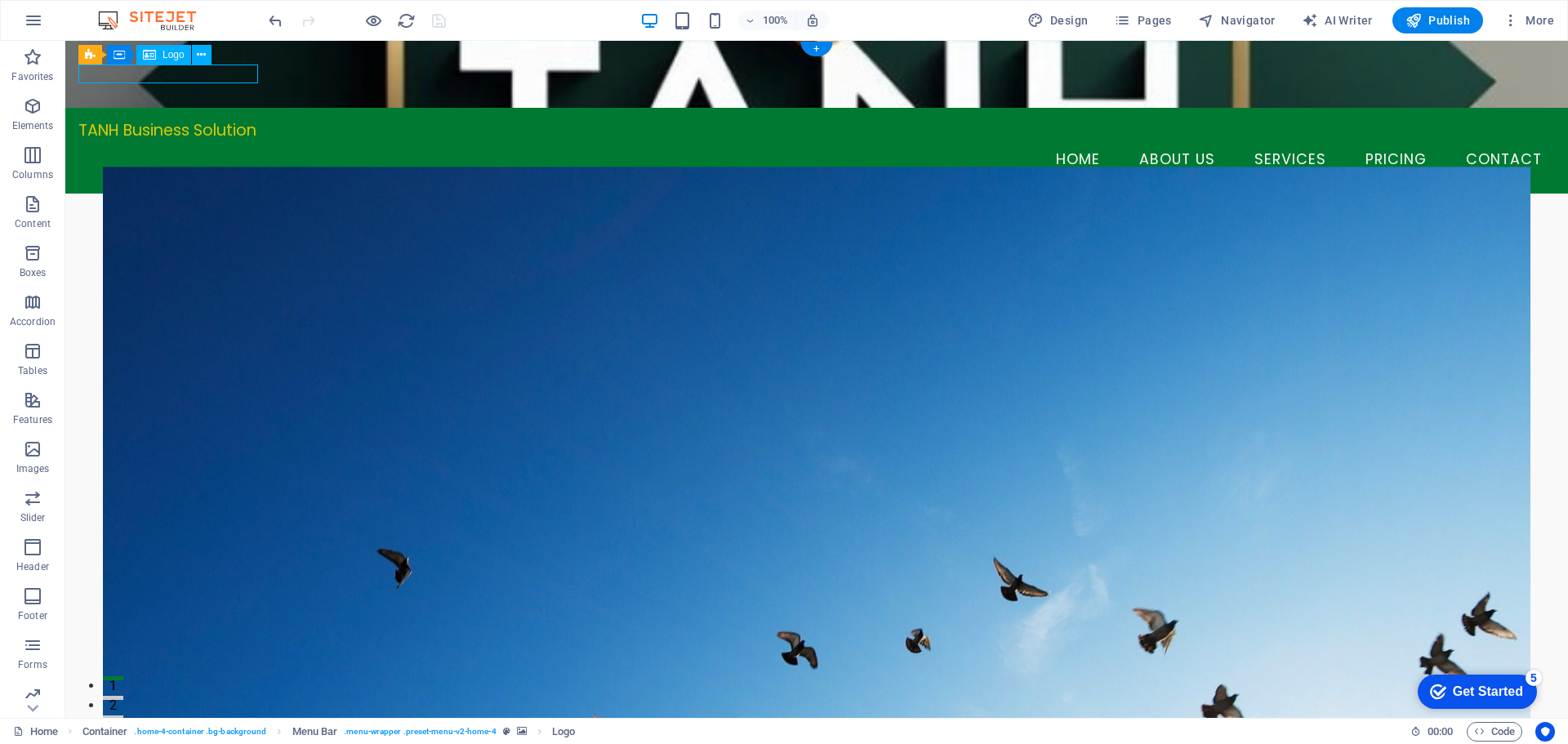
click at [224, 121] on div "TANH Business Solution" at bounding box center [816, 130] width 1477 height 19
select select "%"
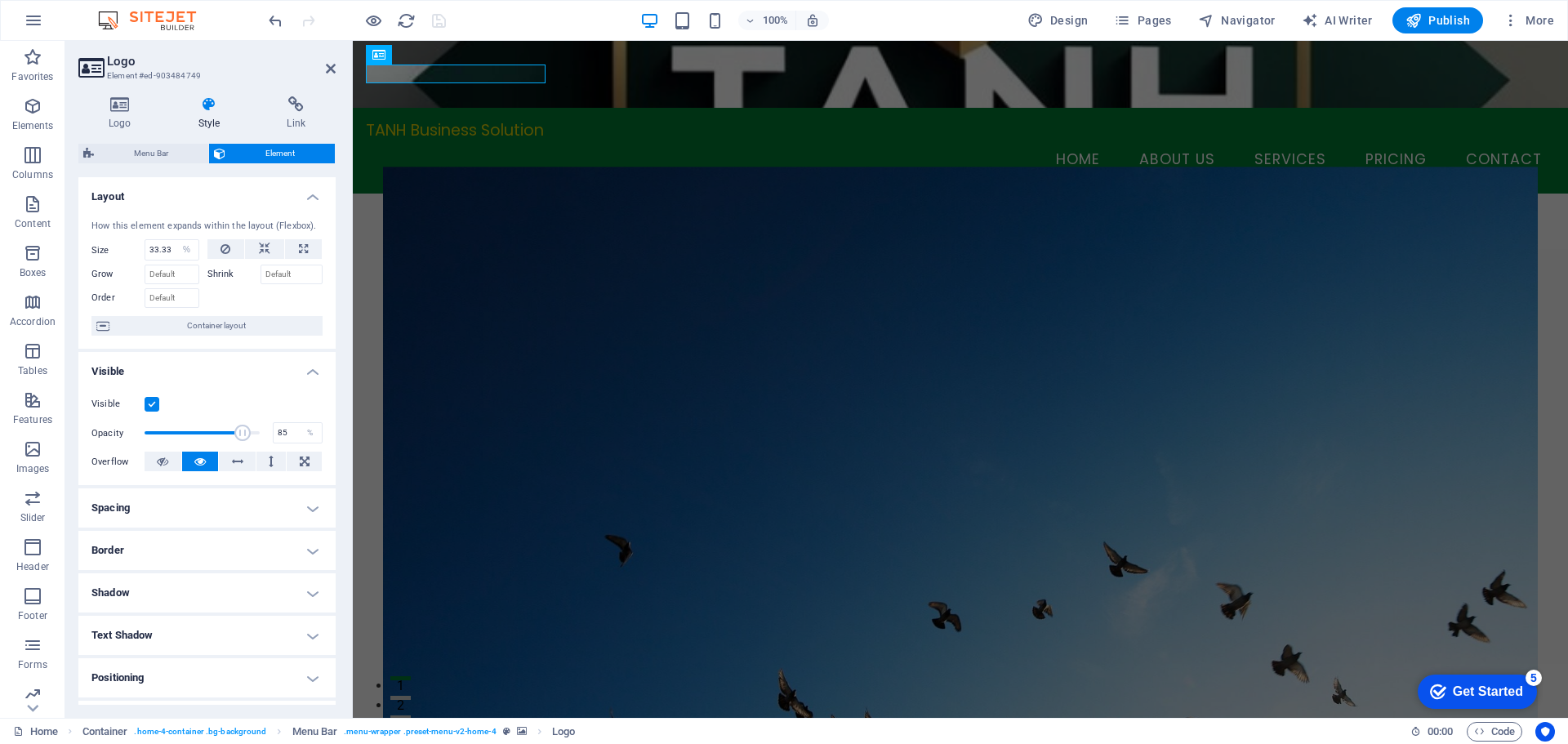
click at [224, 76] on h3 "Element #ed-903484749" at bounding box center [205, 76] width 196 height 15
click at [122, 114] on h4 "Logo" at bounding box center [123, 113] width 90 height 34
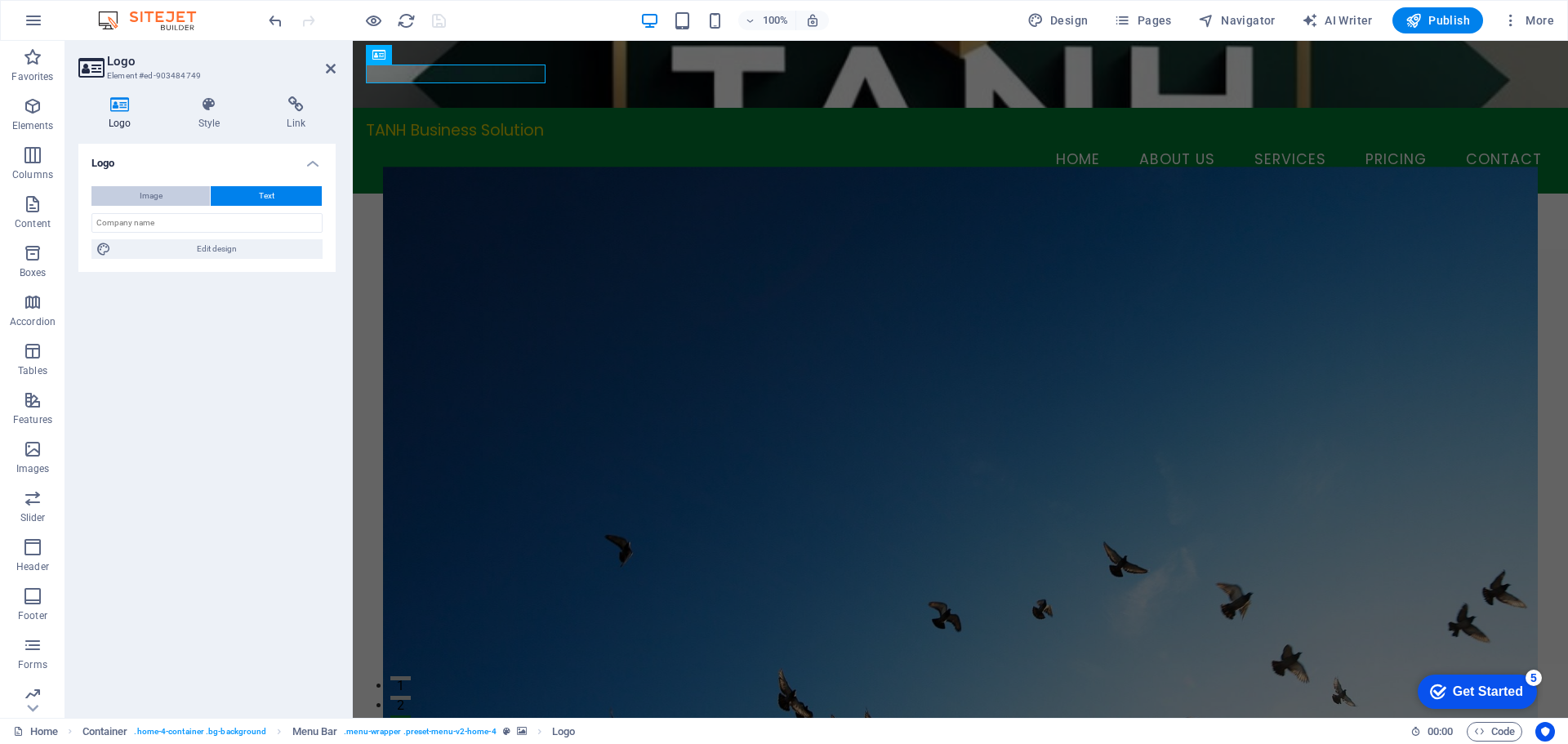
click at [174, 194] on button "Image" at bounding box center [150, 196] width 118 height 20
select select "DISABLED_OPTION_VALUE"
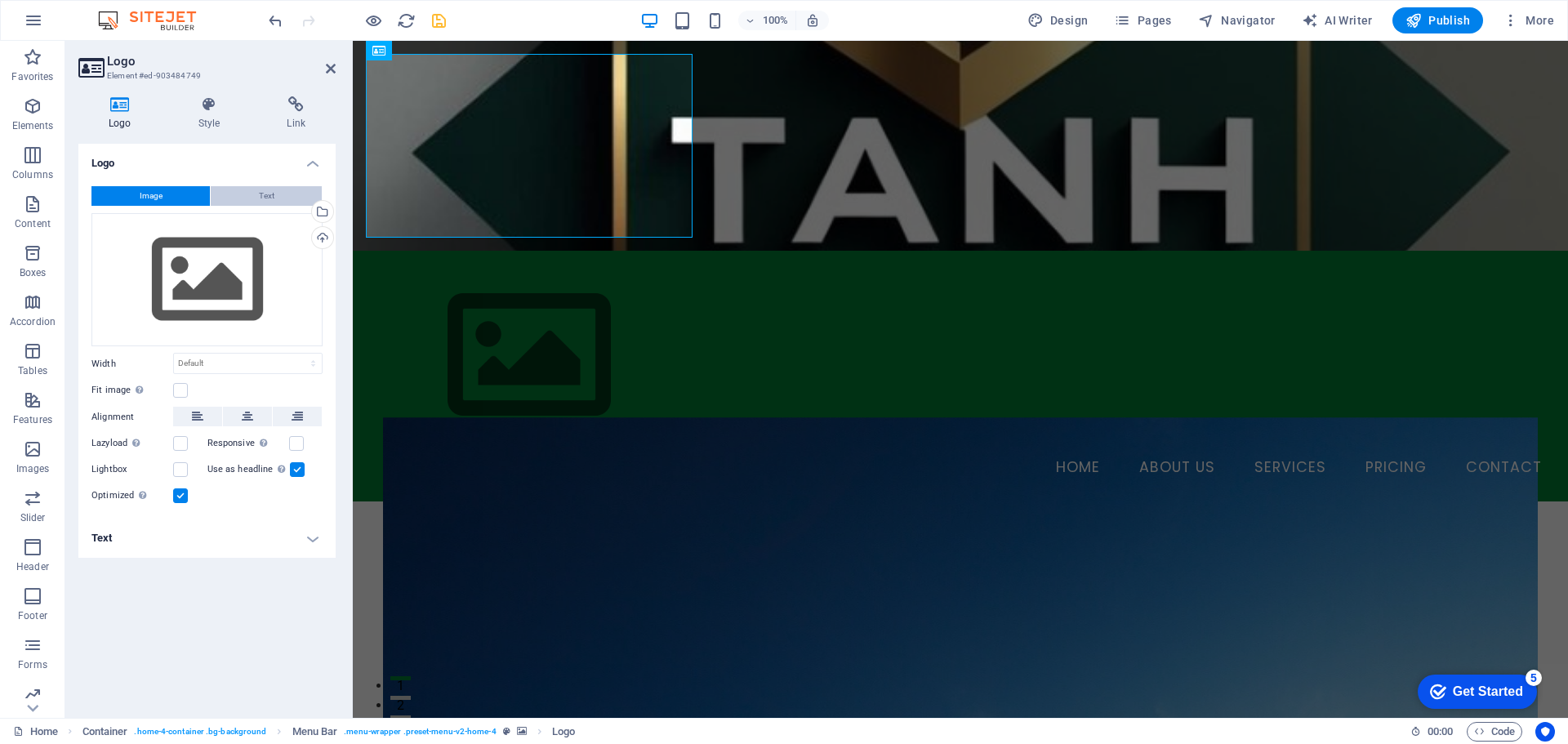
click at [275, 187] on button "Text" at bounding box center [266, 196] width 111 height 20
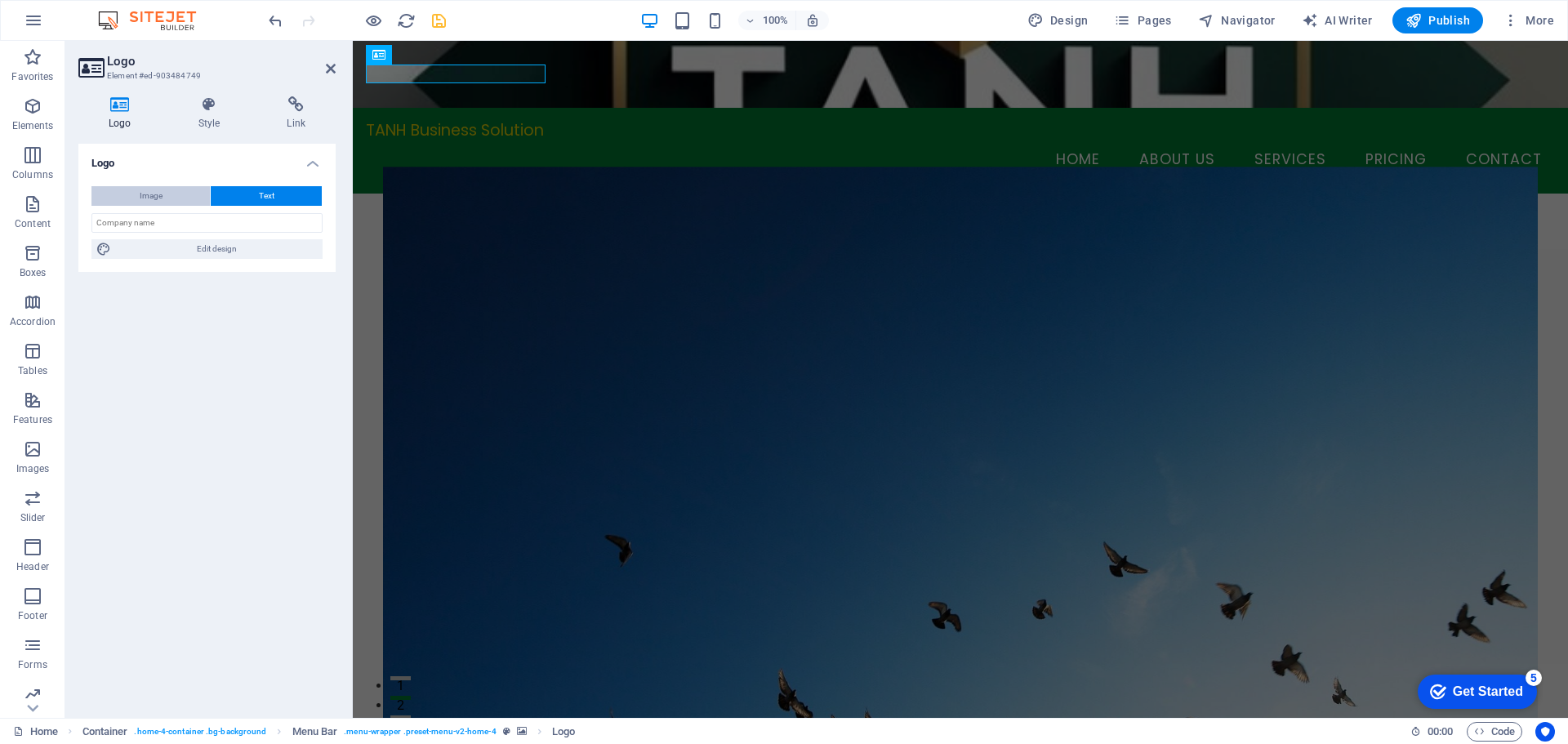
click at [159, 199] on span "Image" at bounding box center [151, 196] width 23 height 20
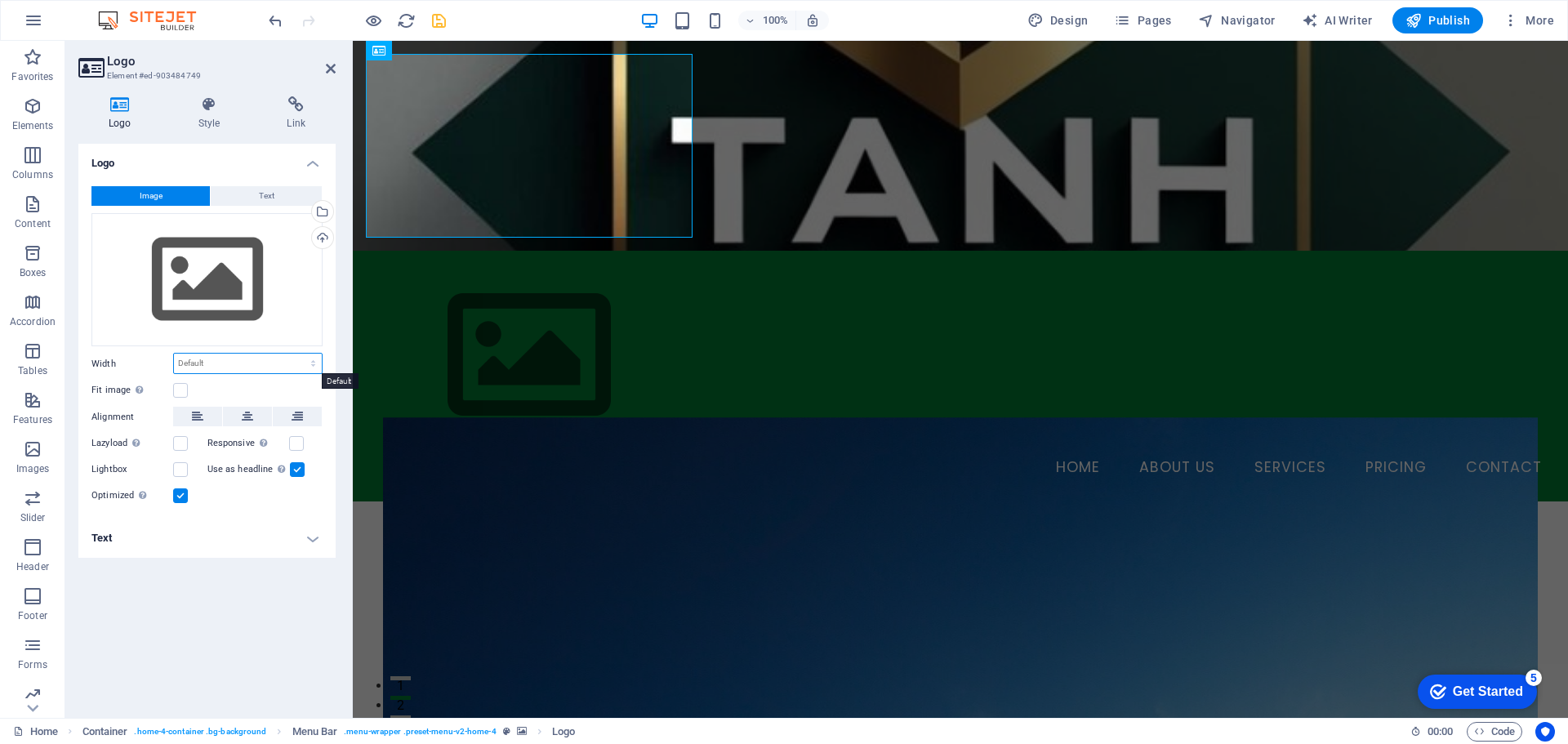
click at [276, 361] on select "Default auto px rem % em vh vw" at bounding box center [248, 363] width 148 height 20
click at [215, 112] on icon at bounding box center [209, 105] width 82 height 17
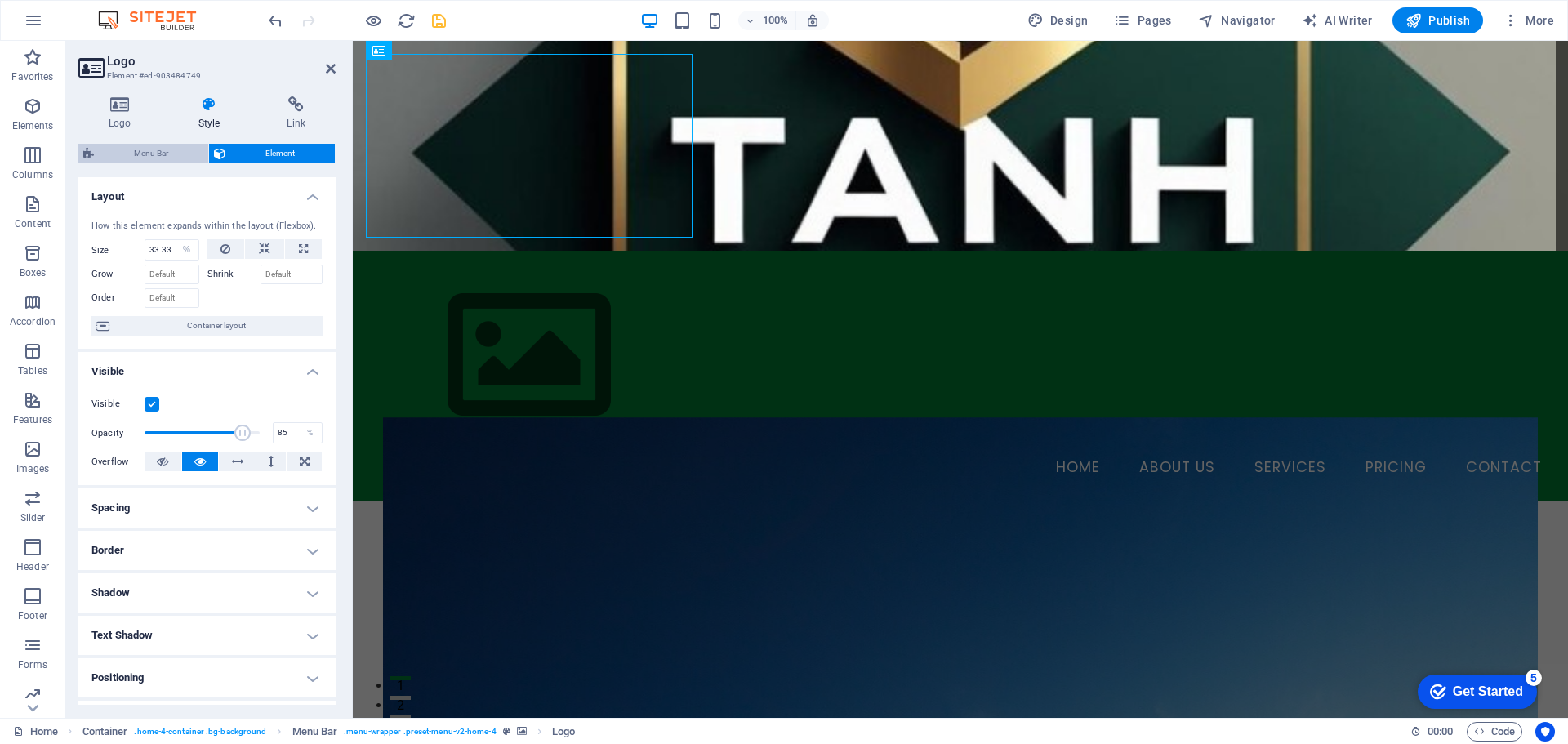
click at [173, 156] on span "Menu Bar" at bounding box center [151, 154] width 105 height 20
select select "rem"
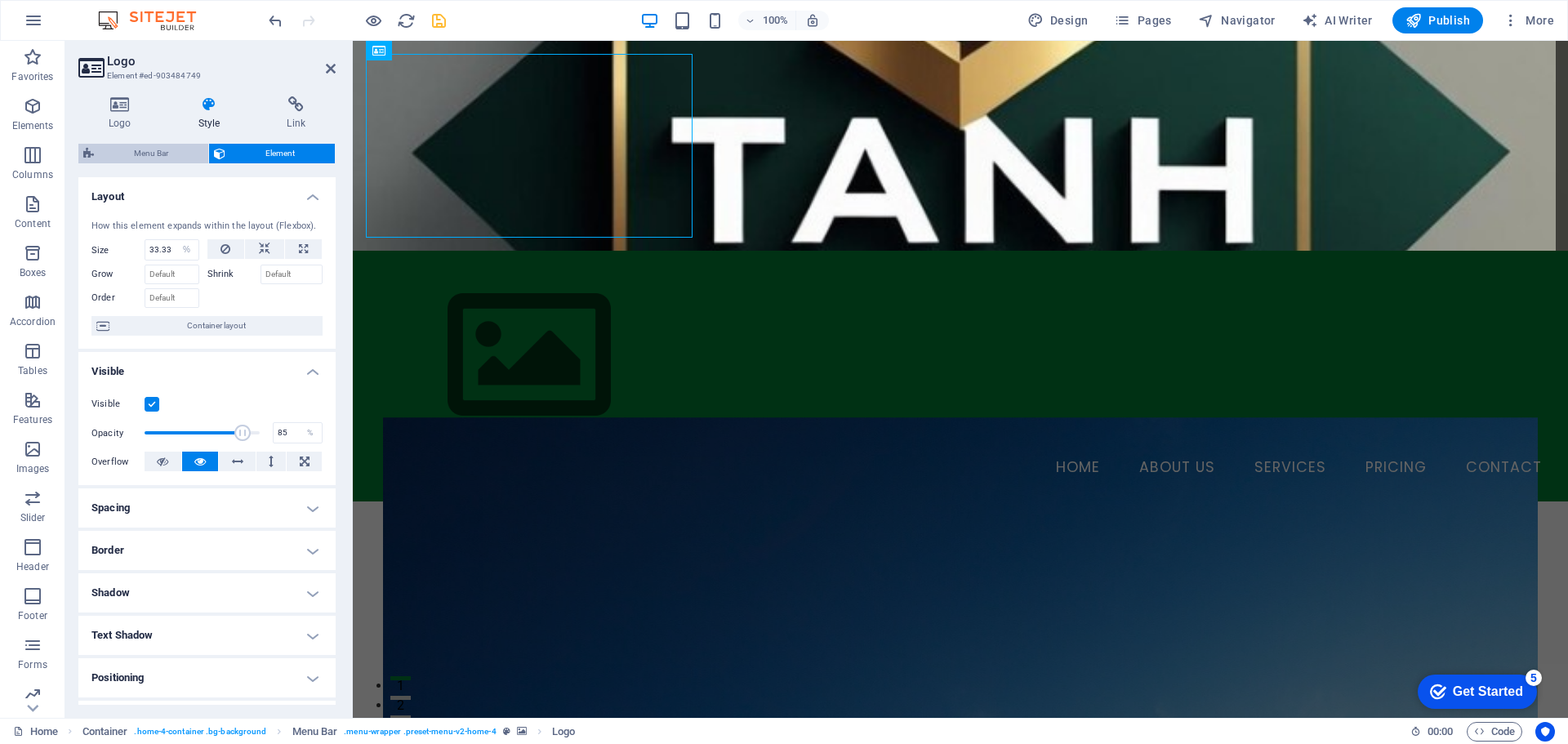
select select "rem"
select select "preset-menu-v2-home-4"
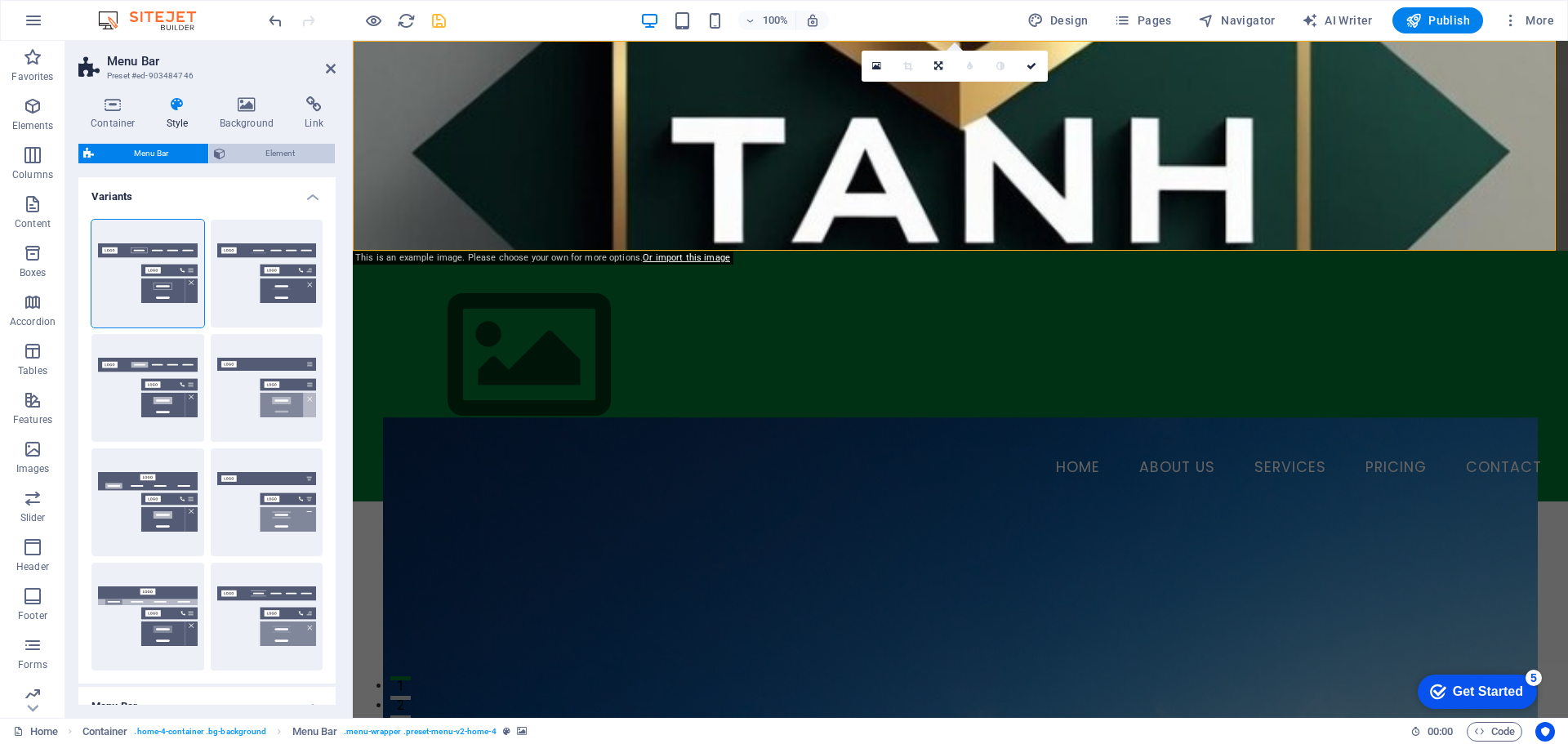
click at [252, 156] on span "Element" at bounding box center [280, 154] width 100 height 20
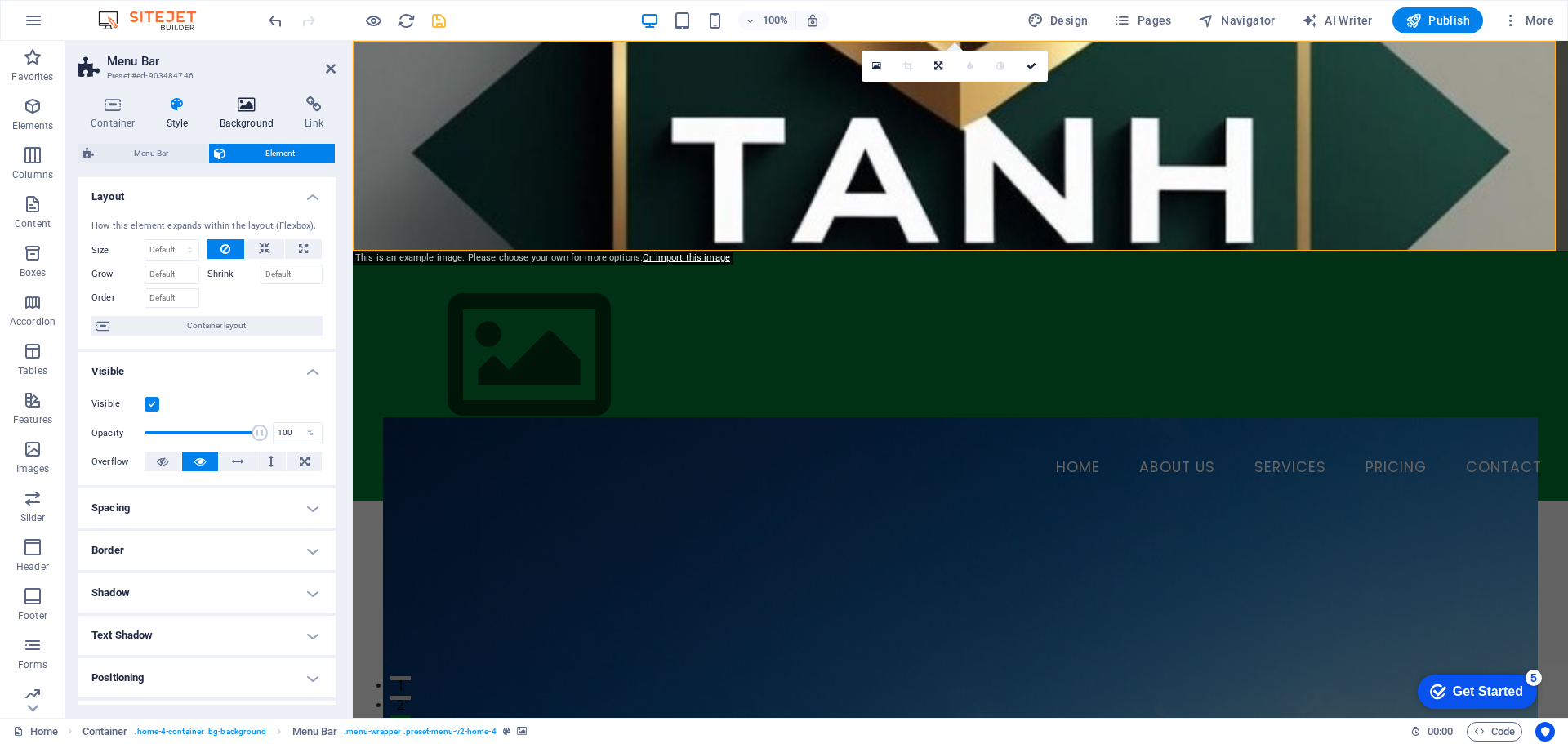
click at [254, 113] on h4 "Background" at bounding box center [250, 113] width 86 height 34
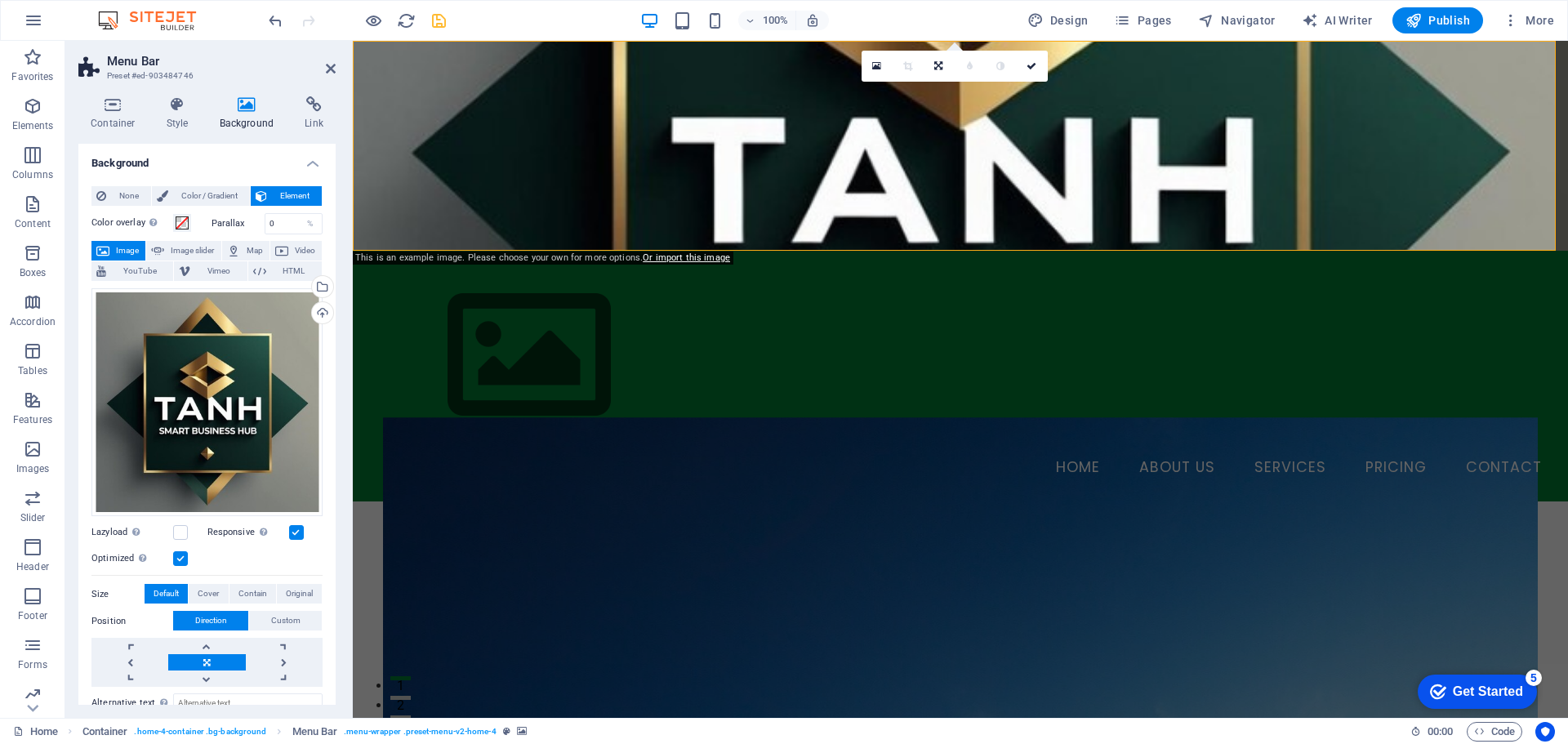
click at [123, 248] on span "Image" at bounding box center [127, 251] width 26 height 20
click at [321, 311] on div "Upload" at bounding box center [320, 313] width 24 height 24
click at [174, 254] on span "Image slider" at bounding box center [192, 251] width 47 height 20
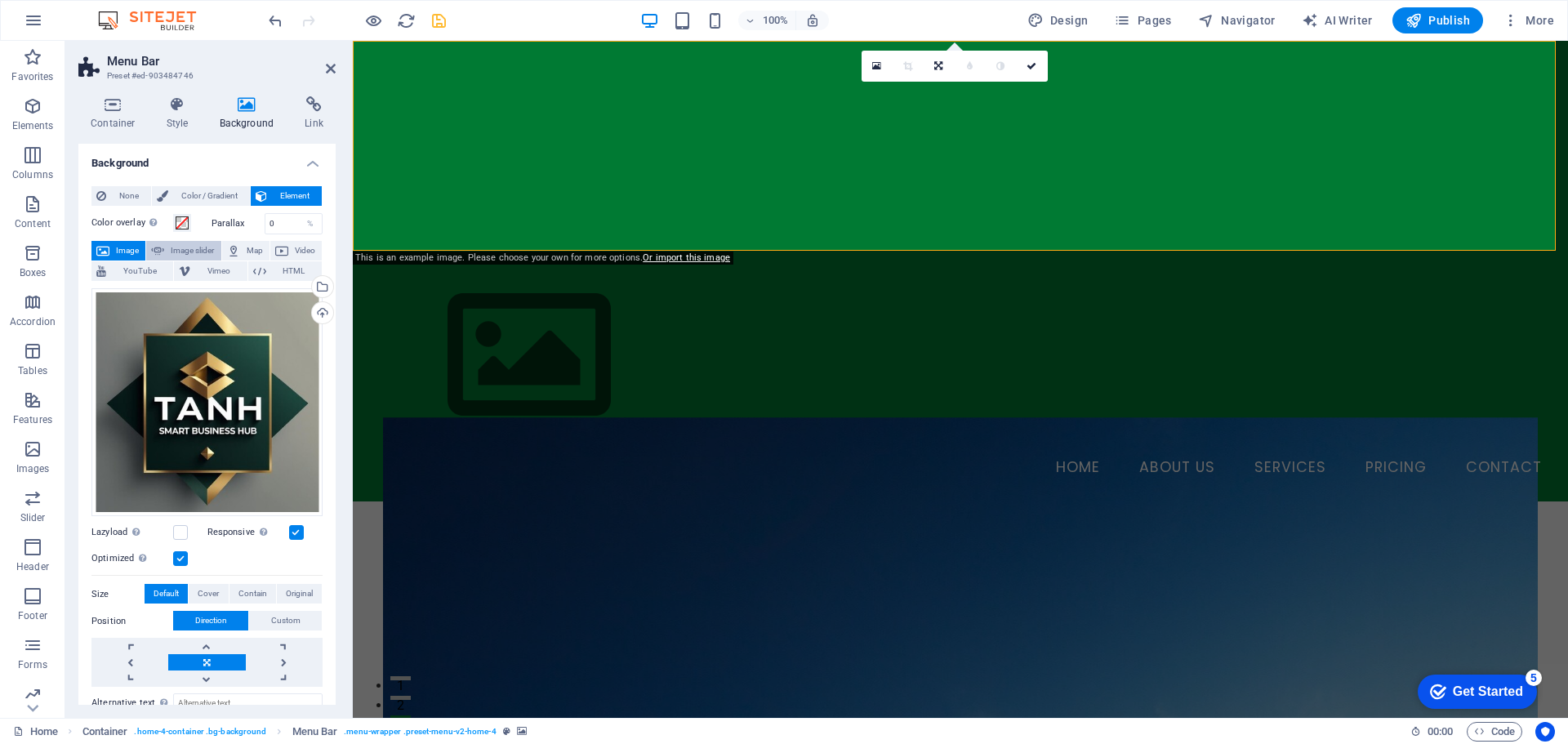
select select "ms"
select select "s"
select select "progressive"
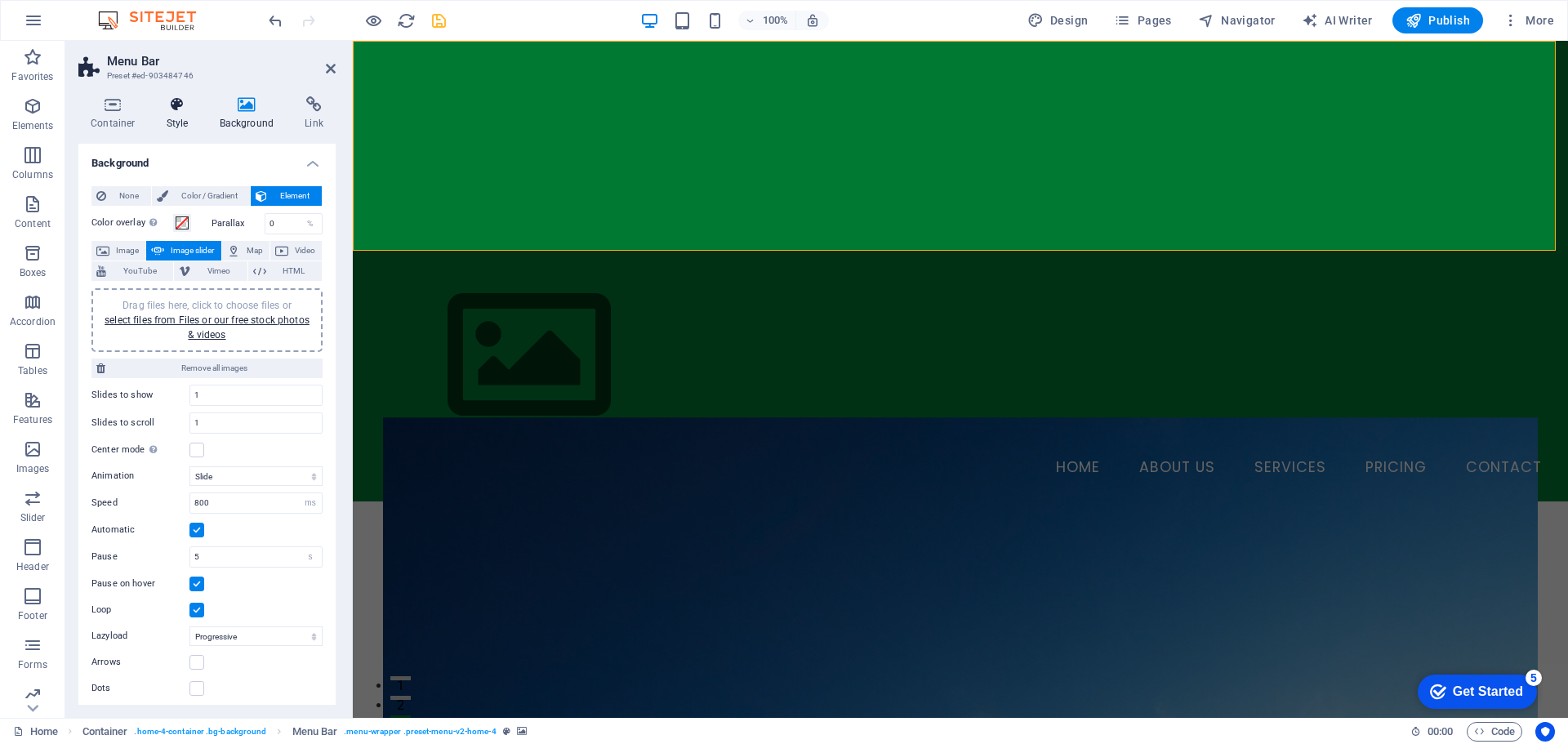
click at [179, 113] on h4 "Style" at bounding box center [181, 113] width 53 height 34
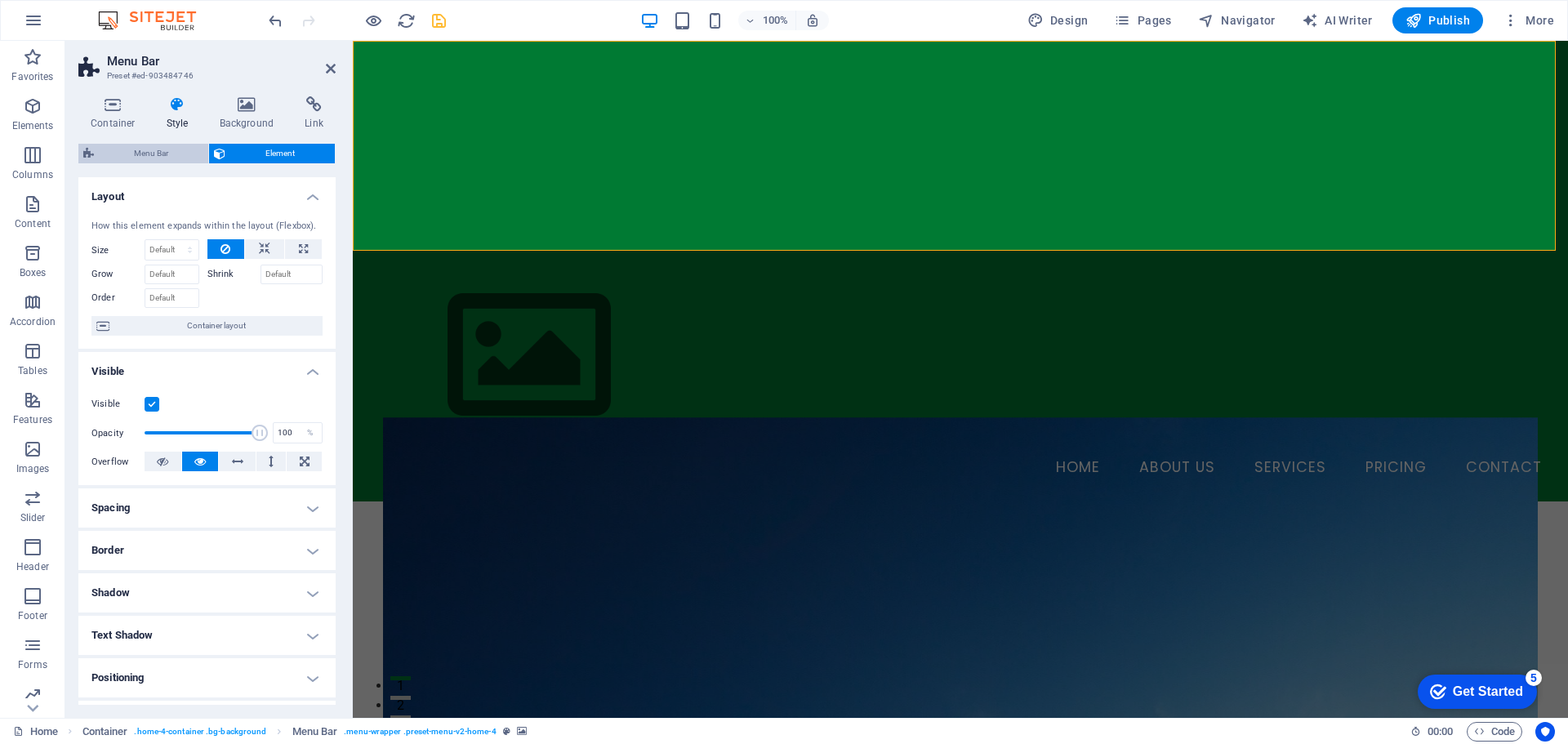
click at [169, 157] on span "Menu Bar" at bounding box center [151, 154] width 105 height 20
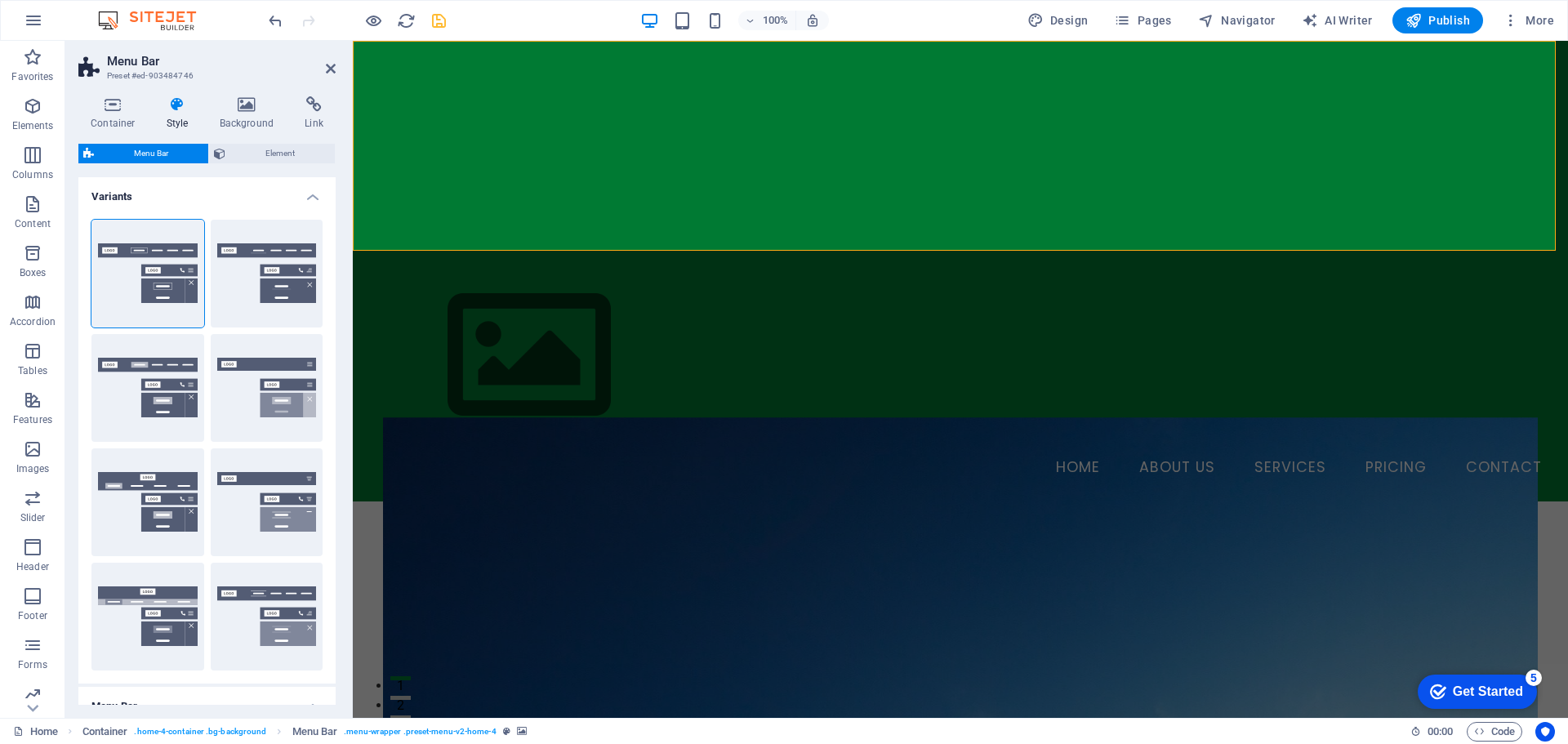
click at [180, 113] on h4 "Style" at bounding box center [181, 113] width 53 height 34
click at [258, 111] on icon at bounding box center [247, 105] width 79 height 17
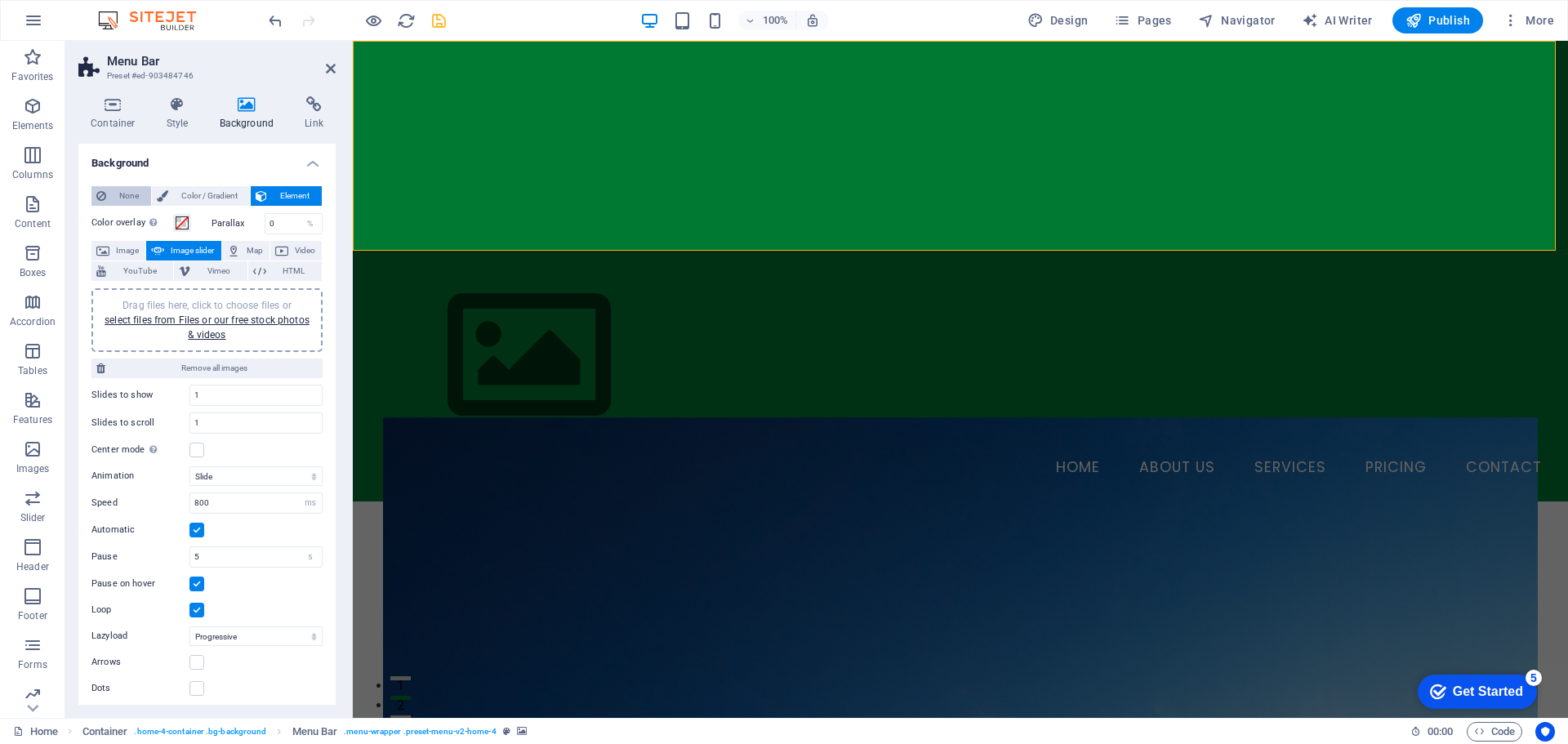
click at [124, 197] on span "None" at bounding box center [129, 196] width 35 height 20
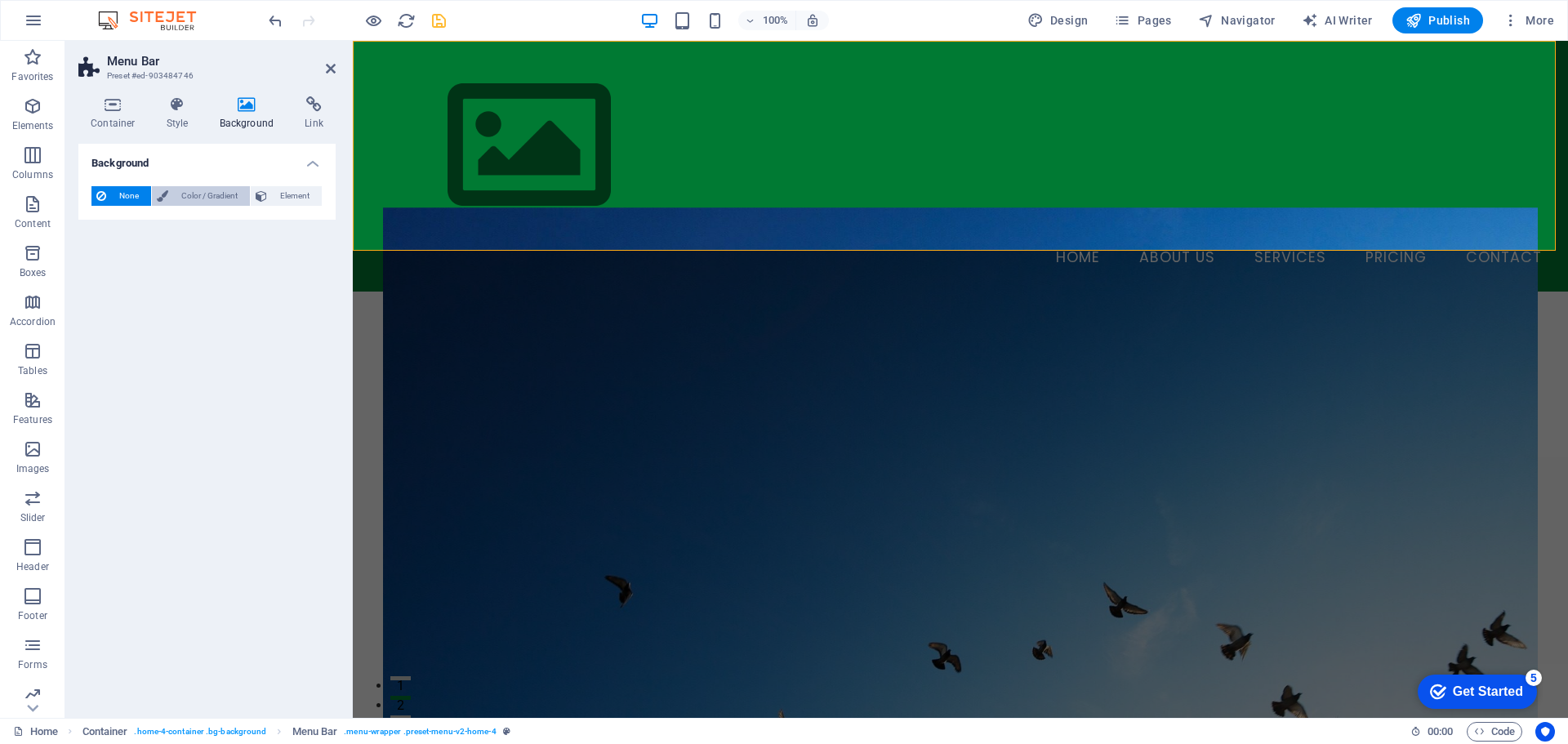
click at [200, 196] on span "Color / Gradient" at bounding box center [209, 196] width 71 height 20
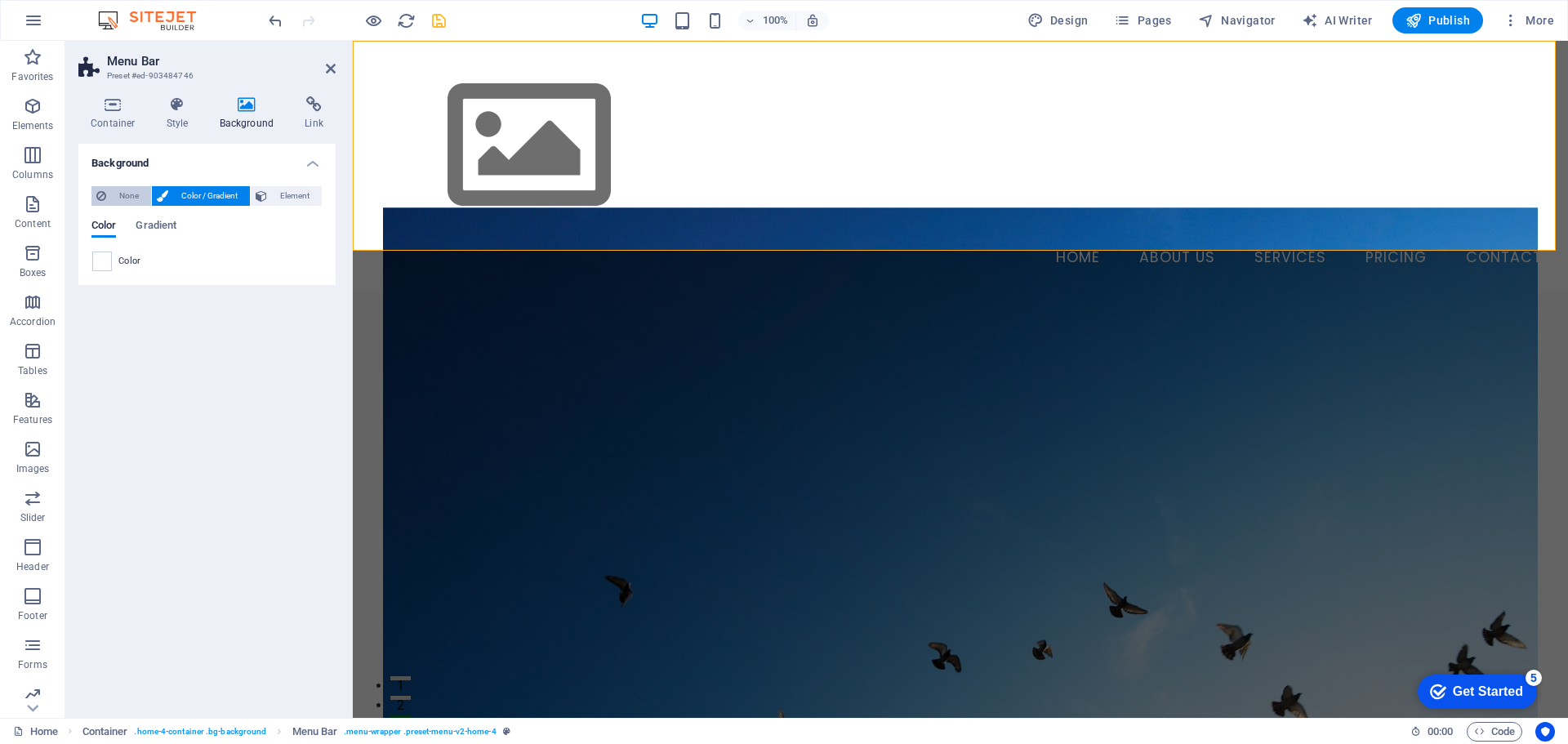
click at [129, 195] on span "None" at bounding box center [129, 196] width 35 height 20
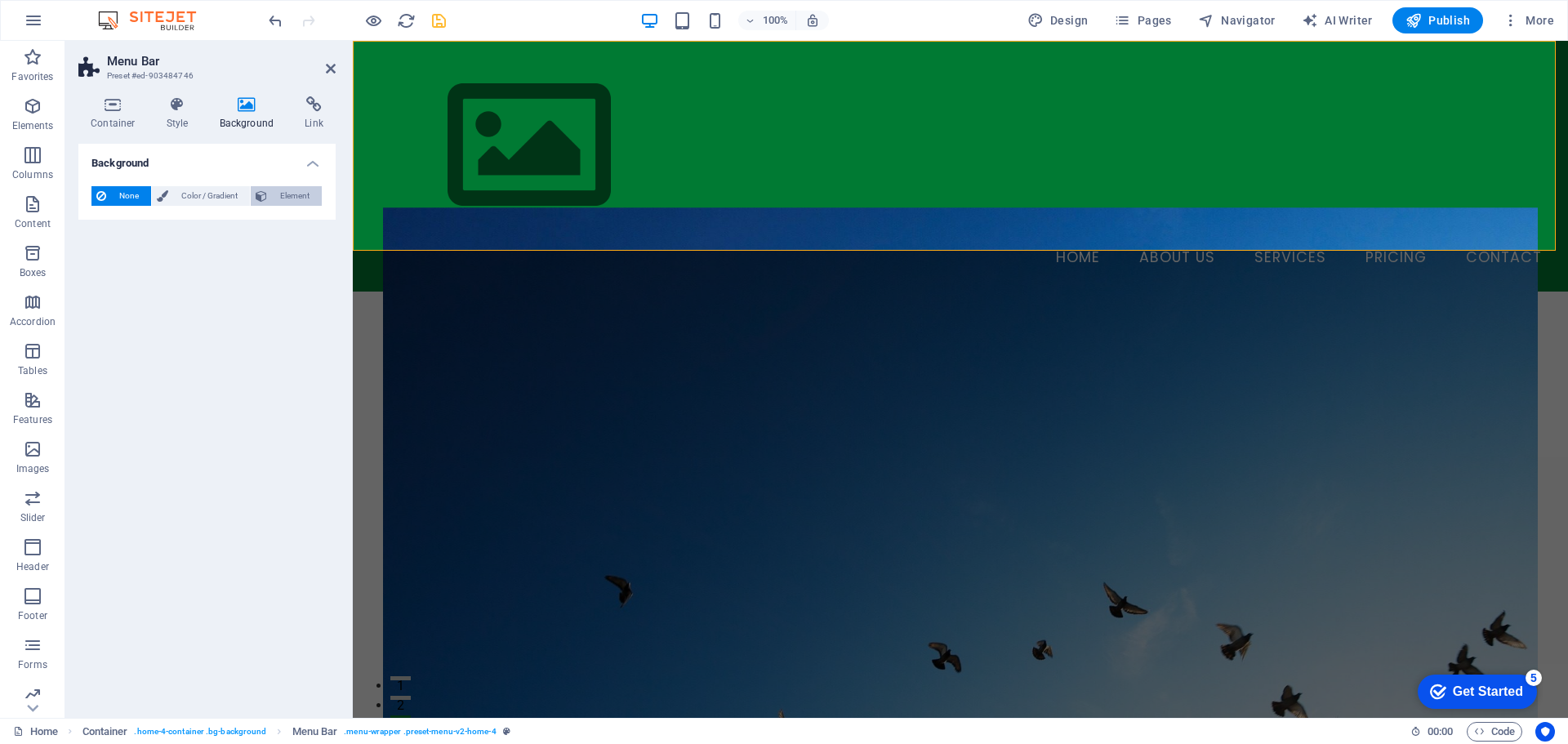
click at [288, 195] on span "Element" at bounding box center [294, 196] width 45 height 20
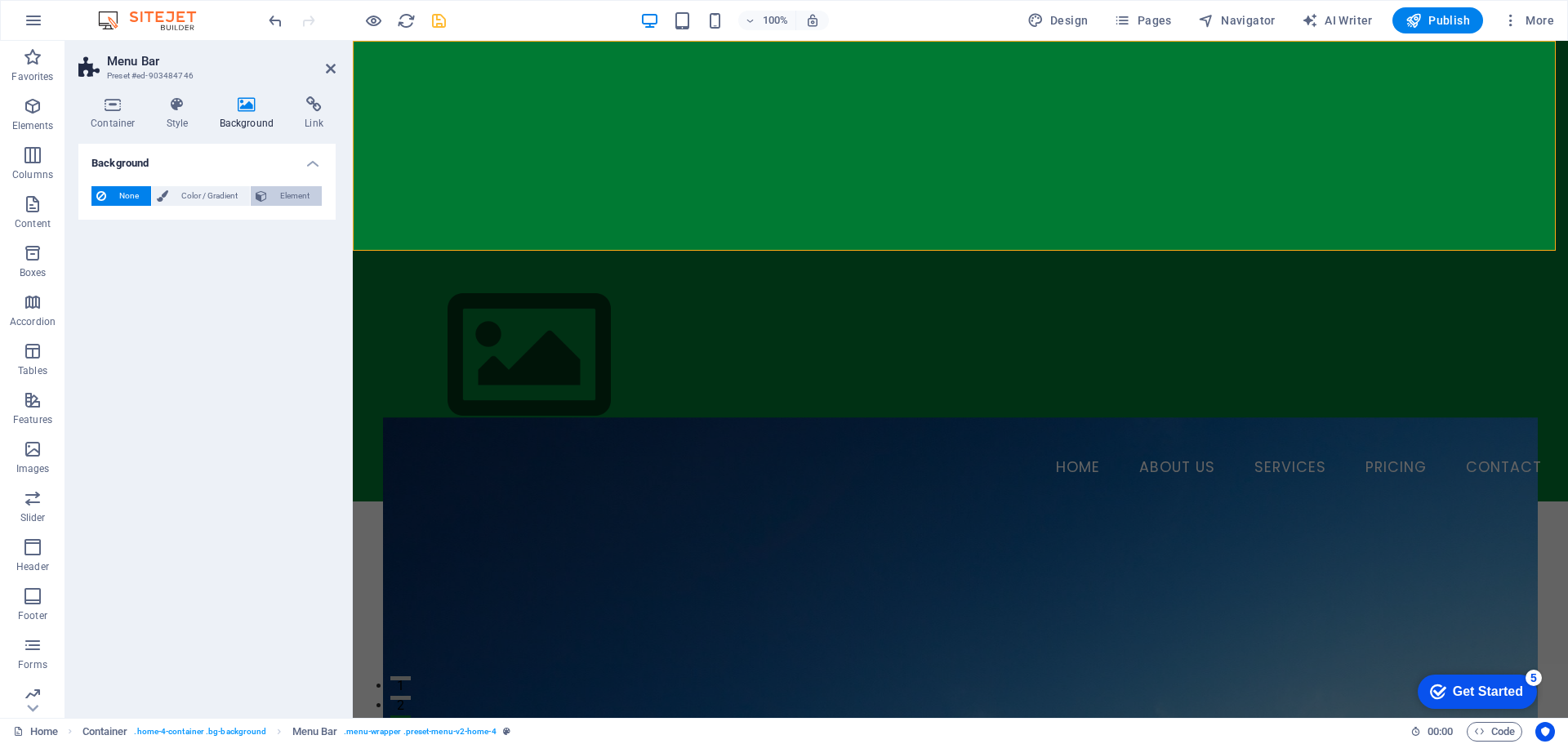
select select "ms"
select select "s"
select select "progressive"
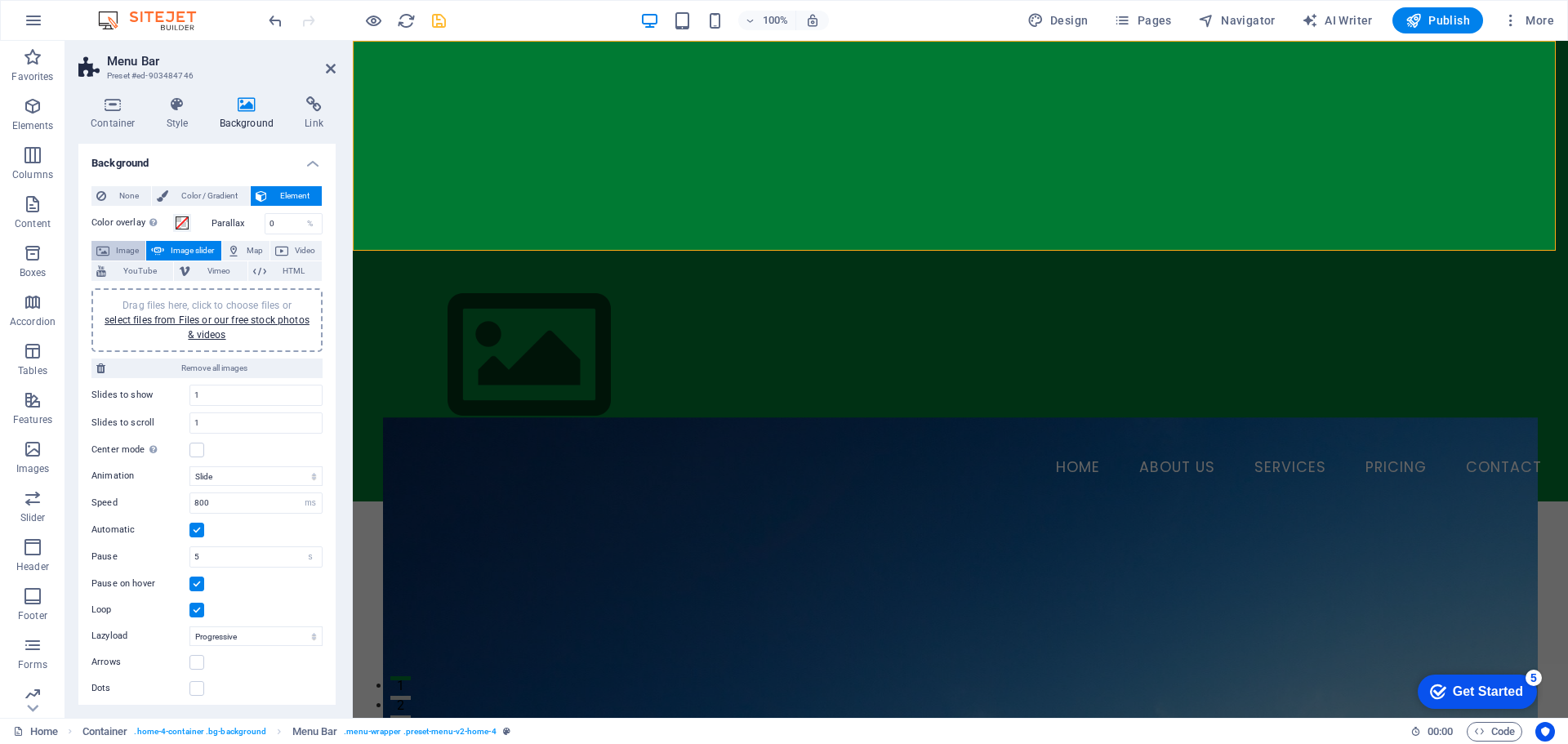
click at [127, 252] on span "Image" at bounding box center [127, 251] width 26 height 20
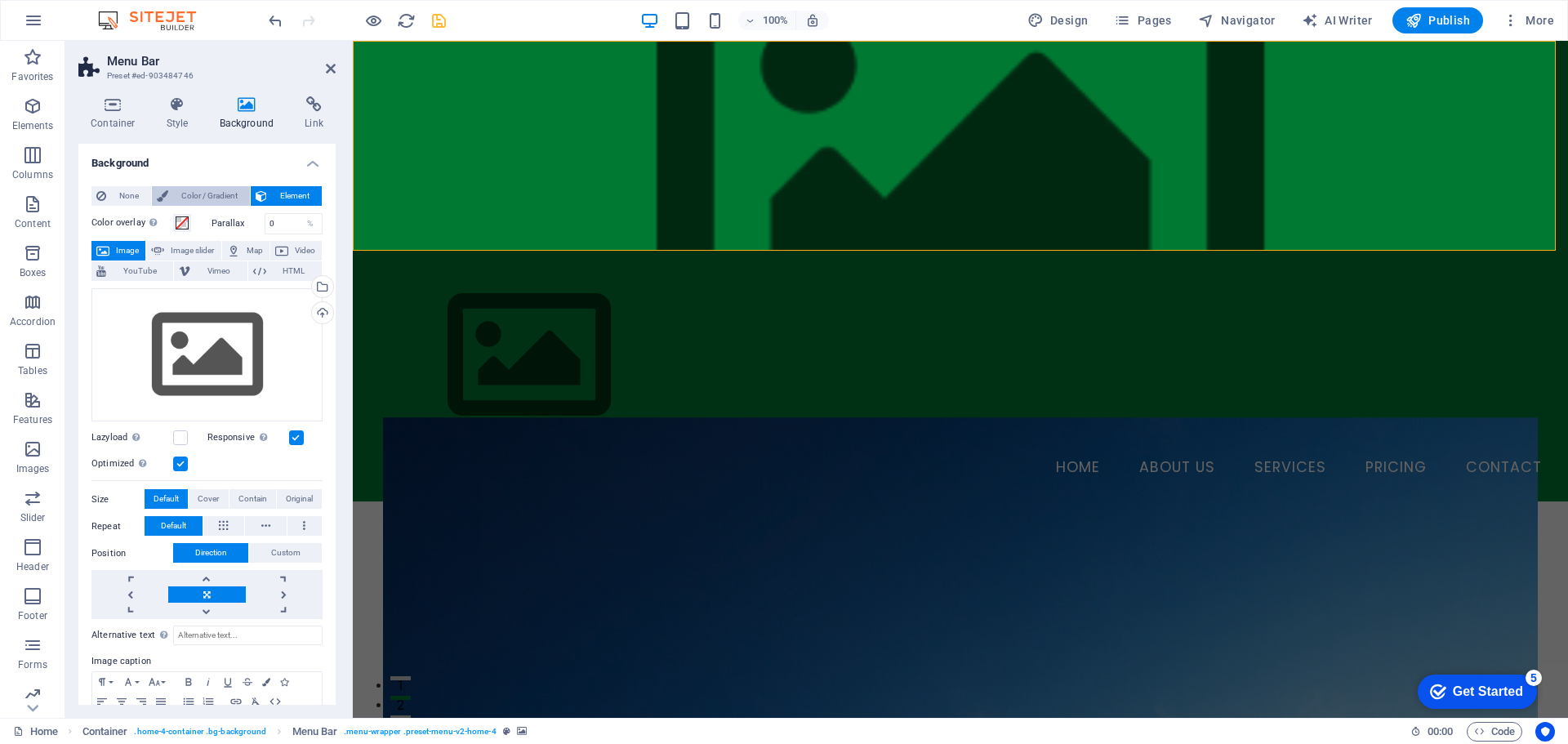
click at [190, 193] on span "Color / Gradient" at bounding box center [209, 196] width 71 height 20
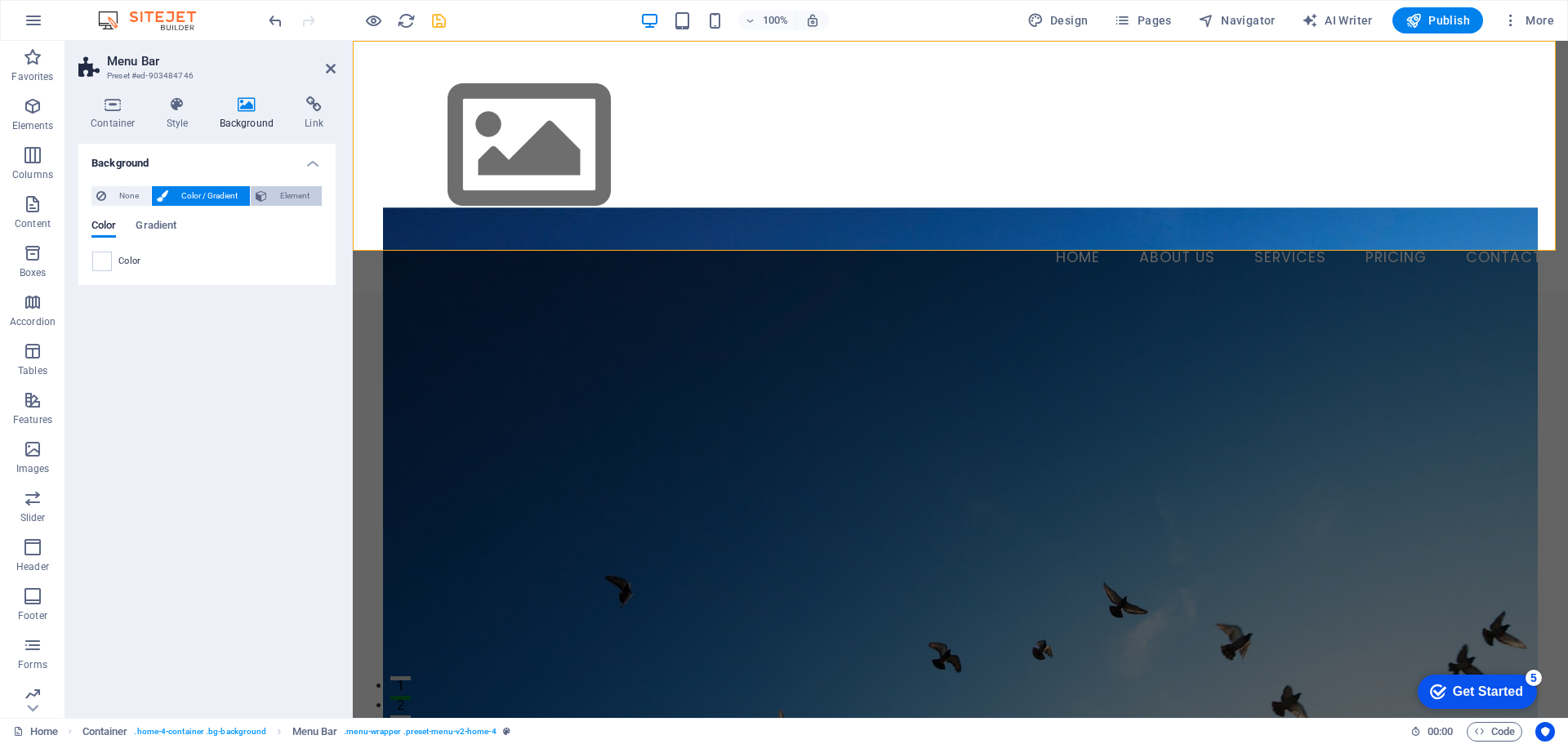
click at [292, 195] on span "Element" at bounding box center [294, 196] width 45 height 20
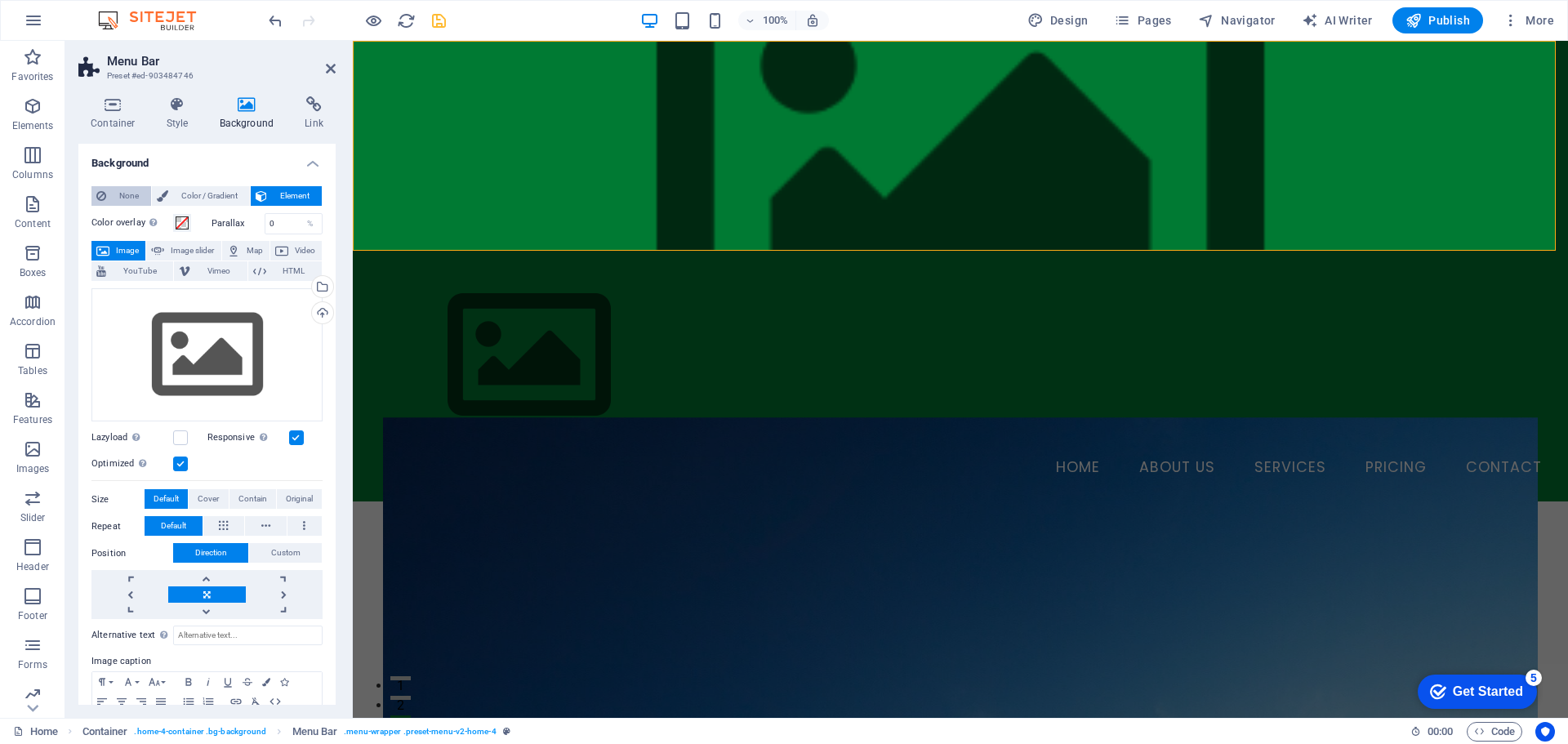
click at [118, 194] on span "None" at bounding box center [129, 196] width 35 height 20
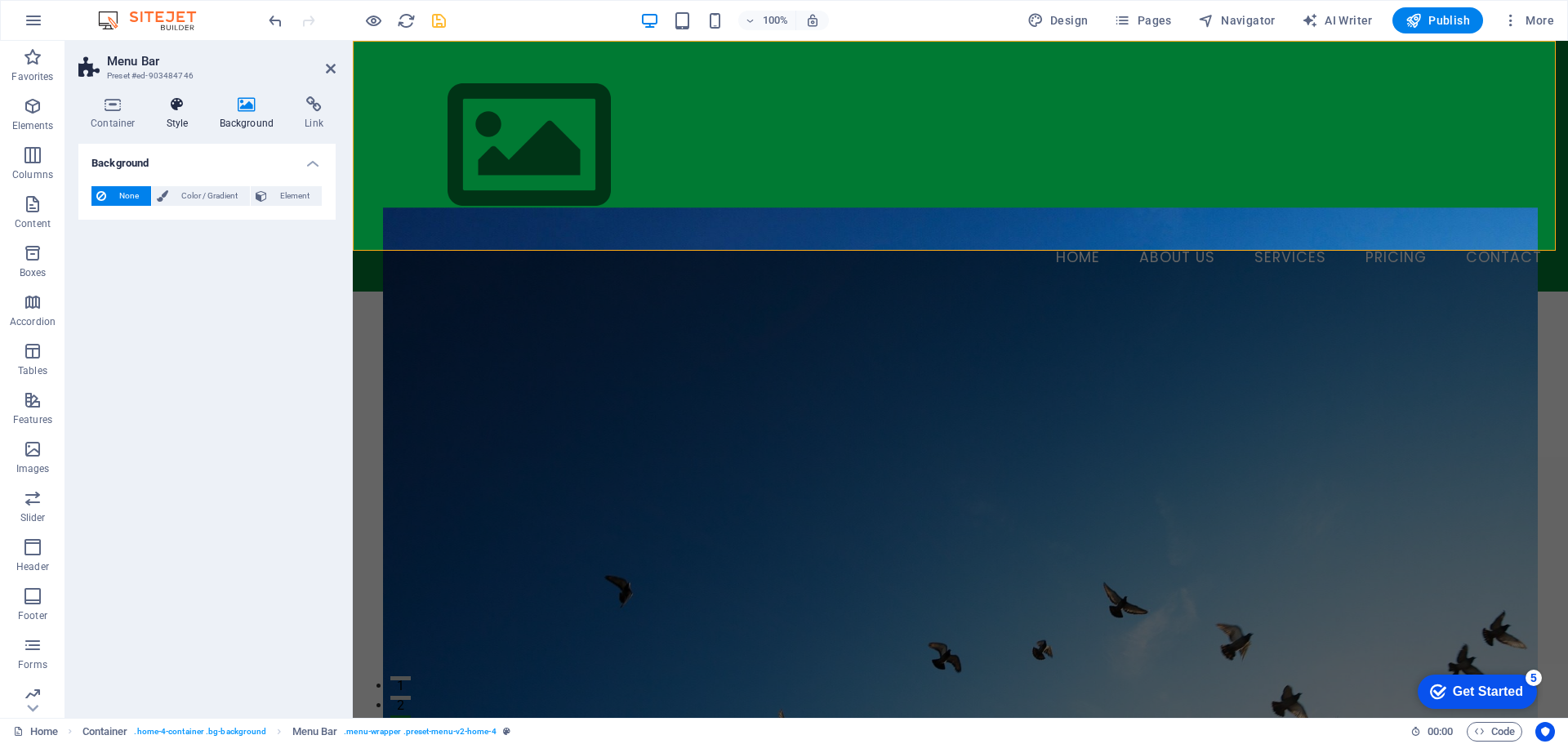
click at [177, 114] on h4 "Style" at bounding box center [181, 113] width 53 height 34
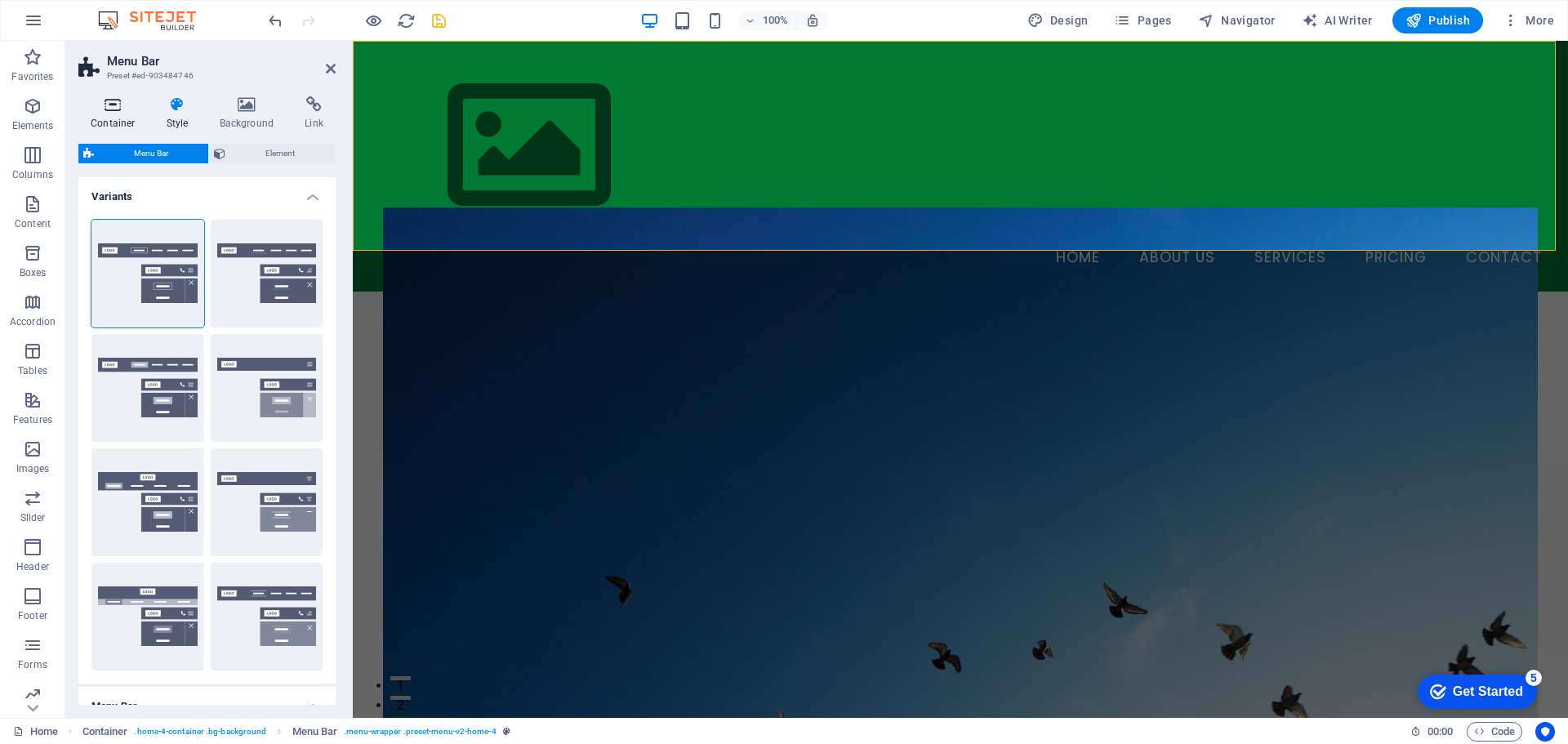
click at [113, 121] on h4 "Container" at bounding box center [116, 113] width 76 height 34
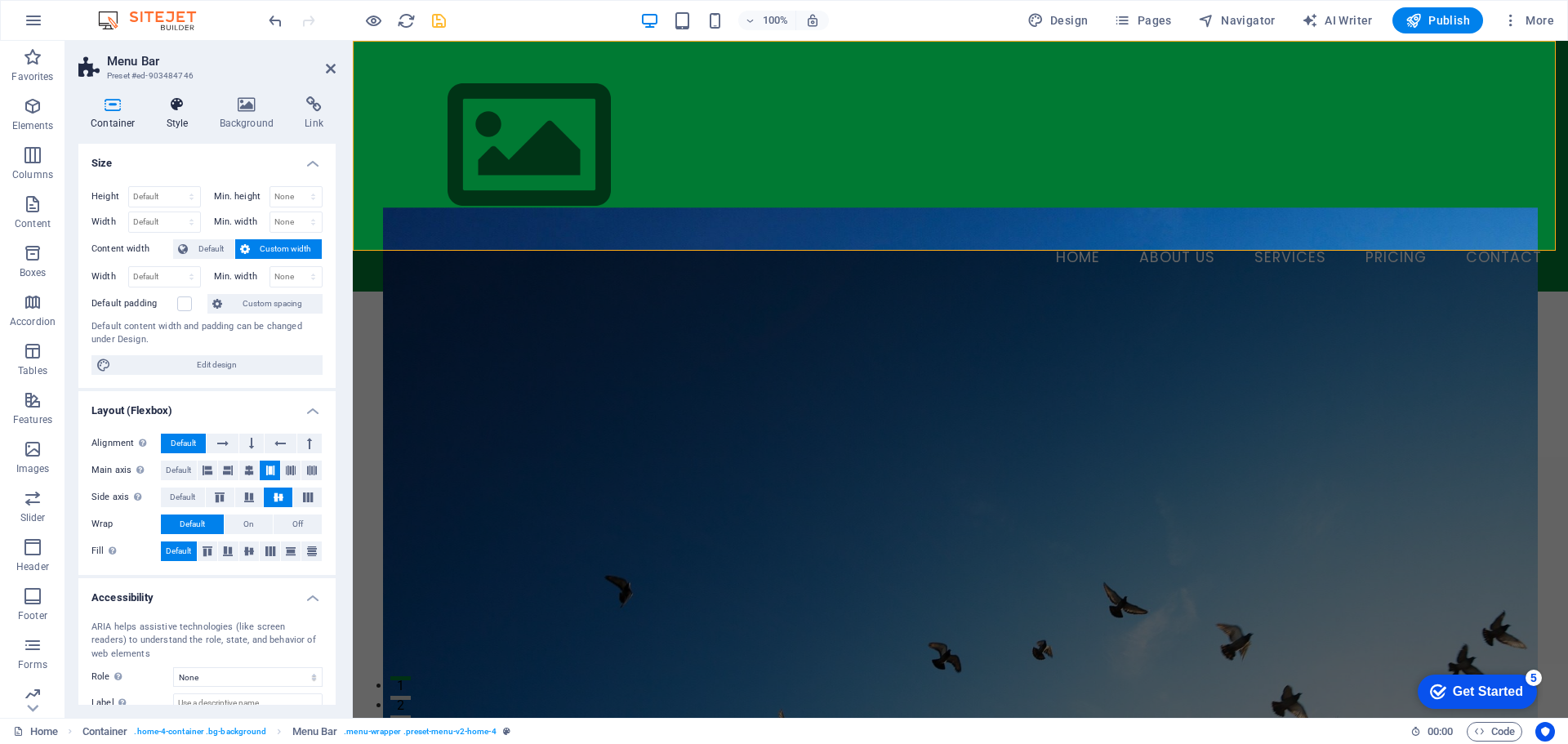
click at [176, 111] on icon at bounding box center [178, 105] width 47 height 17
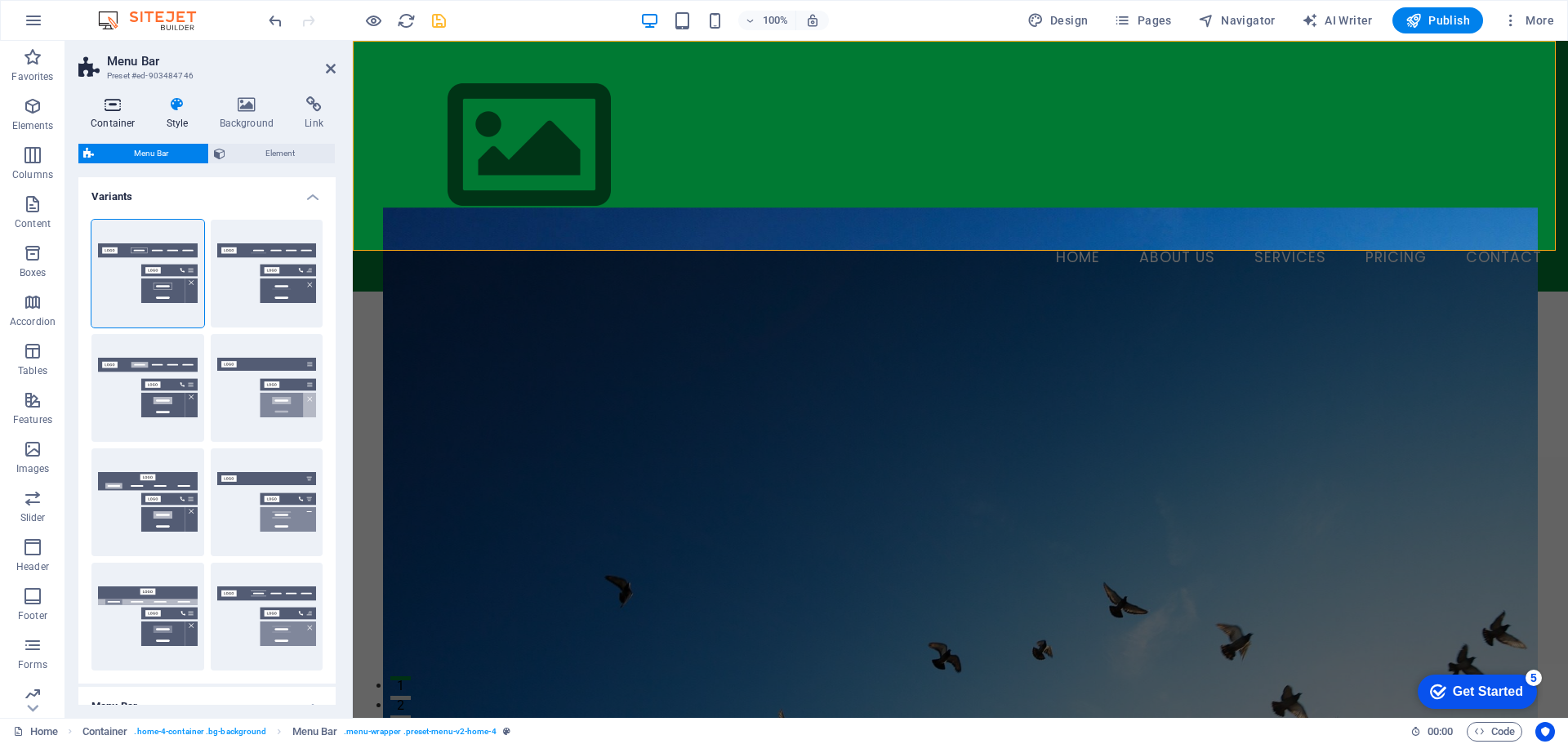
click at [121, 109] on icon at bounding box center [112, 105] width 69 height 17
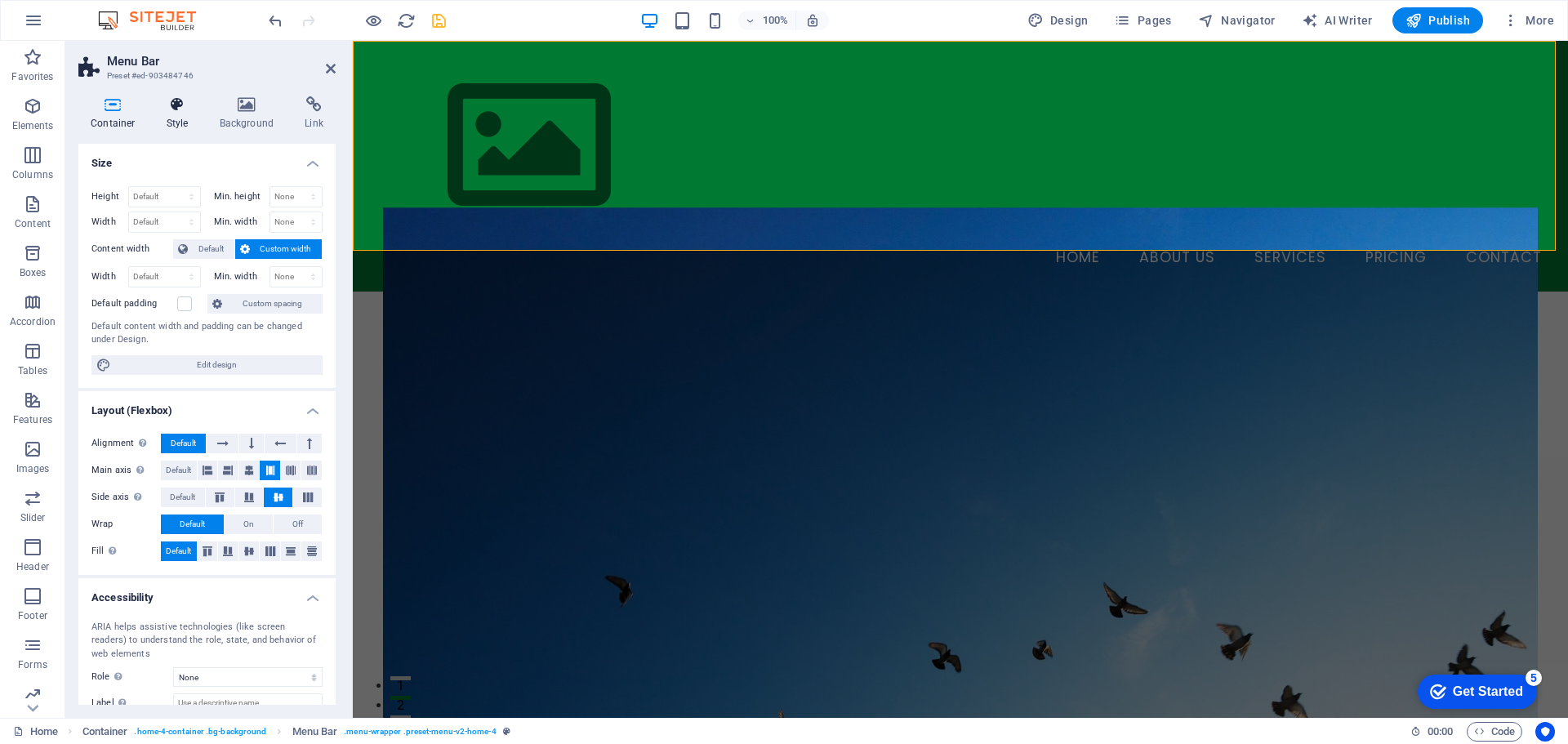
click at [173, 121] on h4 "Style" at bounding box center [181, 113] width 53 height 34
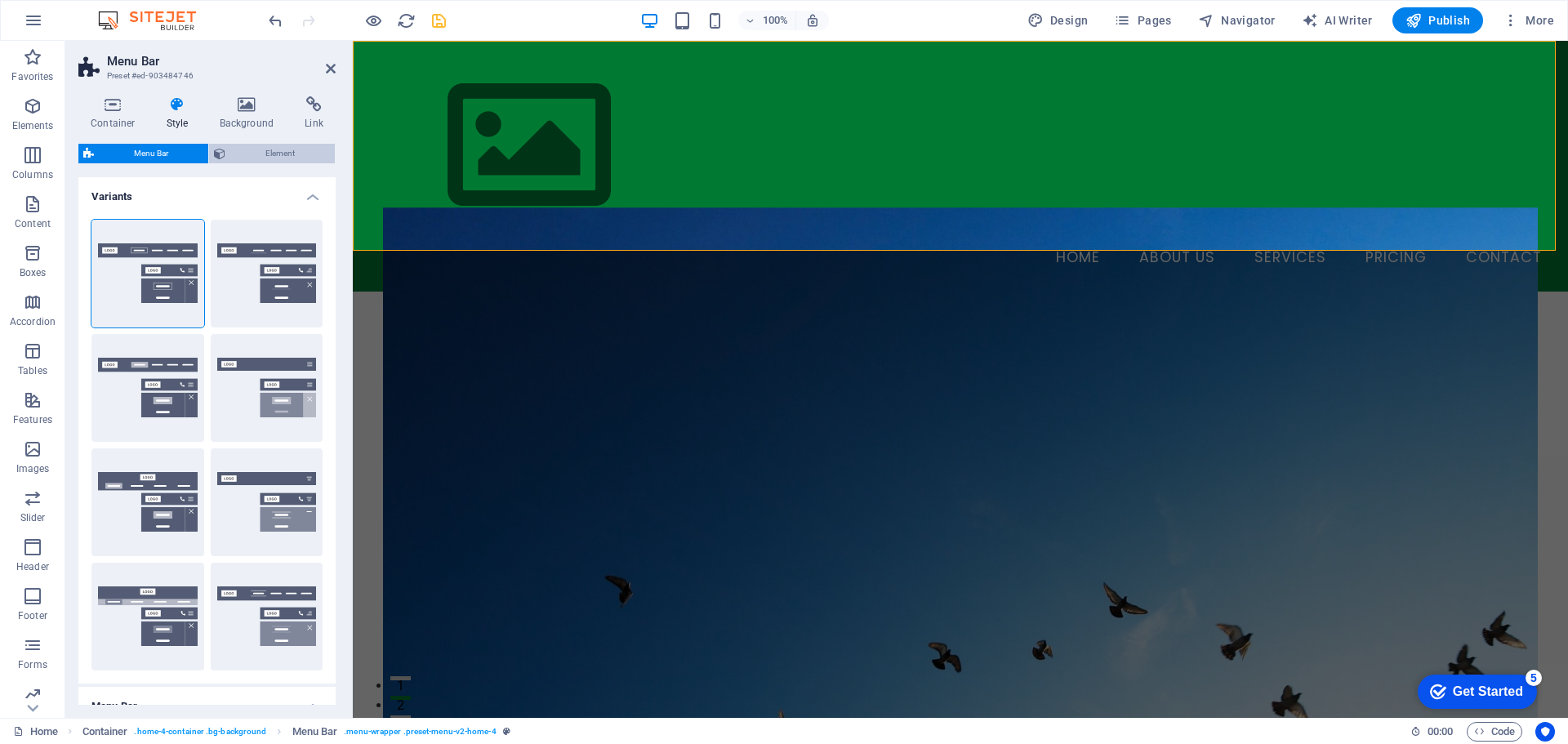
click at [241, 158] on span "Element" at bounding box center [280, 154] width 100 height 20
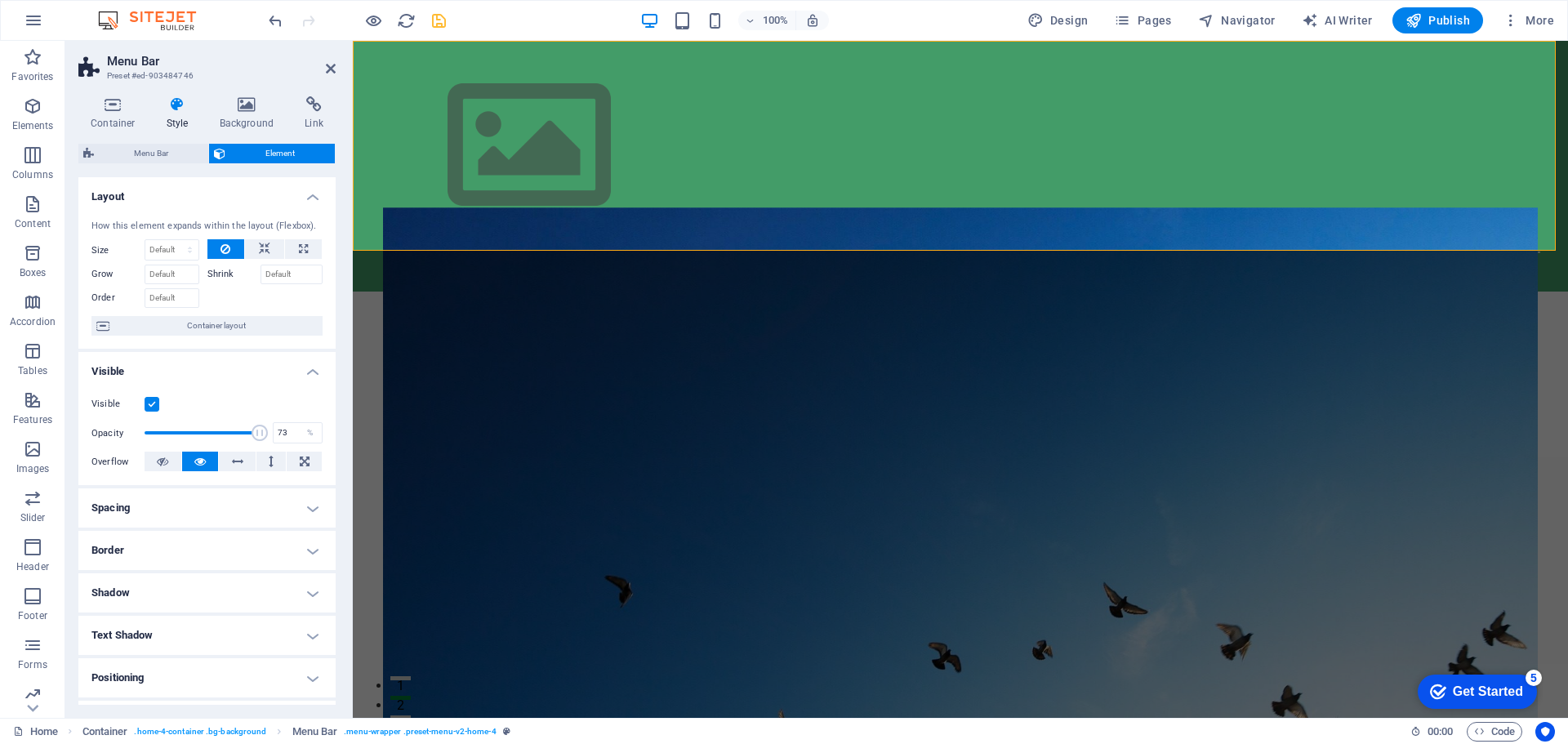
click at [226, 436] on span at bounding box center [202, 432] width 116 height 24
click at [259, 436] on div "Opacity 73 %" at bounding box center [207, 432] width 231 height 24
click at [248, 435] on span at bounding box center [202, 432] width 116 height 24
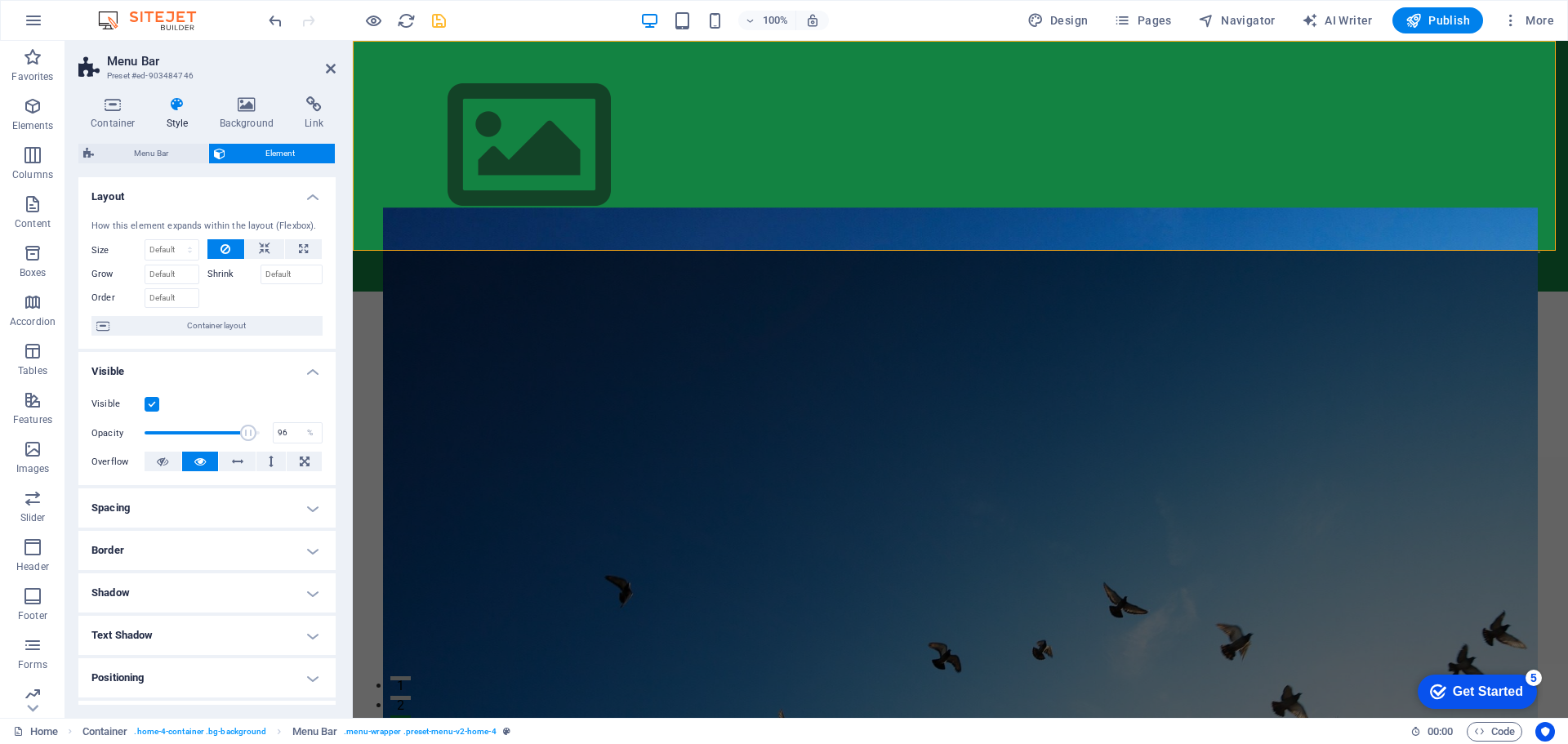
type input "100"
drag, startPoint x: 245, startPoint y: 435, endPoint x: 334, endPoint y: 429, distance: 89.2
click at [334, 429] on div "Layout How this element expands within the layout (Flexbox). Size Default auto …" at bounding box center [206, 441] width 257 height 528
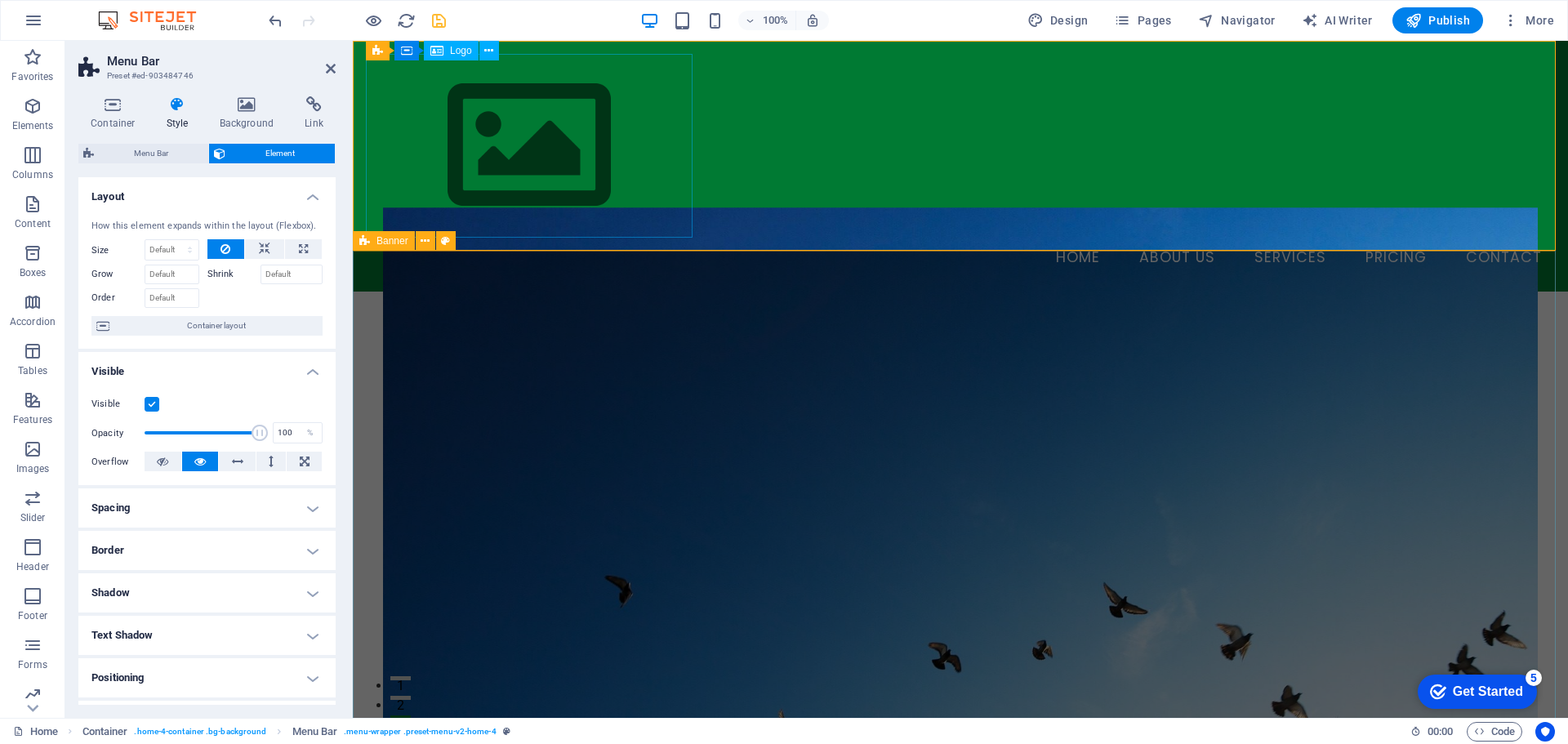
click at [522, 150] on div at bounding box center [960, 145] width 1189 height 184
click at [464, 52] on span "Logo" at bounding box center [461, 51] width 22 height 10
click at [490, 52] on icon at bounding box center [489, 51] width 9 height 17
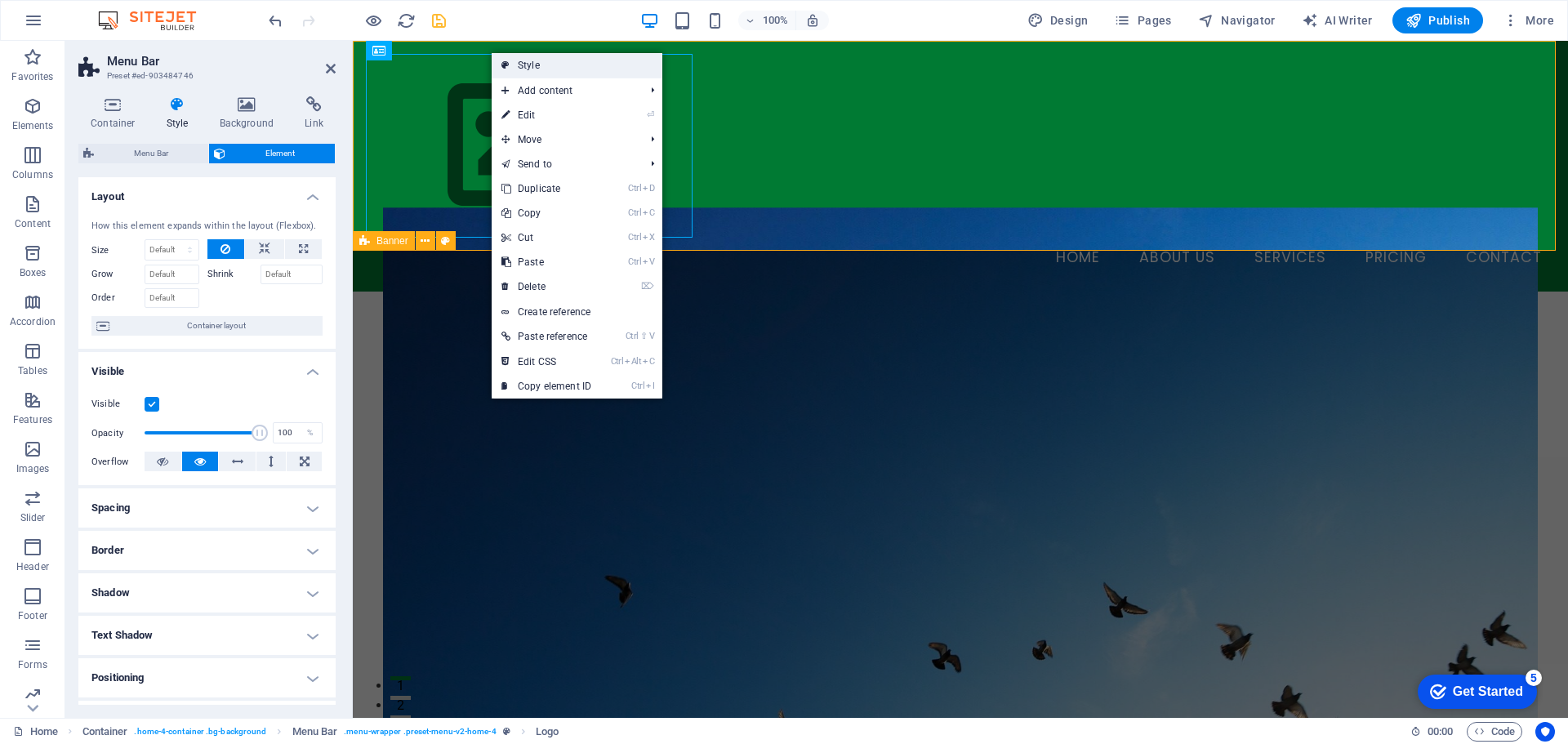
click at [540, 68] on link "Style" at bounding box center [576, 65] width 170 height 24
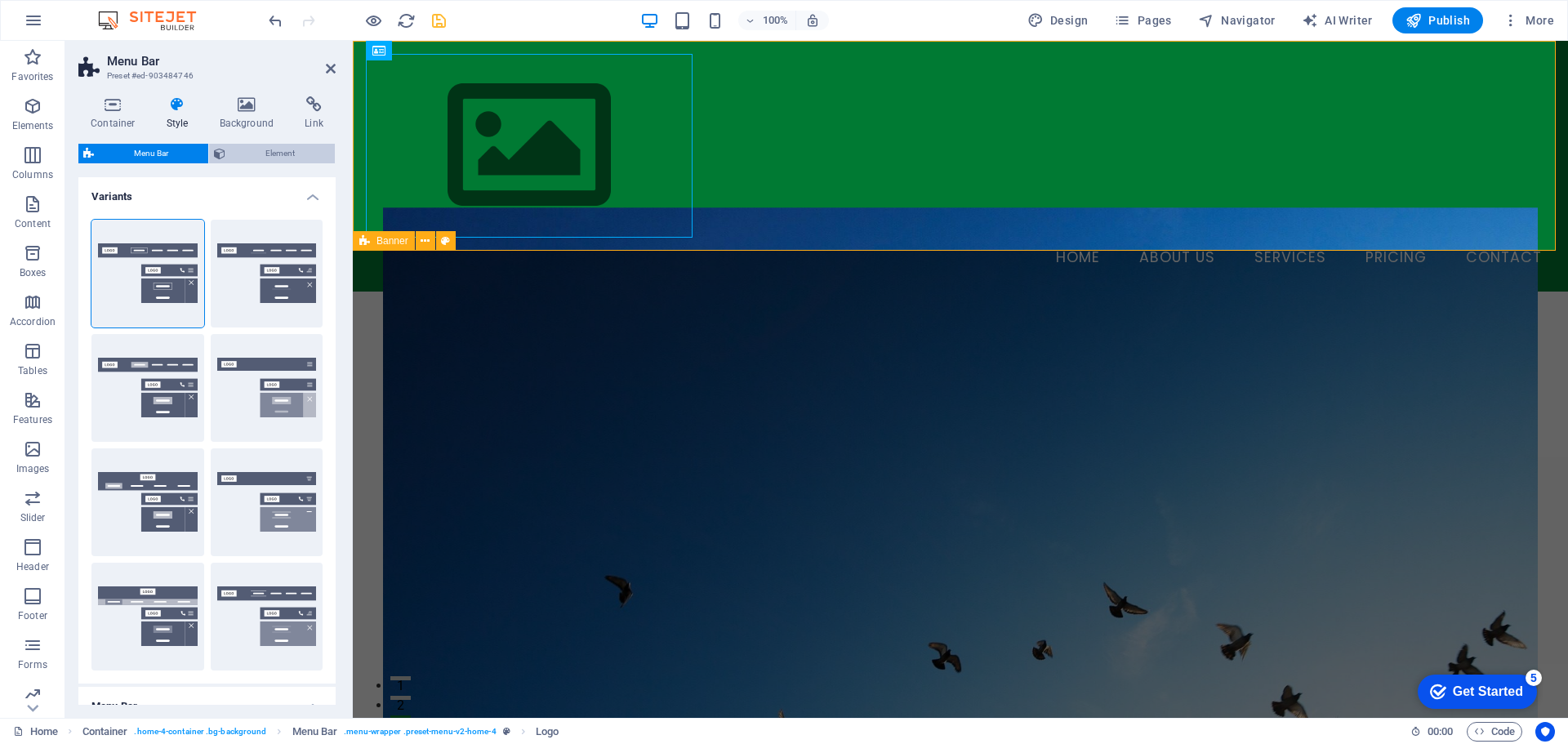
click at [262, 156] on span "Element" at bounding box center [280, 154] width 100 height 20
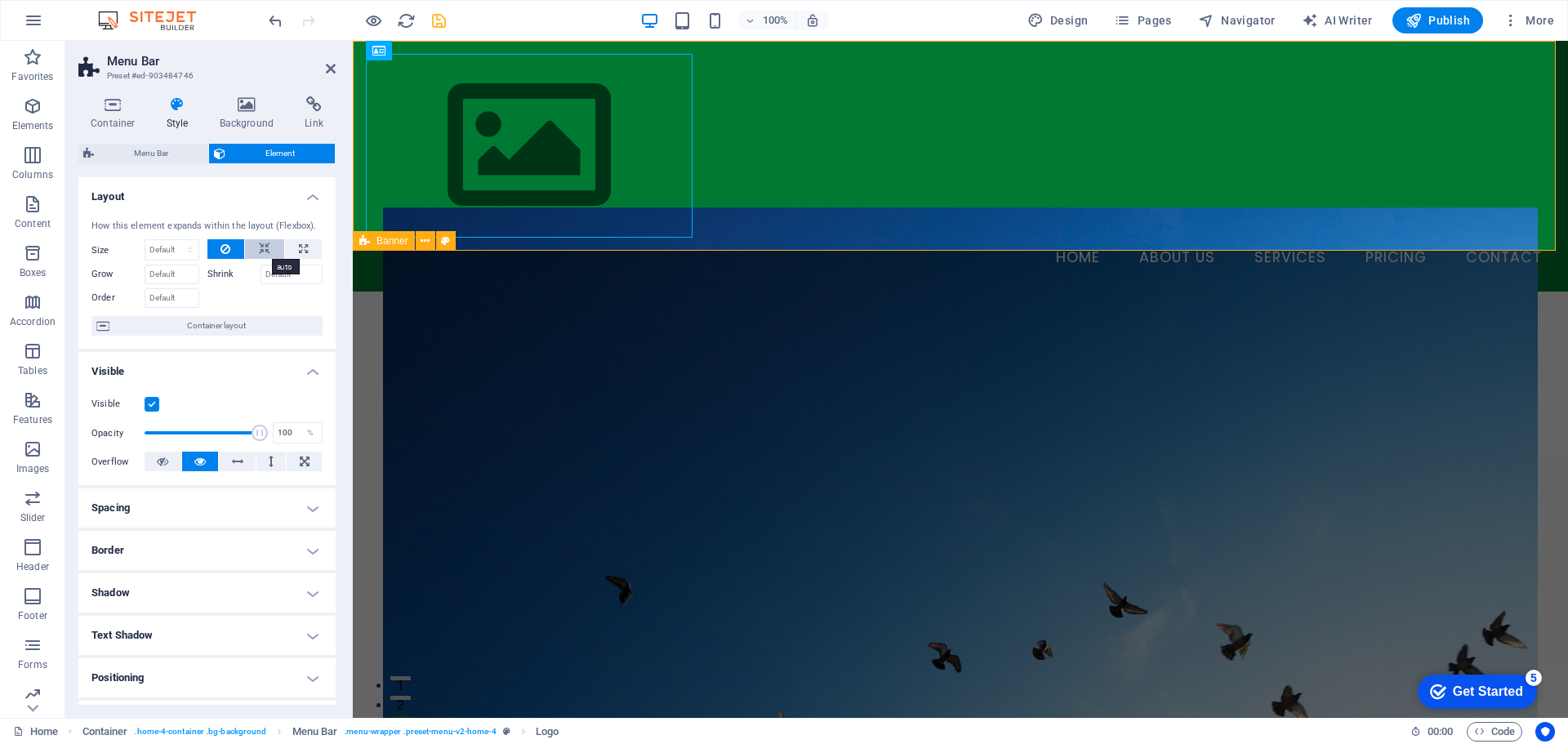
click at [262, 250] on icon at bounding box center [264, 249] width 12 height 20
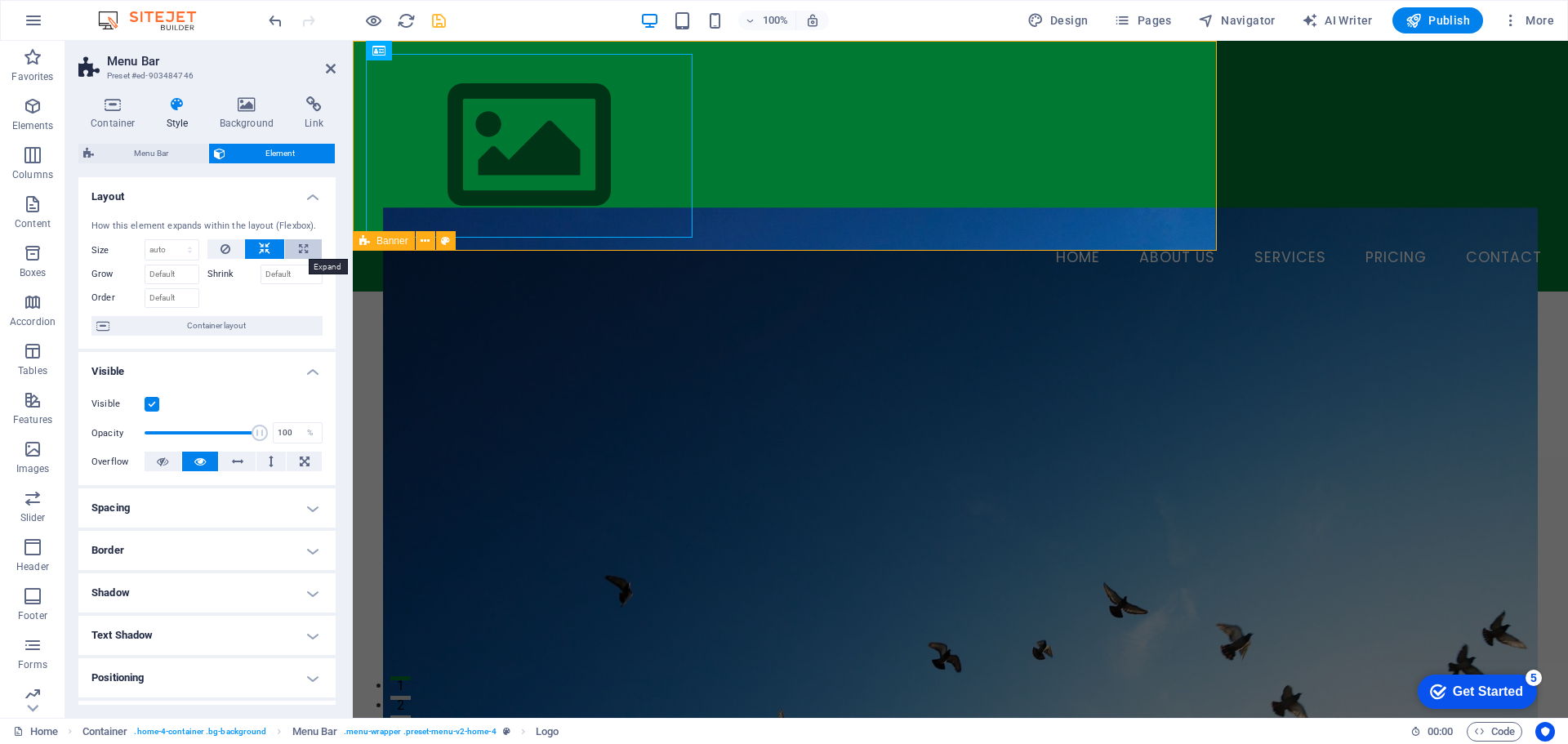
click at [299, 247] on icon at bounding box center [303, 249] width 9 height 20
type input "100"
select select "%"
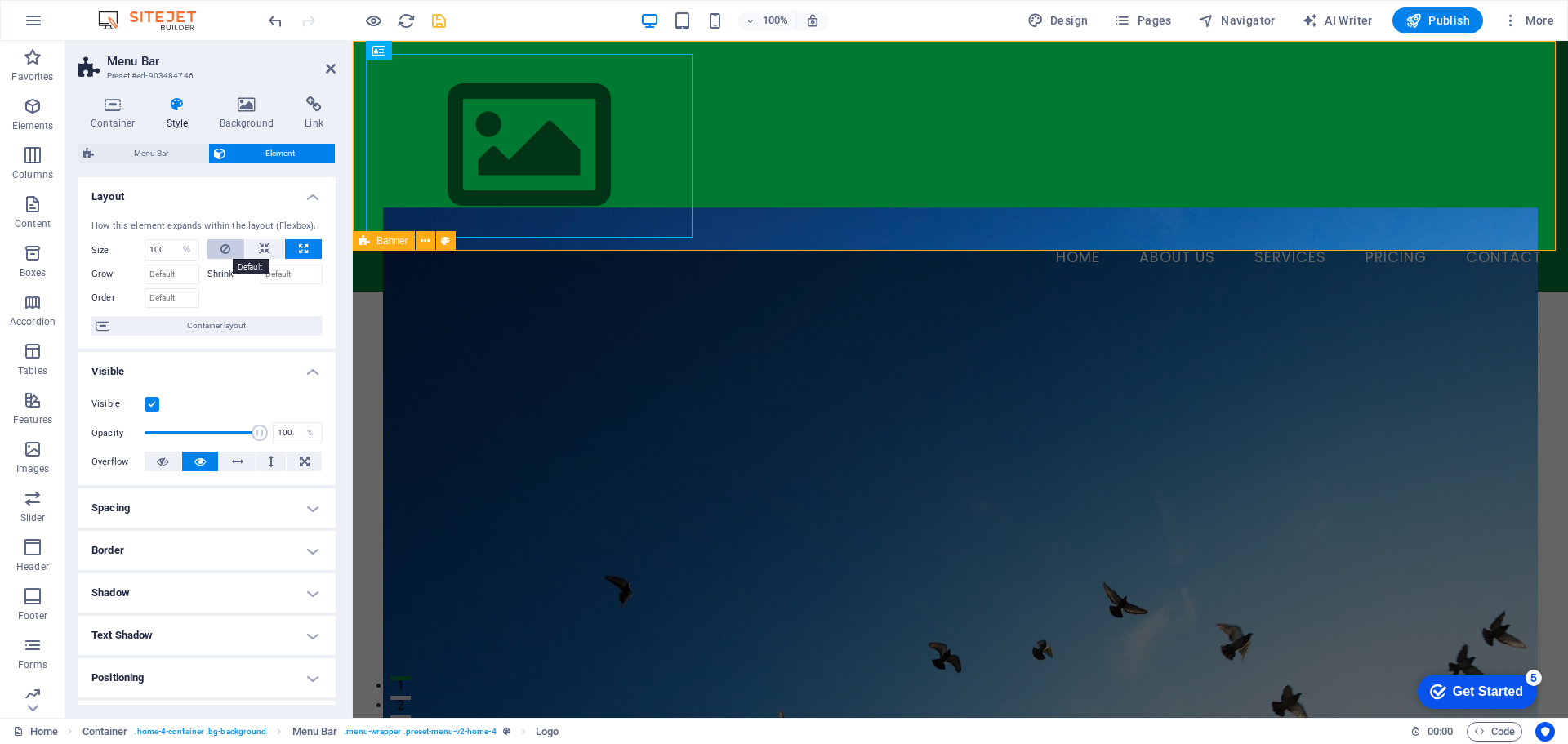
click at [224, 254] on icon at bounding box center [225, 249] width 10 height 20
select select "DISABLED_OPTION_VALUE"
click at [224, 254] on icon at bounding box center [225, 249] width 10 height 20
click at [195, 330] on span "Container layout" at bounding box center [216, 326] width 204 height 20
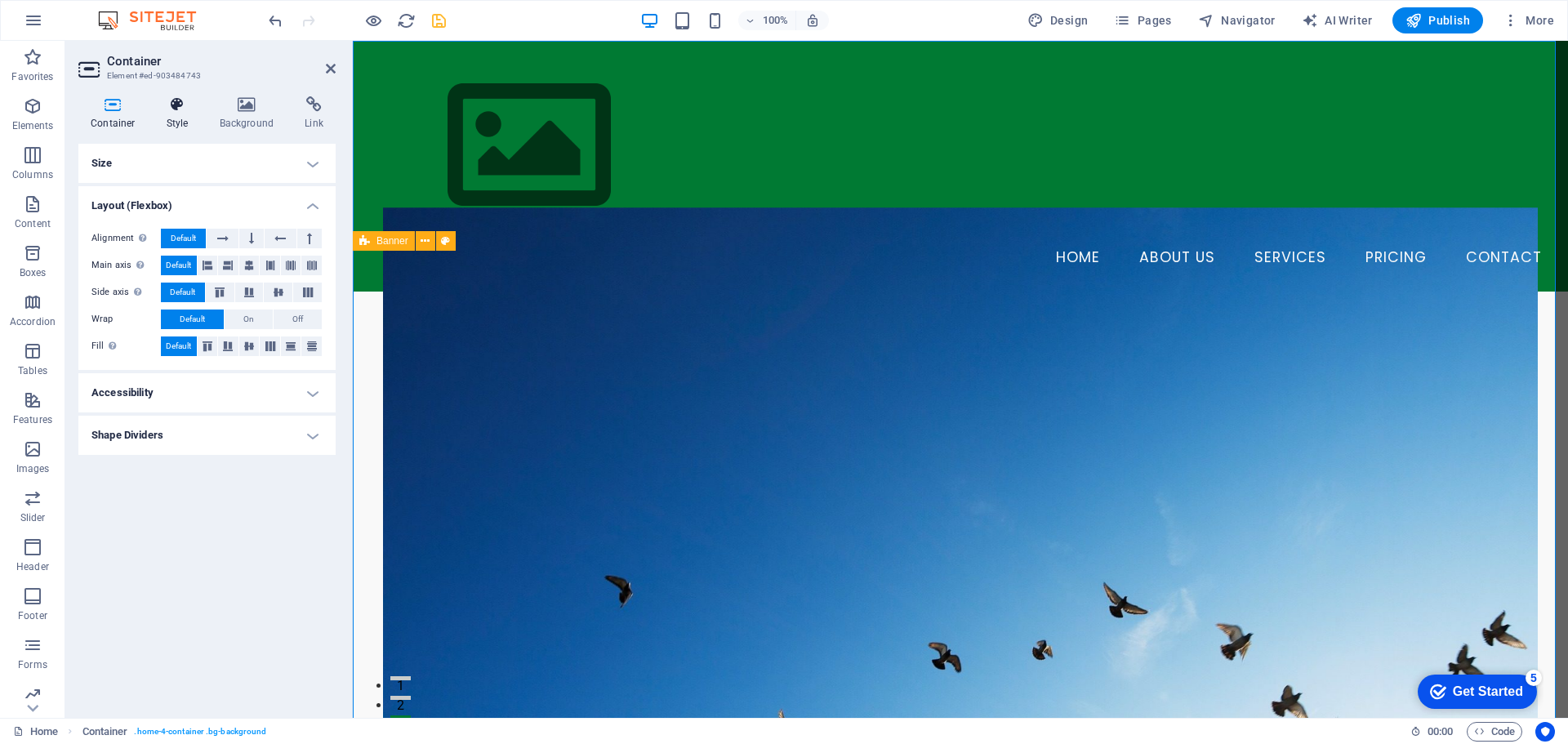
click at [174, 109] on icon at bounding box center [178, 105] width 47 height 17
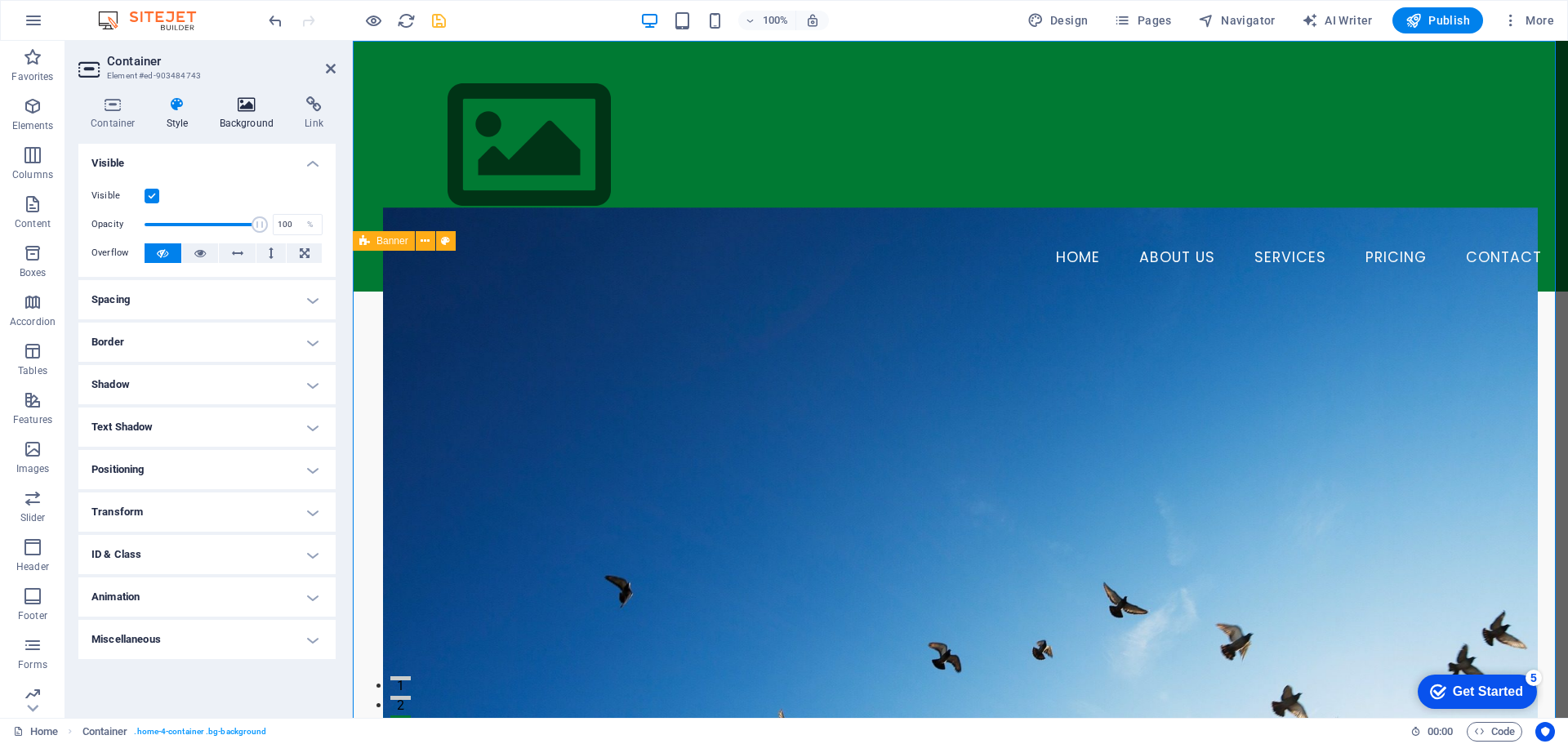
click at [244, 103] on icon at bounding box center [247, 105] width 79 height 17
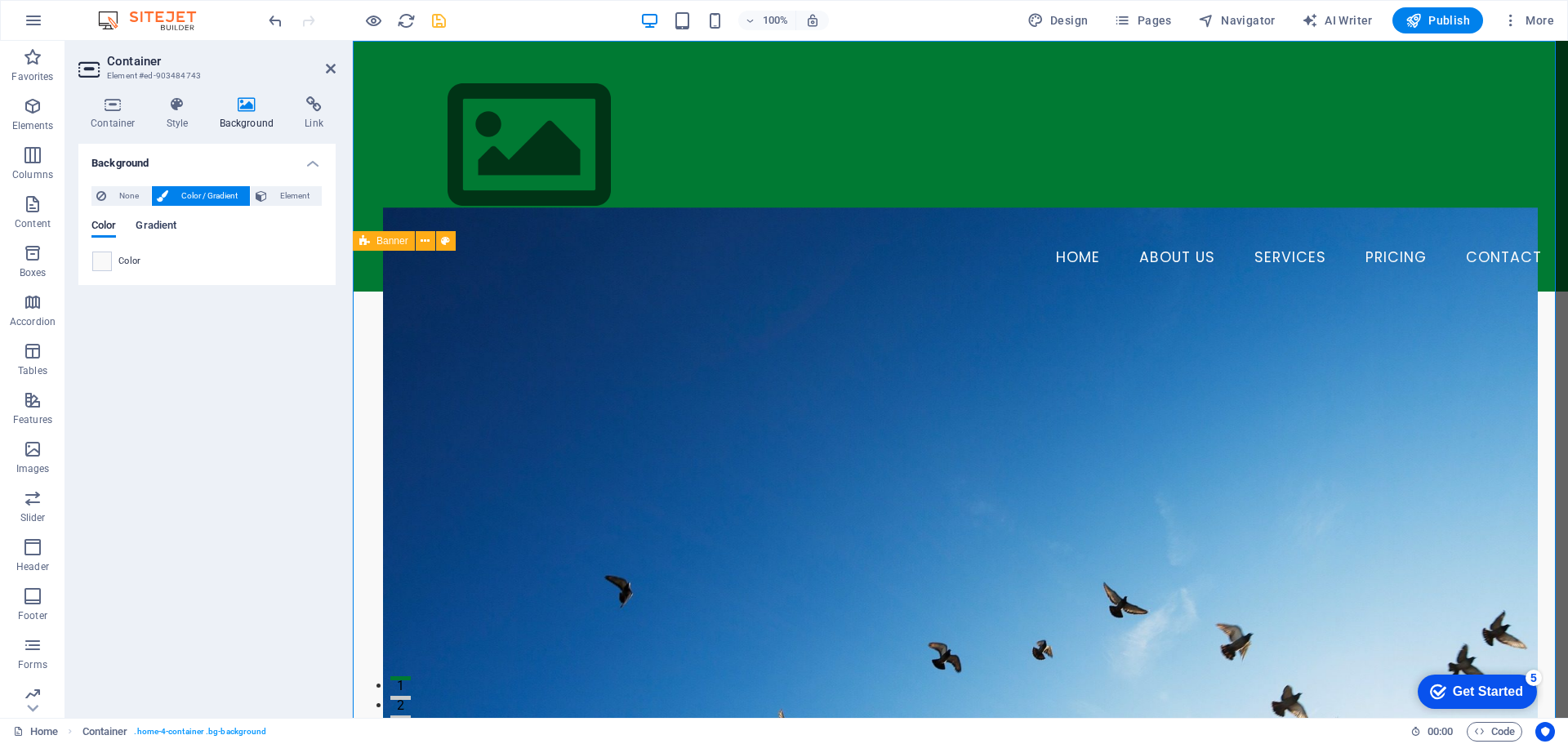
click at [158, 229] on span "Gradient" at bounding box center [155, 227] width 41 height 23
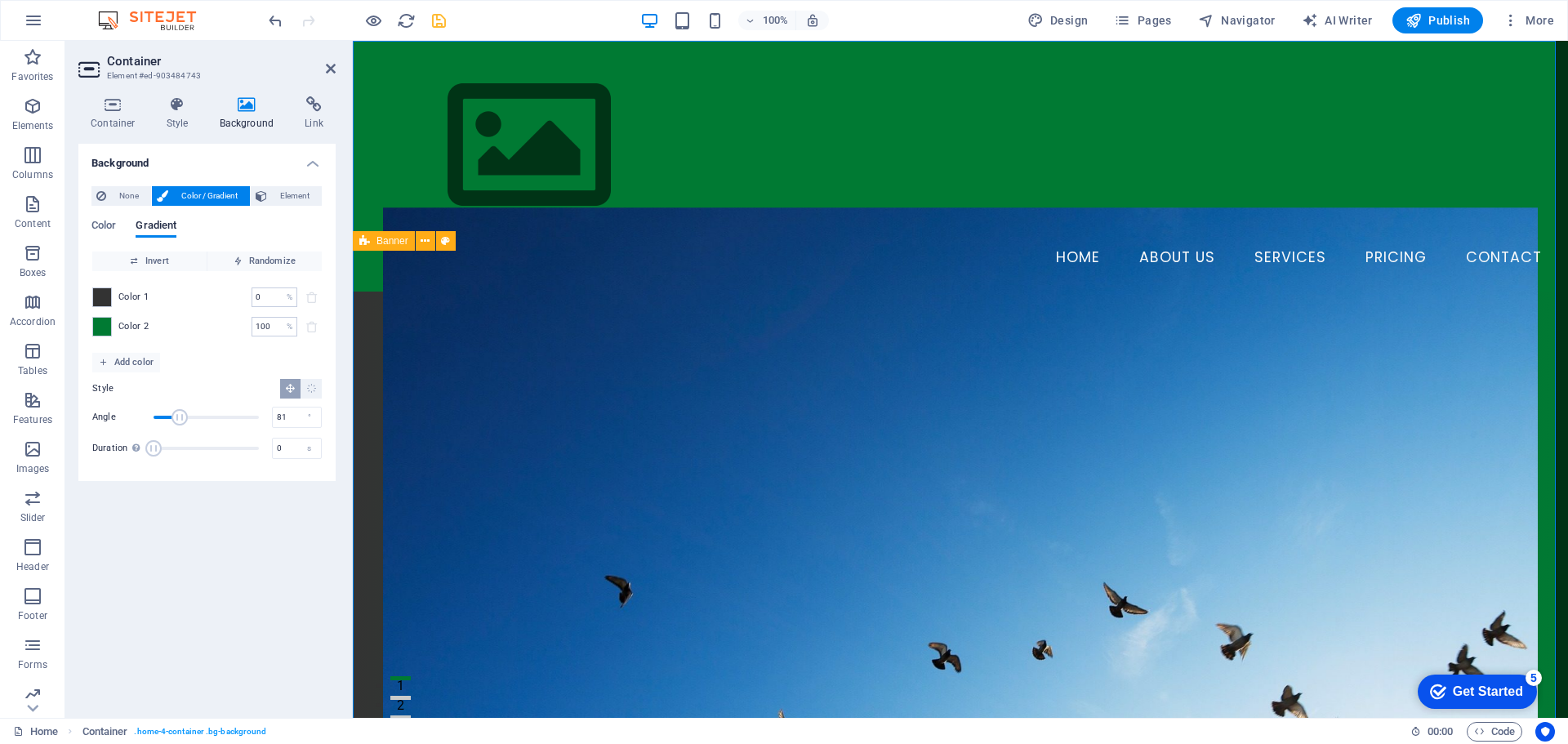
click at [178, 421] on span "Angle" at bounding box center [180, 417] width 17 height 17
type input "84"
click at [263, 294] on input "0" at bounding box center [266, 298] width 28 height 20
type input "30"
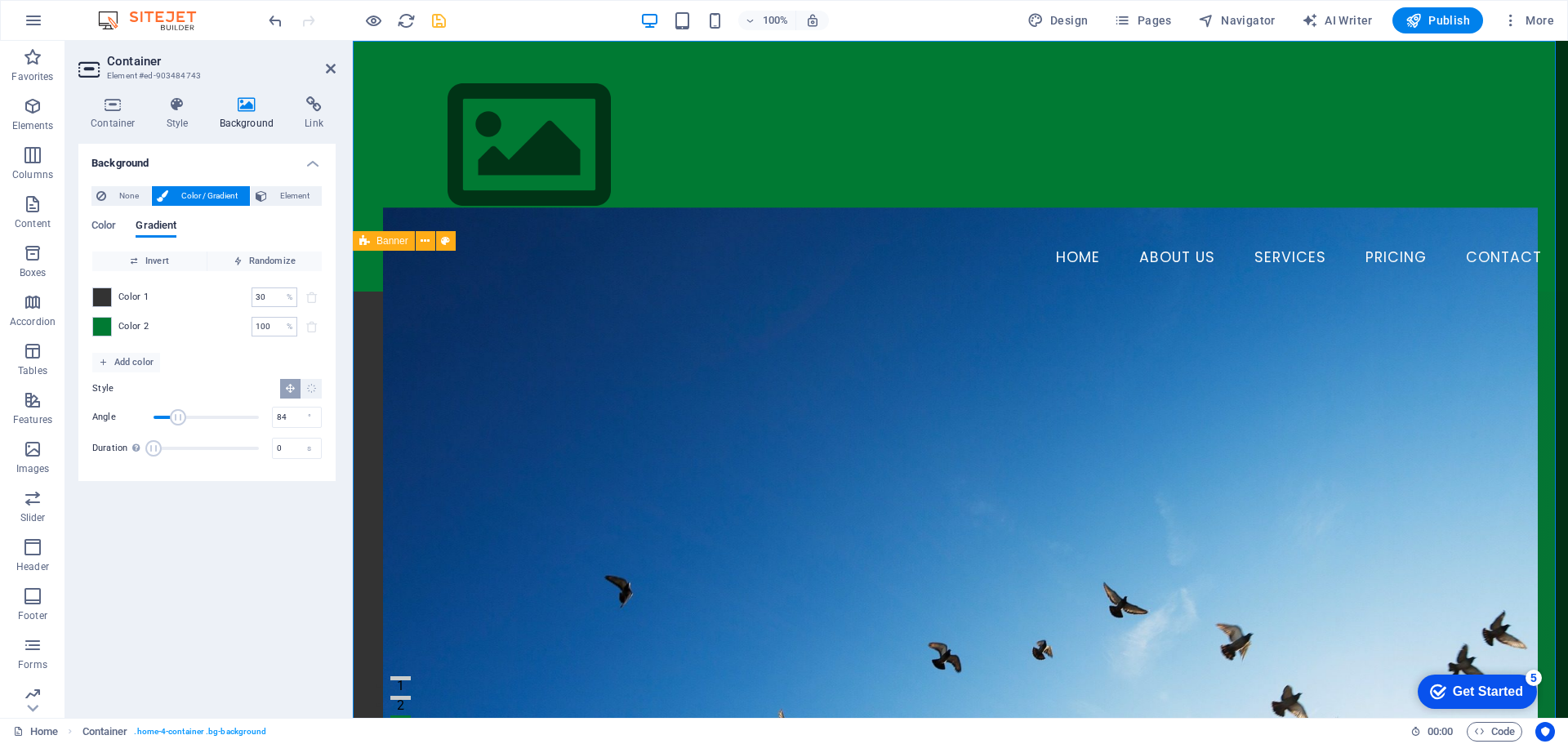
click at [239, 358] on div "Invert Randomize Color 1 30 % ​ Color 2 100 % ​ Add color Style Angle 84 ° Dura…" at bounding box center [207, 359] width 231 height 217
drag, startPoint x: 175, startPoint y: 419, endPoint x: 194, endPoint y: 416, distance: 19.2
click at [194, 416] on span "Angle" at bounding box center [194, 417] width 17 height 17
click at [232, 416] on span "Angle" at bounding box center [206, 416] width 106 height 24
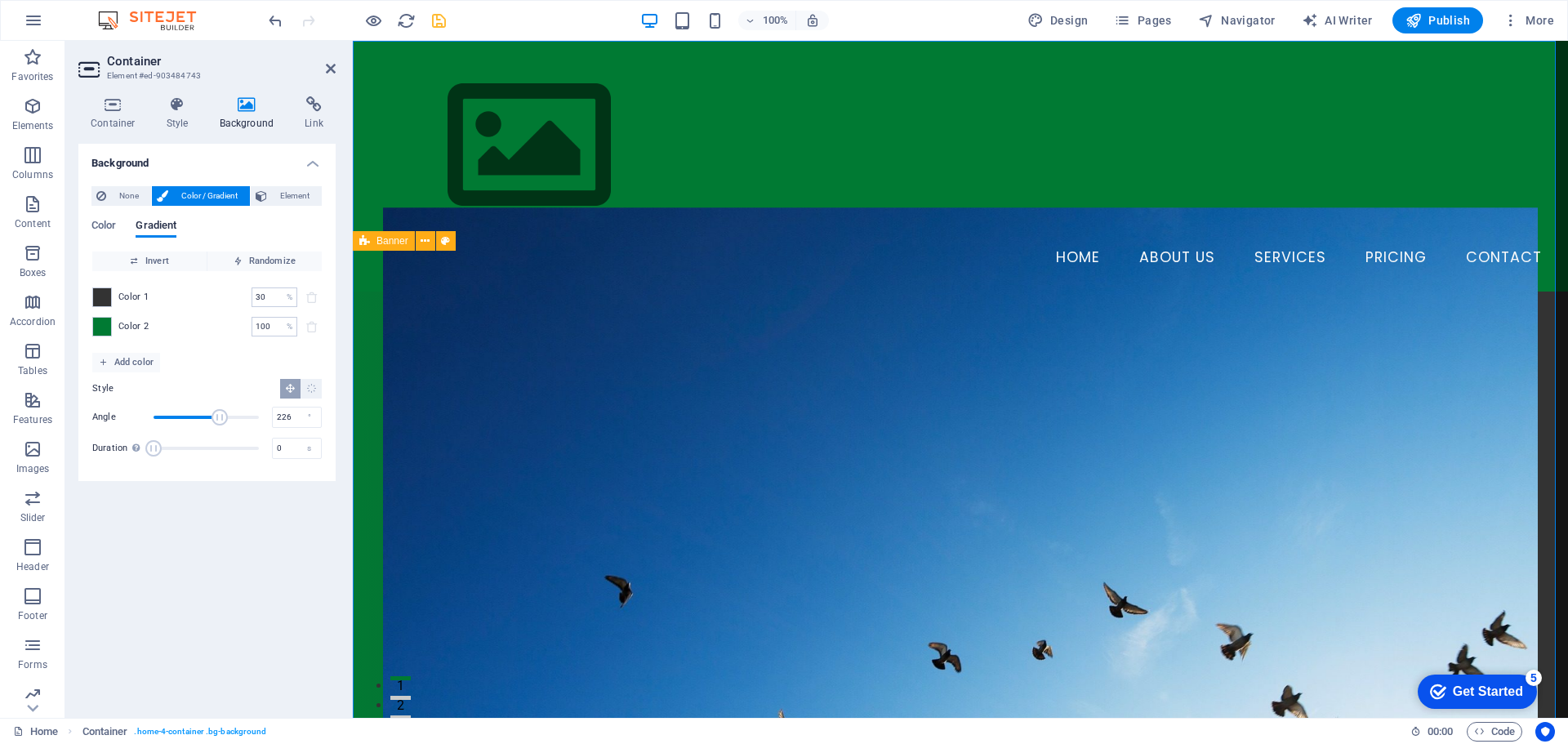
click at [219, 417] on span "Angle" at bounding box center [219, 417] width 17 height 17
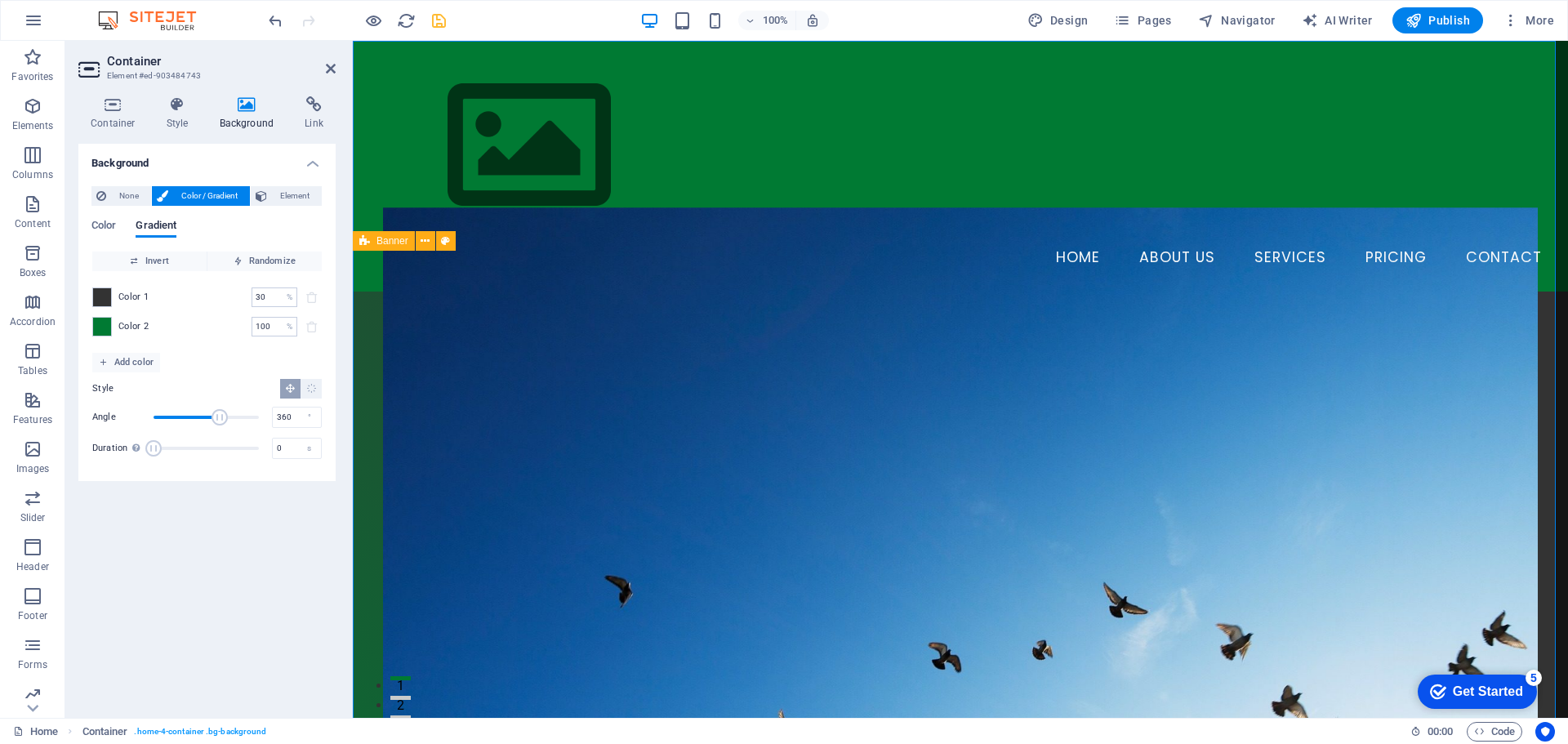
drag, startPoint x: 250, startPoint y: 417, endPoint x: 264, endPoint y: 416, distance: 14.0
click at [259, 416] on span "Angle" at bounding box center [206, 416] width 106 height 24
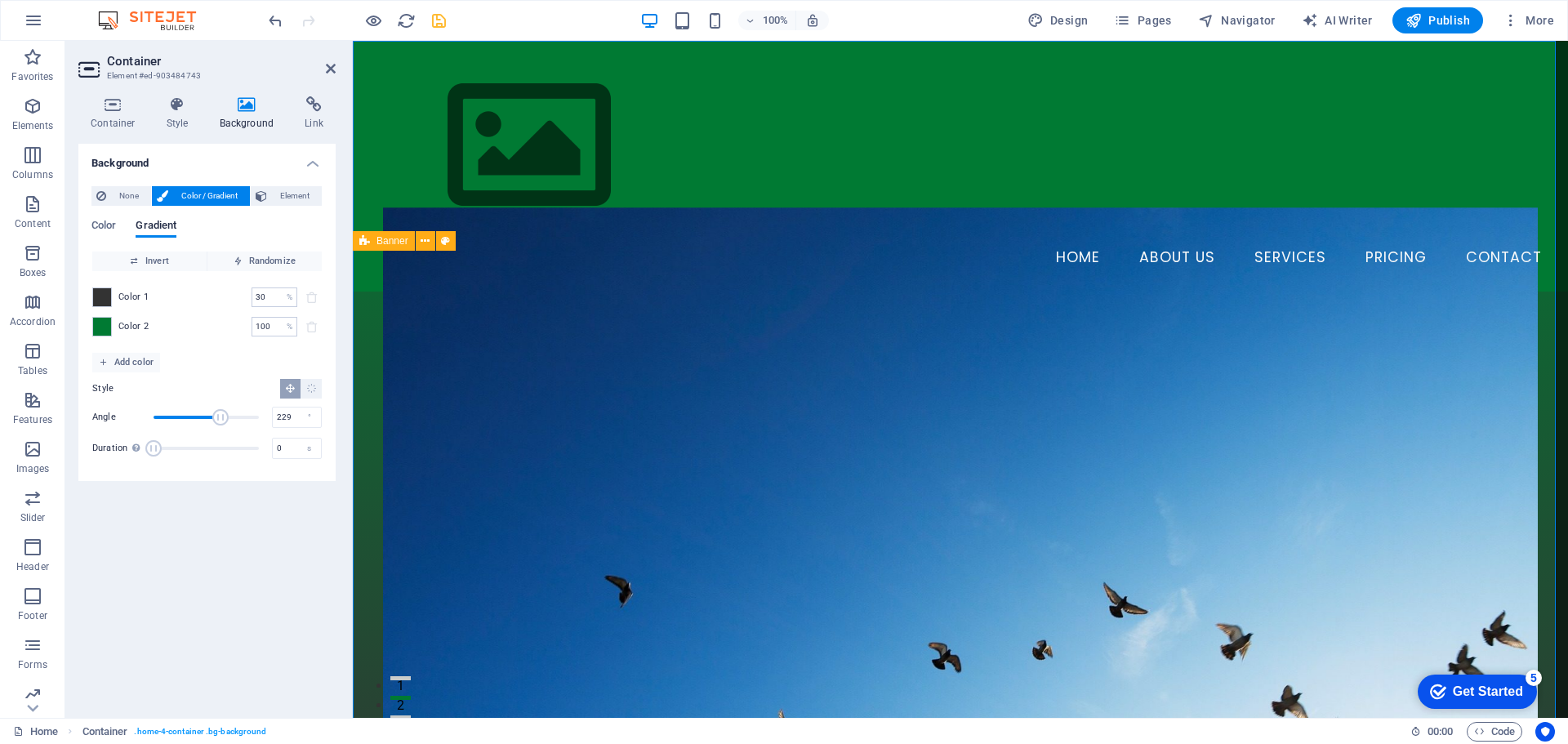
drag, startPoint x: 265, startPoint y: 416, endPoint x: 199, endPoint y: 416, distance: 66.0
click at [212, 416] on span "Angle" at bounding box center [220, 417] width 17 height 17
drag, startPoint x: 199, startPoint y: 416, endPoint x: 185, endPoint y: 416, distance: 14.0
click at [197, 416] on span "Angle" at bounding box center [206, 416] width 106 height 24
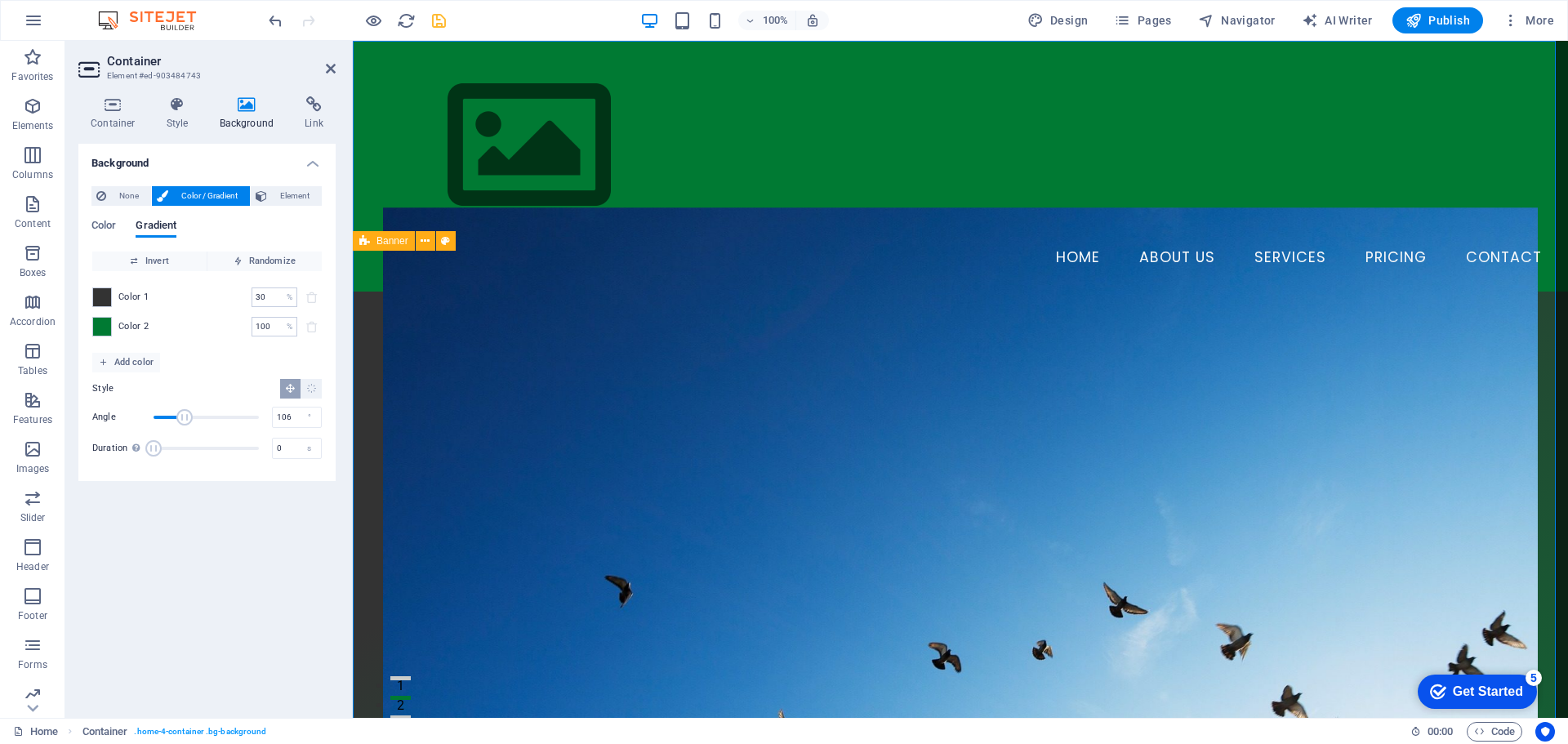
click at [185, 416] on span "Angle" at bounding box center [206, 416] width 106 height 24
click at [185, 416] on span "Angle" at bounding box center [185, 417] width 17 height 17
type input "148"
click at [197, 416] on span "Angle" at bounding box center [206, 416] width 106 height 24
click at [289, 199] on span "Element" at bounding box center [294, 196] width 45 height 20
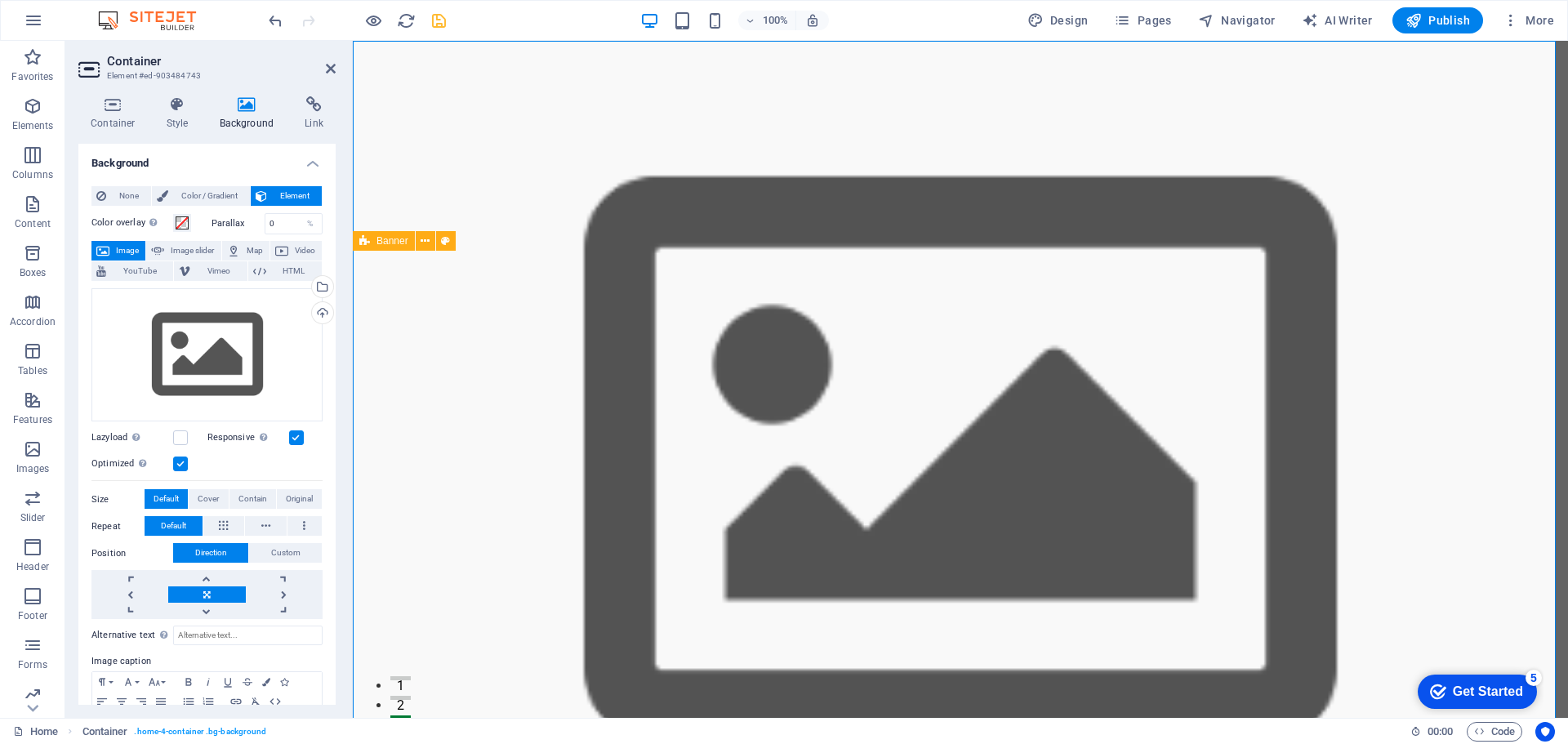
click at [132, 248] on span "Image" at bounding box center [127, 251] width 26 height 20
click at [185, 221] on span at bounding box center [182, 223] width 13 height 13
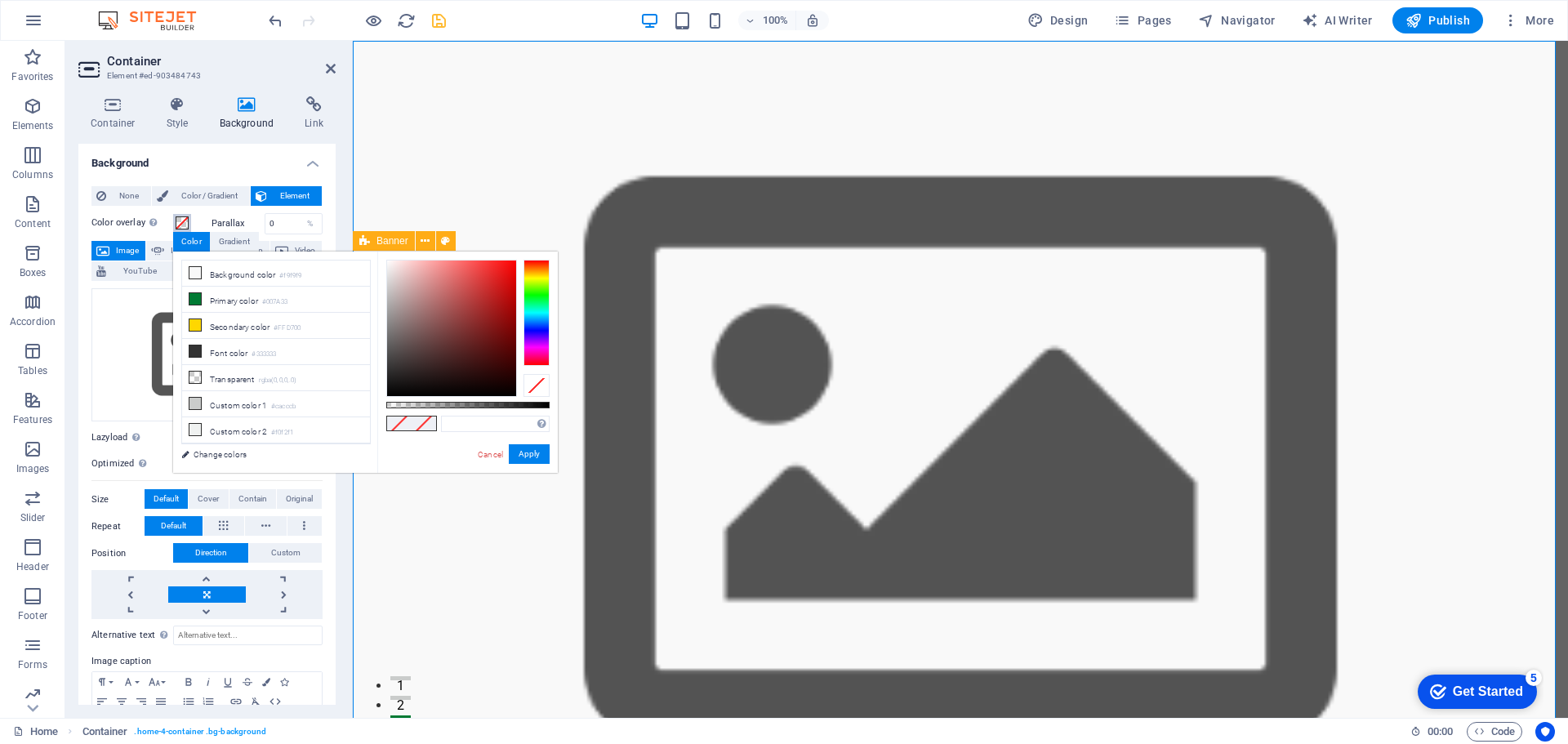
click at [185, 221] on span at bounding box center [182, 223] width 13 height 13
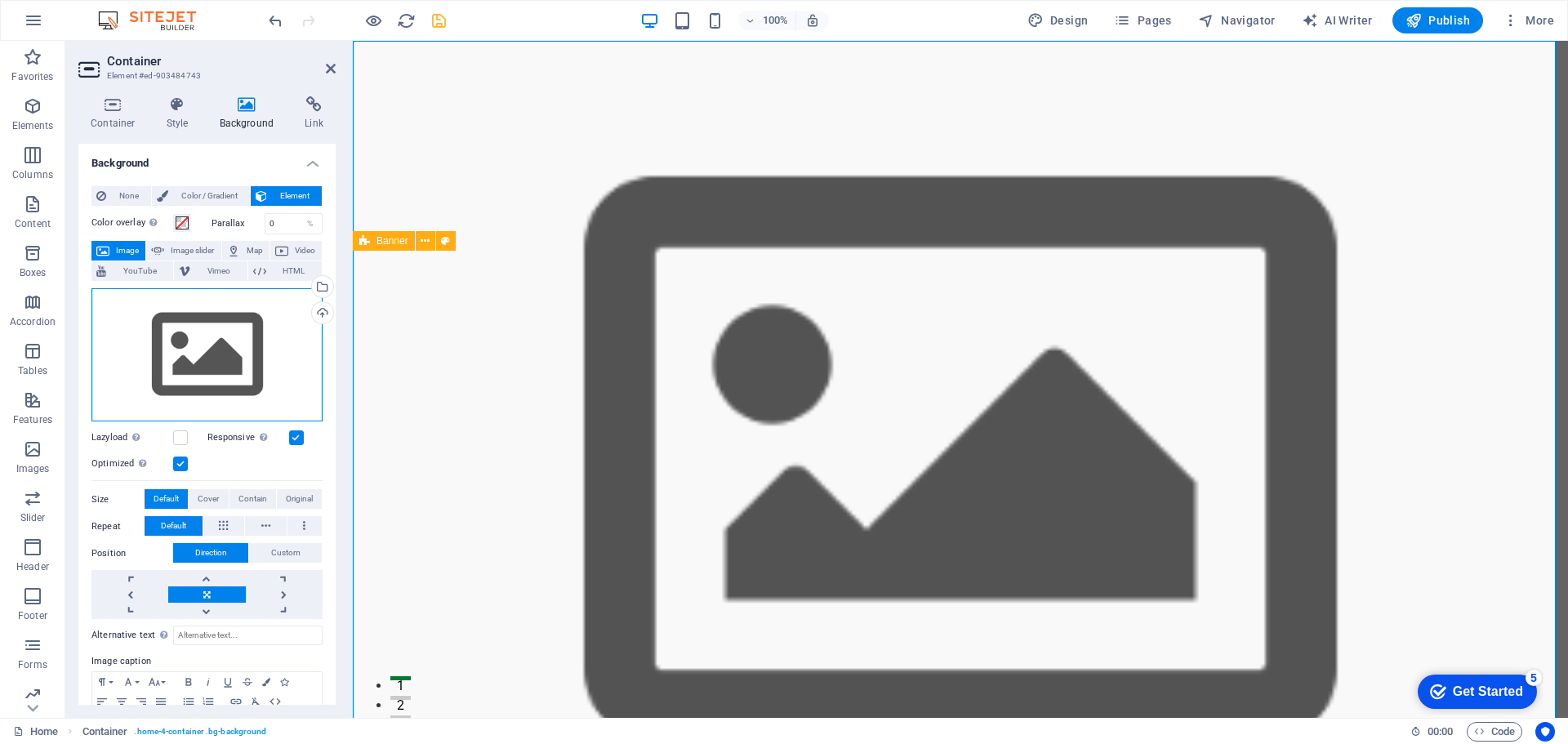
click at [234, 374] on div "Drag files here, click to choose files or select files from Files or our free s…" at bounding box center [207, 355] width 231 height 134
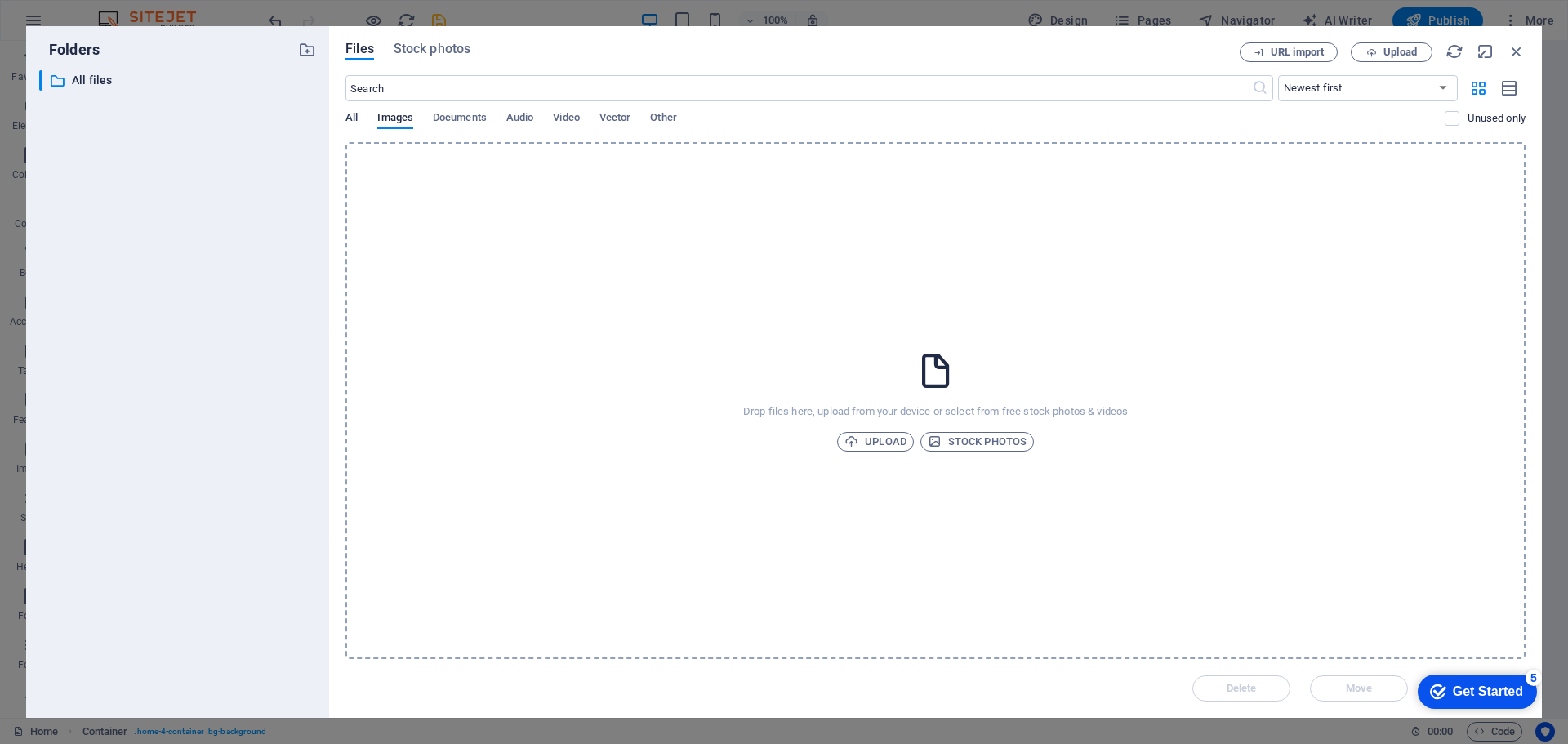
click at [349, 116] on span "All" at bounding box center [352, 120] width 12 height 23
click at [962, 445] on span "Stock photos" at bounding box center [977, 442] width 99 height 20
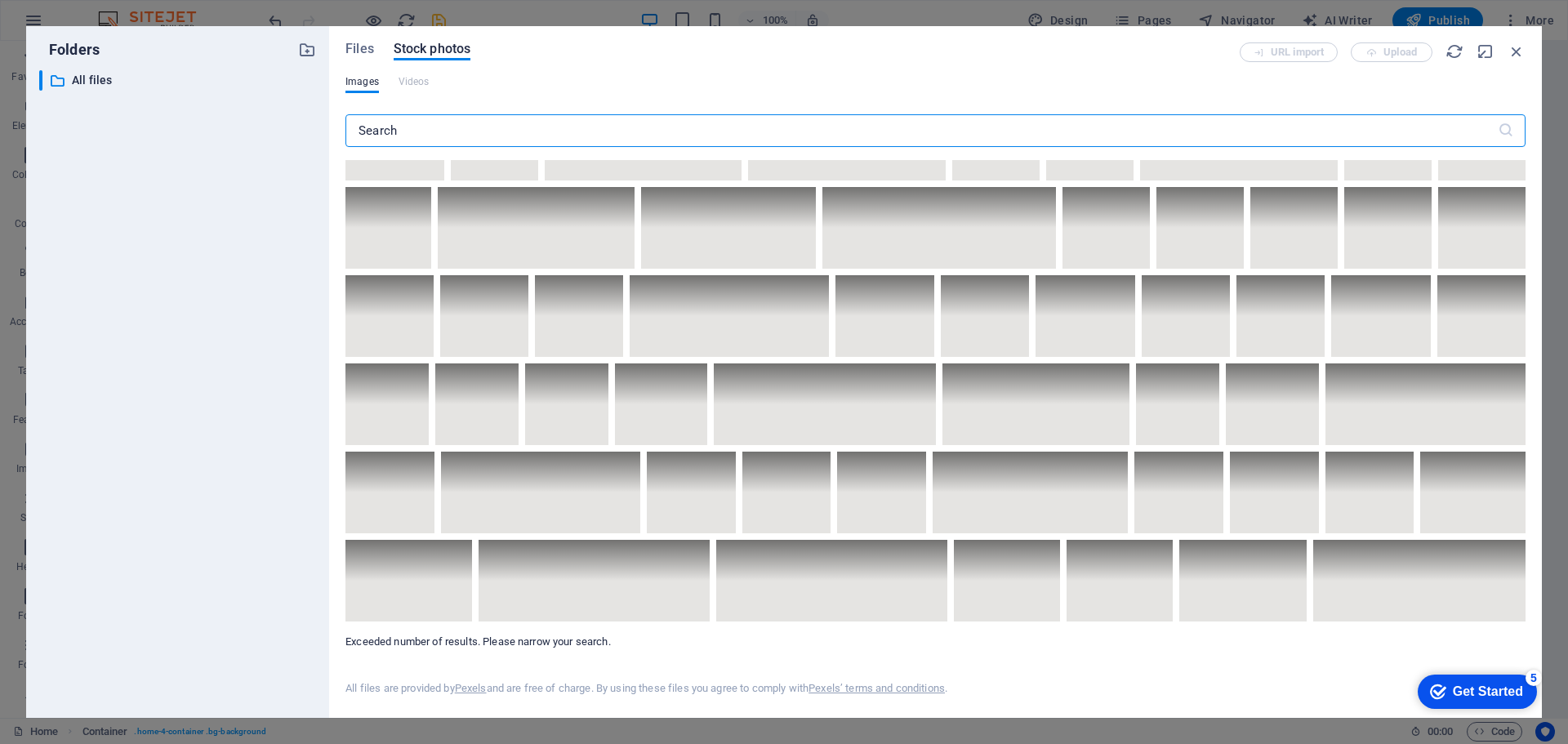
scroll to position [6451, 0]
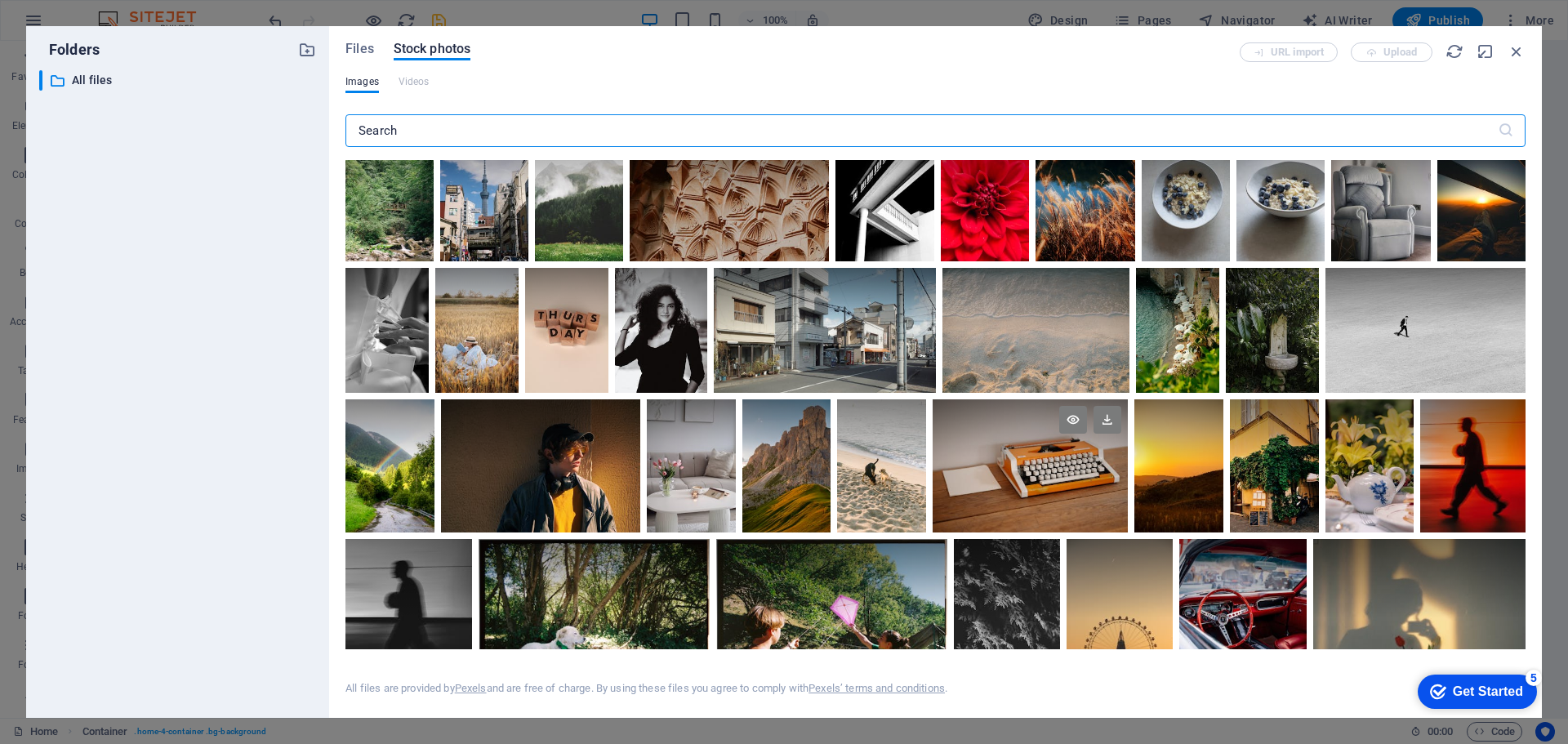
click at [1129, 463] on div at bounding box center [1031, 432] width 196 height 67
click at [963, 520] on icon at bounding box center [949, 515] width 26 height 26
click at [1122, 426] on icon at bounding box center [1107, 419] width 27 height 27
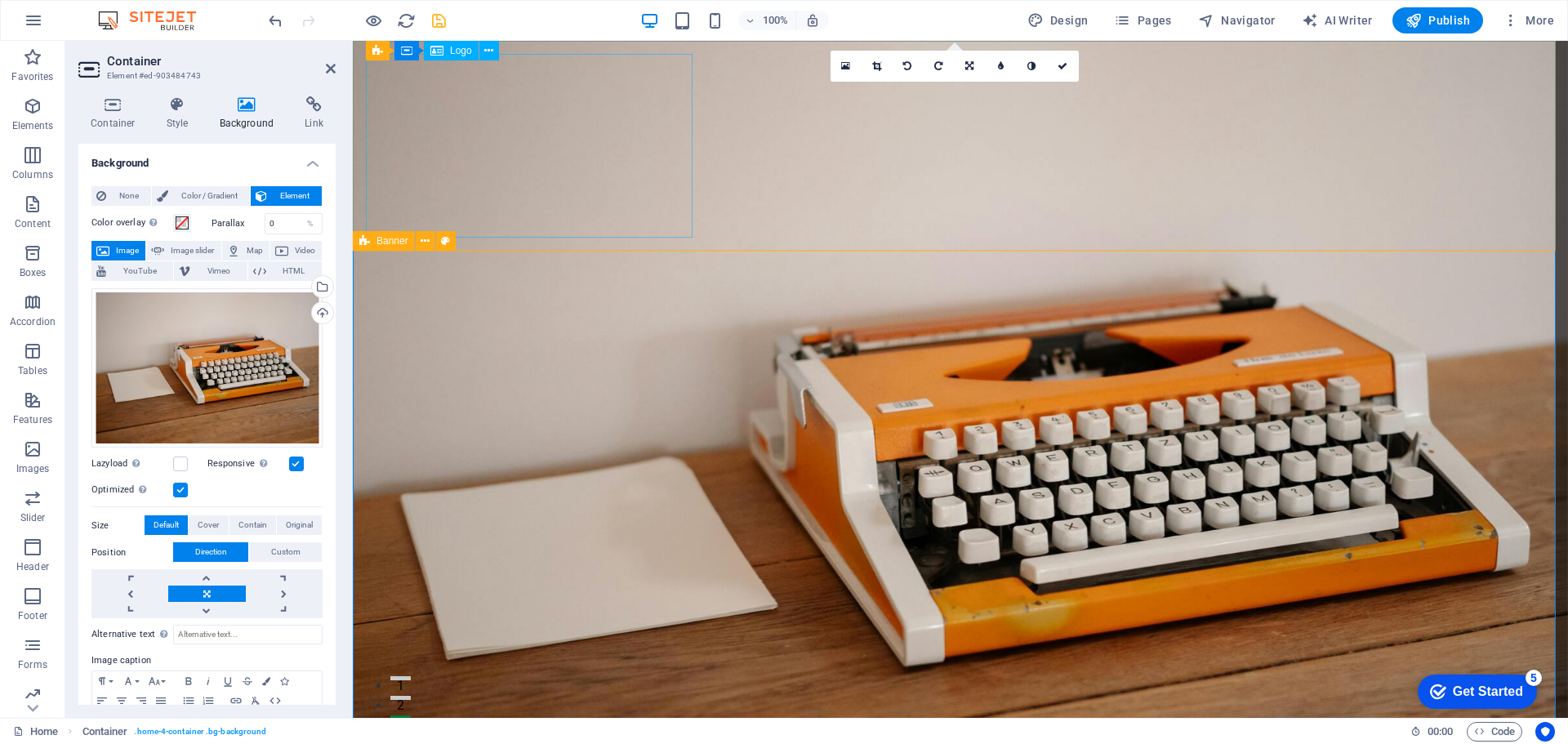
click at [453, 51] on span "Logo" at bounding box center [461, 51] width 22 height 10
click at [487, 52] on icon at bounding box center [489, 51] width 9 height 17
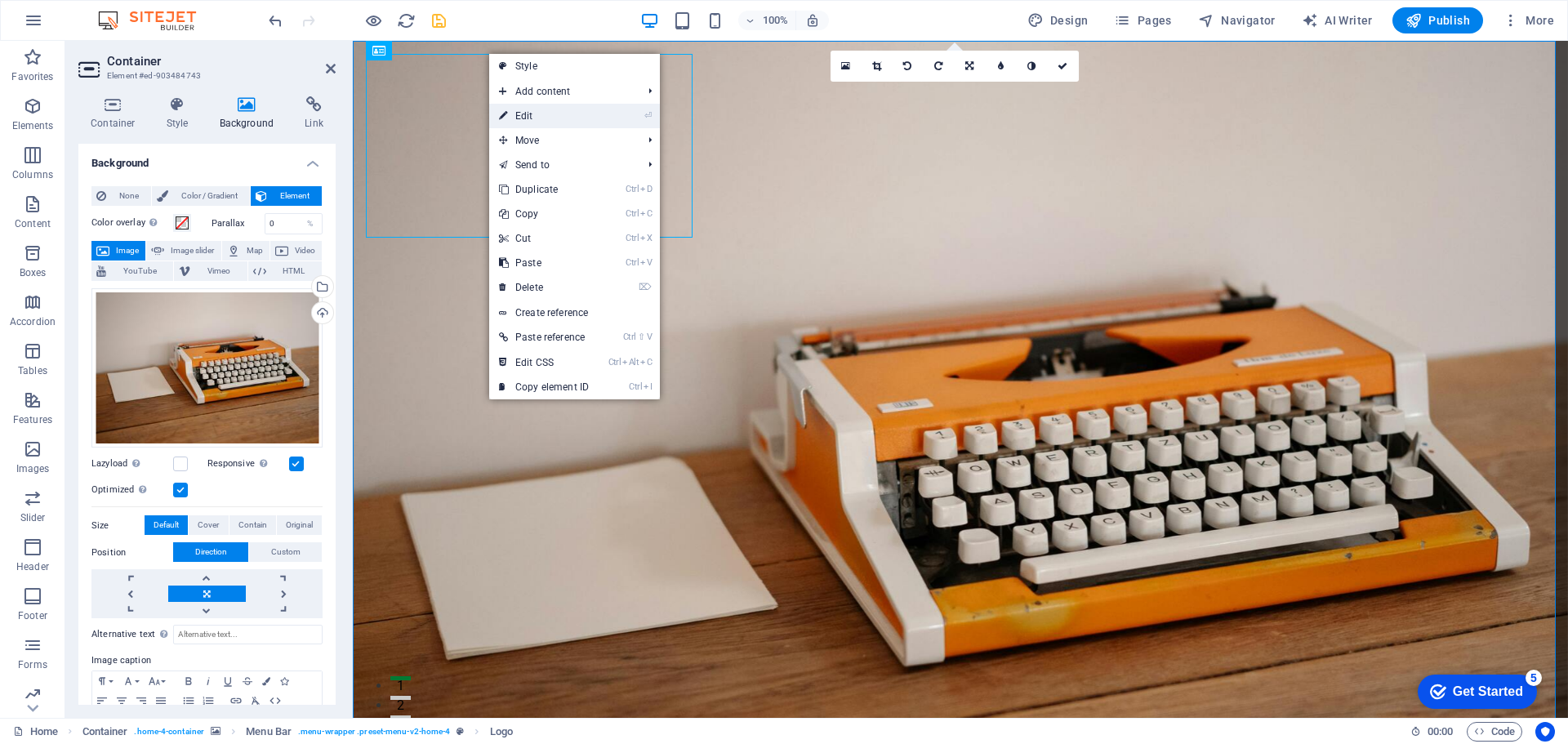
click at [565, 119] on link "⏎ Edit" at bounding box center [544, 116] width 110 height 24
select select "%"
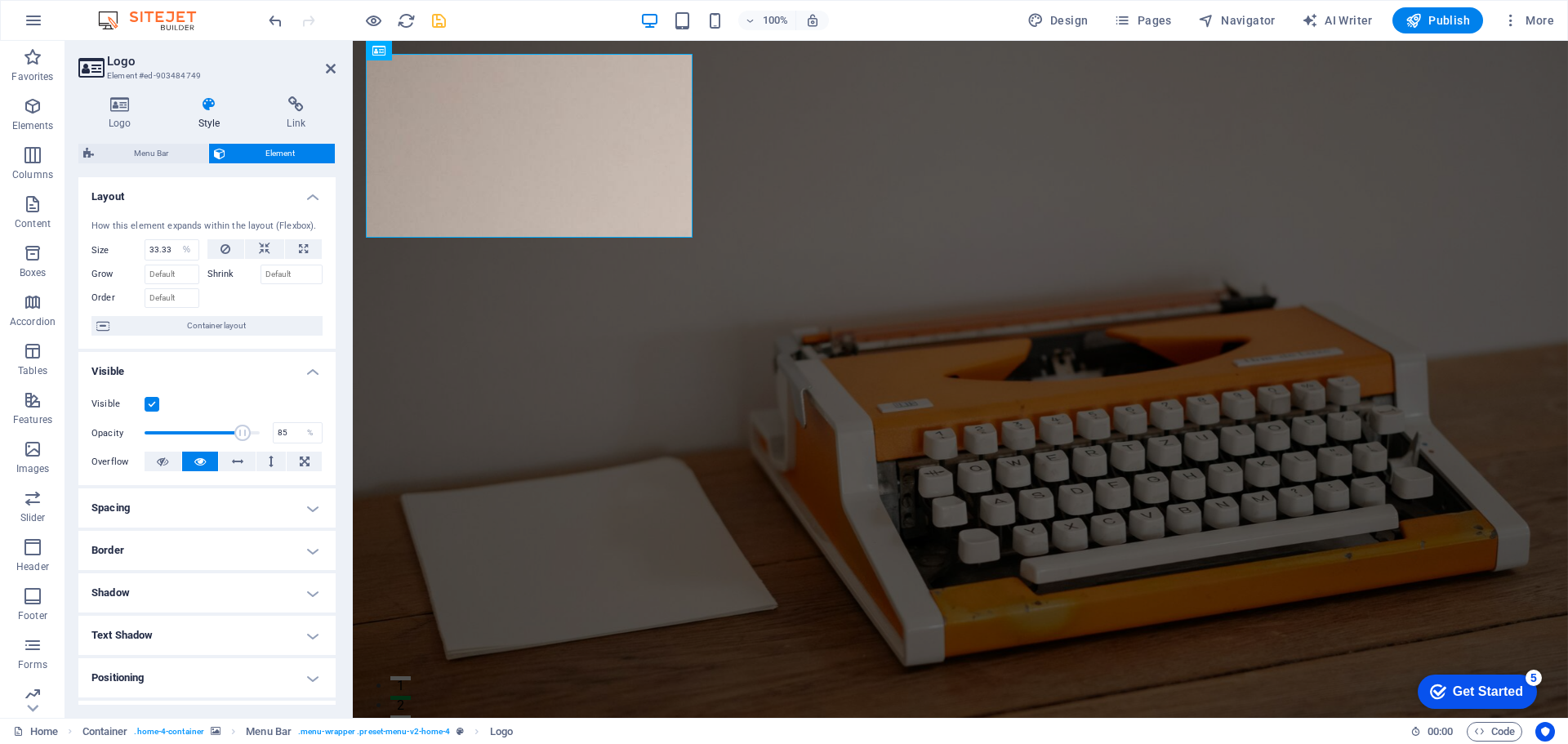
click at [160, 399] on div "Visible" at bounding box center [207, 404] width 231 height 20
click at [150, 403] on label at bounding box center [152, 404] width 15 height 15
click at [0, 0] on input "Visible" at bounding box center [0, 0] width 0 height 0
click at [152, 405] on label at bounding box center [152, 404] width 15 height 15
click at [0, 0] on input "Visible" at bounding box center [0, 0] width 0 height 0
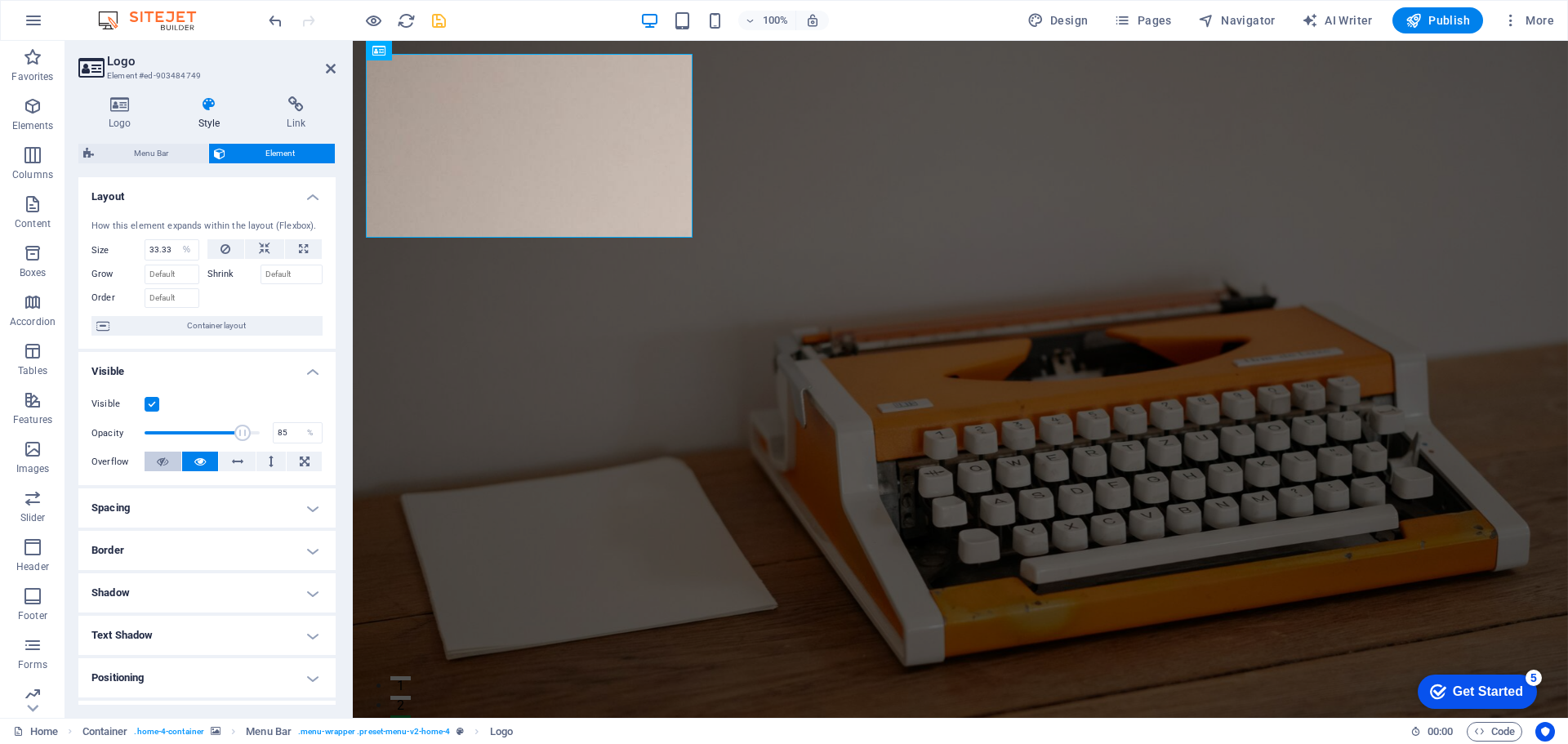
click at [159, 464] on icon at bounding box center [163, 461] width 12 height 20
click at [200, 463] on icon at bounding box center [200, 461] width 12 height 20
type input "54"
drag, startPoint x: 232, startPoint y: 428, endPoint x: 205, endPoint y: 441, distance: 30.0
click at [205, 441] on span at bounding box center [206, 433] width 17 height 17
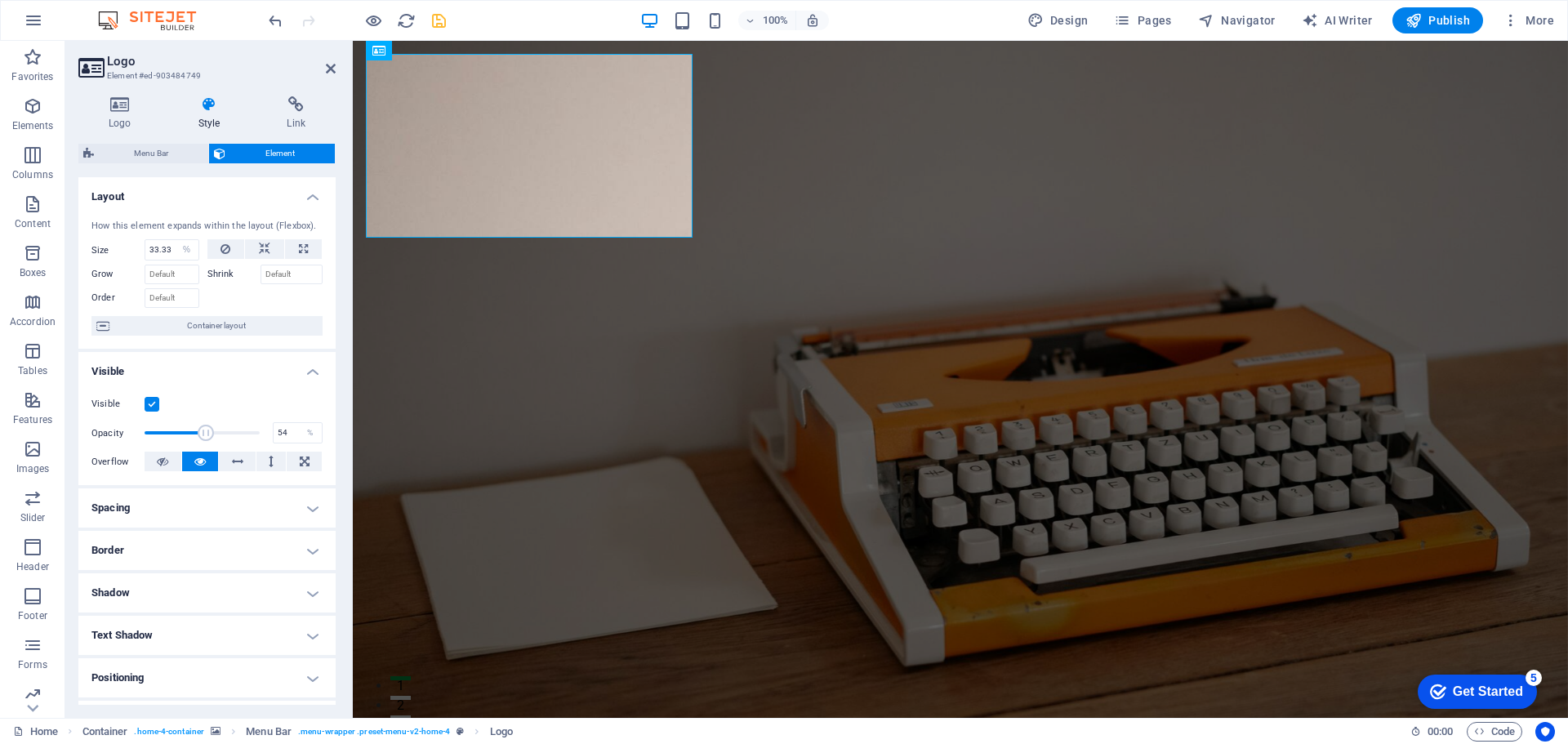
click at [262, 150] on span "Element" at bounding box center [280, 154] width 100 height 20
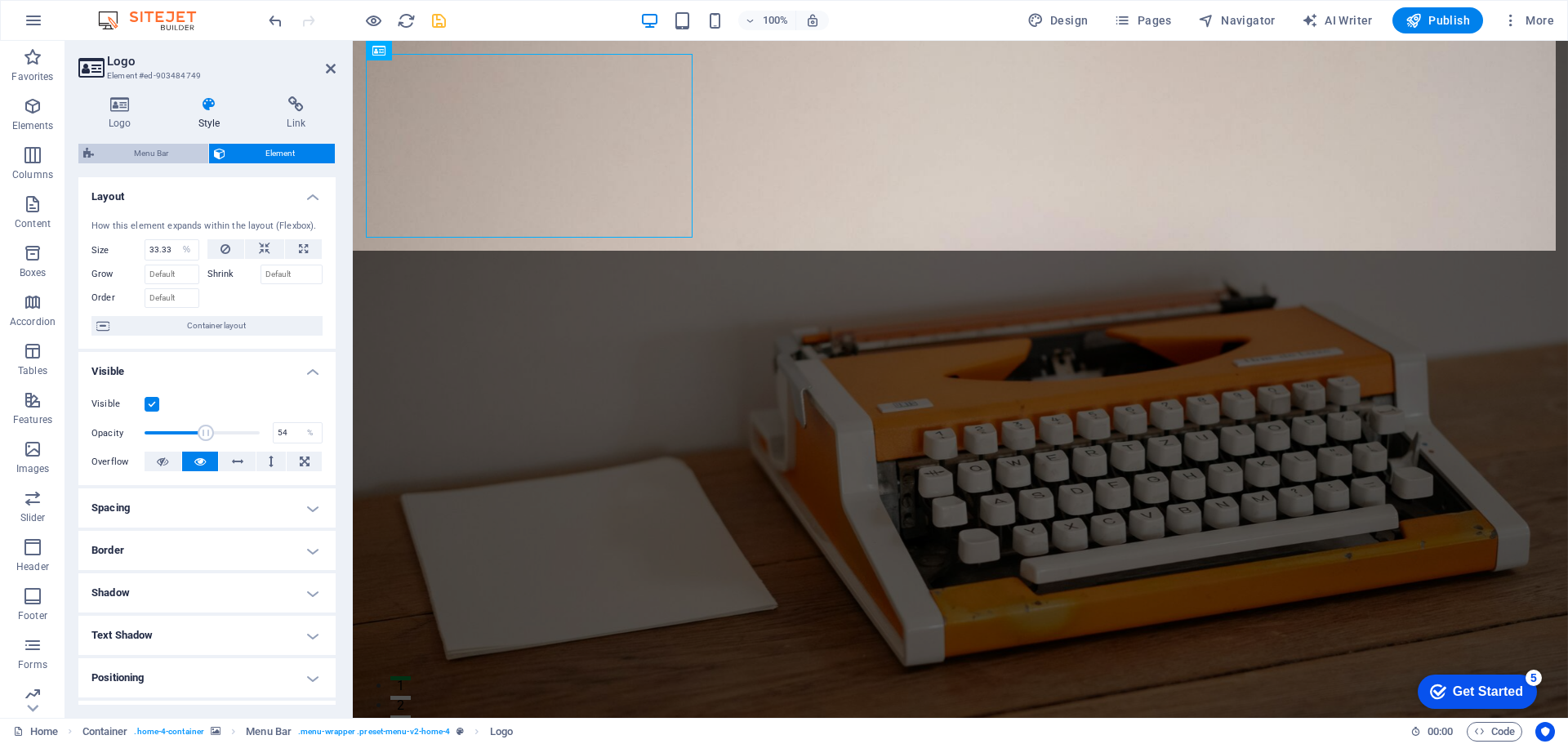
click at [180, 152] on span "Menu Bar" at bounding box center [151, 154] width 105 height 20
select select "rem"
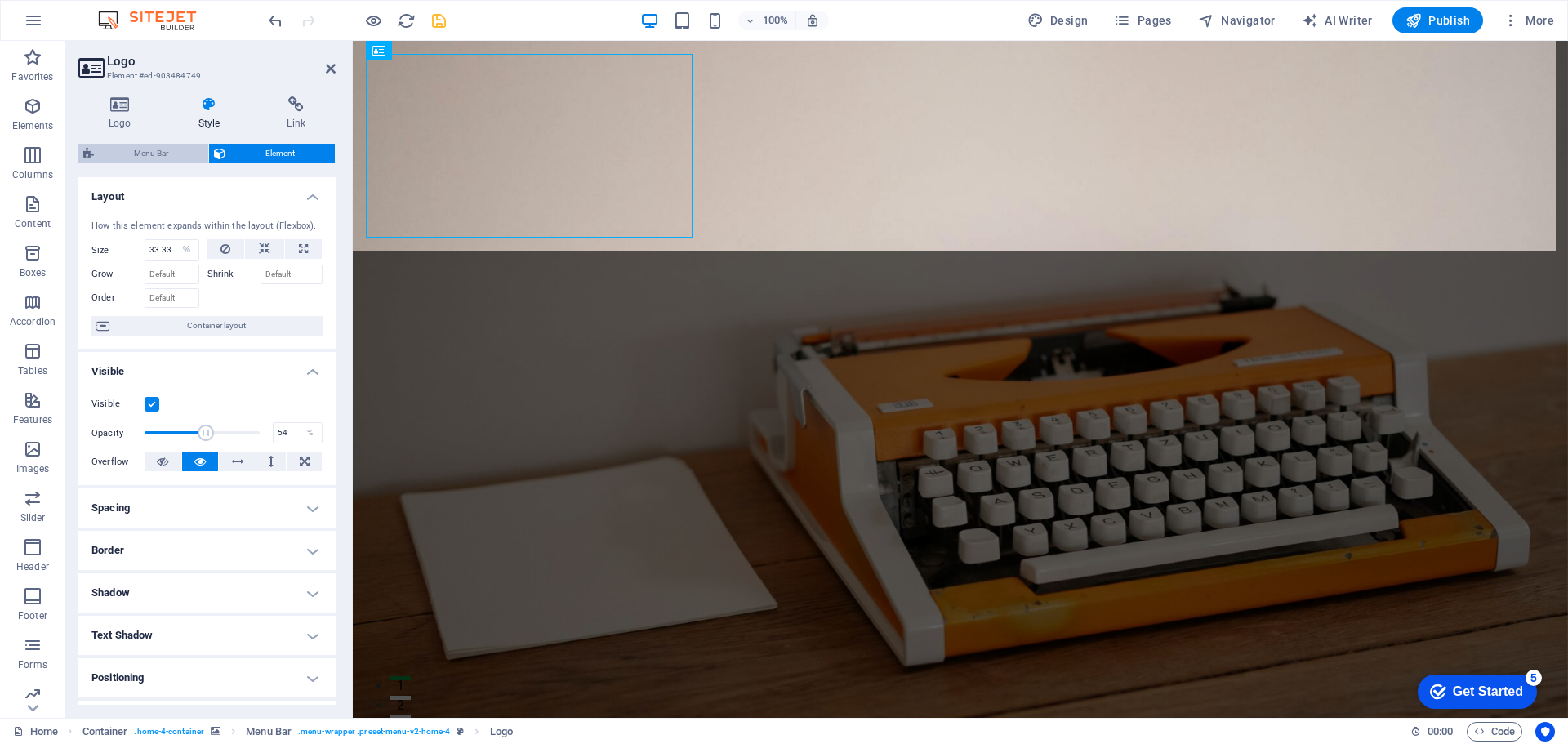
select select "rem"
select select "preset-menu-v2-home-4"
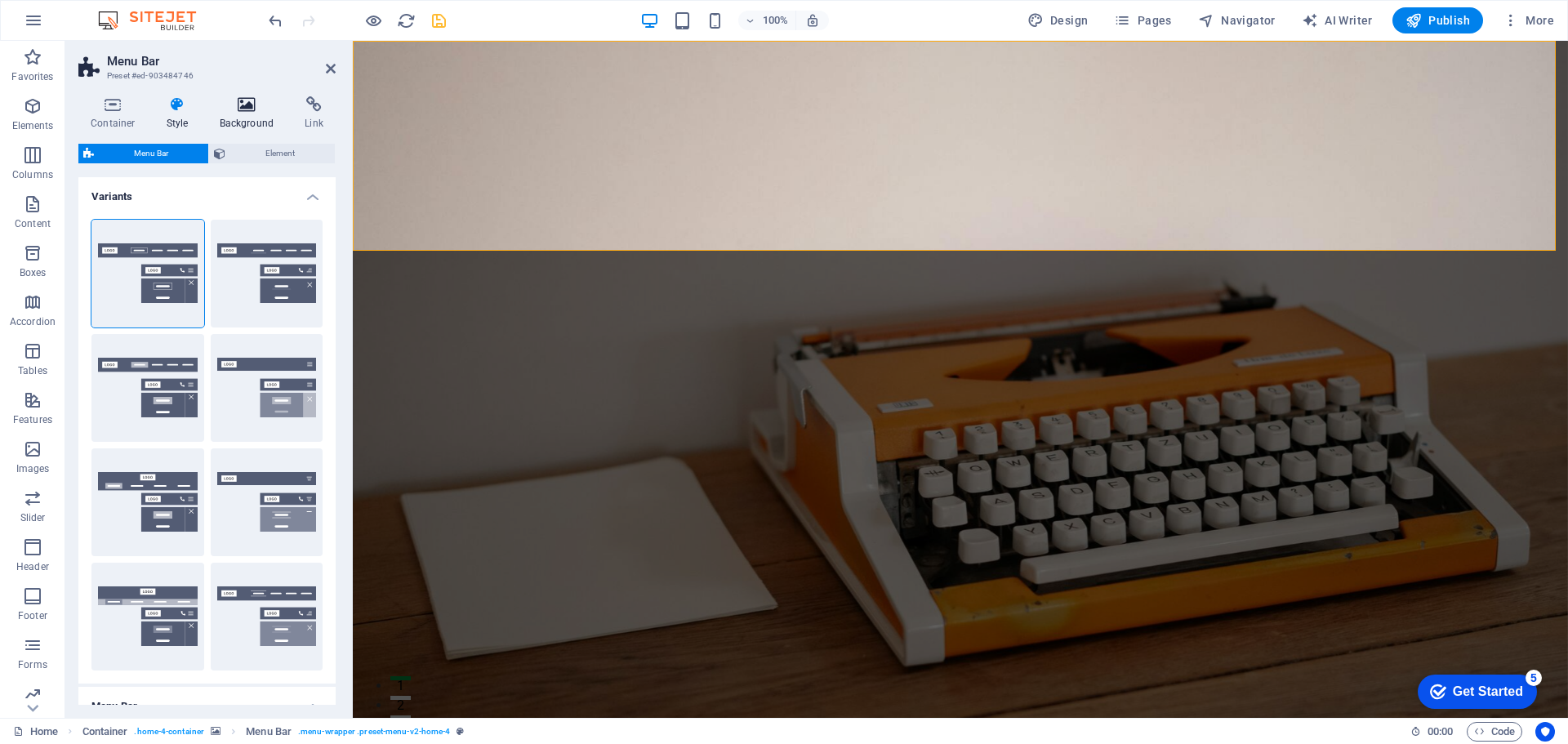
click at [254, 110] on icon at bounding box center [247, 105] width 79 height 17
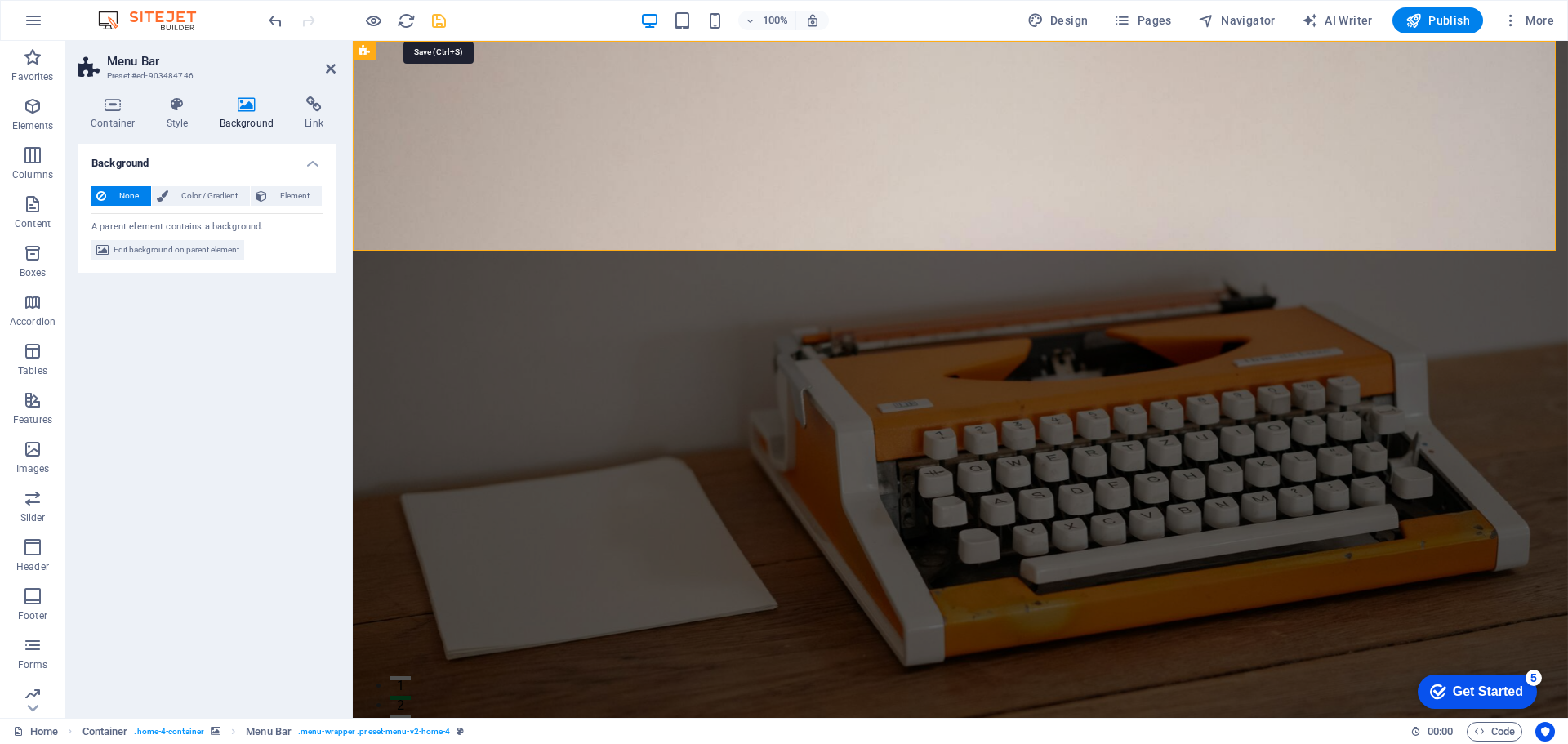
click at [441, 23] on icon "save" at bounding box center [439, 21] width 19 height 19
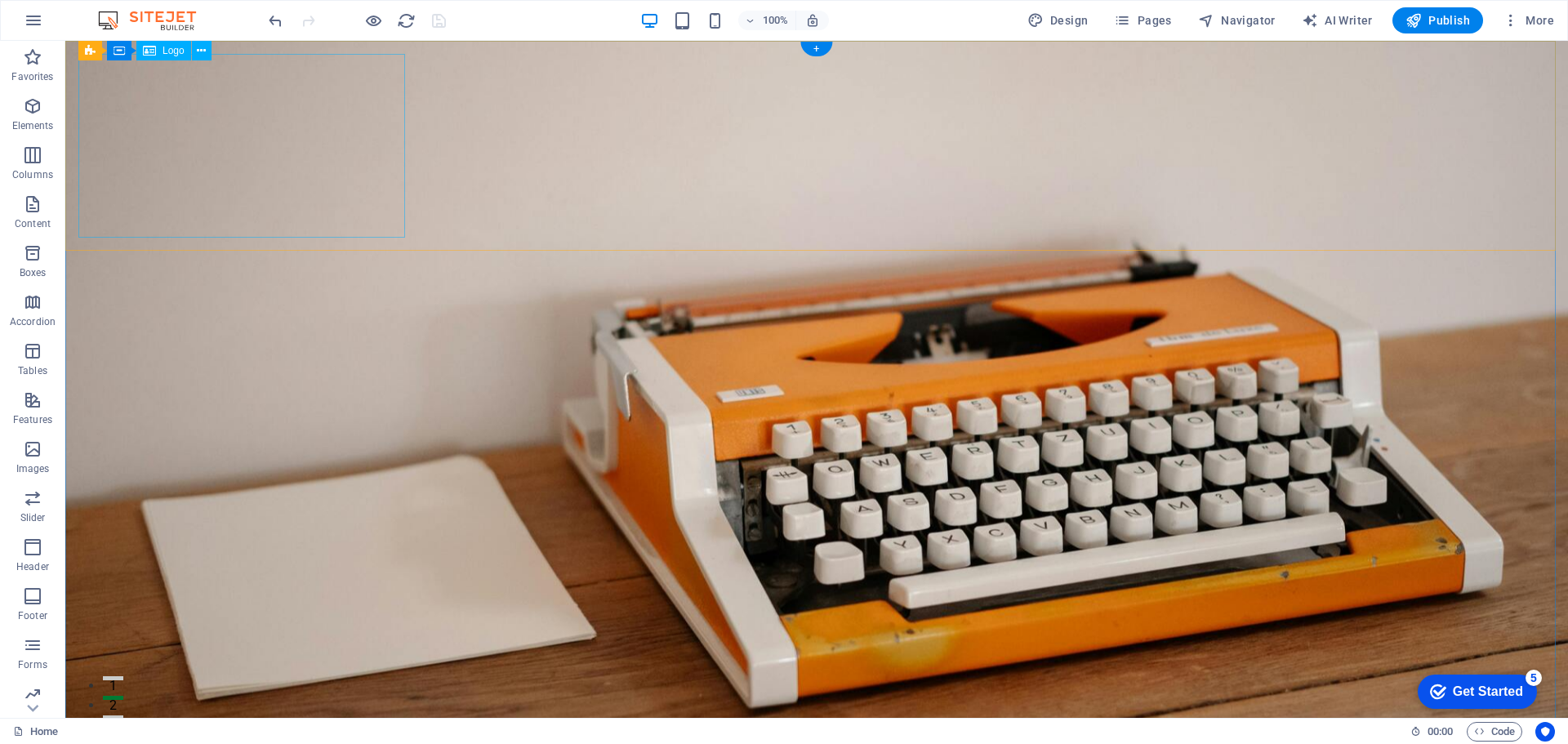
select select "%"
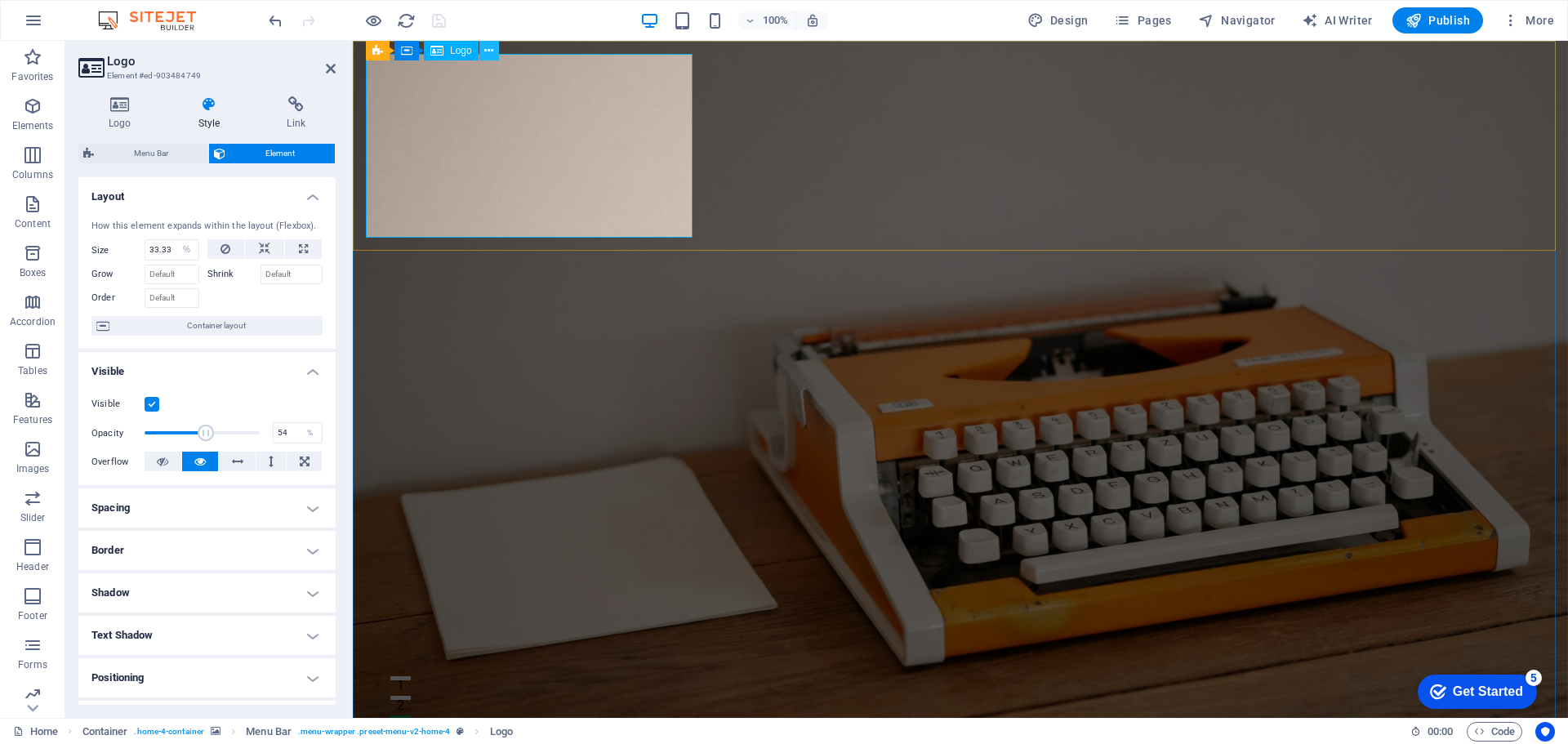
click at [491, 52] on icon at bounding box center [489, 51] width 9 height 17
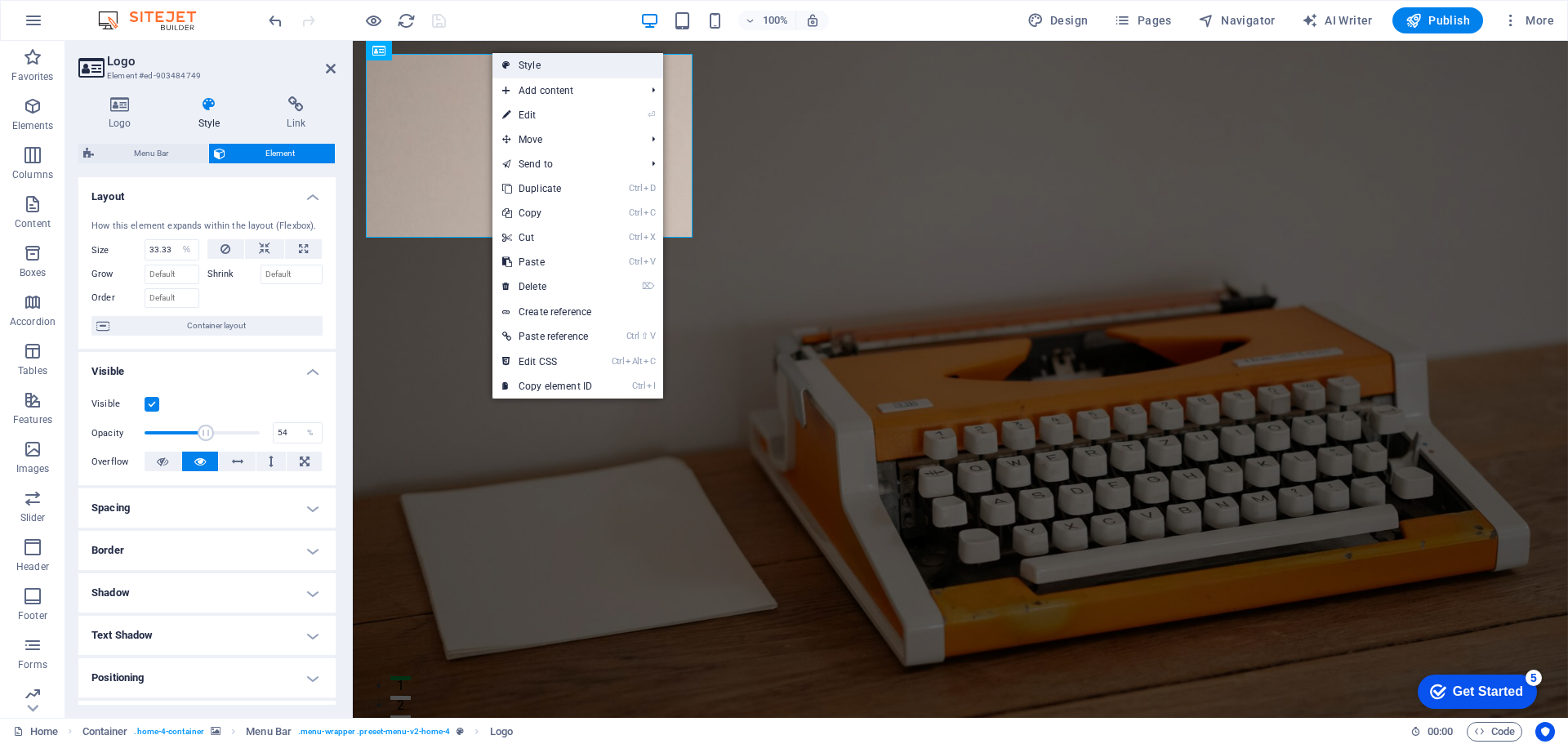
click at [579, 68] on link "Style" at bounding box center [577, 65] width 170 height 24
select select "rem"
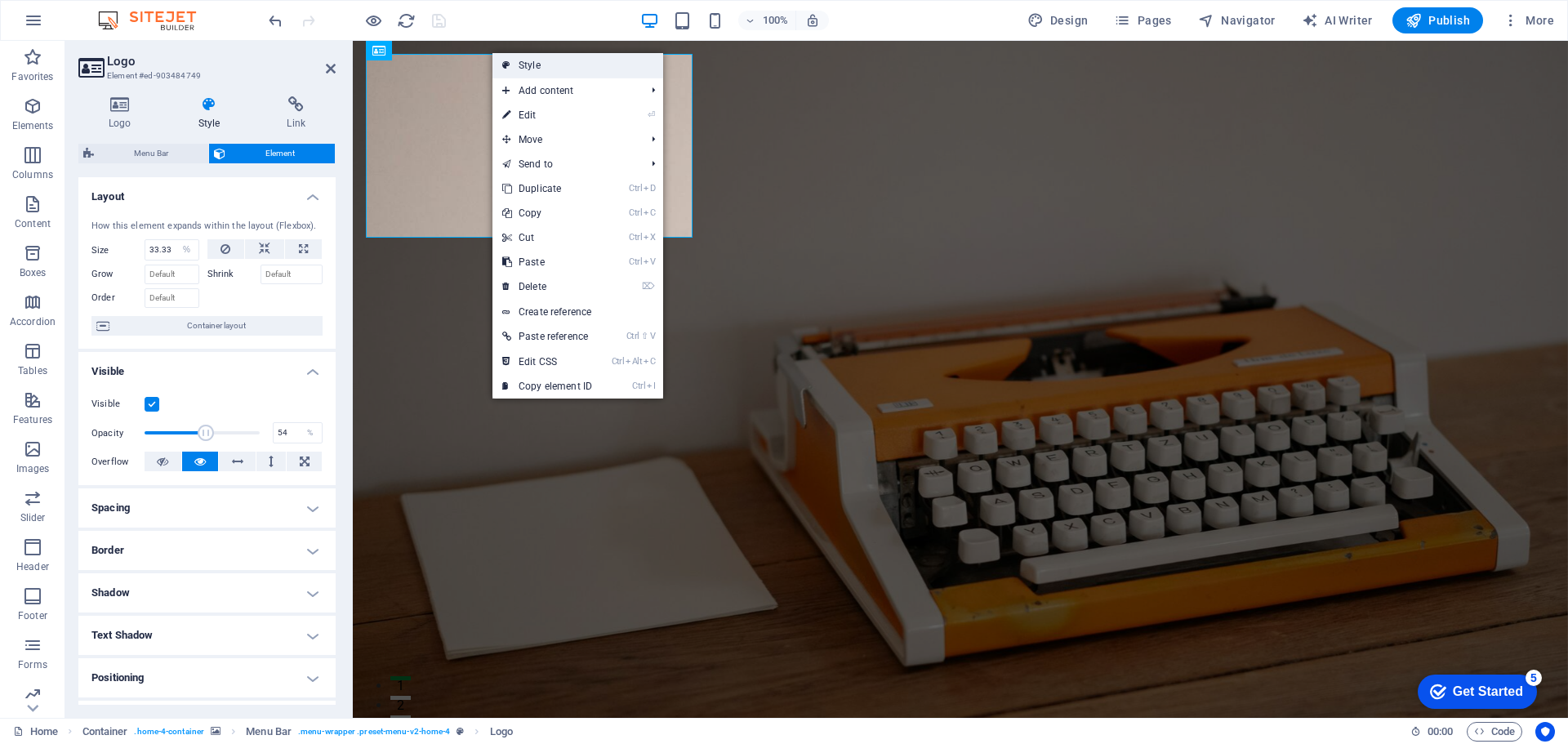
select select "rem"
select select "preset-menu-v2-home-4"
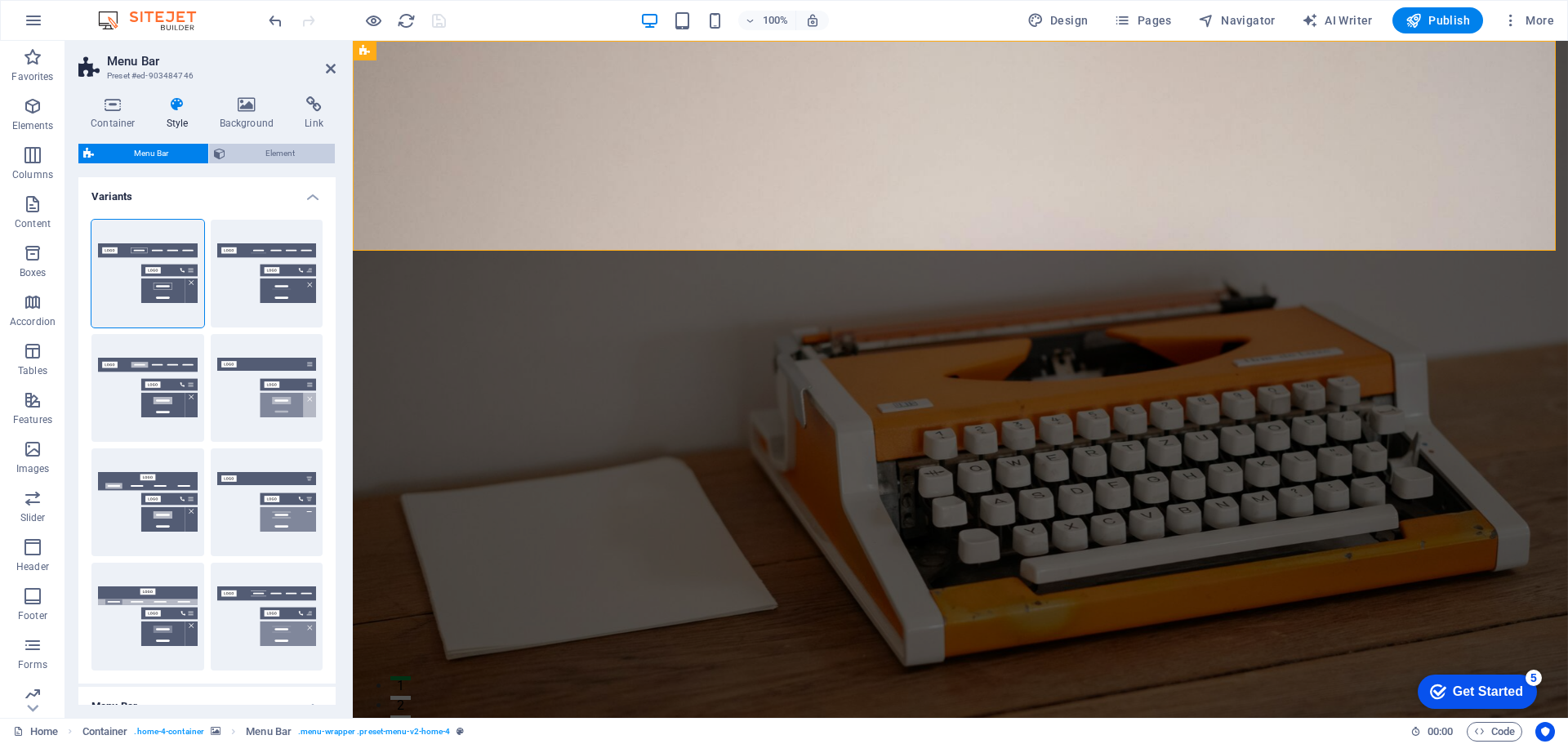
click at [241, 145] on span "Element" at bounding box center [280, 154] width 100 height 20
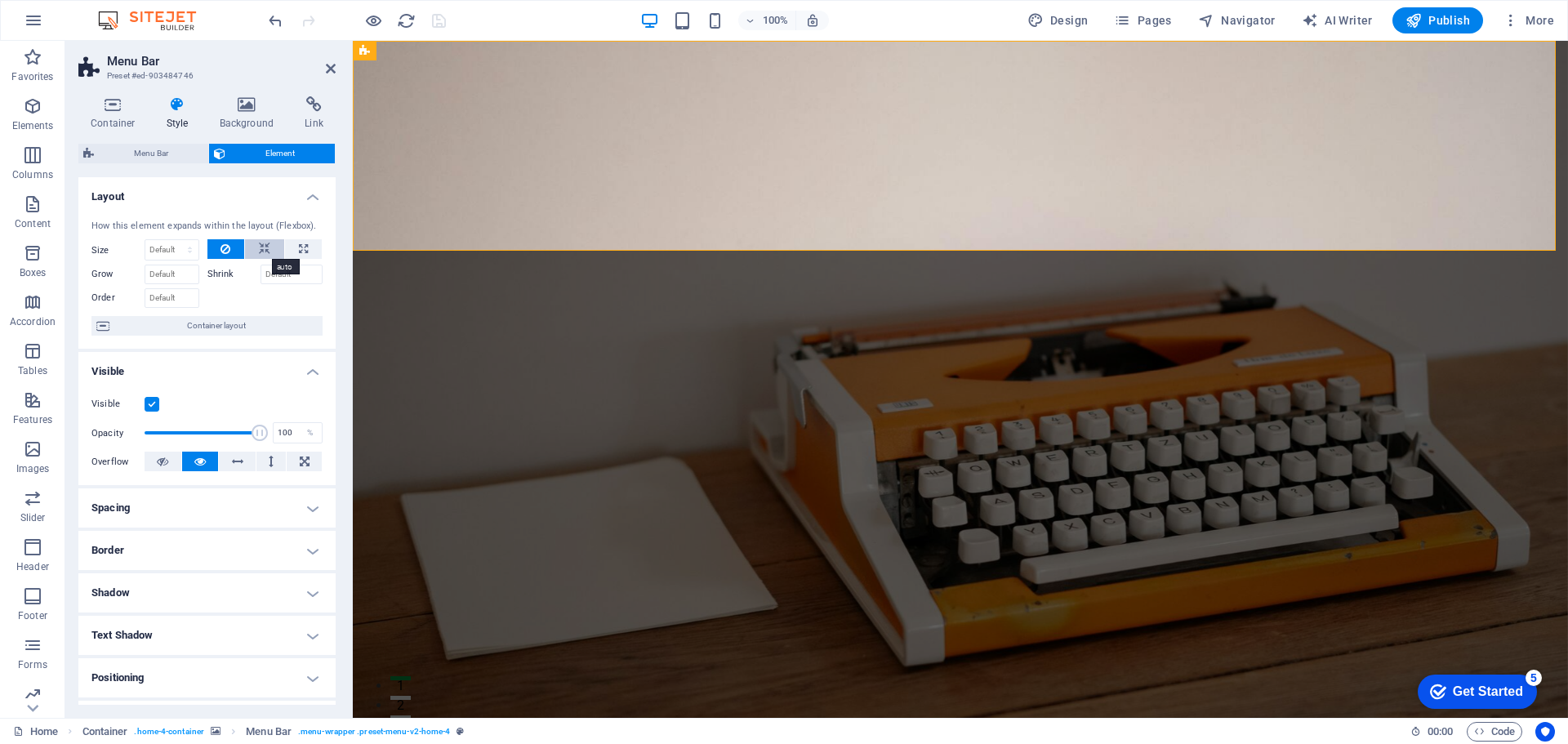
click at [265, 249] on icon at bounding box center [264, 249] width 12 height 20
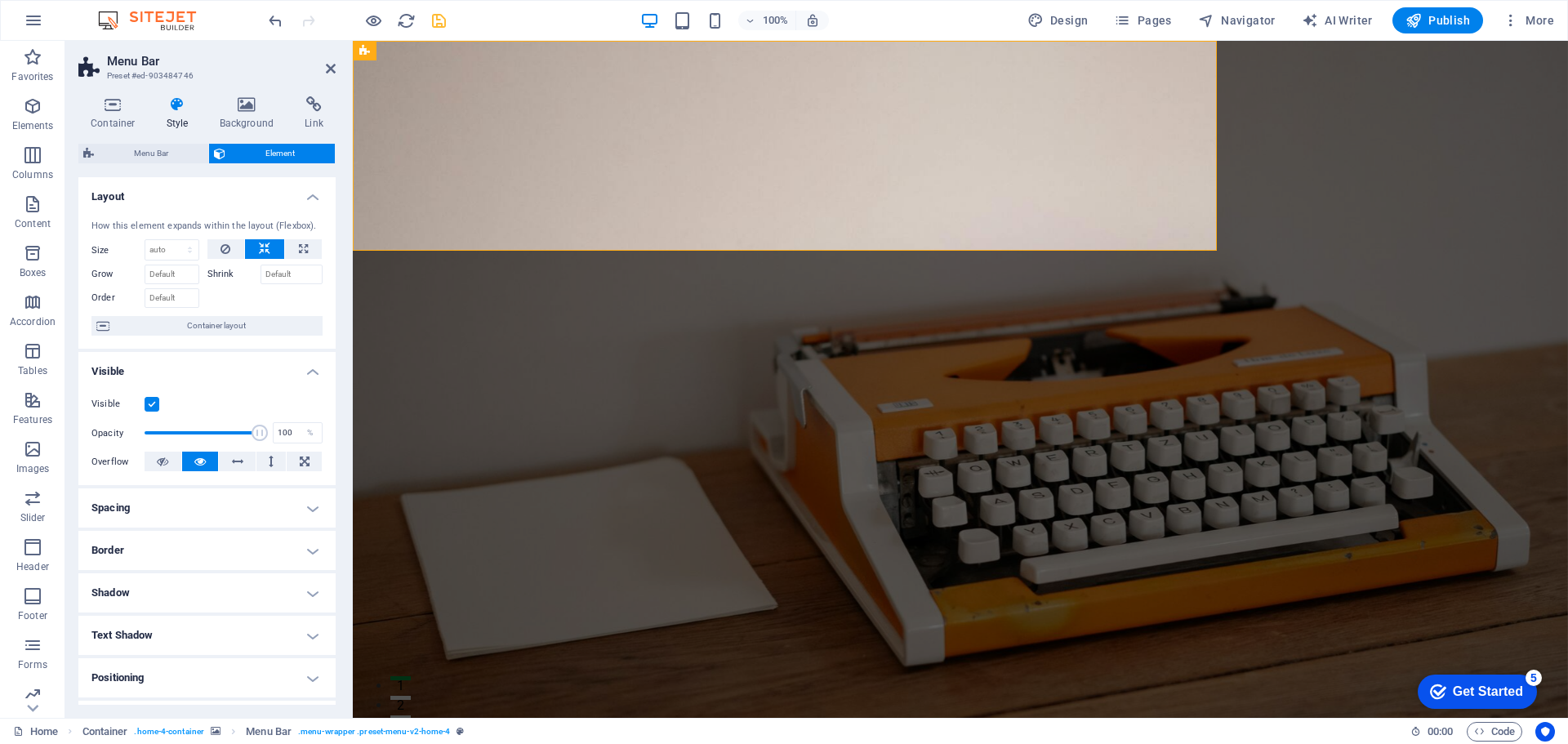
click at [265, 249] on icon at bounding box center [264, 249] width 12 height 20
click at [310, 246] on button at bounding box center [303, 249] width 37 height 20
type input "100"
select select "%"
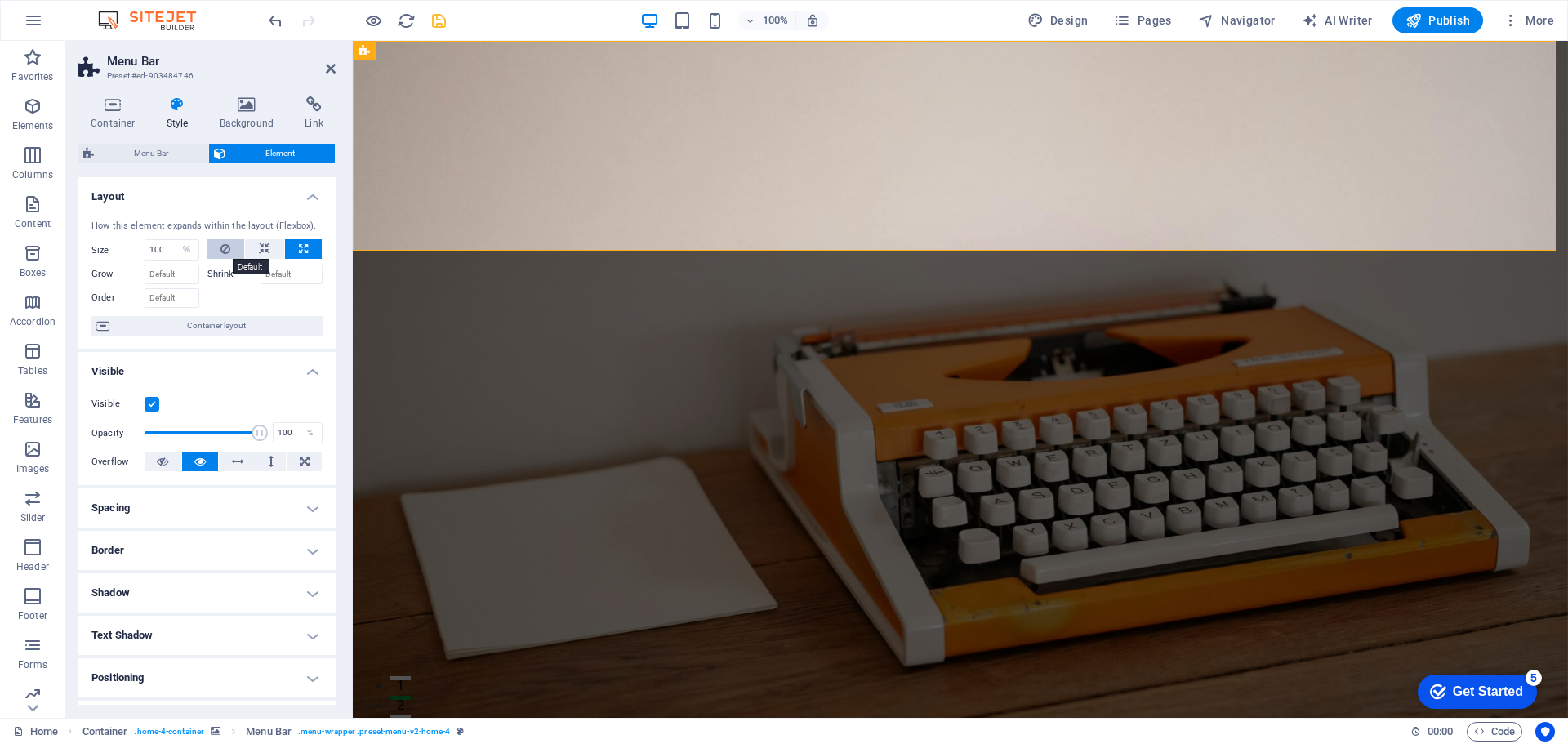
click at [228, 246] on icon at bounding box center [225, 249] width 10 height 20
select select "DISABLED_OPTION_VALUE"
click at [220, 276] on label "Shrink" at bounding box center [234, 274] width 53 height 20
click at [260, 276] on input "Shrink" at bounding box center [292, 274] width 63 height 20
click at [209, 323] on span "Container layout" at bounding box center [216, 326] width 204 height 20
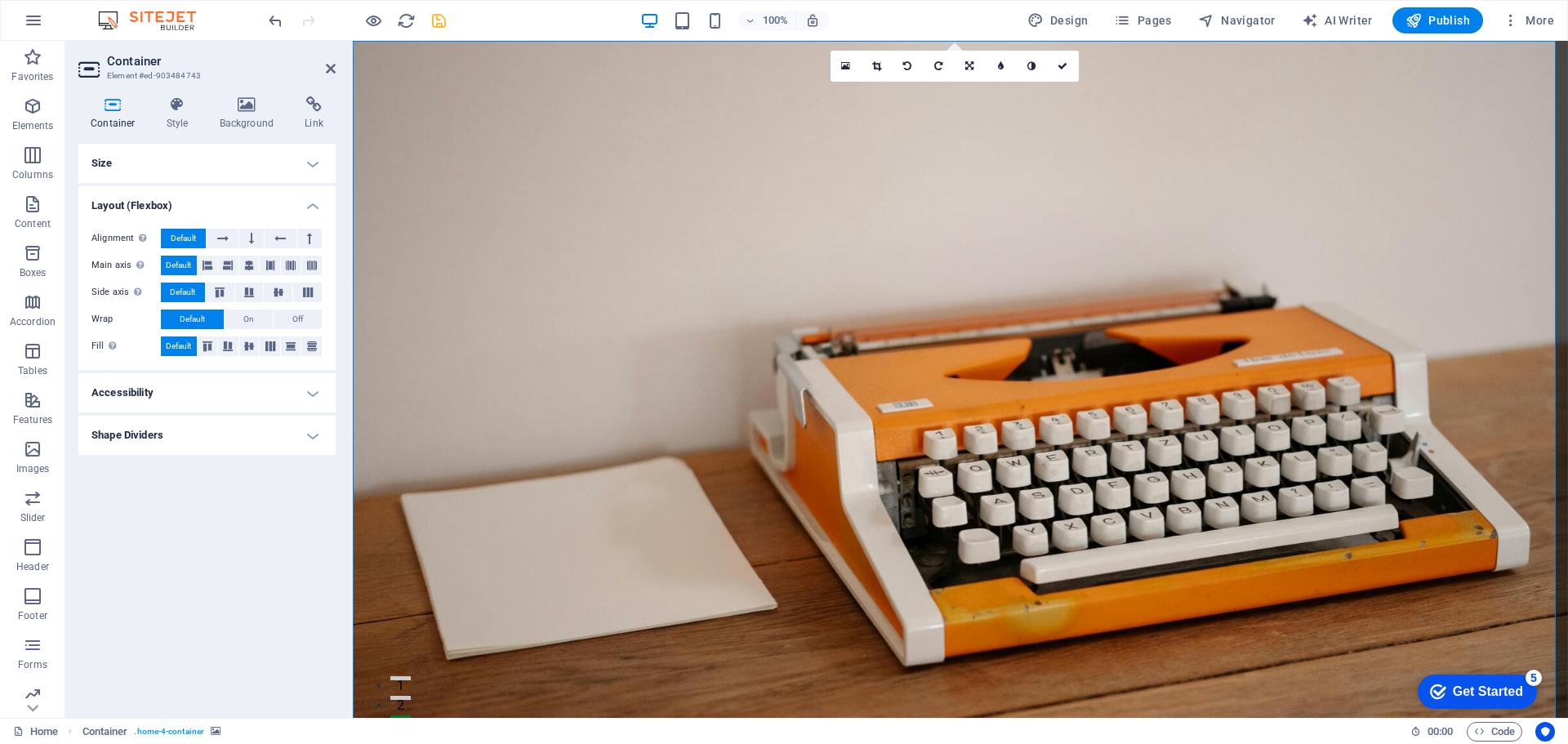
click at [304, 163] on h4 "Size" at bounding box center [206, 163] width 257 height 39
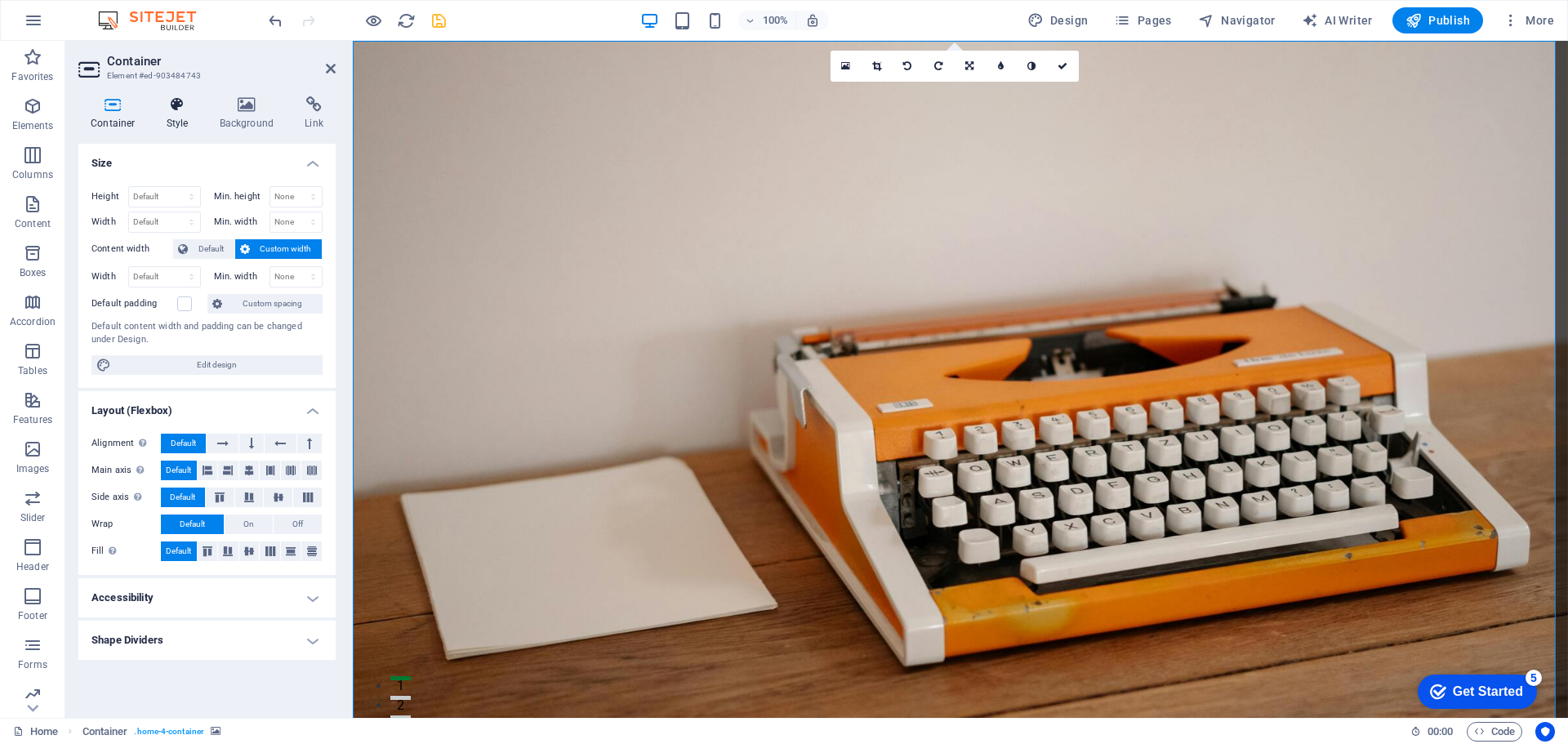
click at [187, 117] on h4 "Style" at bounding box center [181, 113] width 53 height 34
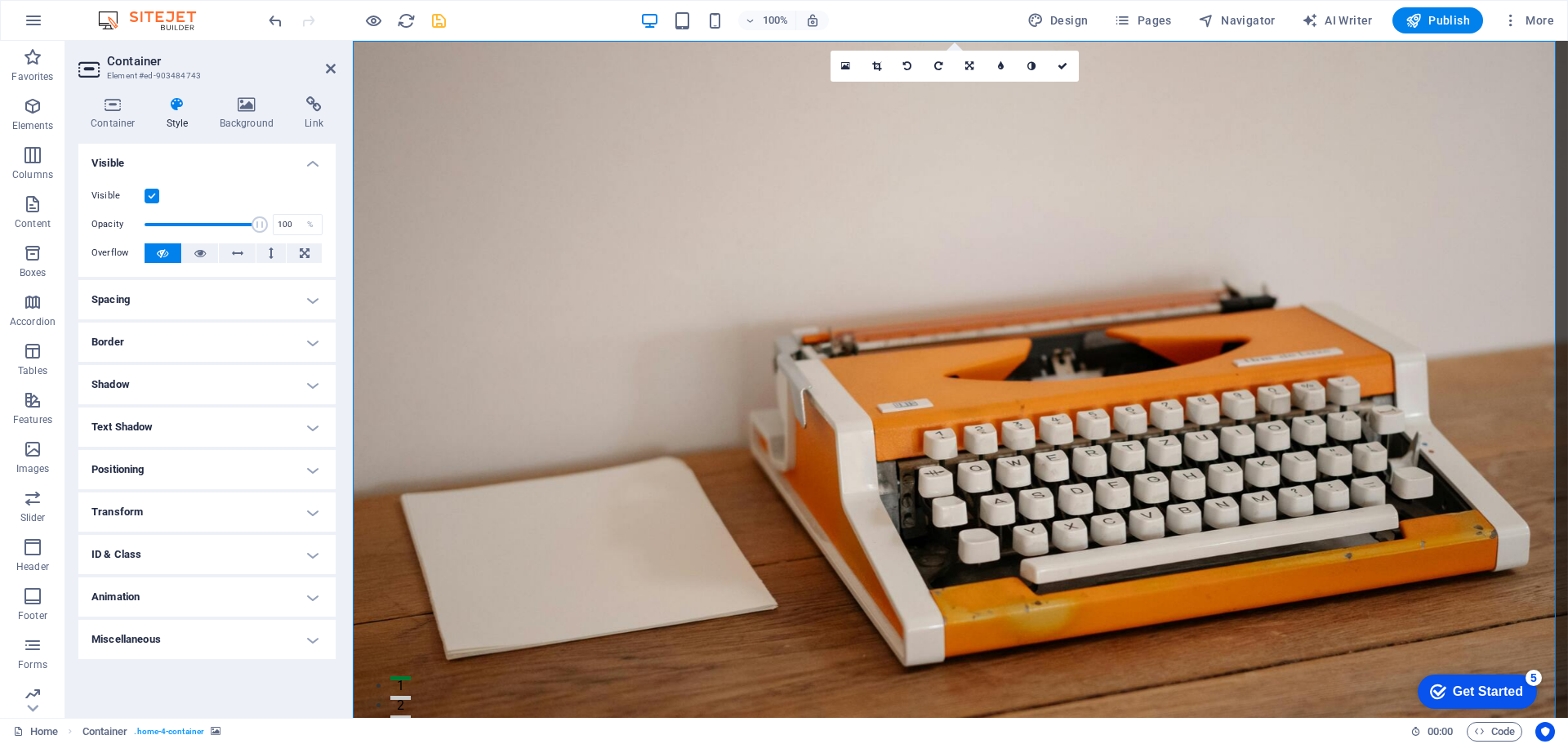
click at [212, 298] on h4 "Spacing" at bounding box center [206, 299] width 257 height 39
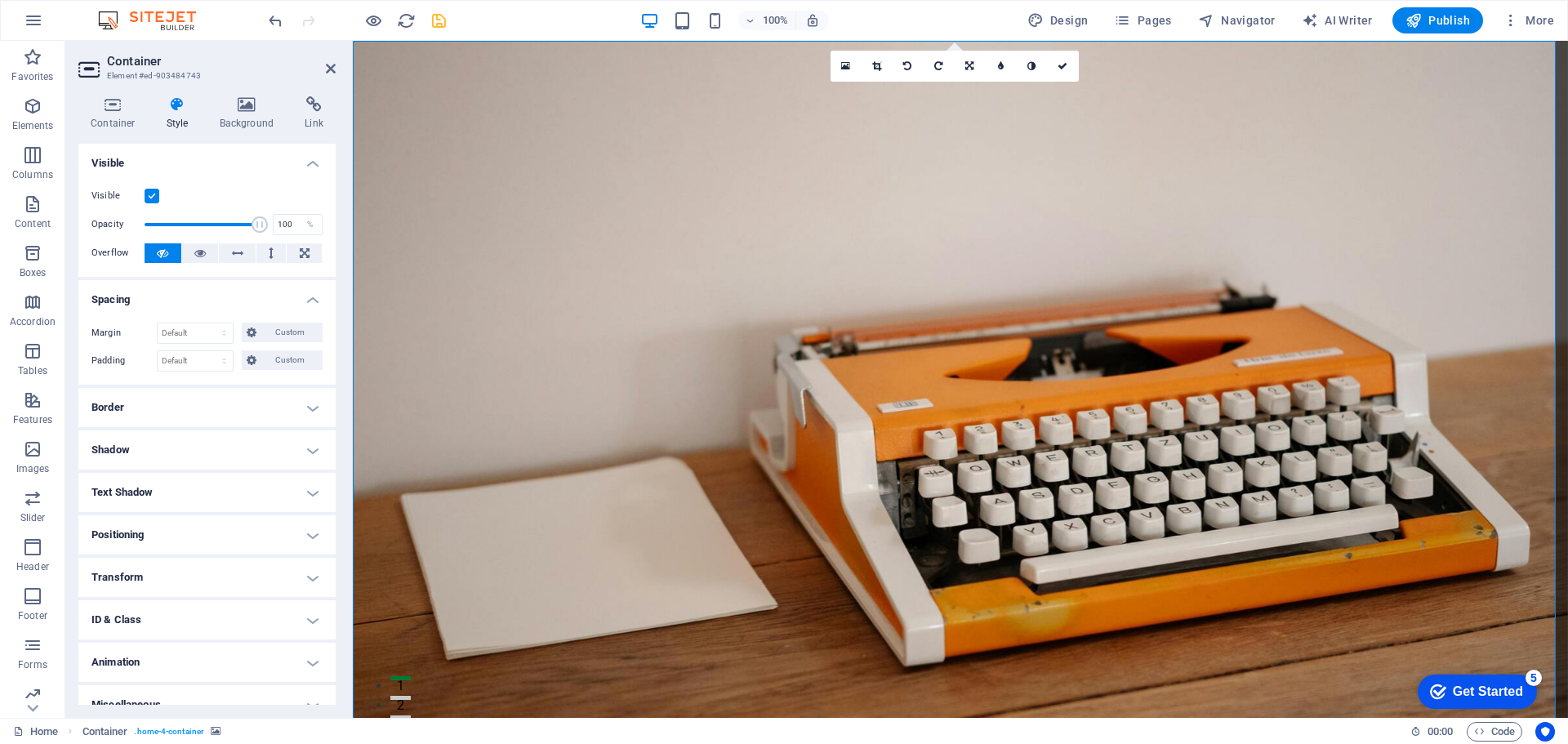
click at [212, 298] on h4 "Spacing" at bounding box center [206, 294] width 257 height 29
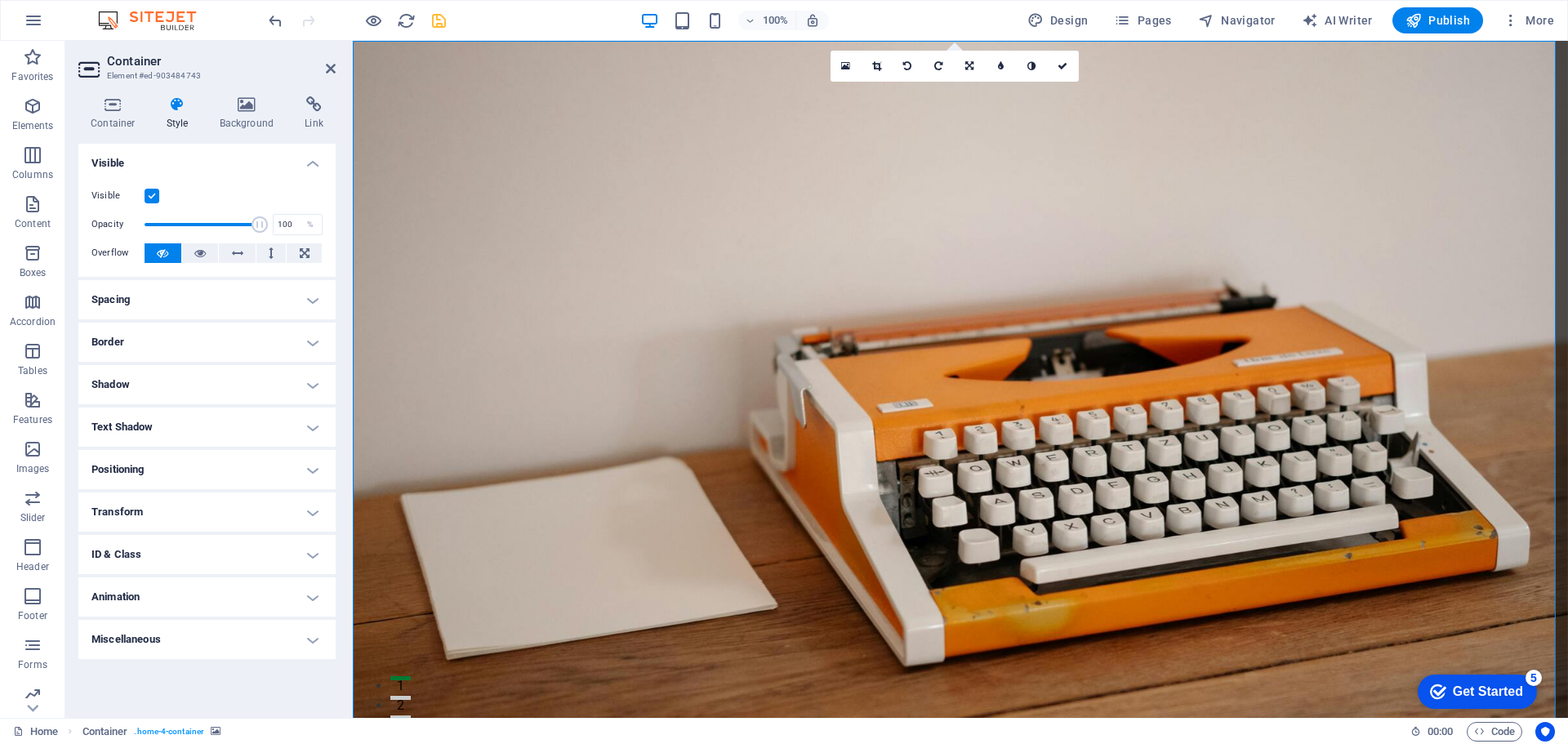
click at [196, 342] on h4 "Border" at bounding box center [206, 342] width 257 height 39
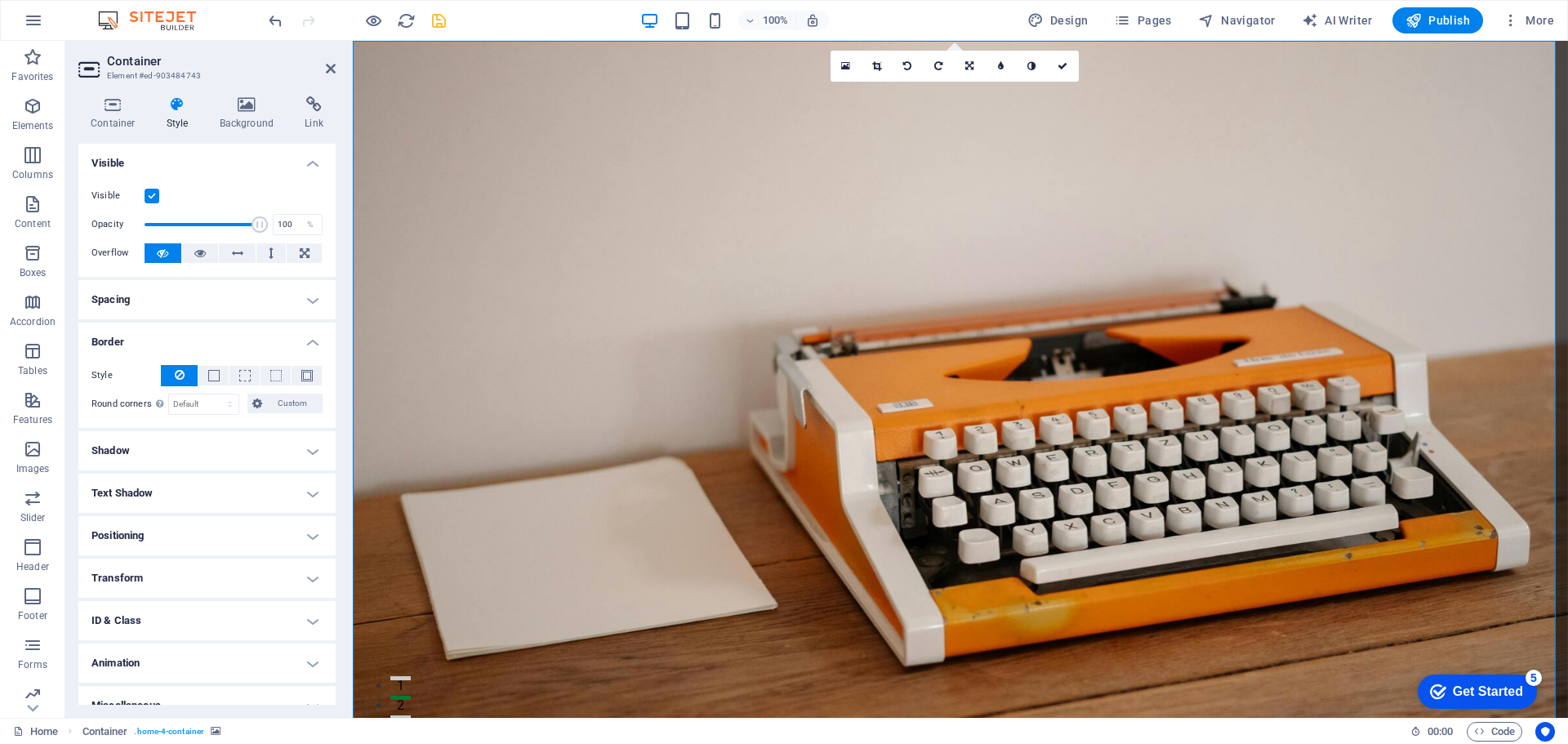
click at [196, 342] on h4 "Border" at bounding box center [206, 337] width 257 height 29
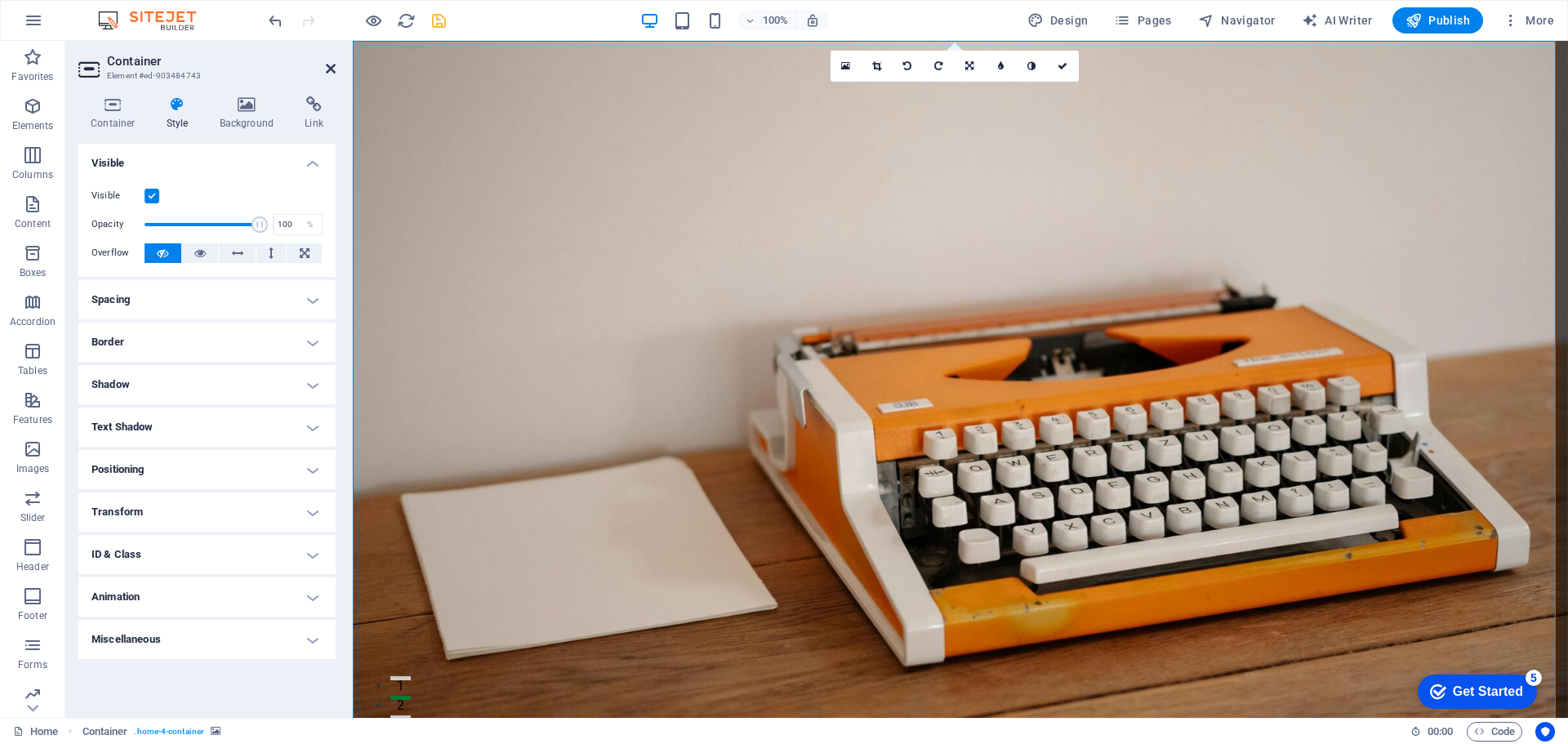
click at [329, 69] on icon at bounding box center [331, 69] width 10 height 13
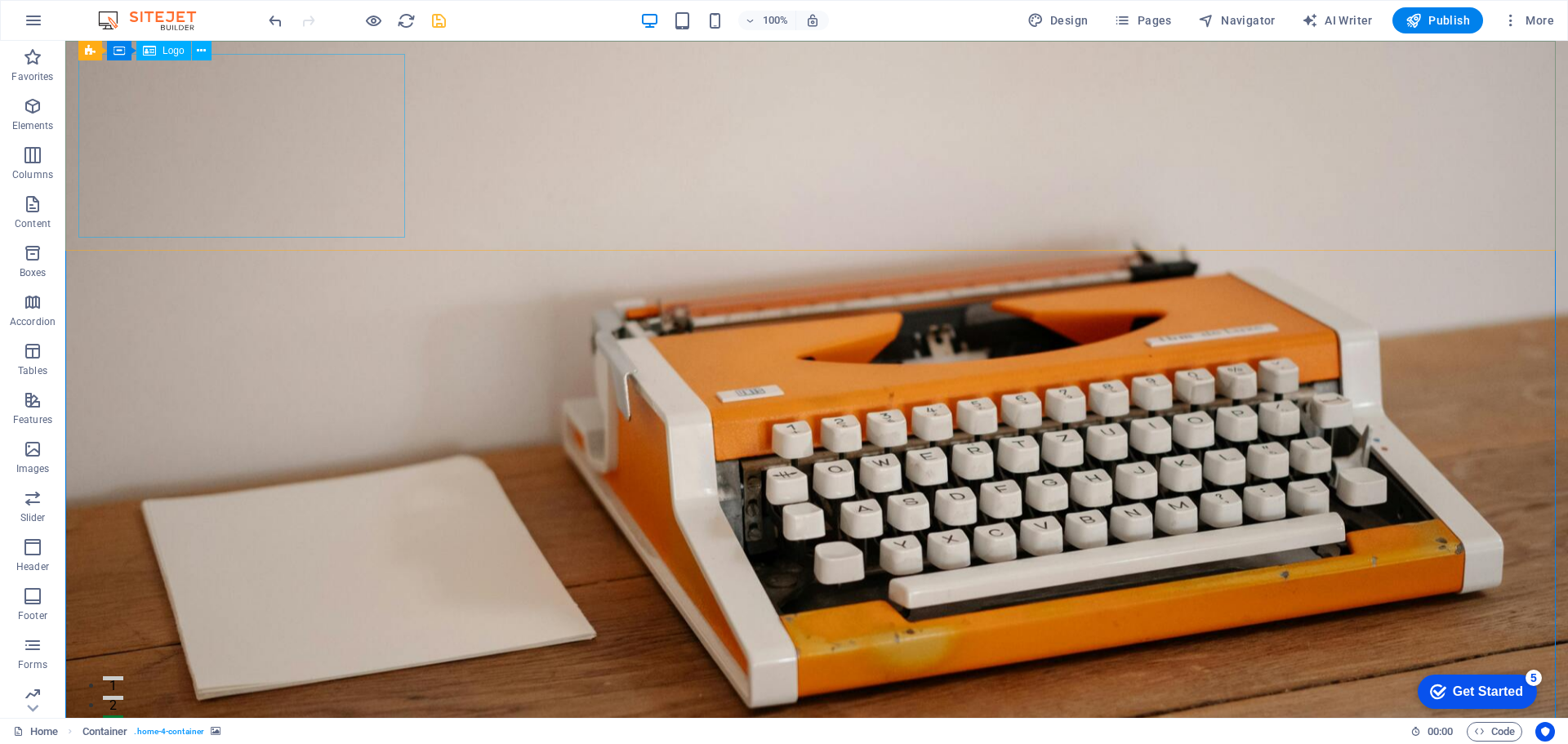
click at [173, 54] on span "Logo" at bounding box center [173, 51] width 22 height 10
drag, startPoint x: 239, startPoint y: 95, endPoint x: 291, endPoint y: 114, distance: 55.4
click at [201, 50] on icon at bounding box center [201, 51] width 9 height 17
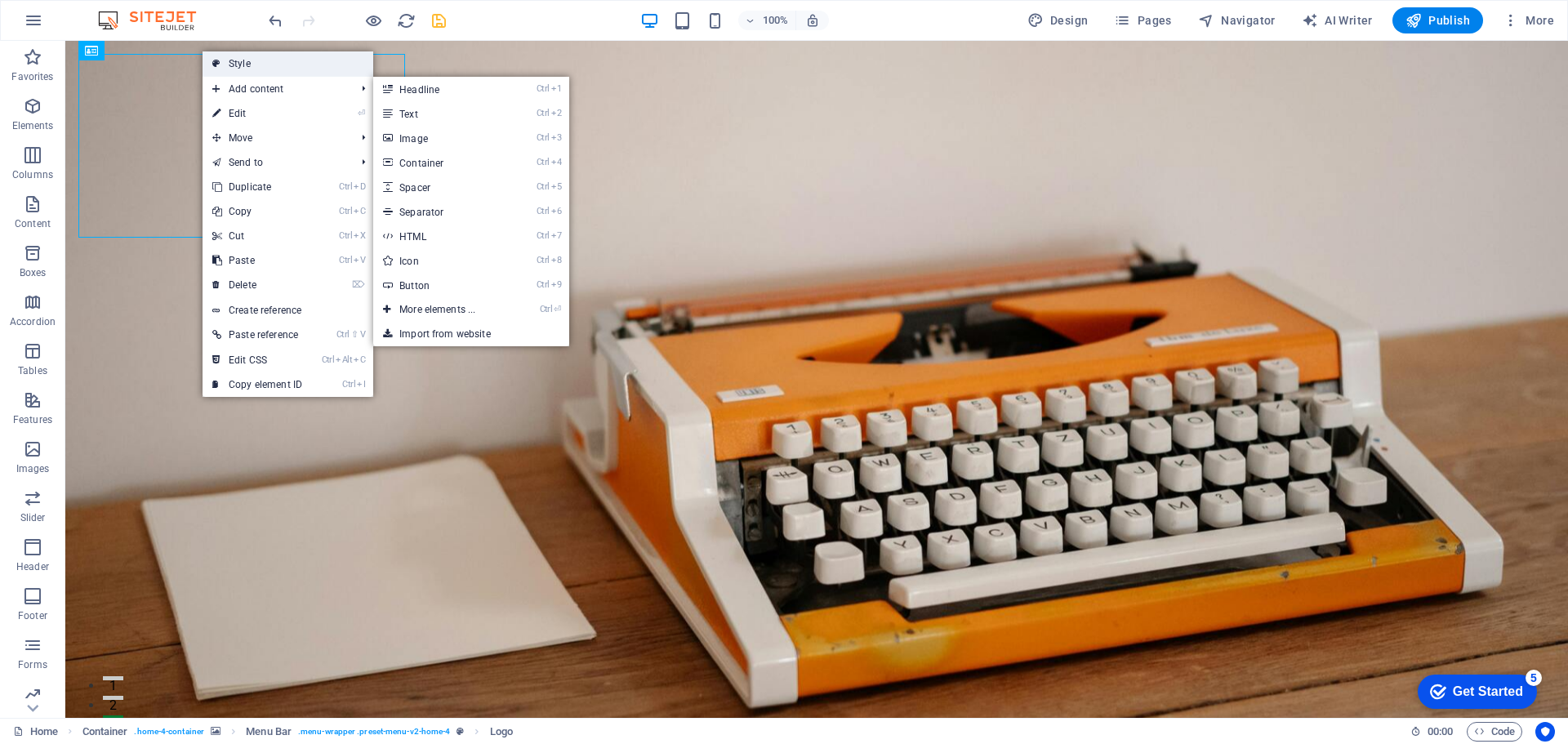
click at [293, 64] on link "Style" at bounding box center [288, 63] width 170 height 24
select select "rem"
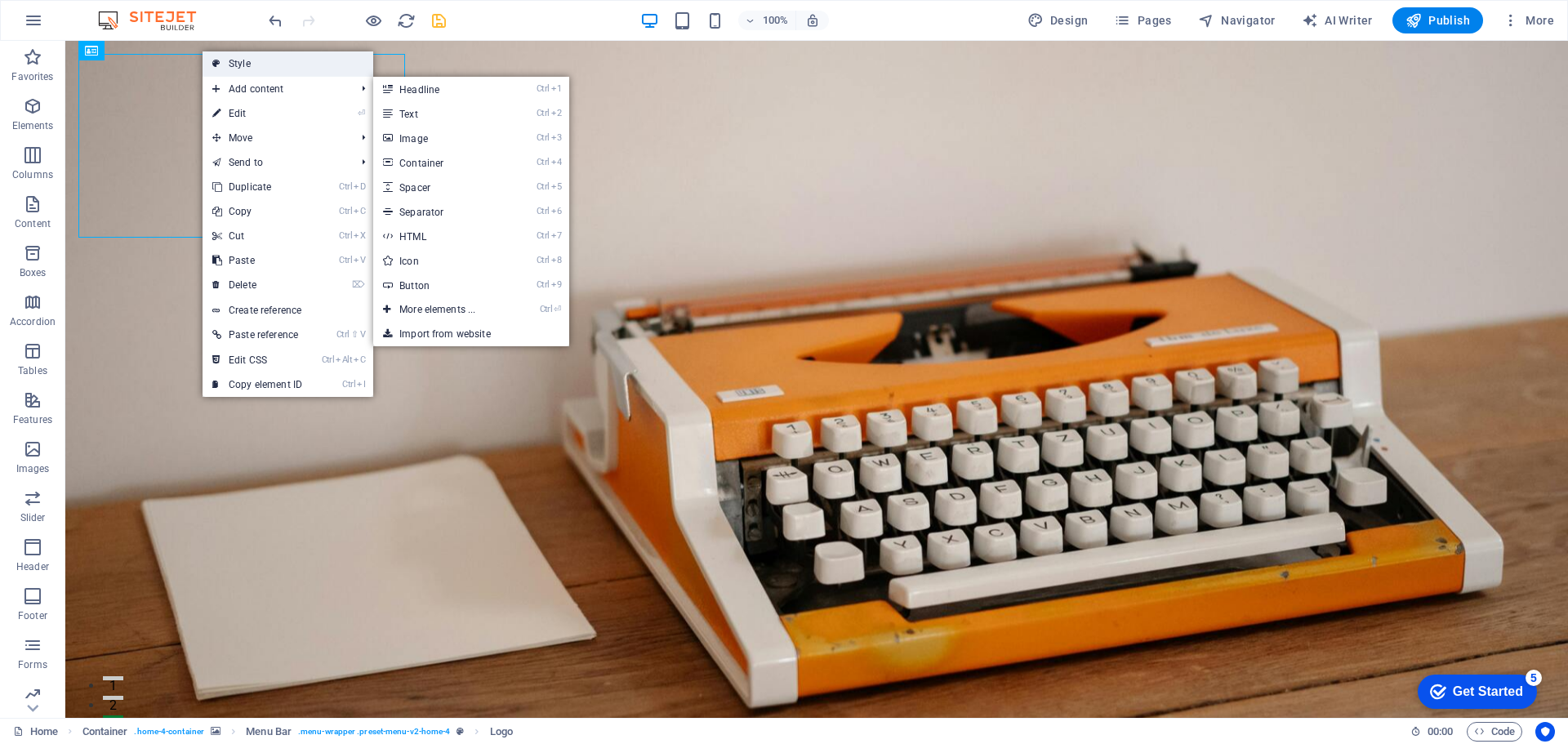
select select "rem"
select select "preset-menu-v2-home-4"
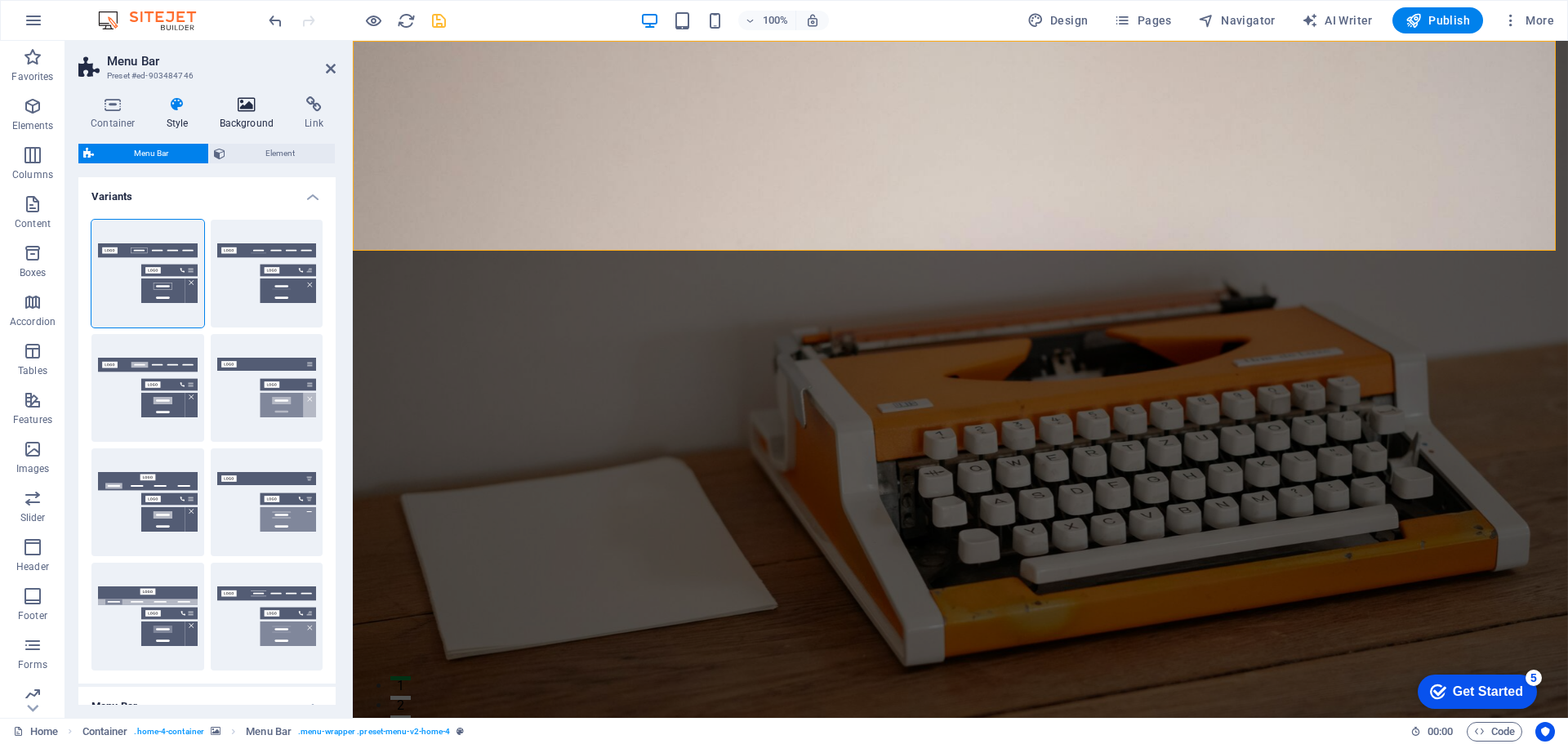
click at [245, 108] on icon at bounding box center [247, 105] width 79 height 17
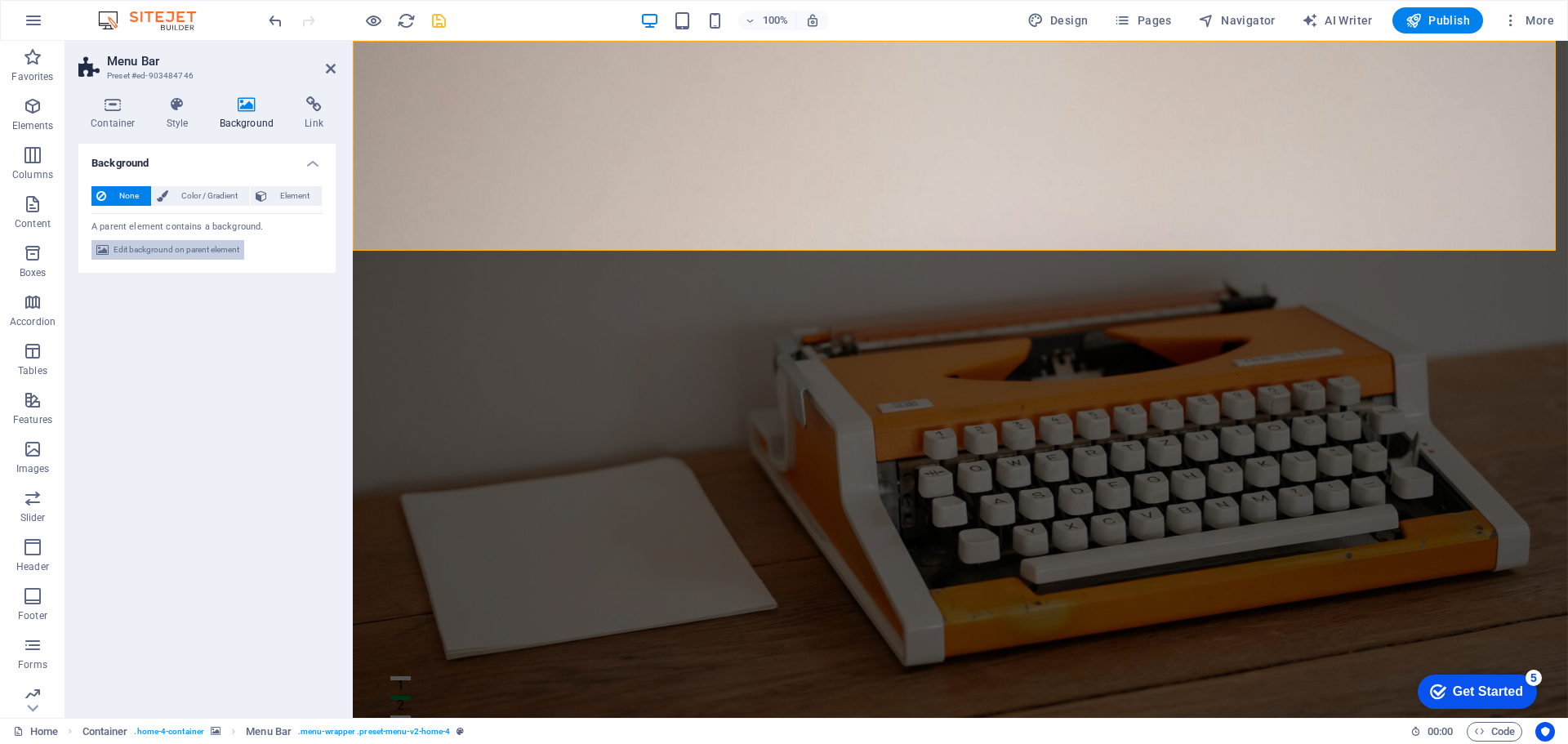
click at [197, 247] on span "Edit background on parent element" at bounding box center [176, 250] width 126 height 20
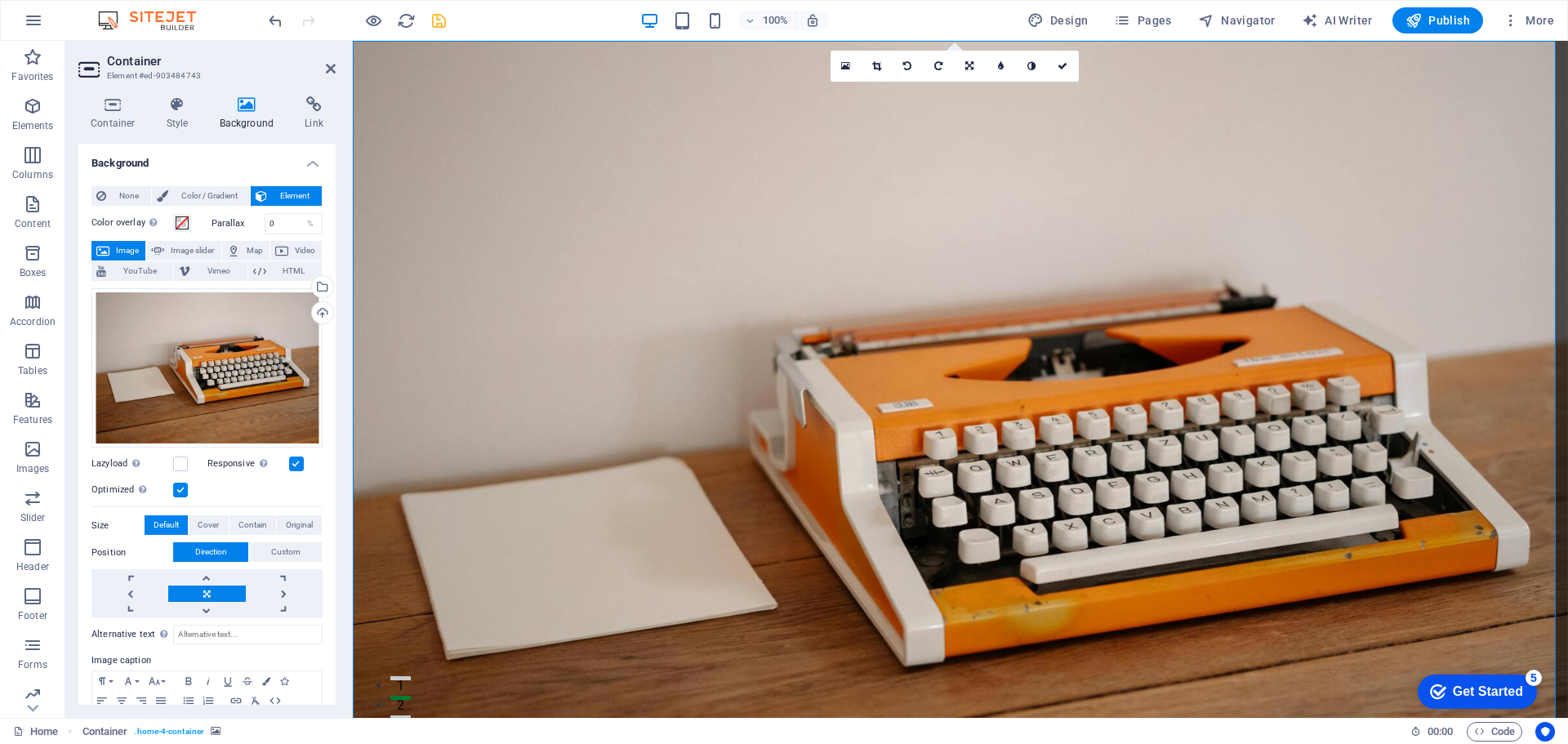
click at [181, 487] on label at bounding box center [180, 490] width 15 height 15
click at [0, 0] on input "Optimized Images are compressed to improve page speed." at bounding box center [0, 0] width 0 height 0
click at [181, 487] on label at bounding box center [180, 490] width 15 height 15
click at [0, 0] on input "Optimized Images are compressed to improve page speed." at bounding box center [0, 0] width 0 height 0
click at [180, 463] on label at bounding box center [180, 464] width 15 height 15
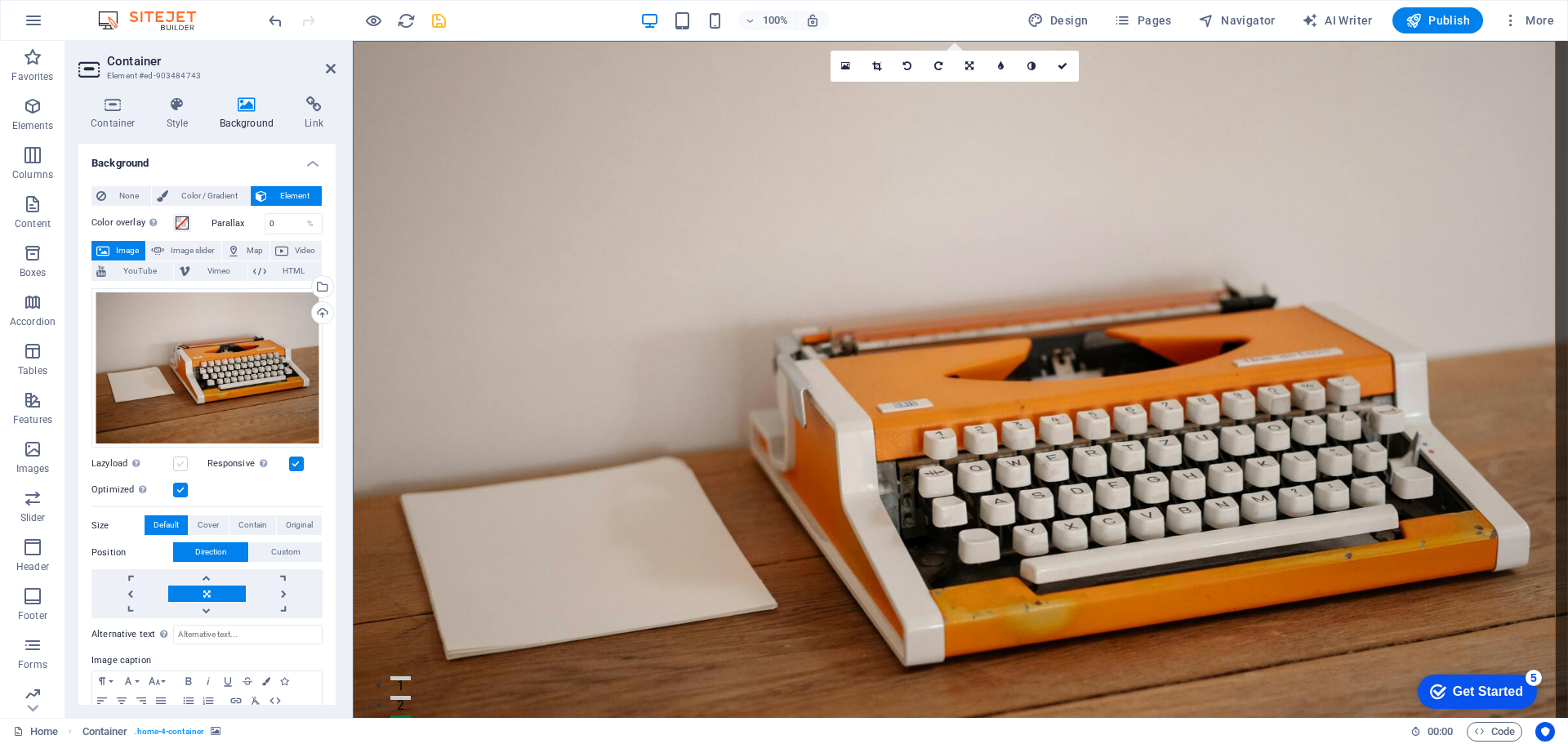
click at [0, 0] on input "Lazyload Loading images after the page loads improves page speed." at bounding box center [0, 0] width 0 height 0
click at [215, 524] on span "Cover" at bounding box center [209, 525] width 22 height 20
click at [253, 523] on span "Contain" at bounding box center [253, 525] width 28 height 20
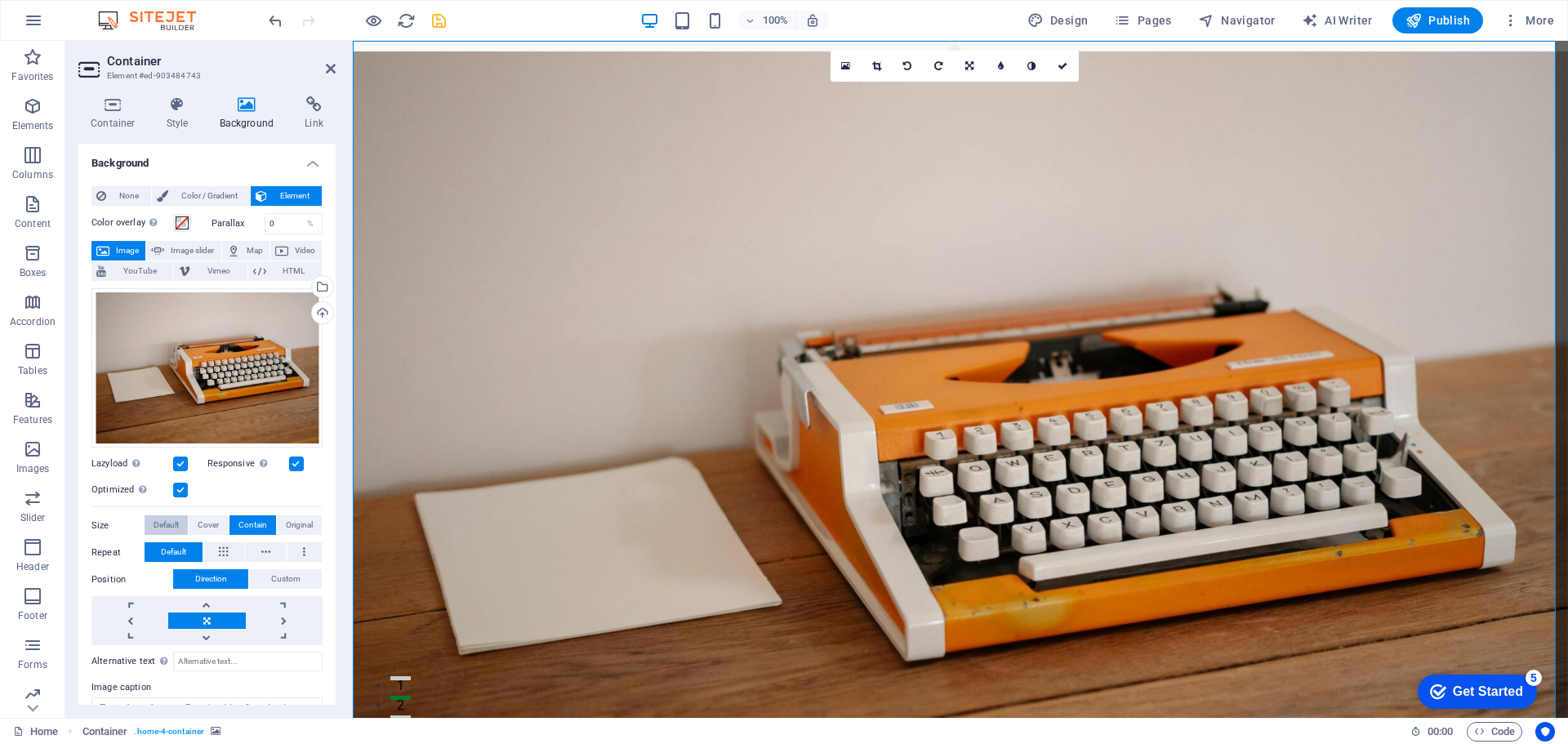
click at [166, 519] on span "Default" at bounding box center [166, 525] width 25 height 20
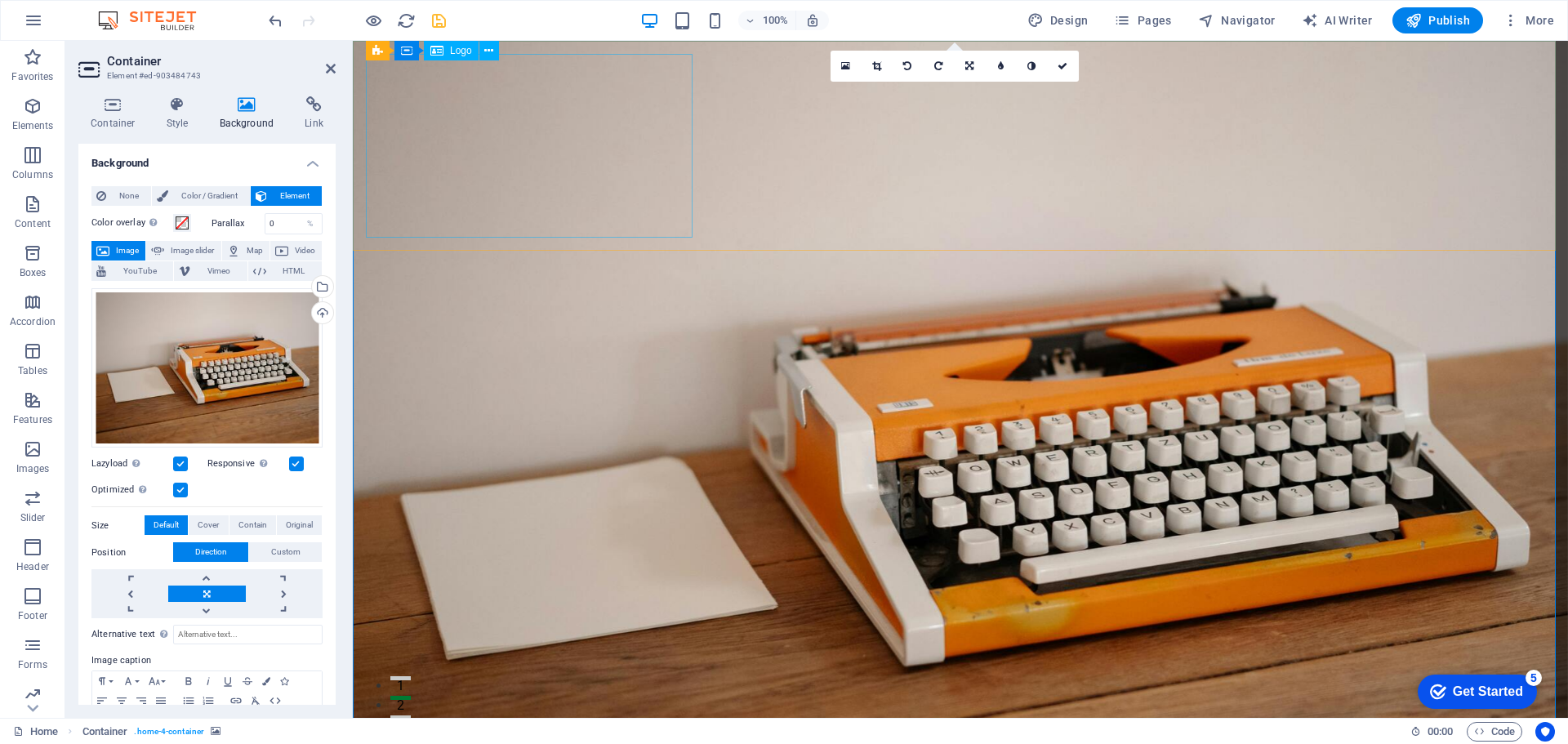
select select "%"
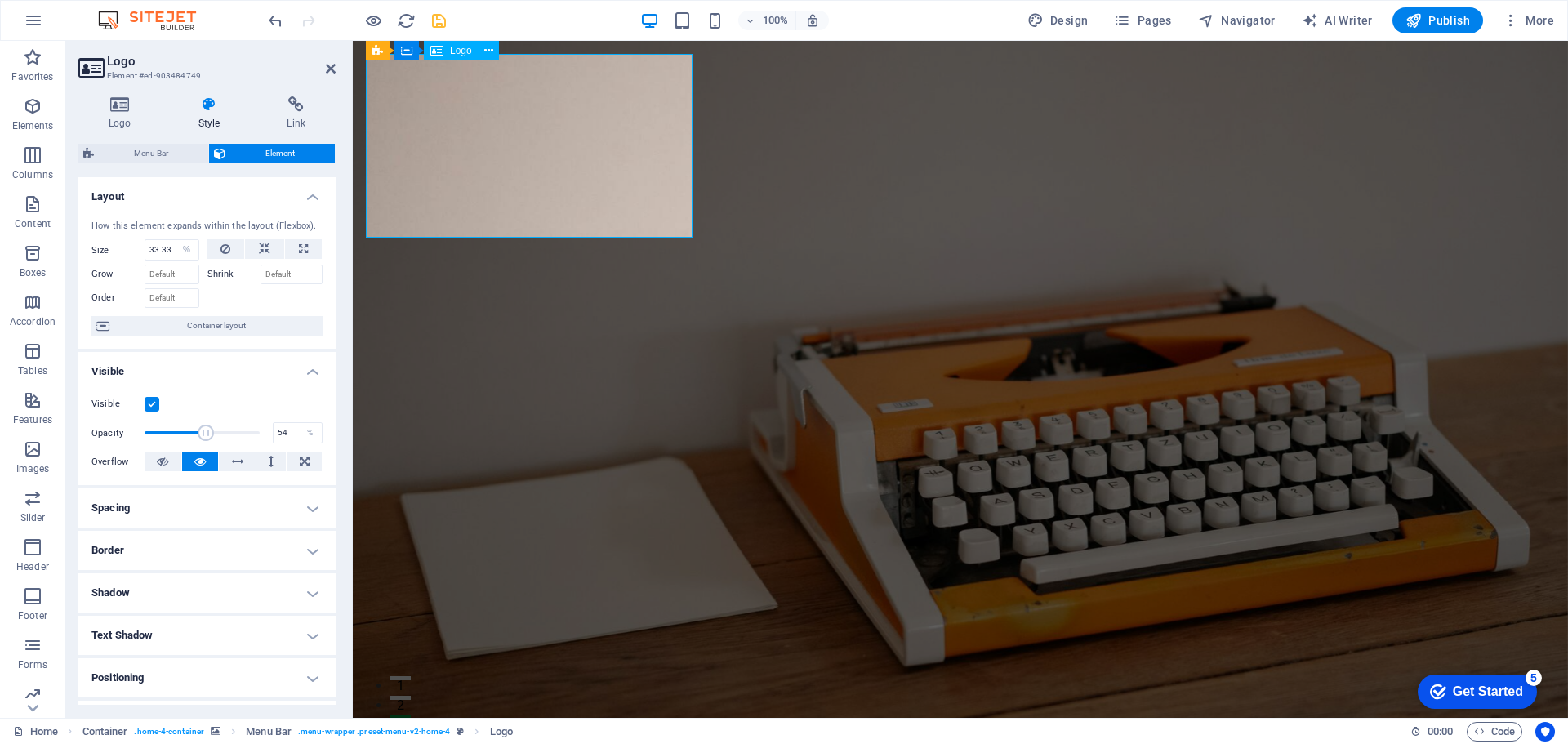
click at [150, 241] on input "33.33" at bounding box center [172, 250] width 53 height 20
click at [236, 249] on button at bounding box center [226, 249] width 37 height 20
select select "DISABLED_OPTION_VALUE"
type input "100"
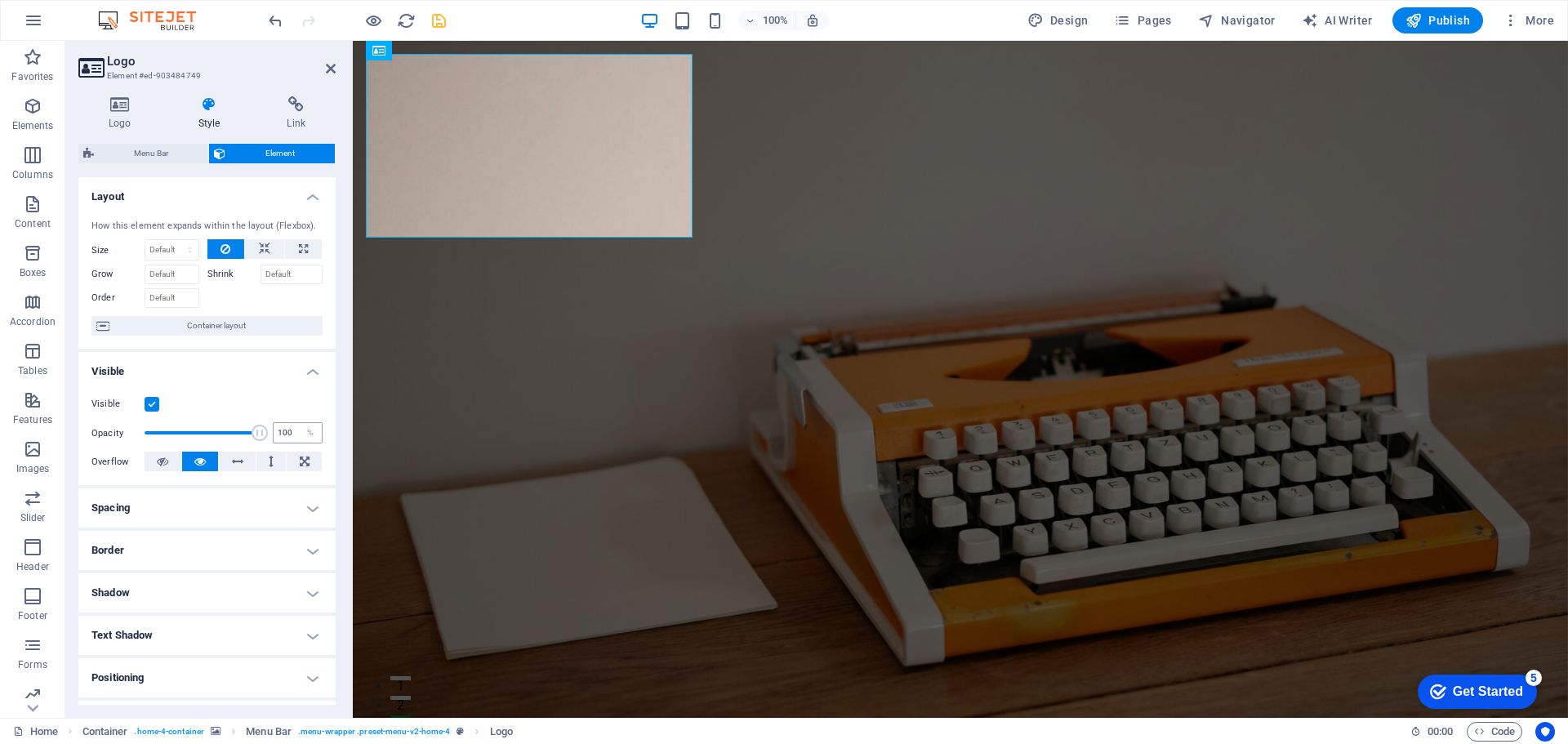
drag, startPoint x: 205, startPoint y: 431, endPoint x: 288, endPoint y: 438, distance: 83.3
click at [288, 438] on div "Opacity 100 %" at bounding box center [207, 432] width 231 height 24
click at [152, 406] on label at bounding box center [152, 404] width 15 height 15
click at [0, 0] on input "Visible" at bounding box center [0, 0] width 0 height 0
click at [150, 406] on label at bounding box center [152, 404] width 15 height 15
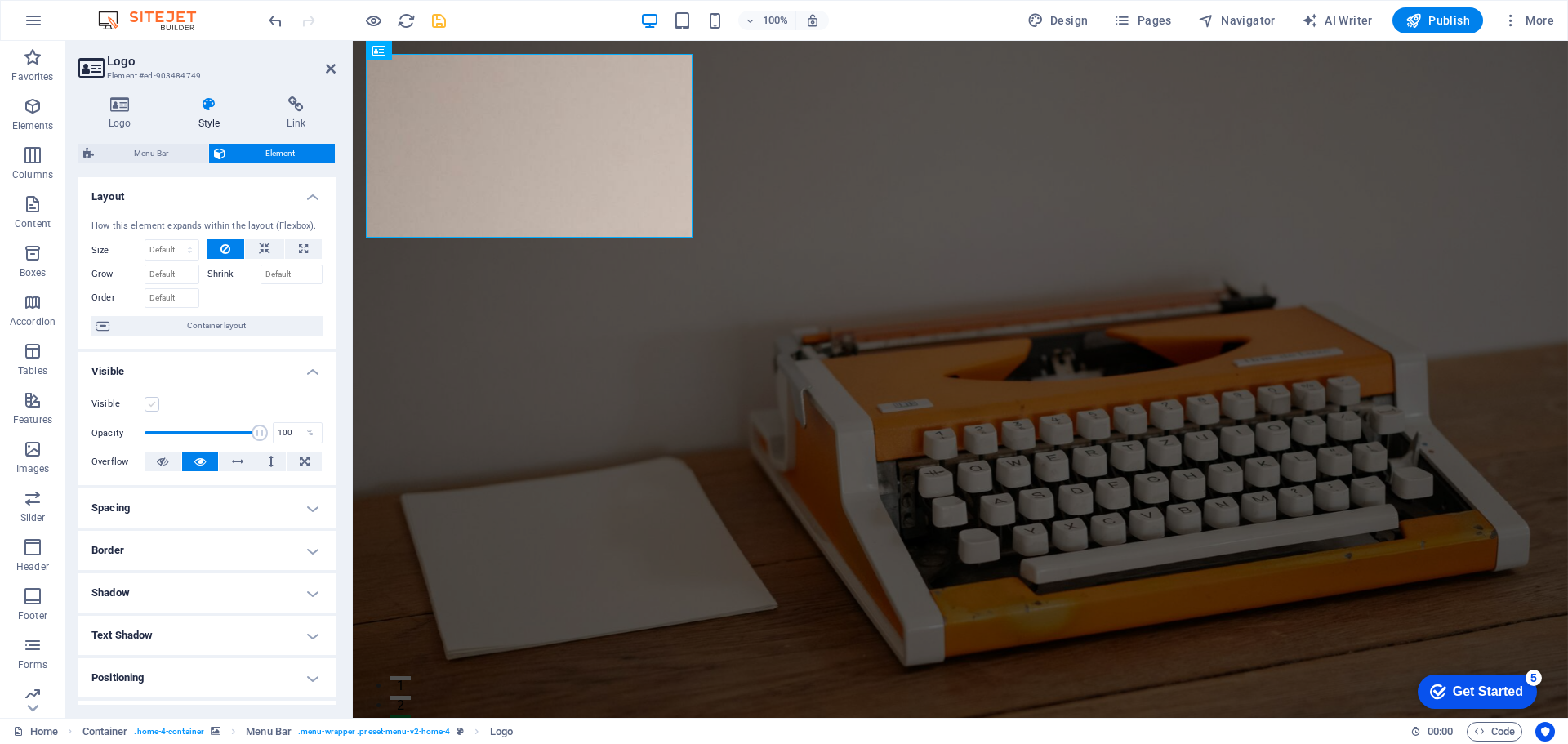
click at [0, 0] on input "Visible" at bounding box center [0, 0] width 0 height 0
click at [486, 54] on icon at bounding box center [489, 51] width 9 height 17
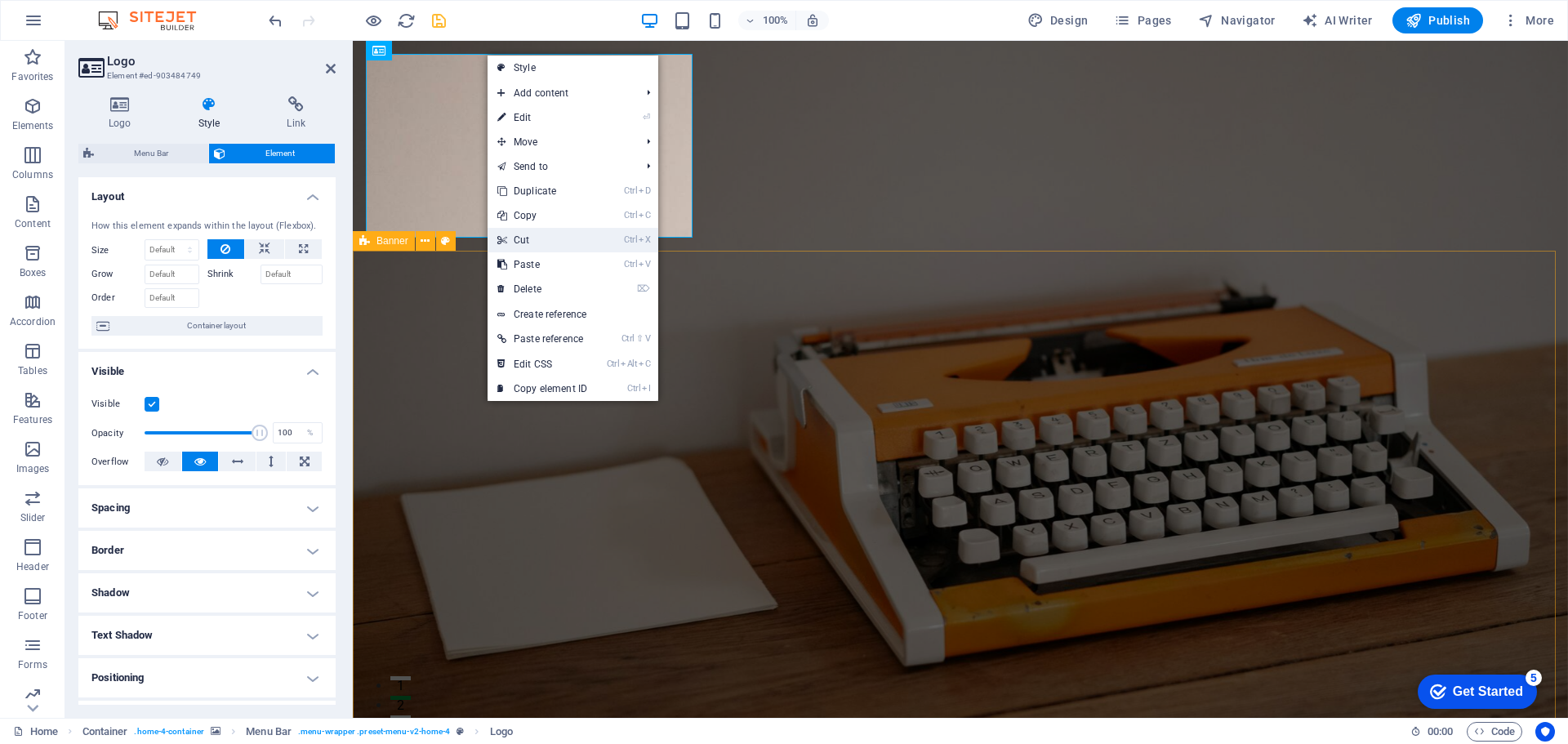
click at [550, 248] on link "Ctrl X Cut" at bounding box center [542, 239] width 110 height 24
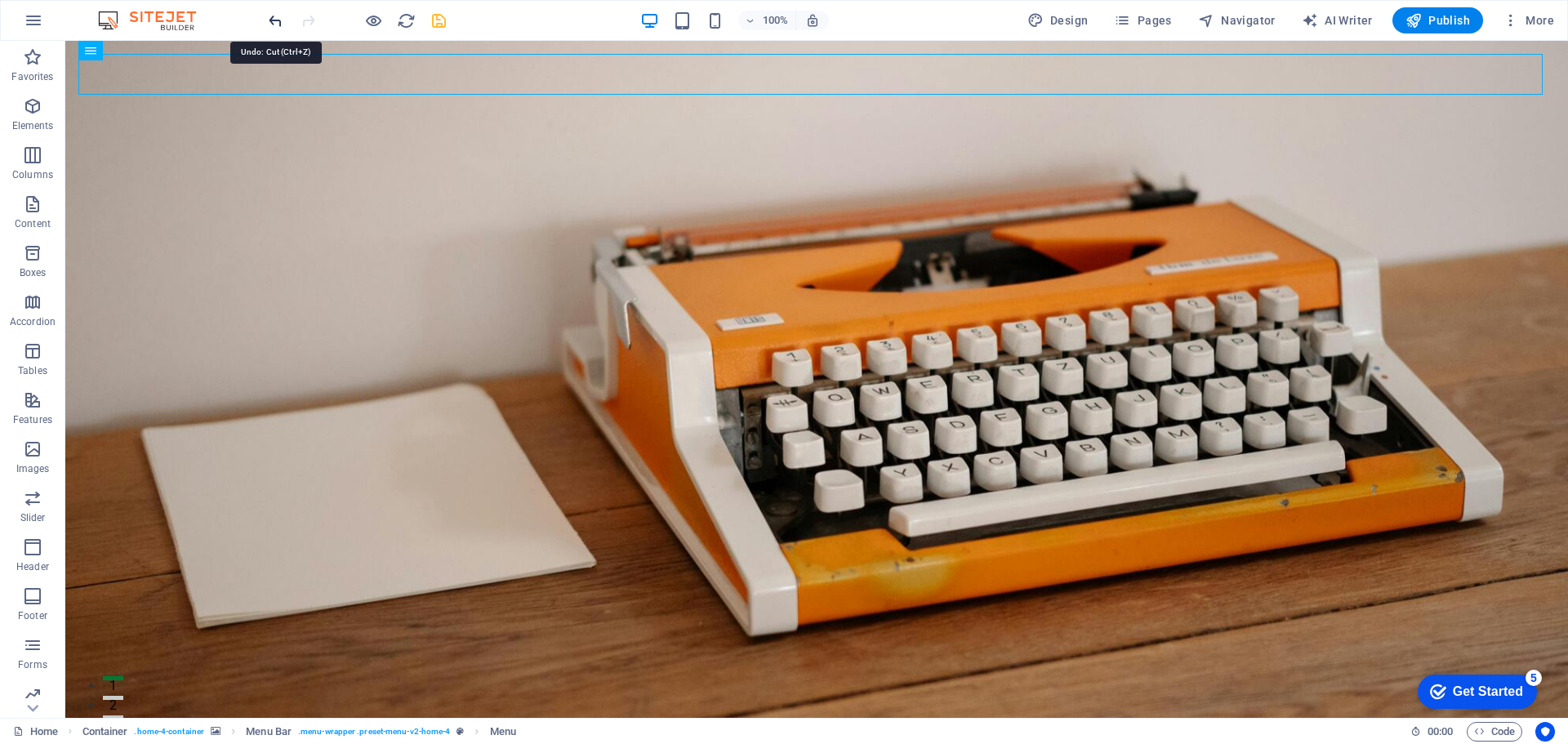
click at [276, 17] on icon "undo" at bounding box center [275, 21] width 19 height 19
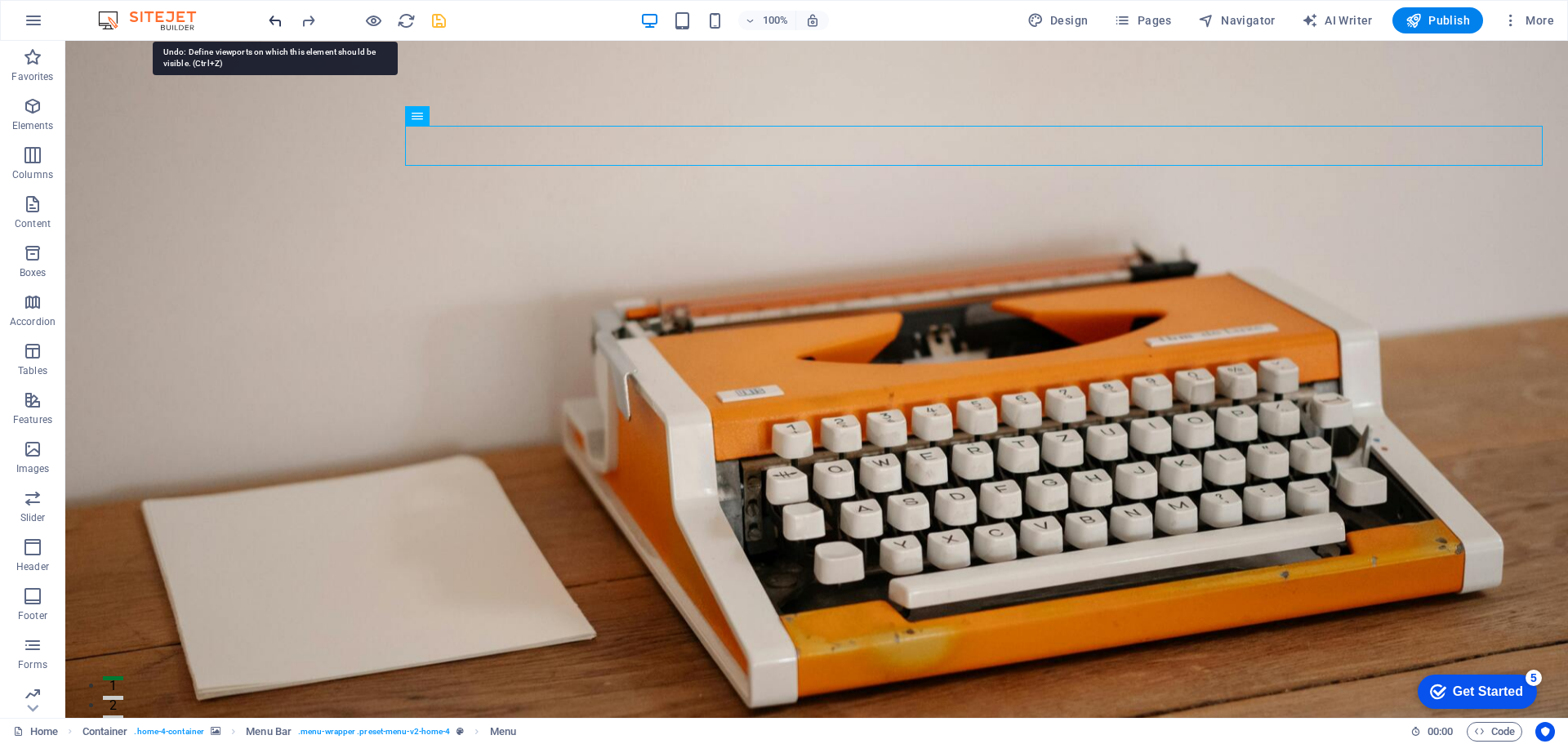
click at [276, 17] on icon "undo" at bounding box center [275, 21] width 19 height 19
click at [269, 19] on icon "undo" at bounding box center [275, 21] width 19 height 19
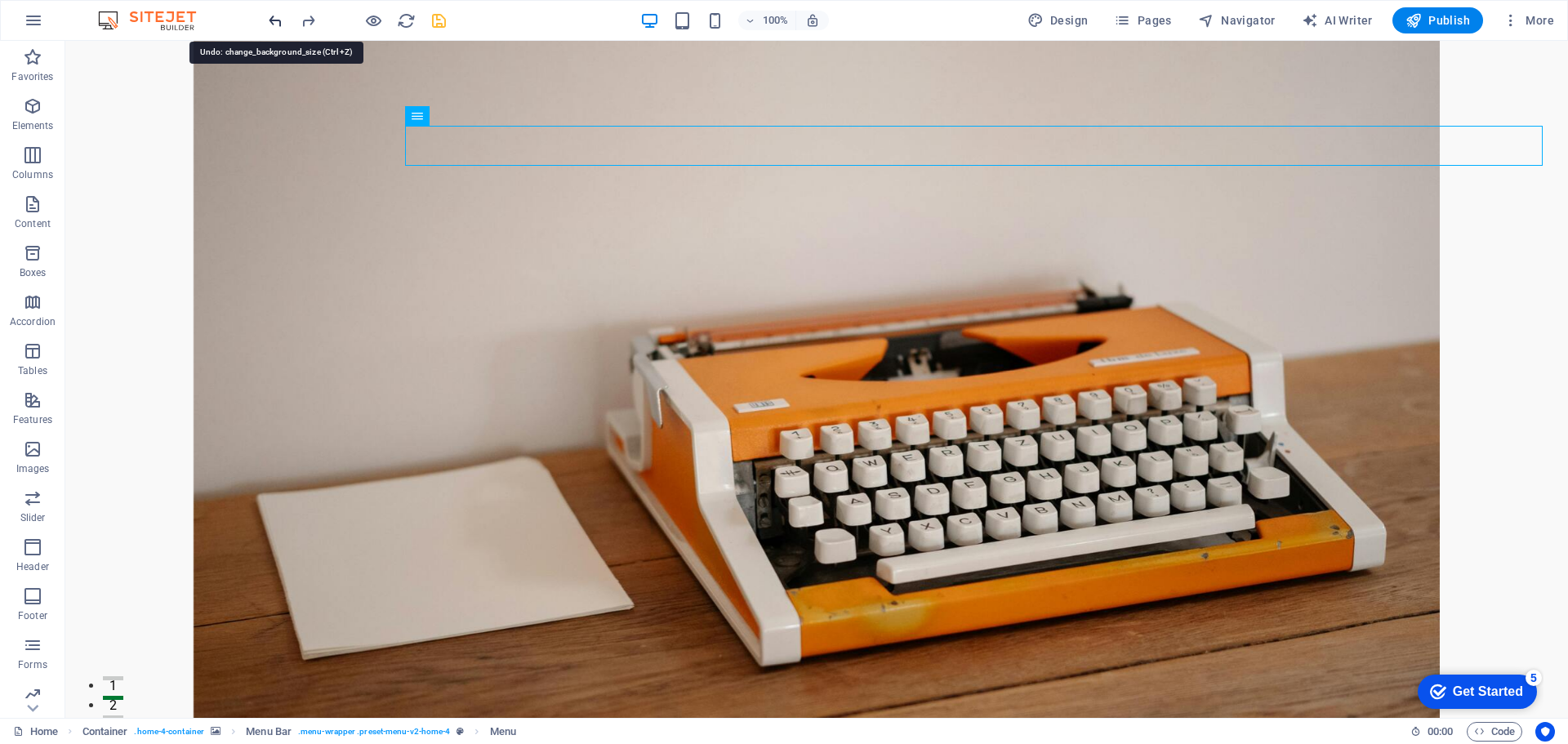
click at [269, 19] on icon "undo" at bounding box center [275, 21] width 19 height 19
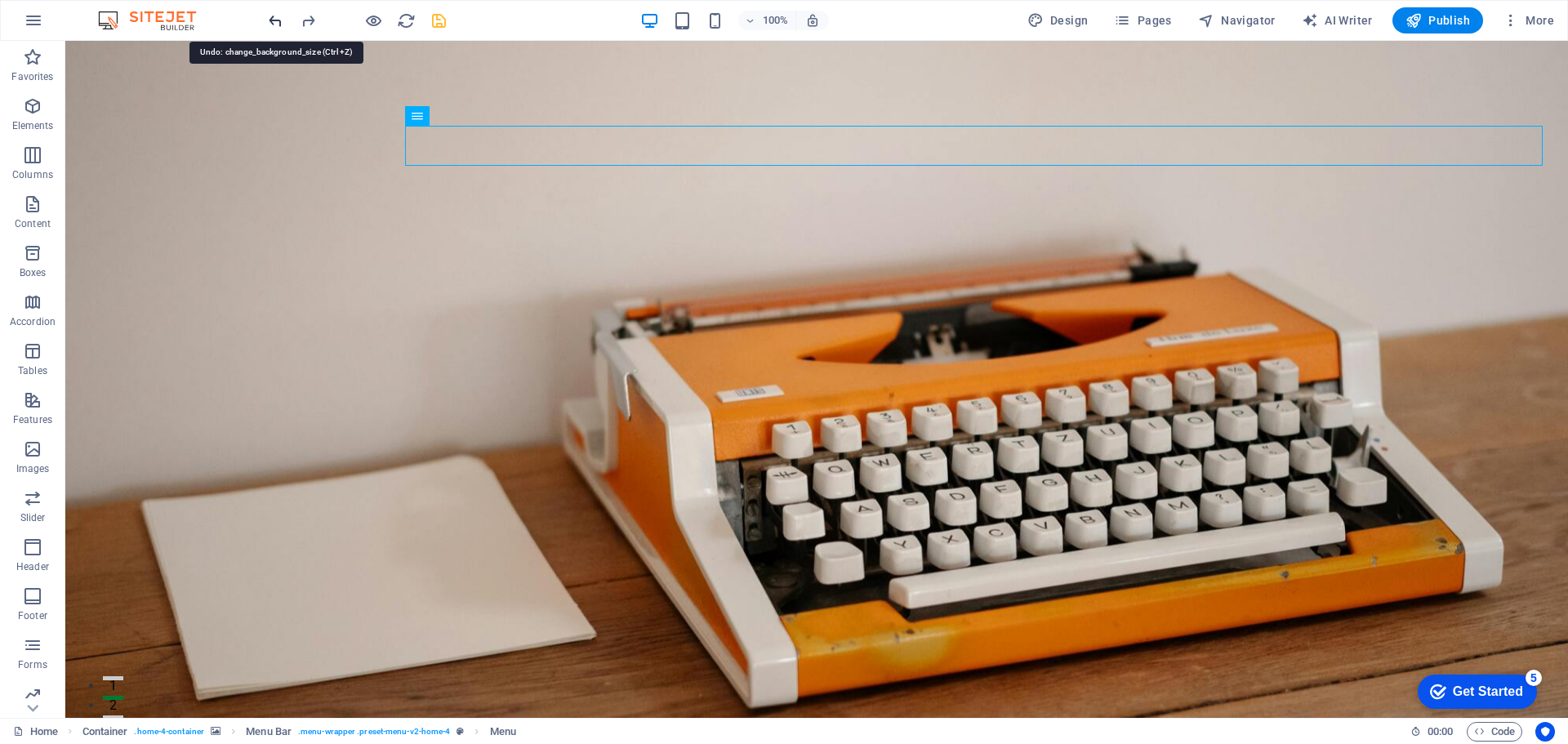
click at [269, 19] on icon "undo" at bounding box center [275, 21] width 19 height 19
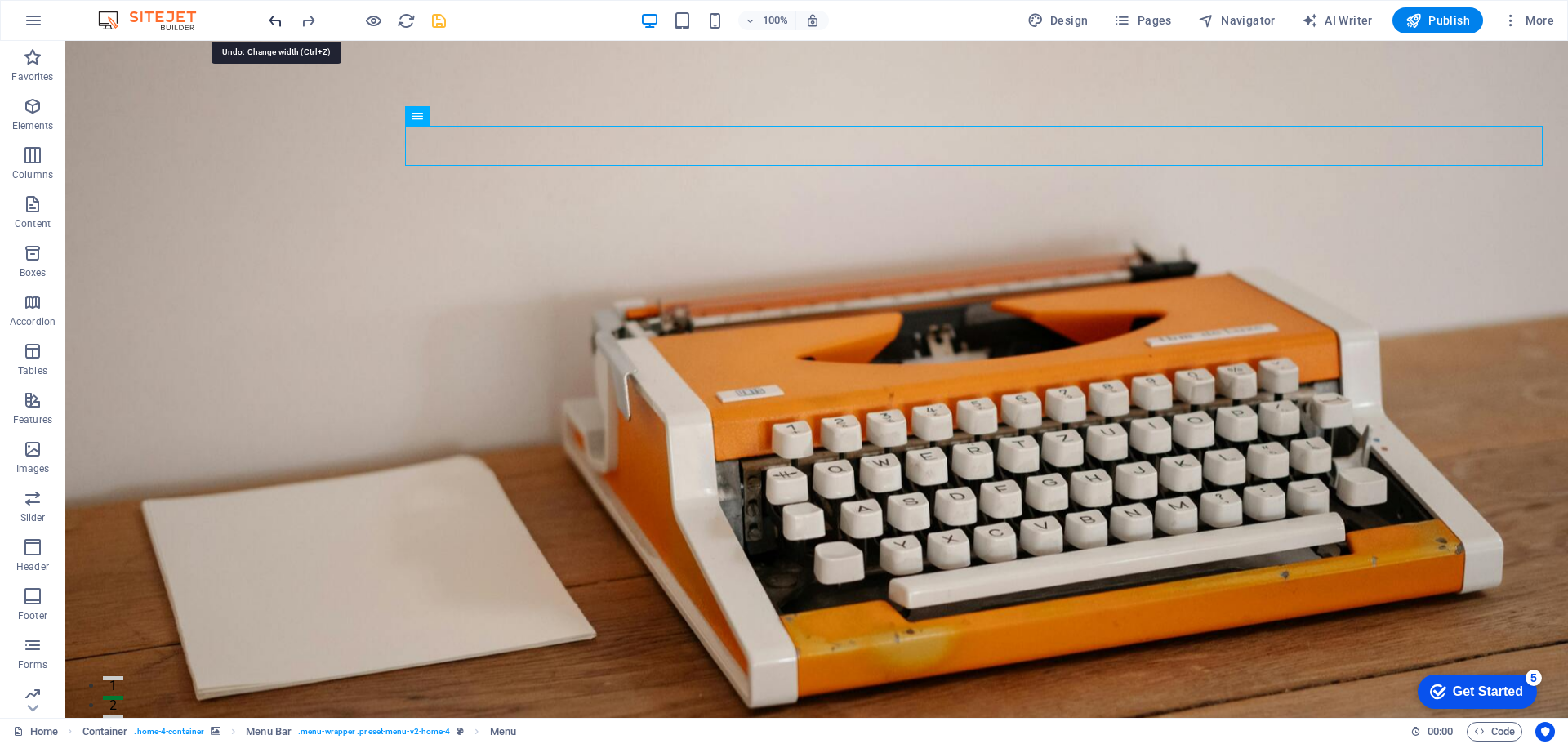
click at [269, 19] on icon "undo" at bounding box center [275, 21] width 19 height 19
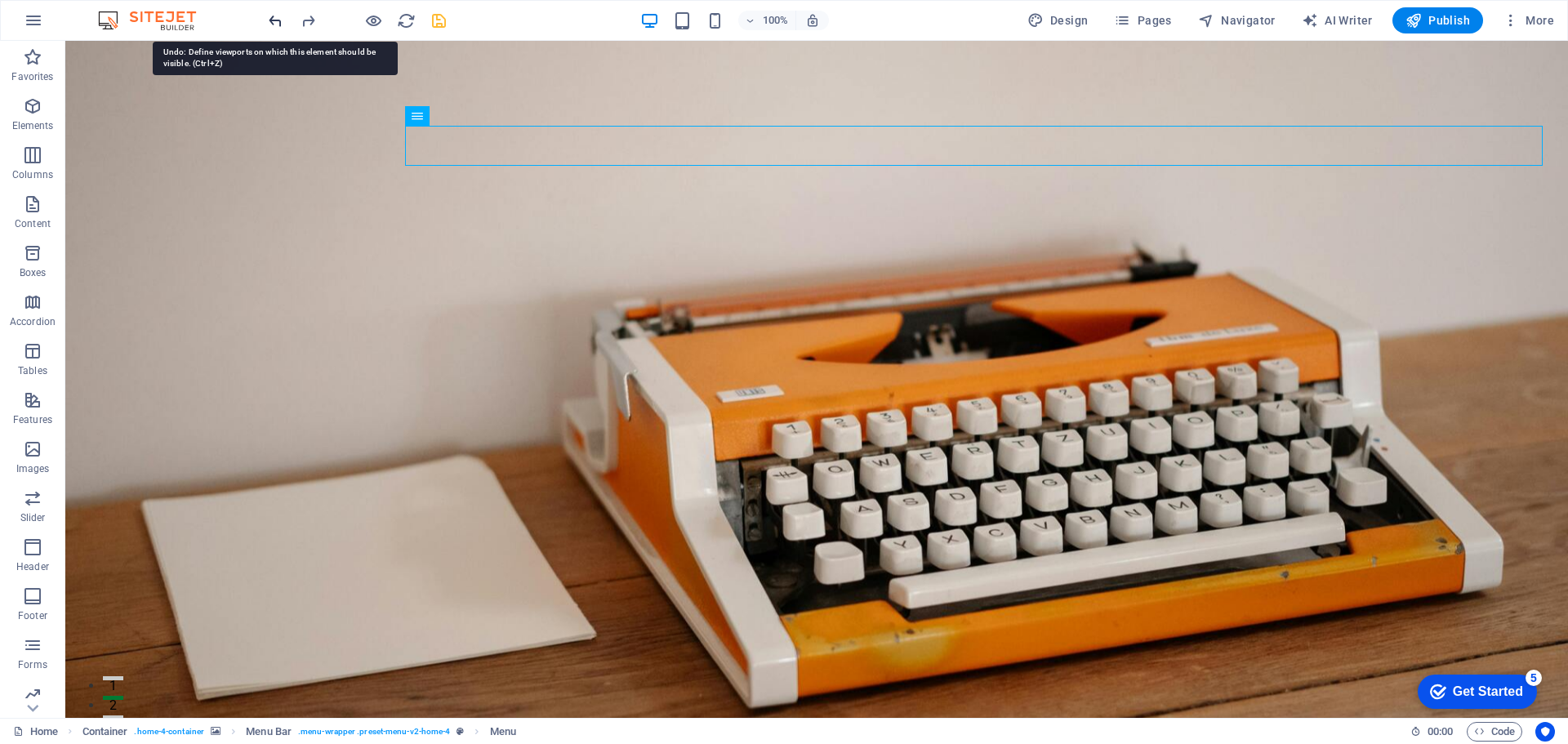
click at [269, 19] on icon "undo" at bounding box center [275, 21] width 19 height 19
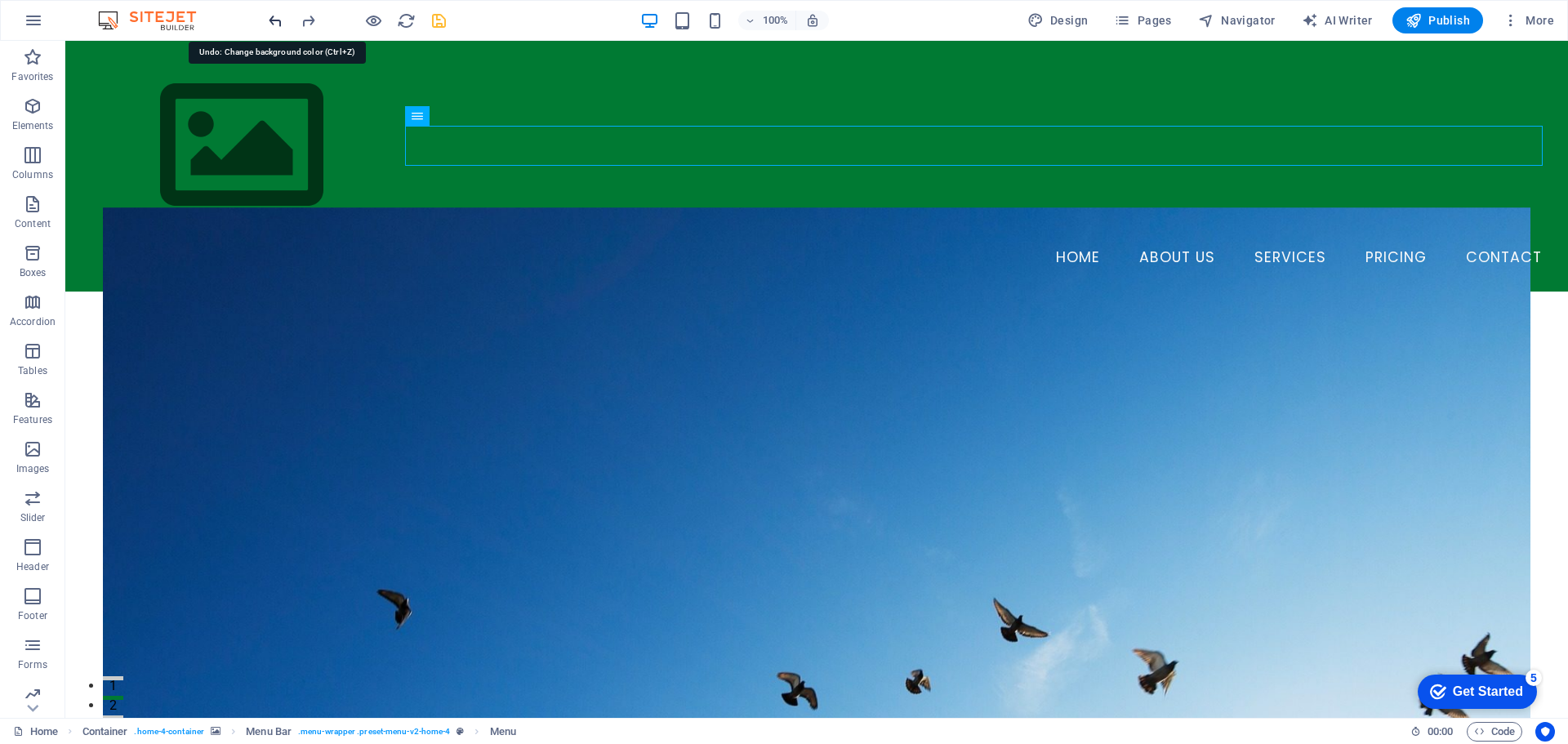
click at [269, 19] on icon "undo" at bounding box center [275, 21] width 19 height 19
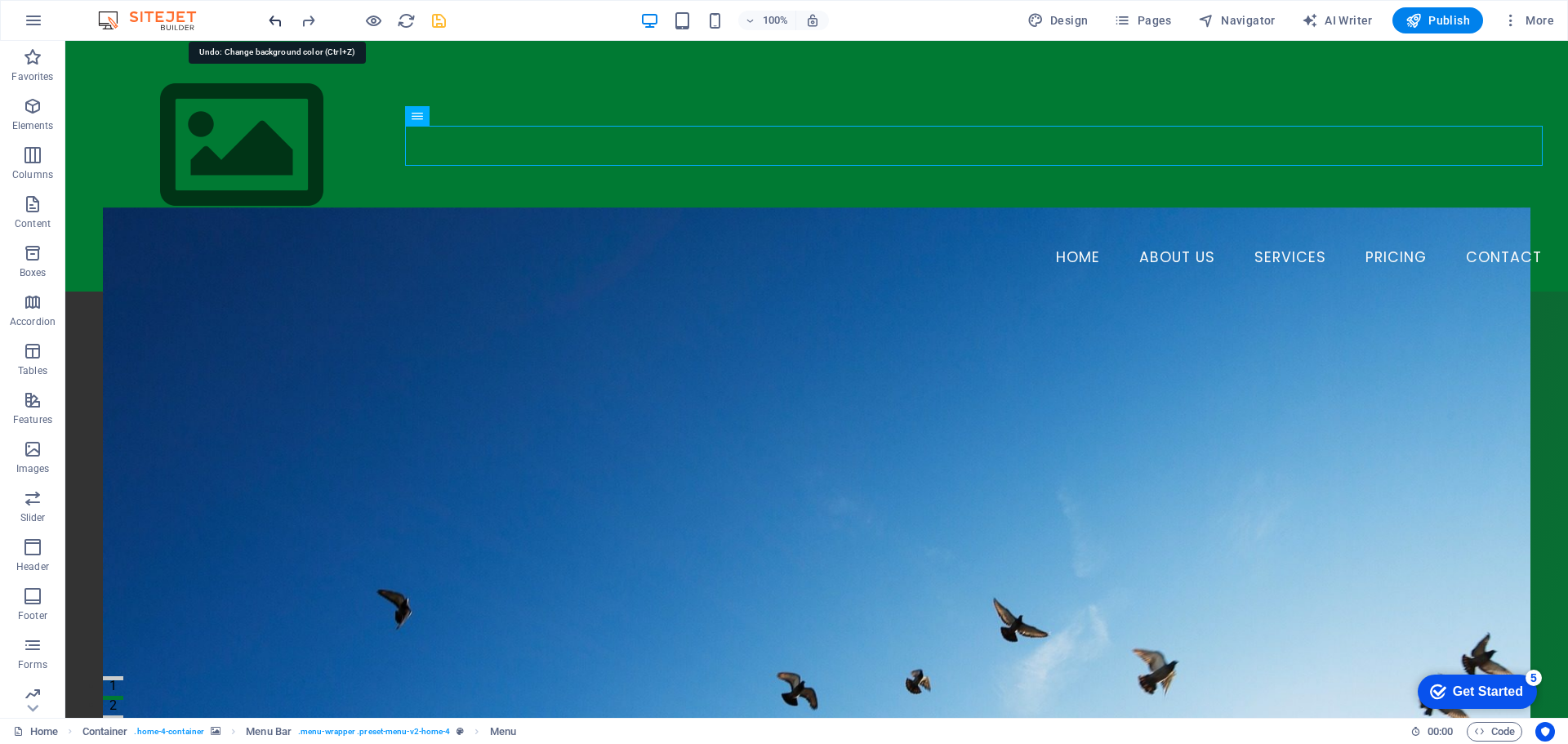
click at [269, 19] on icon "undo" at bounding box center [275, 21] width 19 height 19
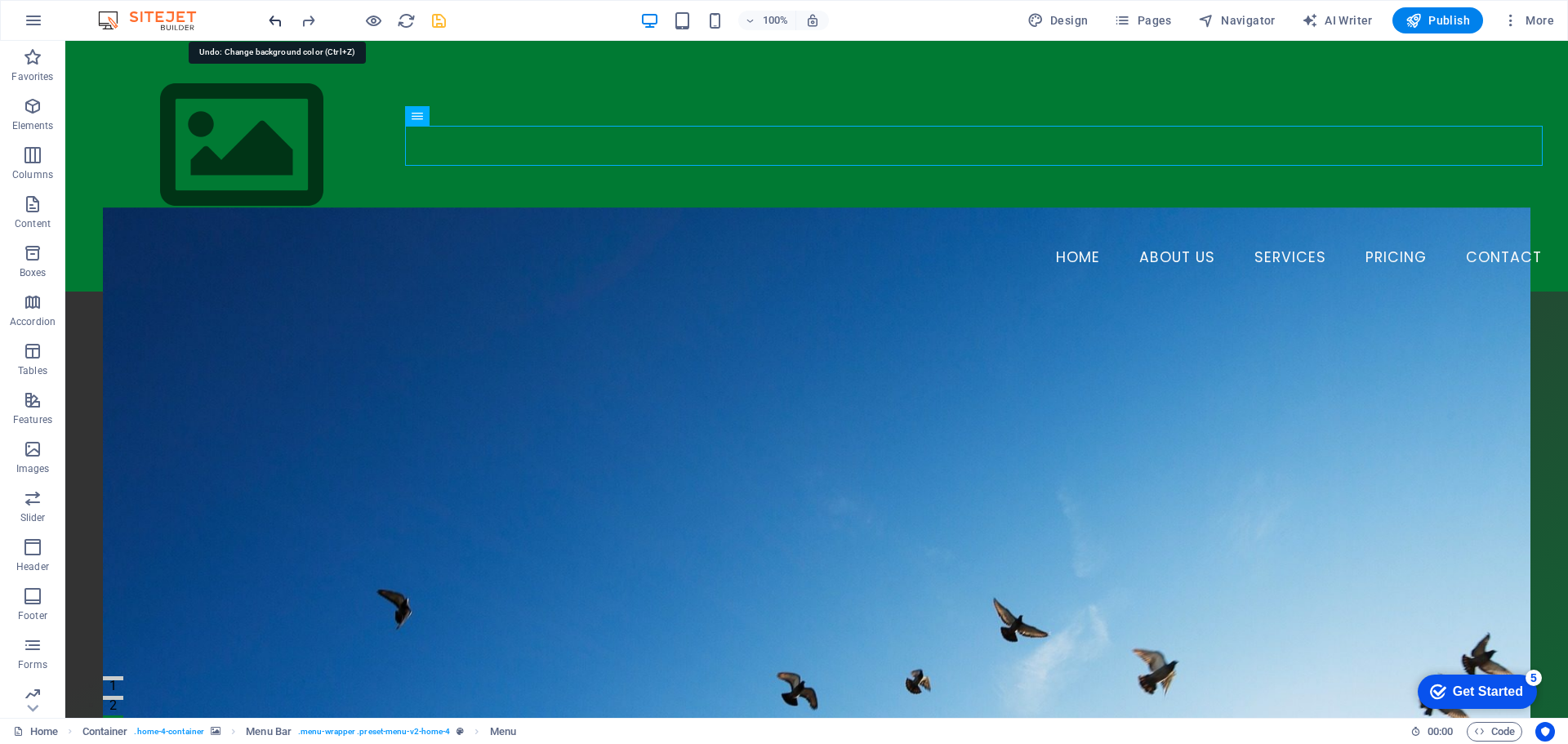
click at [269, 19] on icon "undo" at bounding box center [275, 21] width 19 height 19
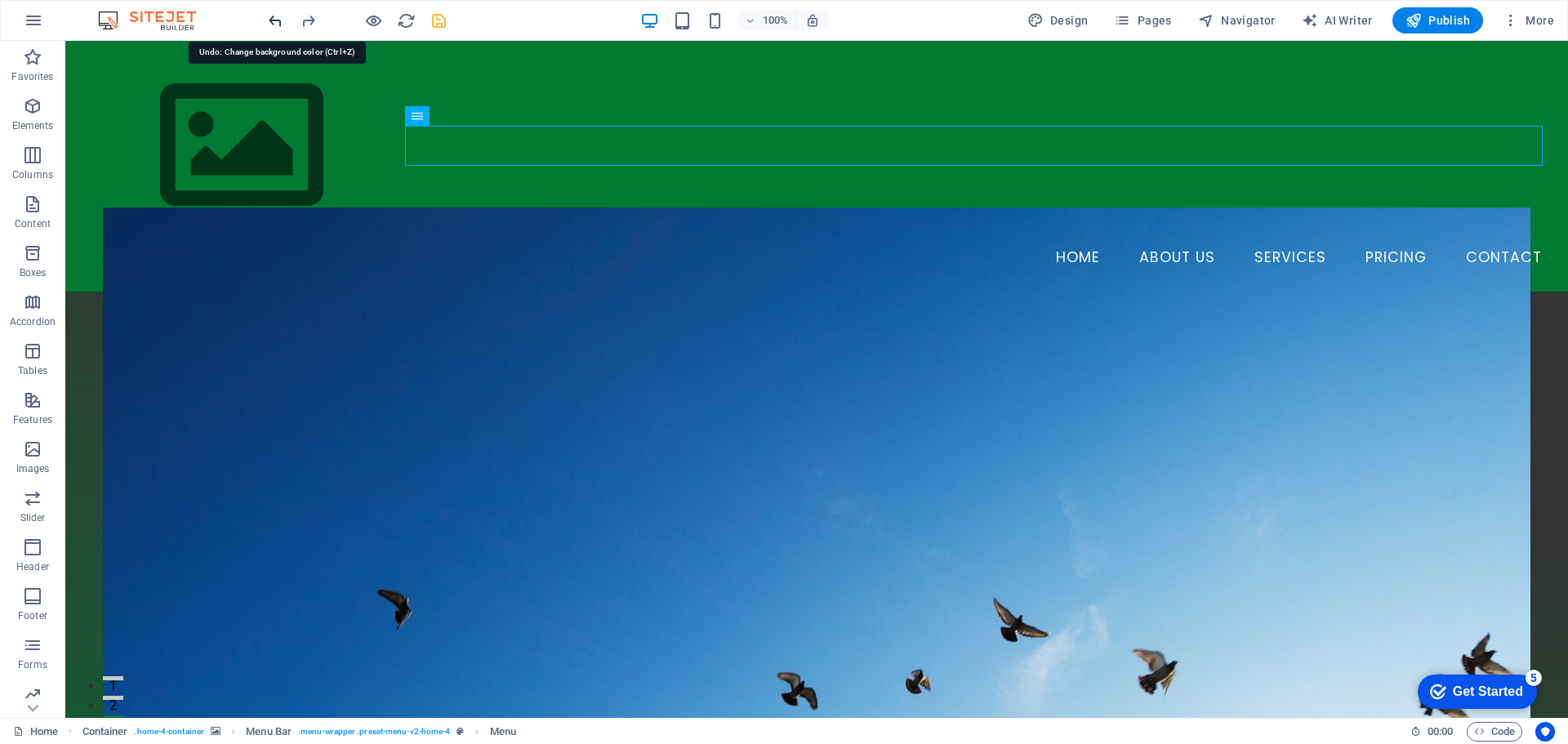
click at [269, 19] on icon "undo" at bounding box center [275, 21] width 19 height 19
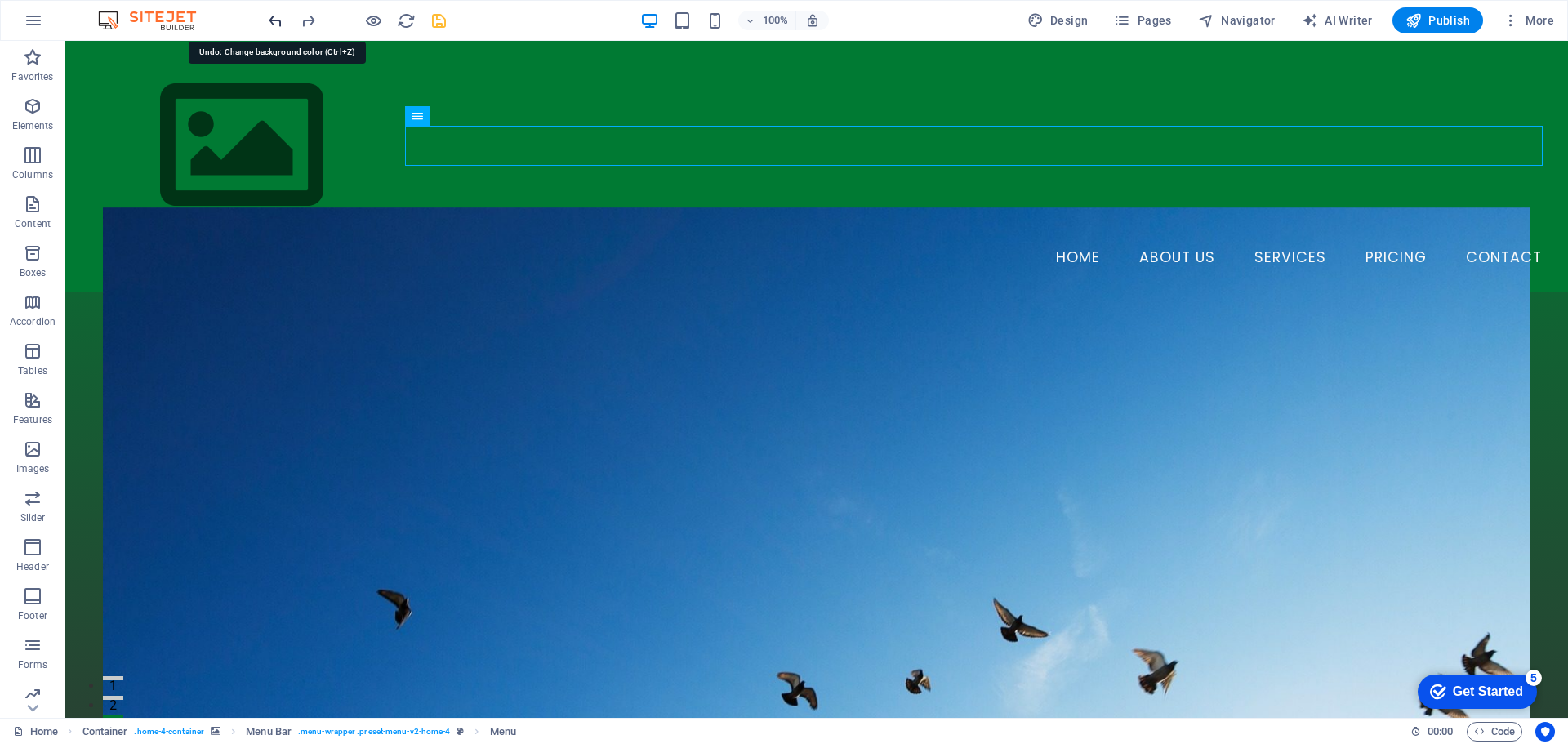
click at [269, 19] on icon "undo" at bounding box center [275, 21] width 19 height 19
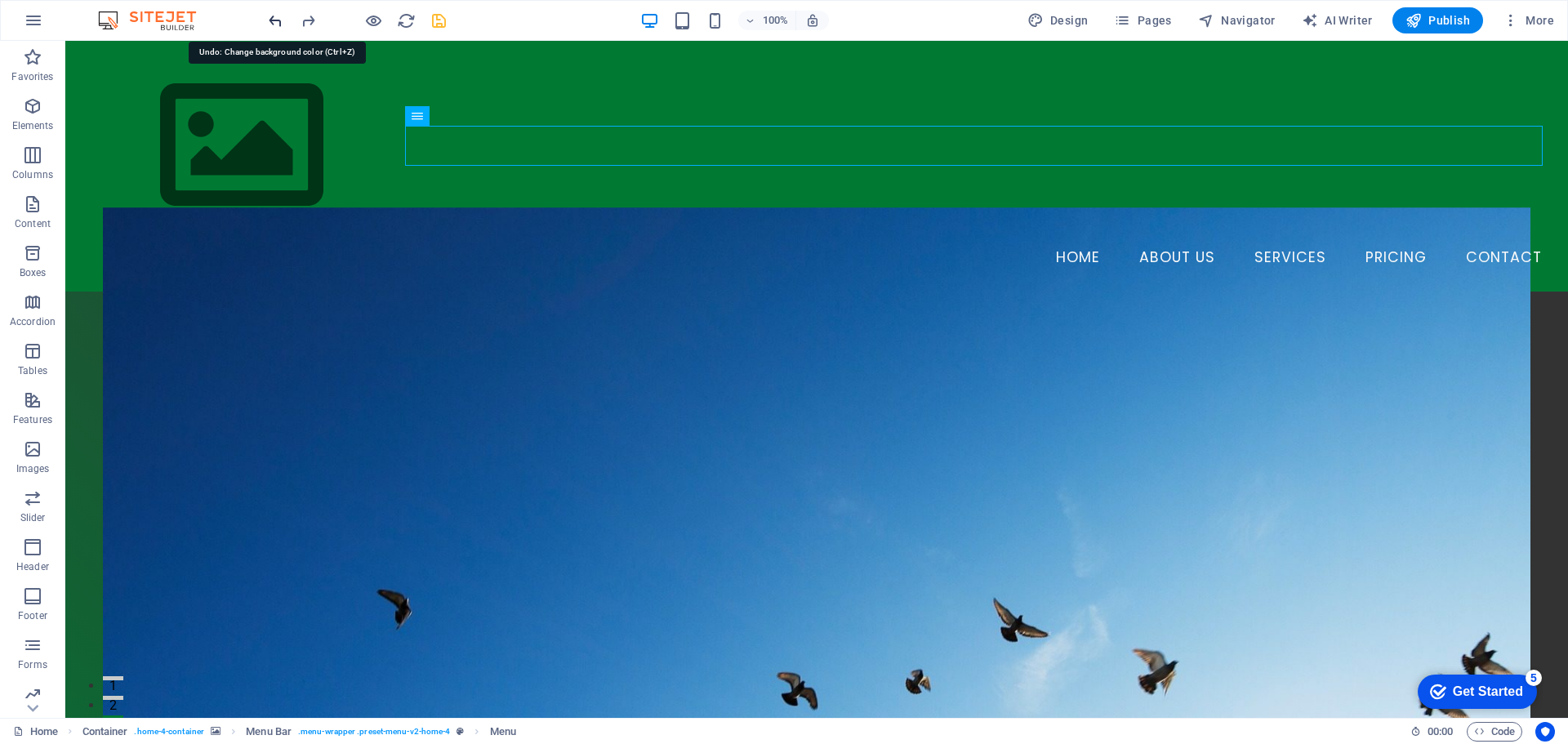
click at [269, 19] on icon "undo" at bounding box center [275, 21] width 19 height 19
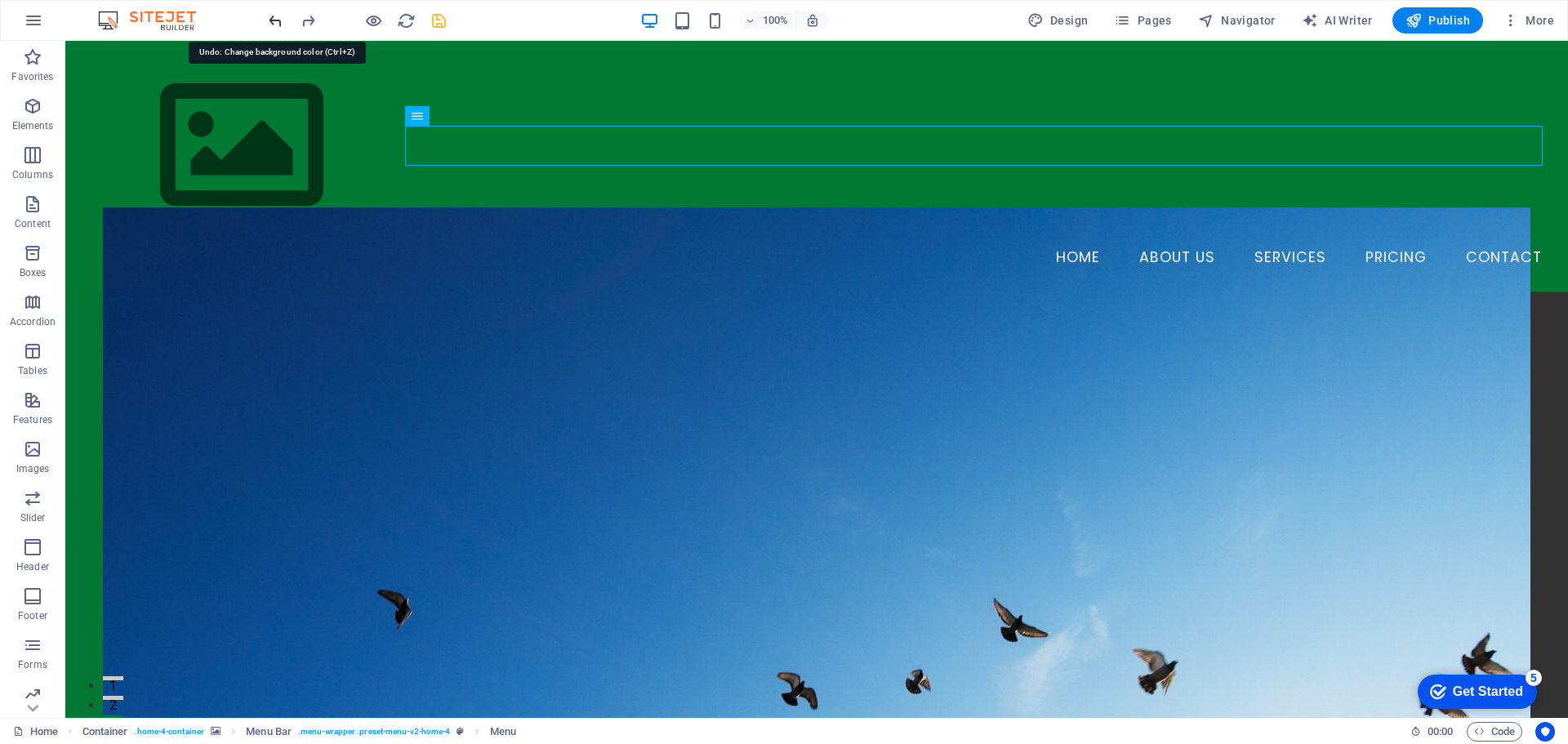
click at [269, 19] on icon "undo" at bounding box center [275, 21] width 19 height 19
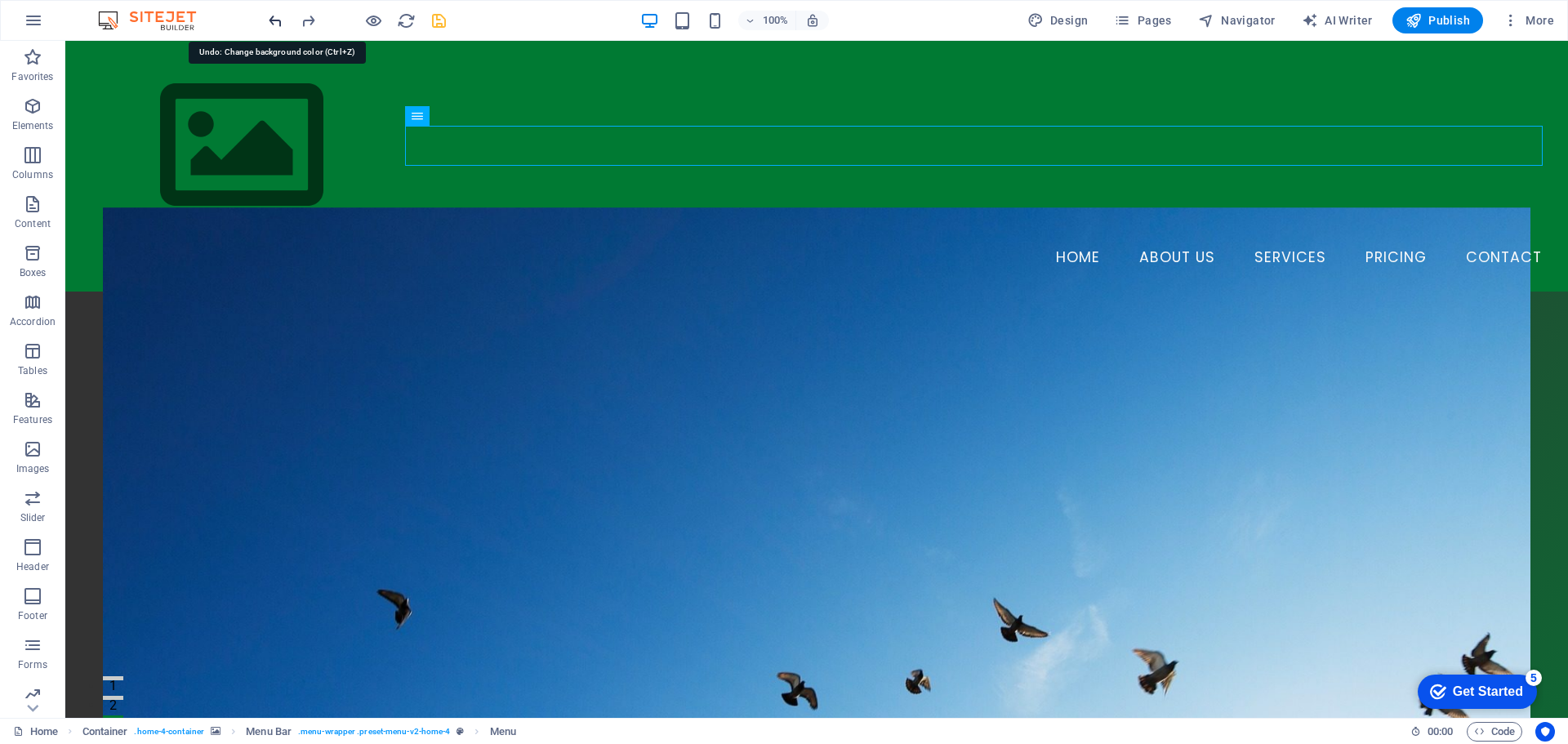
click at [269, 19] on icon "undo" at bounding box center [275, 21] width 19 height 19
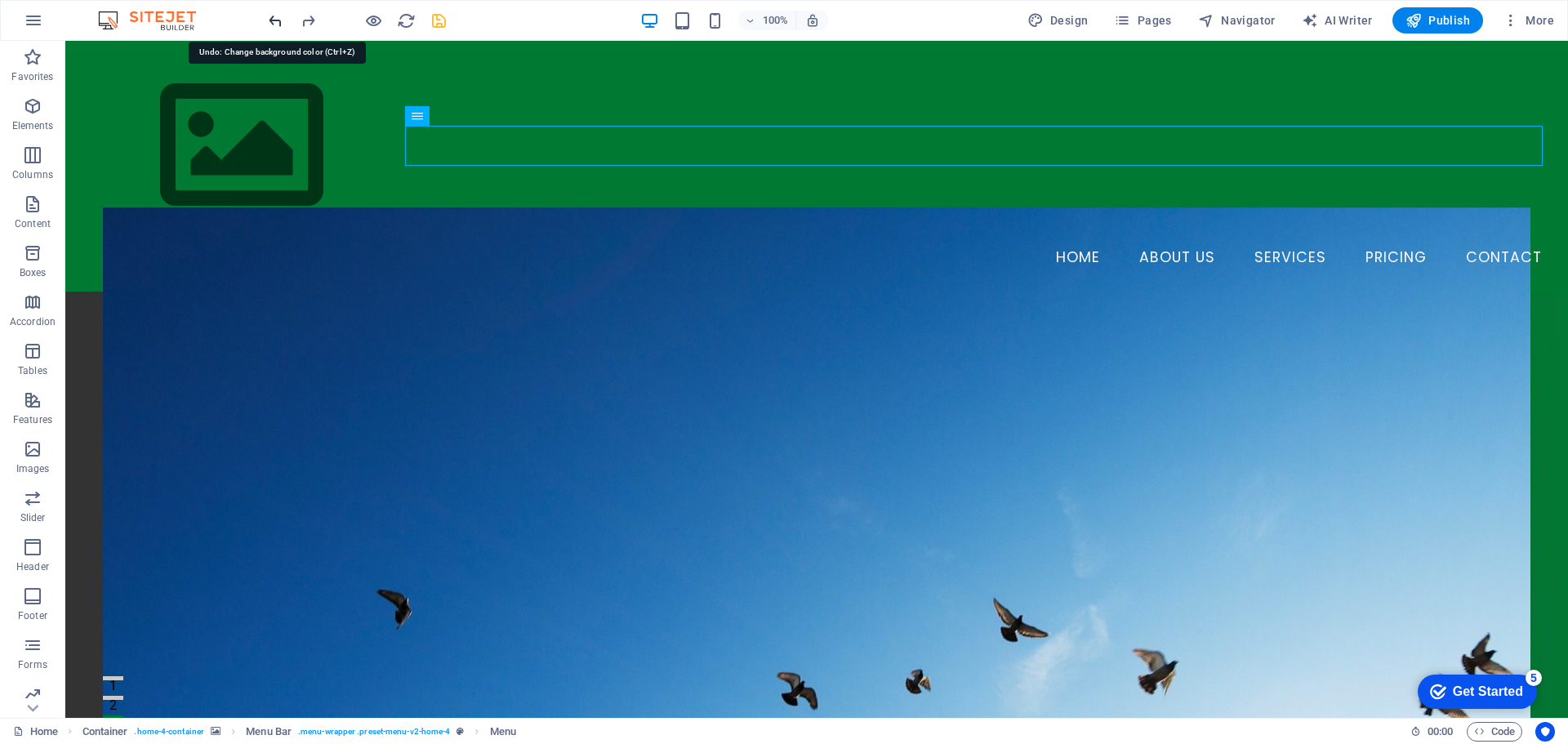
click at [269, 19] on icon "undo" at bounding box center [275, 21] width 19 height 19
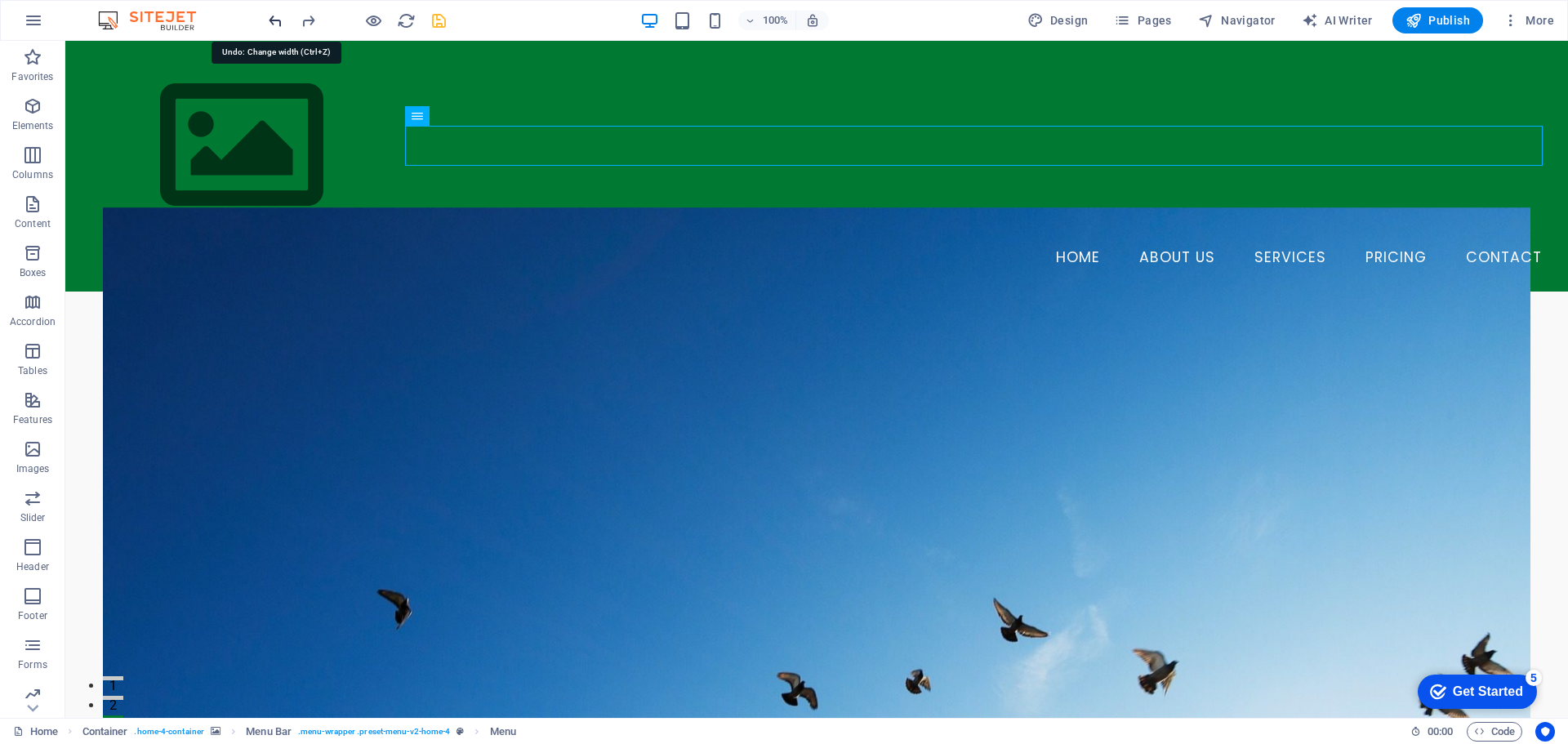
click at [269, 19] on icon "undo" at bounding box center [275, 21] width 19 height 19
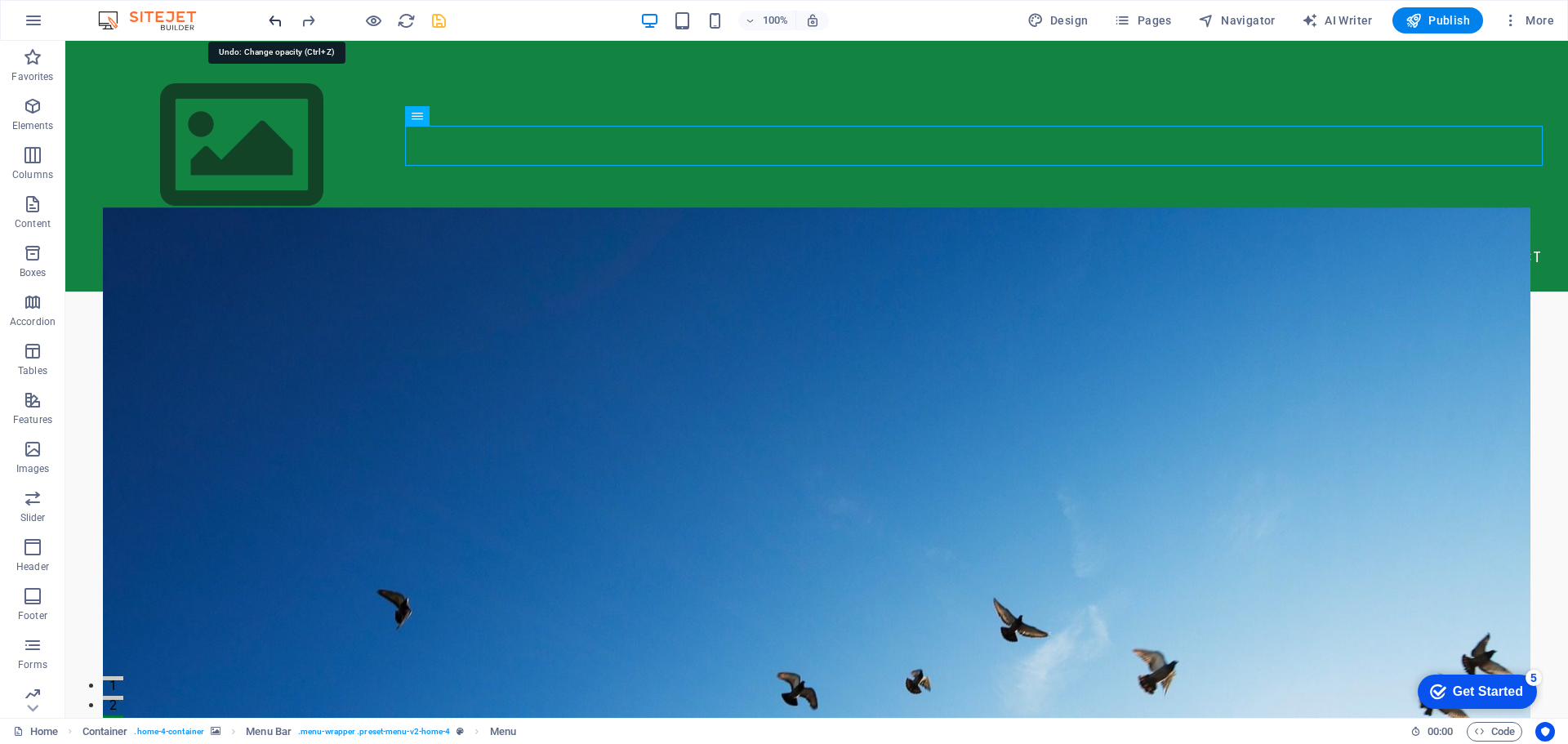
click at [269, 19] on icon "undo" at bounding box center [275, 21] width 19 height 19
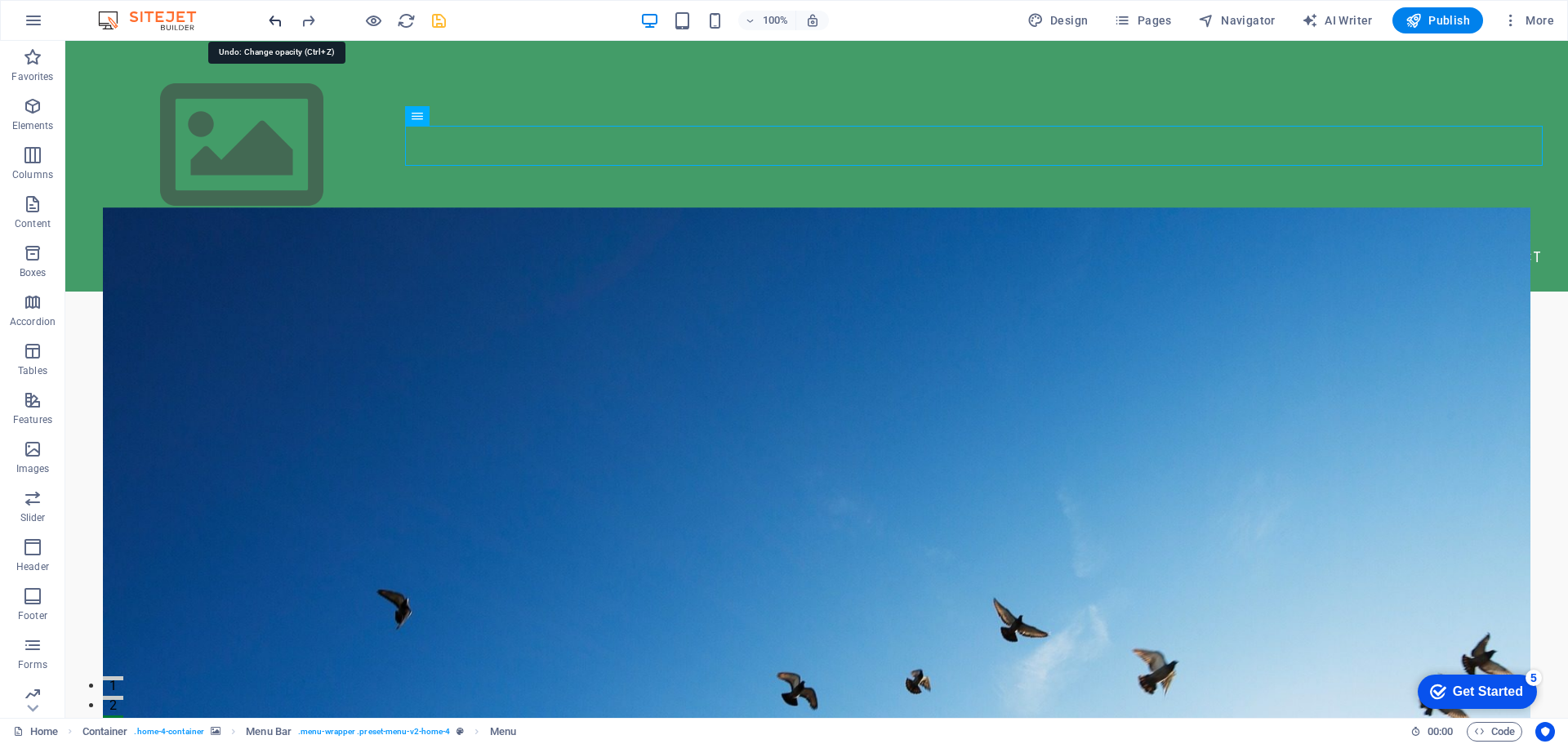
click at [269, 19] on icon "undo" at bounding box center [275, 21] width 19 height 19
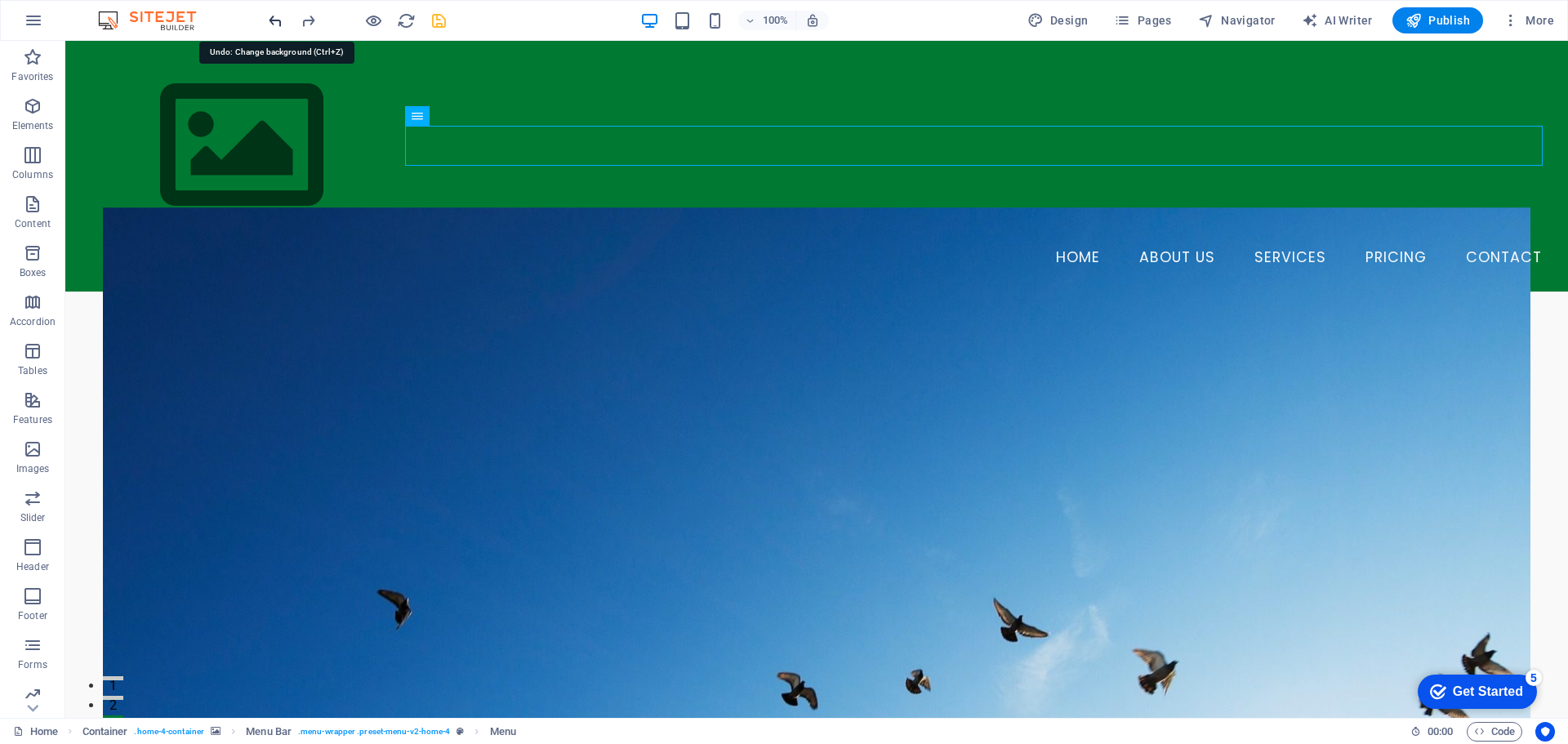
click at [269, 19] on icon "undo" at bounding box center [275, 21] width 19 height 19
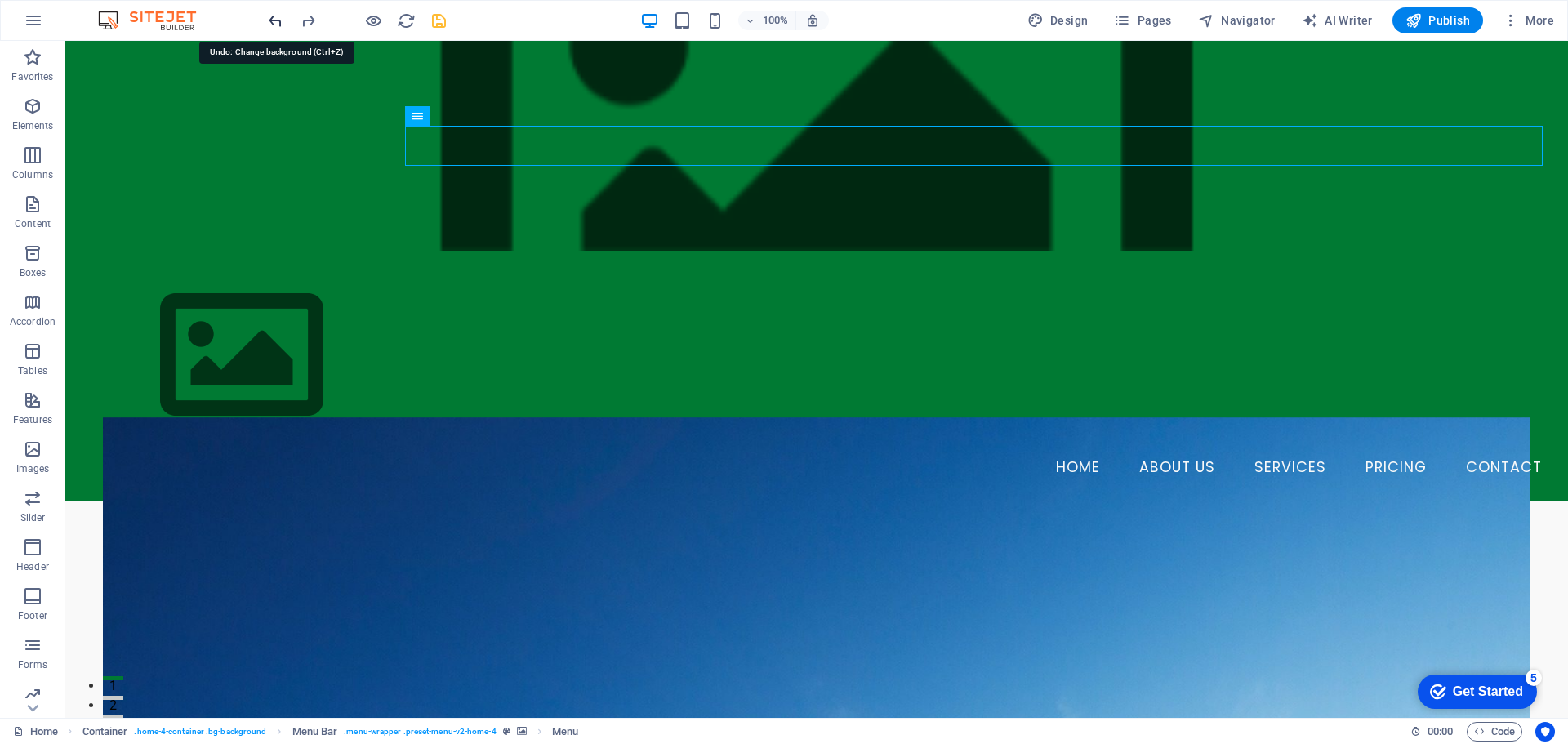
click at [269, 19] on icon "undo" at bounding box center [275, 21] width 19 height 19
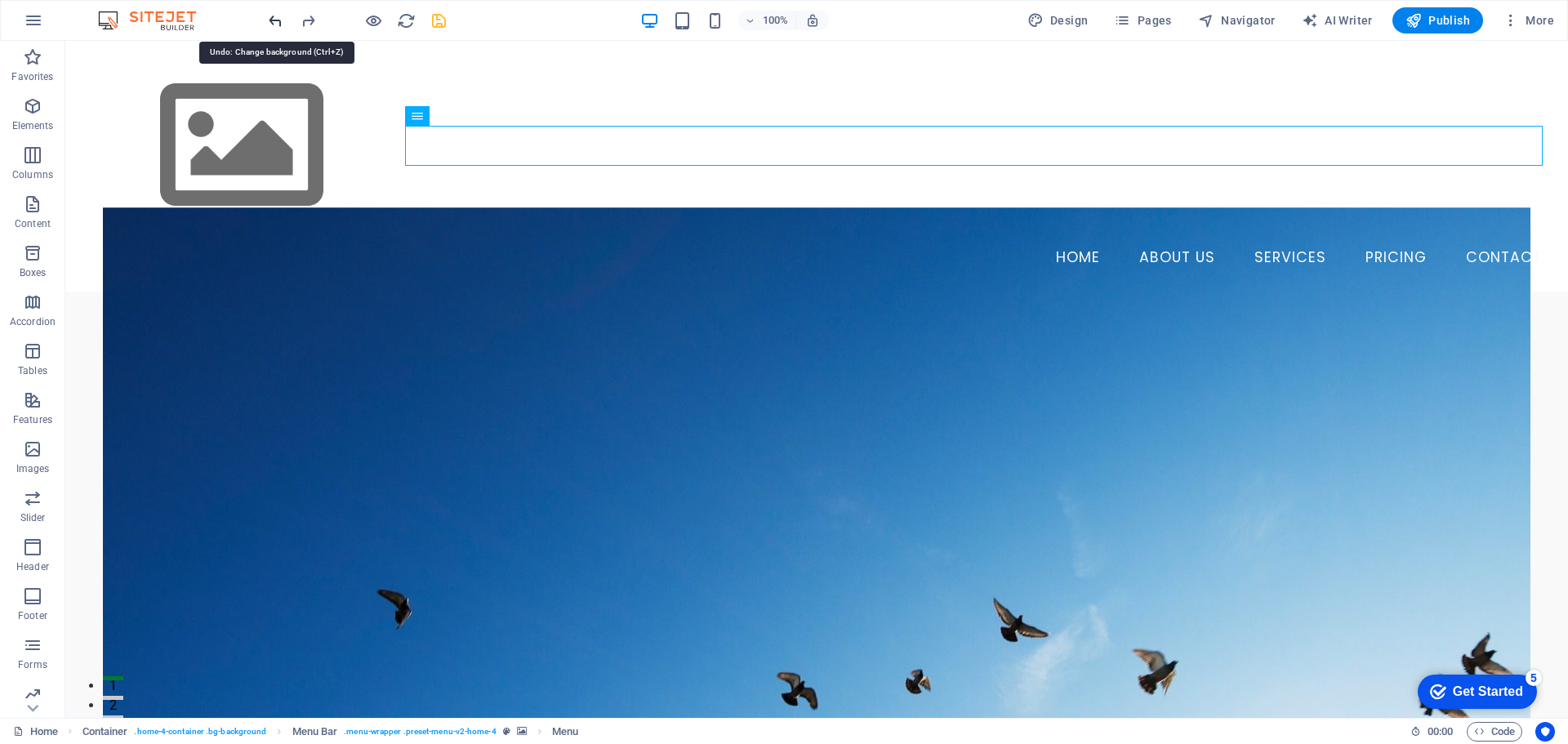
click at [269, 19] on icon "undo" at bounding box center [275, 21] width 19 height 19
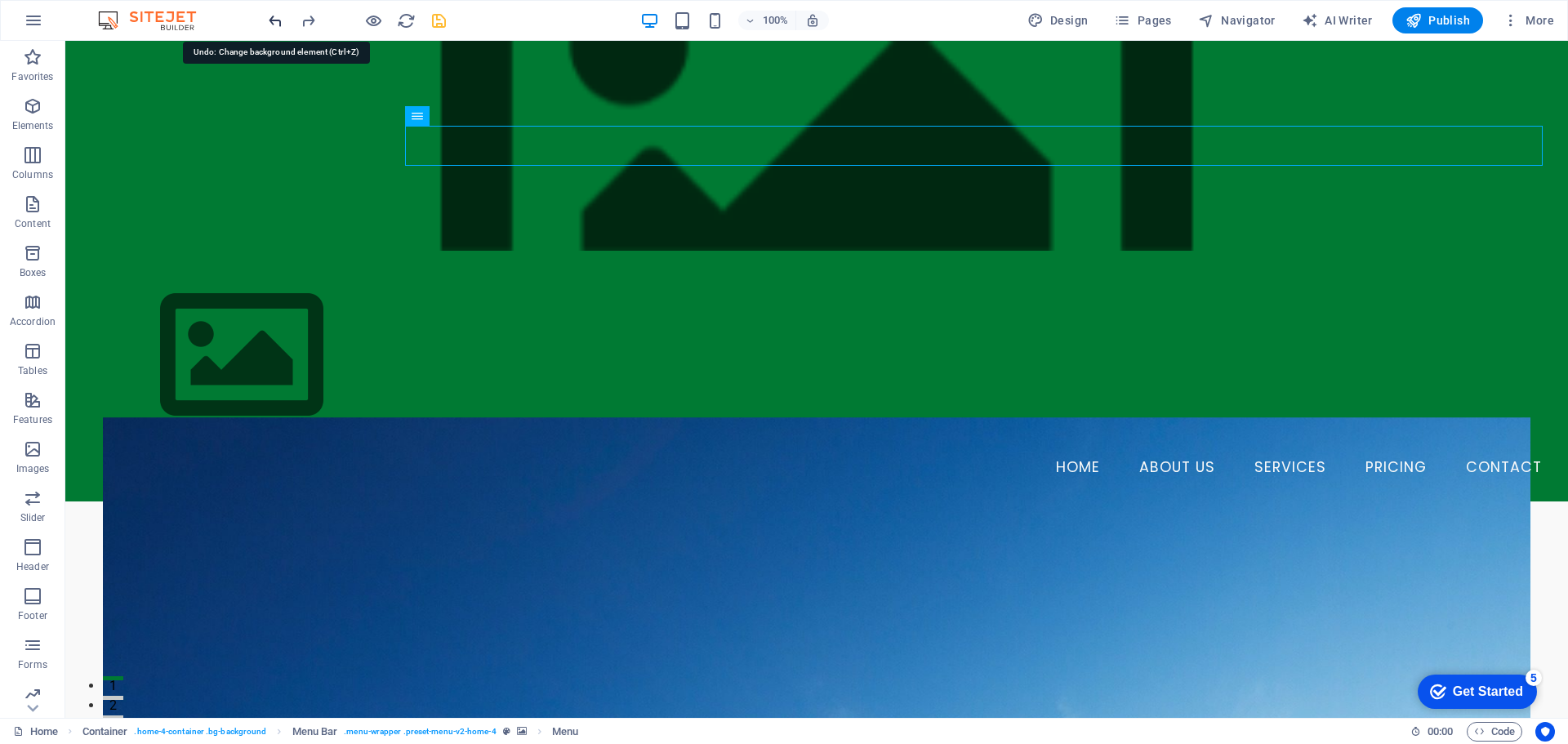
click at [269, 19] on icon "undo" at bounding box center [275, 21] width 19 height 19
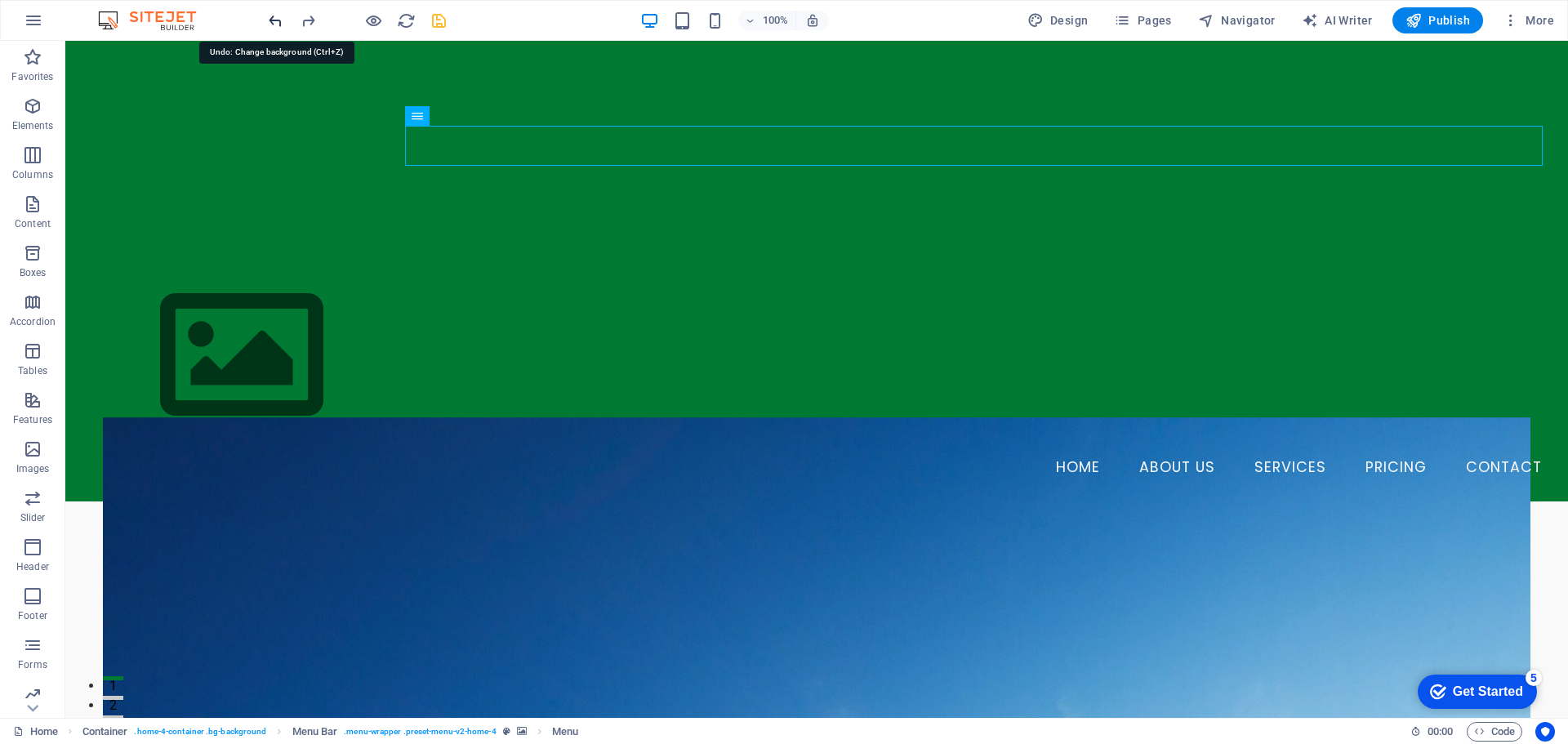
click at [269, 19] on icon "undo" at bounding box center [275, 21] width 19 height 19
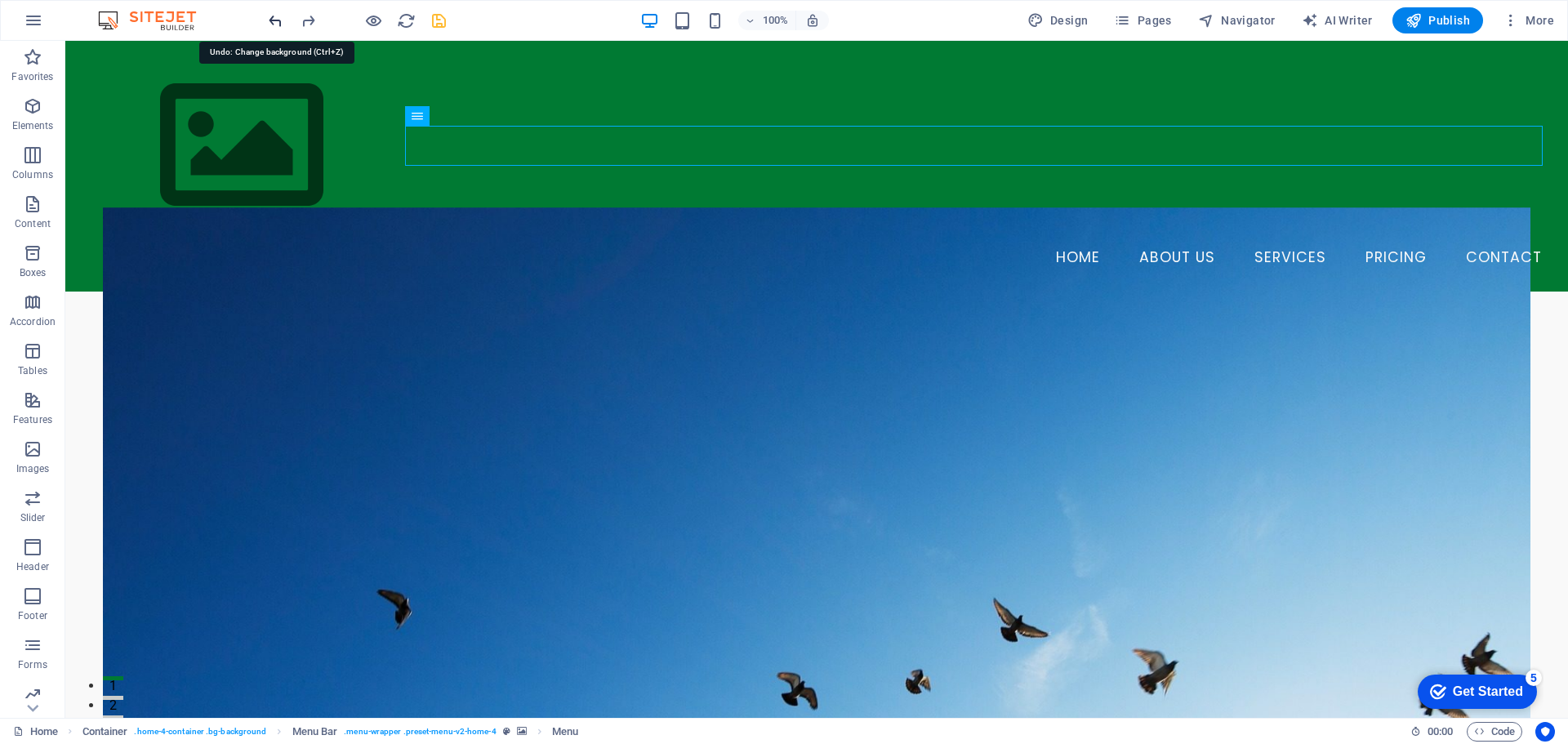
click at [269, 19] on icon "undo" at bounding box center [275, 21] width 19 height 19
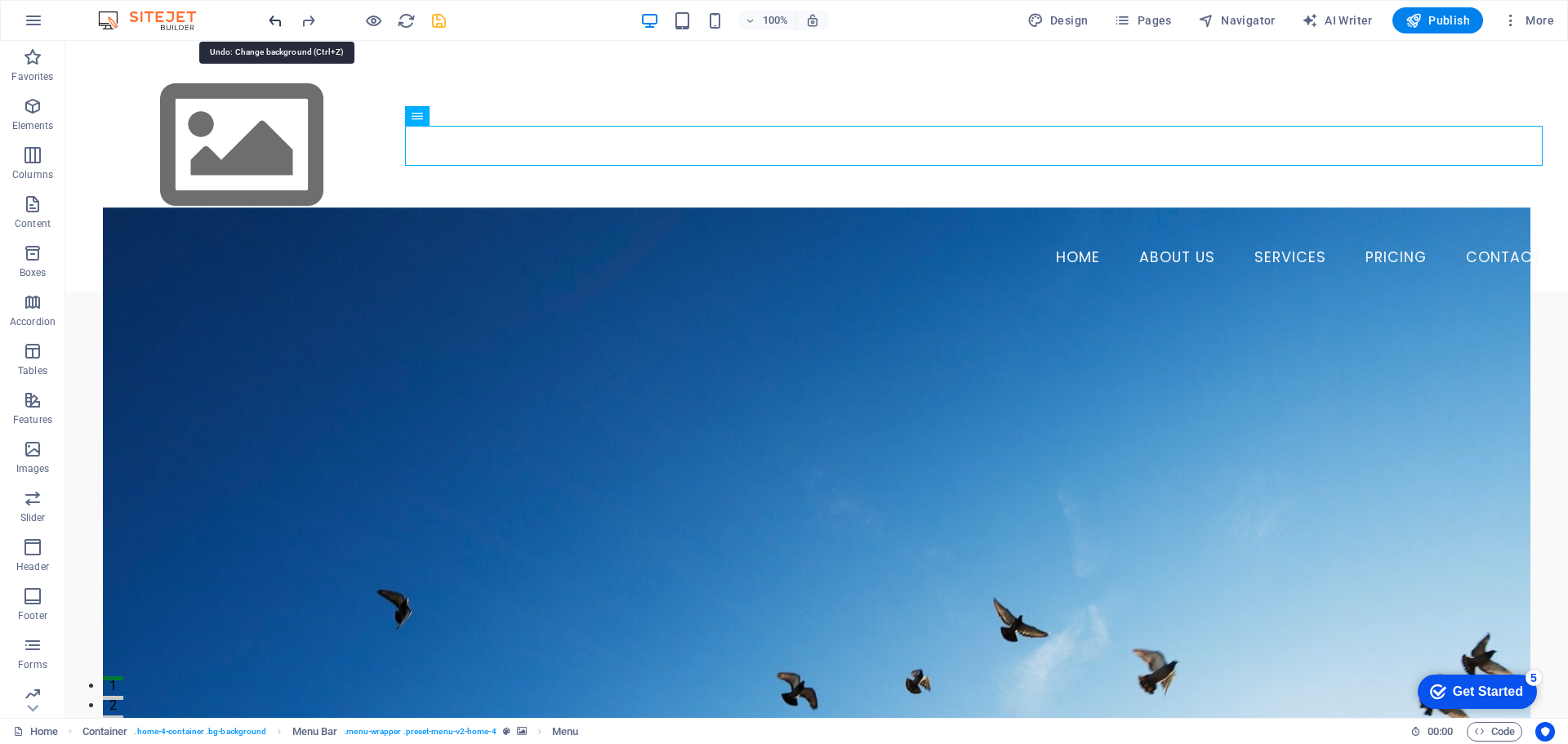
click at [269, 19] on icon "undo" at bounding box center [275, 21] width 19 height 19
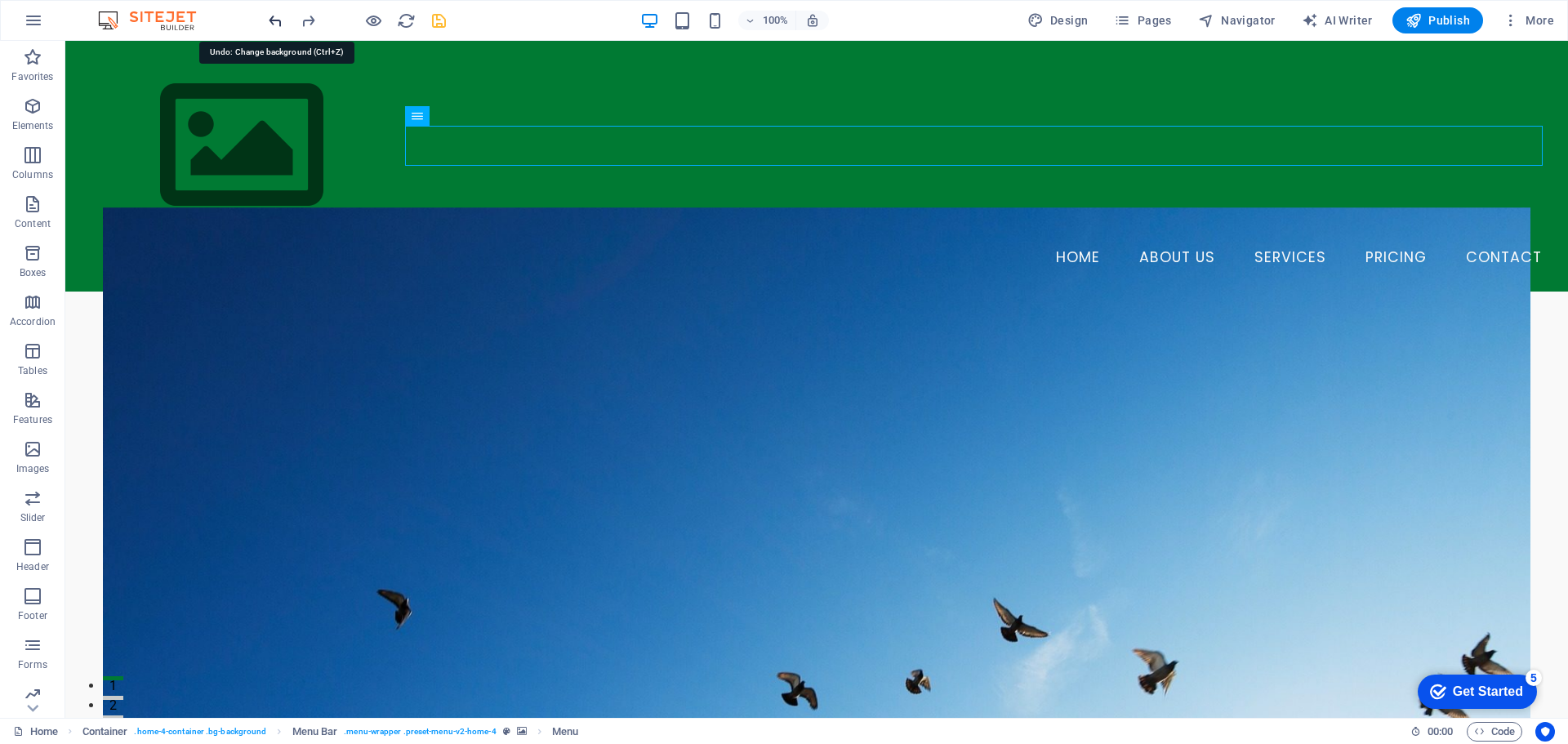
click at [269, 19] on icon "undo" at bounding box center [275, 21] width 19 height 19
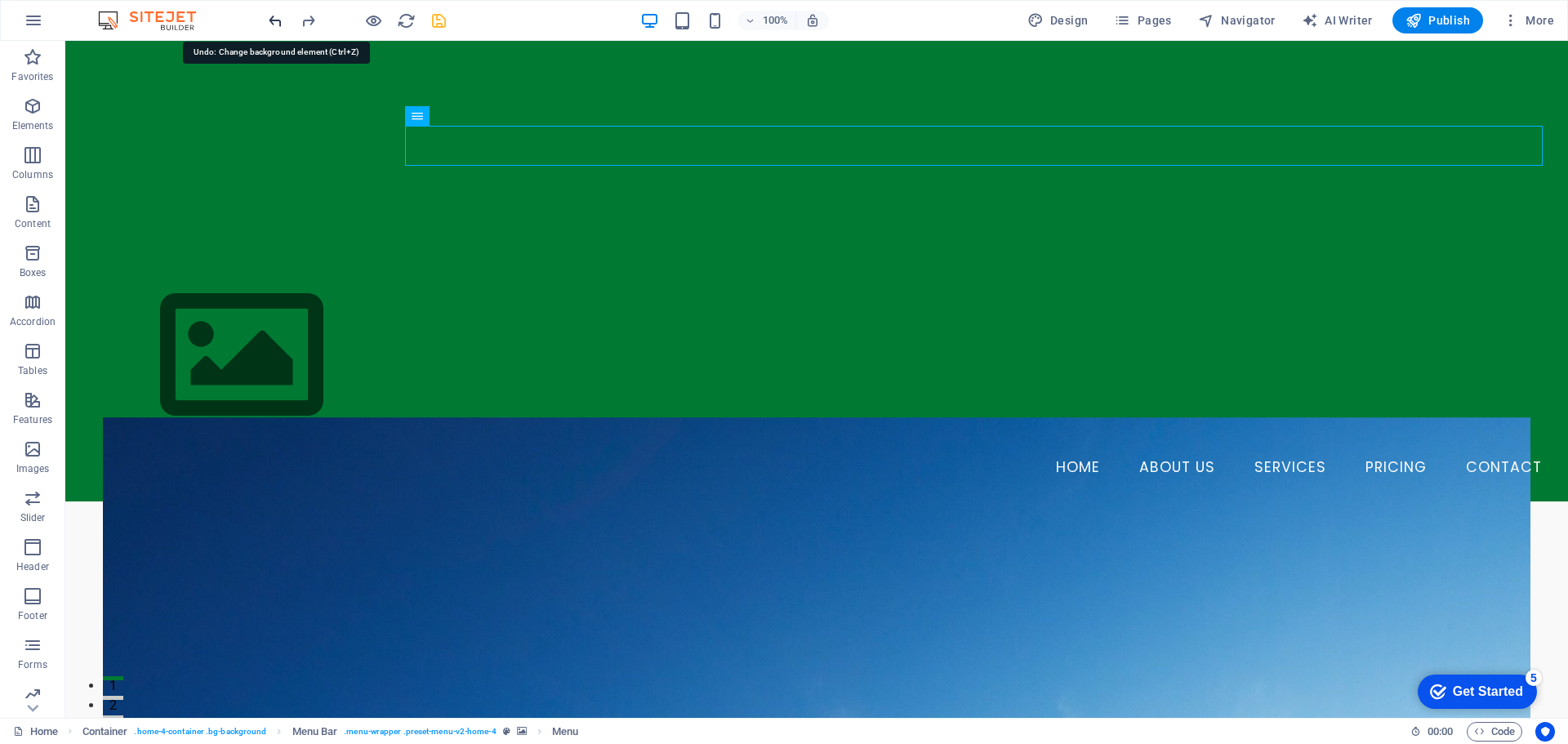
click at [269, 19] on icon "undo" at bounding box center [275, 21] width 19 height 19
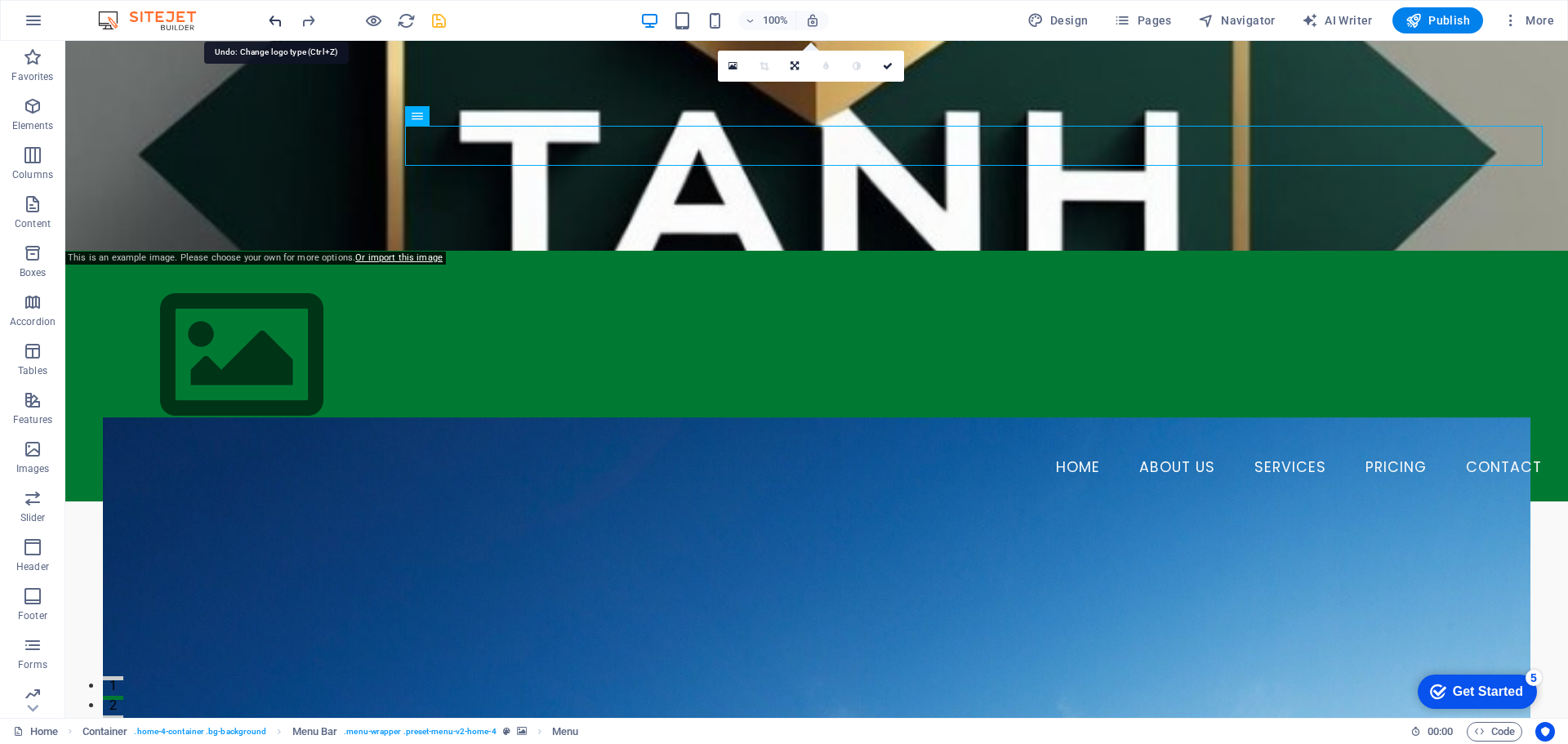
click at [269, 19] on icon "undo" at bounding box center [275, 21] width 19 height 19
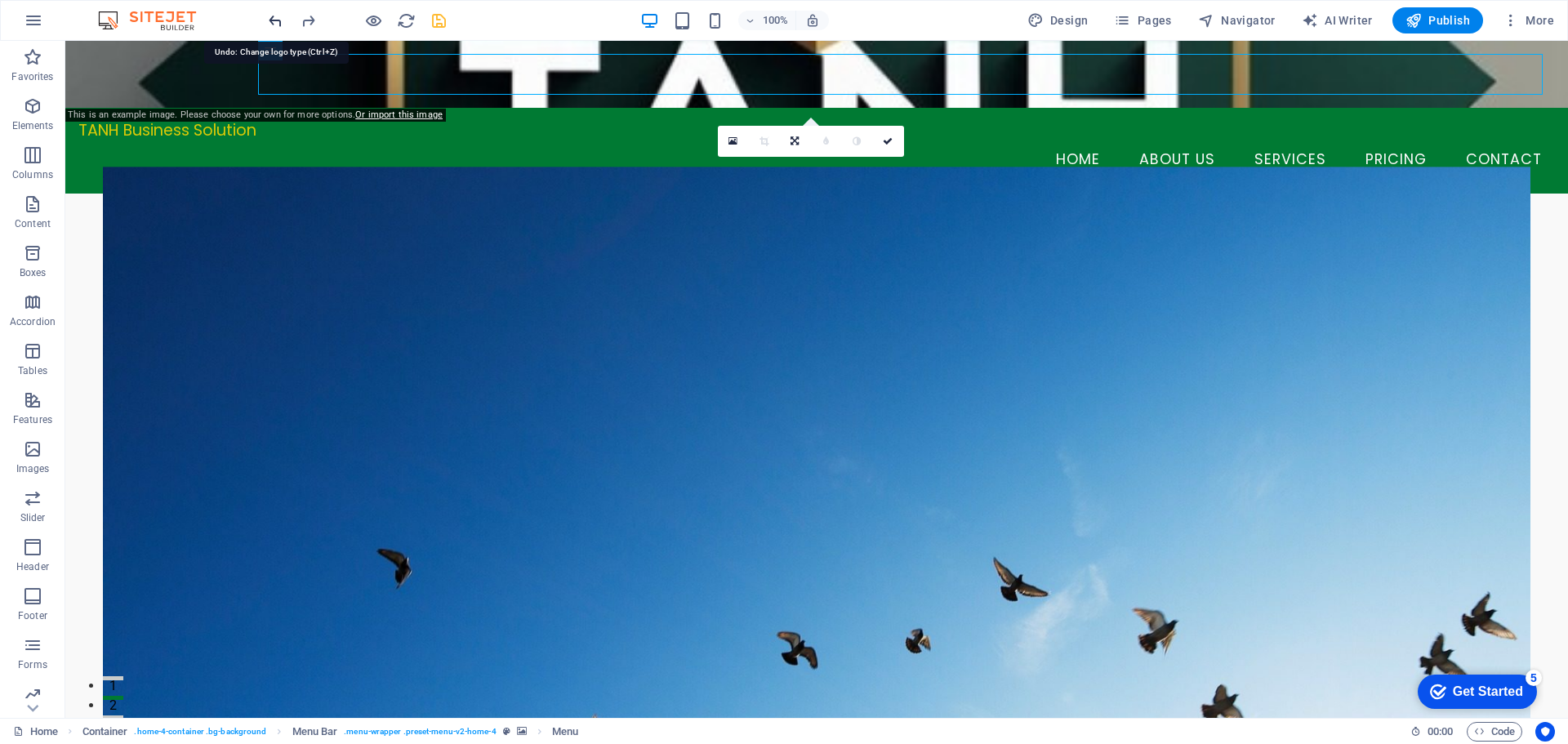
click at [269, 19] on icon "undo" at bounding box center [275, 21] width 19 height 19
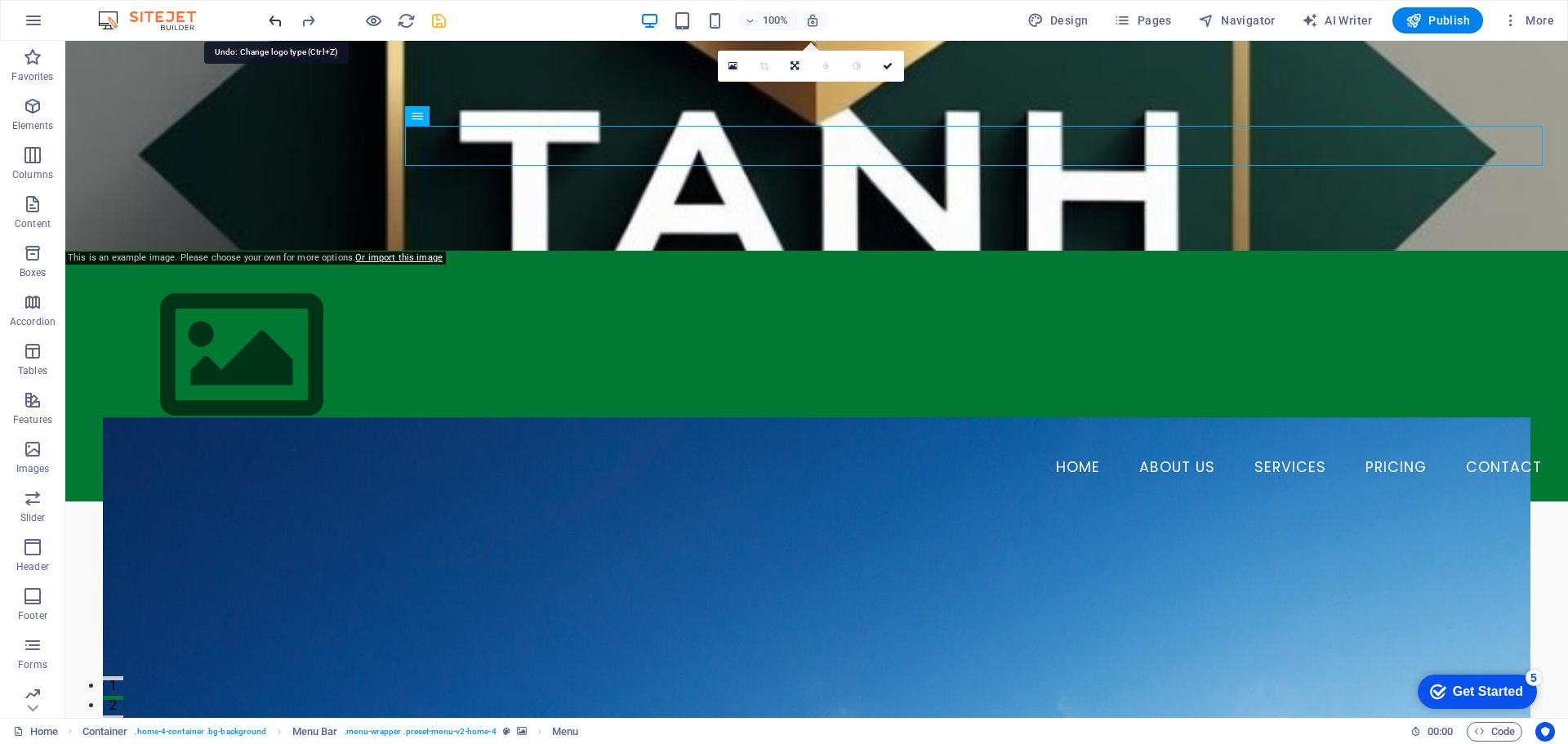
click at [269, 19] on icon "undo" at bounding box center [275, 21] width 19 height 19
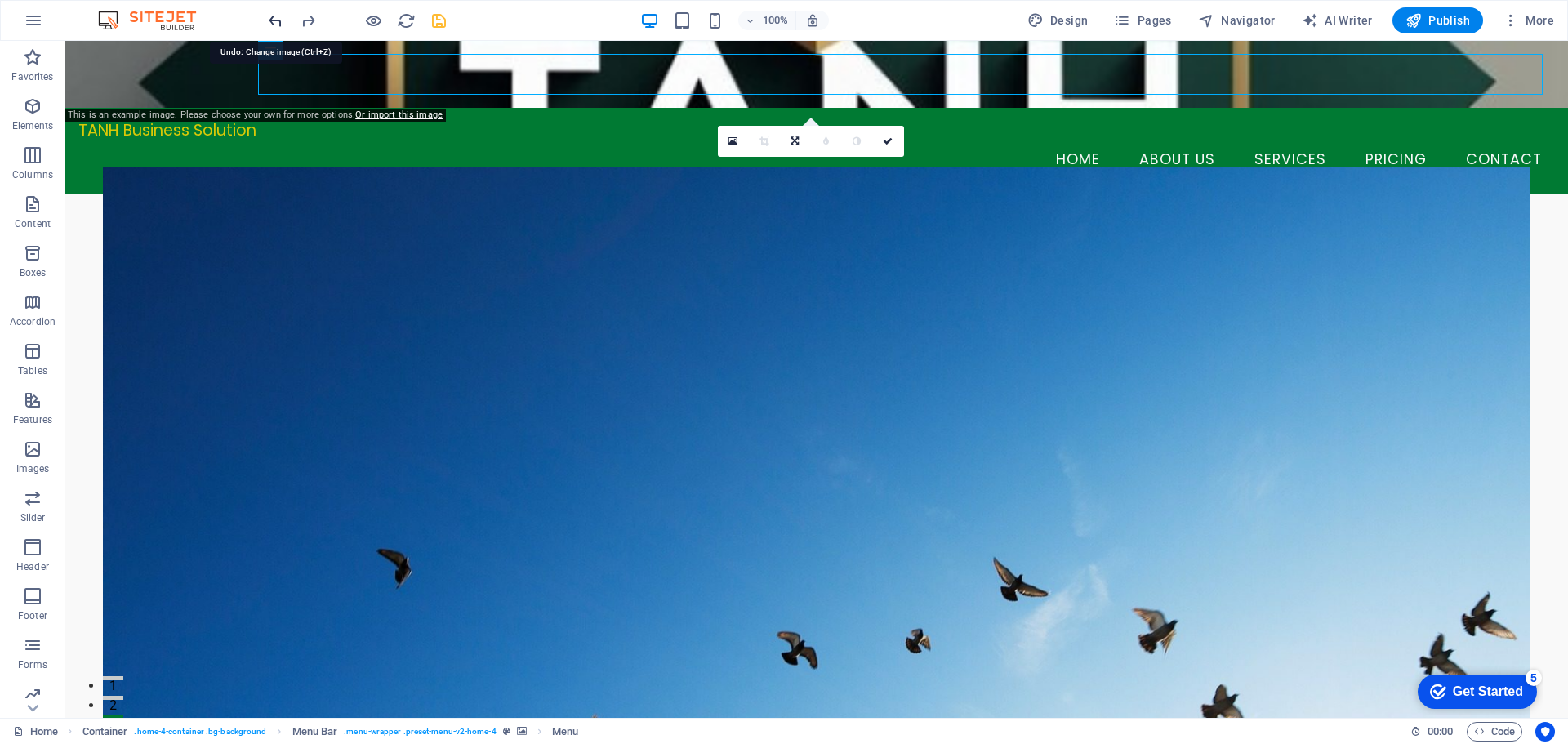
click at [269, 19] on icon "undo" at bounding box center [275, 21] width 19 height 19
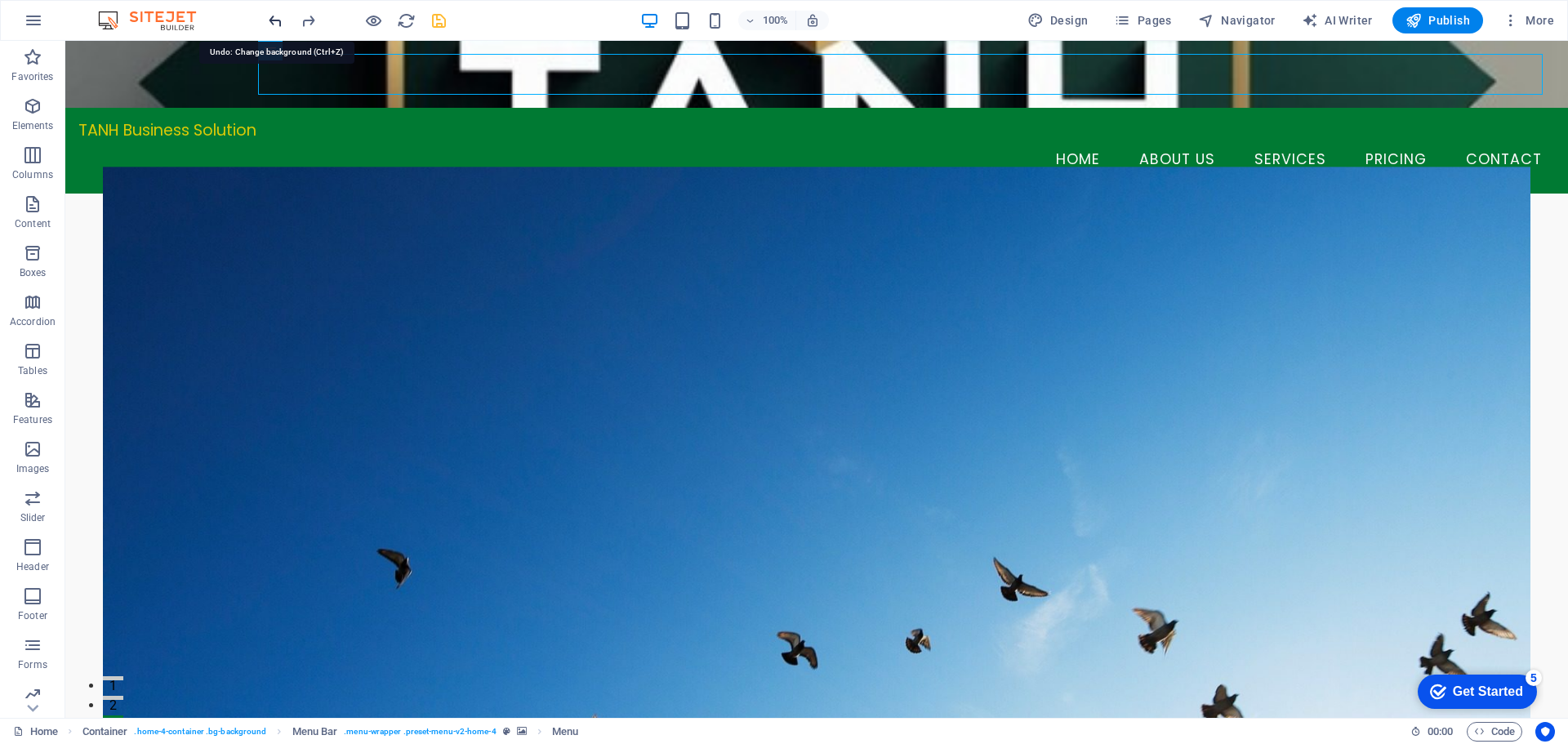
click at [269, 19] on icon "undo" at bounding box center [275, 21] width 19 height 19
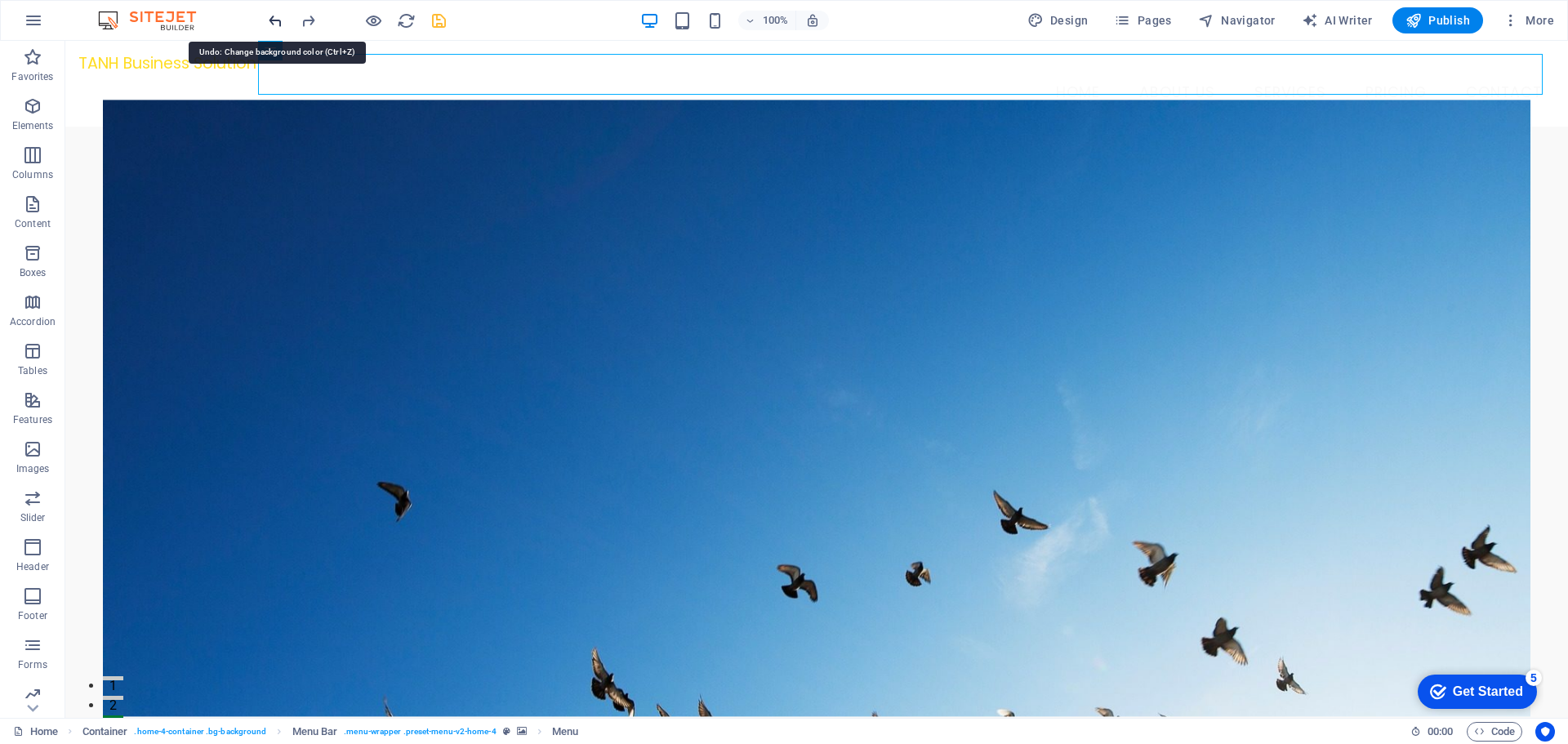
click at [269, 19] on icon "undo" at bounding box center [275, 21] width 19 height 19
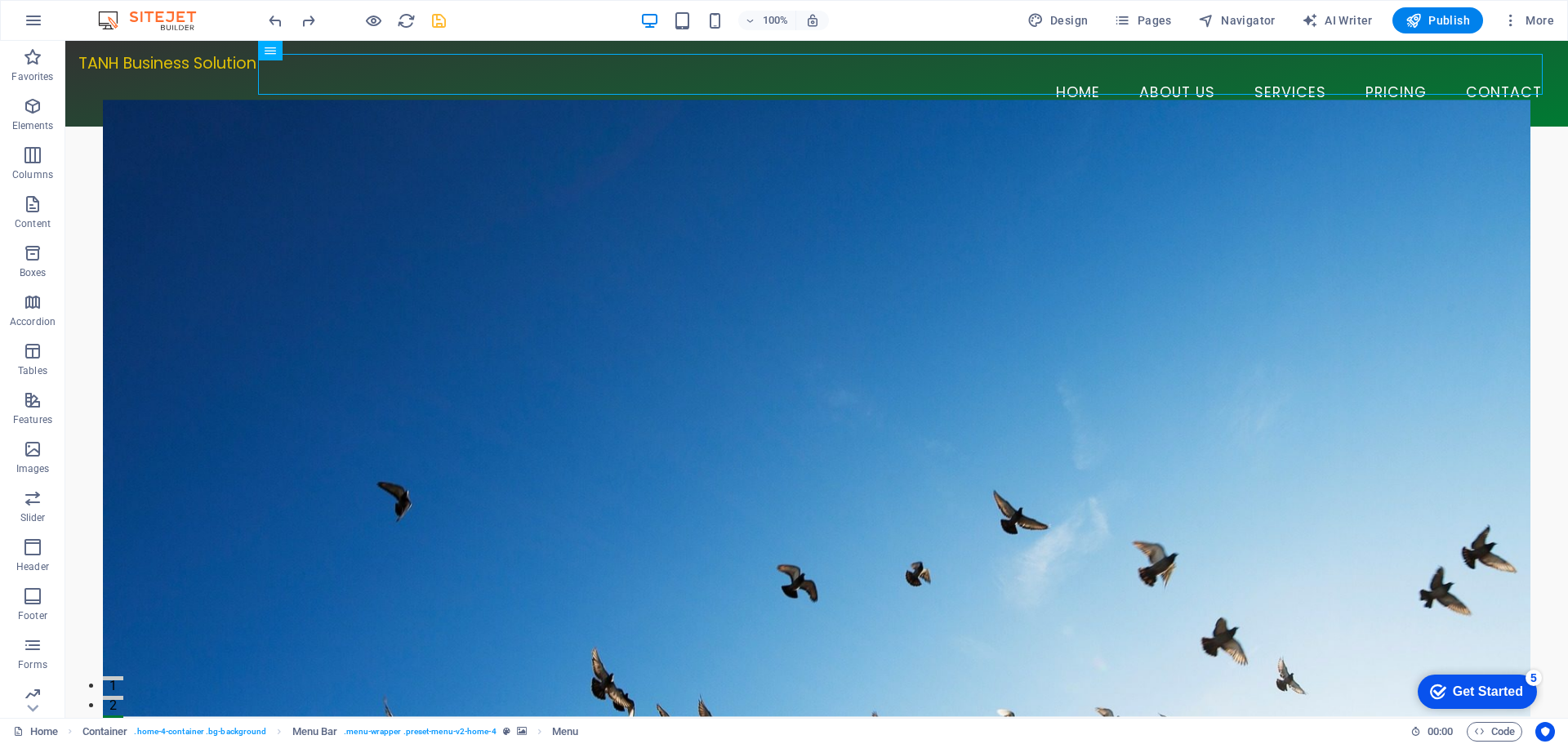
click at [594, 278] on figure at bounding box center [816, 408] width 1427 height 617
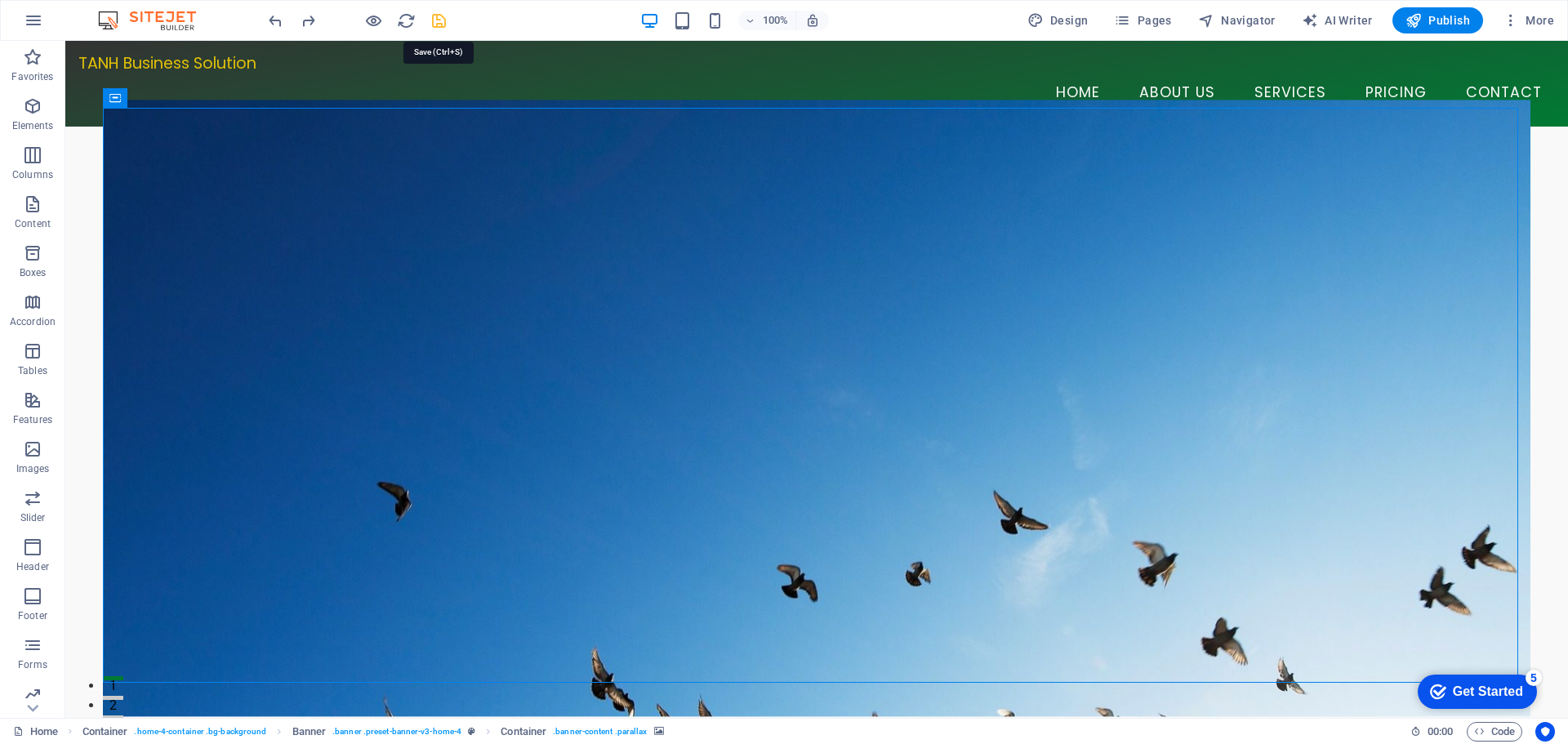
click at [438, 18] on icon "save" at bounding box center [439, 21] width 19 height 19
